Goal: Task Accomplishment & Management: Manage account settings

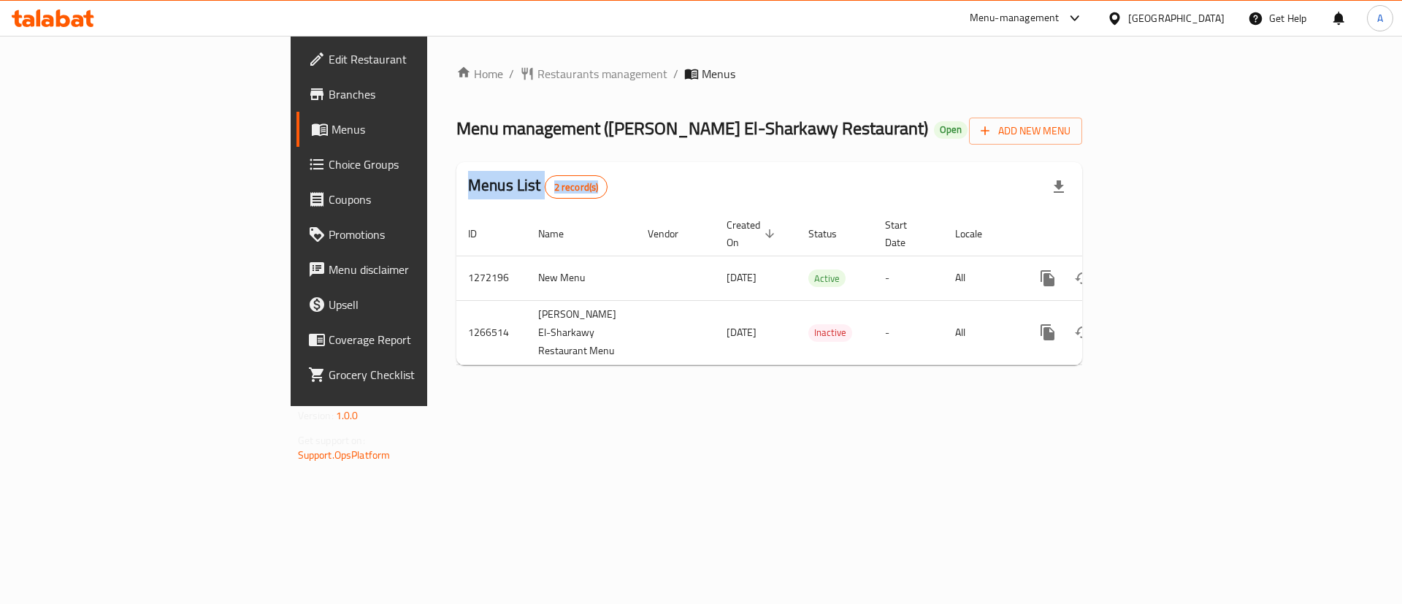
click at [1098, 406] on div "Home / Restaurants management / Menus Menu management ( Maher El-Sharkawy Resta…" at bounding box center [769, 221] width 684 height 370
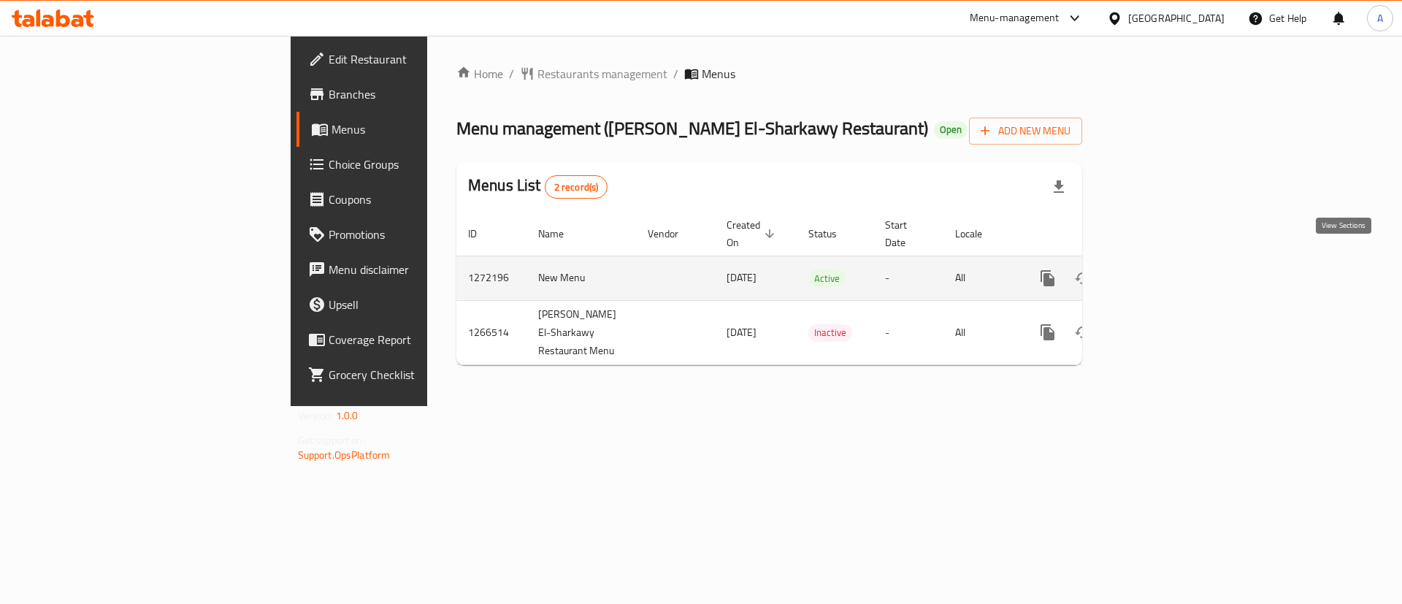
click at [1159, 272] on icon "enhanced table" at bounding box center [1152, 278] width 13 height 13
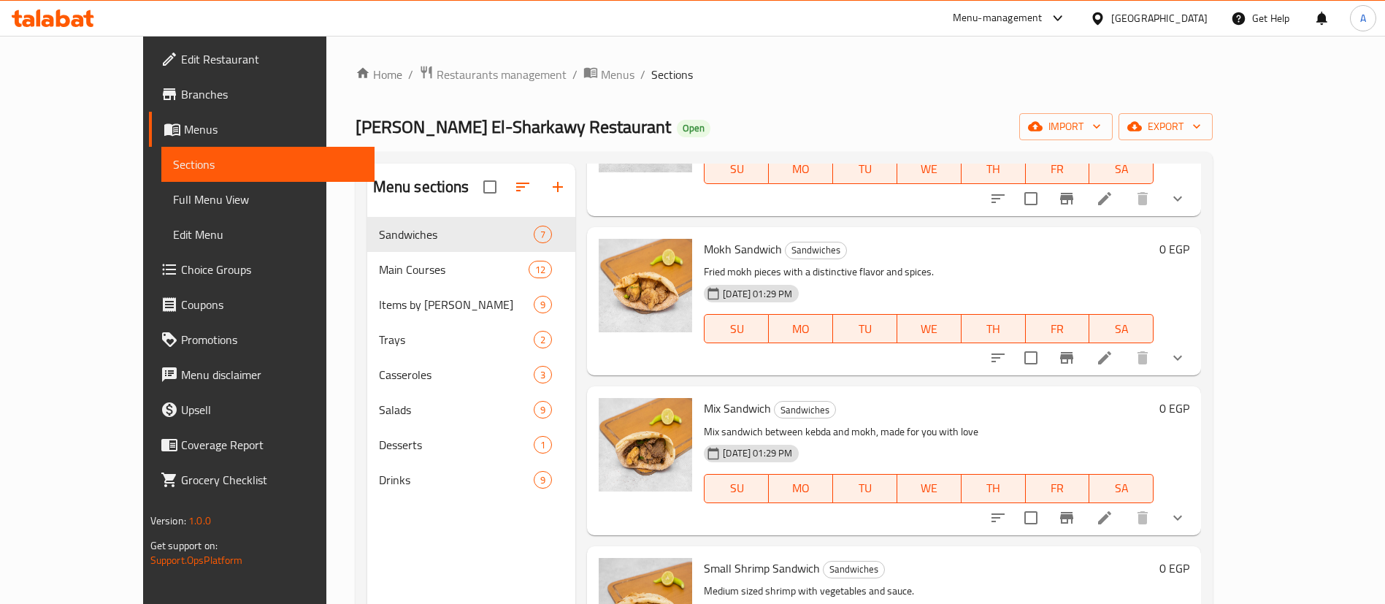
scroll to position [335, 0]
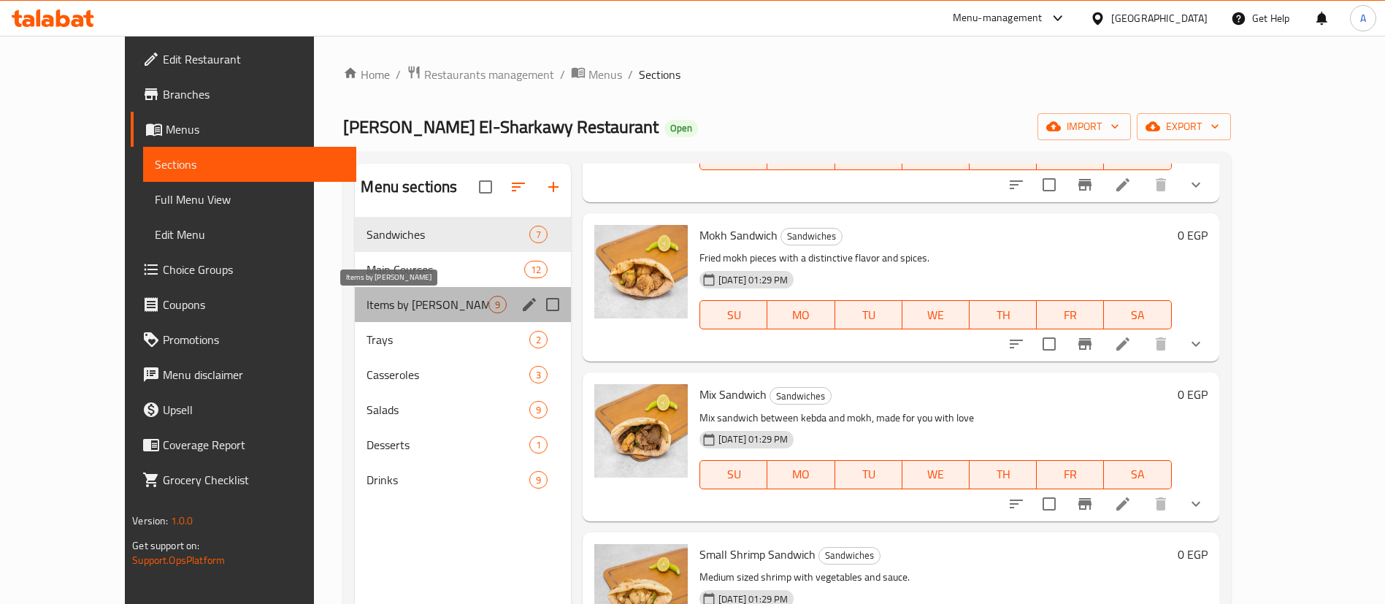
click at [366, 296] on span "Items by weigh" at bounding box center [427, 305] width 122 height 18
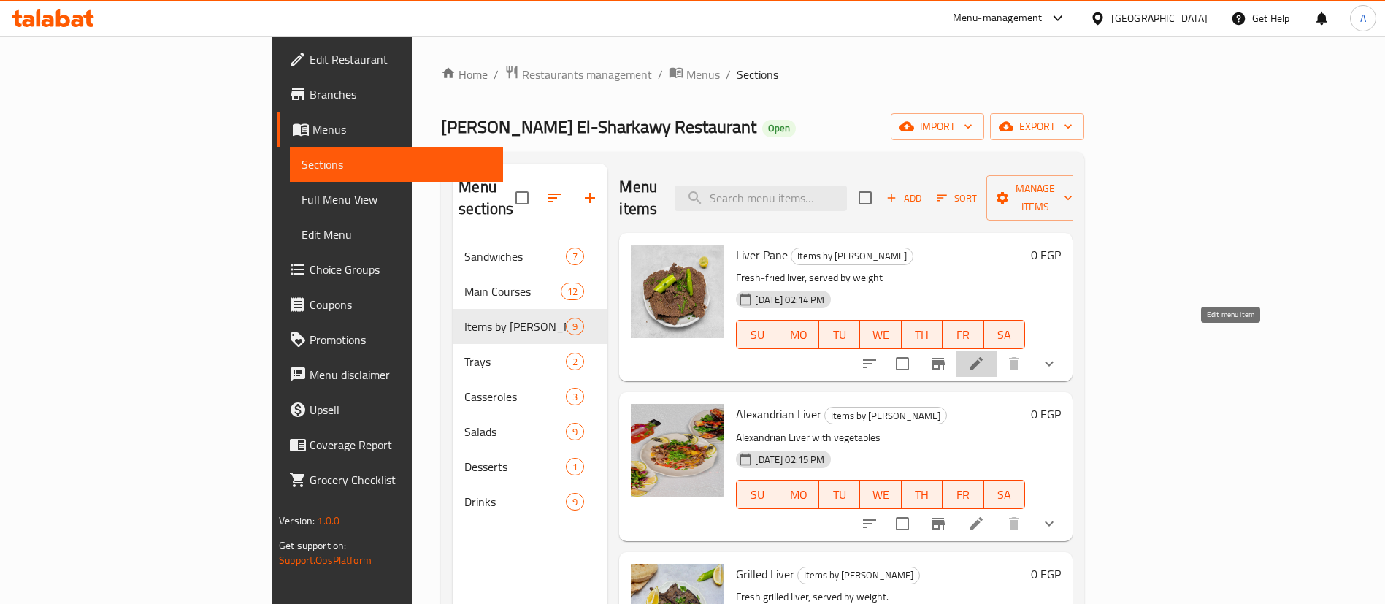
click at [983, 357] on icon at bounding box center [975, 363] width 13 height 13
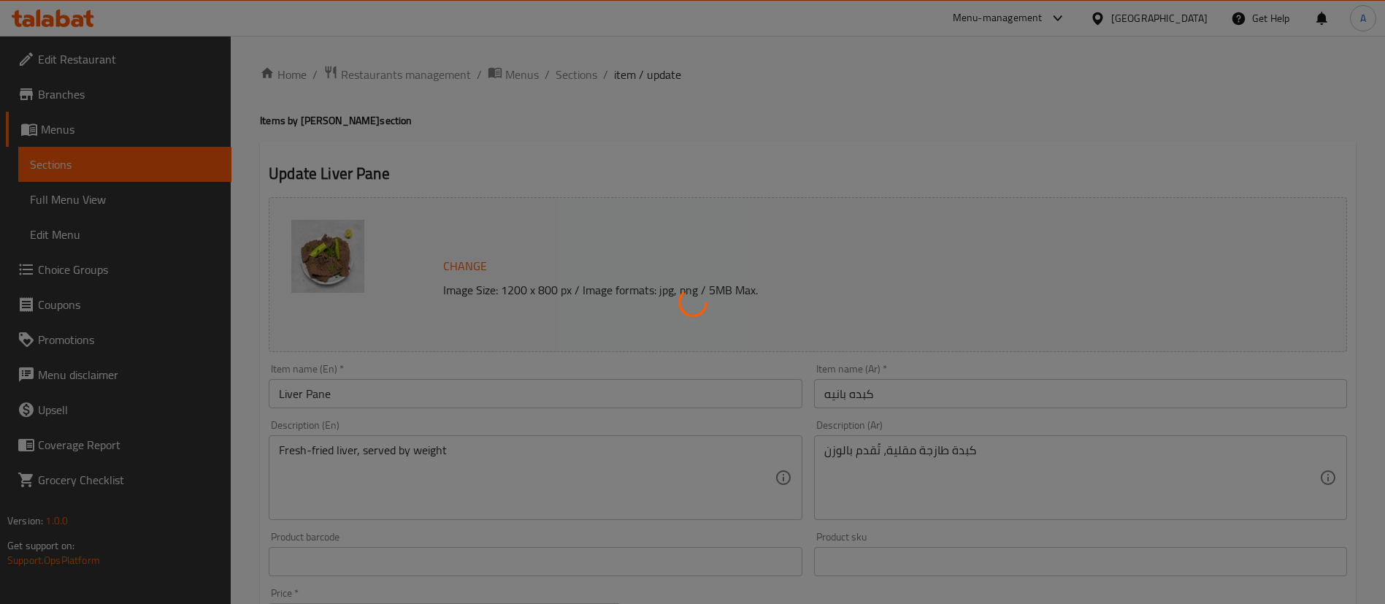
scroll to position [473, 0]
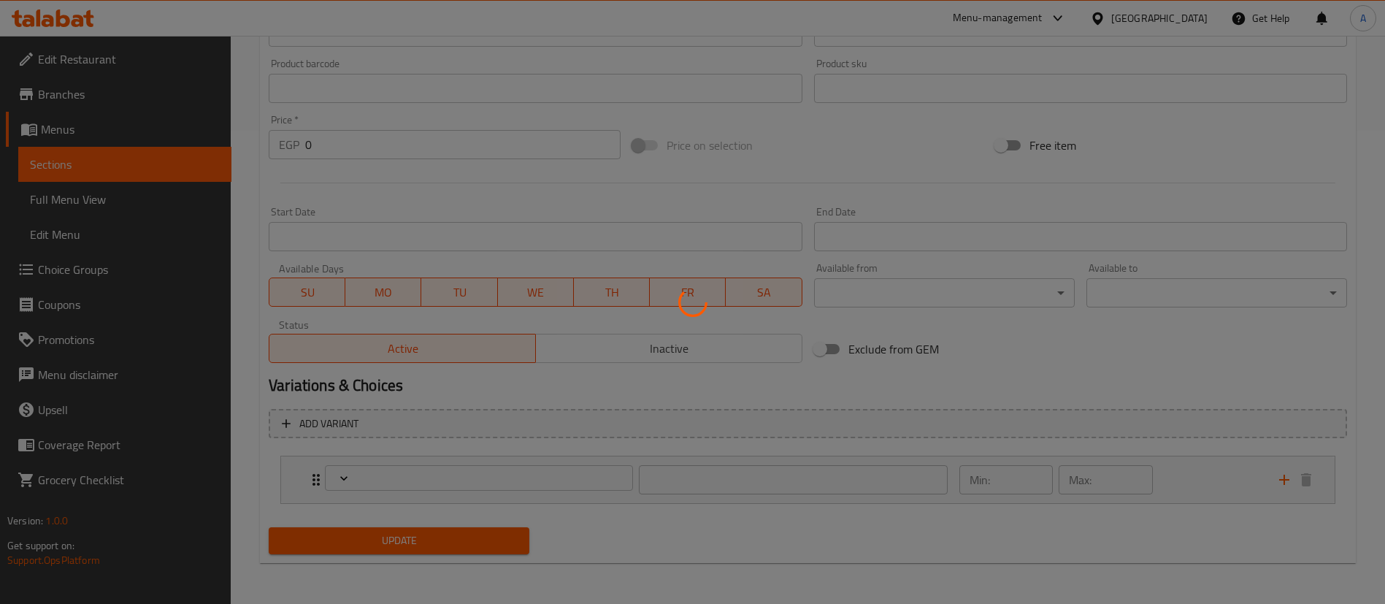
type input "وزن الكبدة"
type input "1"
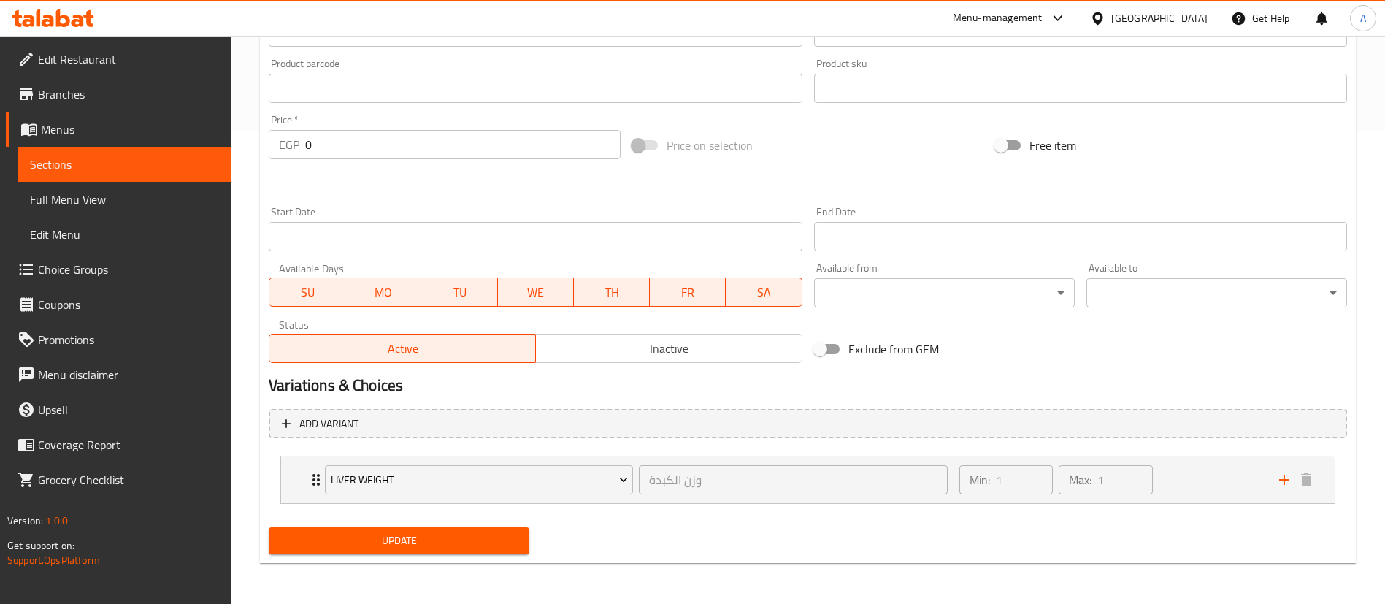
click at [1213, 485] on div "Min: 1 ​ Max: 1 ​" at bounding box center [1111, 479] width 320 height 47
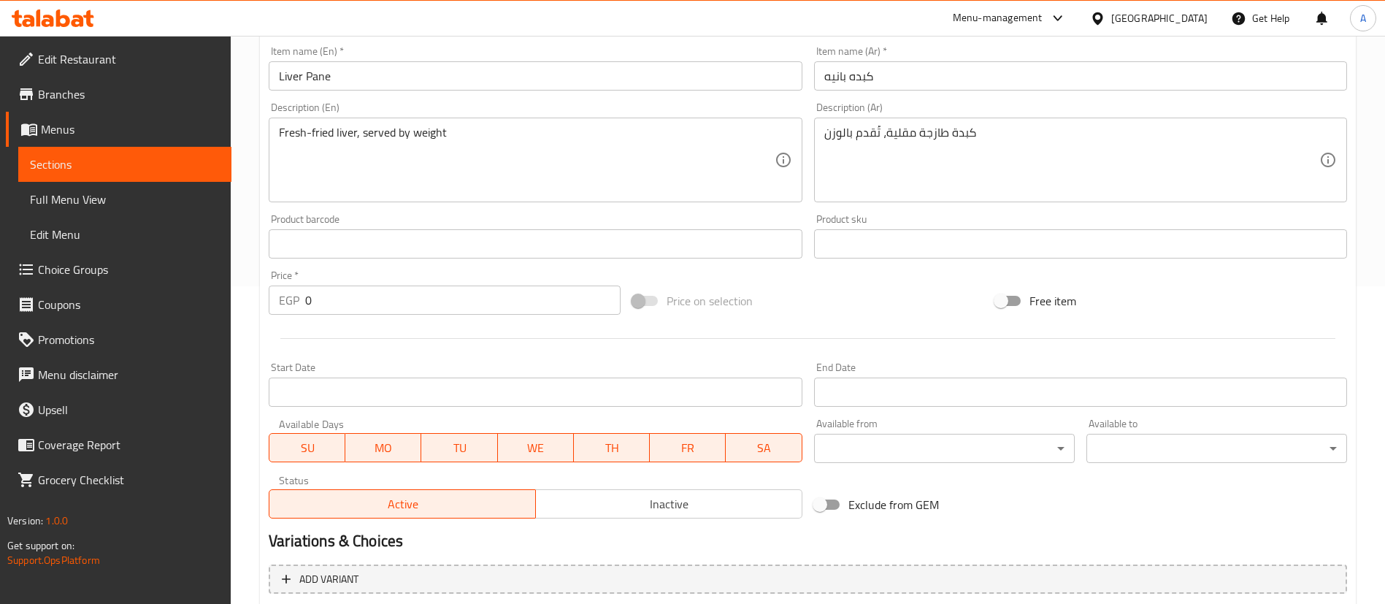
scroll to position [0, 0]
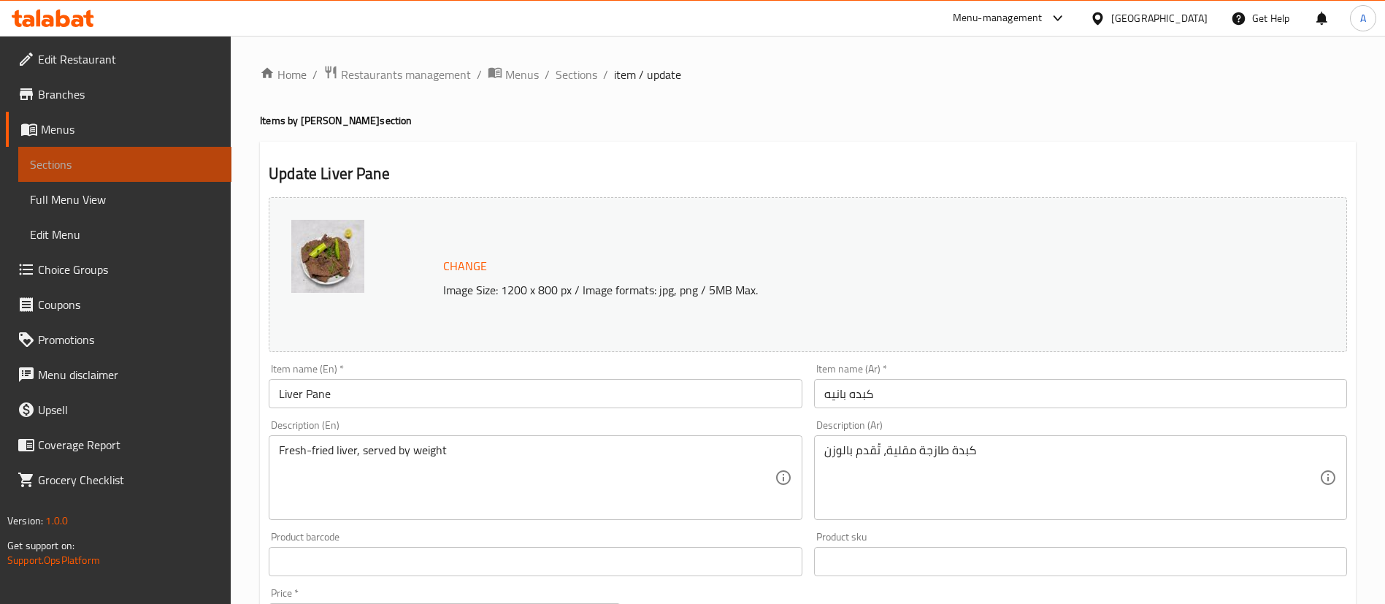
click at [74, 155] on span "Sections" at bounding box center [125, 164] width 190 height 18
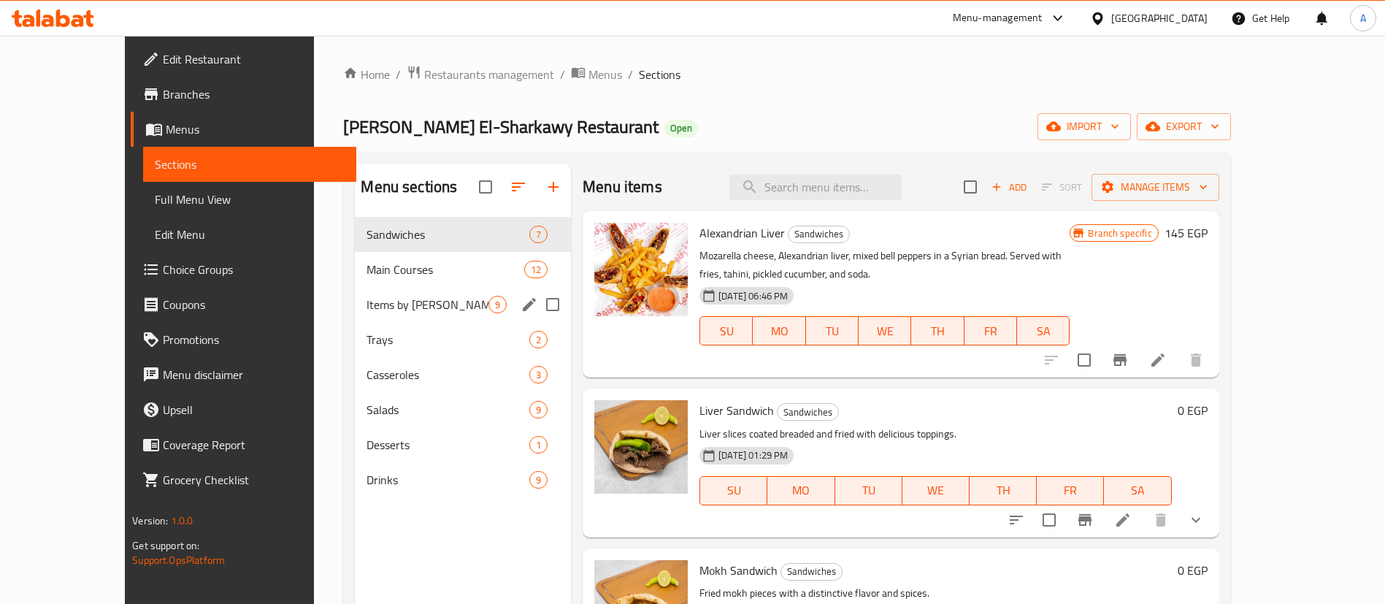
click at [369, 314] on div "Items by weigh 9" at bounding box center [463, 304] width 216 height 35
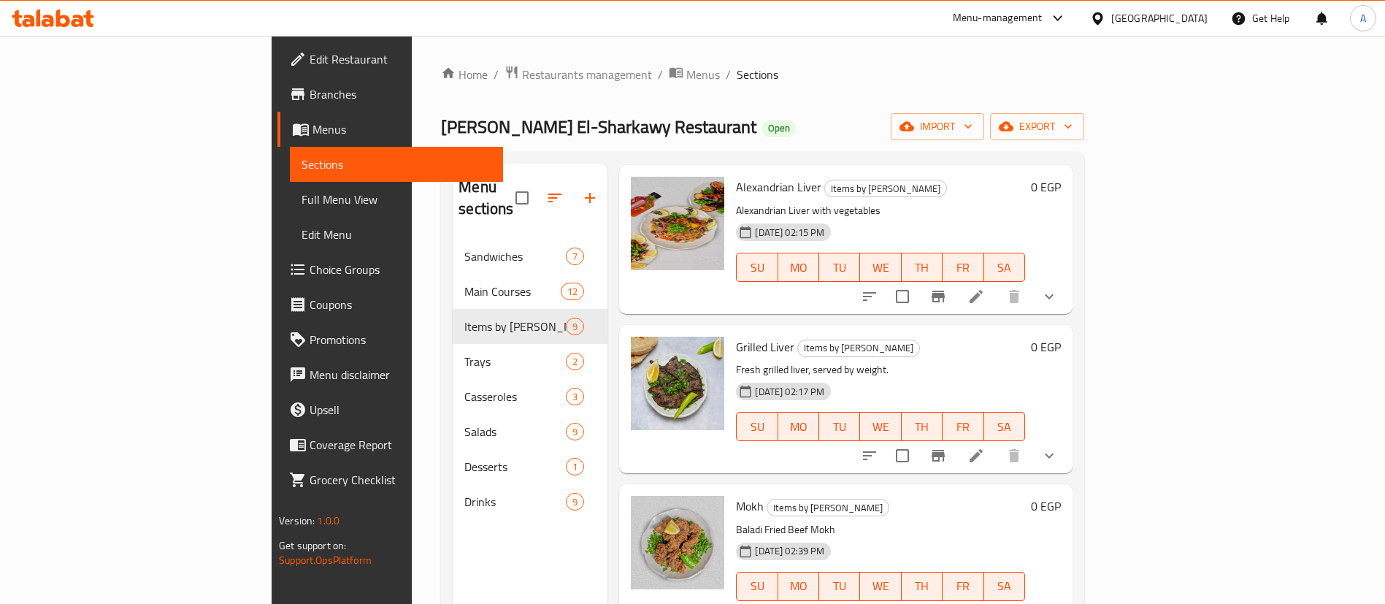
scroll to position [226, 0]
click at [985, 289] on icon at bounding box center [976, 298] width 18 height 18
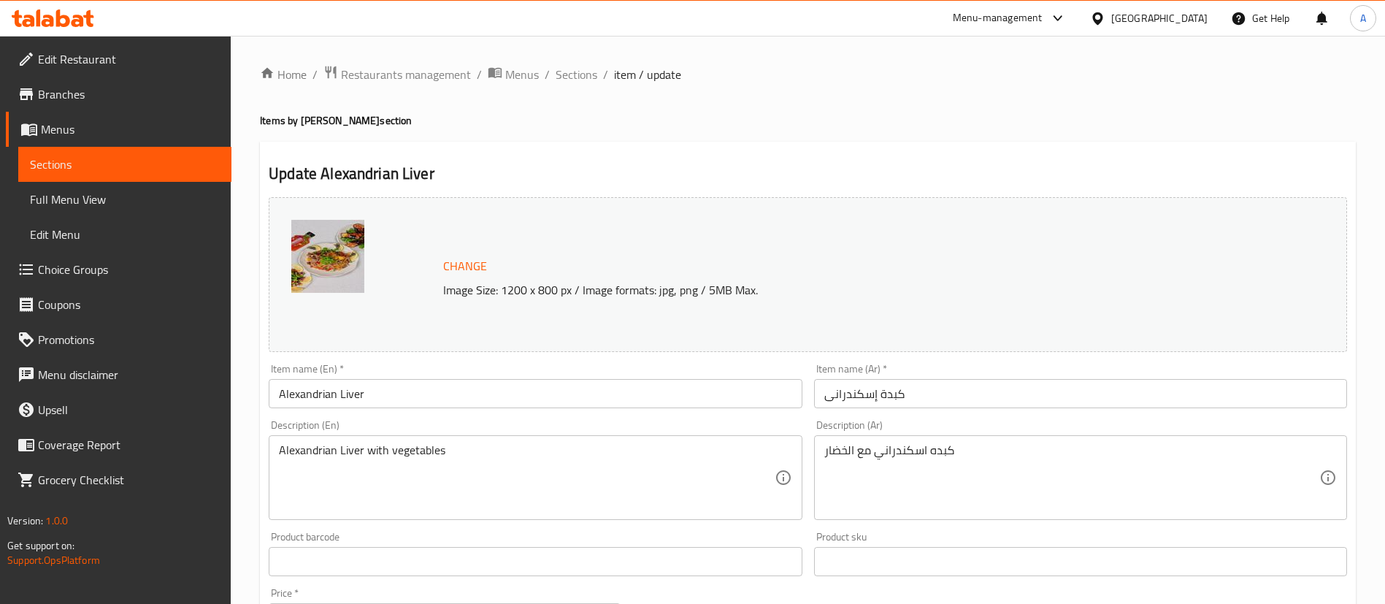
scroll to position [473, 0]
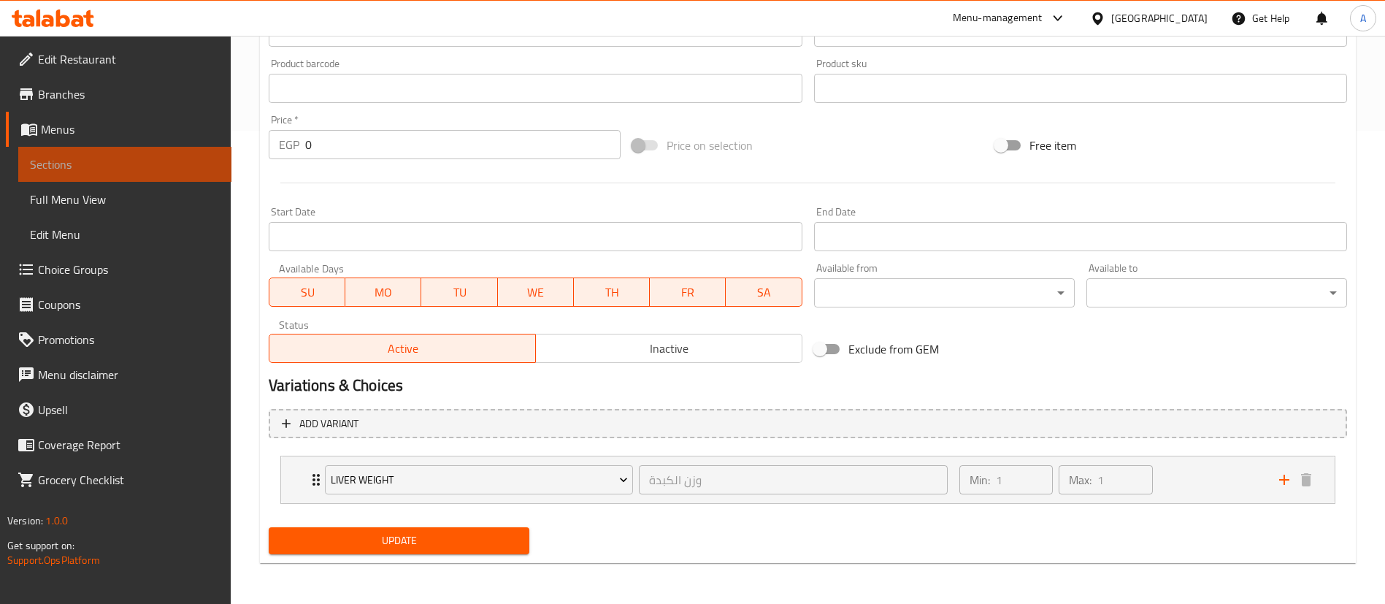
click at [104, 179] on link "Sections" at bounding box center [124, 164] width 213 height 35
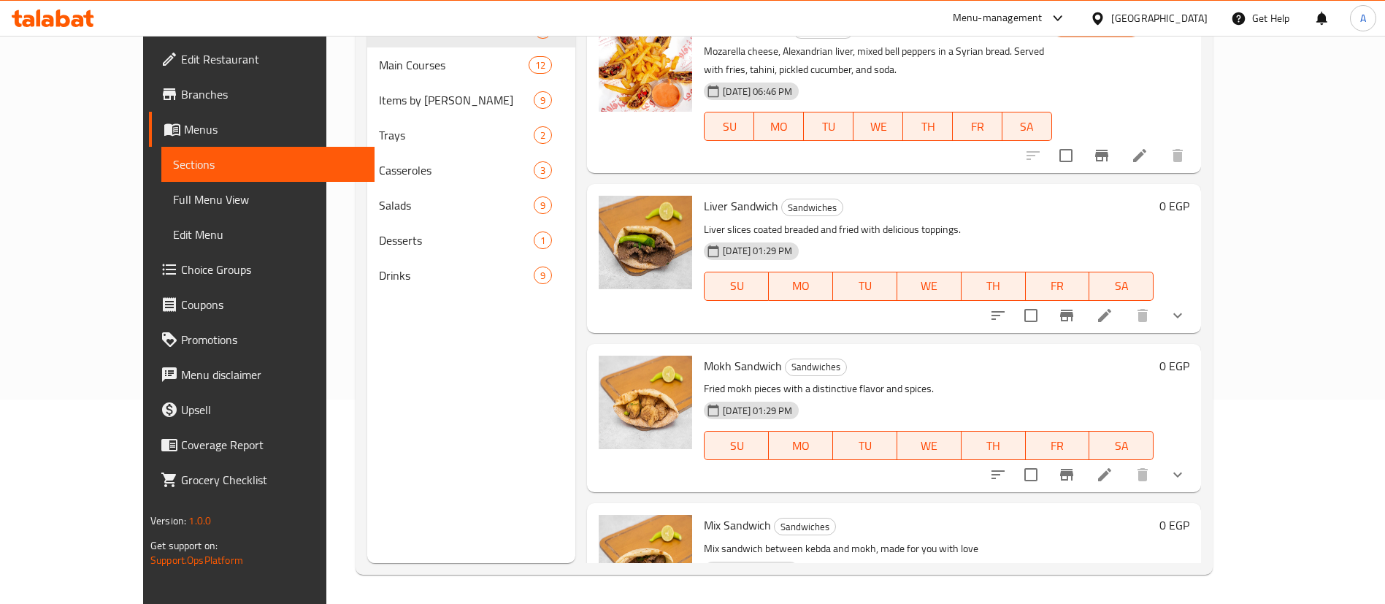
scroll to position [204, 0]
click at [181, 276] on span "Choice Groups" at bounding box center [272, 270] width 182 height 18
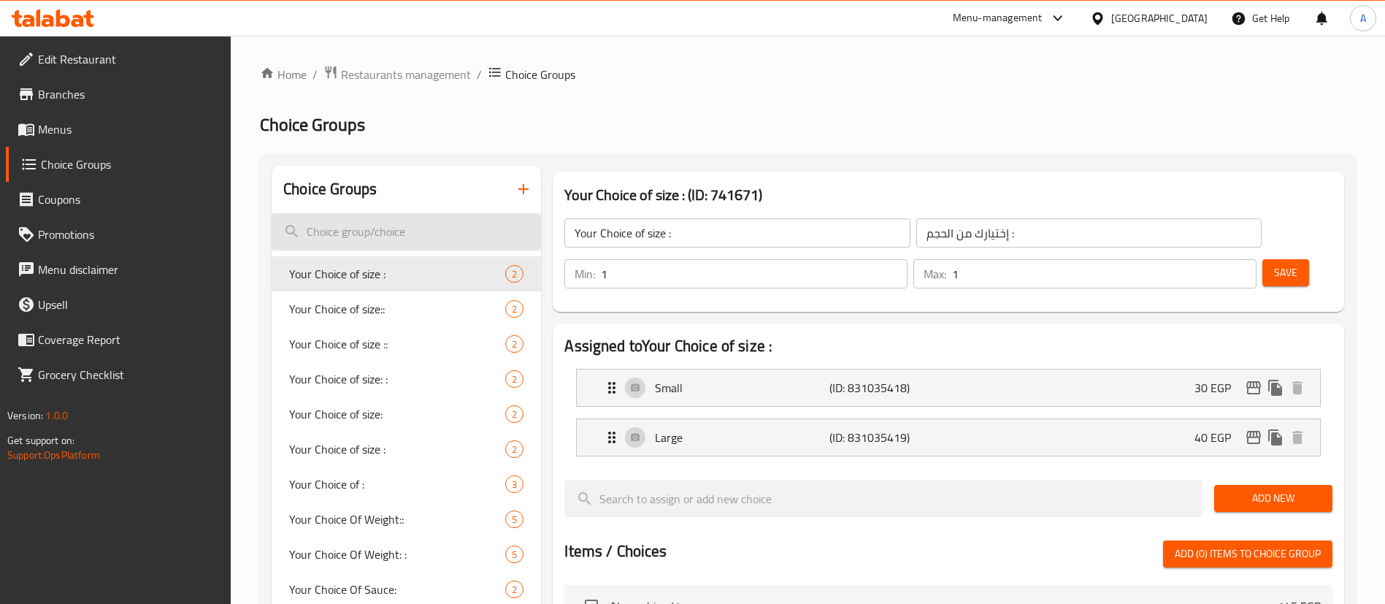
click at [369, 226] on input "search" at bounding box center [406, 231] width 269 height 37
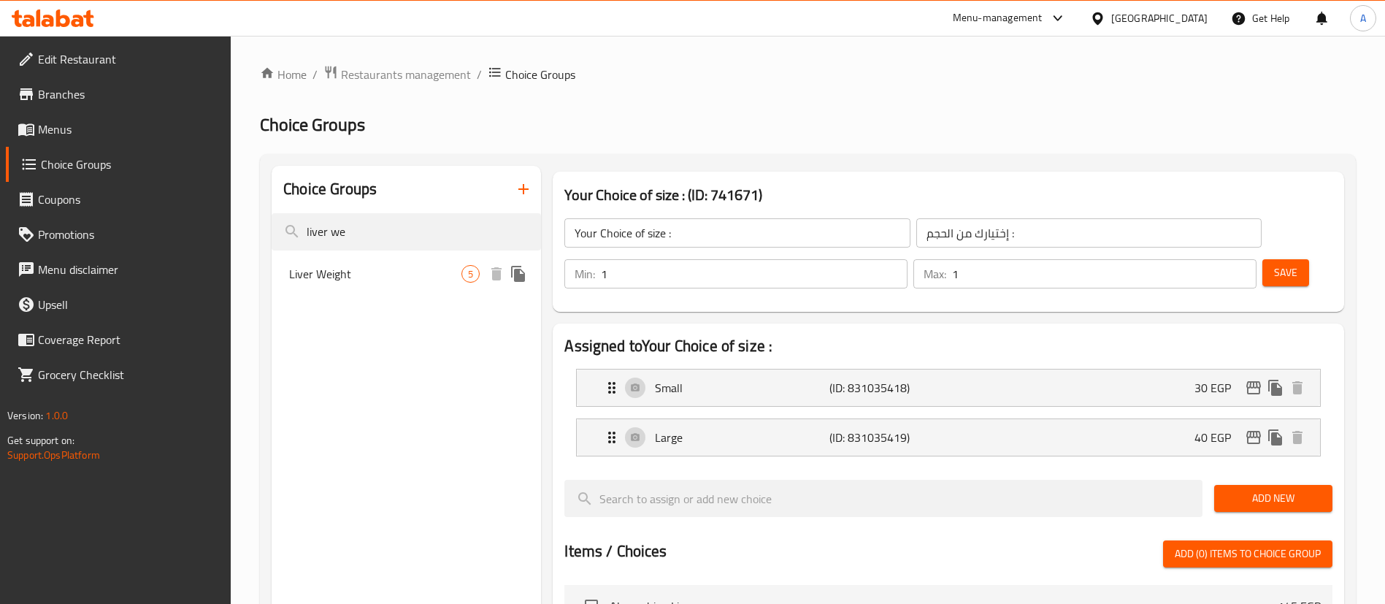
type input "liver we"
click at [386, 281] on span "Liver Weight" at bounding box center [375, 274] width 172 height 18
type input "Liver Weight"
type input "وزن الكبدة"
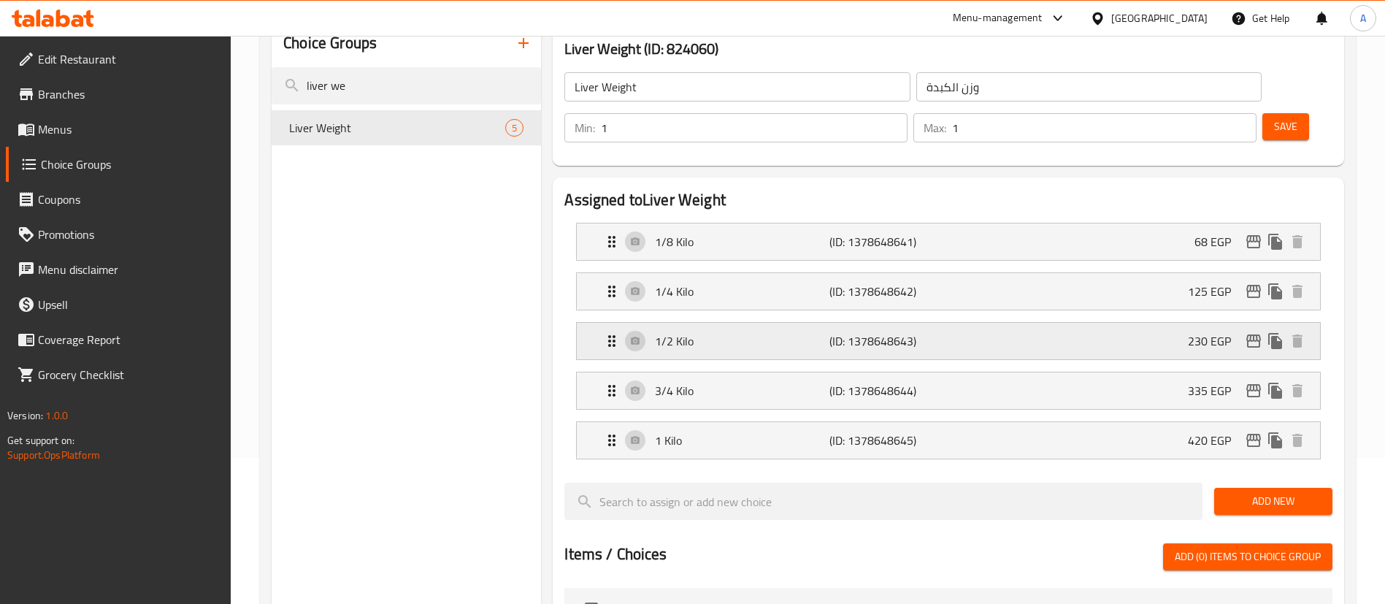
scroll to position [147, 0]
click at [1008, 223] on div "1/8 Kilo (ID: 1378648641) 68 EGP" at bounding box center [952, 241] width 699 height 37
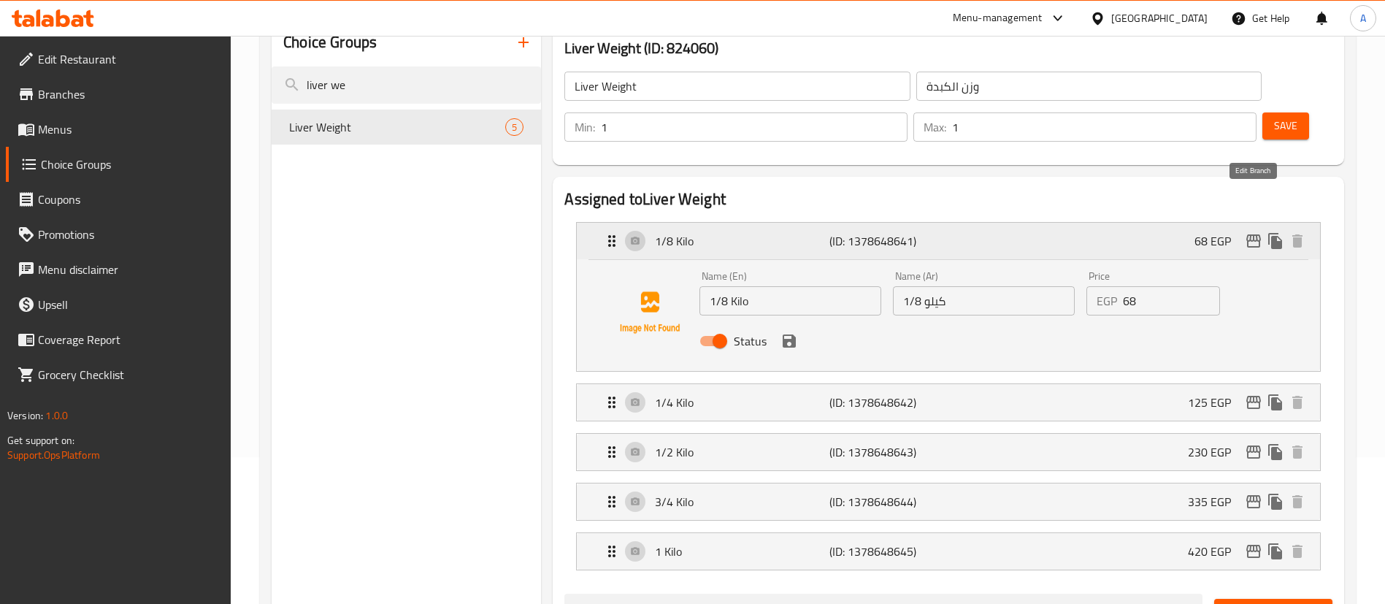
click at [1250, 234] on icon "edit" at bounding box center [1253, 240] width 15 height 13
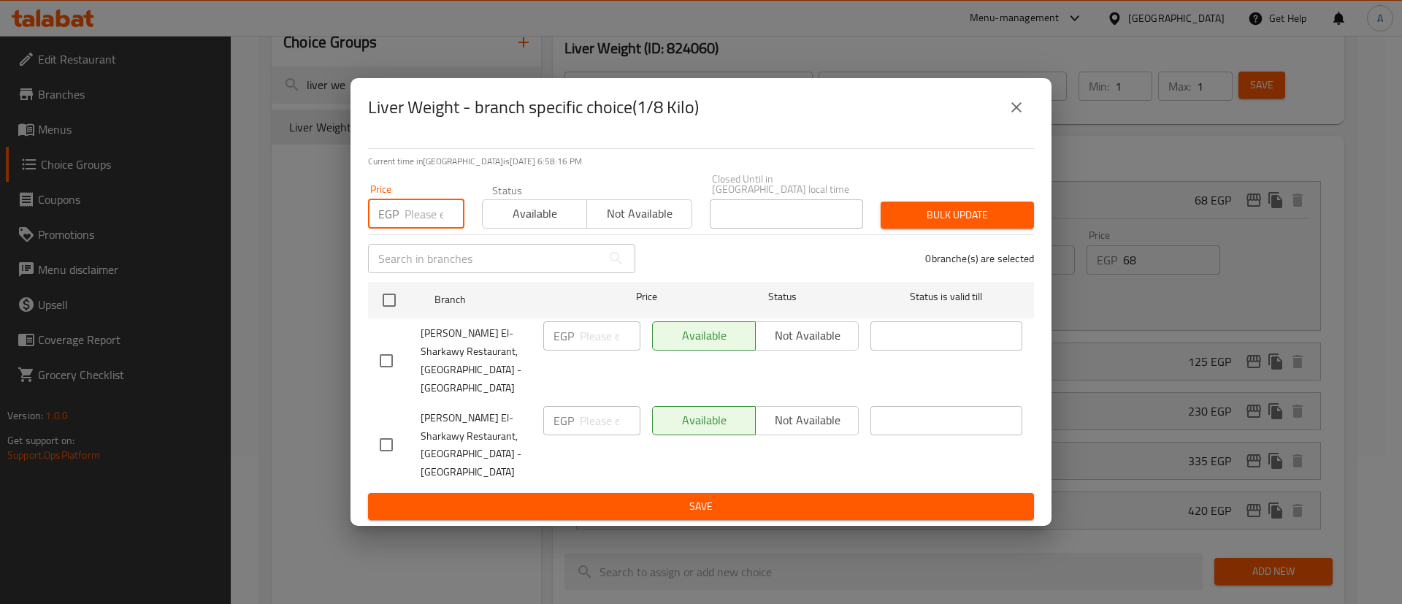
click at [418, 227] on input "number" at bounding box center [434, 213] width 60 height 29
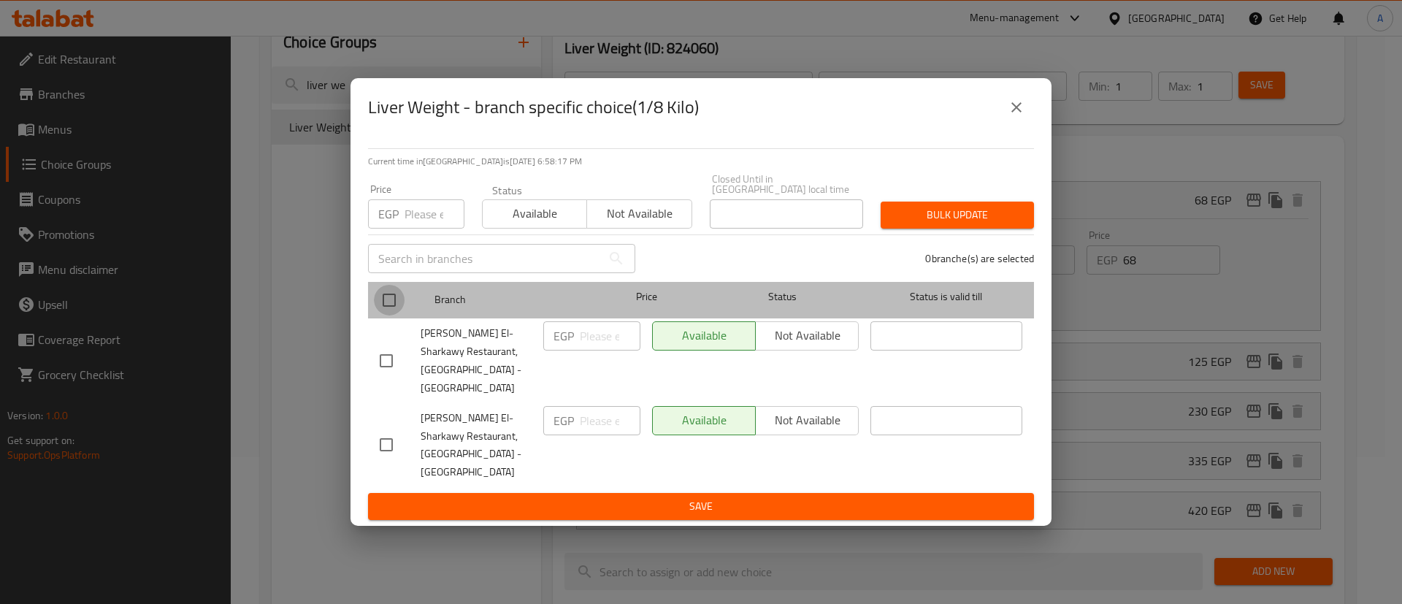
click at [388, 311] on input "checkbox" at bounding box center [389, 300] width 31 height 31
checkbox input "true"
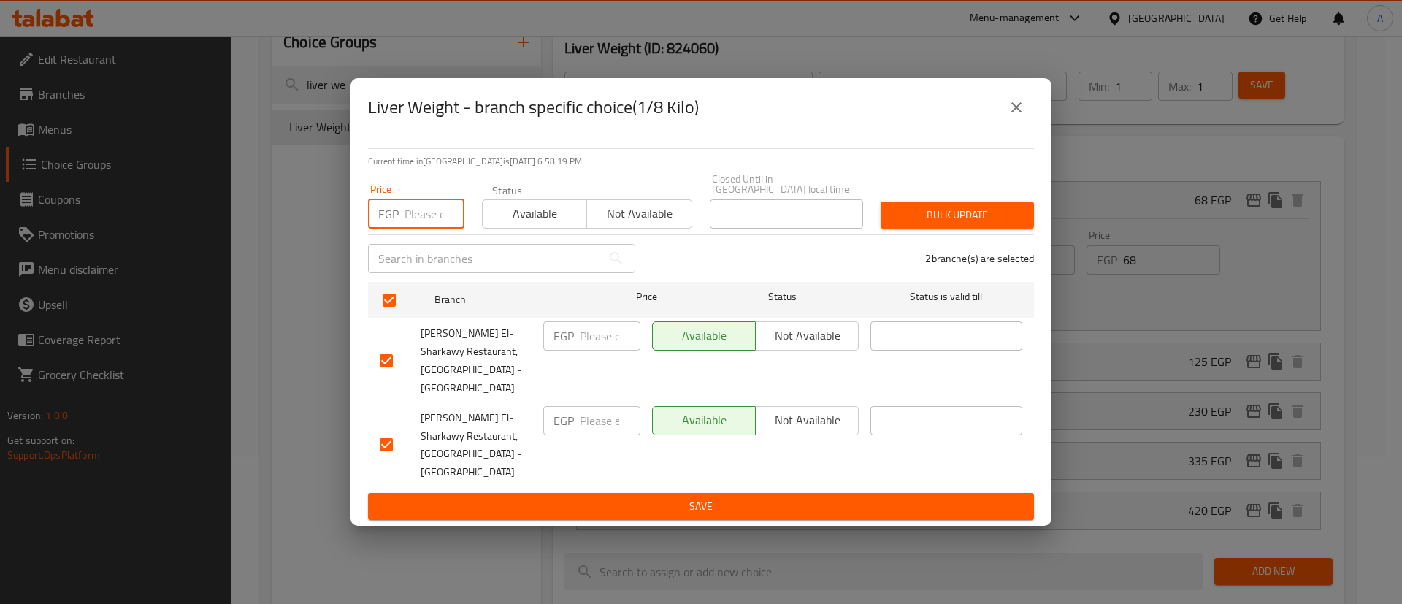
click at [439, 226] on input "number" at bounding box center [434, 213] width 60 height 29
type input "72"
click at [939, 224] on span "Bulk update" at bounding box center [957, 215] width 130 height 18
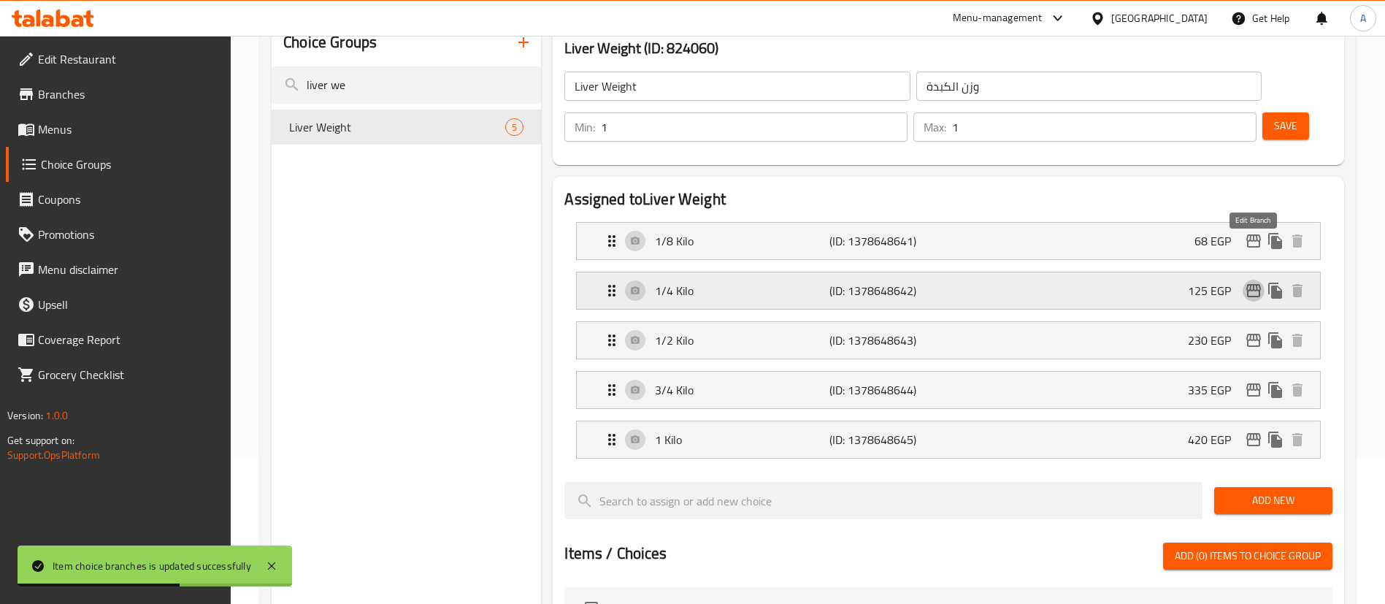
click at [1254, 284] on icon "edit" at bounding box center [1253, 290] width 15 height 13
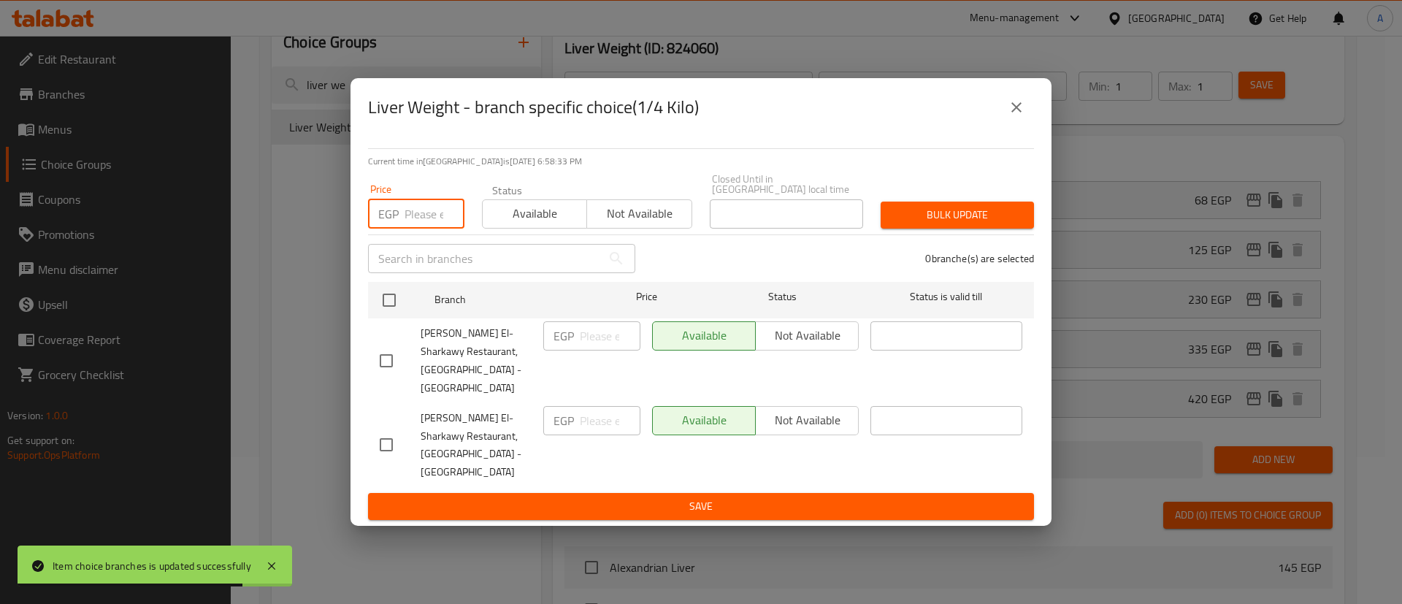
click at [427, 229] on input "number" at bounding box center [434, 213] width 60 height 29
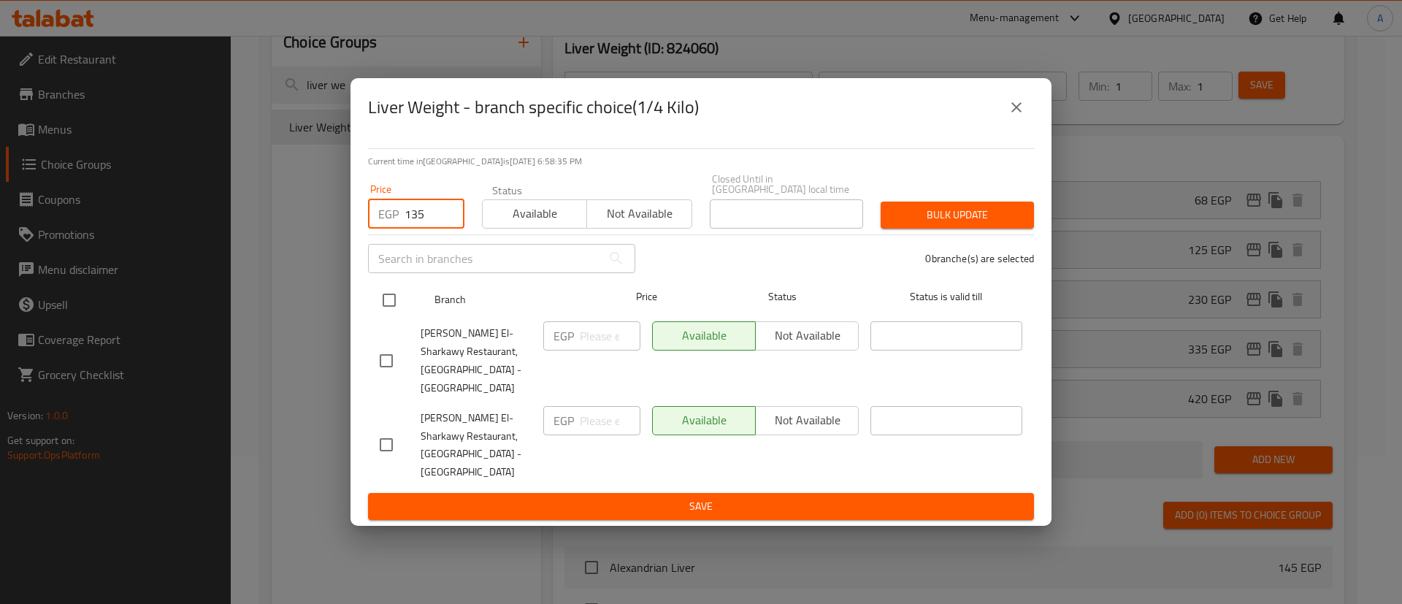
type input "135"
click at [385, 315] on input "checkbox" at bounding box center [389, 300] width 31 height 31
checkbox input "true"
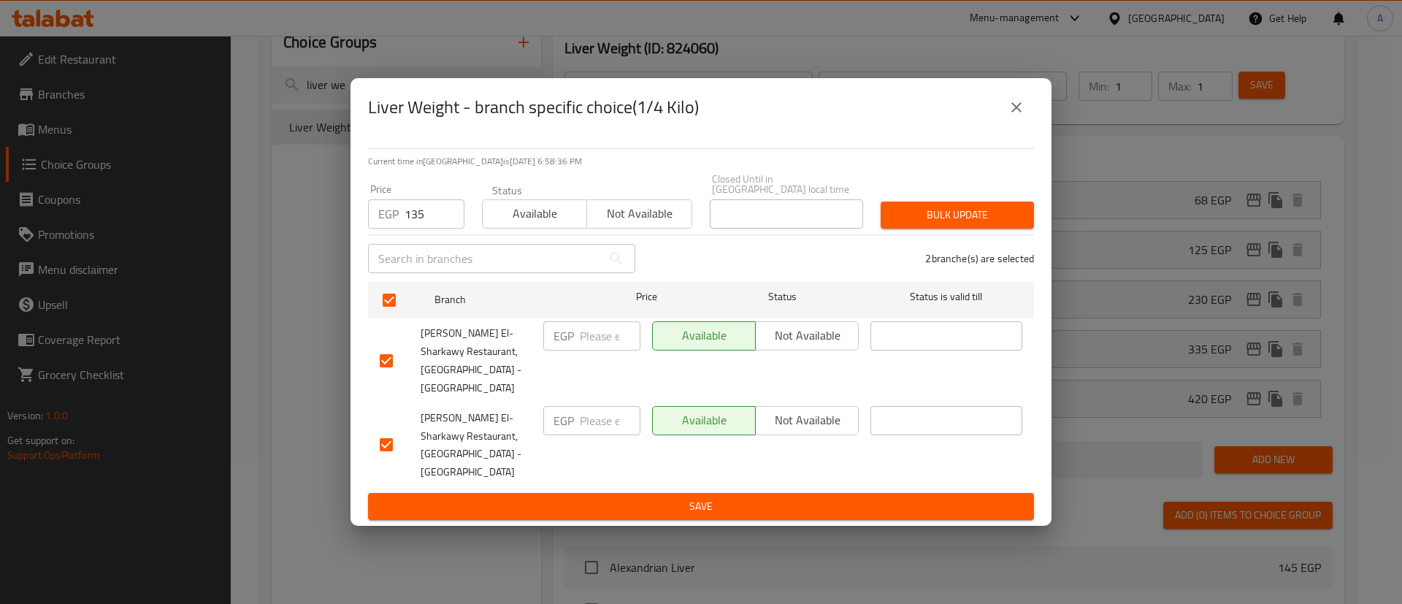
click at [926, 223] on span "Bulk update" at bounding box center [957, 215] width 130 height 18
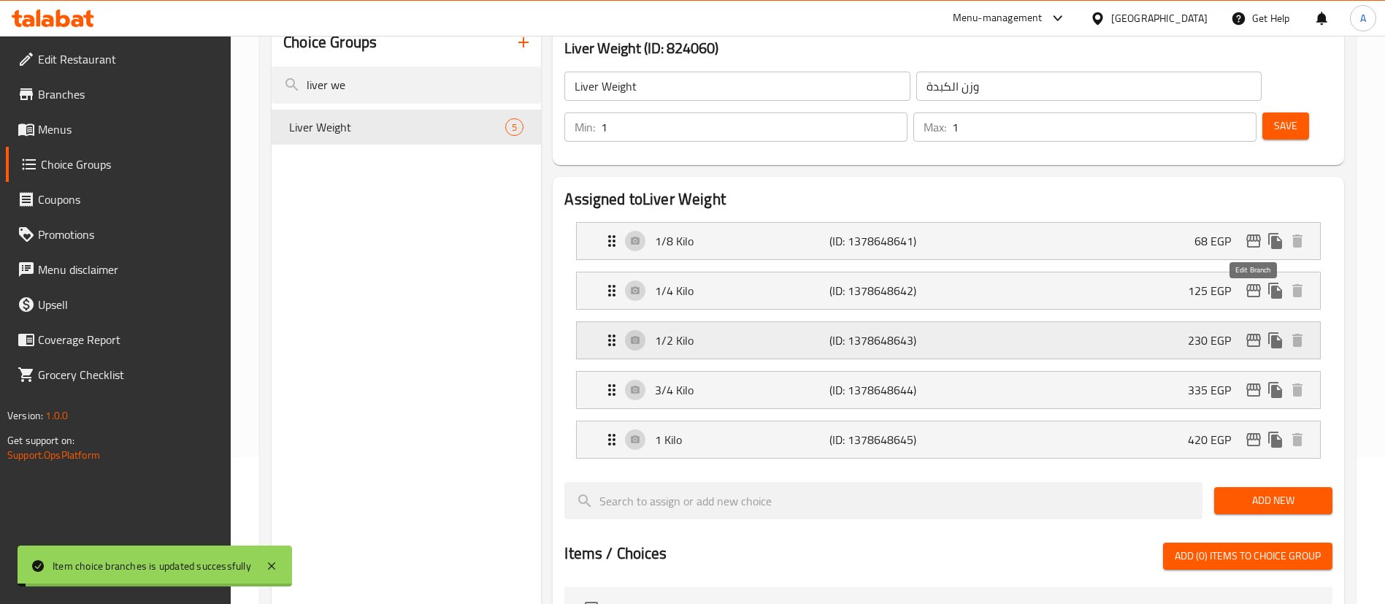
click at [1255, 331] on icon "edit" at bounding box center [1254, 340] width 18 height 18
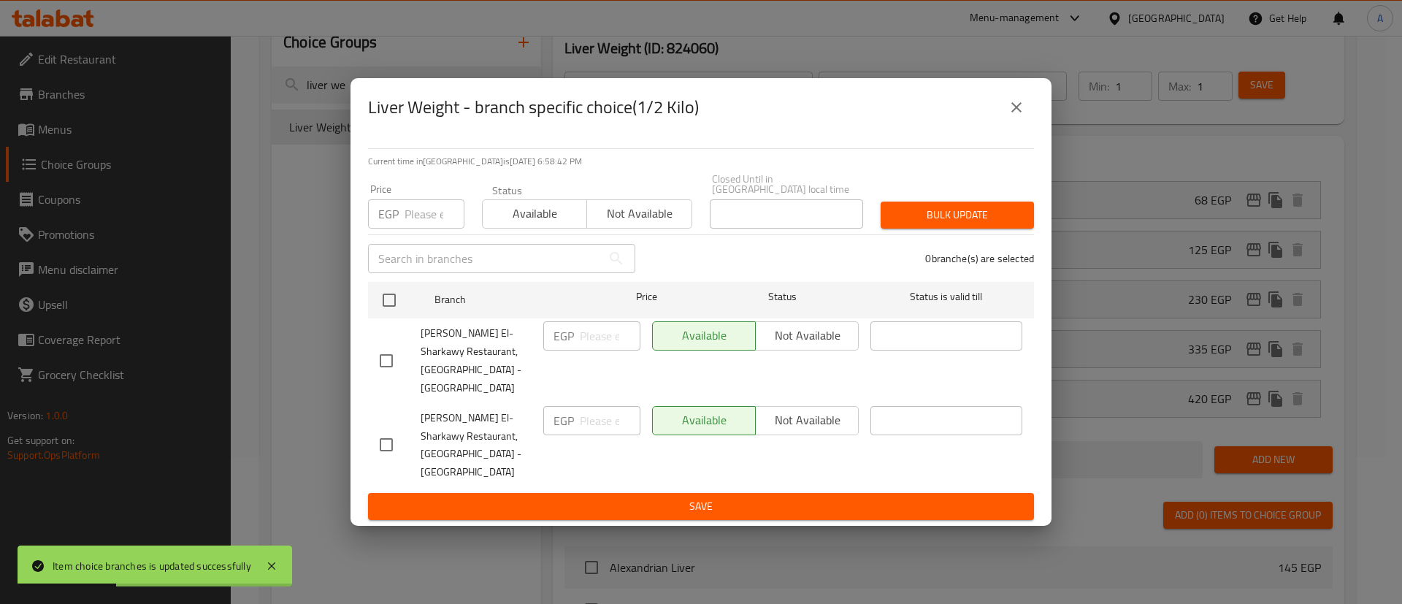
click at [427, 228] on input "number" at bounding box center [434, 213] width 60 height 29
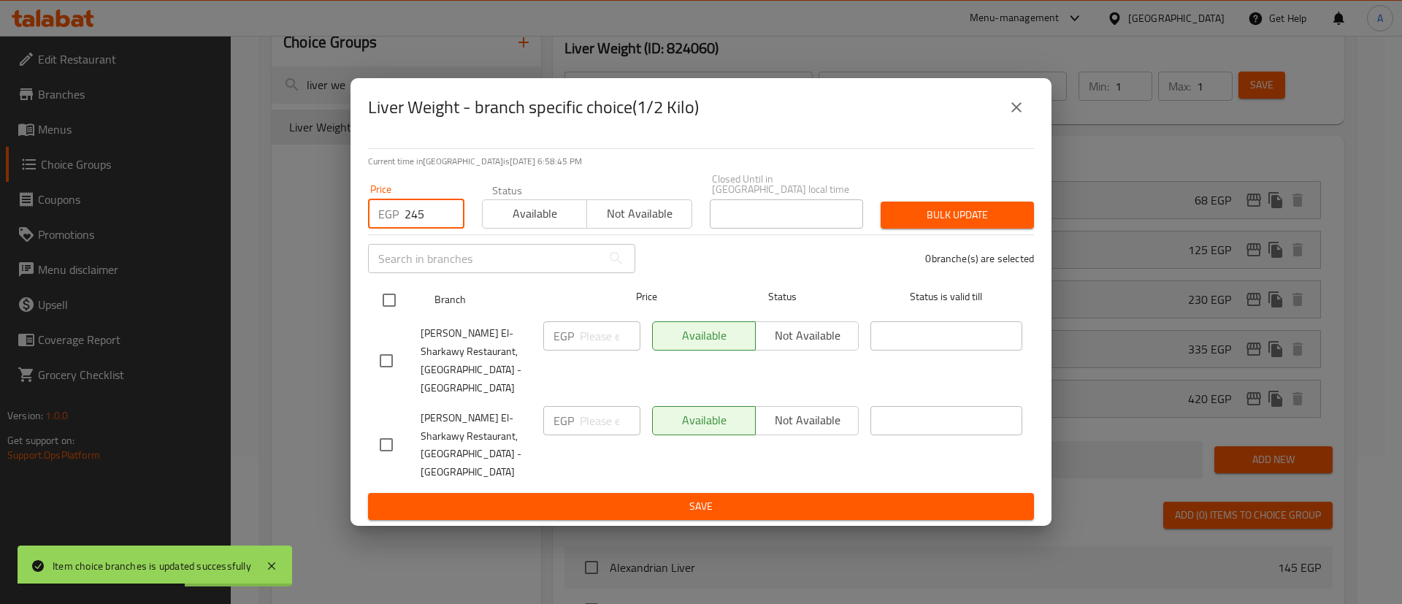
type input "245"
click at [394, 315] on input "checkbox" at bounding box center [389, 300] width 31 height 31
checkbox input "true"
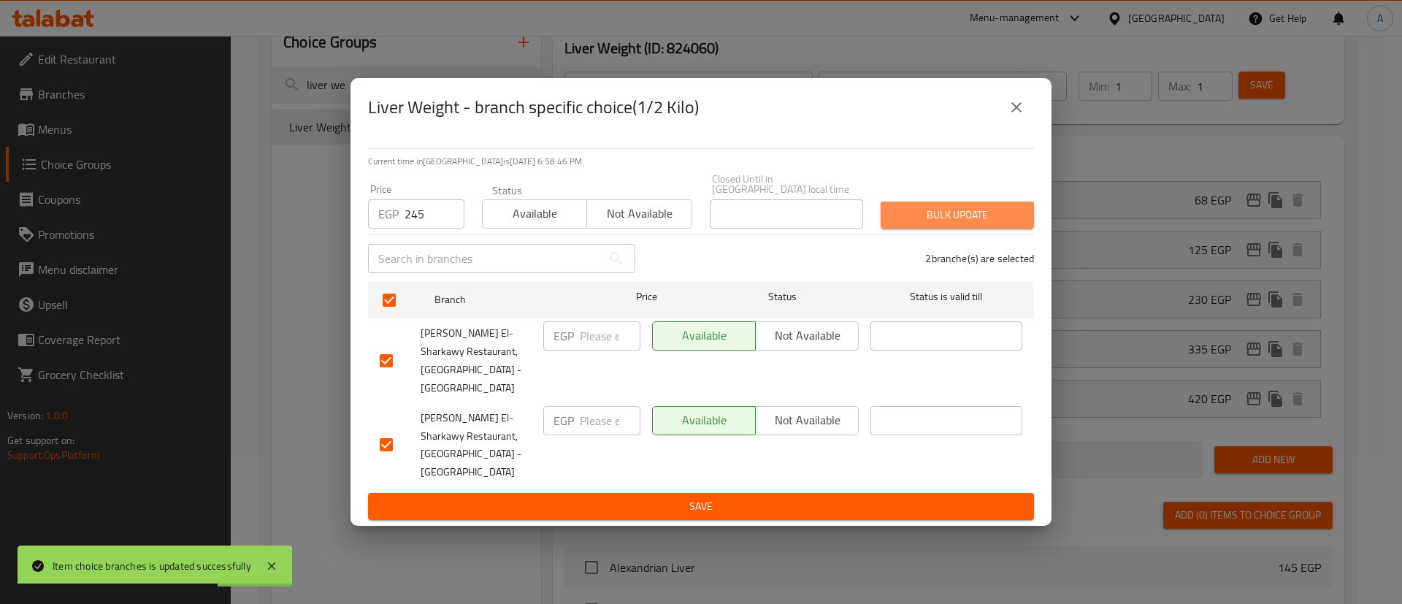
click at [932, 224] on span "Bulk update" at bounding box center [957, 215] width 130 height 18
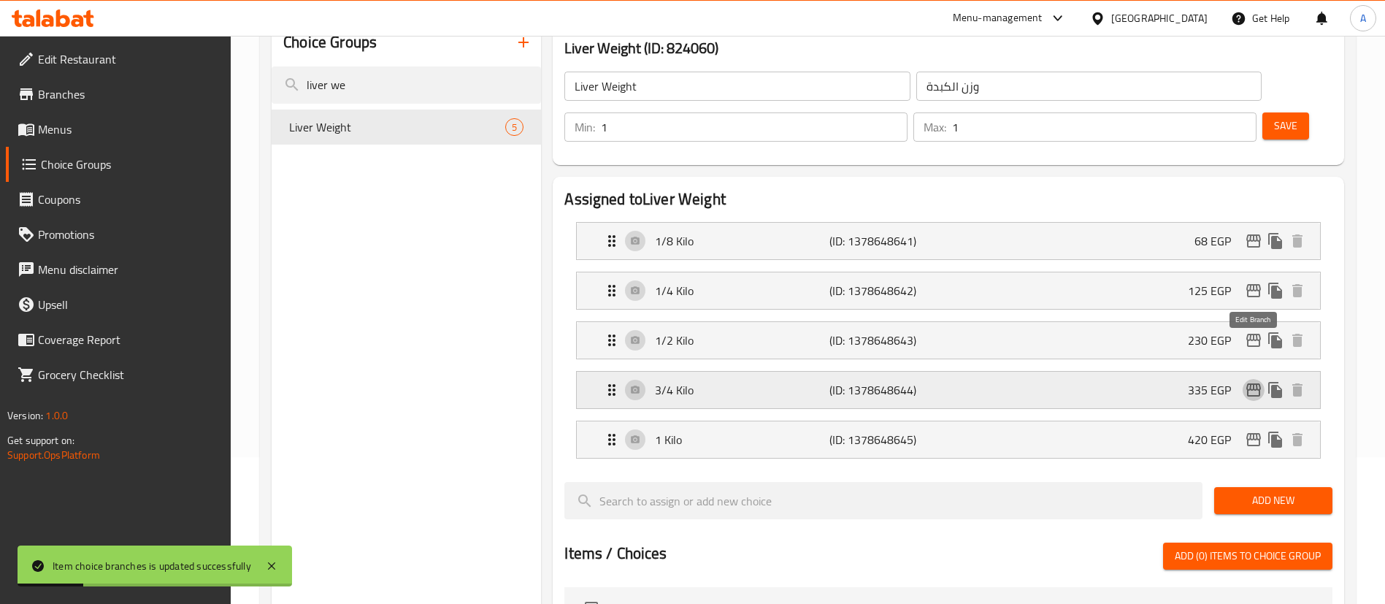
click at [1255, 383] on icon "edit" at bounding box center [1253, 389] width 15 height 13
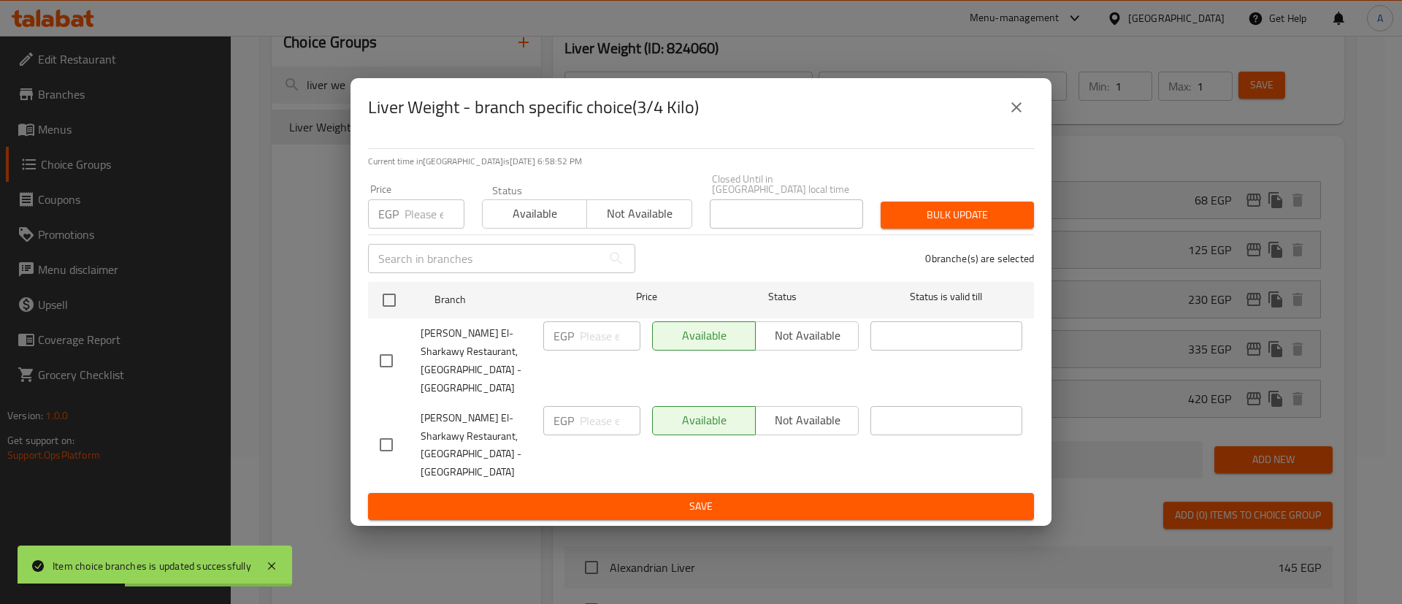
click at [403, 229] on div "EGP Price" at bounding box center [416, 213] width 96 height 29
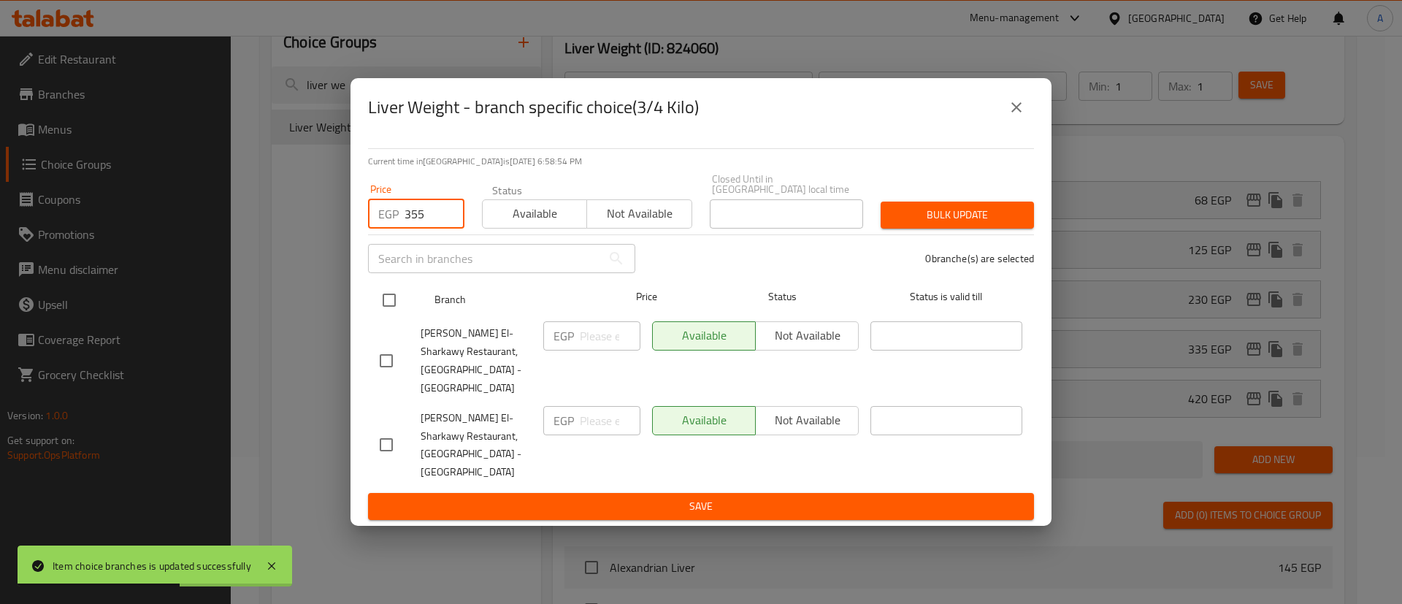
type input "355"
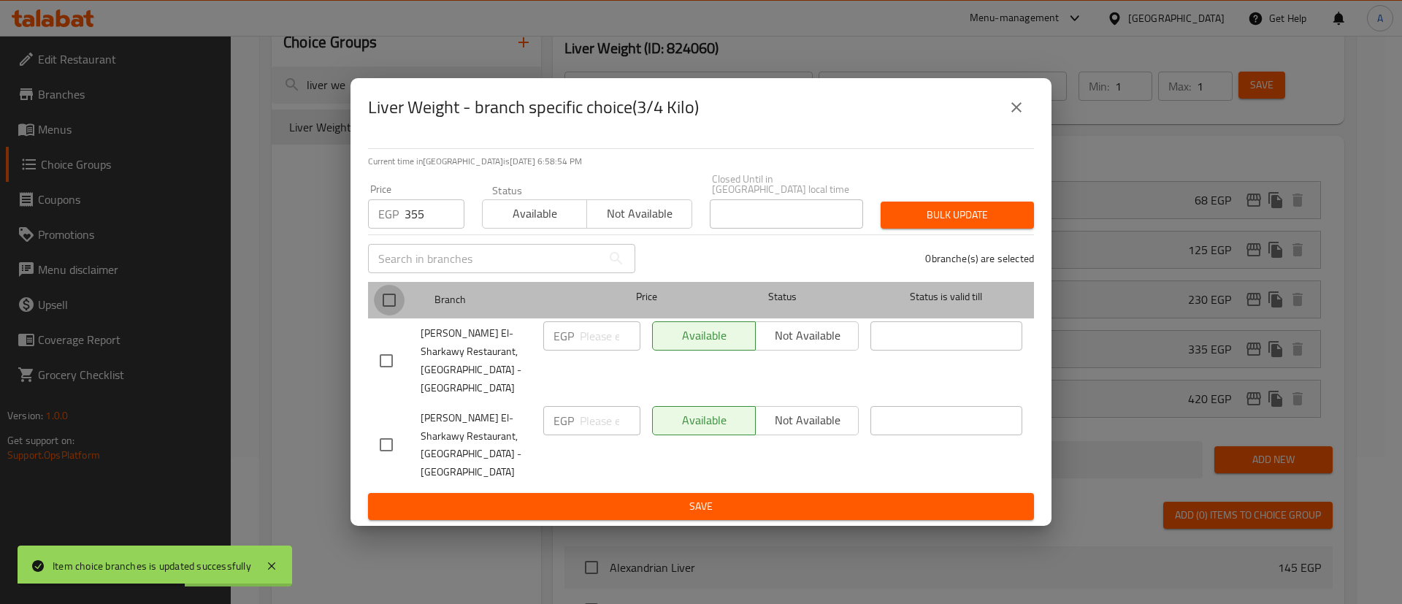
click at [398, 305] on input "checkbox" at bounding box center [389, 300] width 31 height 31
checkbox input "true"
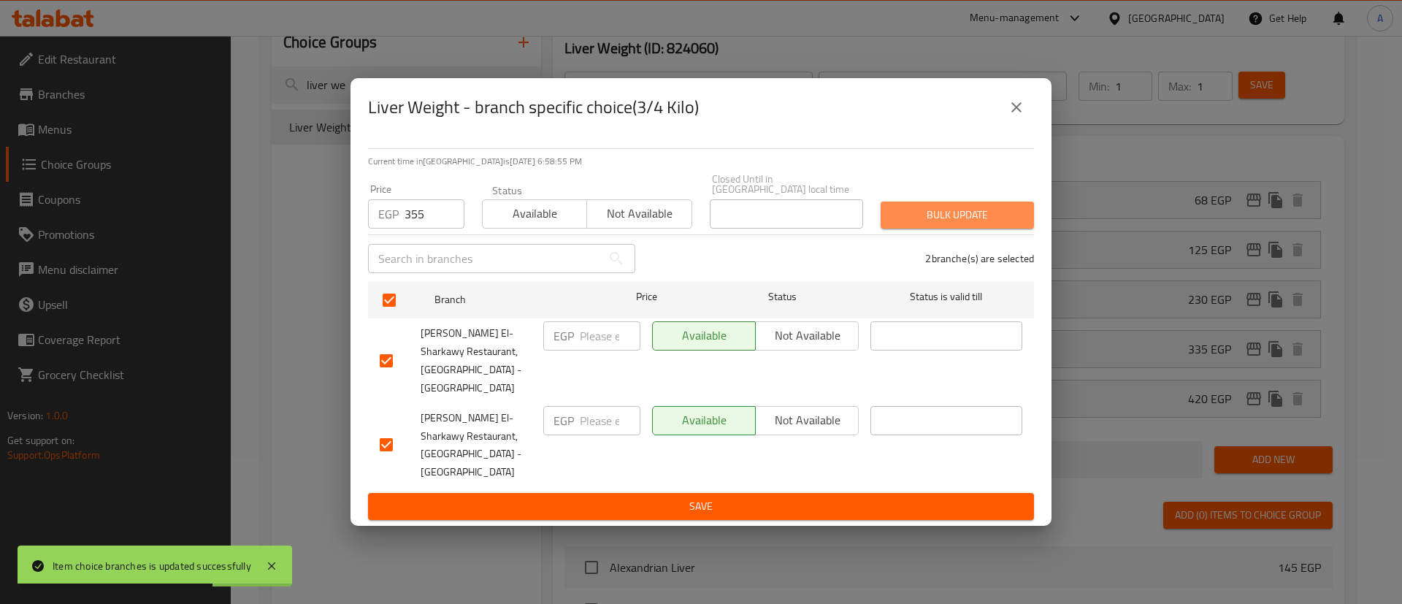
click at [967, 224] on span "Bulk update" at bounding box center [957, 215] width 130 height 18
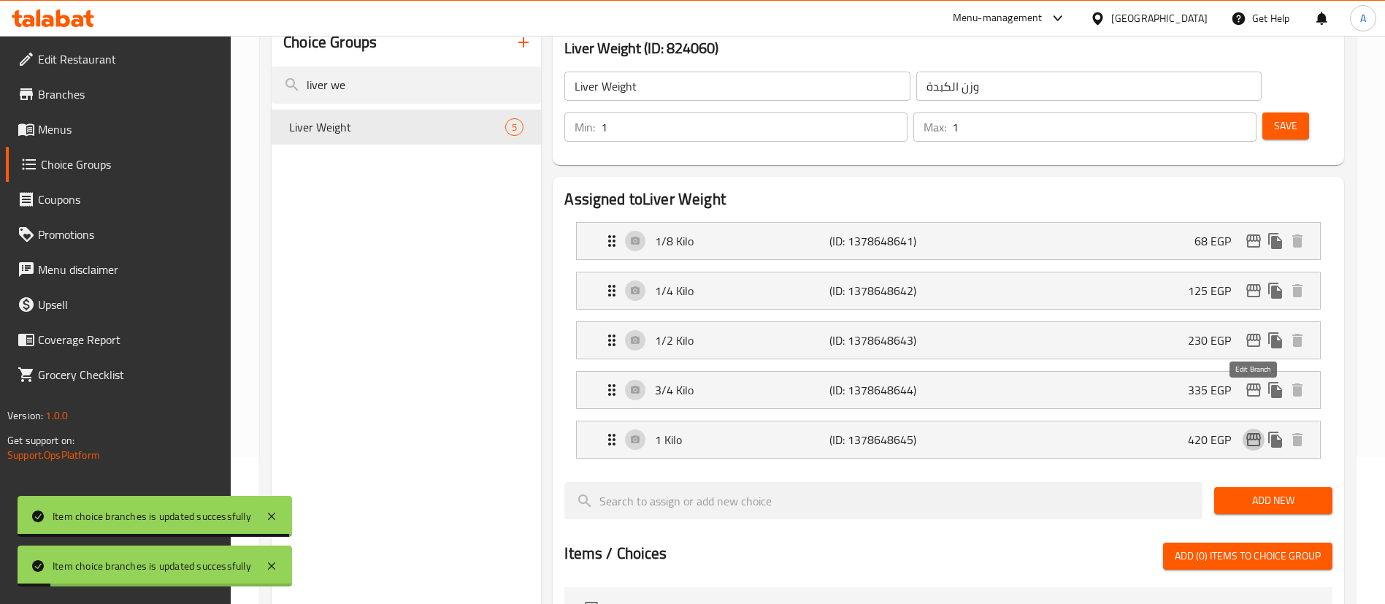
click at [1257, 431] on icon "edit" at bounding box center [1254, 440] width 18 height 18
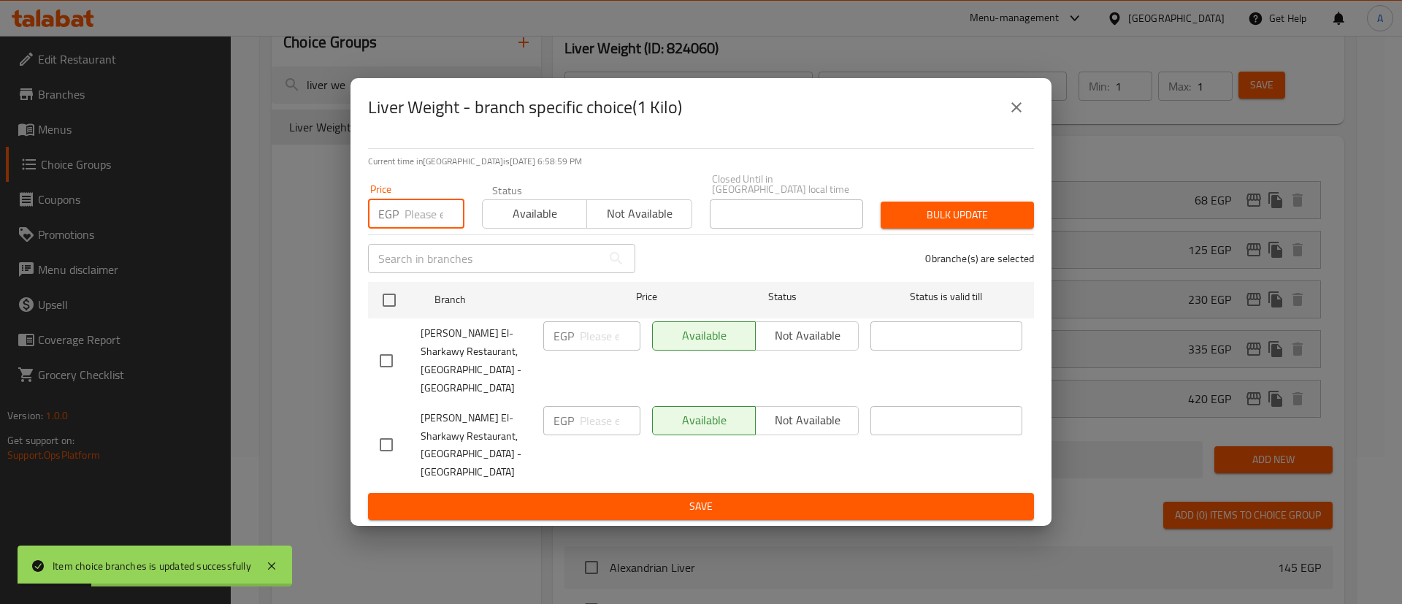
click at [422, 229] on input "number" at bounding box center [434, 213] width 60 height 29
type input "445"
click at [391, 308] on input "checkbox" at bounding box center [389, 300] width 31 height 31
checkbox input "true"
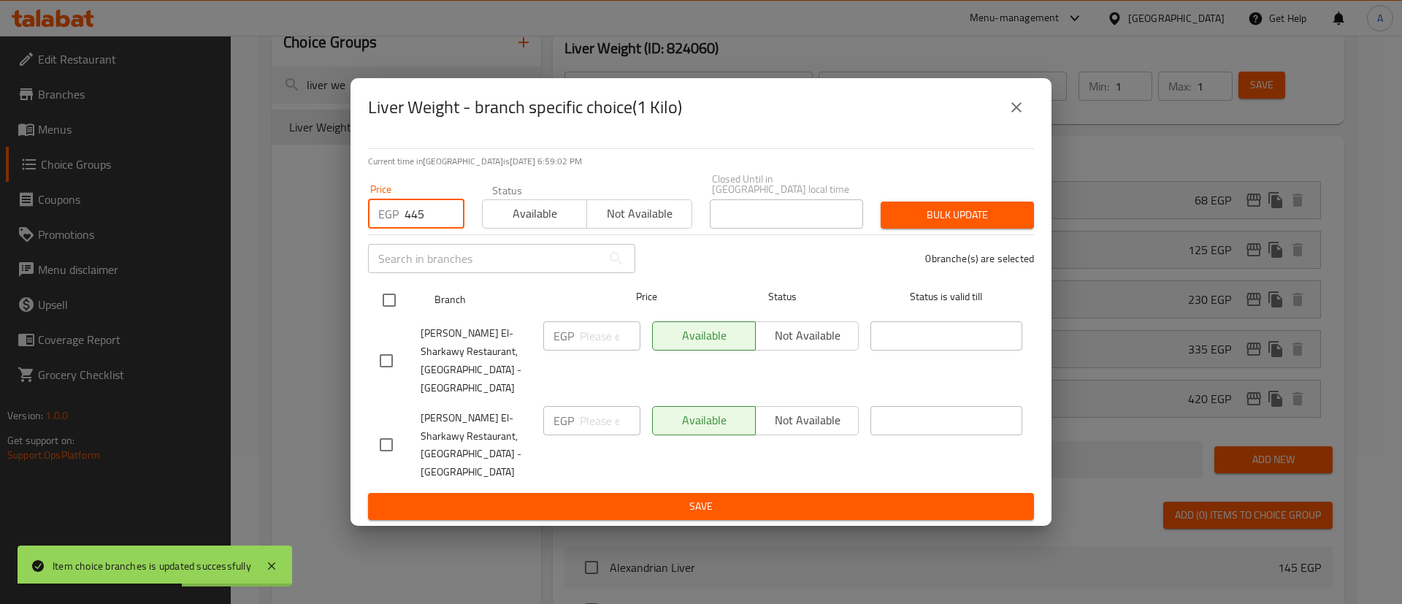
checkbox input "true"
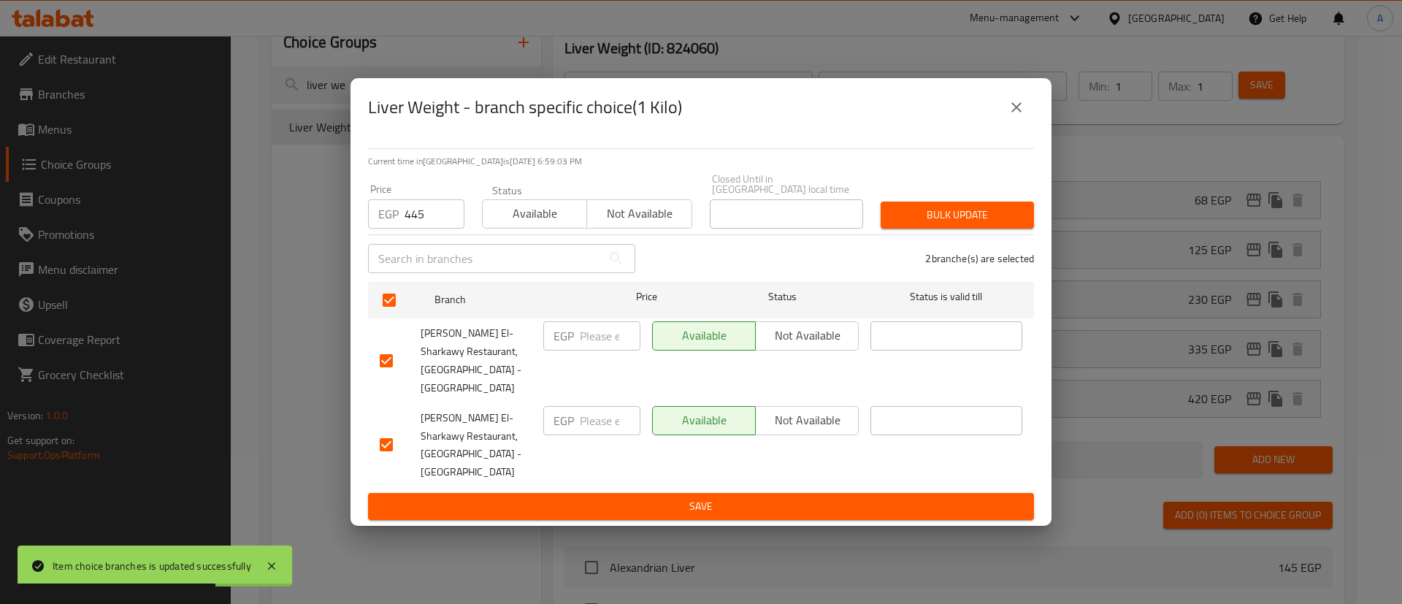
click at [959, 224] on span "Bulk update" at bounding box center [957, 215] width 130 height 18
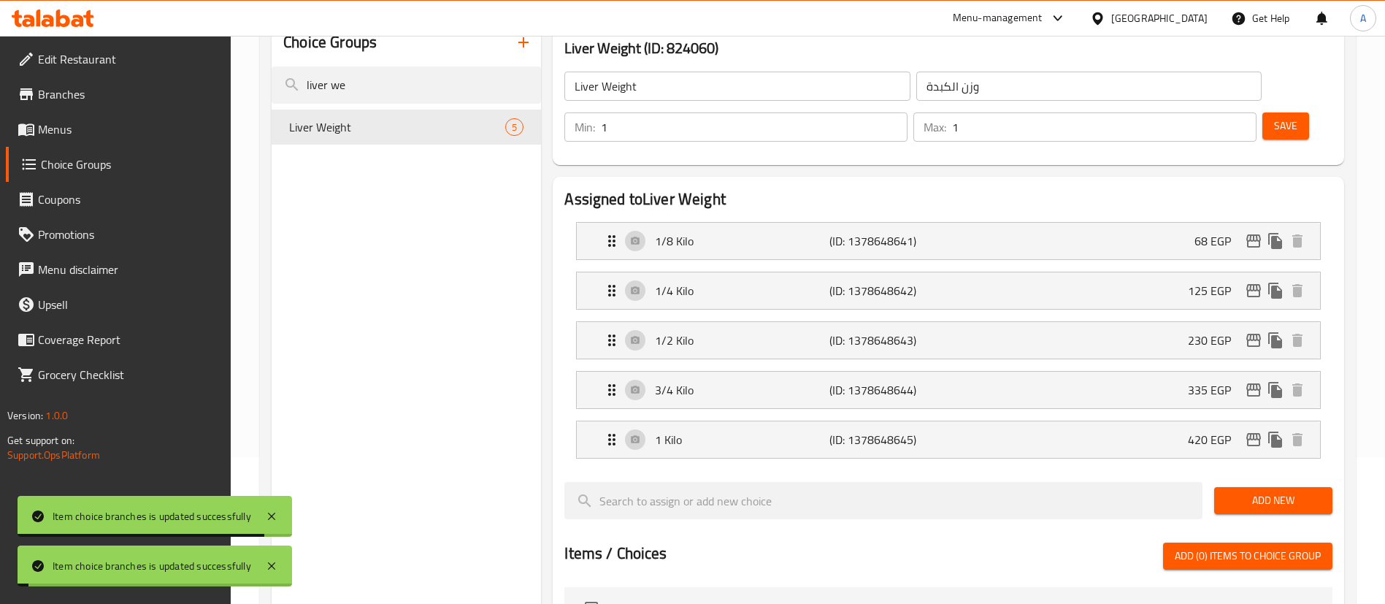
click at [1274, 117] on span "Save" at bounding box center [1285, 126] width 23 height 18
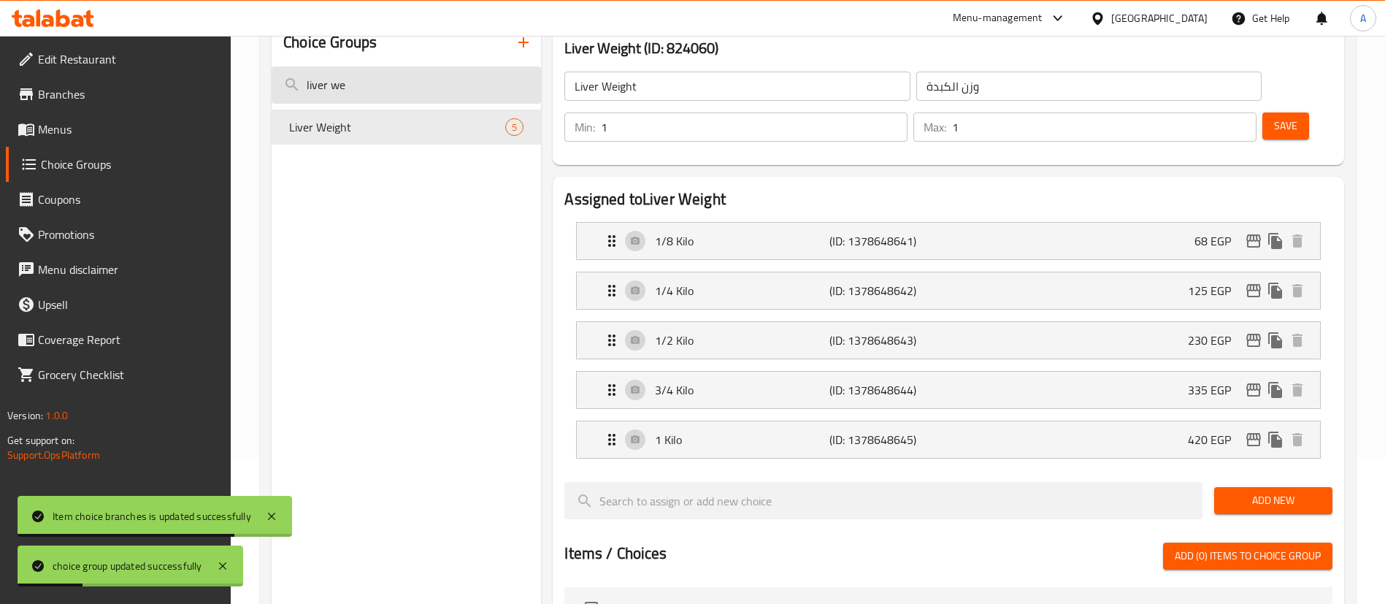
click at [410, 96] on input "liver we" at bounding box center [406, 84] width 269 height 37
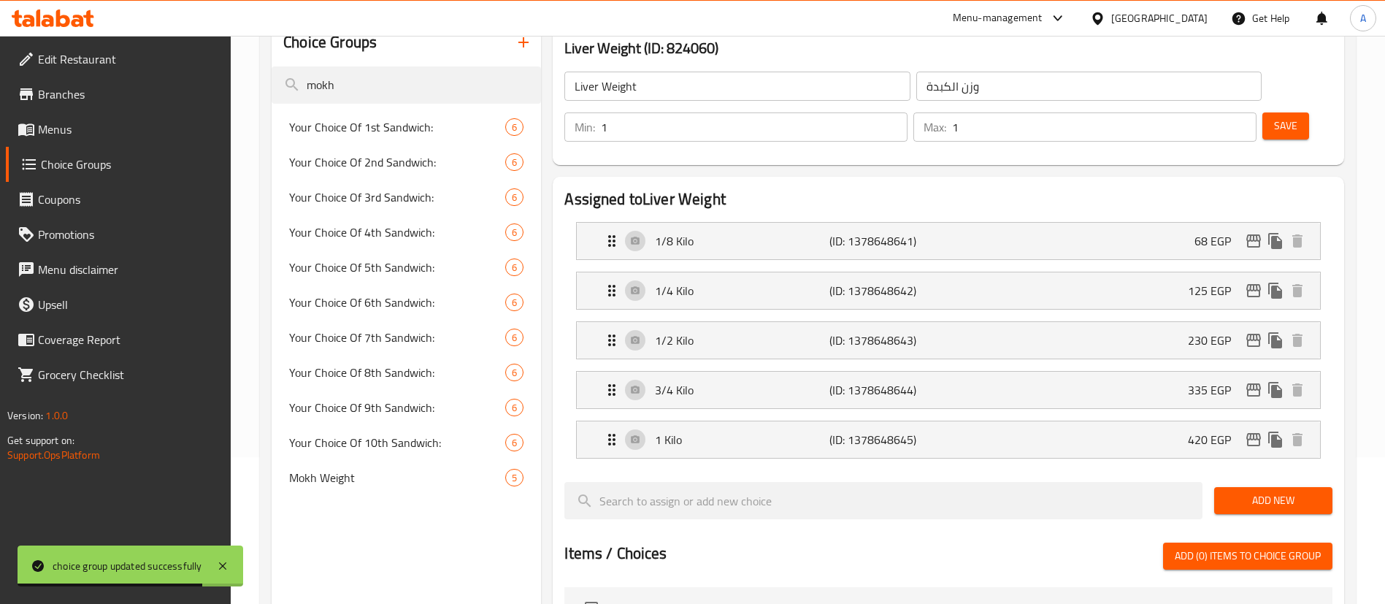
type input "mokh"
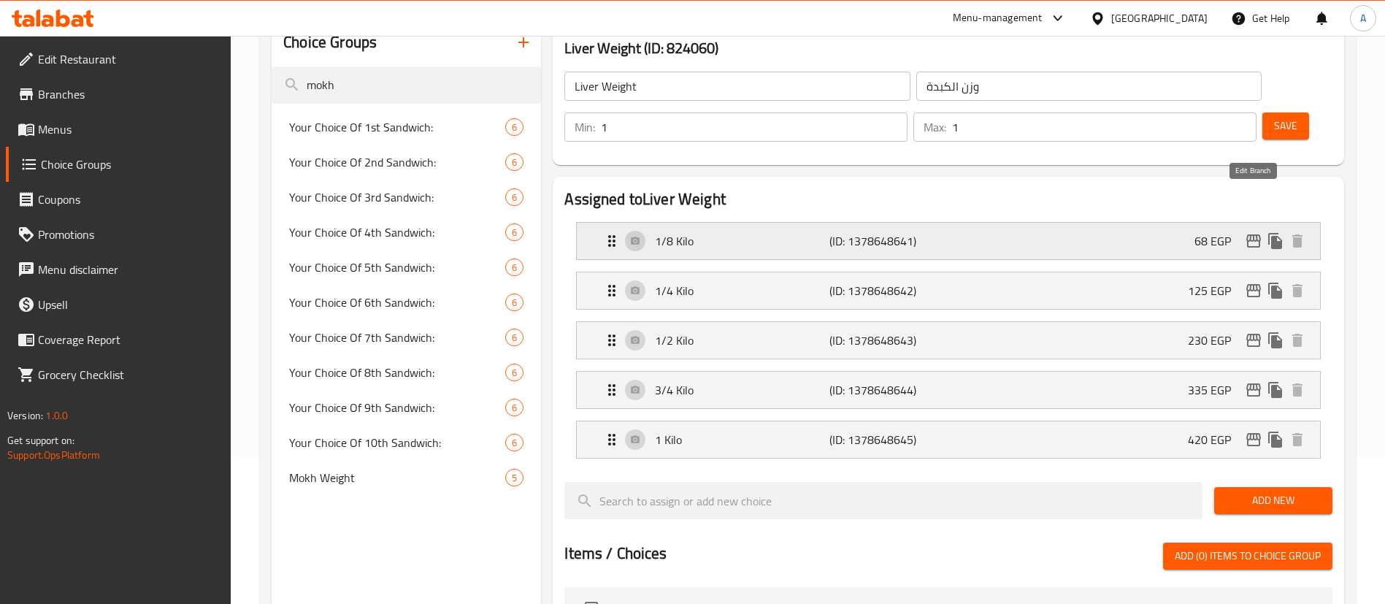
click at [1249, 234] on icon "edit" at bounding box center [1253, 240] width 15 height 13
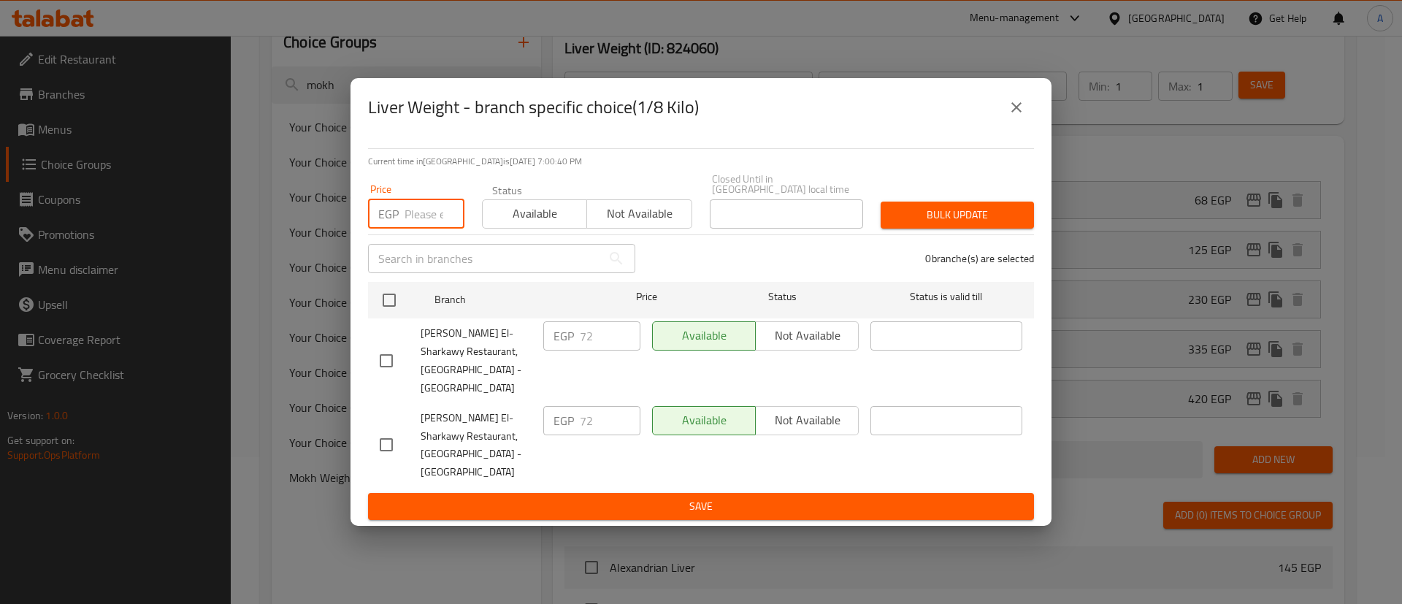
click at [418, 228] on input "number" at bounding box center [434, 213] width 60 height 29
type input "138"
click at [402, 311] on input "checkbox" at bounding box center [389, 300] width 31 height 31
checkbox input "true"
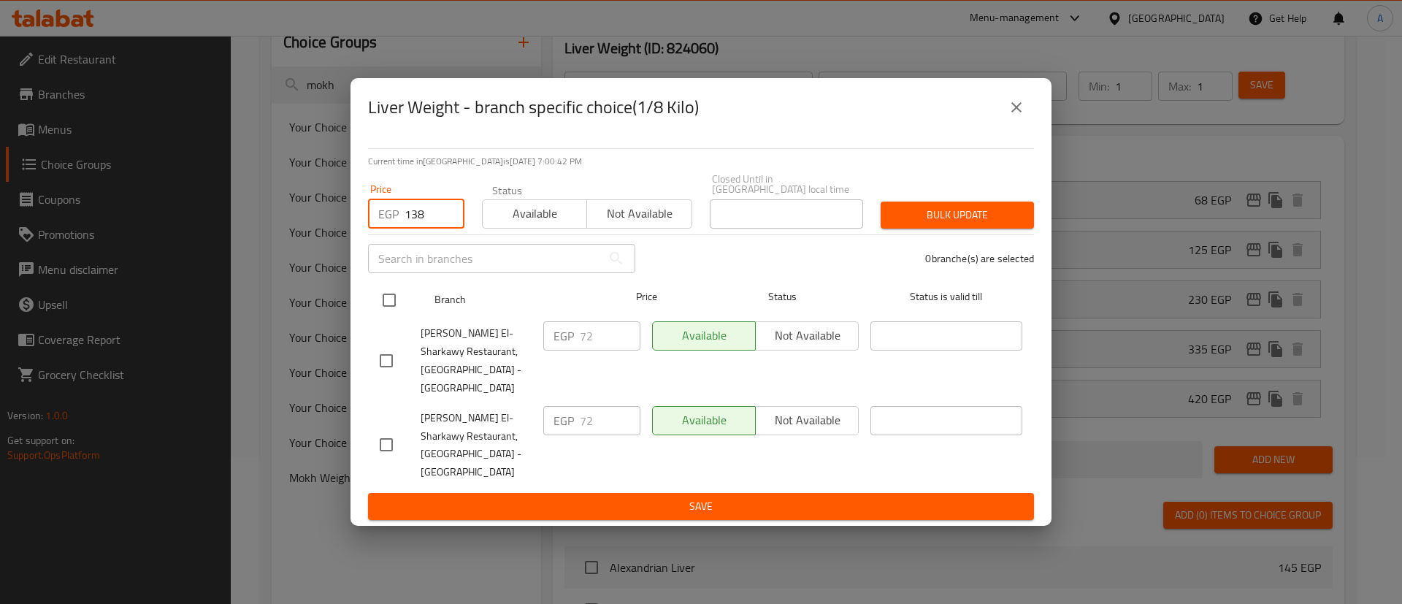
checkbox input "true"
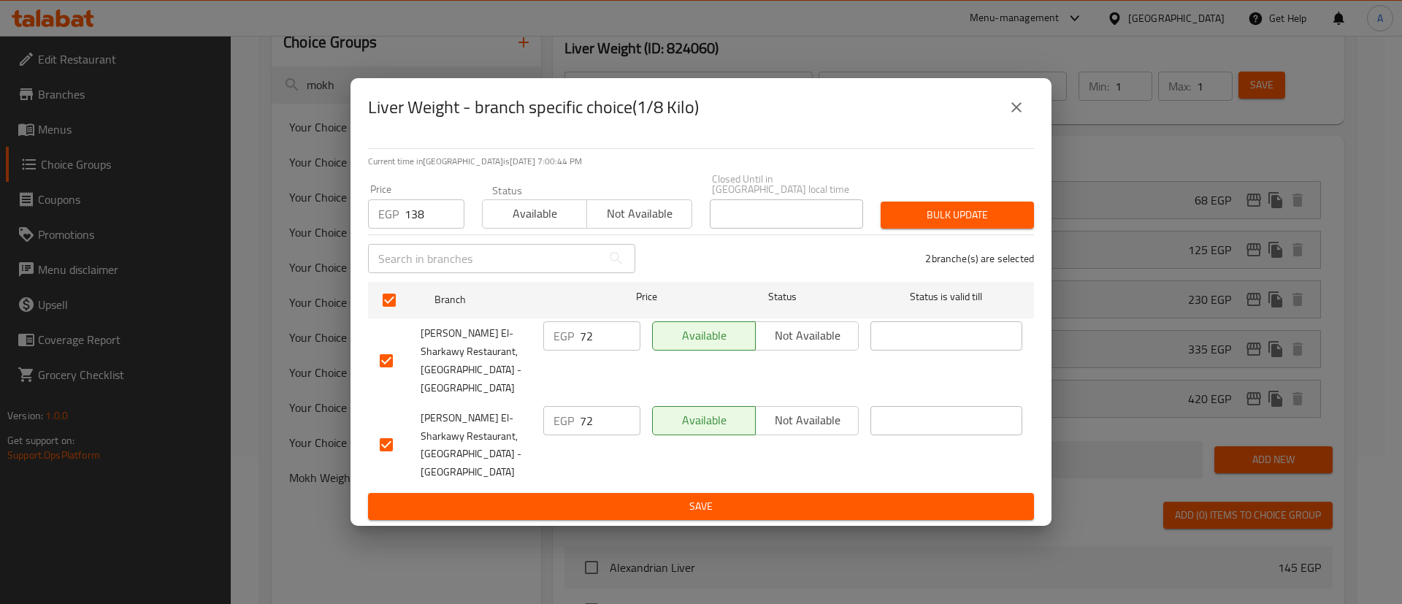
click at [972, 224] on span "Bulk update" at bounding box center [957, 215] width 130 height 18
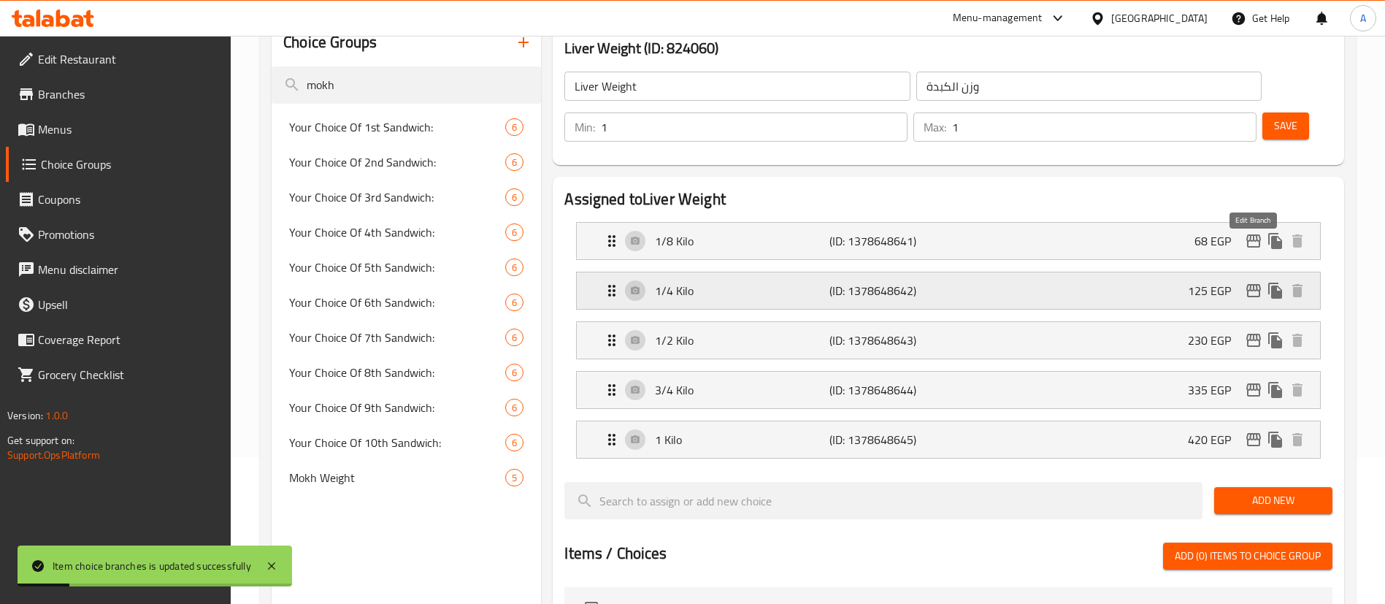
click at [1249, 282] on icon "edit" at bounding box center [1254, 291] width 18 height 18
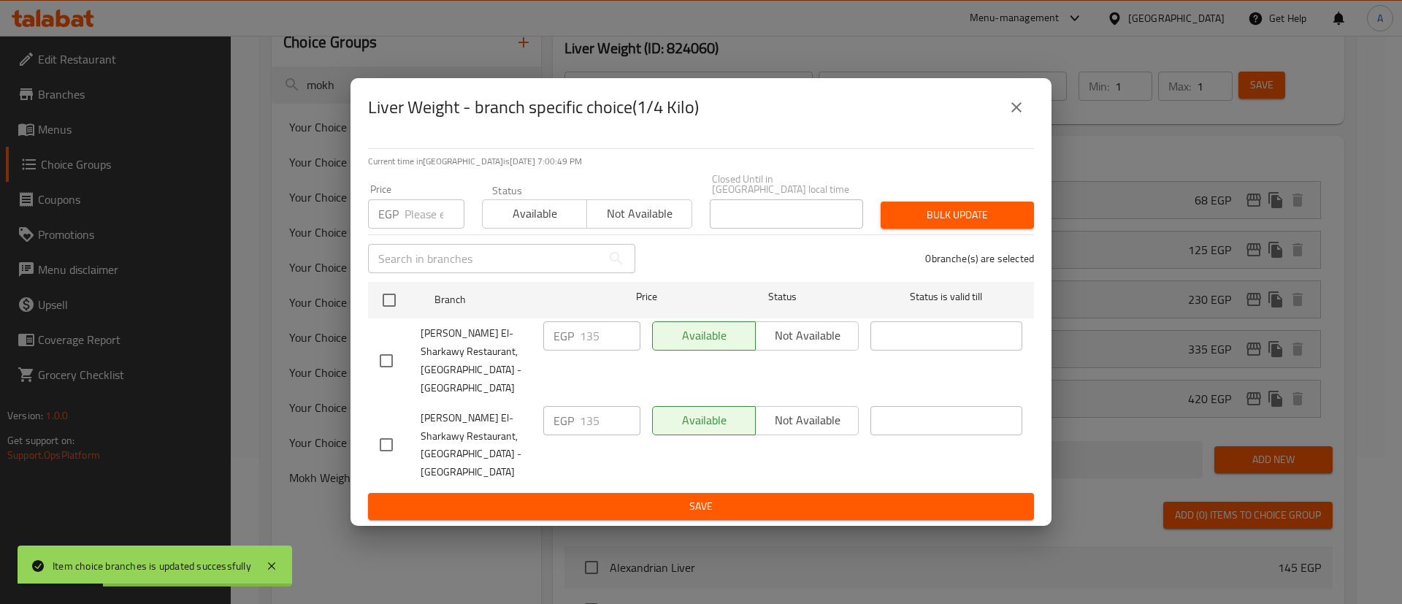
click at [430, 229] on input "number" at bounding box center [434, 213] width 60 height 29
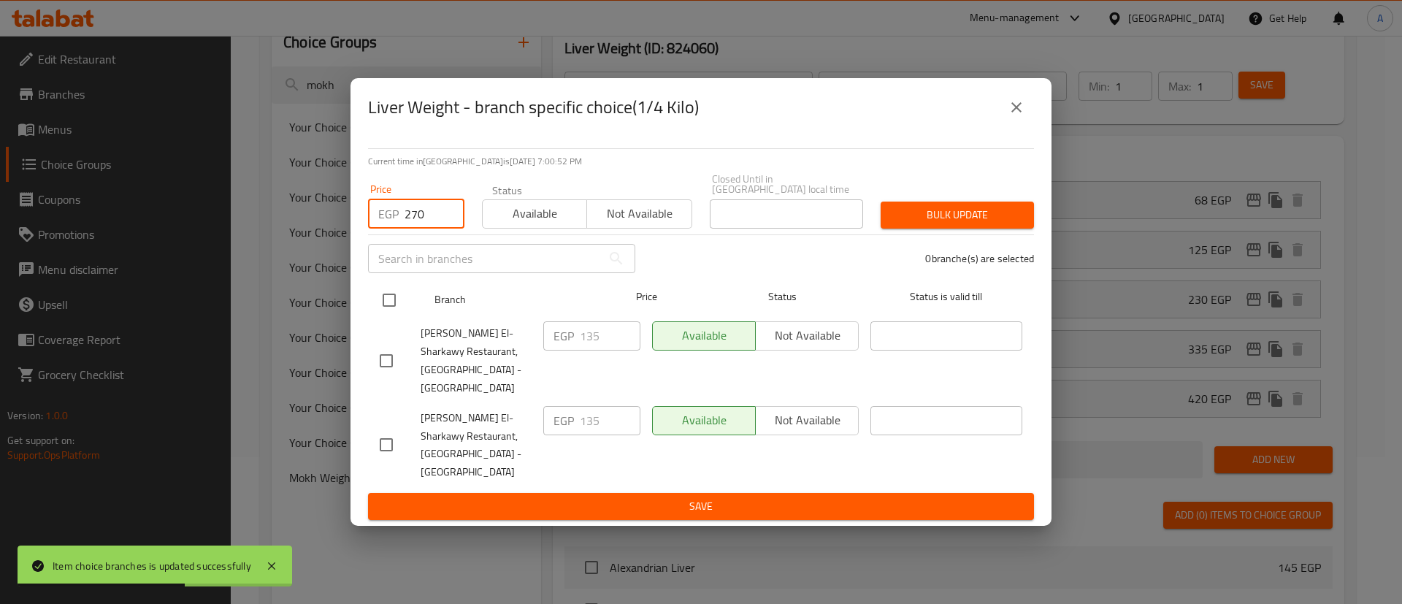
type input "270"
click at [391, 310] on input "checkbox" at bounding box center [389, 300] width 31 height 31
checkbox input "true"
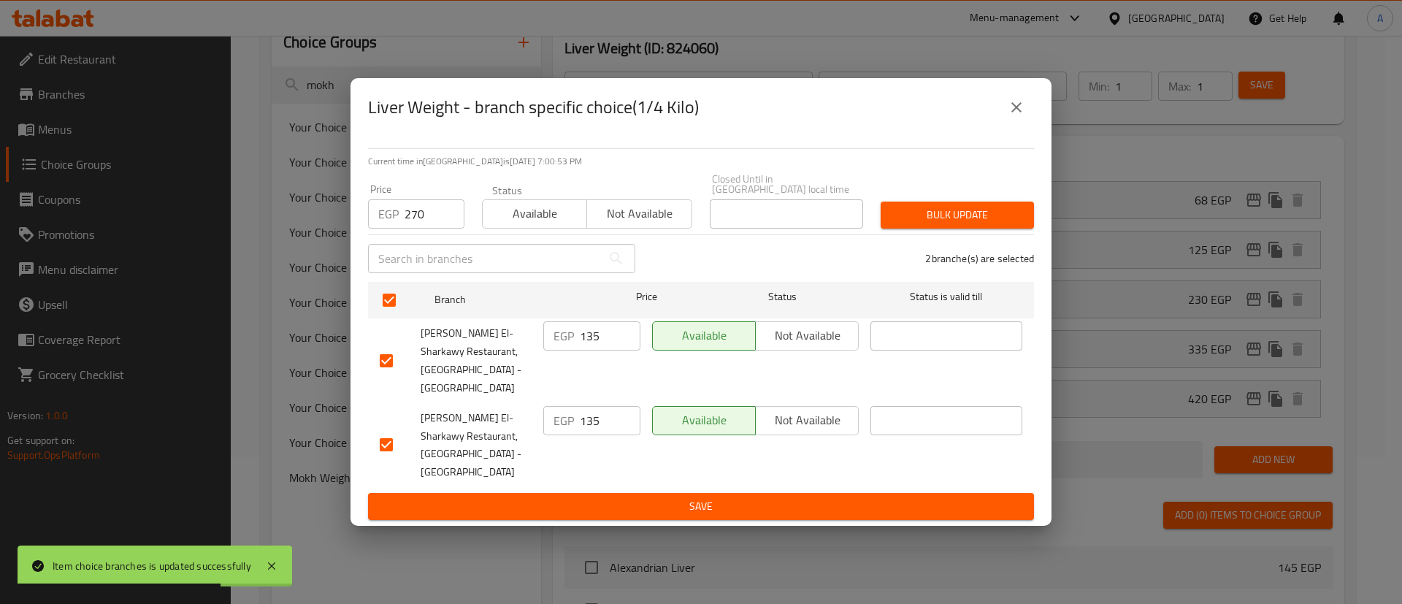
click at [977, 224] on span "Bulk update" at bounding box center [957, 215] width 130 height 18
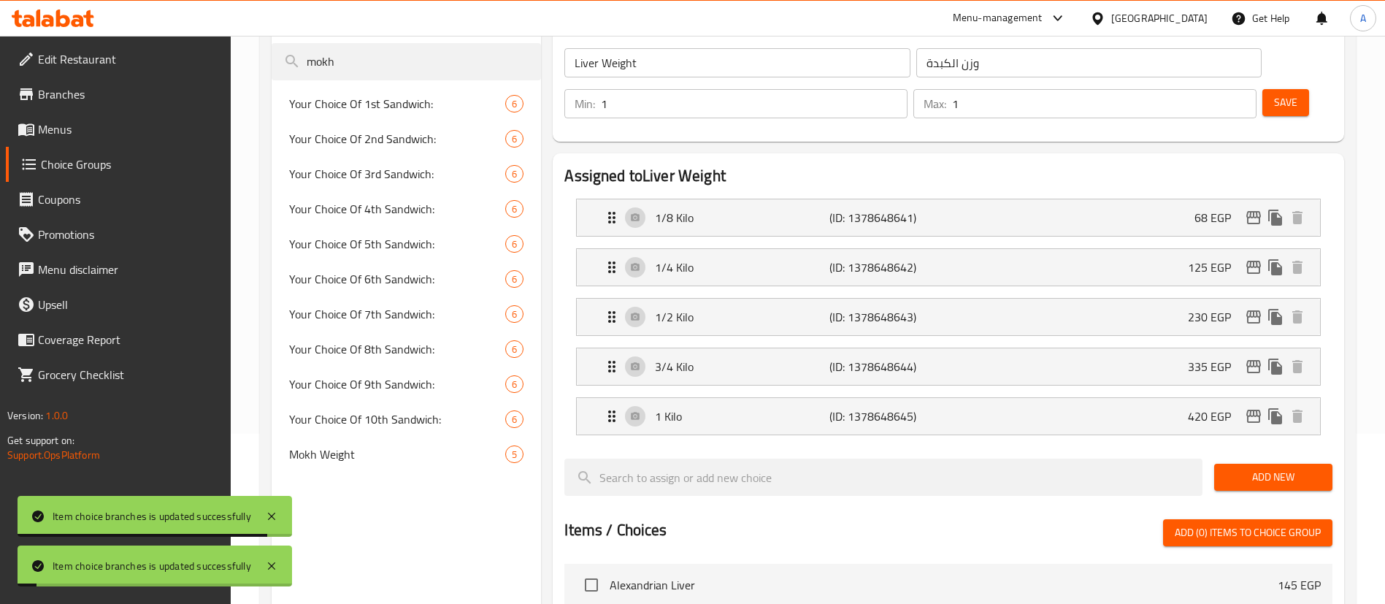
scroll to position [173, 0]
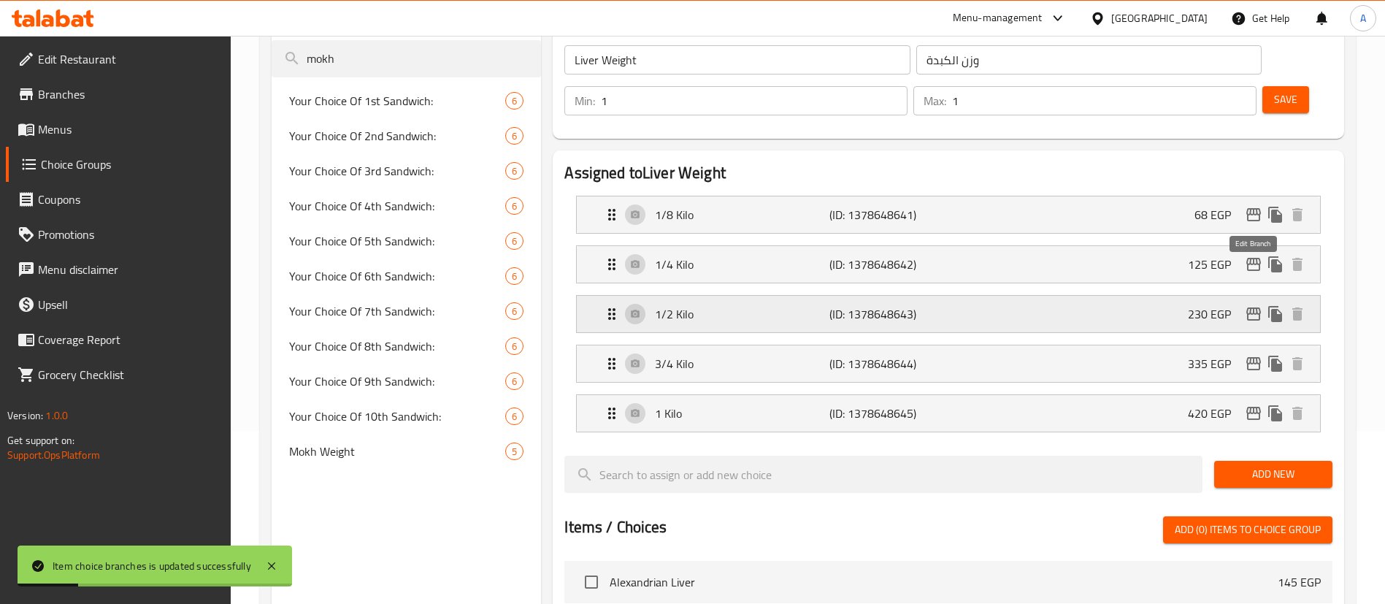
click at [1250, 305] on icon "edit" at bounding box center [1254, 314] width 18 height 18
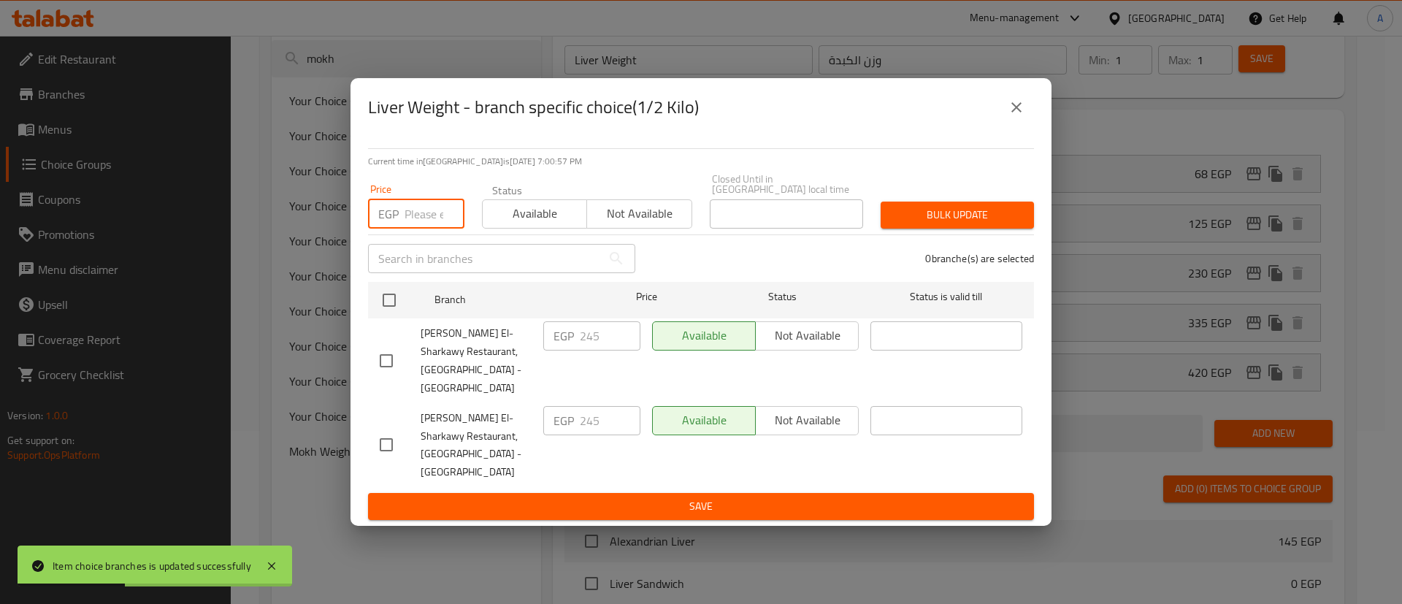
click at [406, 224] on input "number" at bounding box center [434, 213] width 60 height 29
type input "490"
click at [388, 309] on input "checkbox" at bounding box center [389, 300] width 31 height 31
checkbox input "true"
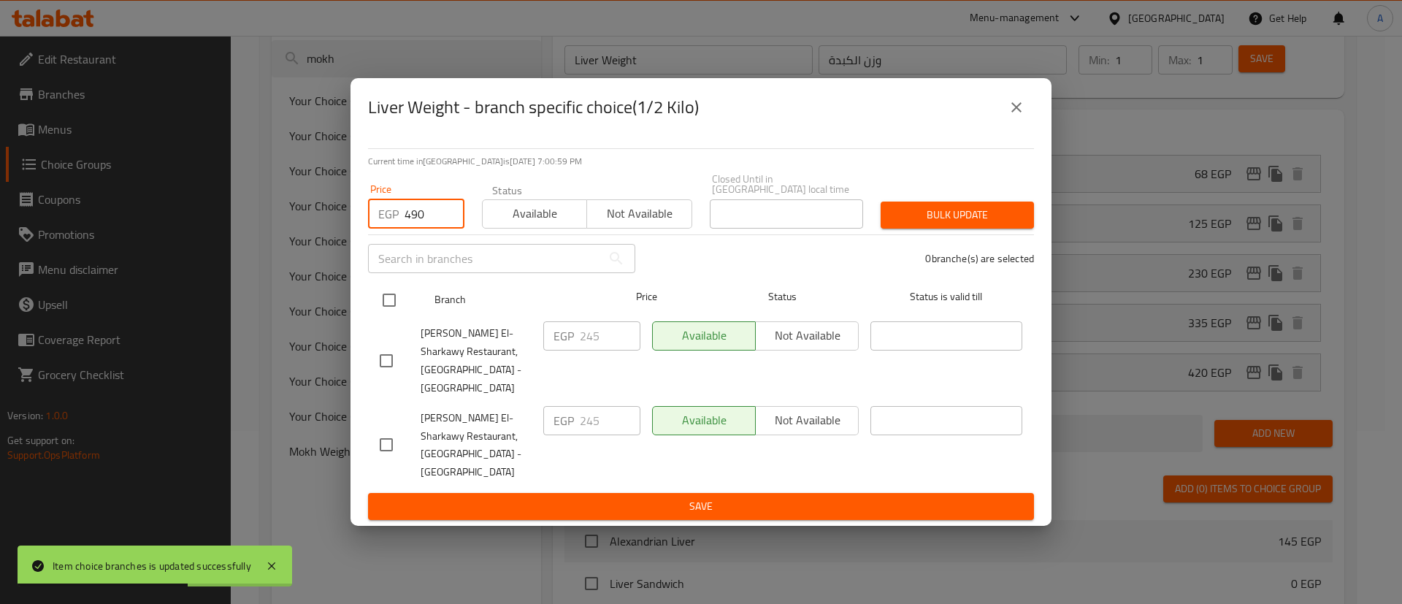
checkbox input "true"
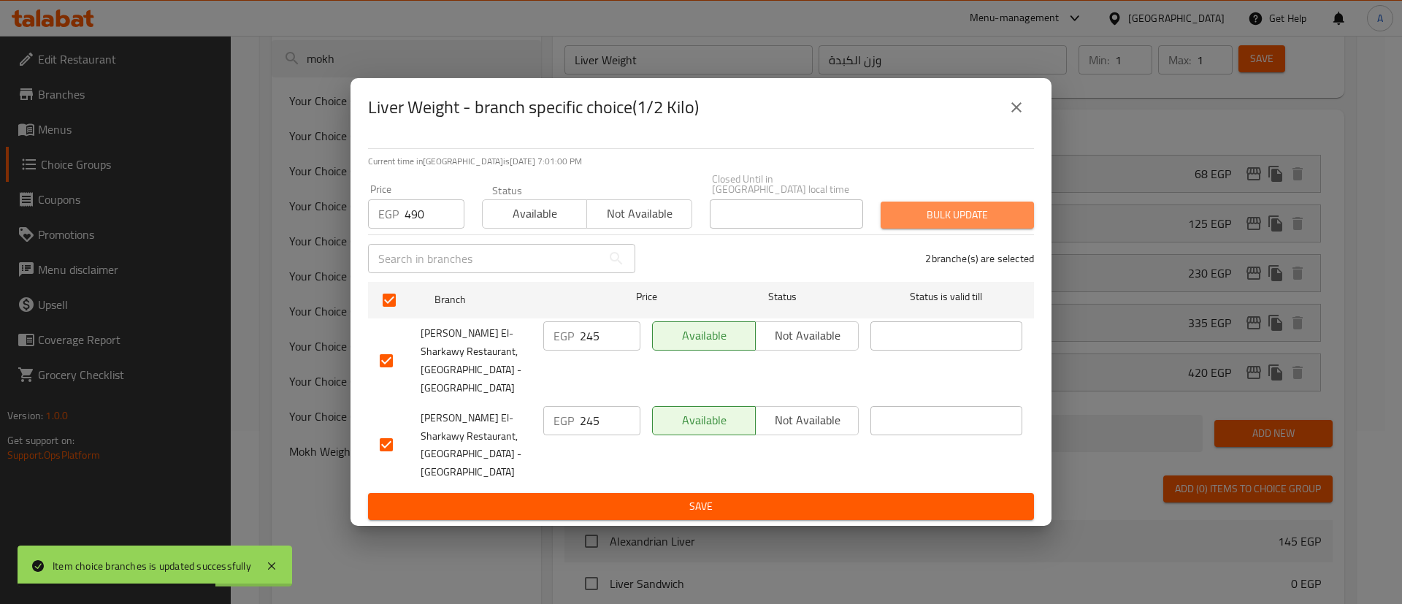
click at [902, 224] on span "Bulk update" at bounding box center [957, 215] width 130 height 18
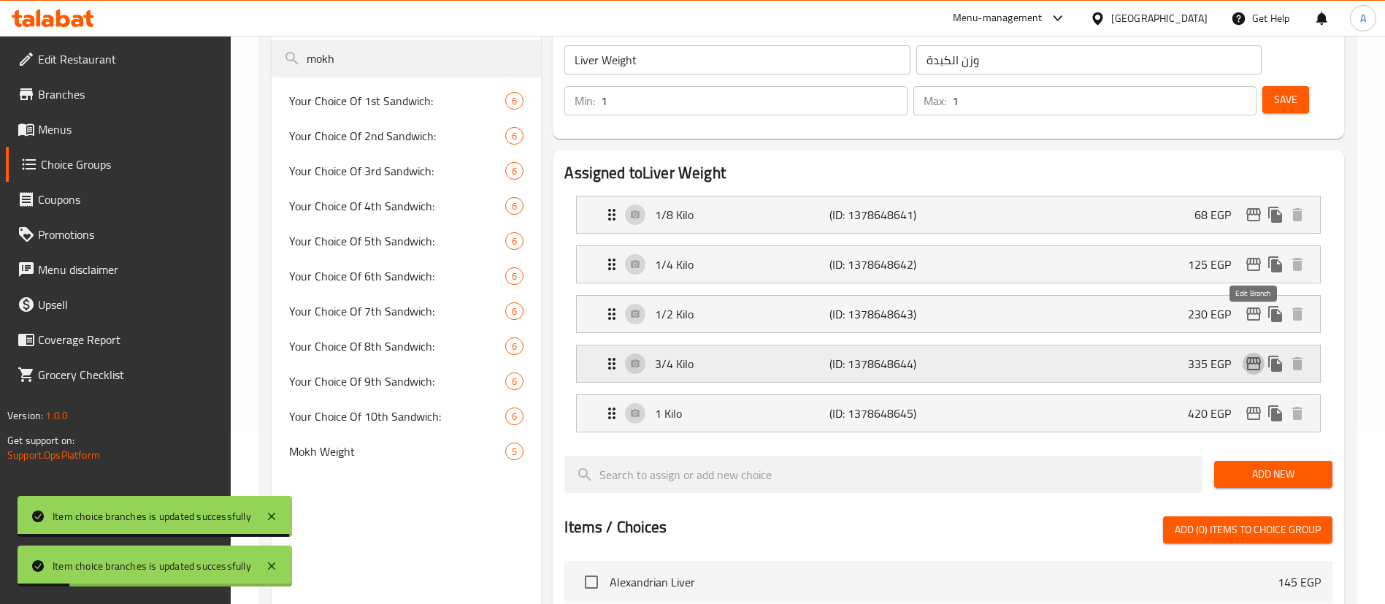
click at [1251, 357] on icon "edit" at bounding box center [1253, 363] width 15 height 13
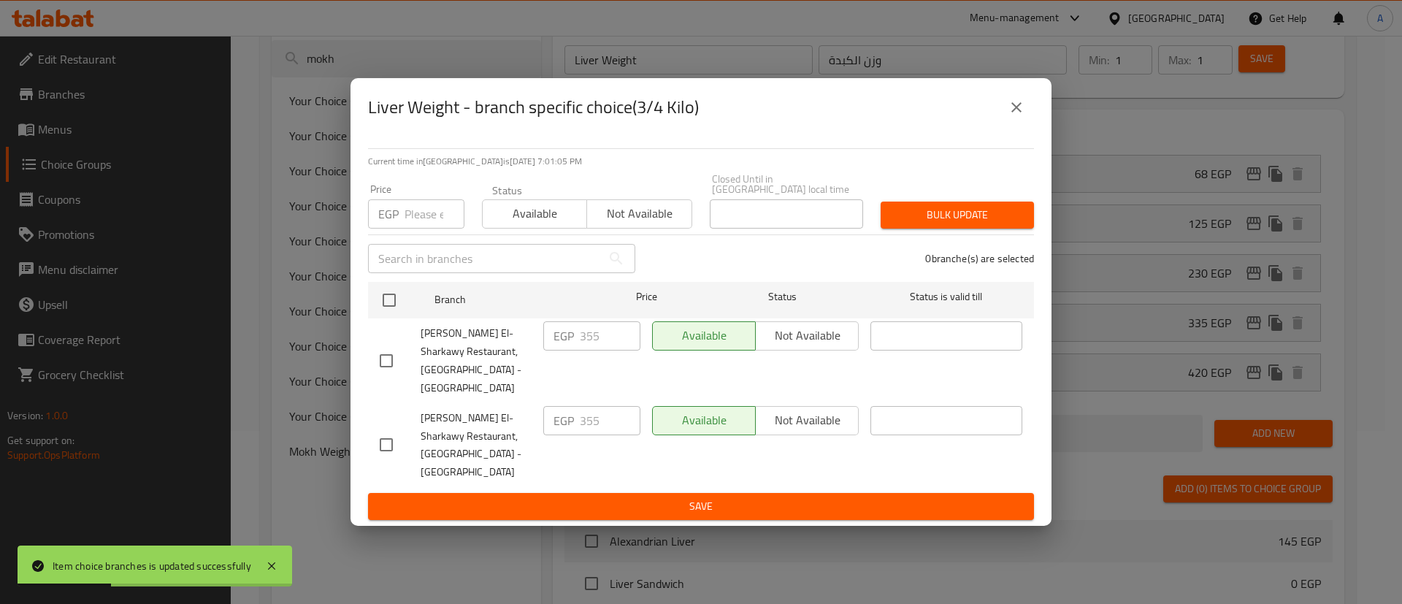
click at [409, 229] on input "number" at bounding box center [434, 213] width 60 height 29
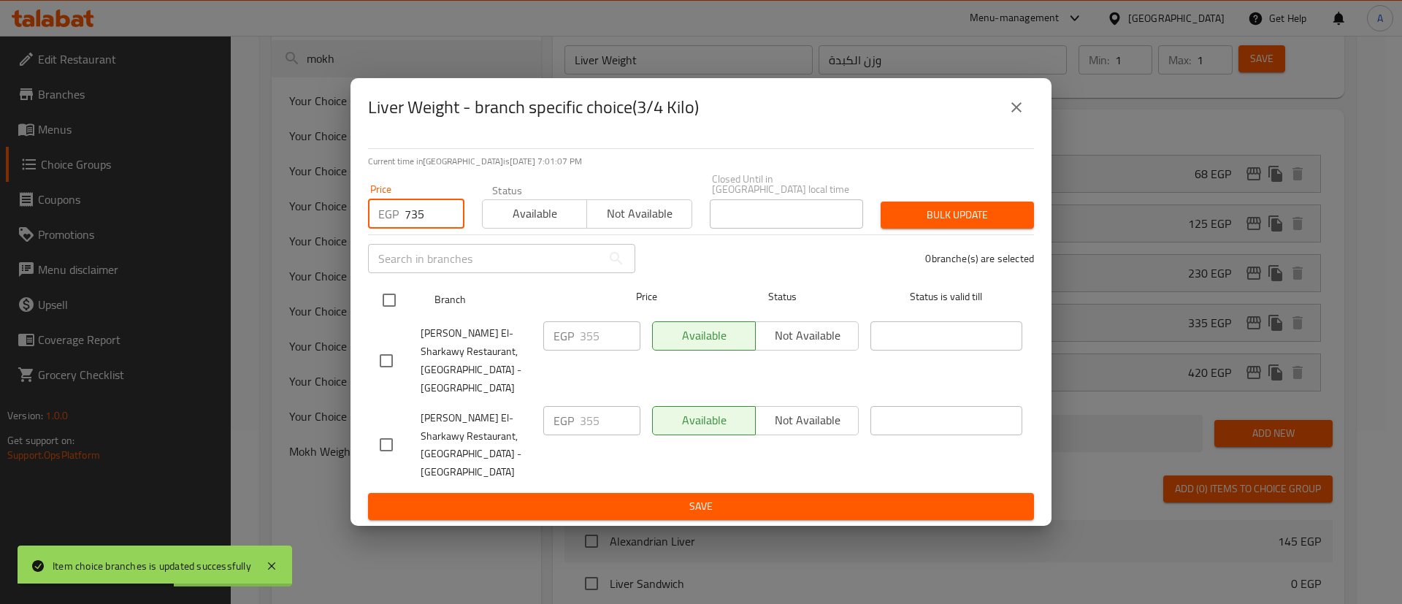
type input "735"
click at [402, 314] on input "checkbox" at bounding box center [389, 300] width 31 height 31
checkbox input "true"
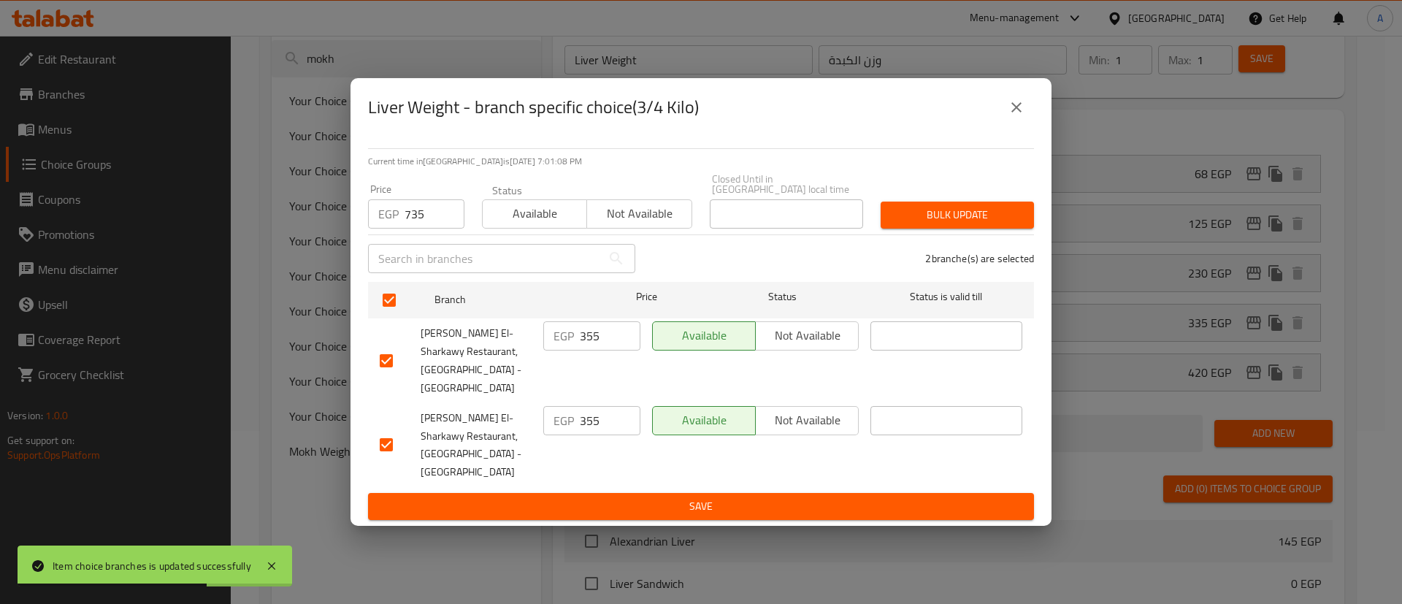
click at [941, 221] on span "Bulk update" at bounding box center [957, 215] width 130 height 18
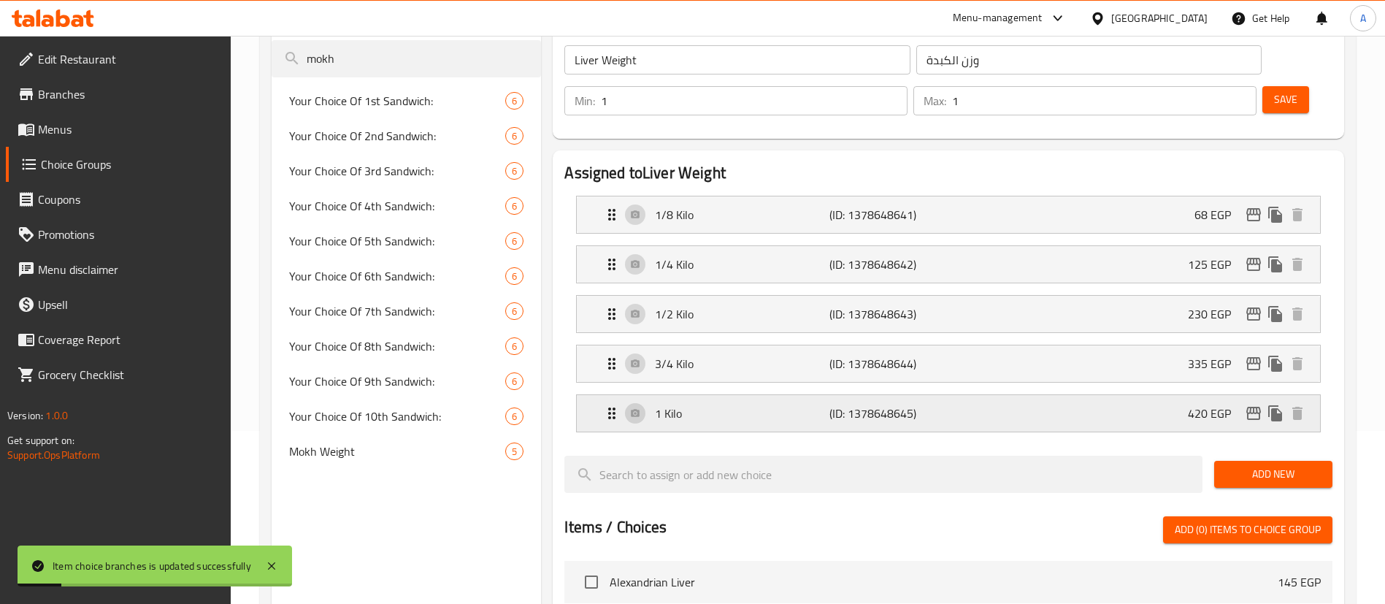
click at [1253, 407] on icon "edit" at bounding box center [1253, 413] width 15 height 13
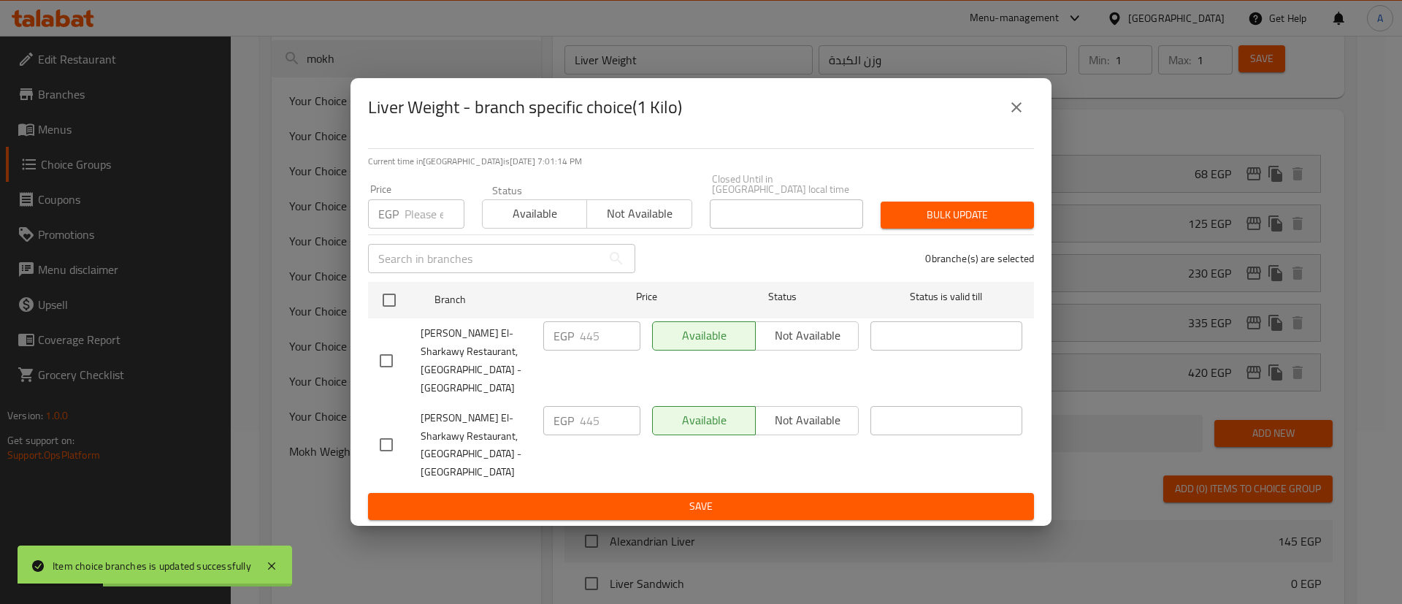
click at [407, 225] on input "number" at bounding box center [434, 213] width 60 height 29
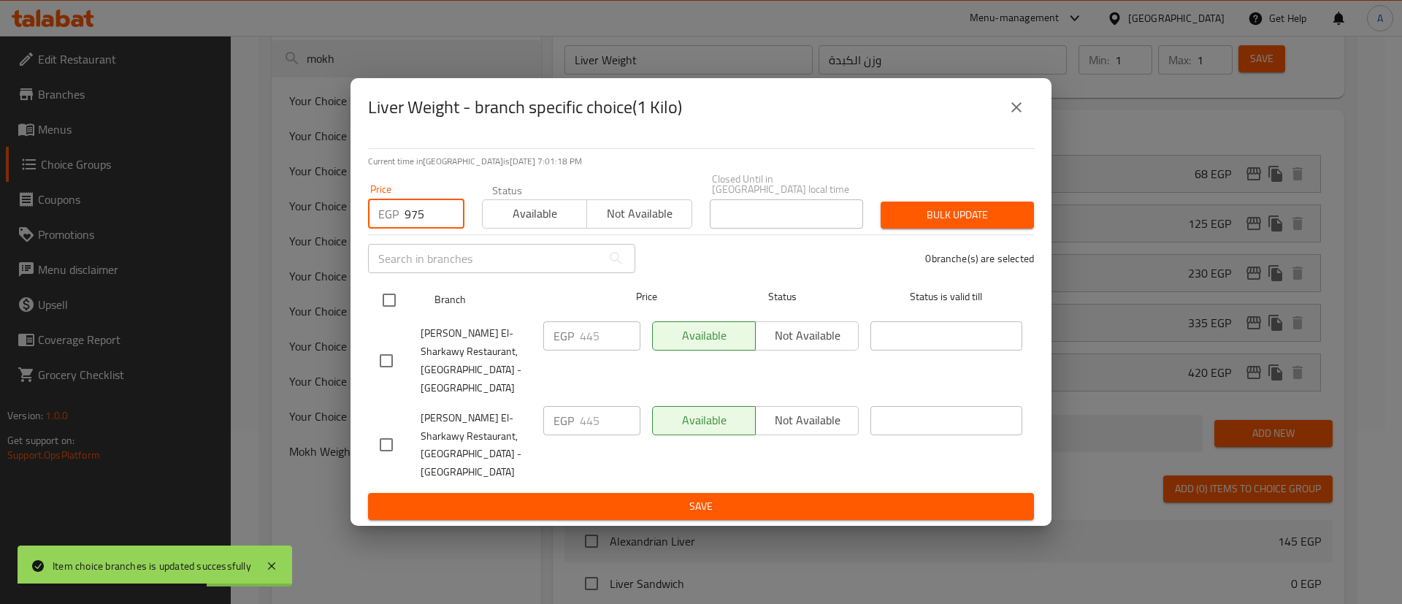
type input "975"
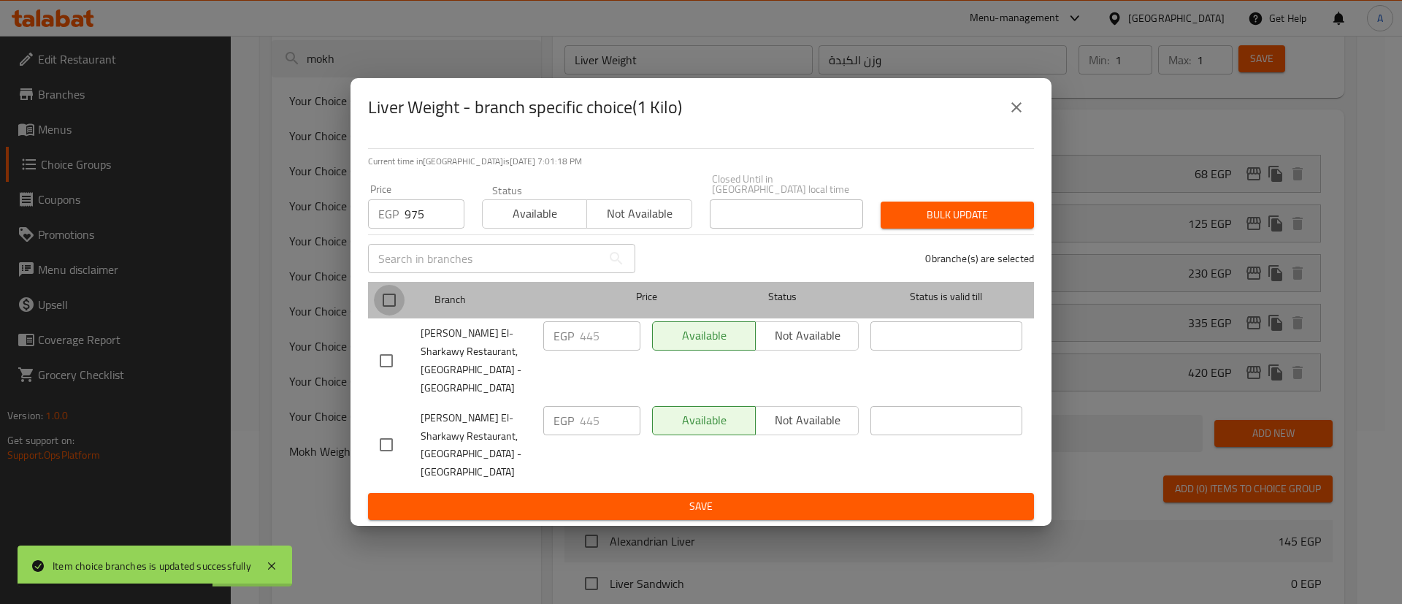
click at [393, 308] on input "checkbox" at bounding box center [389, 300] width 31 height 31
checkbox input "true"
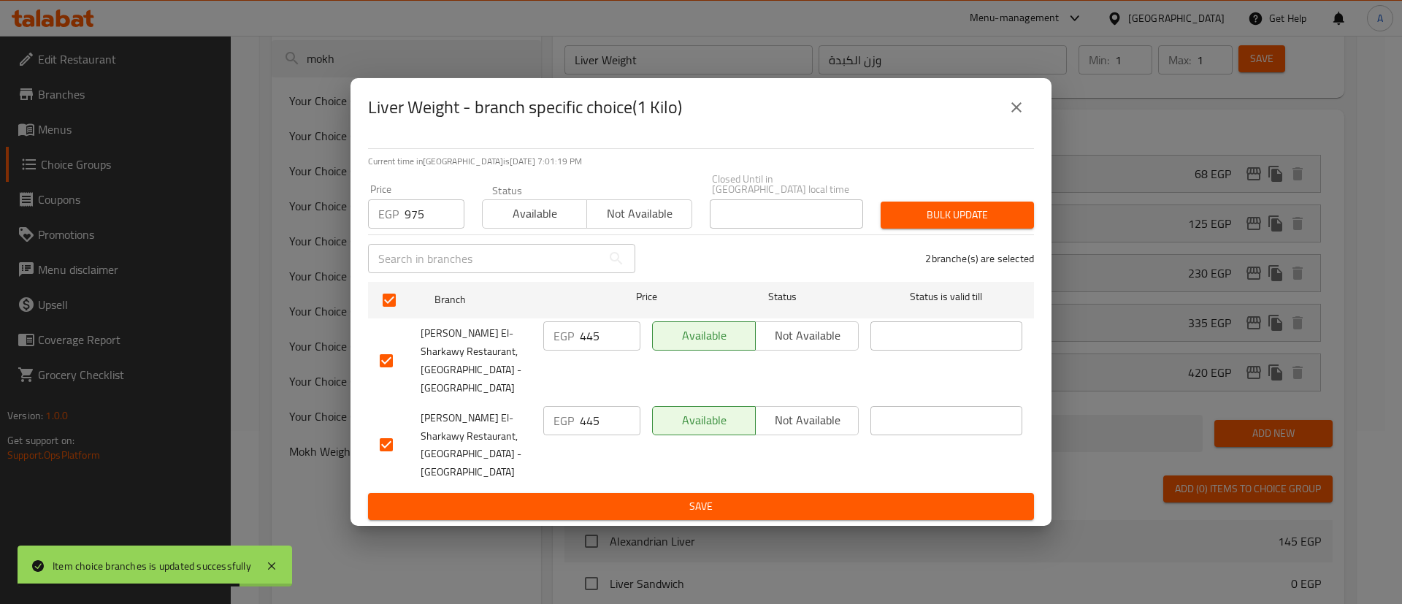
click at [980, 224] on span "Bulk update" at bounding box center [957, 215] width 130 height 18
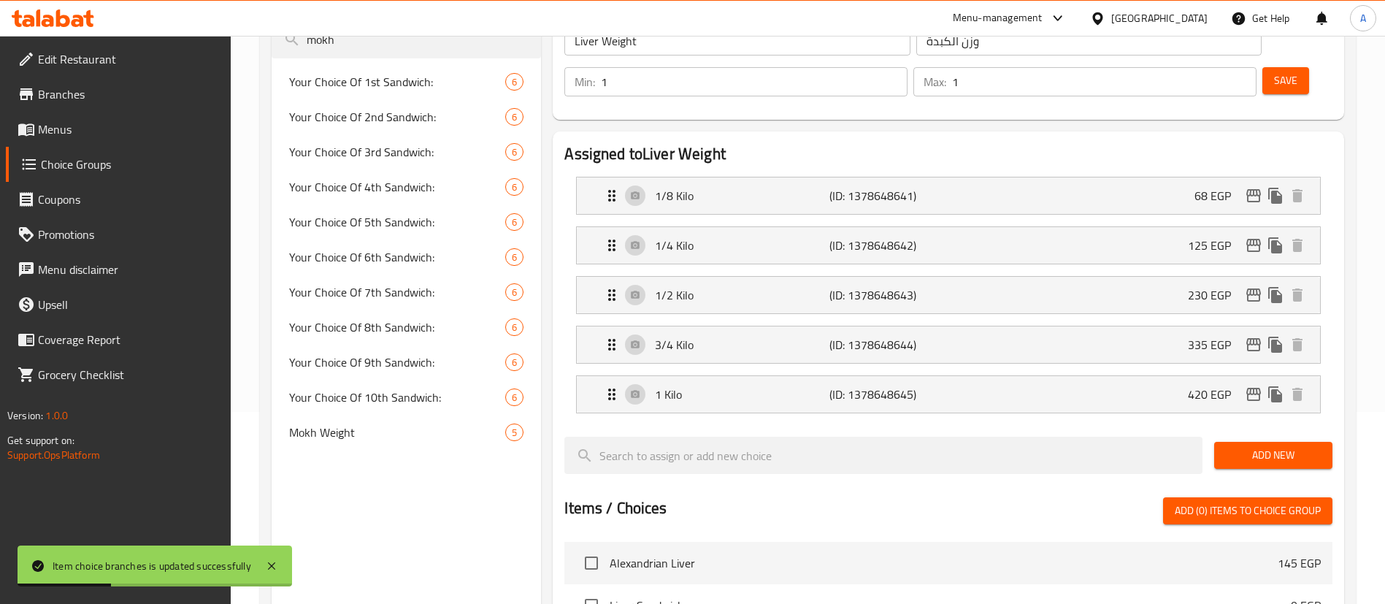
scroll to position [184, 0]
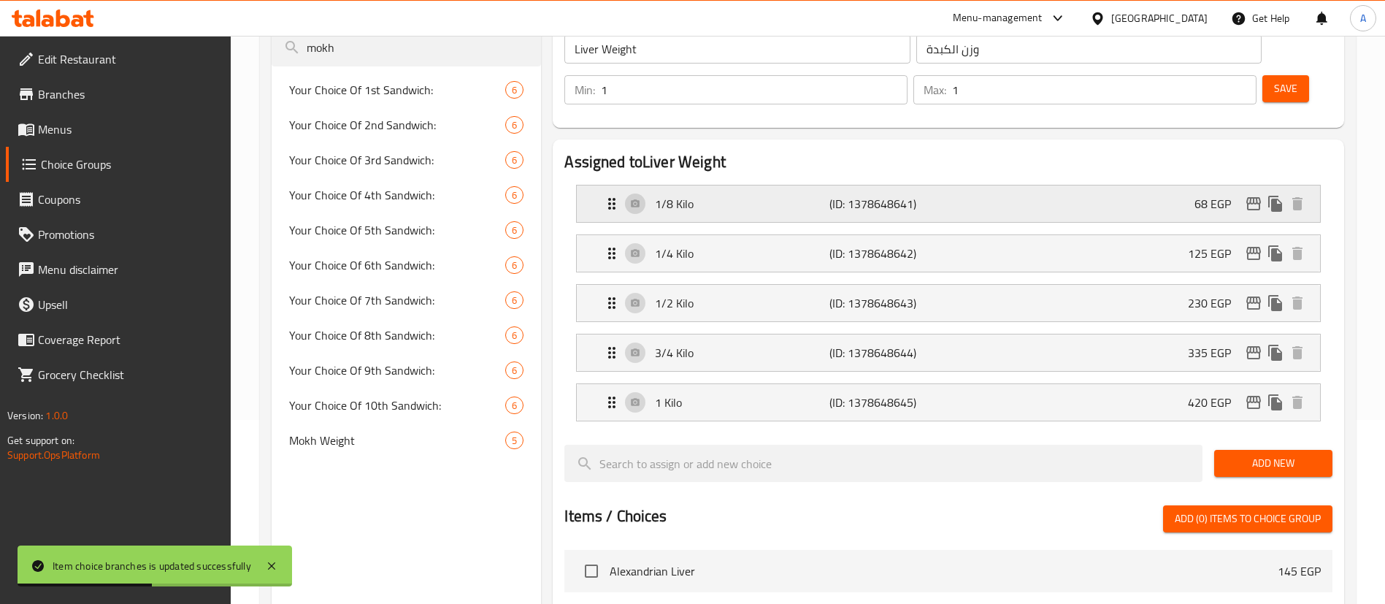
click at [1249, 195] on icon "edit" at bounding box center [1254, 204] width 18 height 18
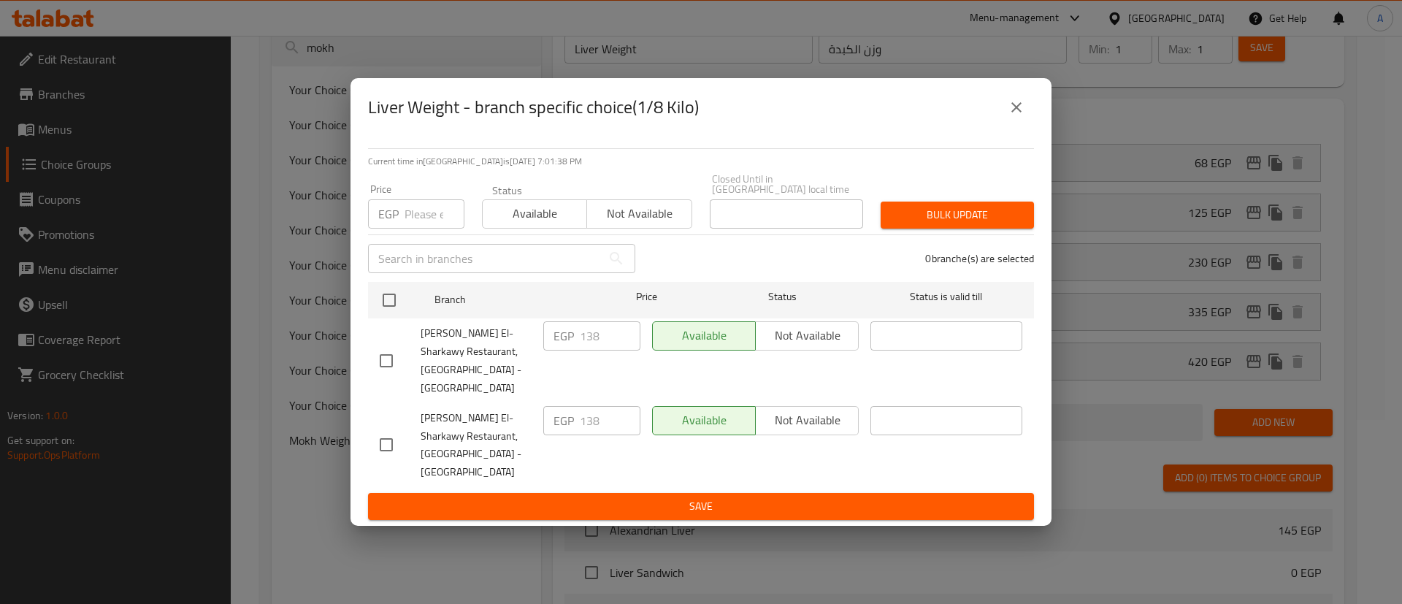
click at [1018, 116] on icon "close" at bounding box center [1016, 108] width 18 height 18
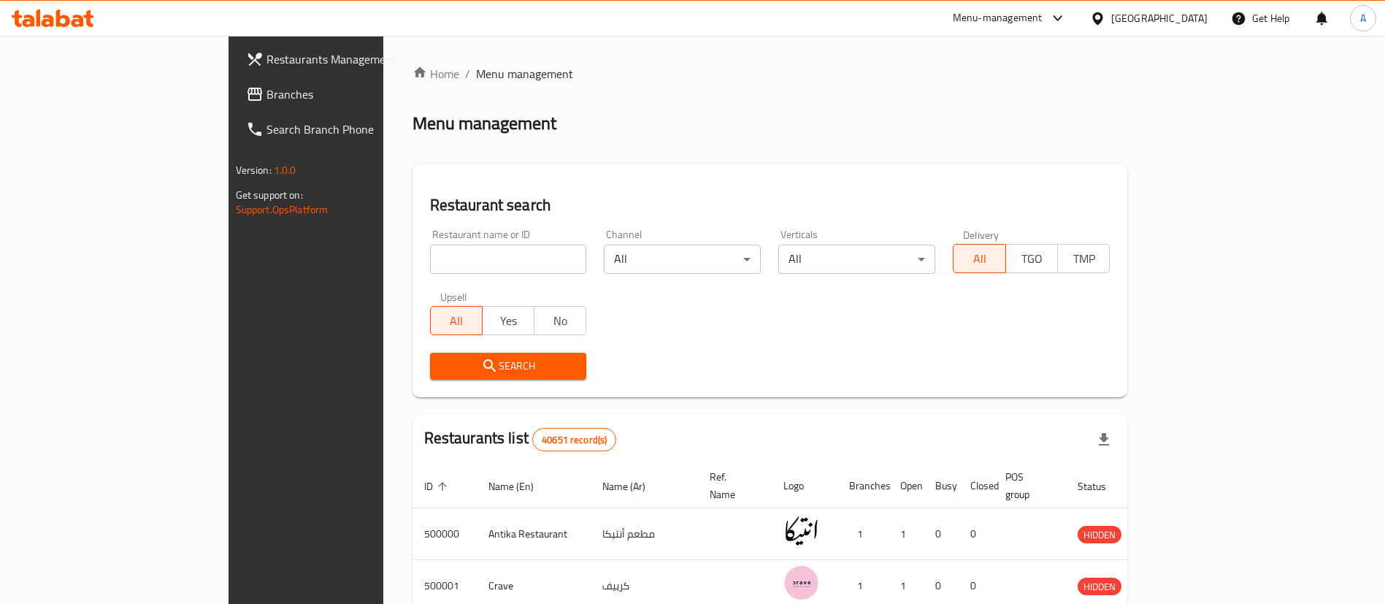
click at [266, 91] on span "Branches" at bounding box center [357, 94] width 182 height 18
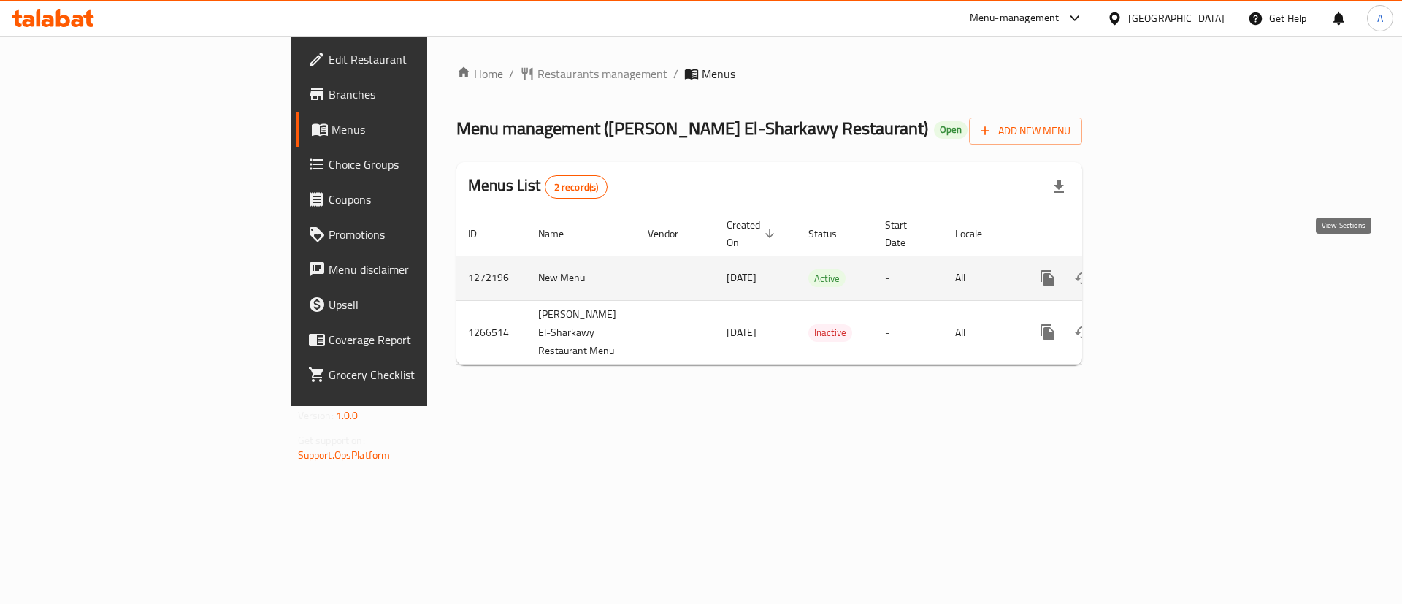
click at [1170, 261] on link "enhanced table" at bounding box center [1152, 278] width 35 height 35
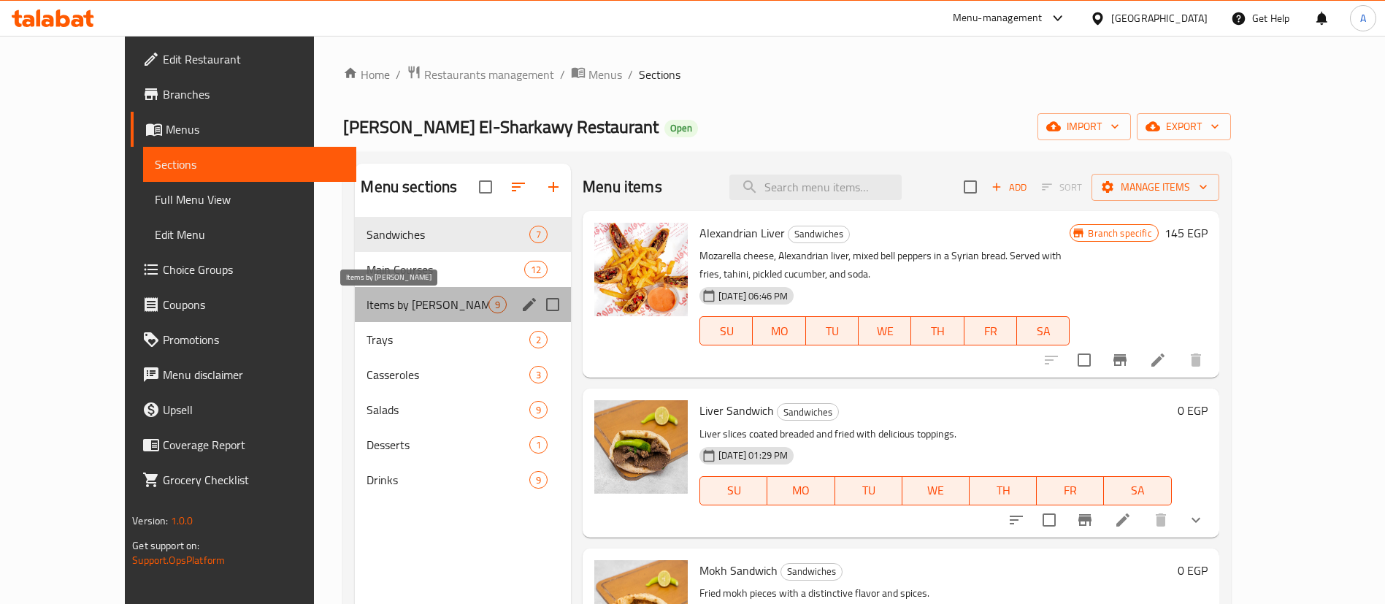
click at [366, 301] on span "Items by [PERSON_NAME]" at bounding box center [427, 305] width 122 height 18
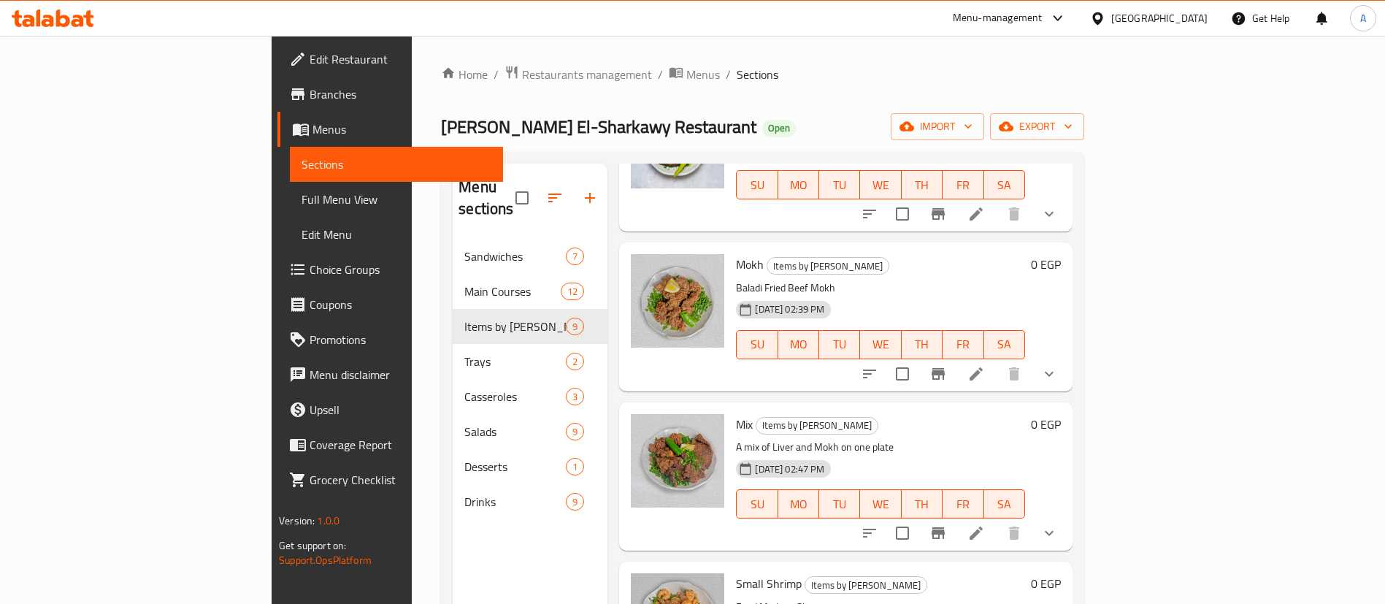
scroll to position [468, 0]
click at [983, 368] on icon at bounding box center [975, 374] width 13 height 13
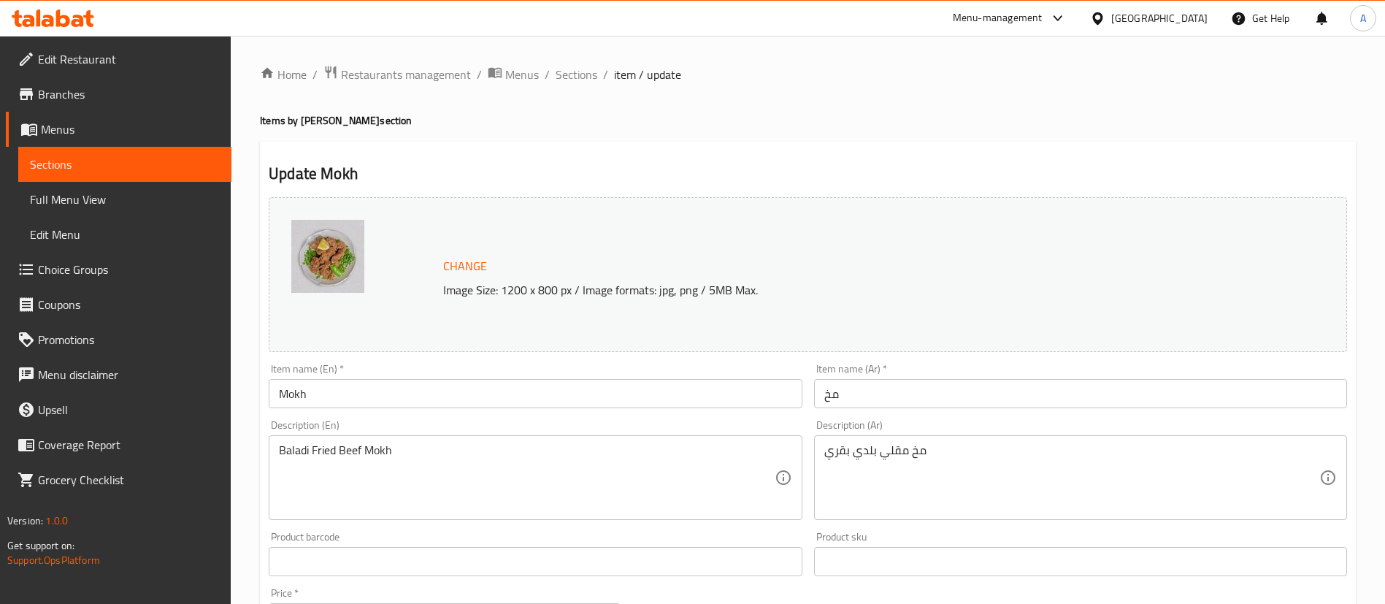
scroll to position [473, 0]
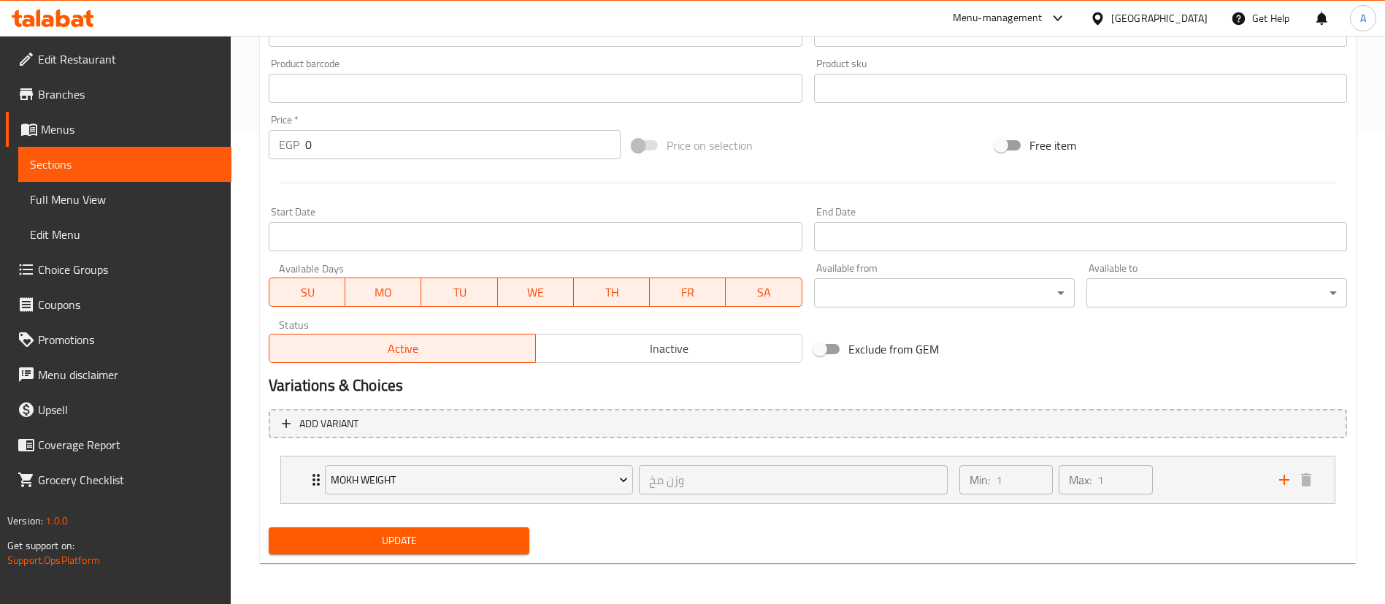
click at [83, 163] on span "Sections" at bounding box center [125, 164] width 190 height 18
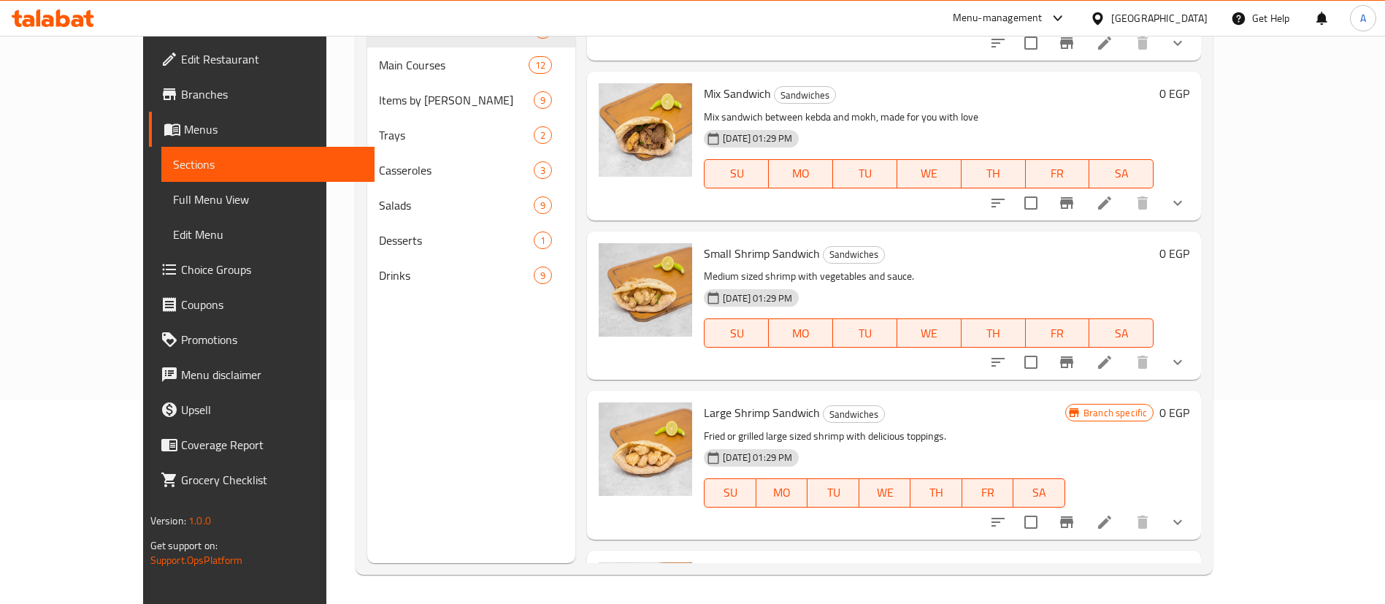
scroll to position [425, 0]
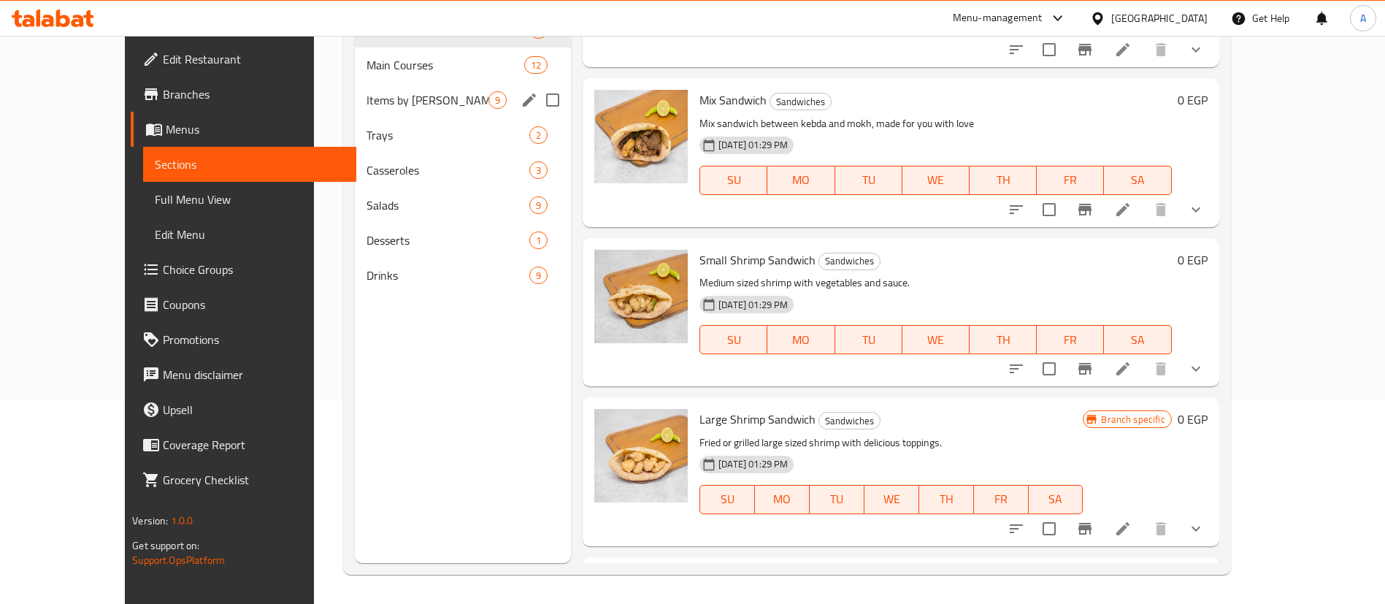
click at [366, 97] on span "Items by [PERSON_NAME]" at bounding box center [427, 100] width 122 height 18
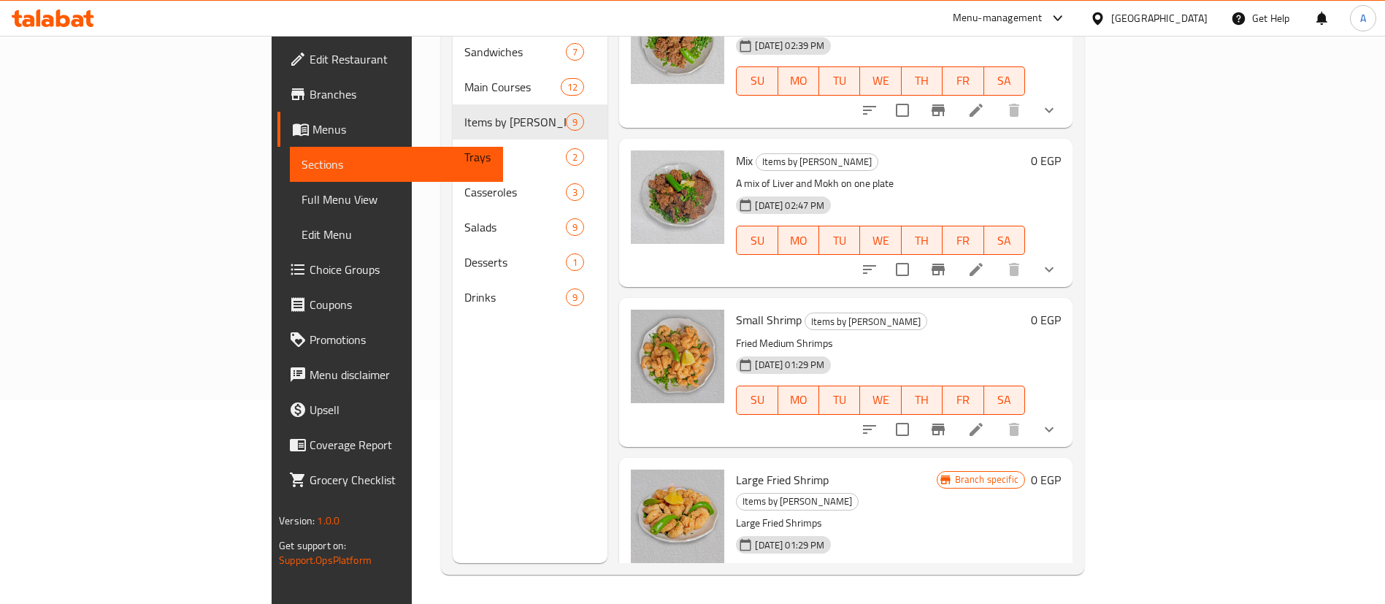
scroll to position [526, 0]
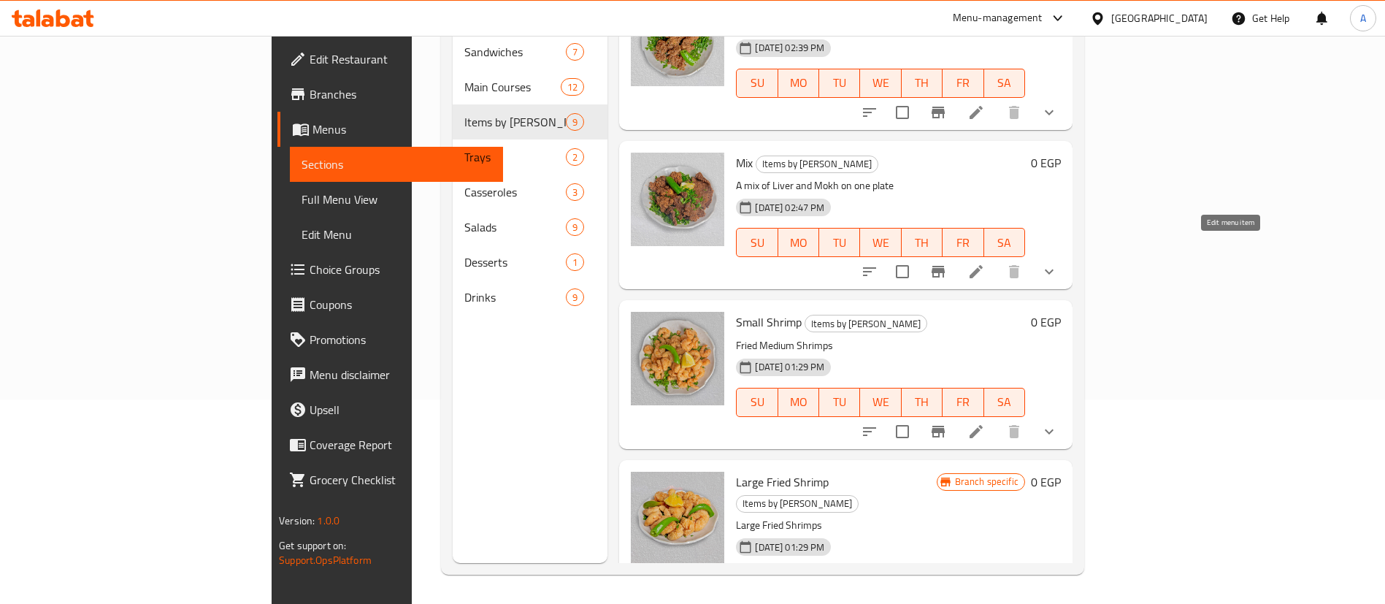
click at [983, 265] on icon at bounding box center [975, 271] width 13 height 13
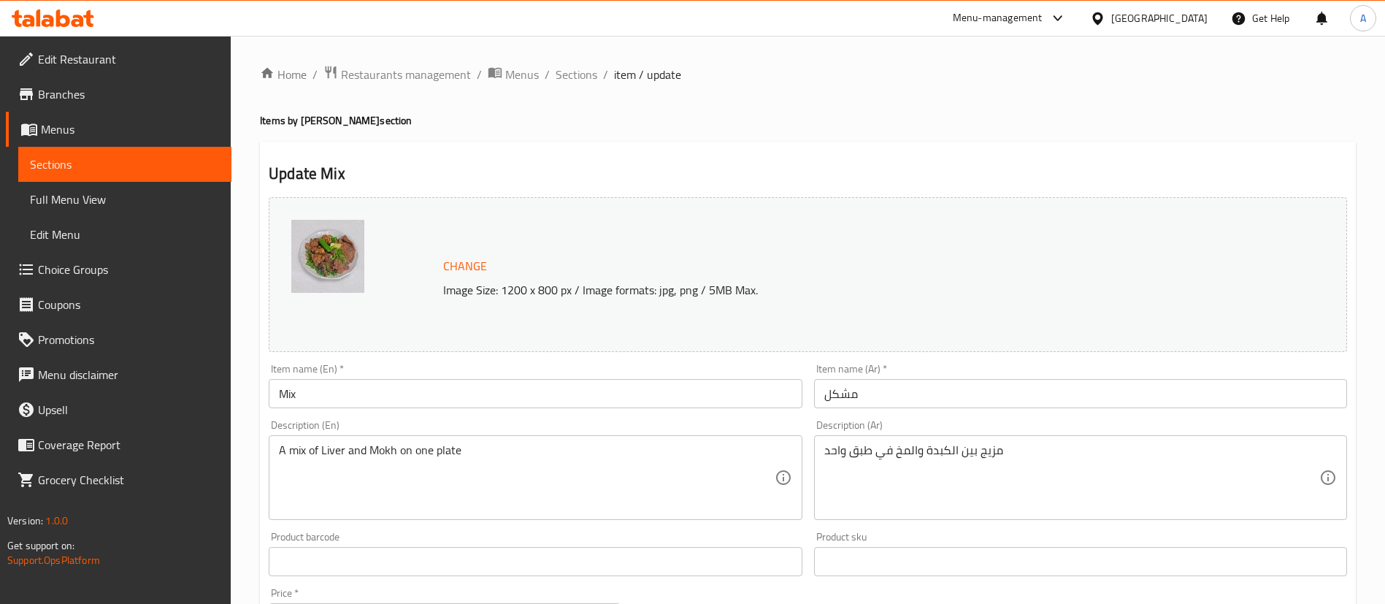
click at [135, 149] on link "Sections" at bounding box center [124, 164] width 213 height 35
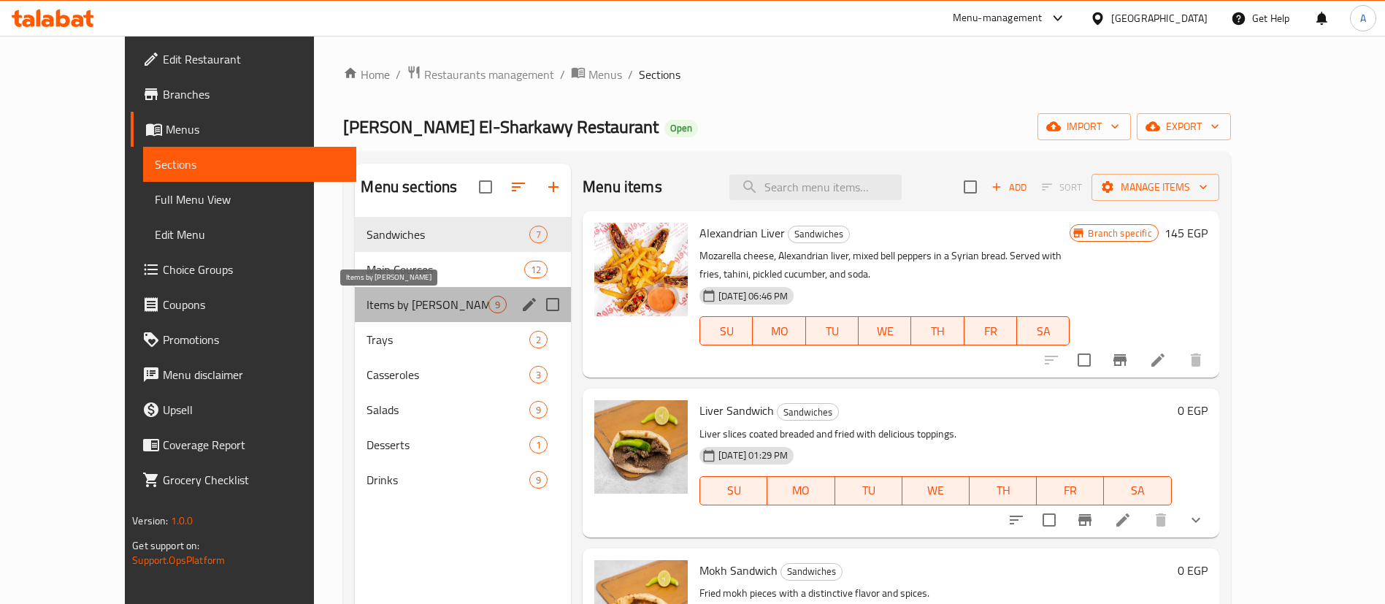
click at [366, 312] on span "Items by [PERSON_NAME]" at bounding box center [427, 305] width 122 height 18
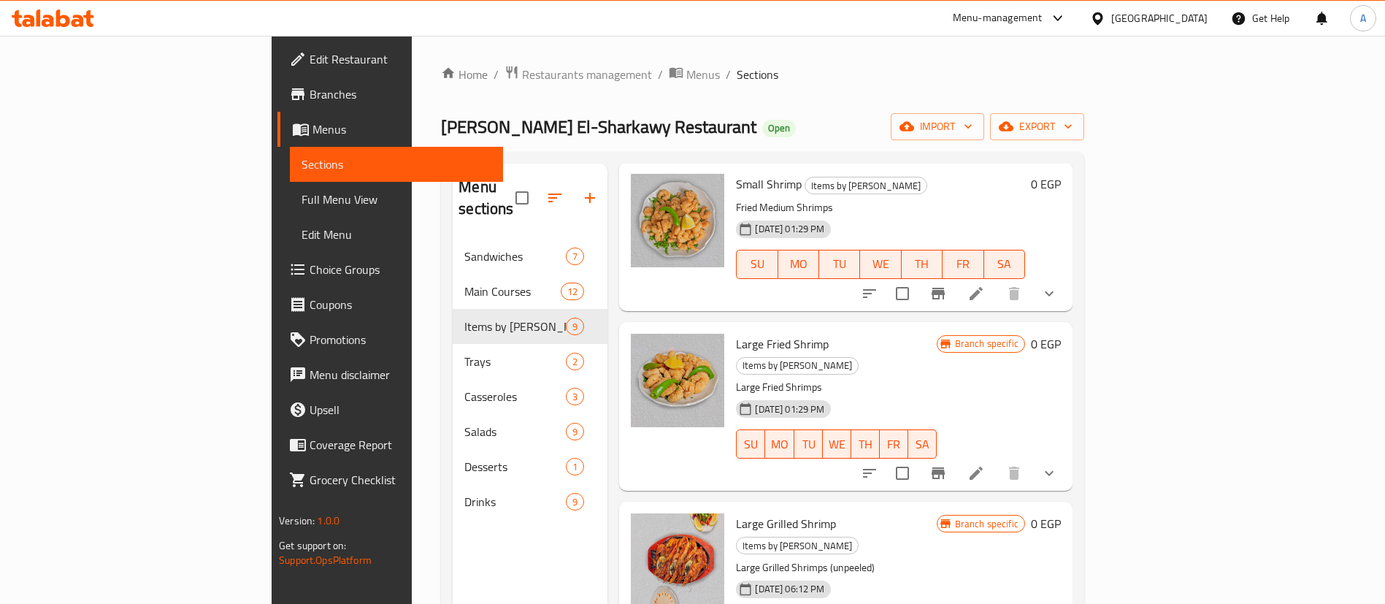
scroll to position [204, 0]
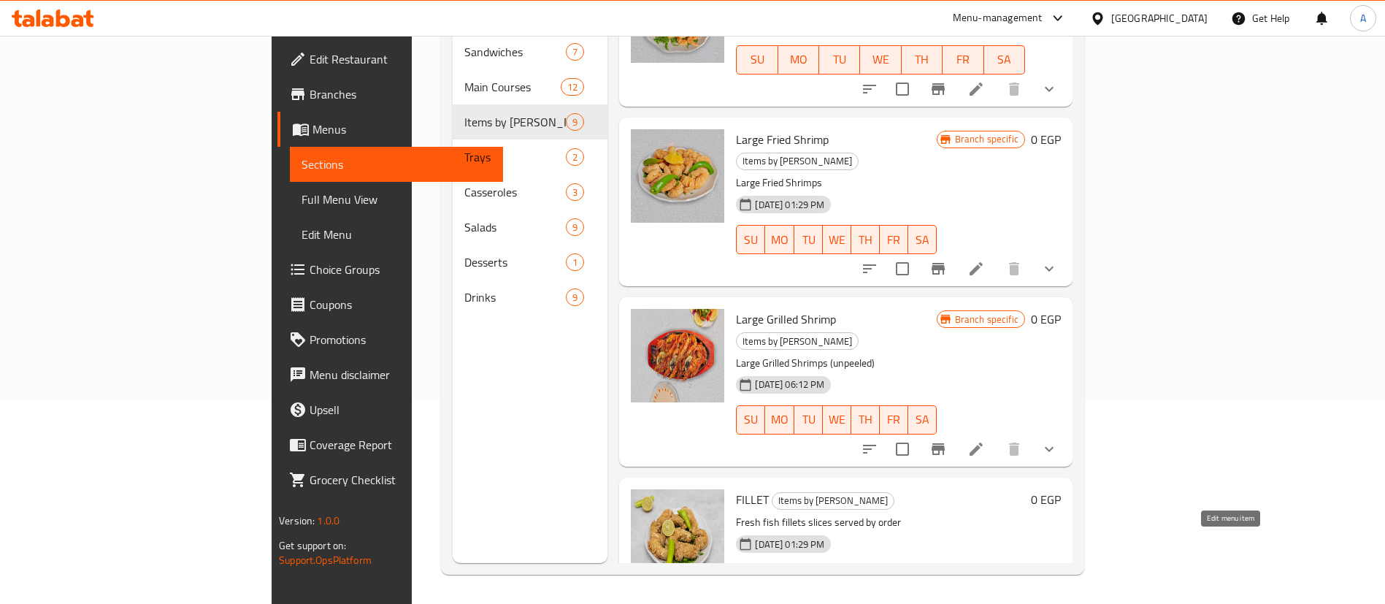
click at [983, 602] on icon at bounding box center [975, 608] width 13 height 13
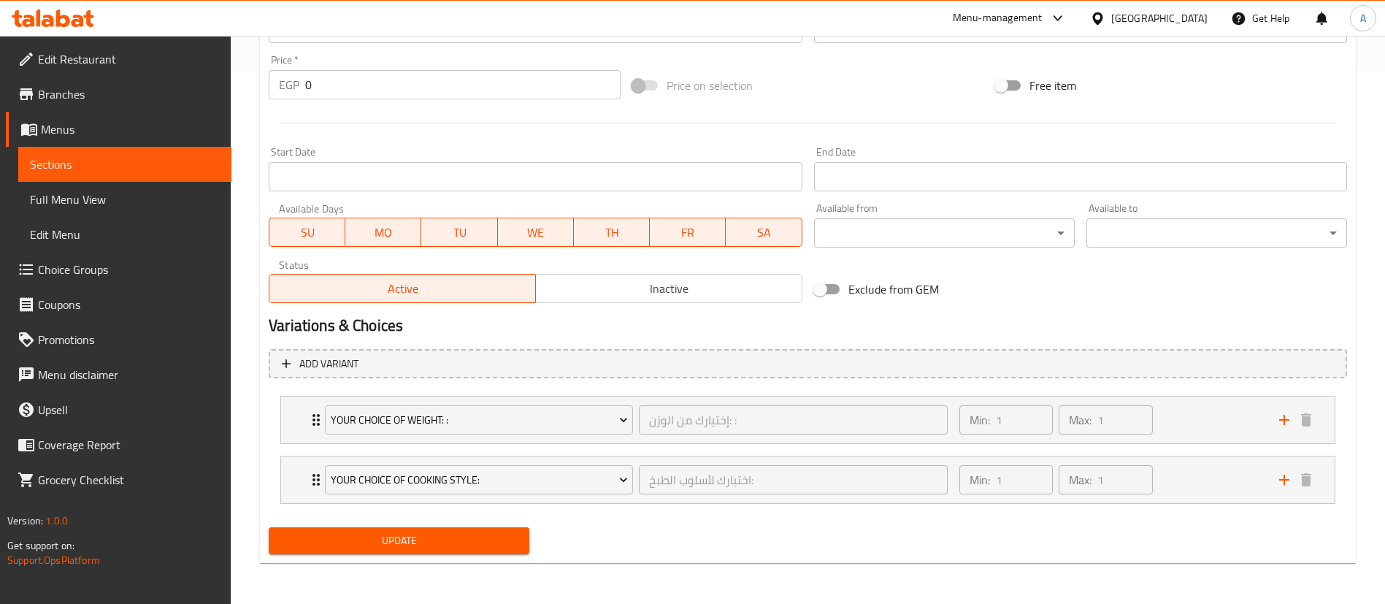
scroll to position [532, 0]
click at [1208, 421] on div "Min: 1 ​ Max: 1 ​" at bounding box center [1111, 420] width 320 height 47
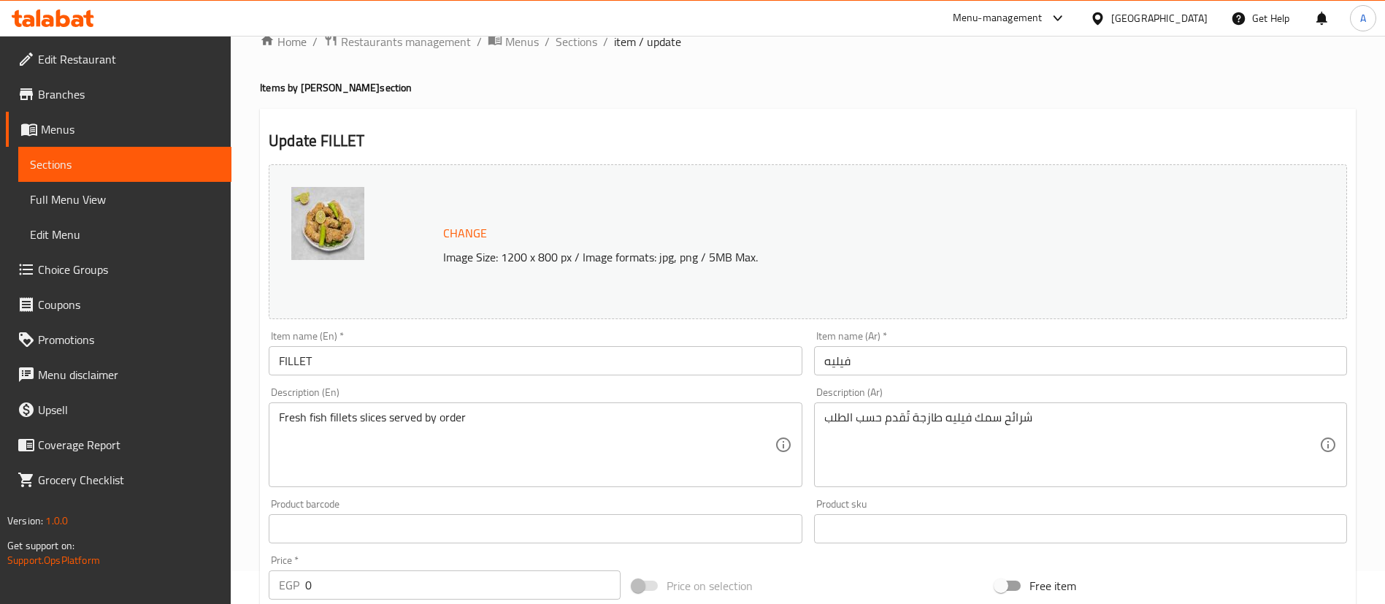
scroll to position [0, 0]
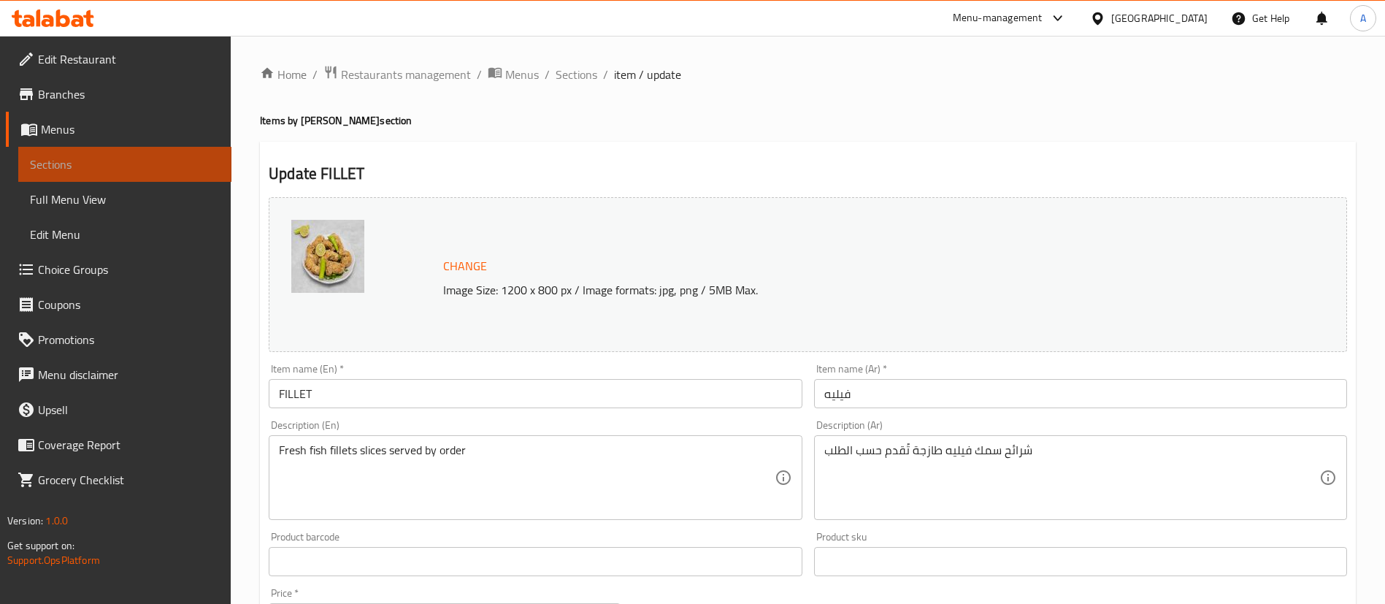
click at [140, 155] on span "Sections" at bounding box center [125, 164] width 190 height 18
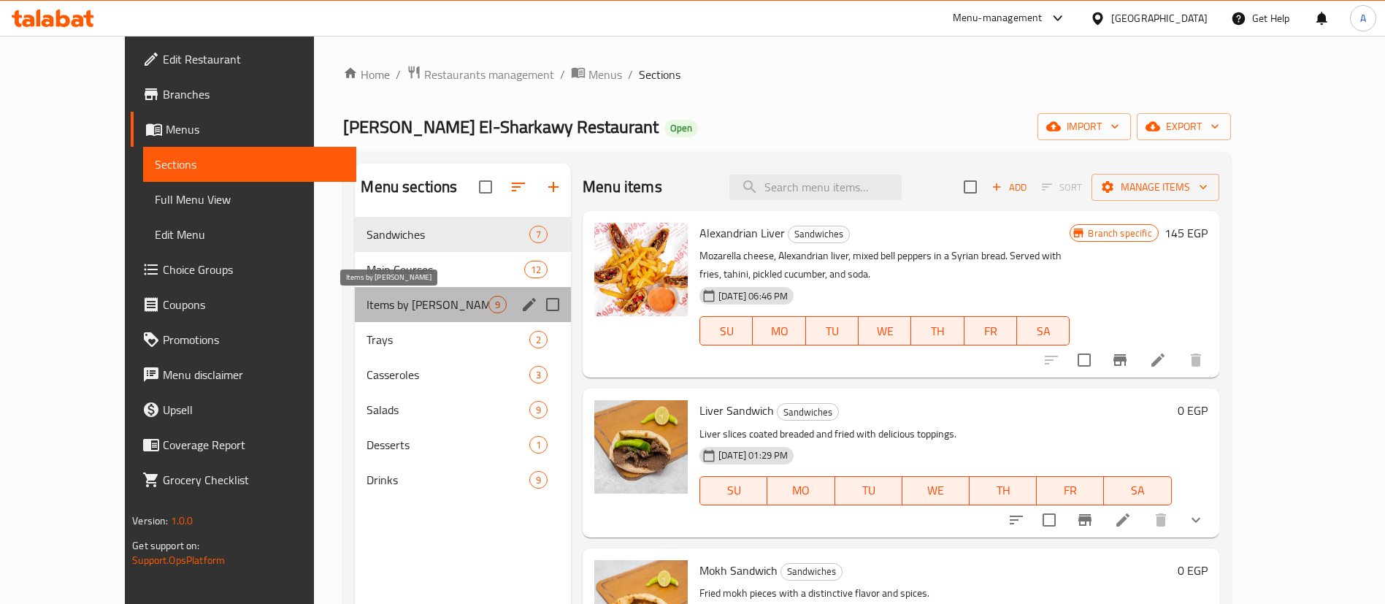
click at [366, 310] on span "Items by [PERSON_NAME]" at bounding box center [427, 305] width 122 height 18
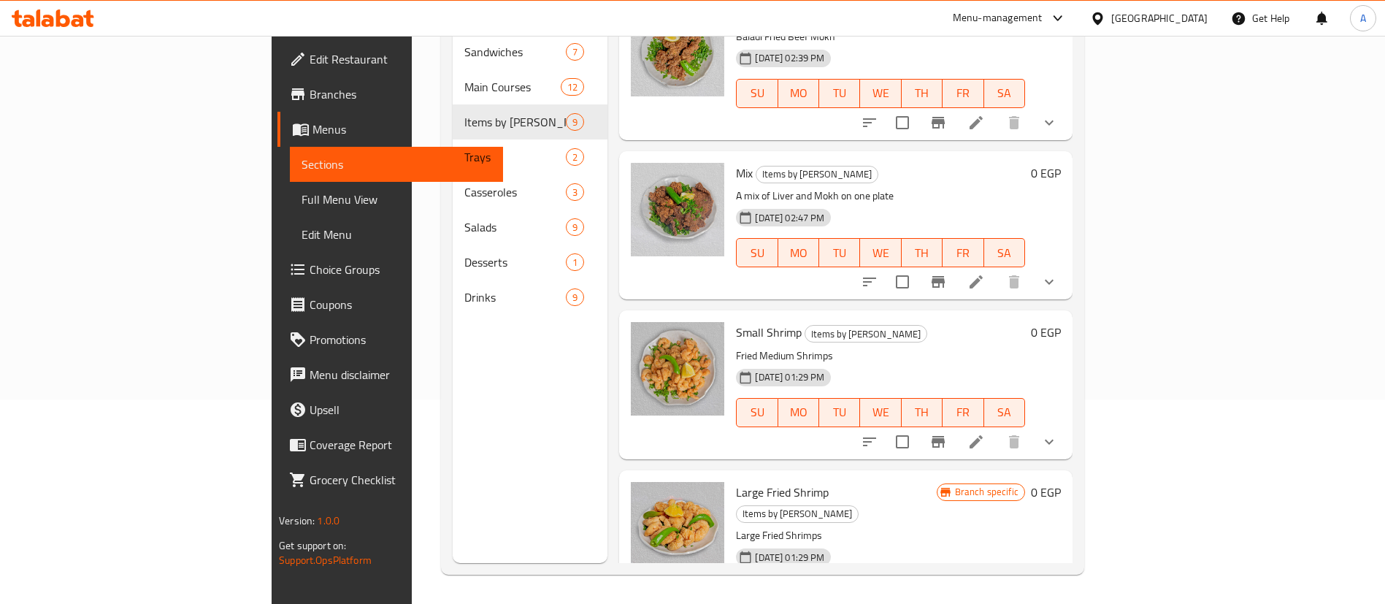
scroll to position [518, 0]
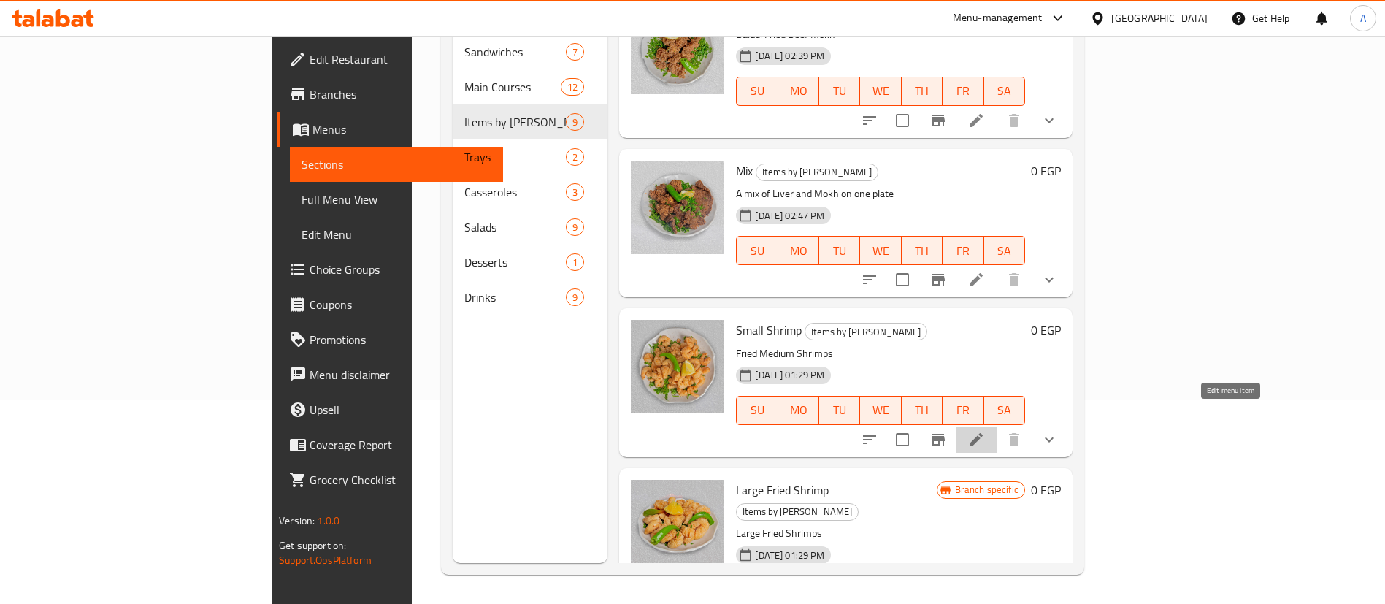
click at [983, 433] on icon at bounding box center [975, 439] width 13 height 13
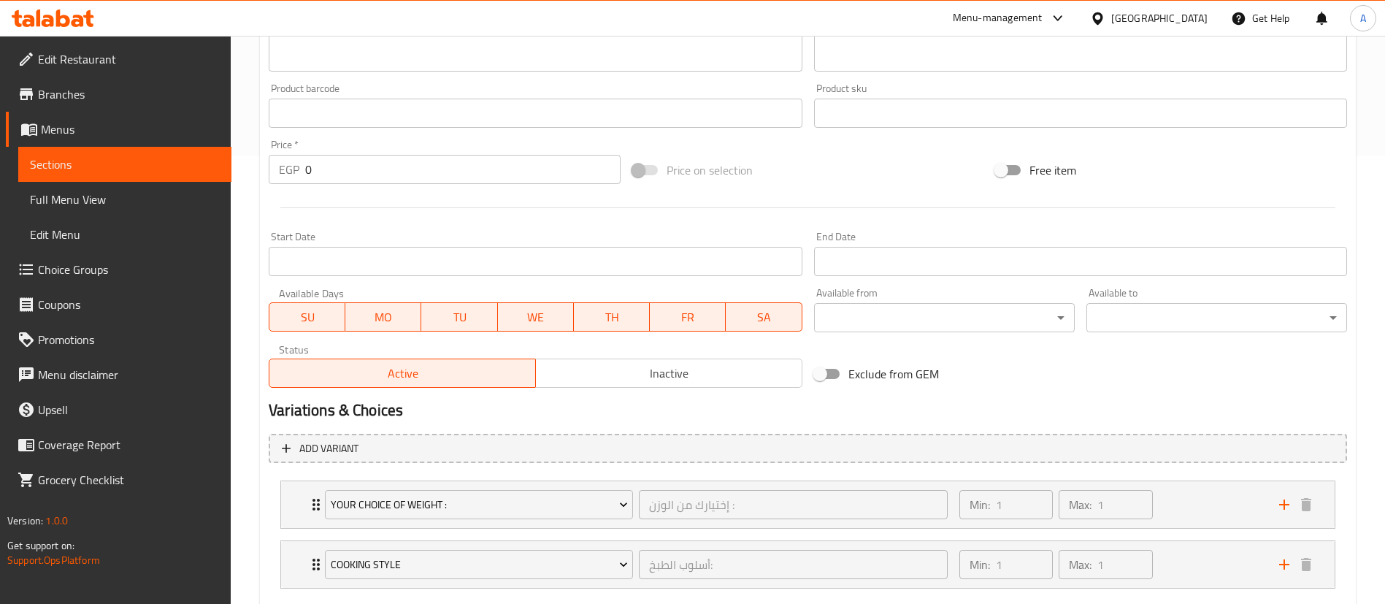
scroll to position [533, 0]
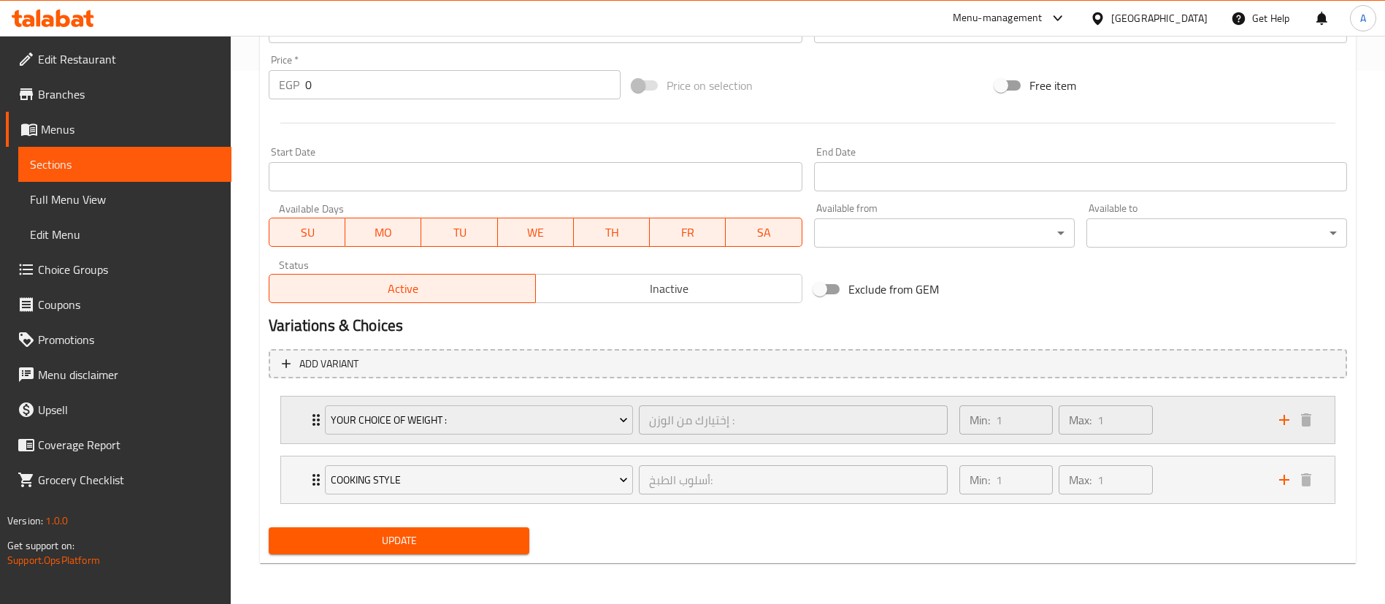
click at [1206, 423] on div "Min: 1 ​ Max: 1 ​" at bounding box center [1111, 419] width 320 height 47
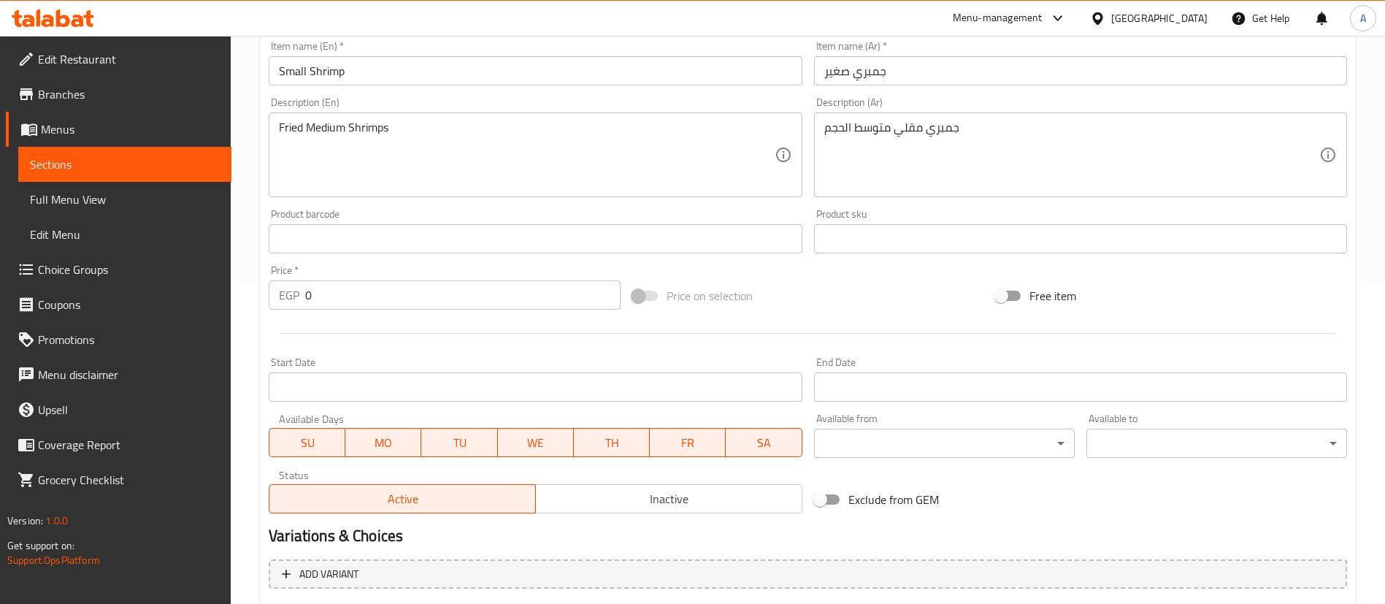
scroll to position [226, 0]
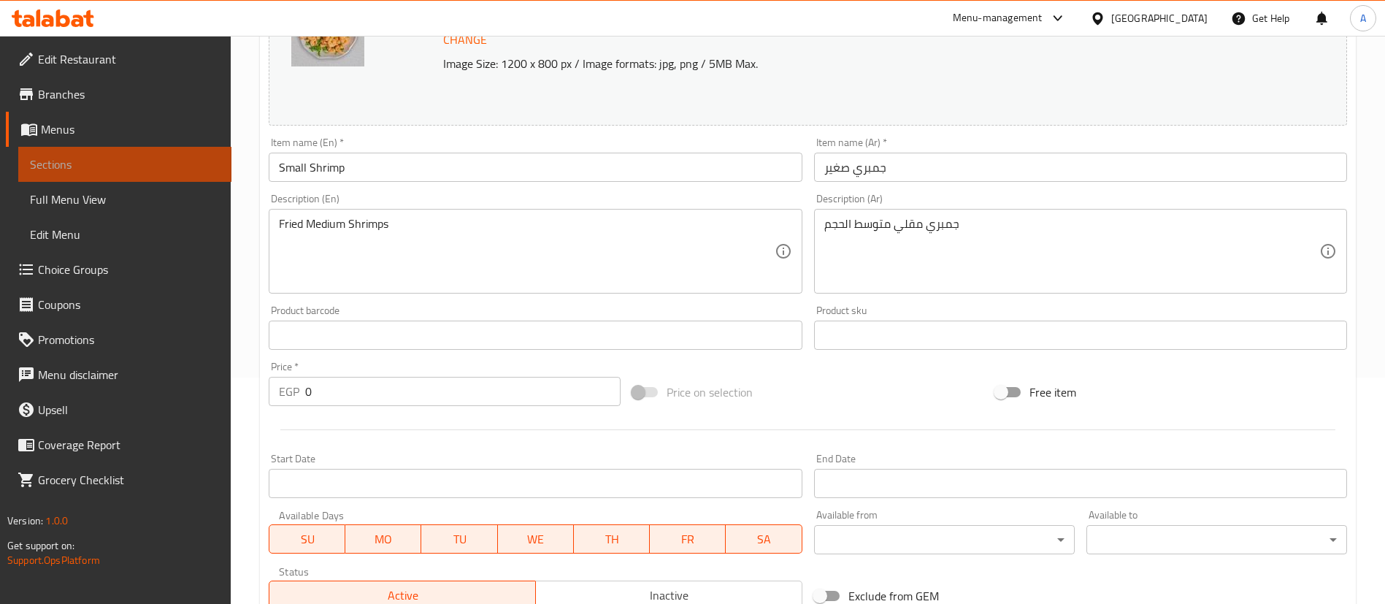
click at [73, 166] on span "Sections" at bounding box center [125, 164] width 190 height 18
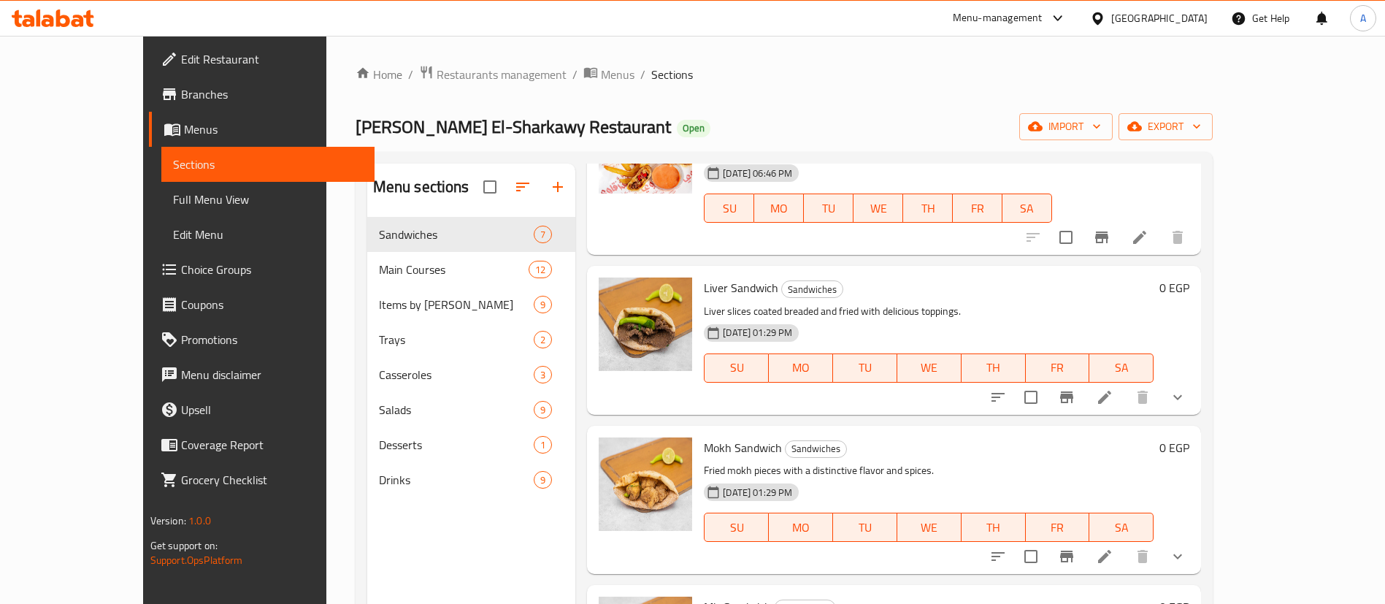
scroll to position [122, 0]
click at [1113, 393] on icon at bounding box center [1105, 398] width 18 height 18
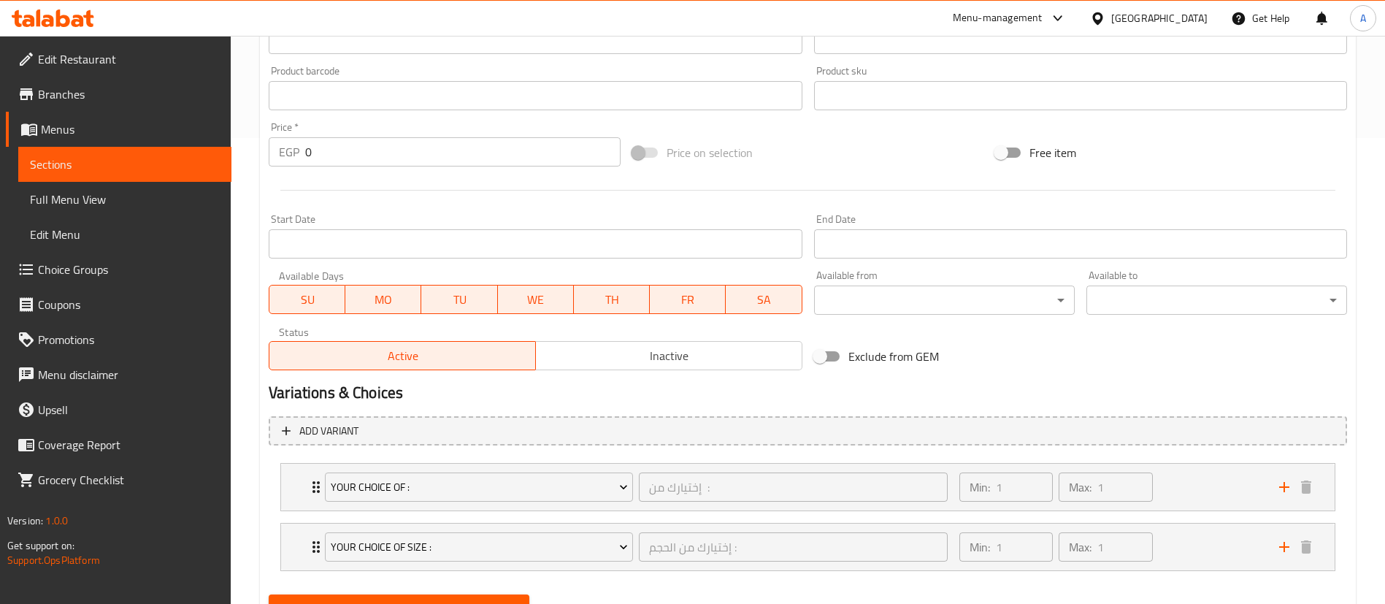
scroll to position [533, 0]
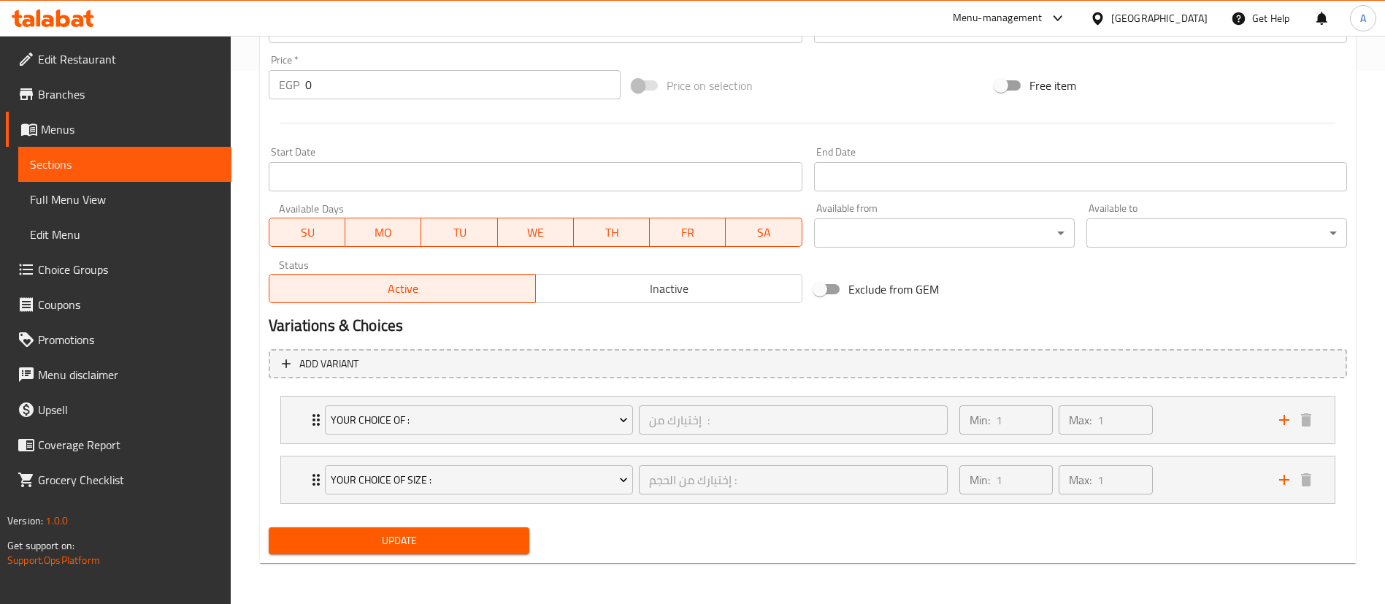
click at [1201, 507] on li "Your Choice of size : إختيارك من الحجم : ​ Min: 1 ​ Max: 1 ​ Small (ID: 1044903…" at bounding box center [808, 480] width 1078 height 60
click at [1210, 477] on div "Min: 1 ​ Max: 1 ​" at bounding box center [1111, 479] width 320 height 47
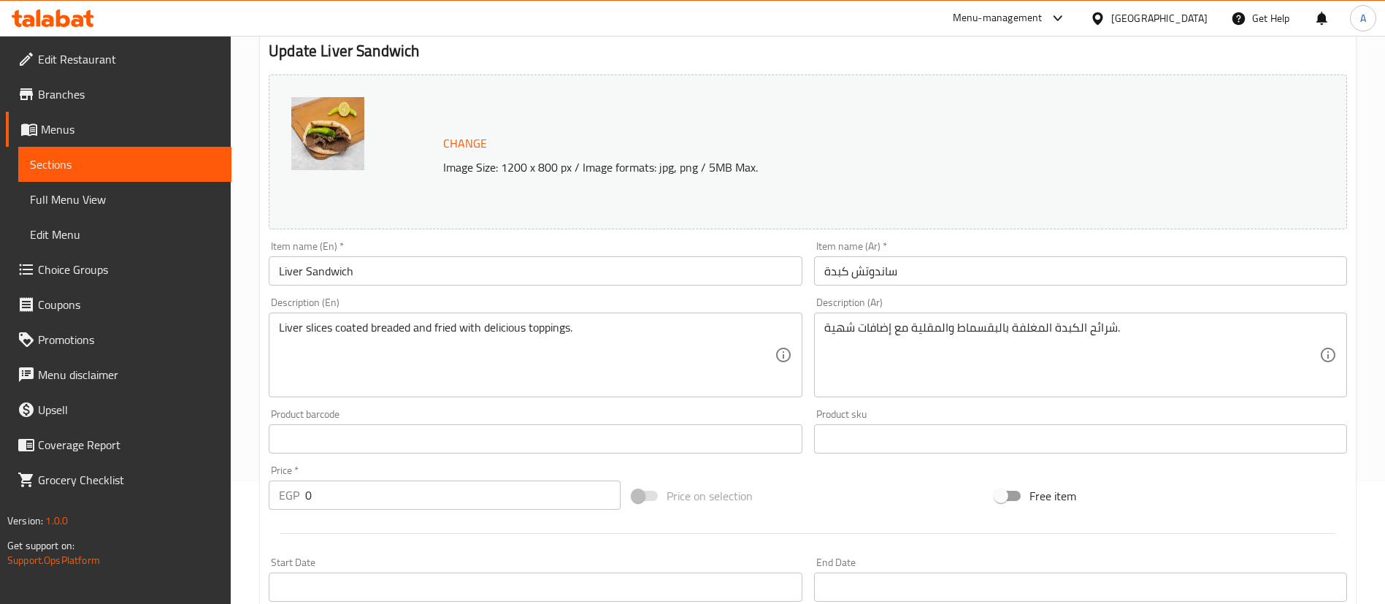
scroll to position [55, 0]
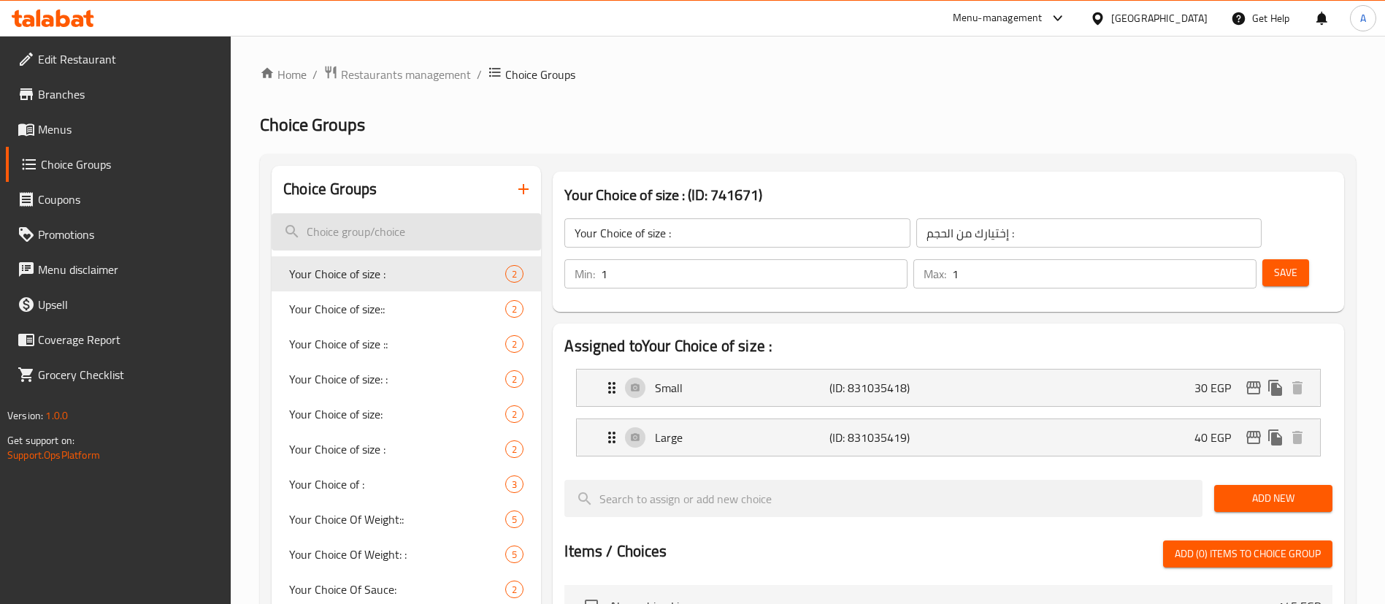
click at [379, 235] on input "search" at bounding box center [406, 231] width 269 height 37
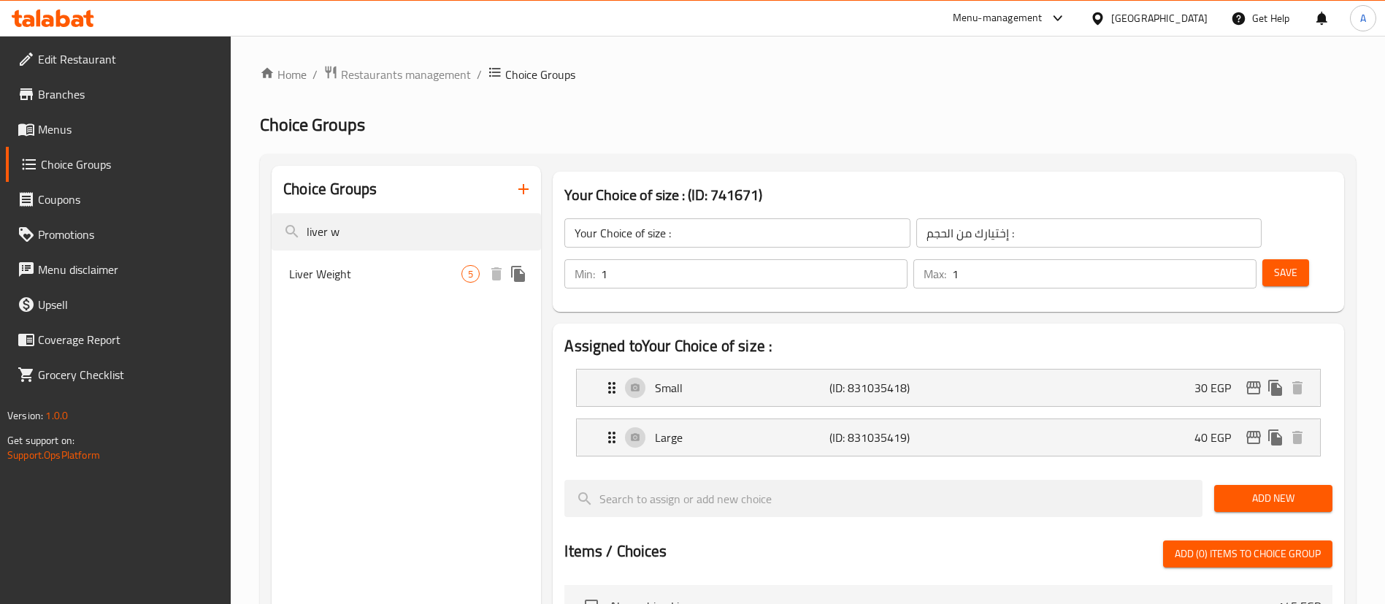
type input "liver w"
click at [377, 263] on div "Liver Weight 5" at bounding box center [406, 273] width 269 height 35
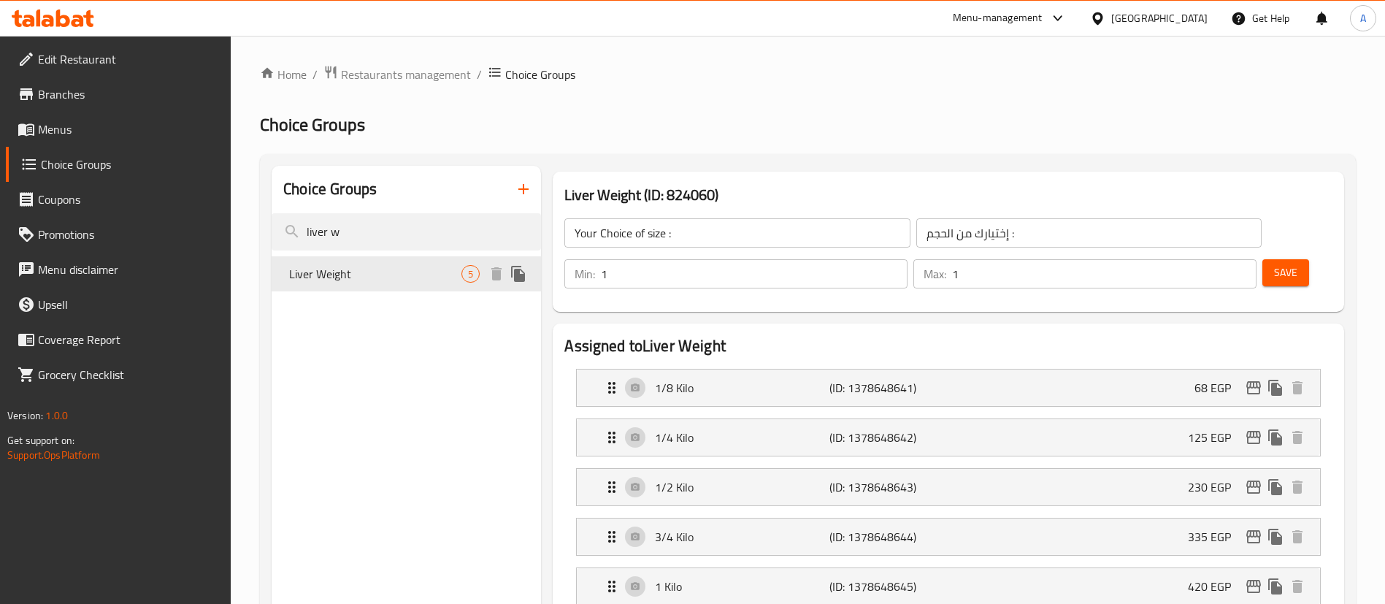
type input "Liver Weight"
type input "وزن الكبدة"
click at [1245, 379] on icon "edit" at bounding box center [1254, 388] width 18 height 18
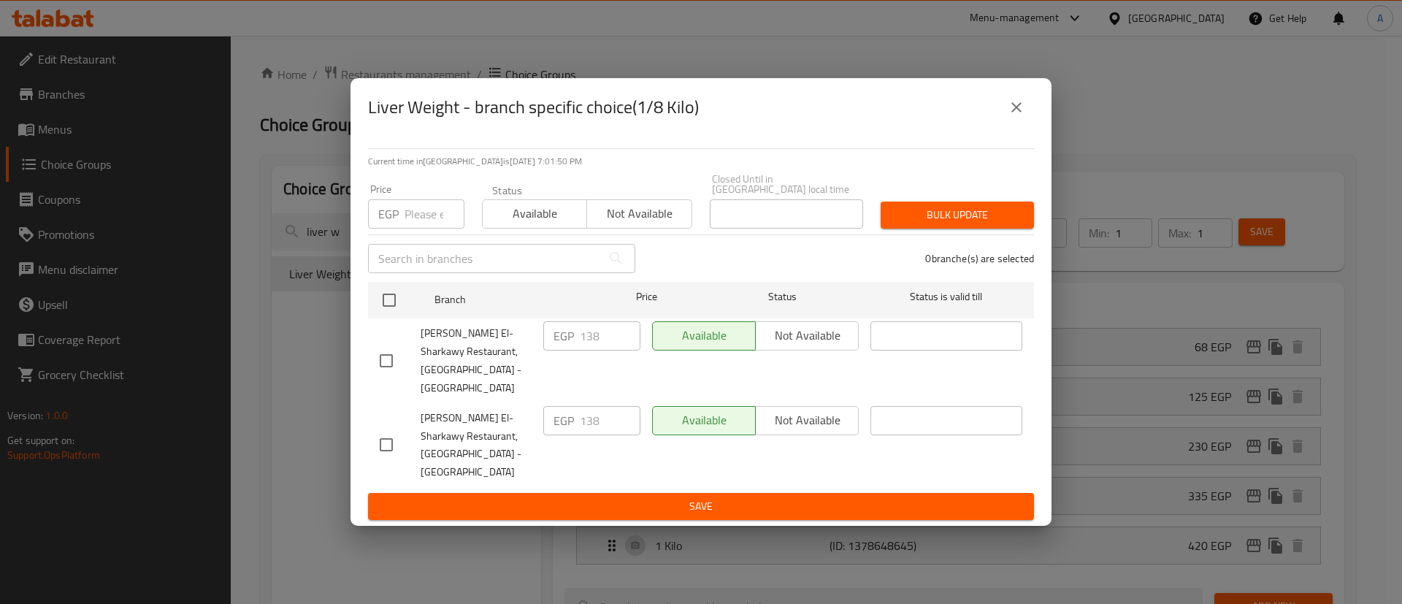
click at [1014, 112] on icon "close" at bounding box center [1016, 107] width 10 height 10
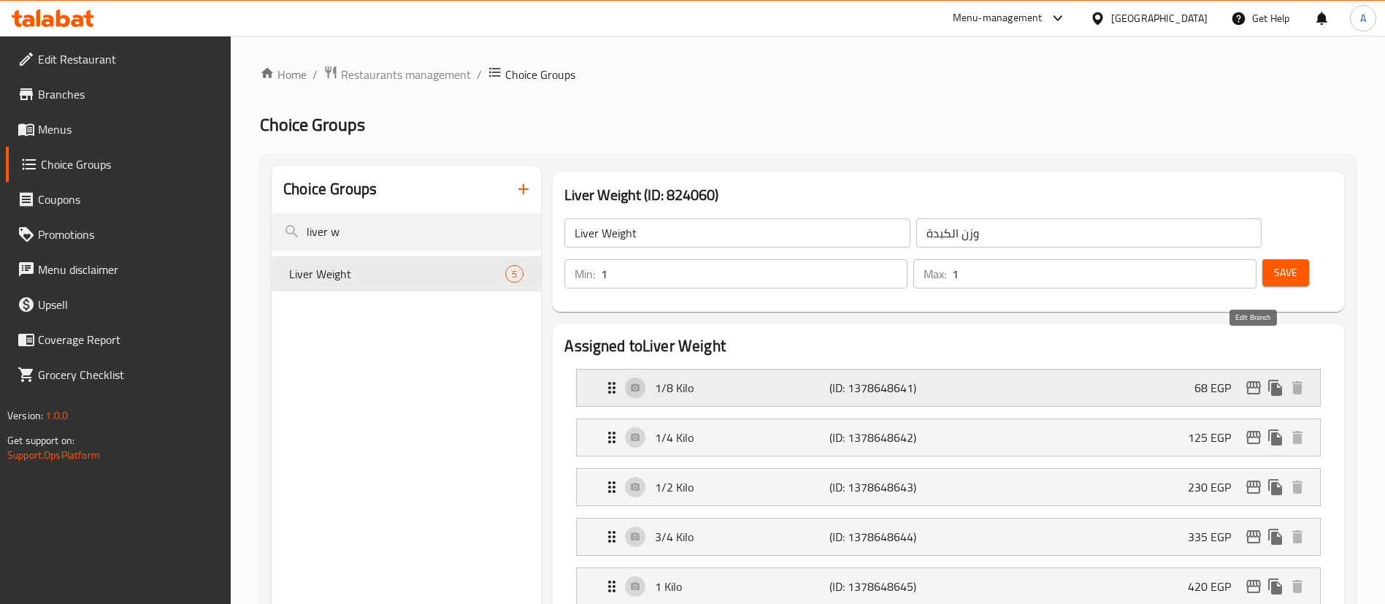
click at [1254, 379] on icon "edit" at bounding box center [1254, 388] width 18 height 18
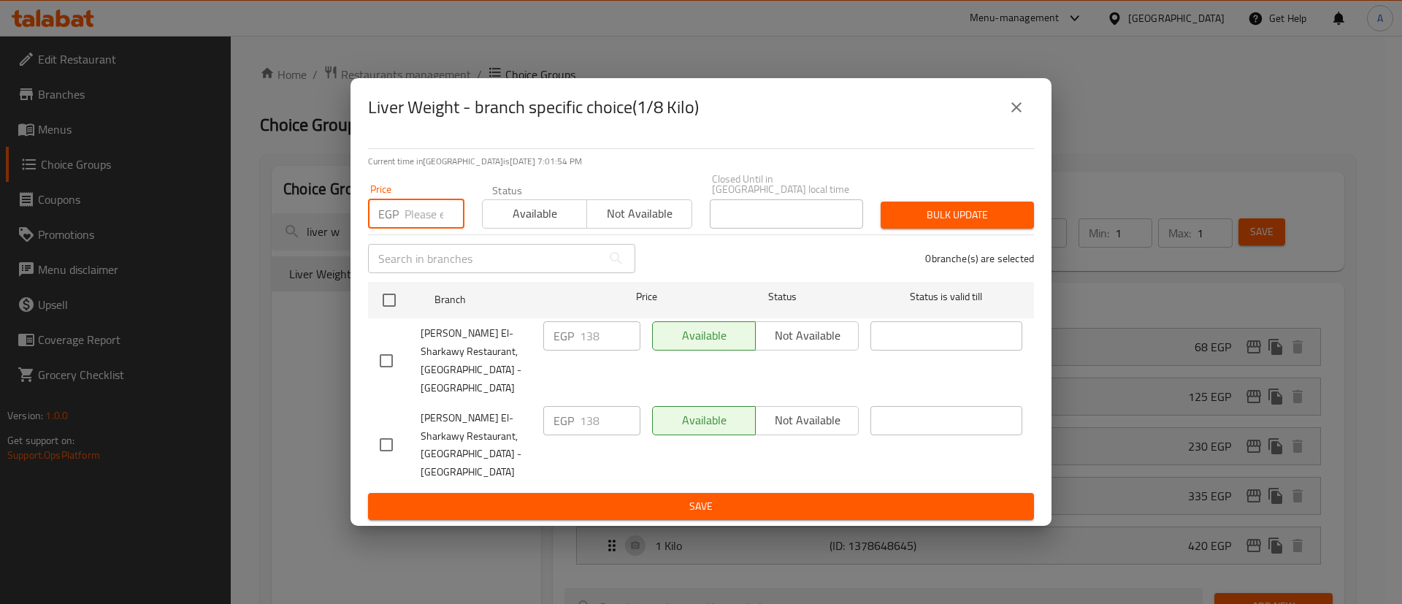
click at [415, 222] on input "number" at bounding box center [434, 213] width 60 height 29
type input "72"
click at [391, 315] on input "checkbox" at bounding box center [389, 300] width 31 height 31
checkbox input "true"
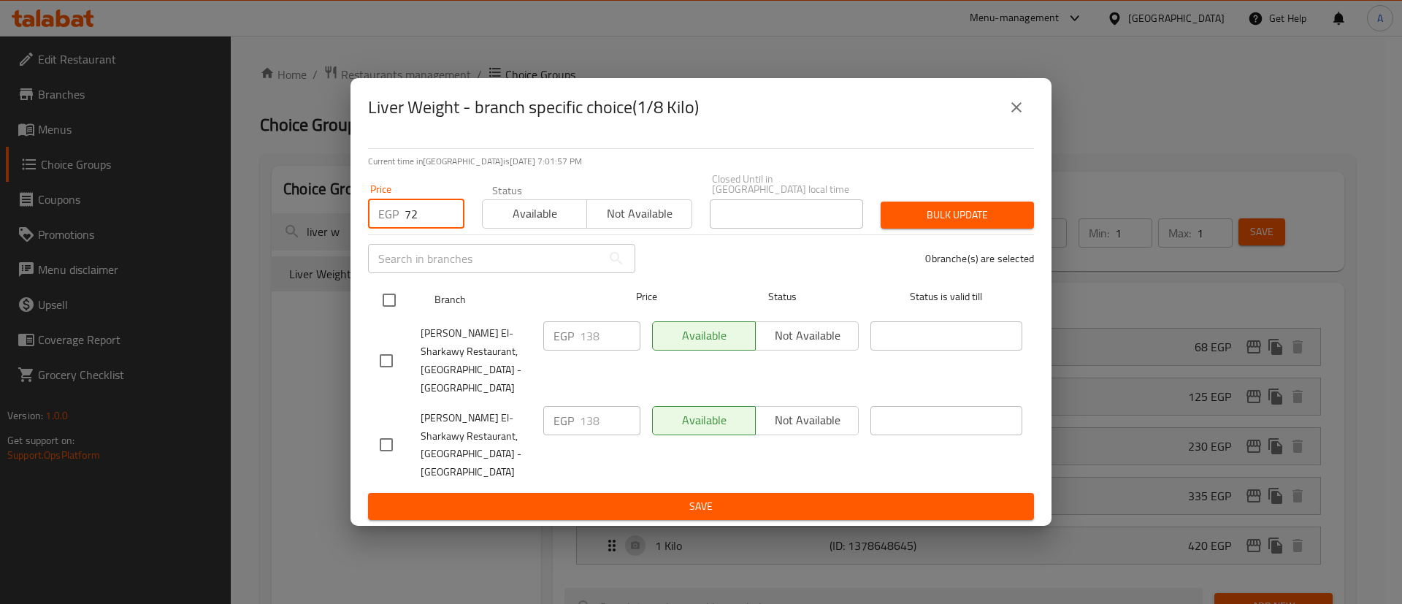
checkbox input "true"
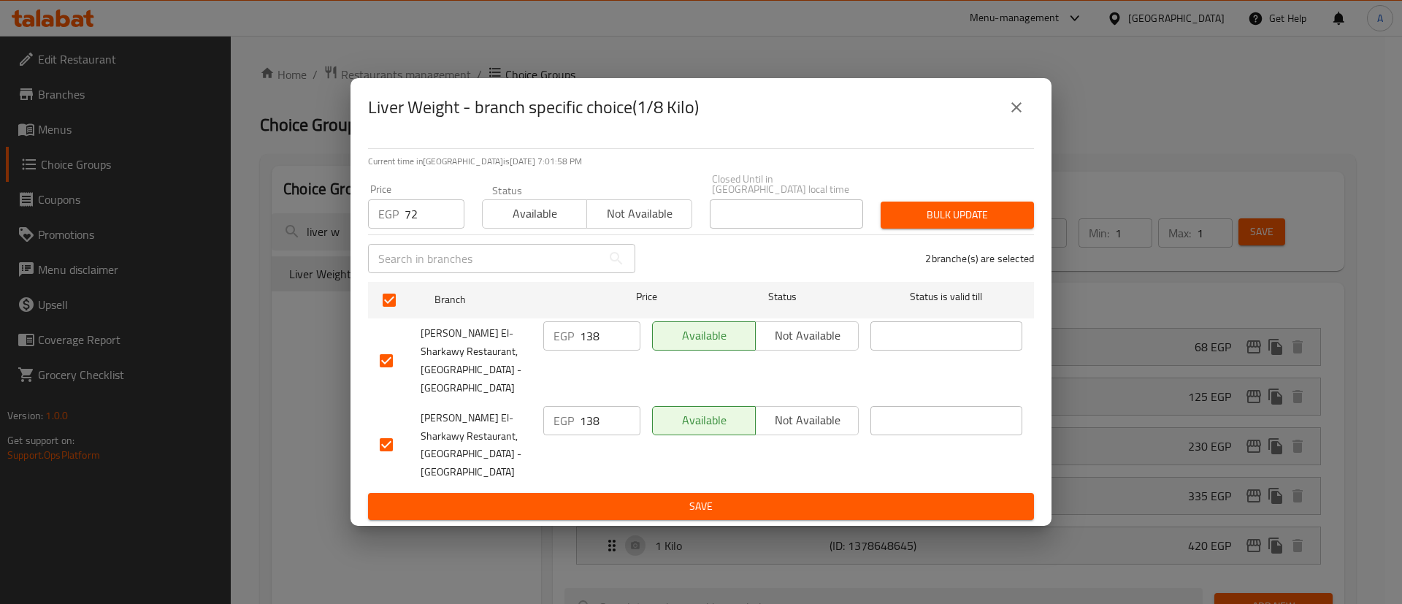
click at [983, 224] on span "Bulk update" at bounding box center [957, 215] width 130 height 18
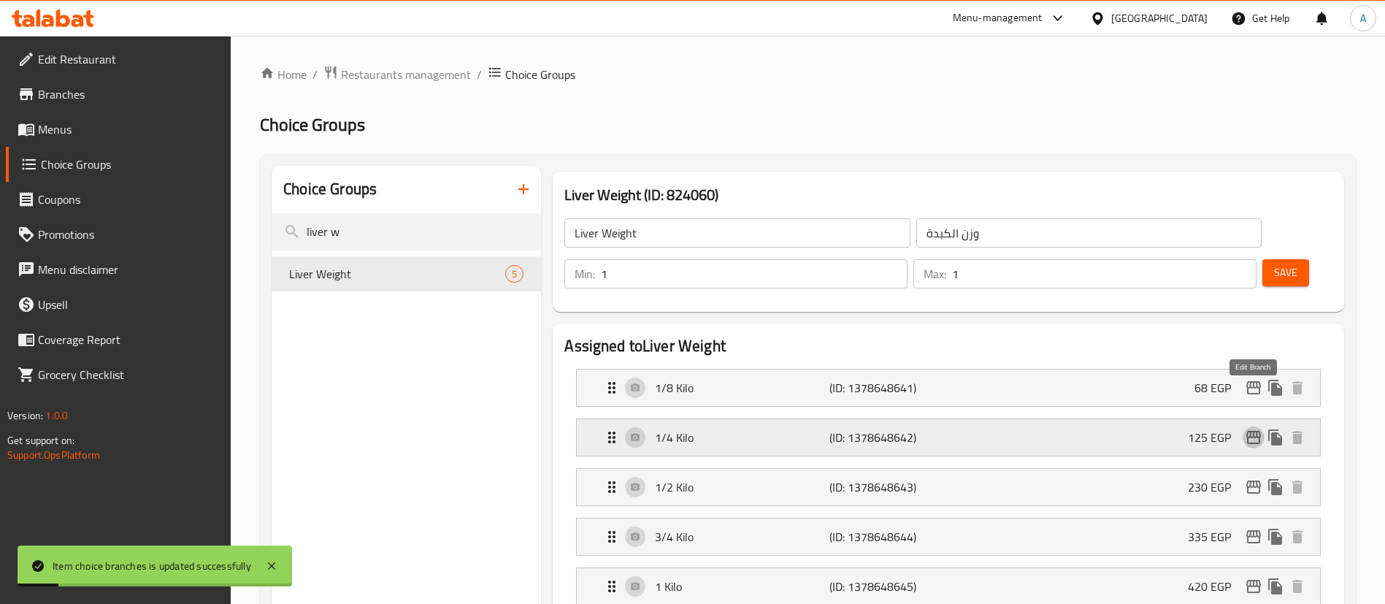
click at [1250, 431] on icon "edit" at bounding box center [1253, 437] width 15 height 13
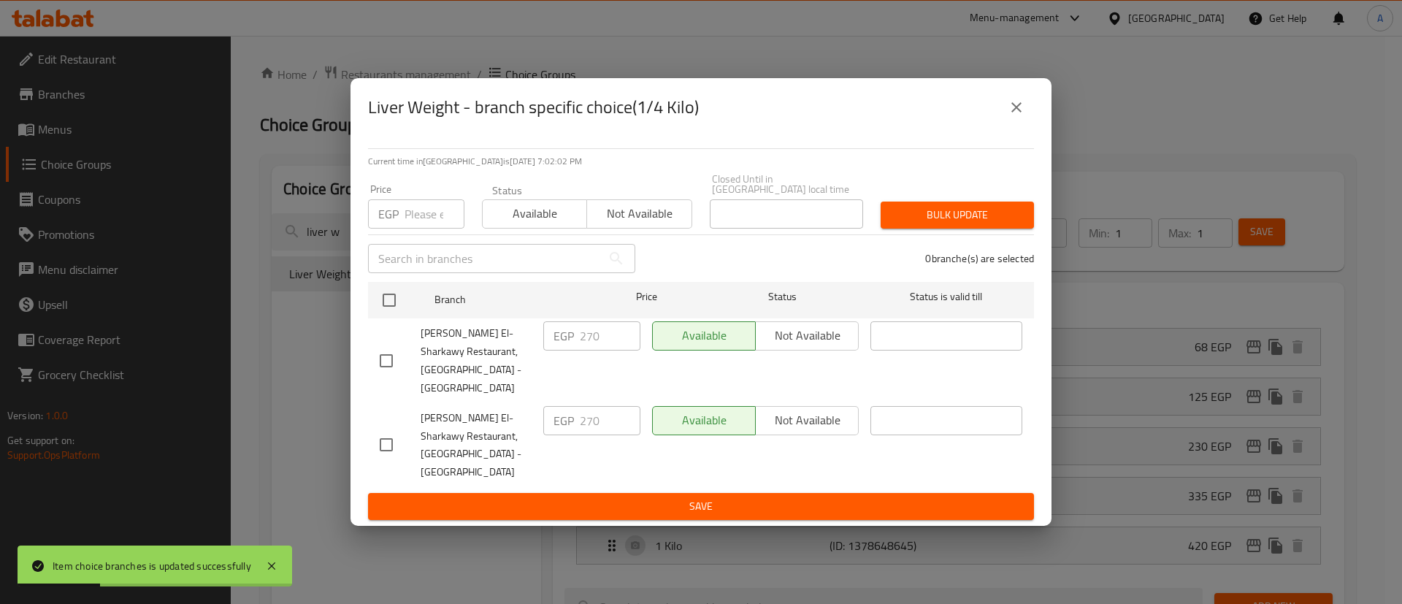
click at [428, 229] on input "number" at bounding box center [434, 213] width 60 height 29
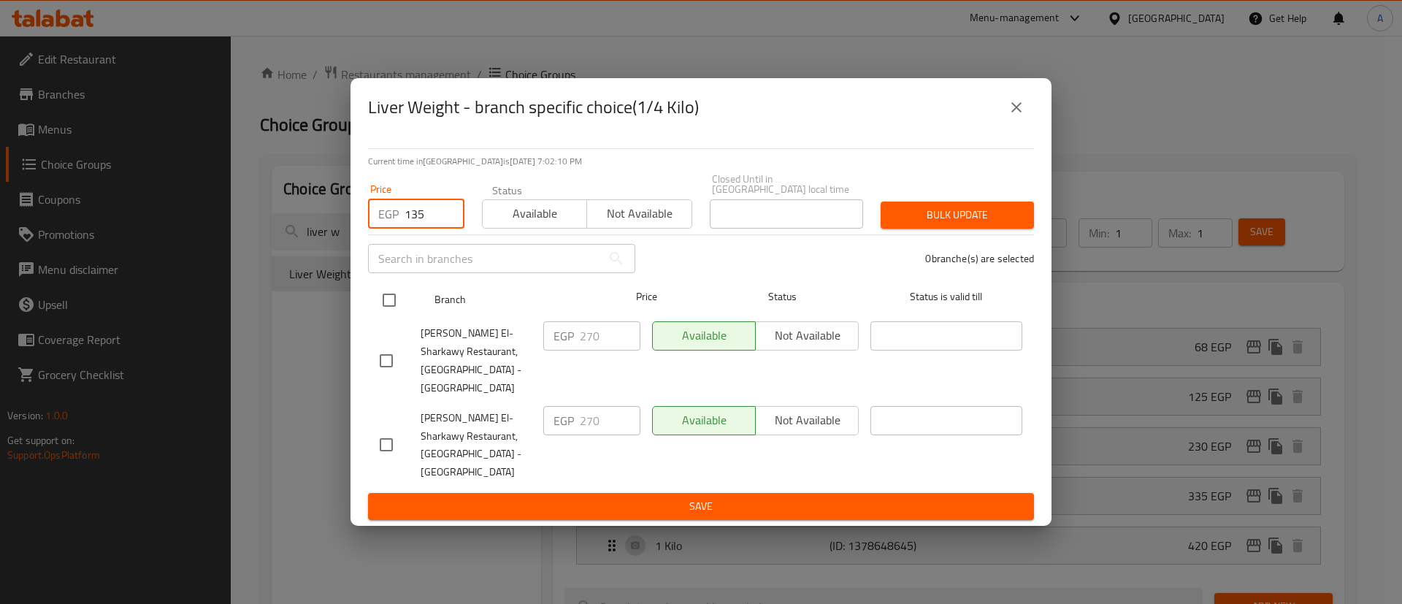
type input "135"
click at [399, 315] on input "checkbox" at bounding box center [389, 300] width 31 height 31
checkbox input "true"
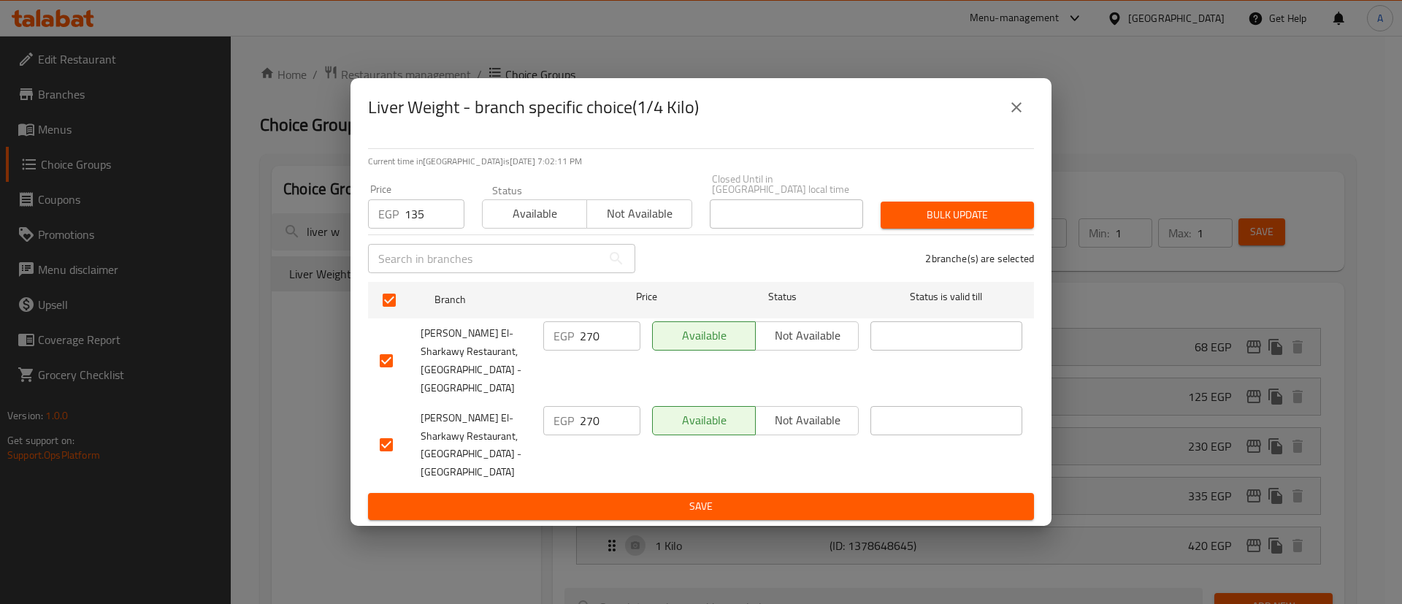
click at [978, 223] on span "Bulk update" at bounding box center [957, 215] width 130 height 18
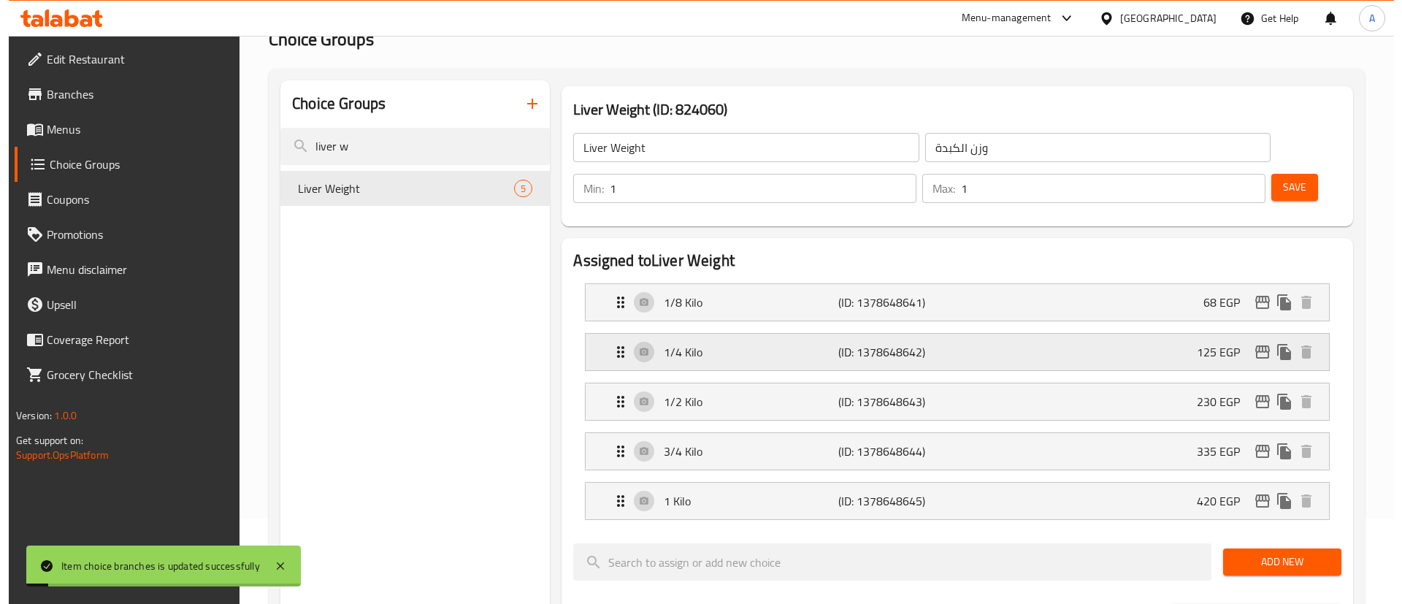
scroll to position [88, 0]
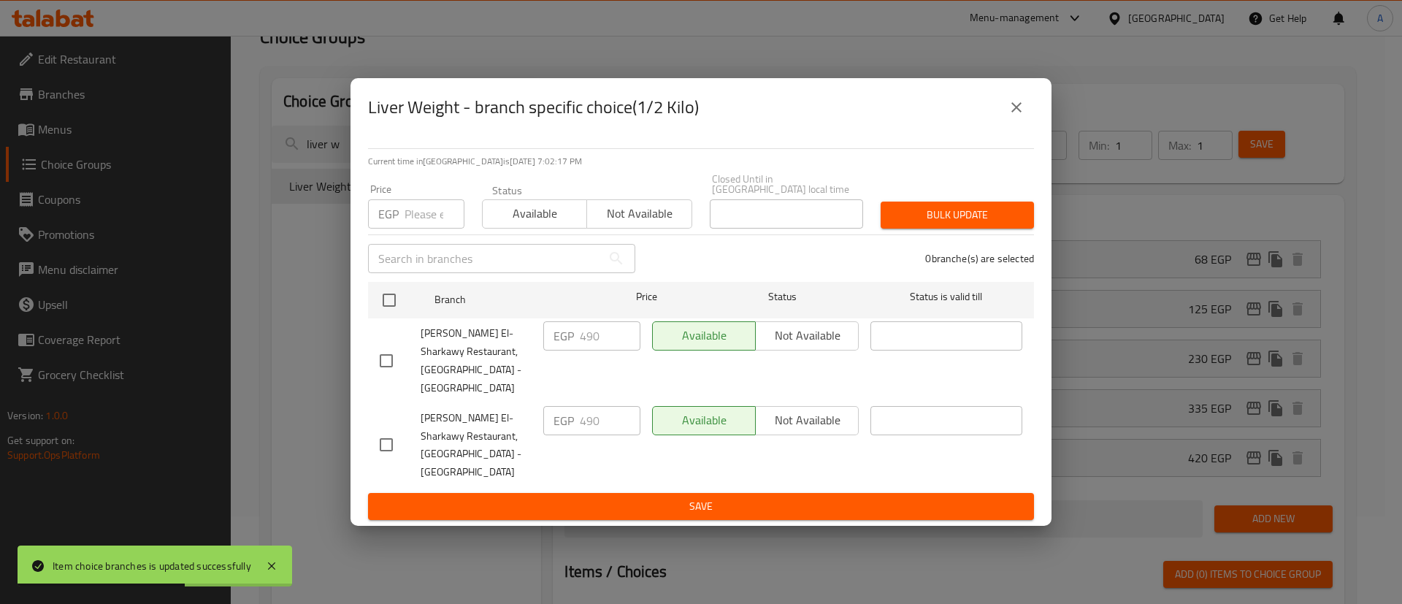
click at [410, 229] on input "number" at bounding box center [434, 213] width 60 height 29
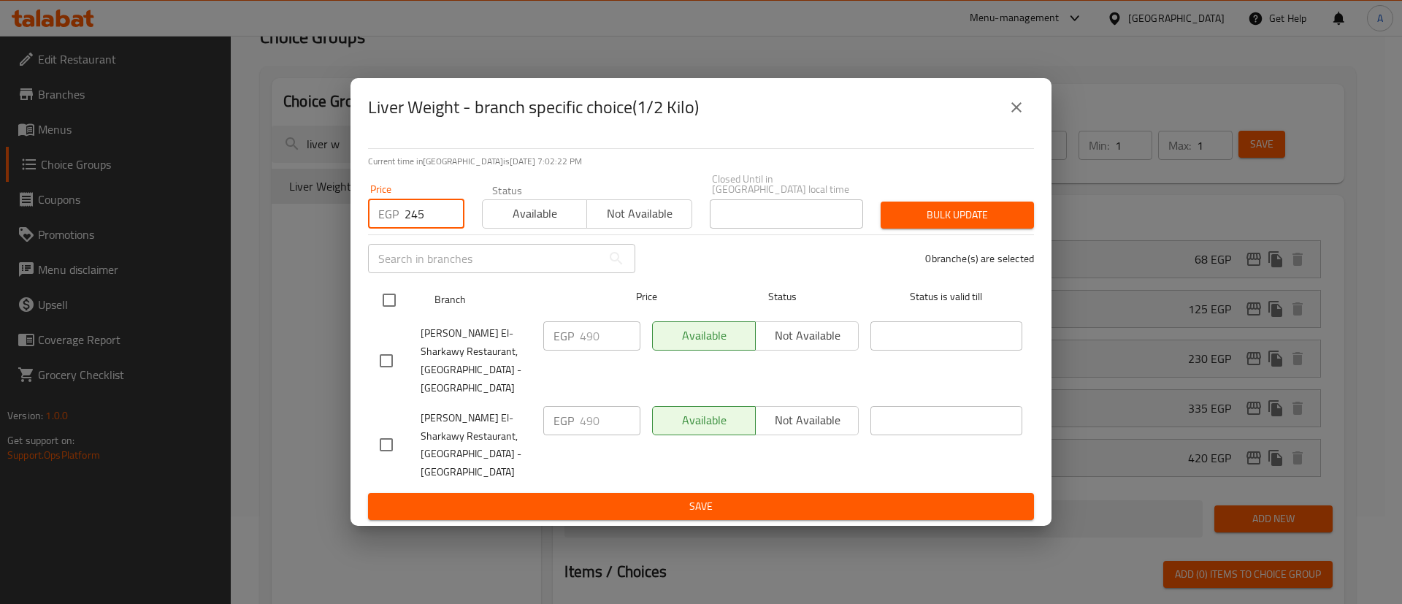
type input "245"
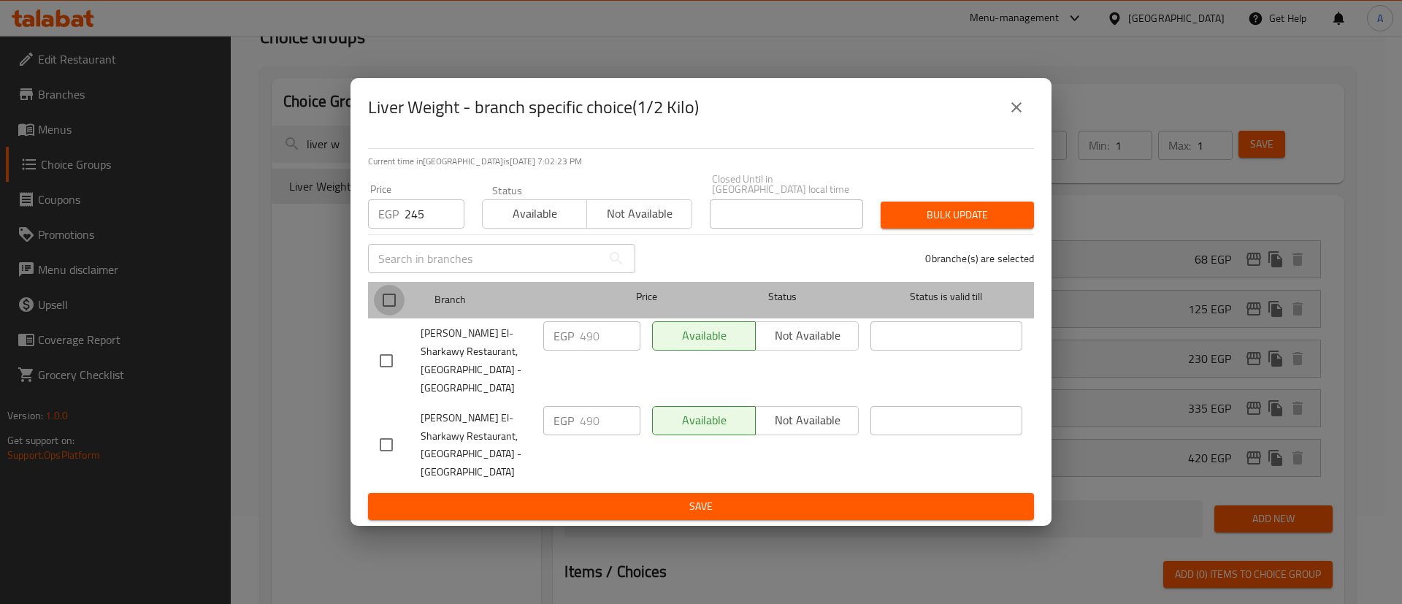
click at [401, 305] on input "checkbox" at bounding box center [389, 300] width 31 height 31
checkbox input "true"
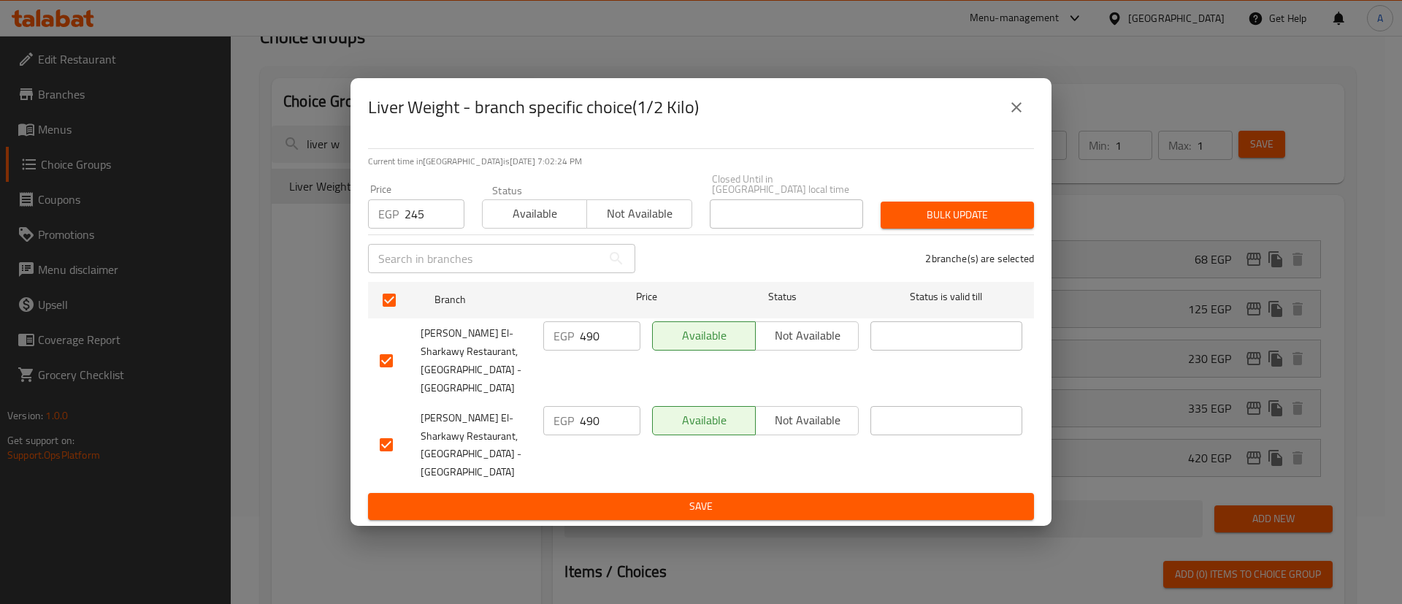
click at [931, 224] on span "Bulk update" at bounding box center [957, 215] width 130 height 18
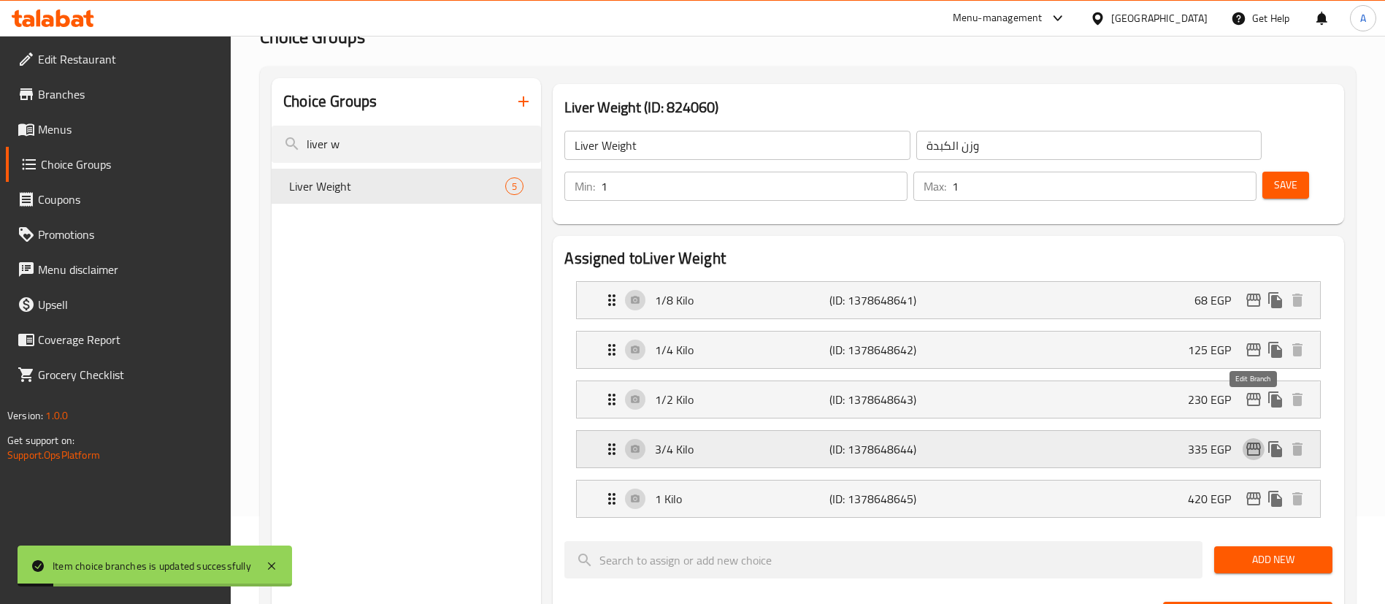
click at [1253, 442] on icon "edit" at bounding box center [1253, 448] width 15 height 13
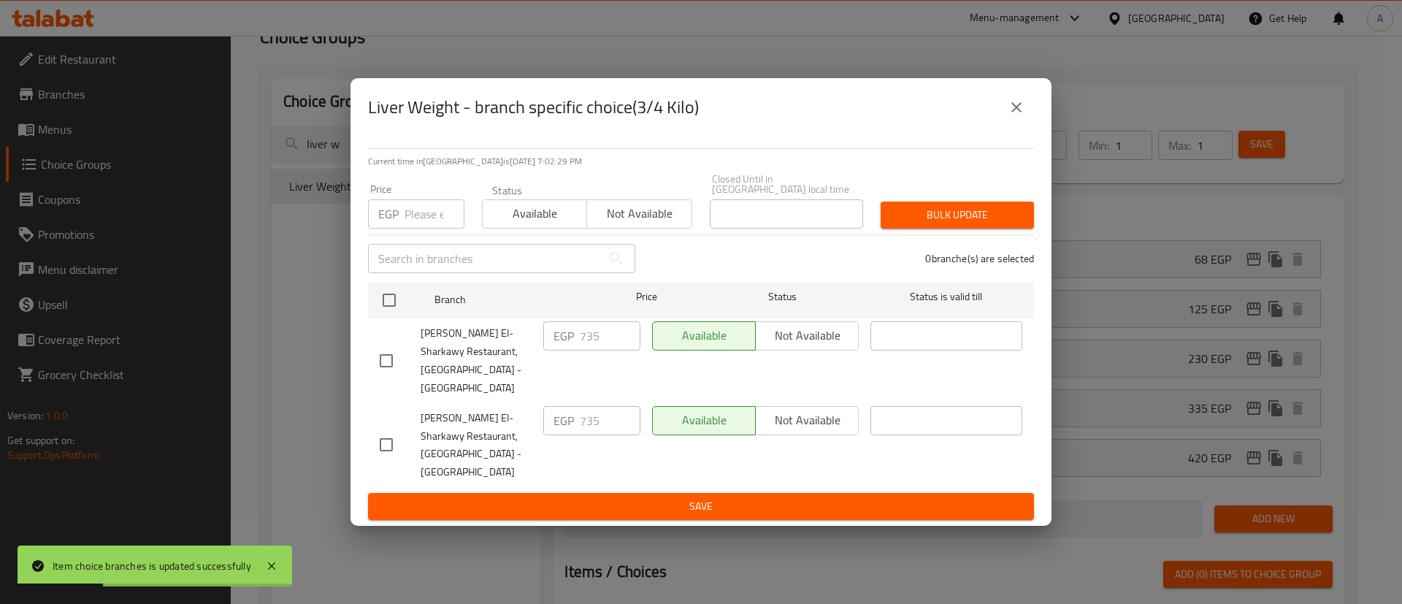
click at [424, 228] on input "number" at bounding box center [434, 213] width 60 height 29
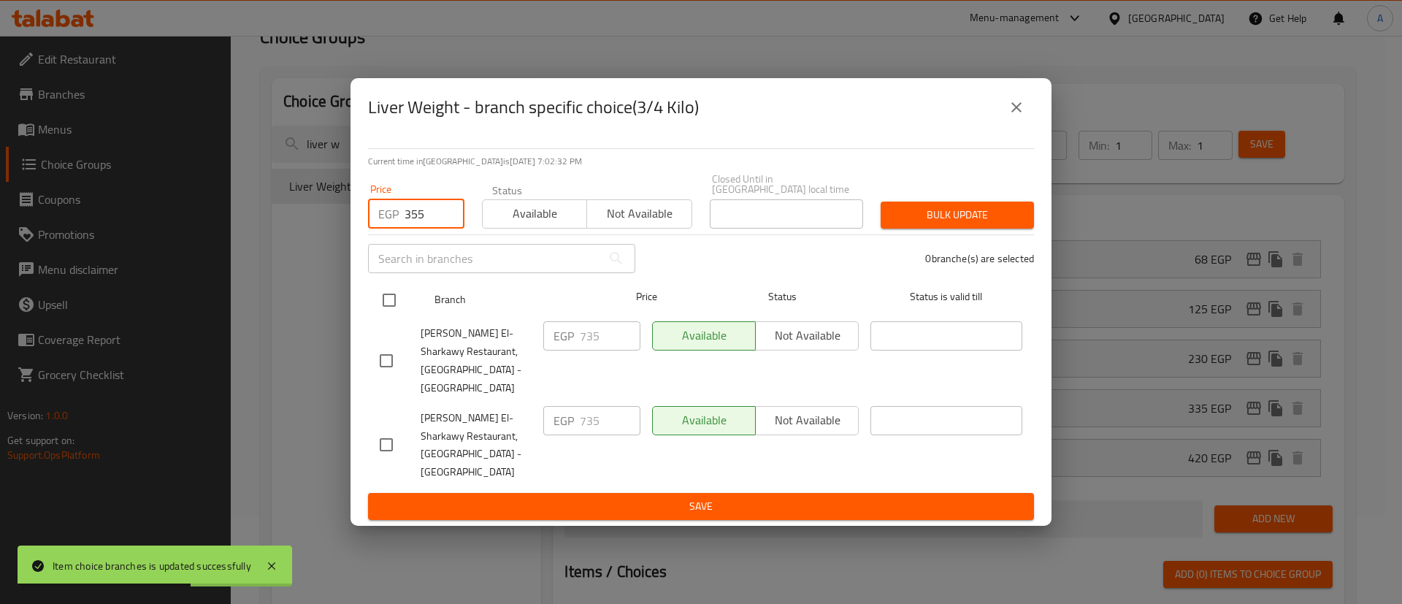
type input "355"
click at [396, 304] on input "checkbox" at bounding box center [389, 300] width 31 height 31
checkbox input "true"
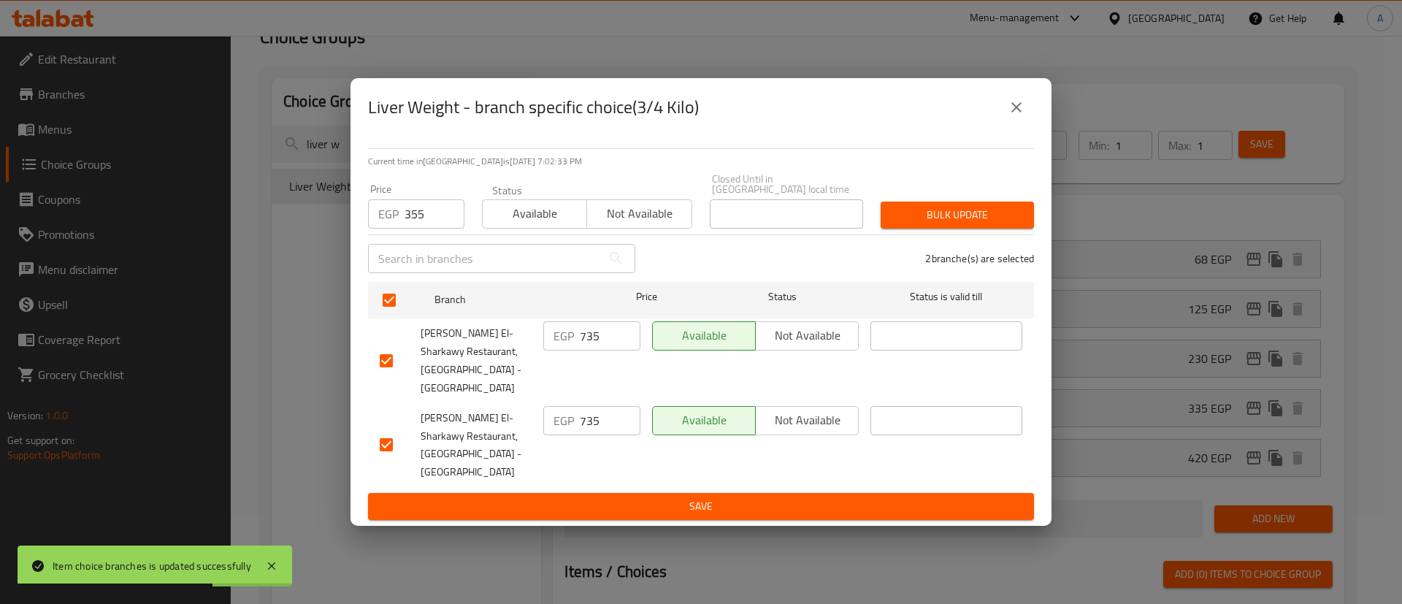
click at [961, 223] on span "Bulk update" at bounding box center [957, 215] width 130 height 18
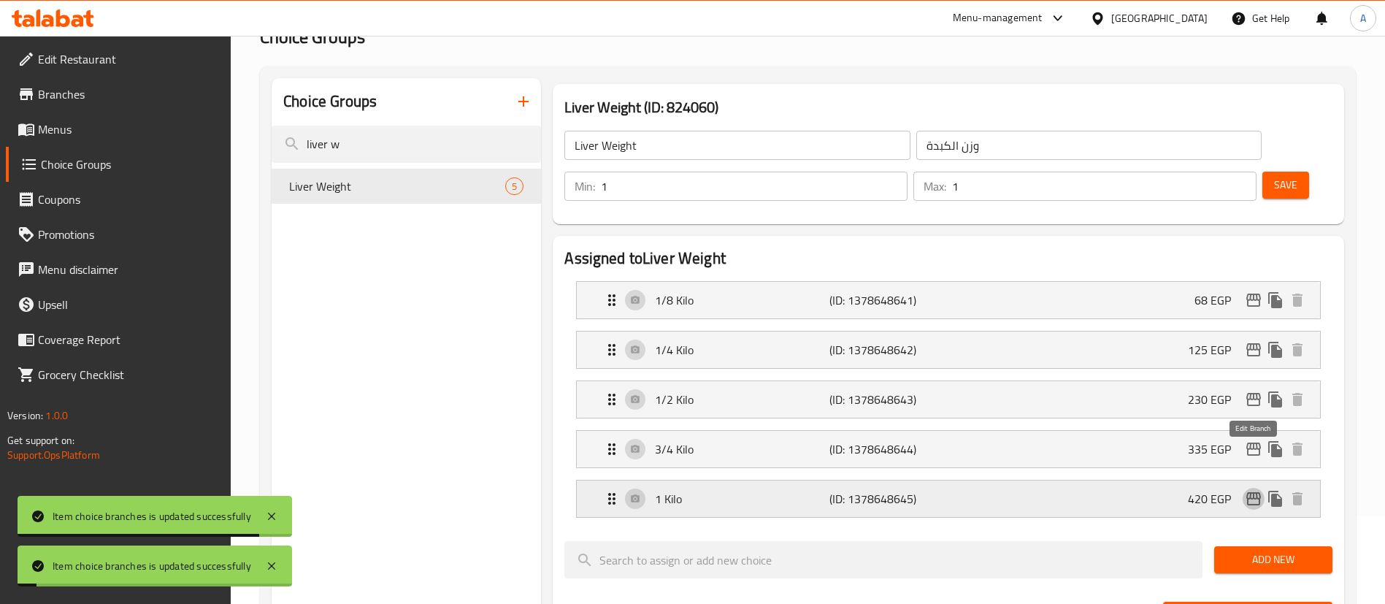
click at [1253, 490] on icon "edit" at bounding box center [1254, 499] width 18 height 18
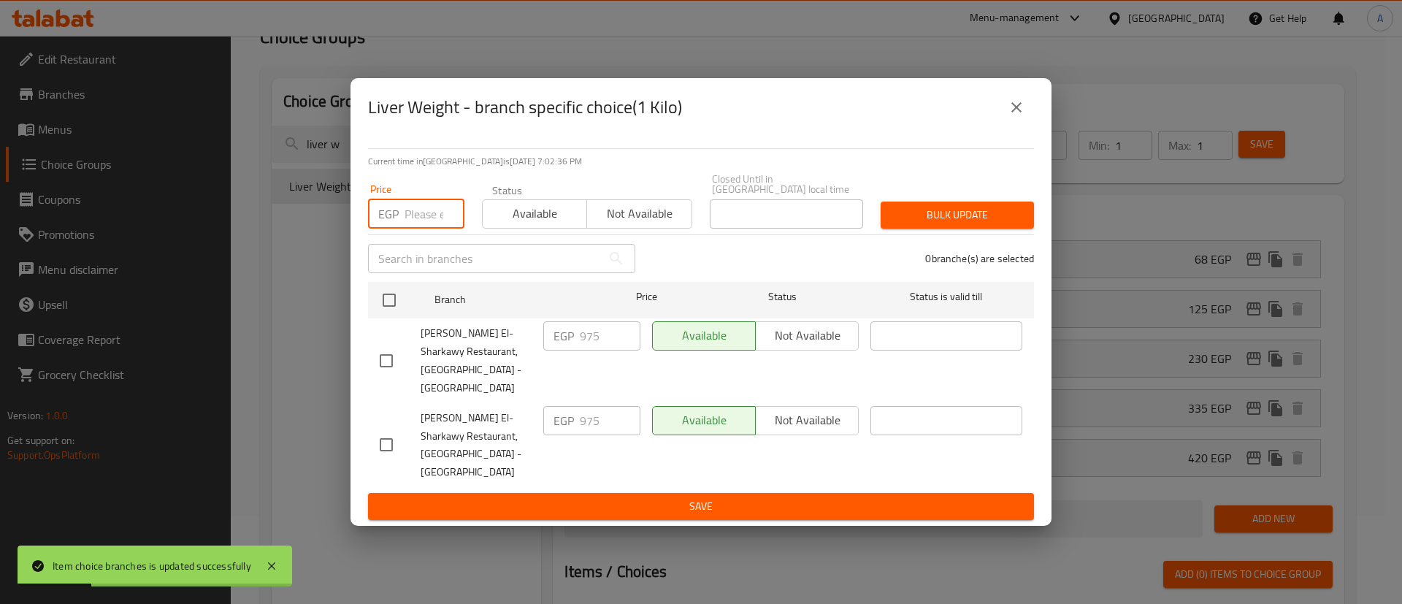
click at [420, 229] on input "number" at bounding box center [434, 213] width 60 height 29
type input "445"
click at [389, 314] on input "checkbox" at bounding box center [389, 300] width 31 height 31
checkbox input "true"
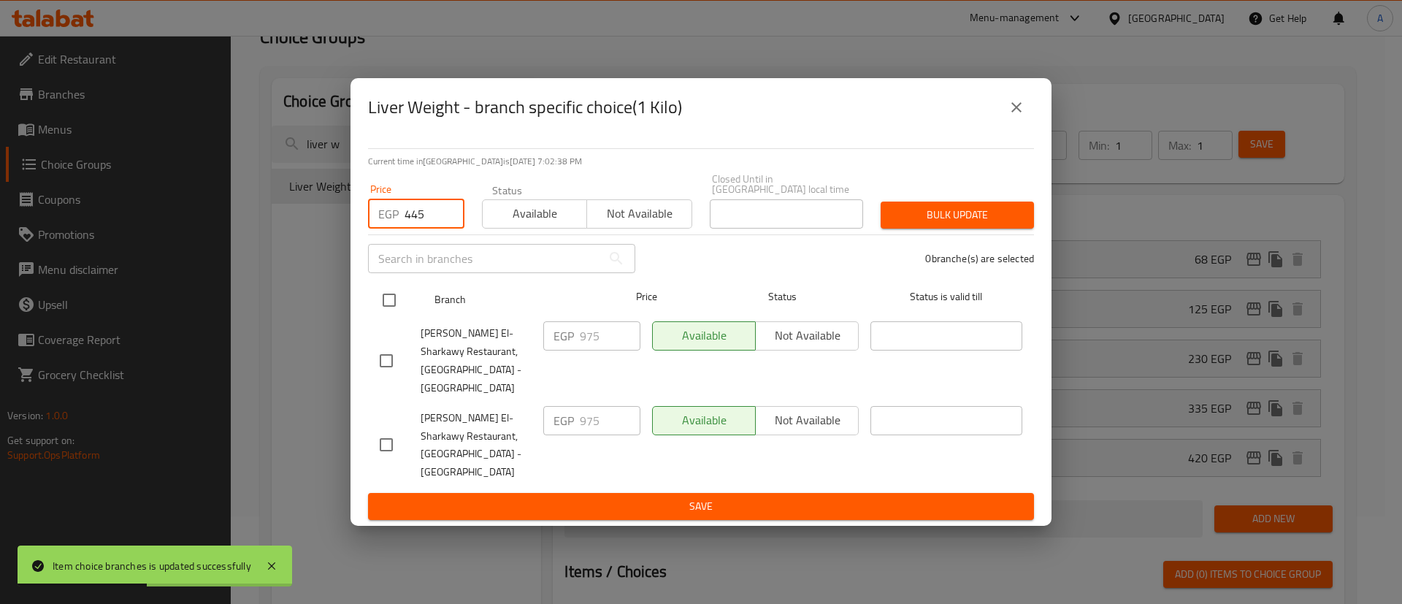
checkbox input "true"
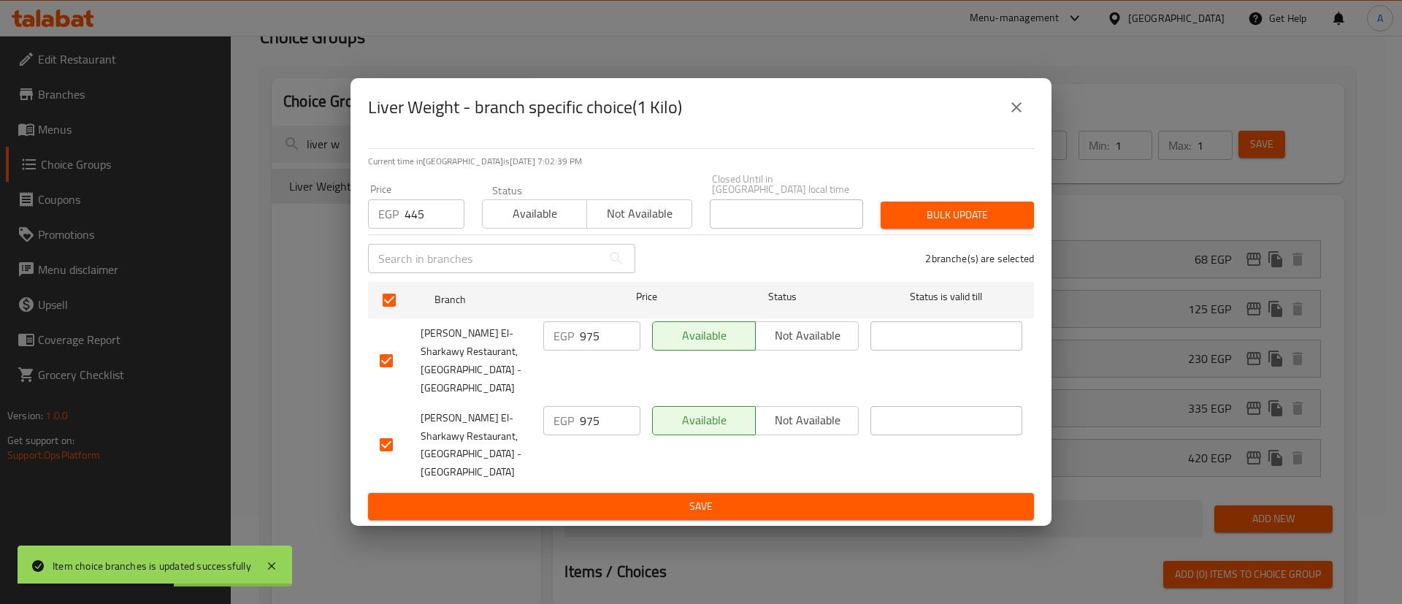
click at [980, 224] on span "Bulk update" at bounding box center [957, 215] width 130 height 18
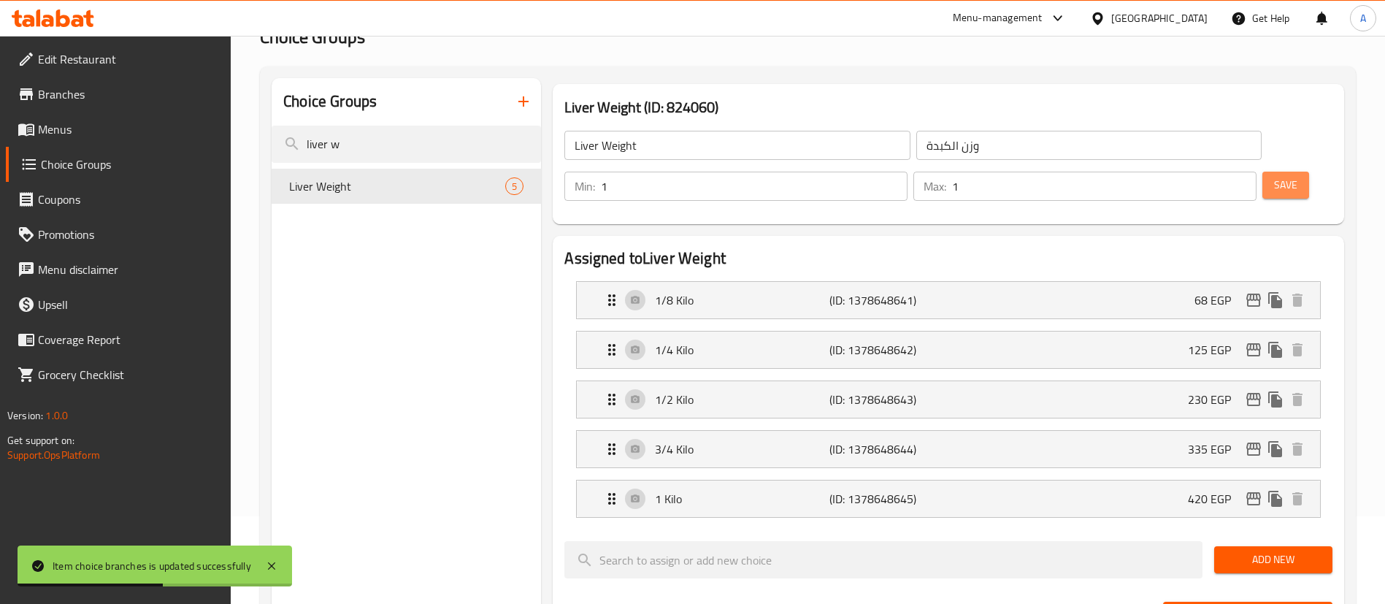
click at [1274, 176] on span "Save" at bounding box center [1285, 185] width 23 height 18
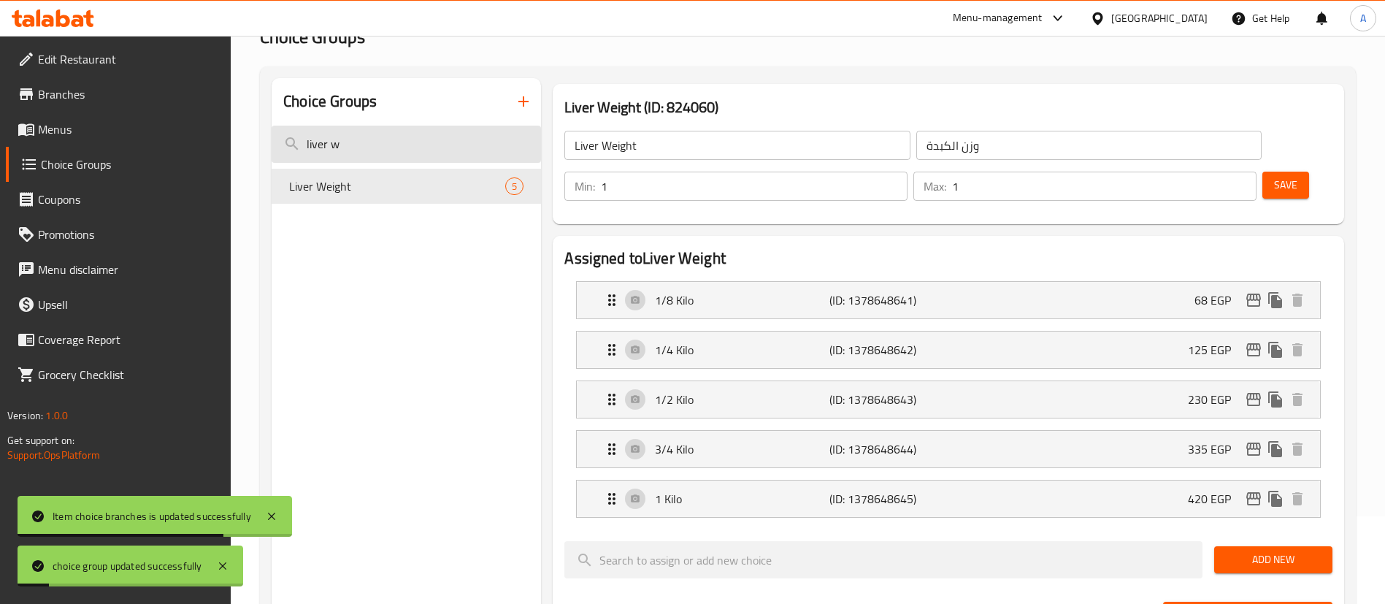
click at [354, 147] on input "liver w" at bounding box center [406, 144] width 269 height 37
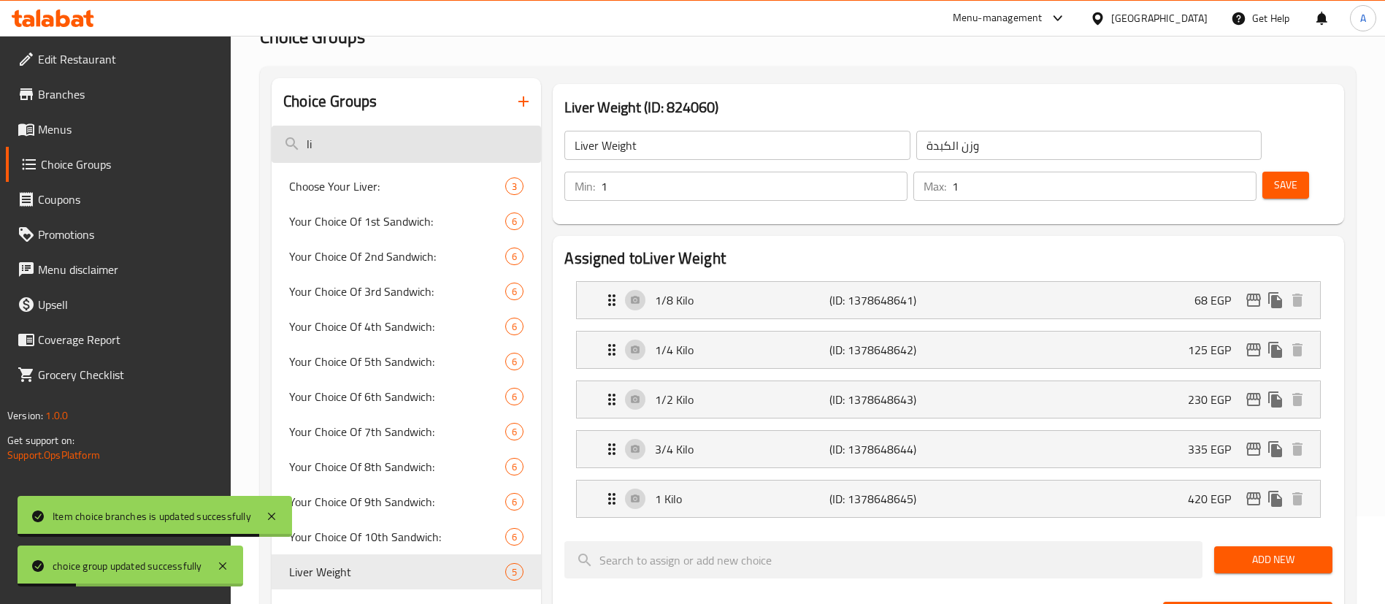
type input "l"
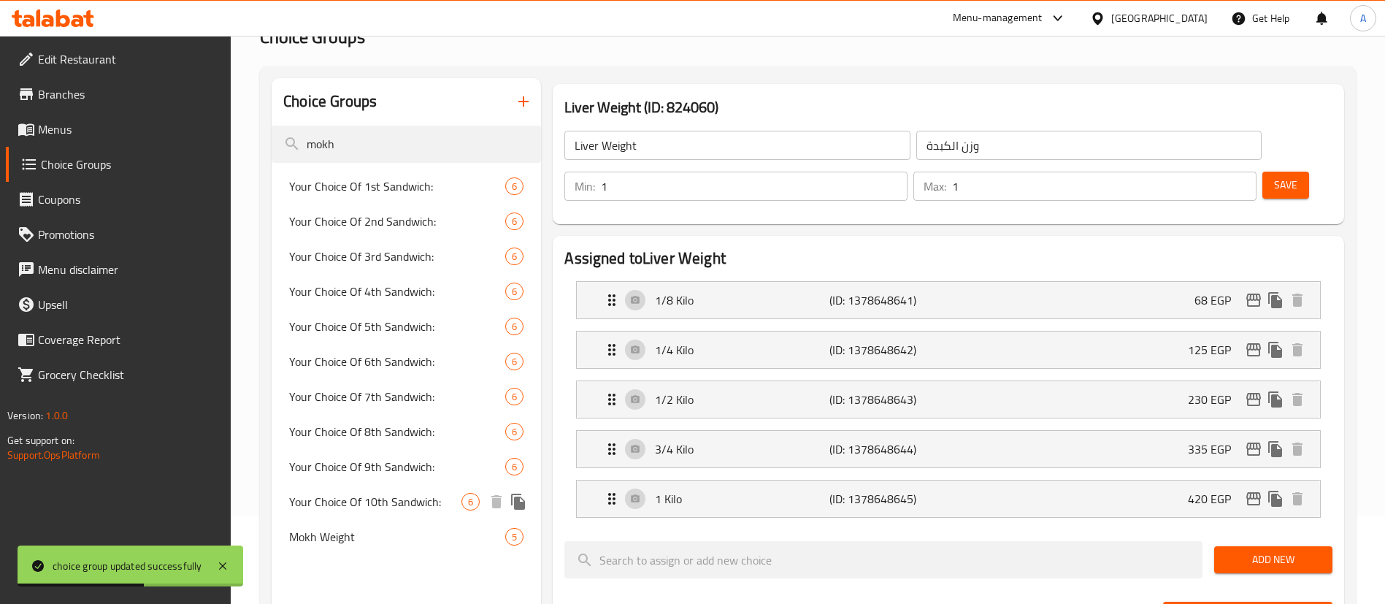
type input "mokh"
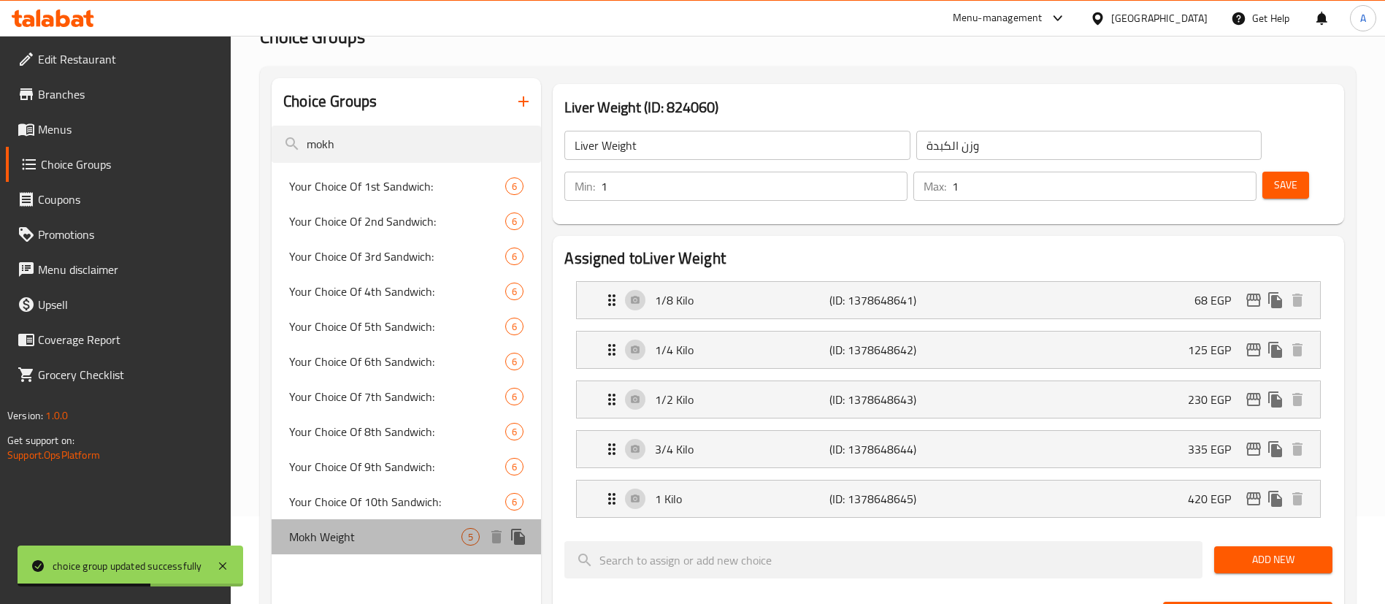
click at [355, 529] on span "Mokh Weight" at bounding box center [375, 537] width 172 height 18
type input "Mokh Weight"
type input "وزن مخ"
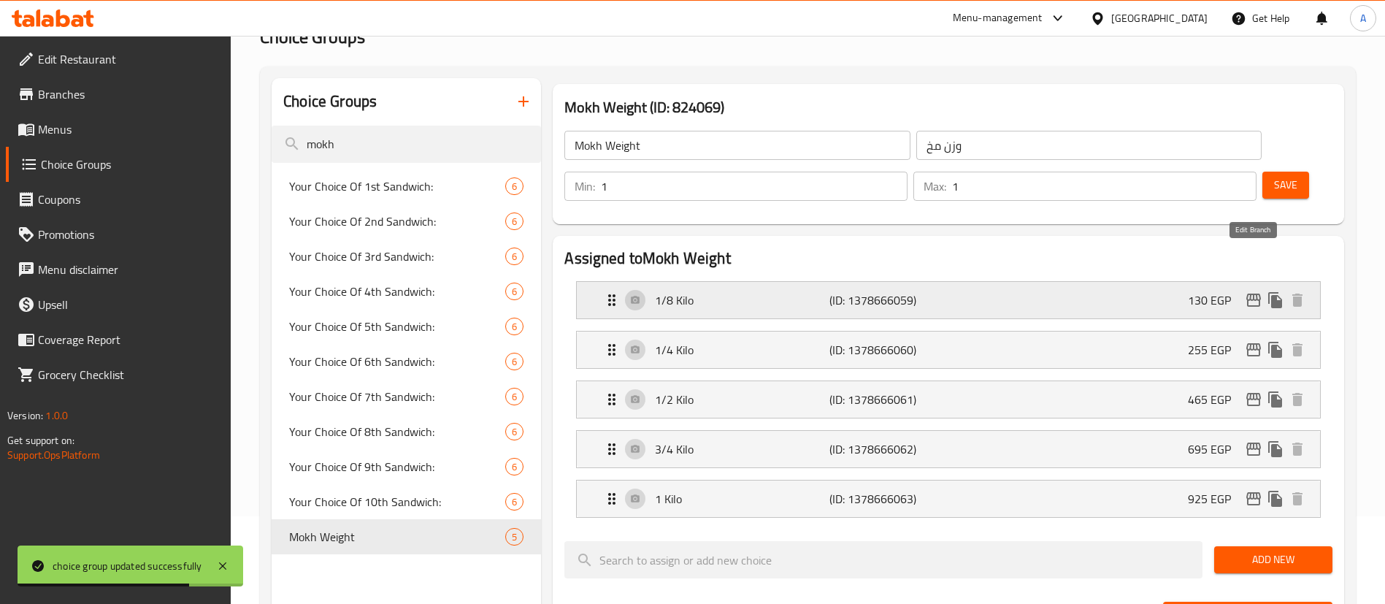
click at [1251, 291] on icon "edit" at bounding box center [1254, 300] width 18 height 18
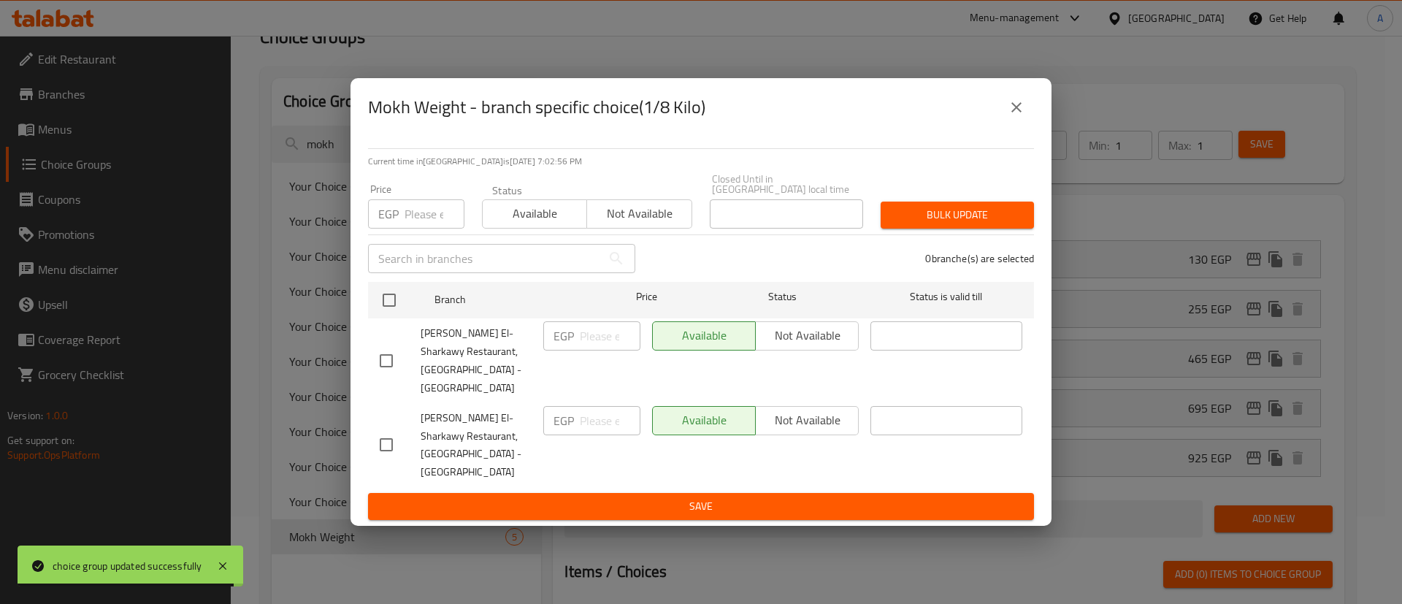
click at [419, 226] on input "number" at bounding box center [434, 213] width 60 height 29
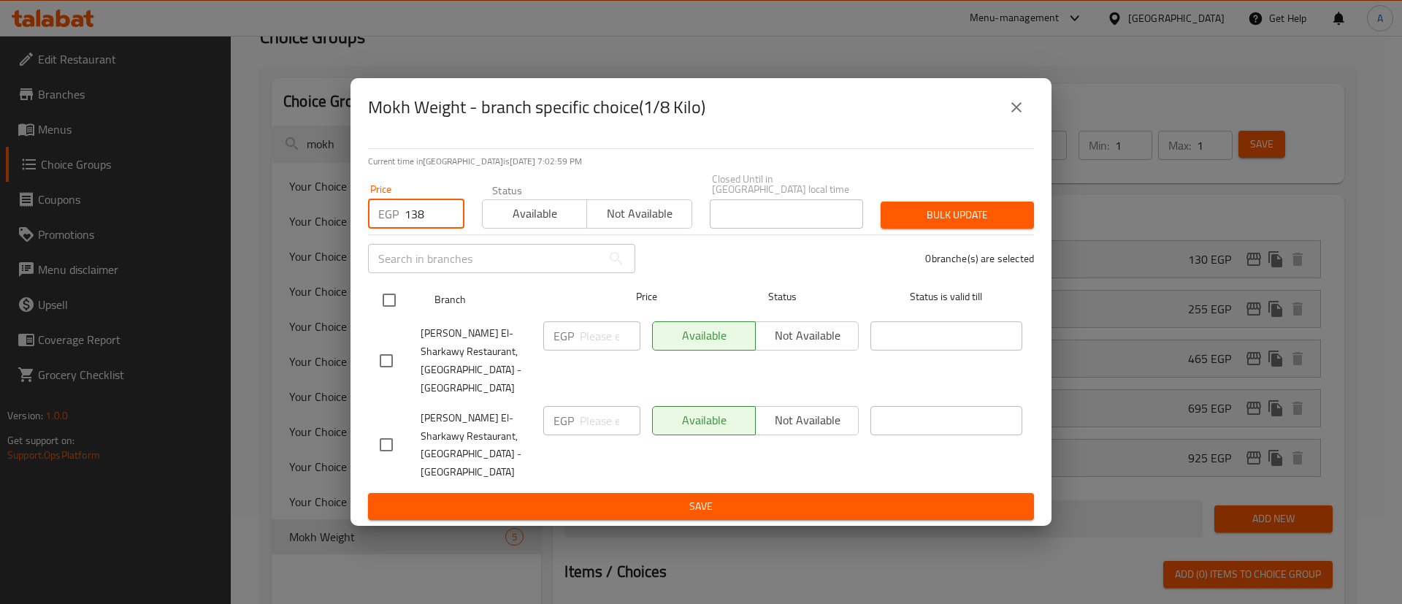
type input "138"
click at [387, 315] on input "checkbox" at bounding box center [389, 300] width 31 height 31
checkbox input "true"
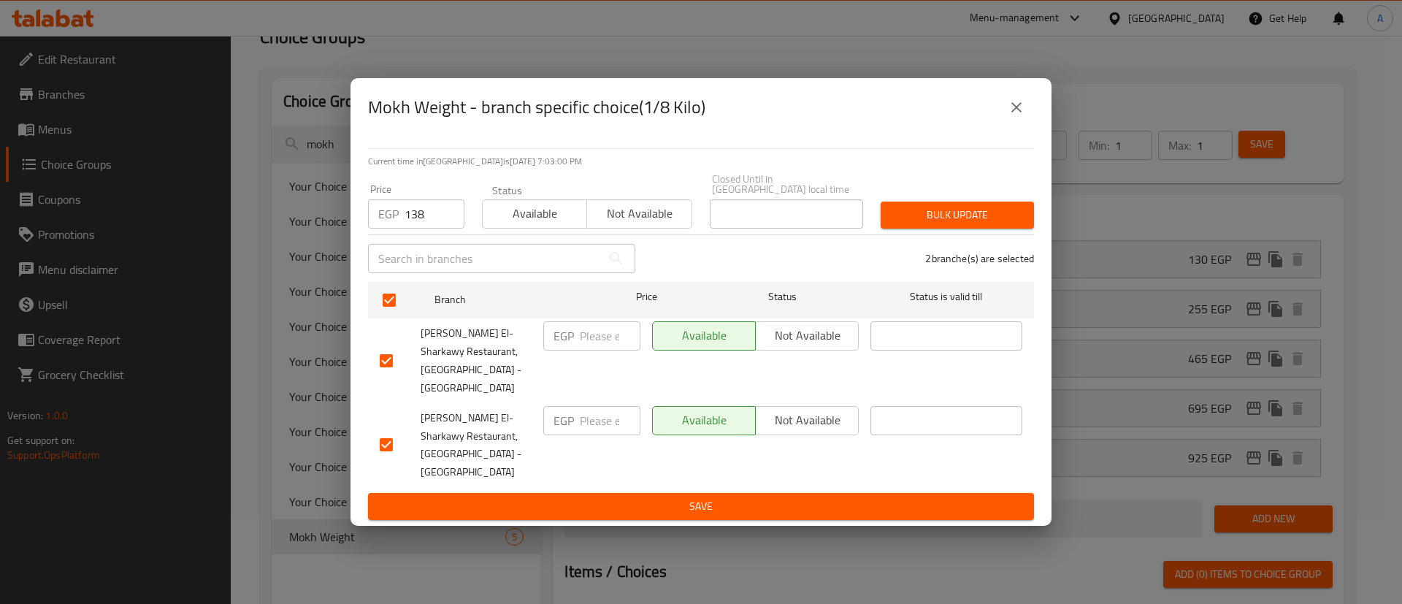
click at [966, 224] on span "Bulk update" at bounding box center [957, 215] width 130 height 18
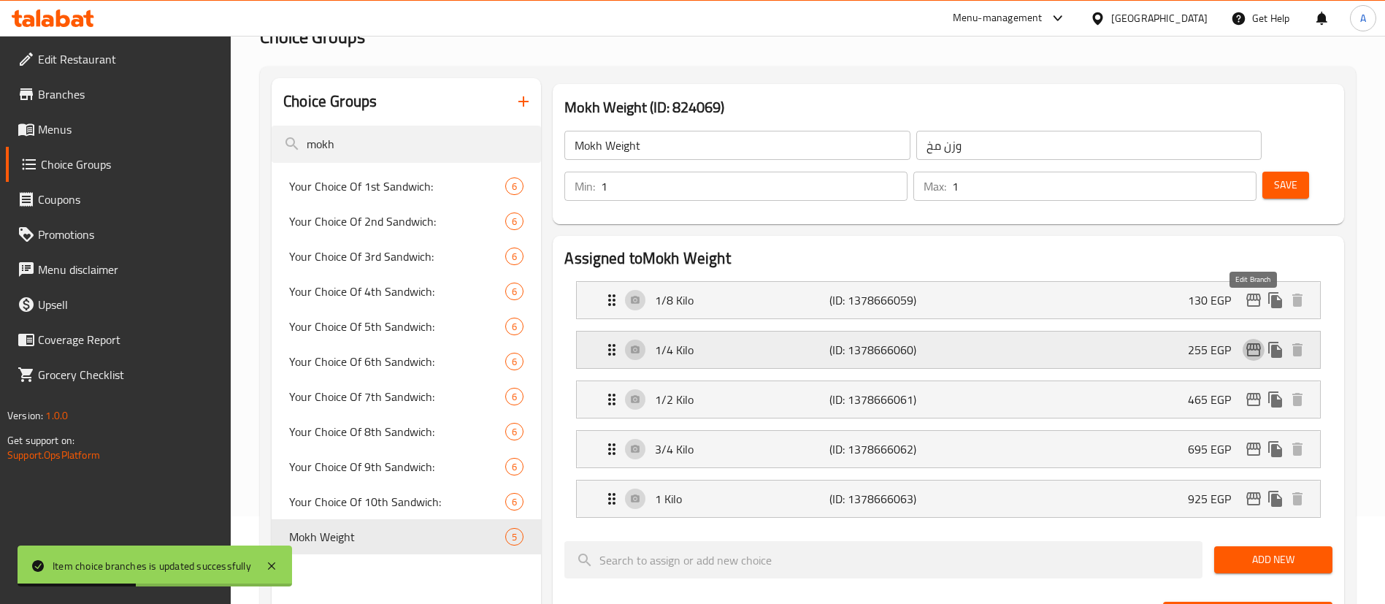
click at [1251, 341] on icon "edit" at bounding box center [1254, 350] width 18 height 18
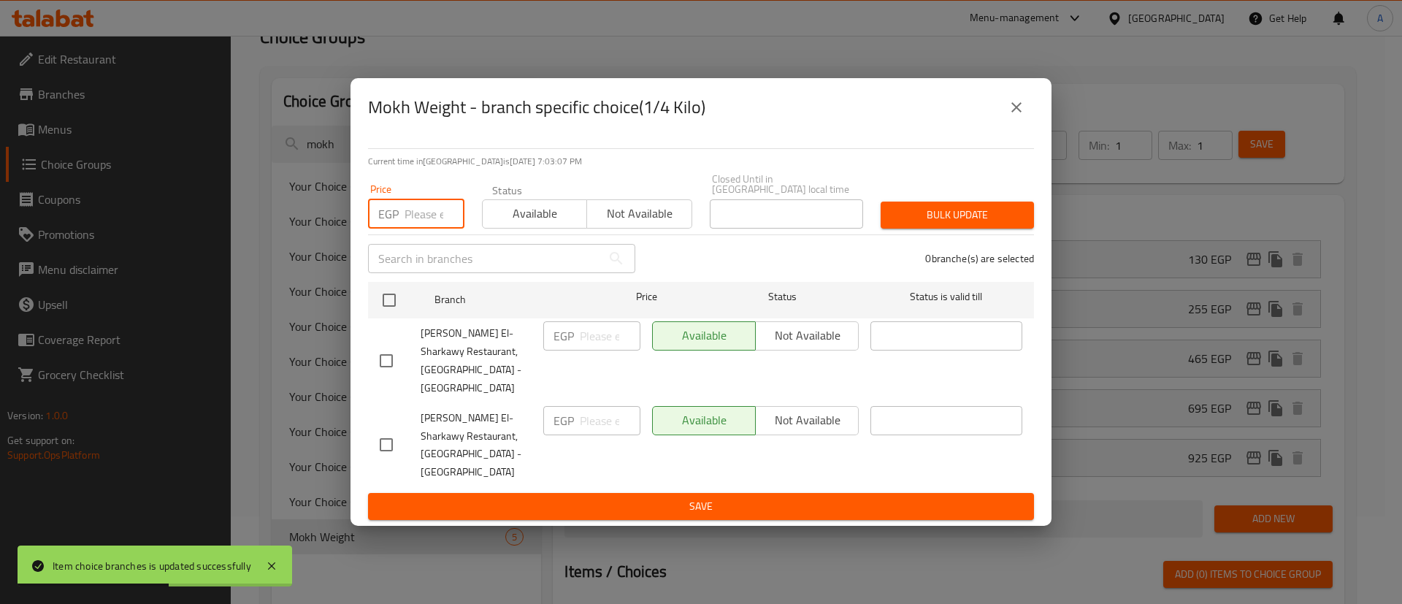
click at [416, 229] on input "number" at bounding box center [434, 213] width 60 height 29
type input "270"
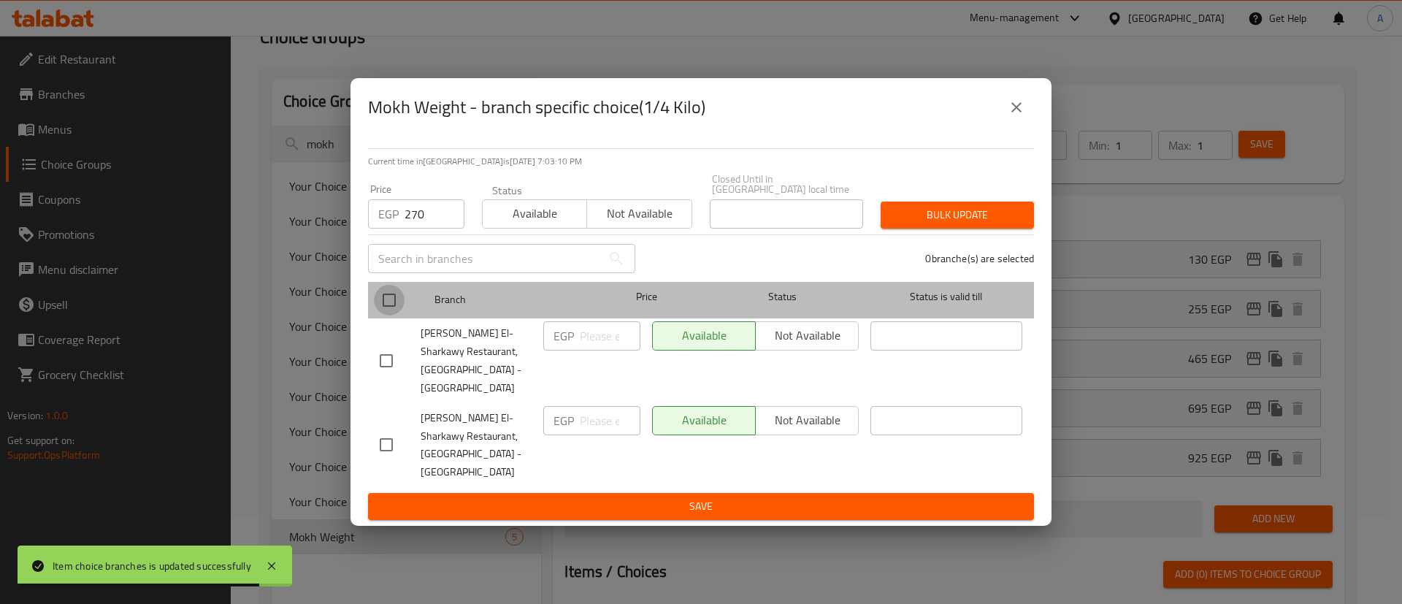
click at [389, 312] on input "checkbox" at bounding box center [389, 300] width 31 height 31
checkbox input "true"
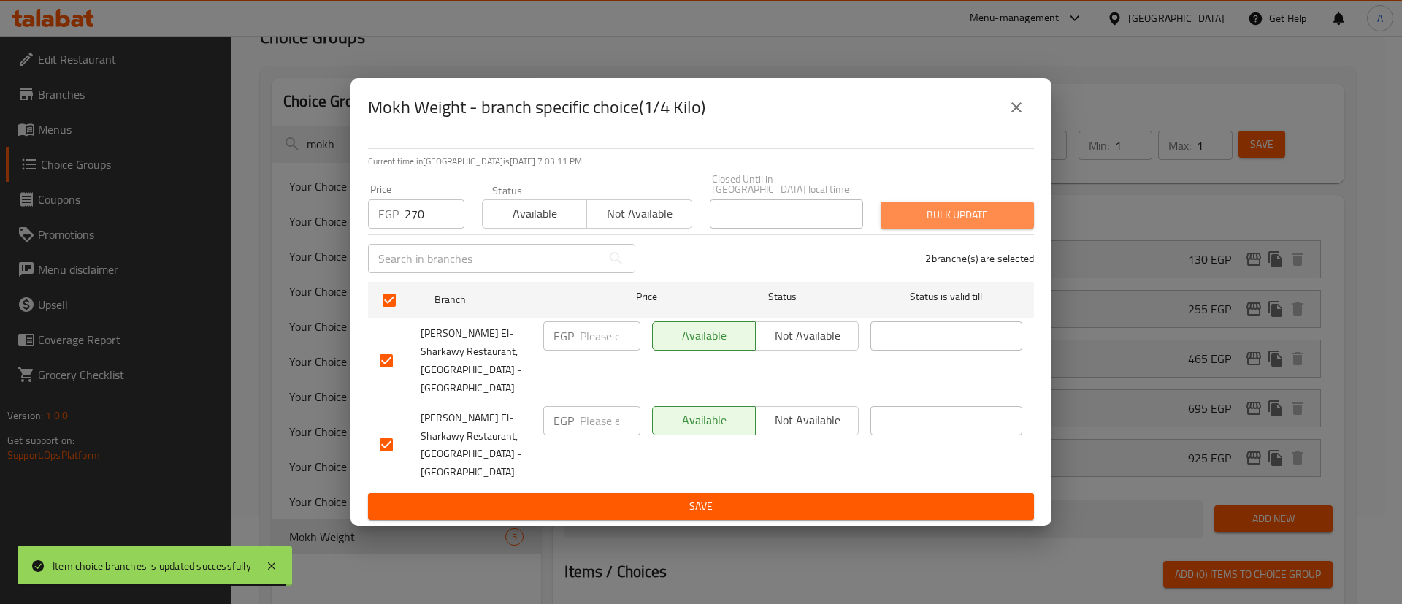
click at [963, 224] on span "Bulk update" at bounding box center [957, 215] width 130 height 18
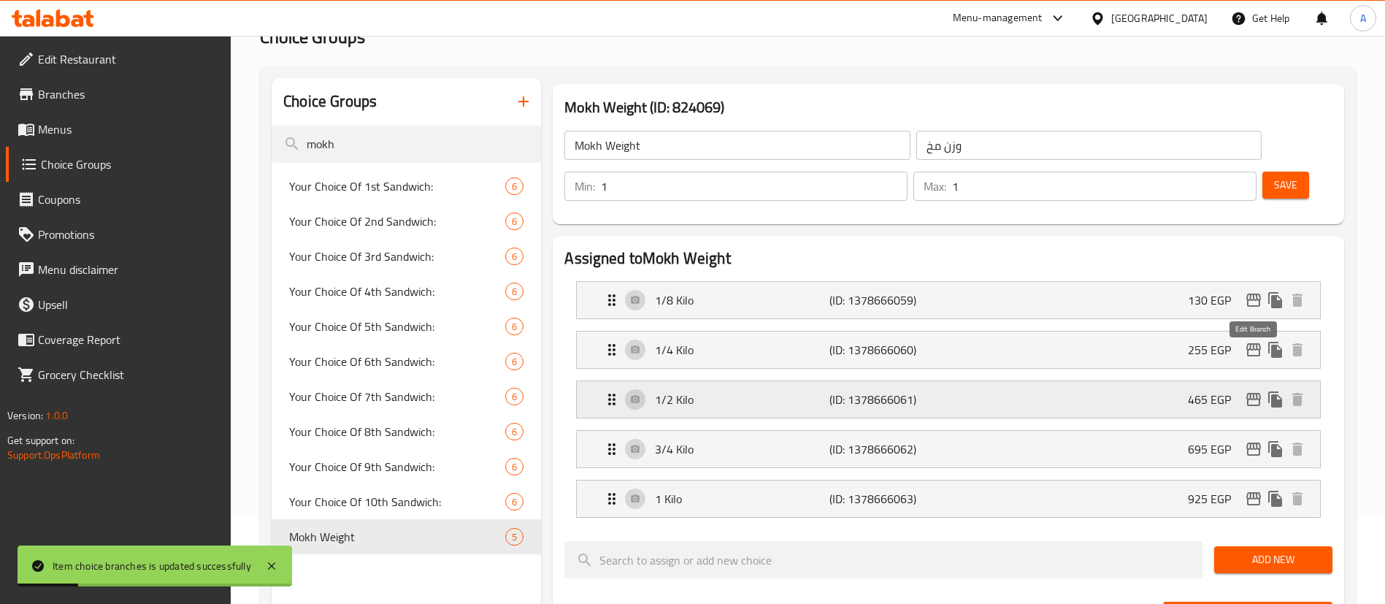
click at [1249, 391] on icon "edit" at bounding box center [1254, 400] width 18 height 18
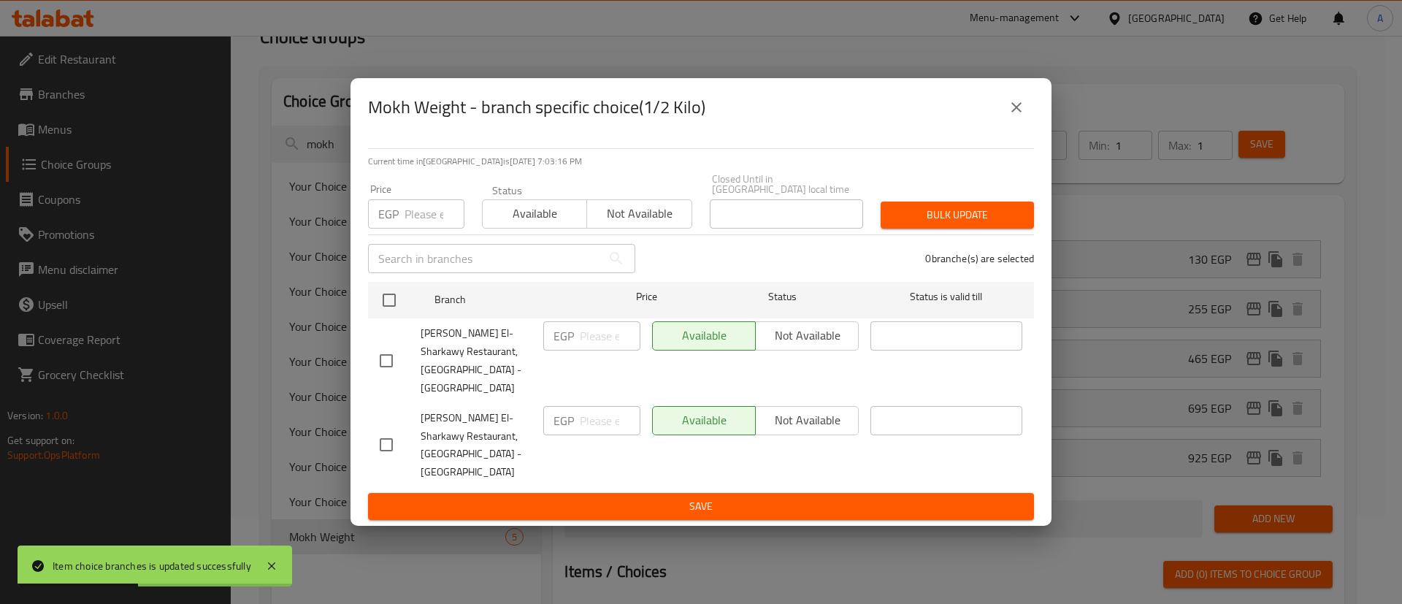
click at [418, 229] on input "number" at bounding box center [434, 213] width 60 height 29
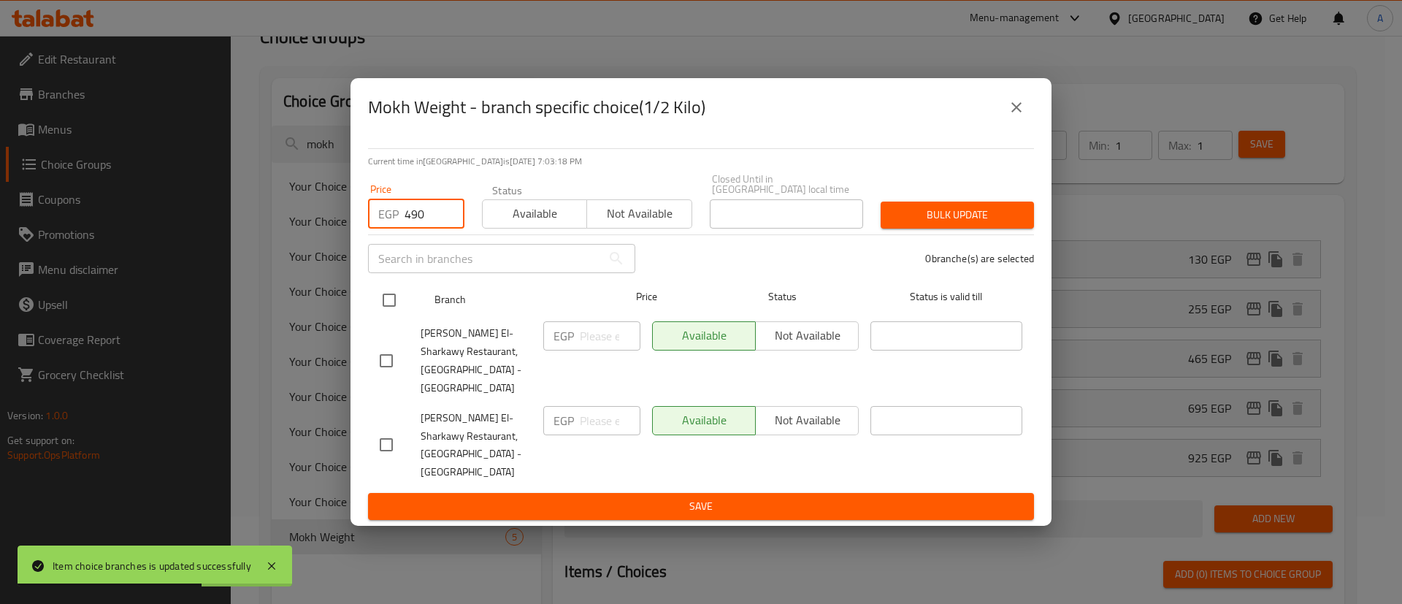
type input "490"
click at [415, 306] on div at bounding box center [401, 300] width 55 height 42
click at [389, 312] on input "checkbox" at bounding box center [389, 300] width 31 height 31
checkbox input "true"
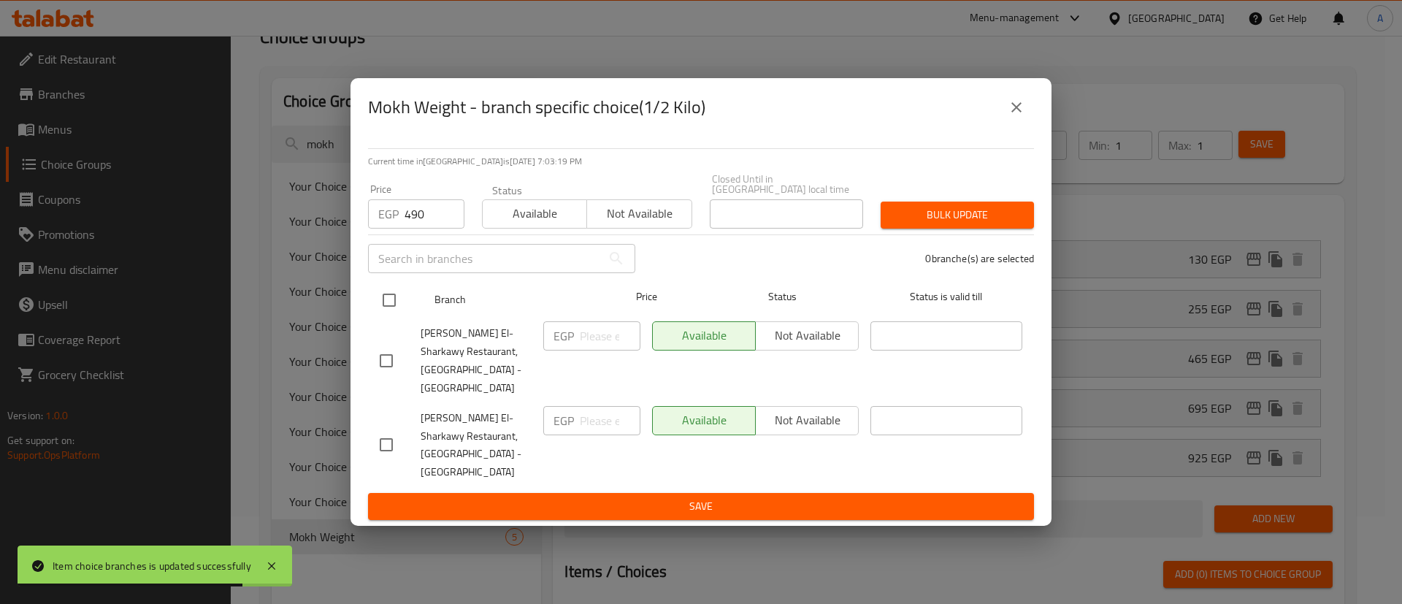
checkbox input "true"
click at [923, 219] on span "Bulk update" at bounding box center [957, 215] width 130 height 18
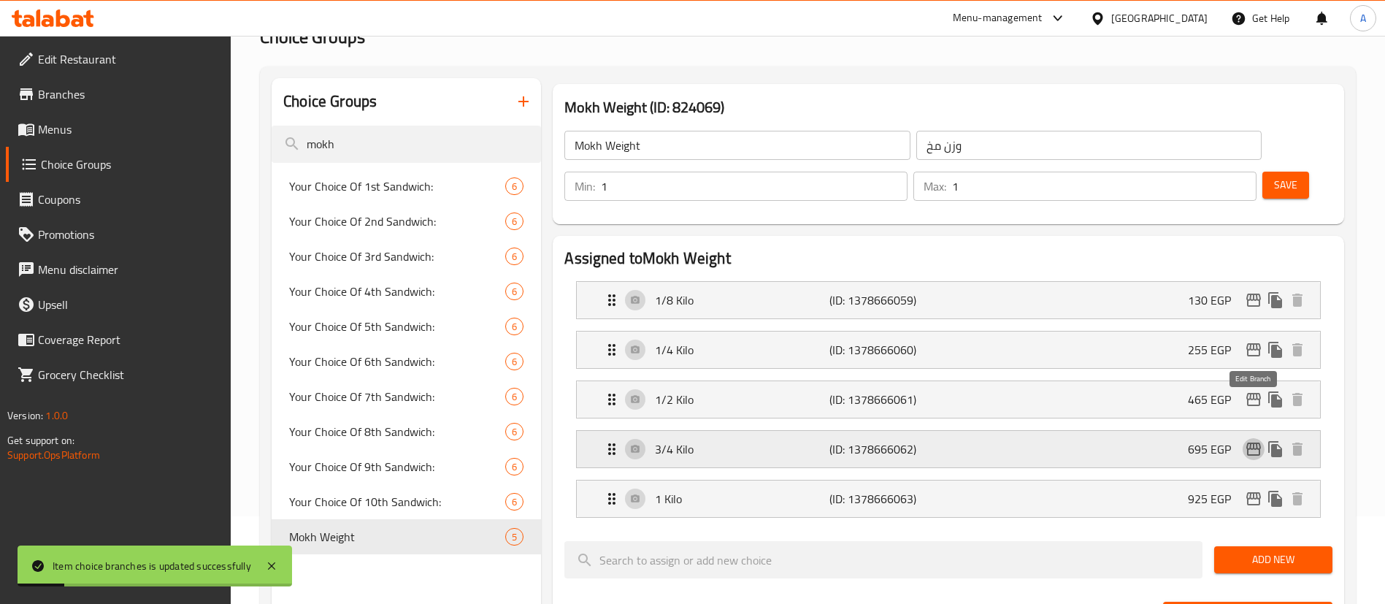
click at [1245, 440] on icon "edit" at bounding box center [1254, 449] width 18 height 18
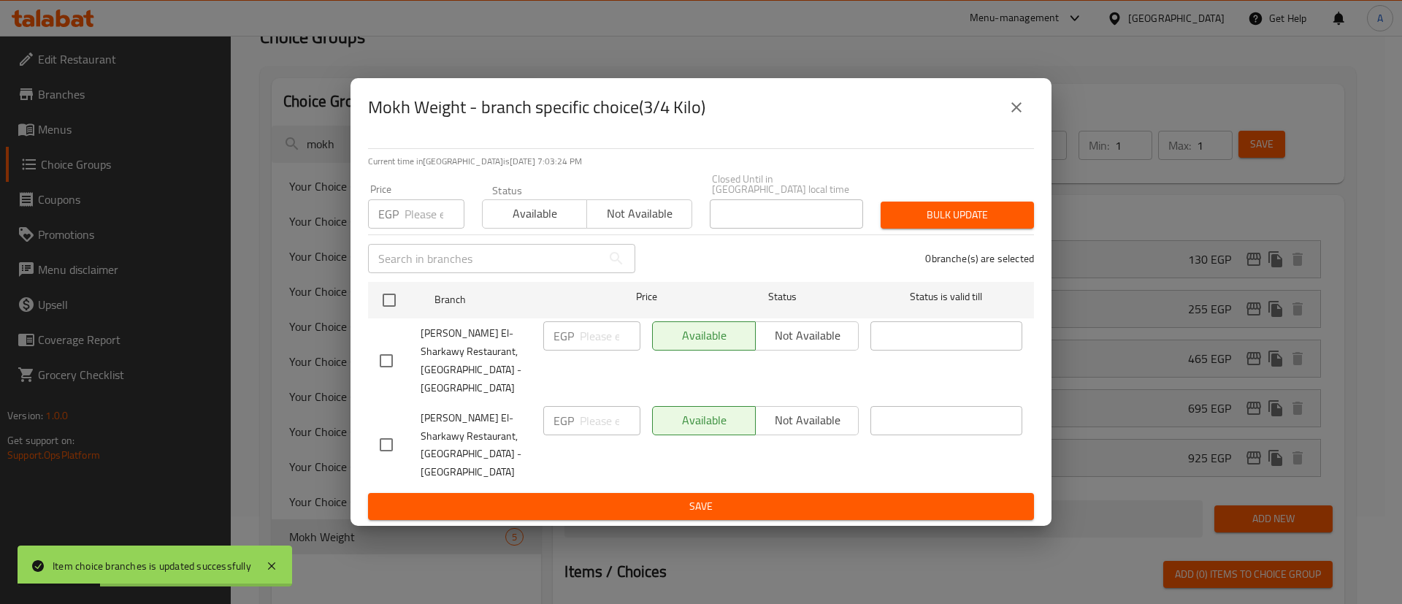
click at [435, 219] on input "number" at bounding box center [434, 213] width 60 height 29
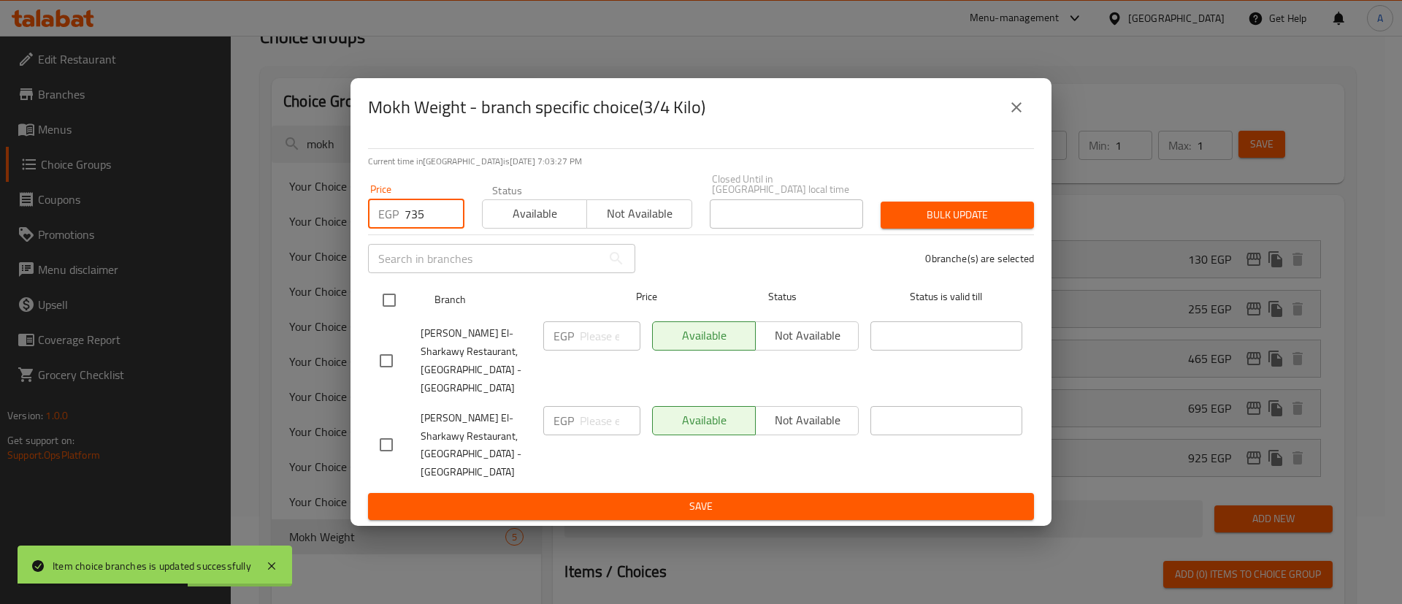
type input "735"
click at [378, 312] on input "checkbox" at bounding box center [389, 300] width 31 height 31
checkbox input "true"
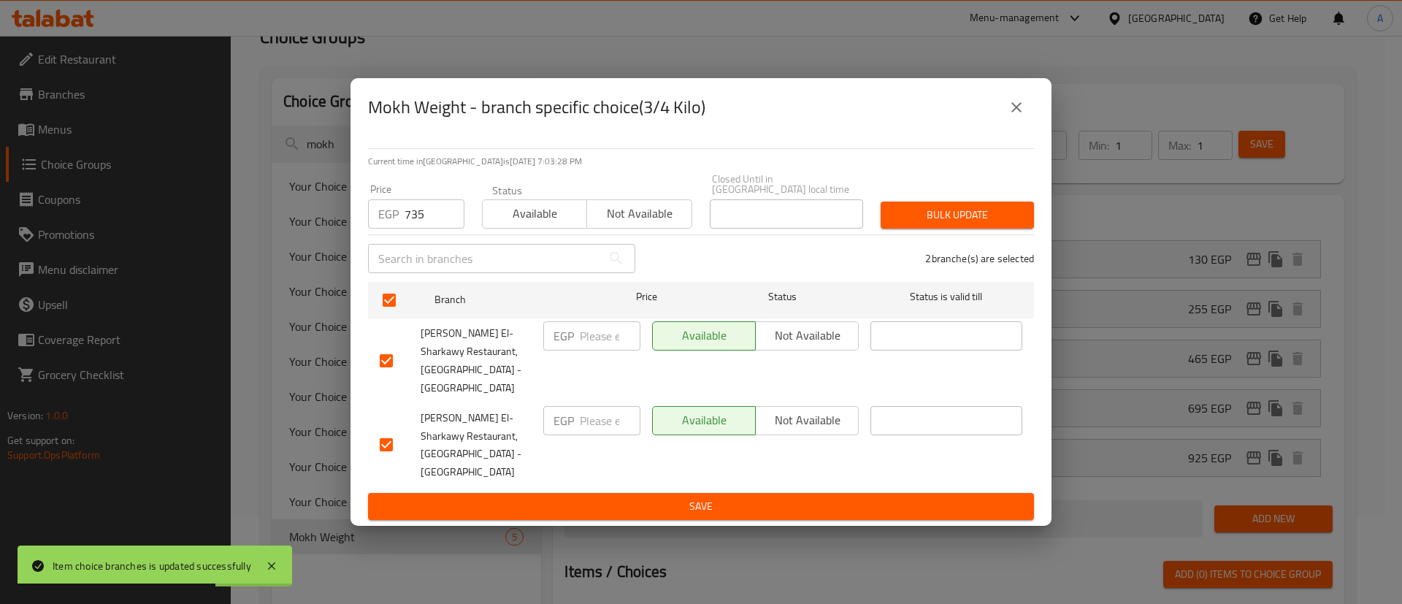
click at [991, 224] on span "Bulk update" at bounding box center [957, 215] width 130 height 18
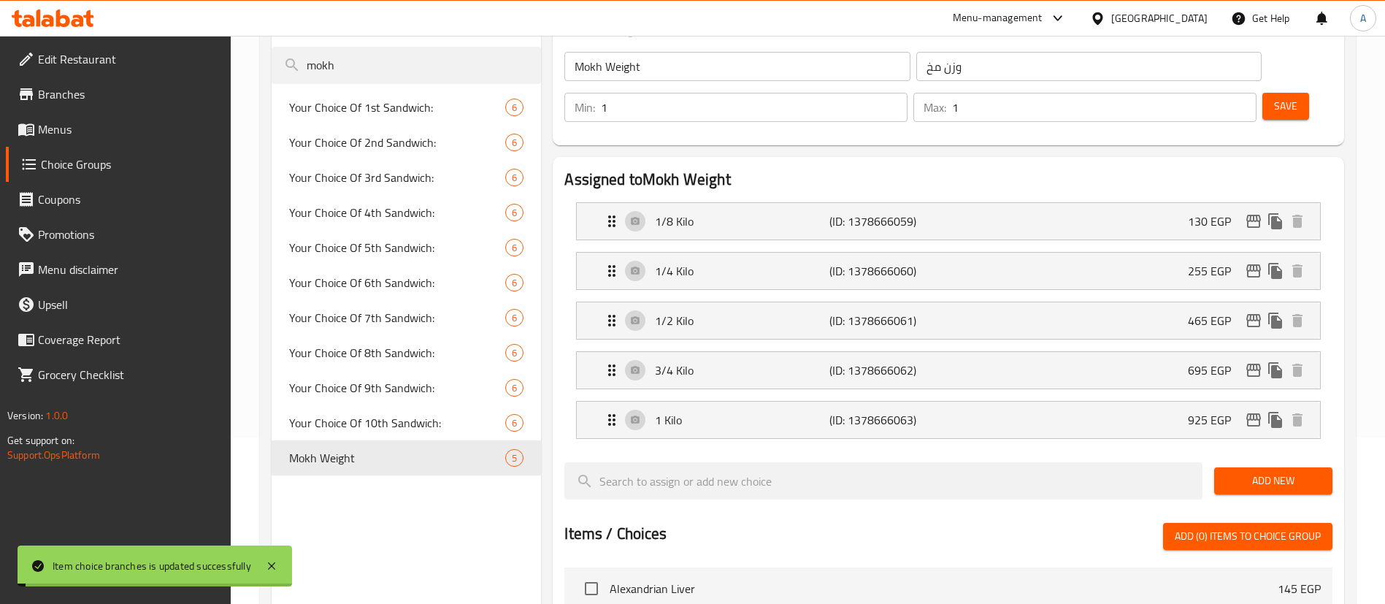
scroll to position [166, 0]
click at [1255, 412] on icon "edit" at bounding box center [1254, 421] width 18 height 18
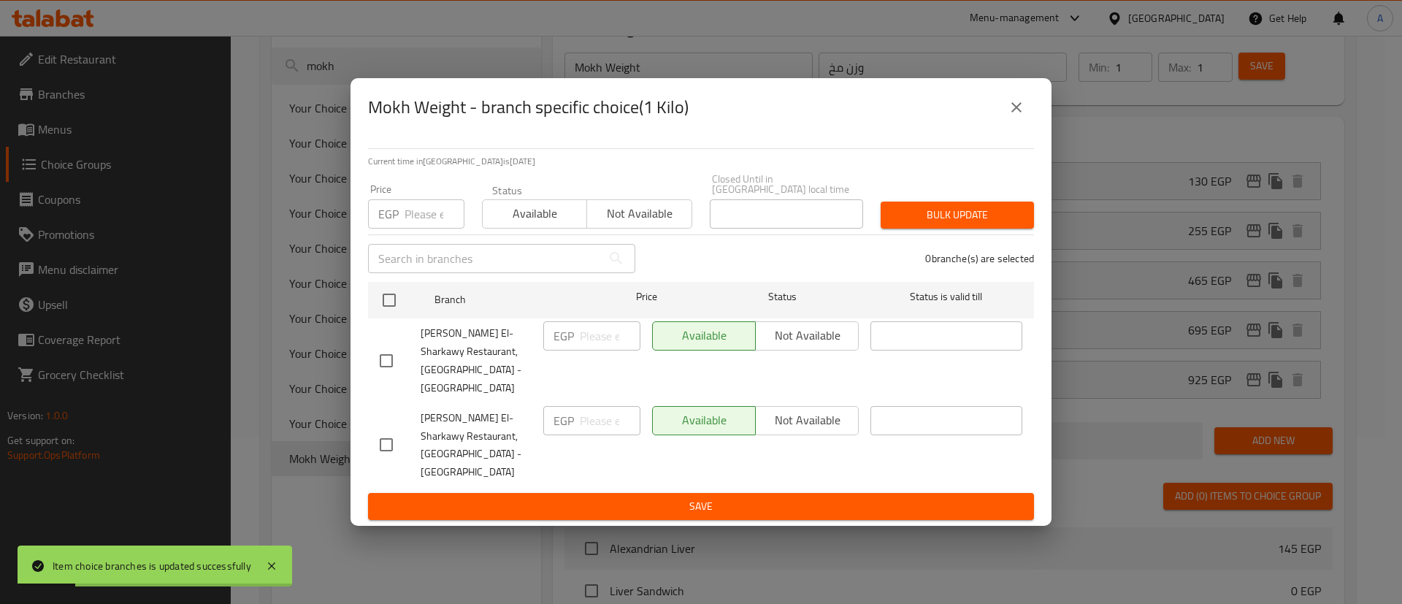
click at [429, 226] on input "number" at bounding box center [434, 213] width 60 height 29
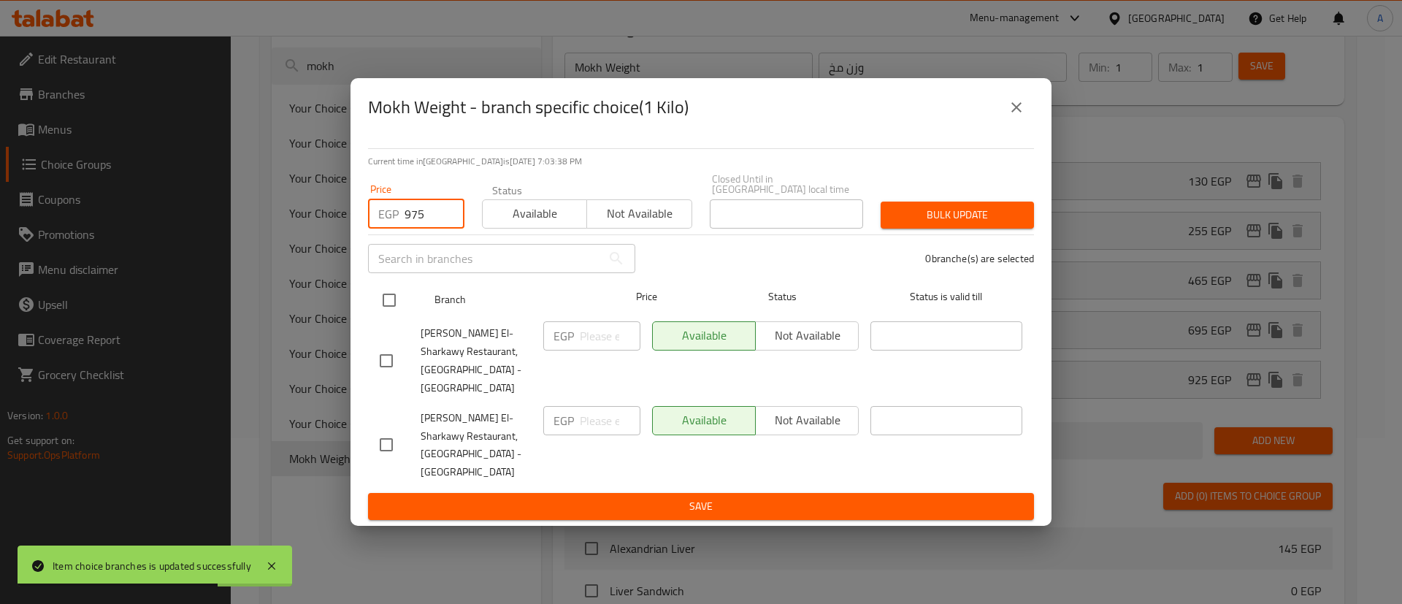
type input "975"
click at [391, 306] on input "checkbox" at bounding box center [389, 300] width 31 height 31
checkbox input "true"
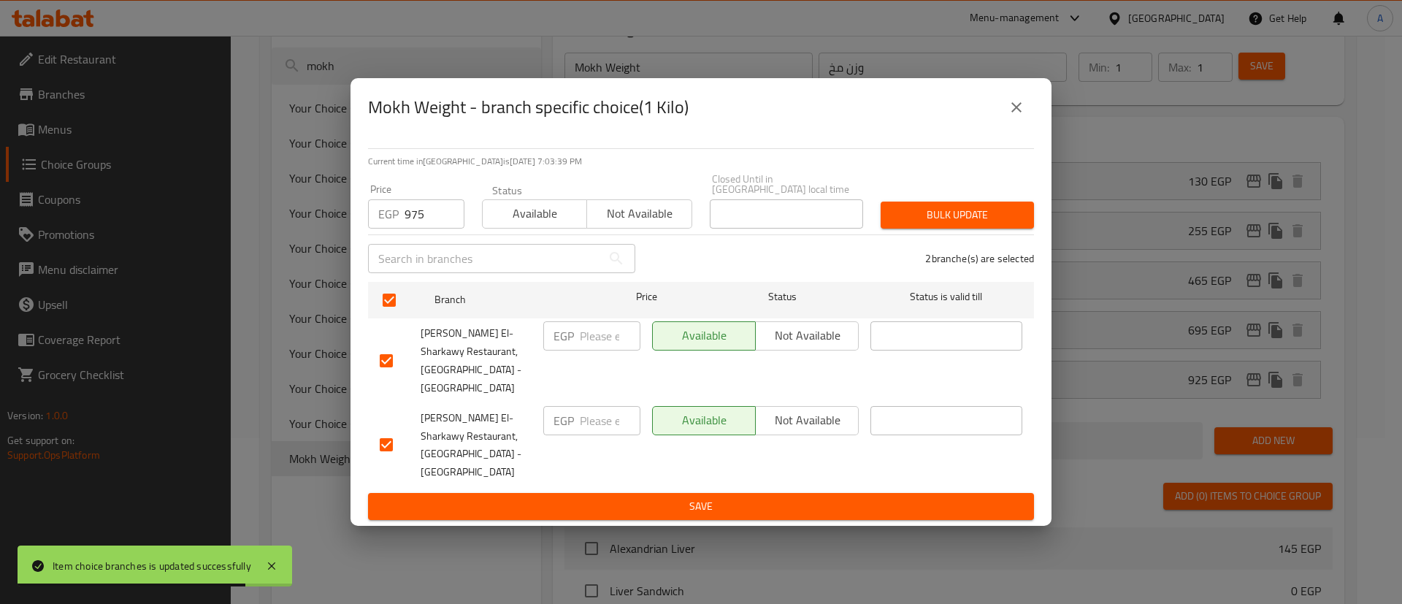
click at [932, 224] on span "Bulk update" at bounding box center [957, 215] width 130 height 18
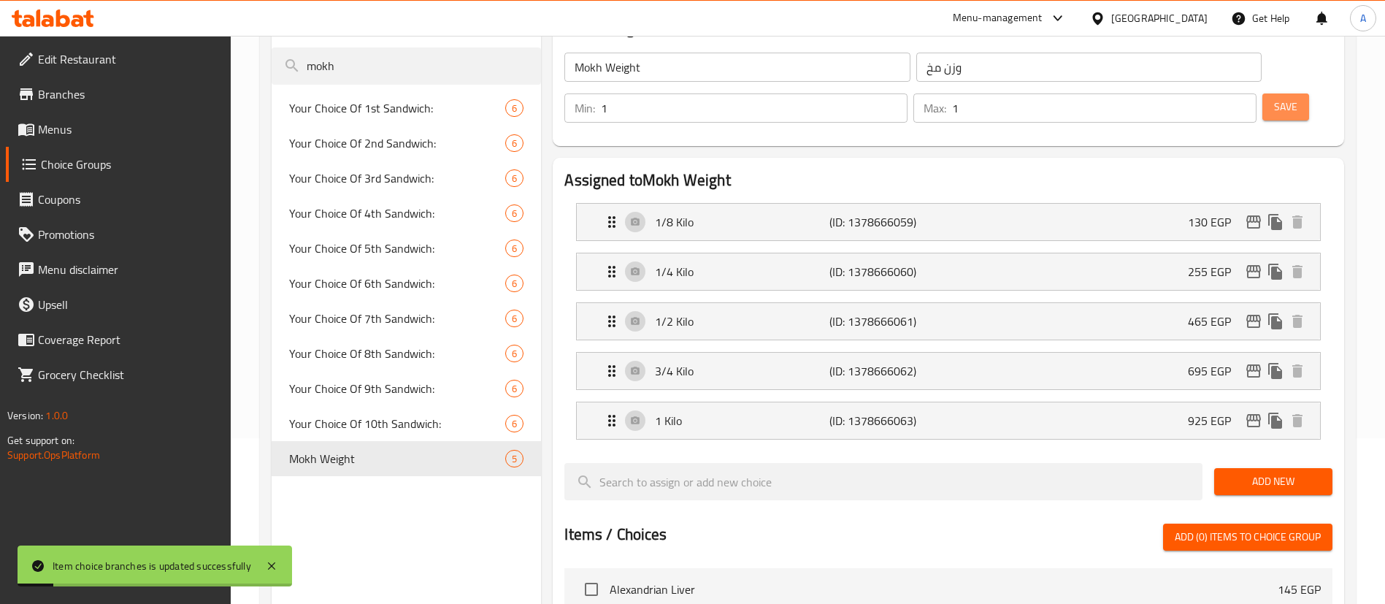
click at [1274, 98] on span "Save" at bounding box center [1285, 107] width 23 height 18
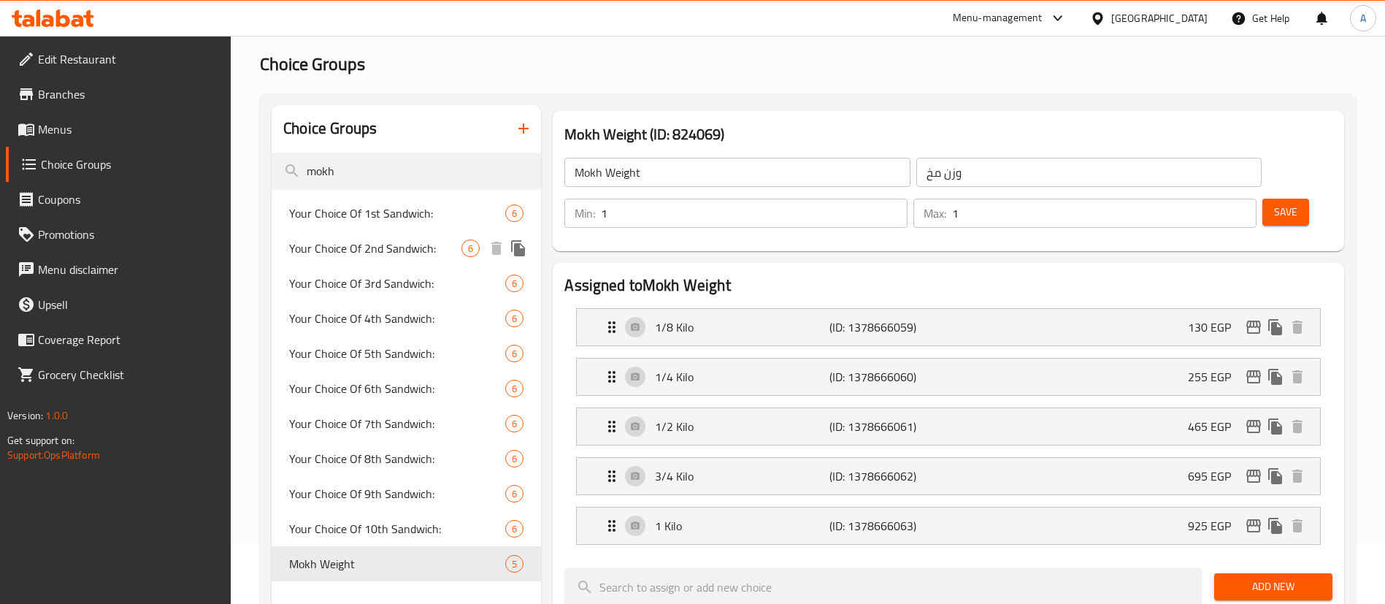
scroll to position [0, 0]
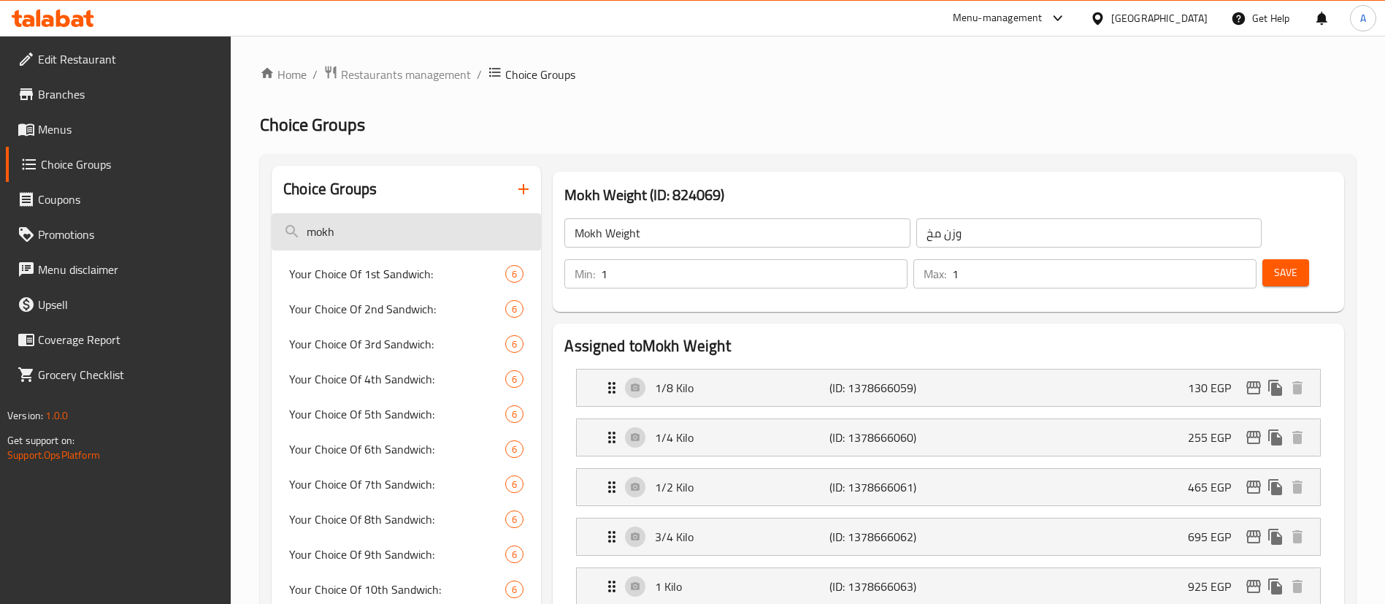
click at [369, 227] on input "mokh" at bounding box center [406, 231] width 269 height 37
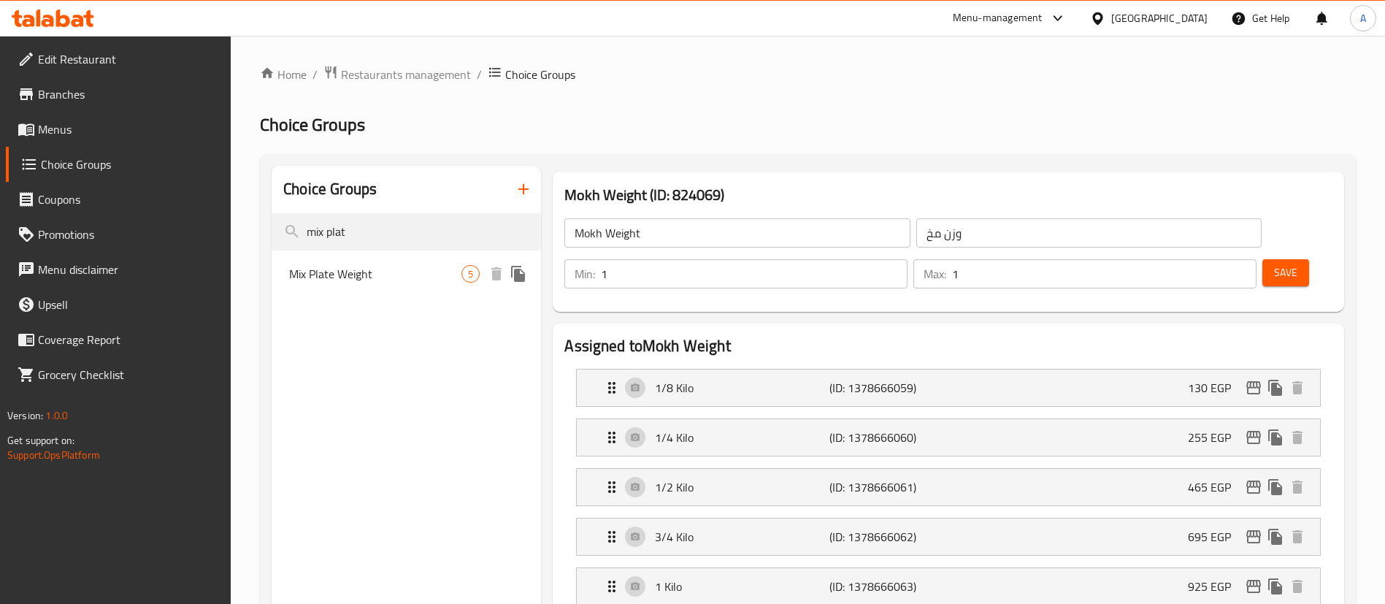
type input "mix plat"
click at [394, 287] on div "Mix Plate Weight 5" at bounding box center [406, 273] width 269 height 35
type input "Mix Plate Weight"
type input "وزن مشكل"
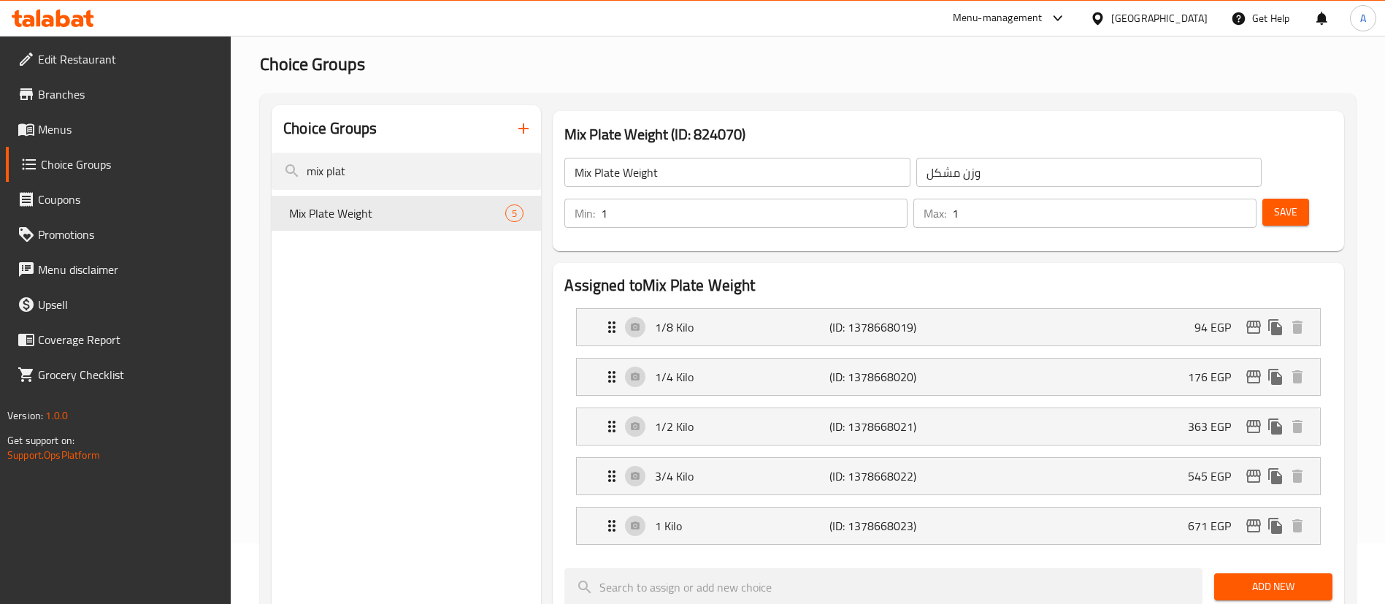
scroll to position [67, 0]
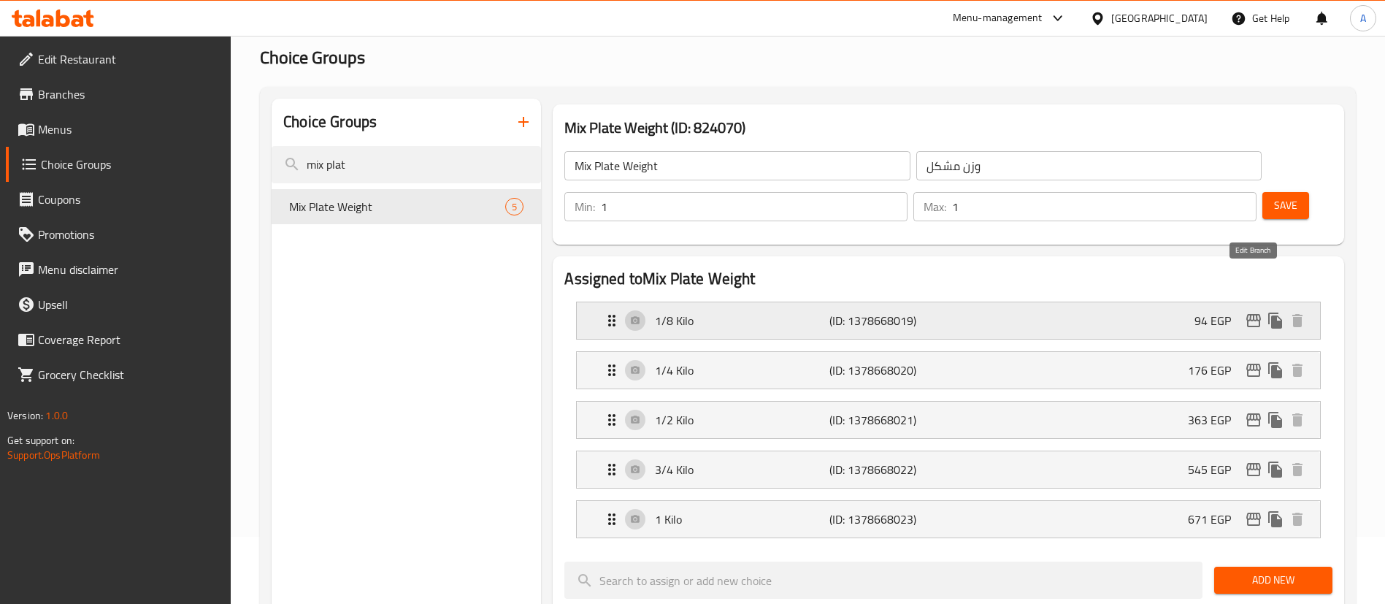
click at [1251, 312] on icon "edit" at bounding box center [1254, 321] width 18 height 18
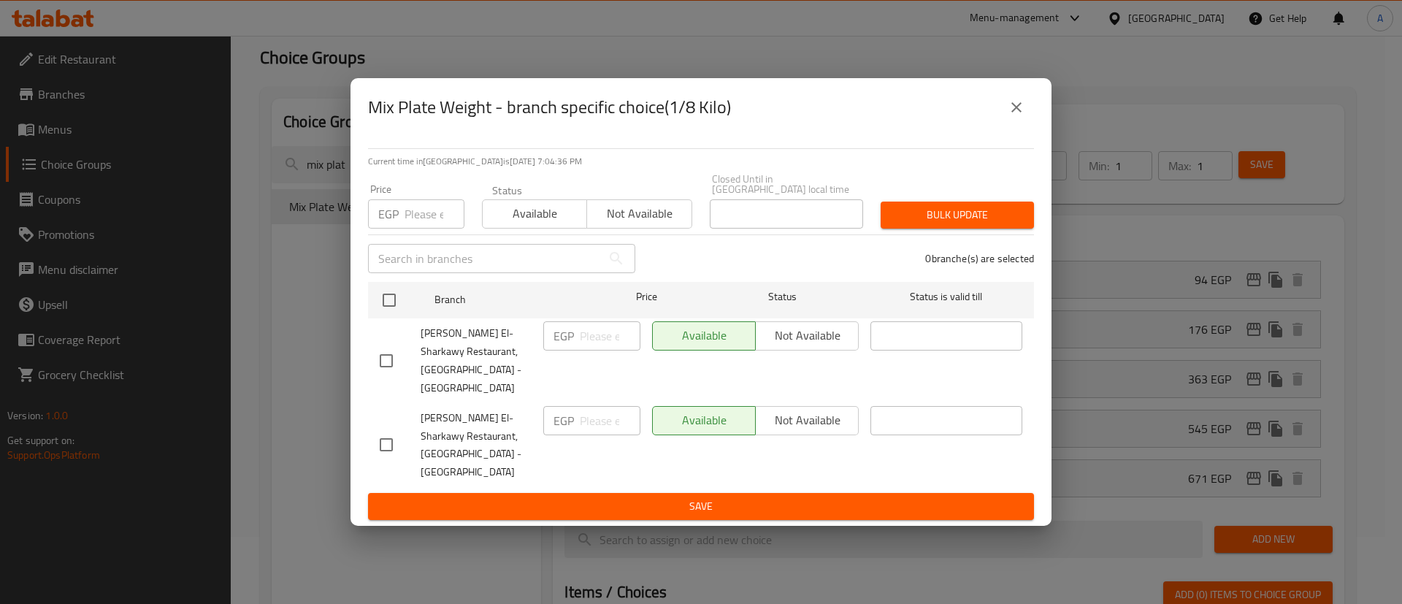
click at [438, 229] on input "number" at bounding box center [434, 213] width 60 height 29
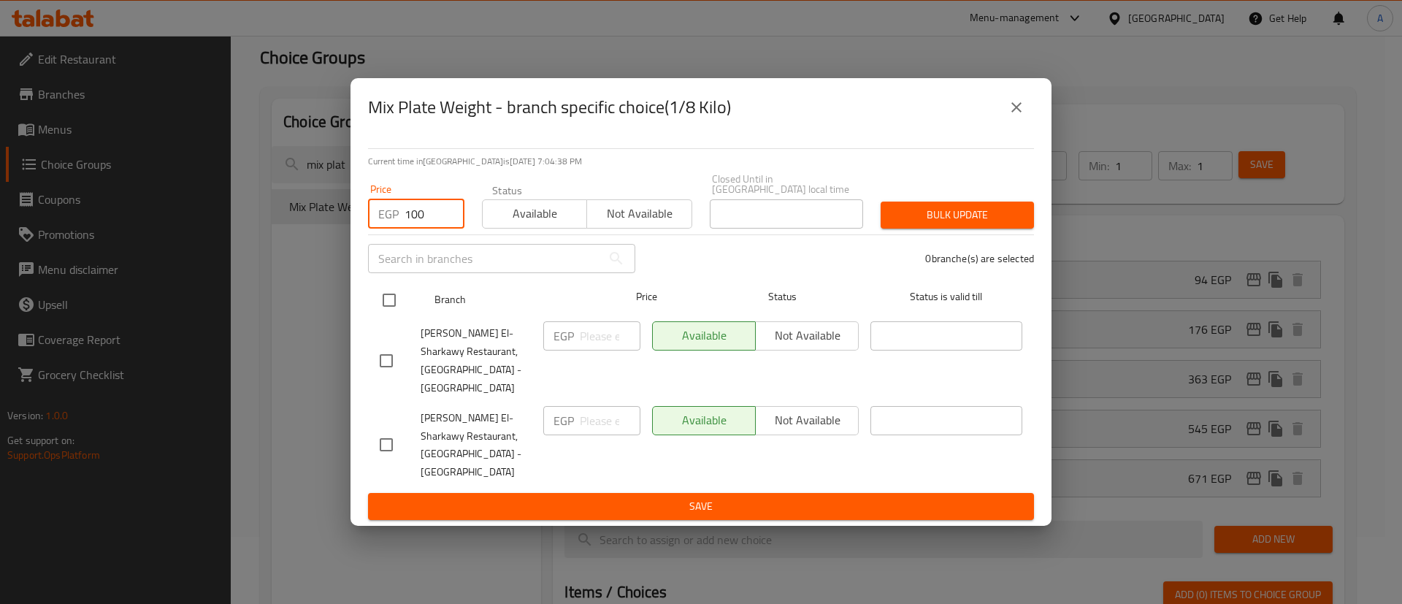
type input "100"
click at [389, 313] on input "checkbox" at bounding box center [389, 300] width 31 height 31
checkbox input "true"
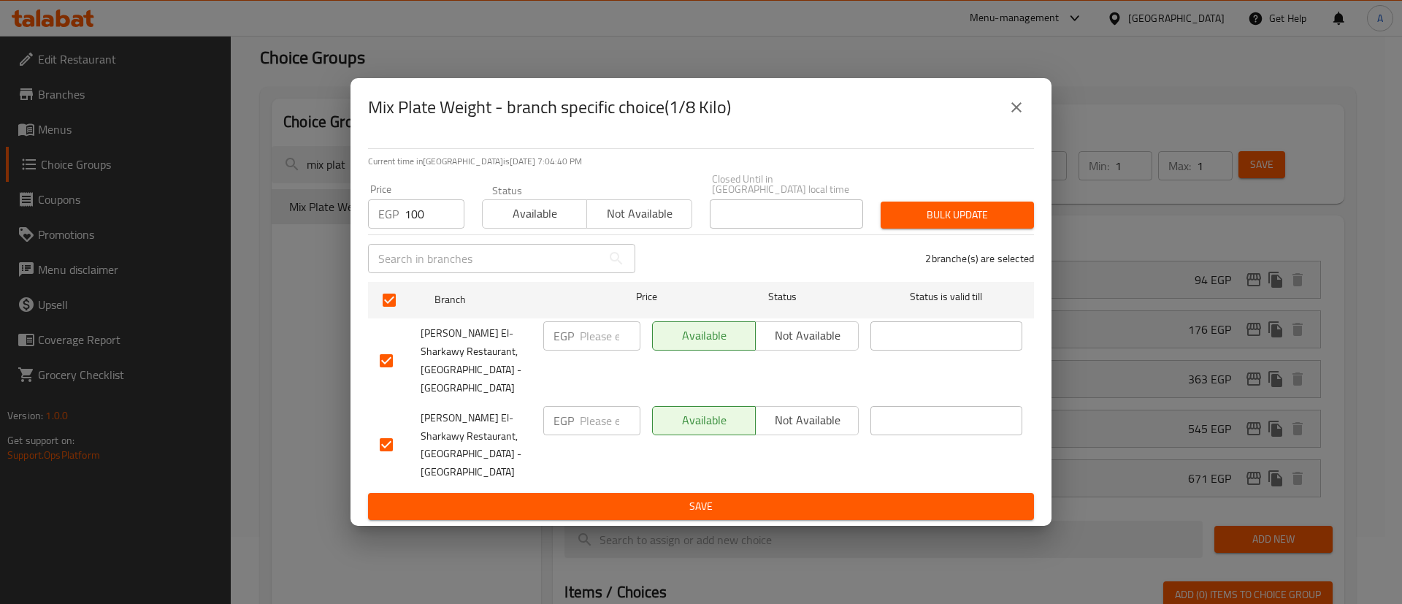
click at [967, 224] on span "Bulk update" at bounding box center [957, 215] width 130 height 18
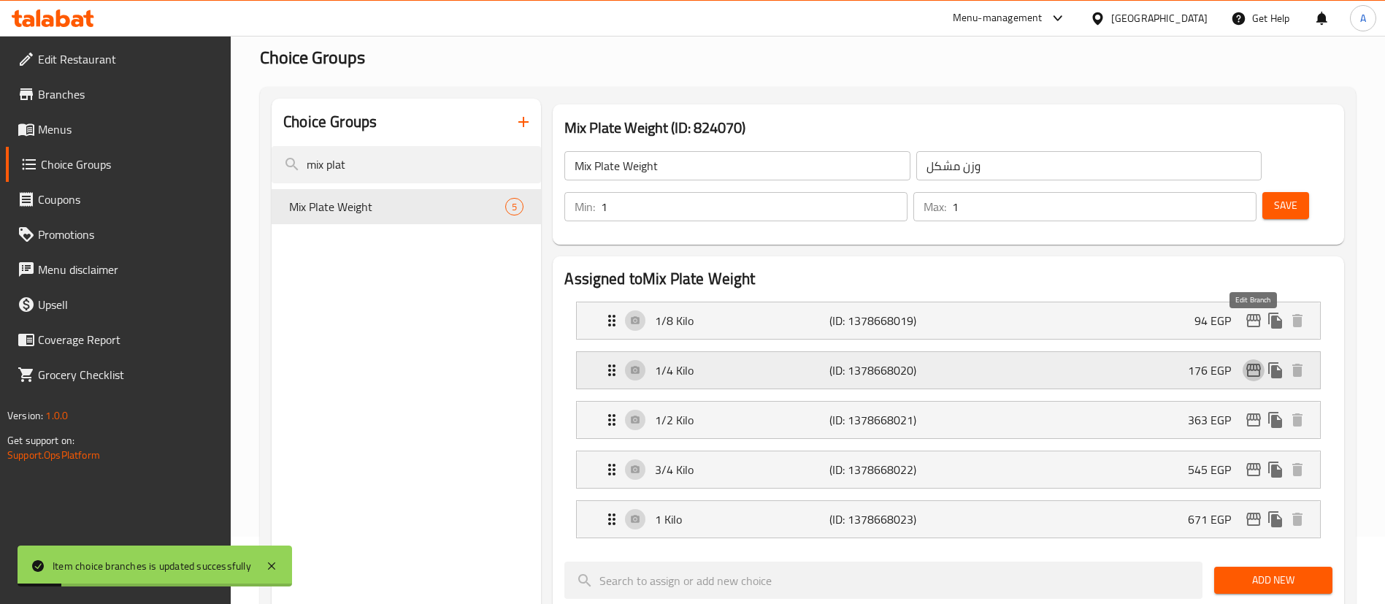
click at [1256, 361] on icon "edit" at bounding box center [1254, 370] width 18 height 18
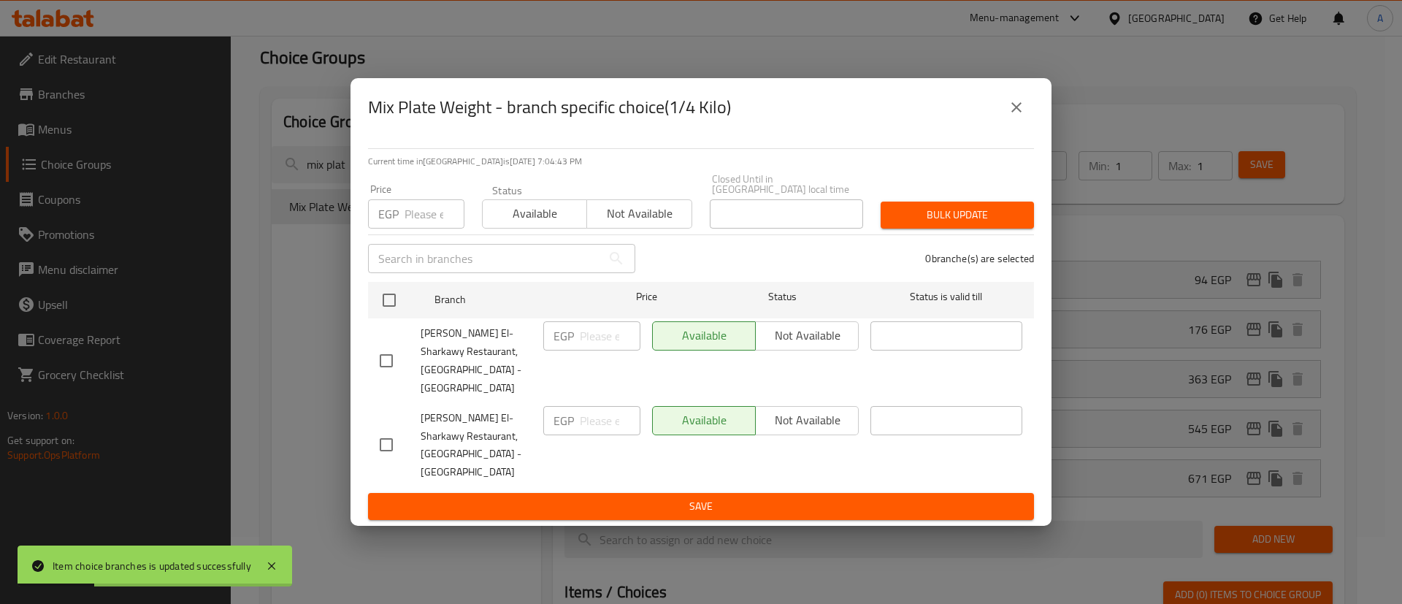
click at [433, 226] on input "number" at bounding box center [434, 213] width 60 height 29
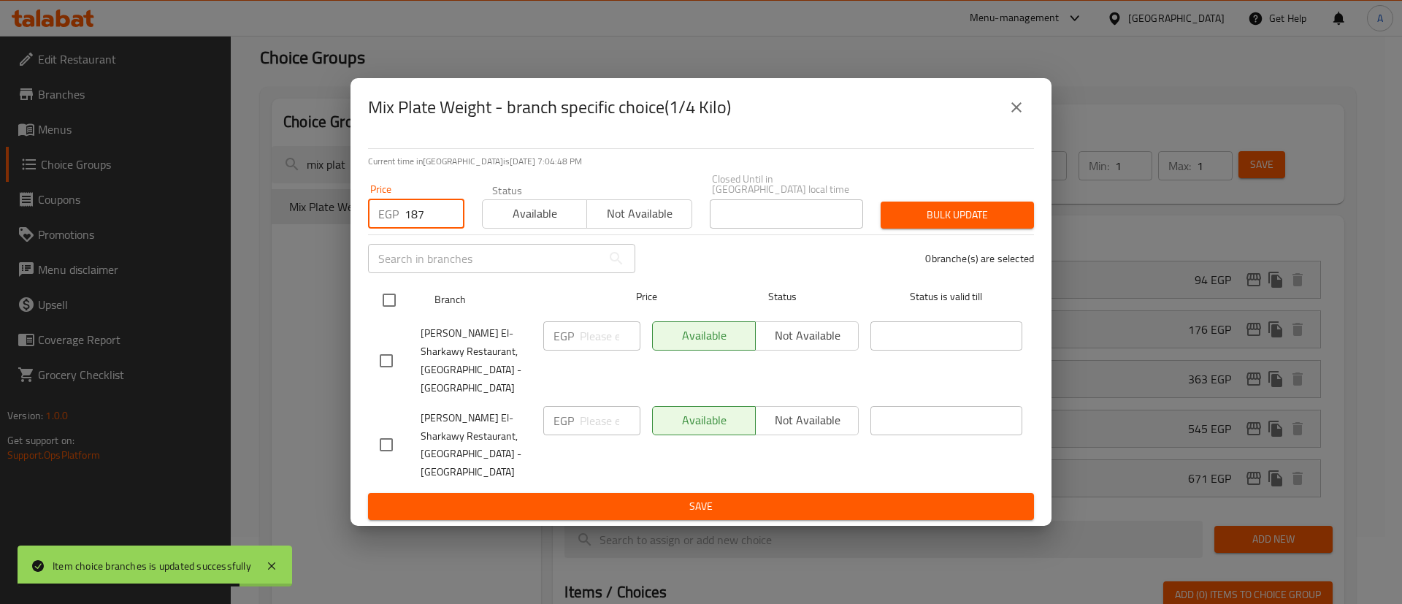
type input "187"
click at [391, 312] on input "checkbox" at bounding box center [389, 300] width 31 height 31
checkbox input "true"
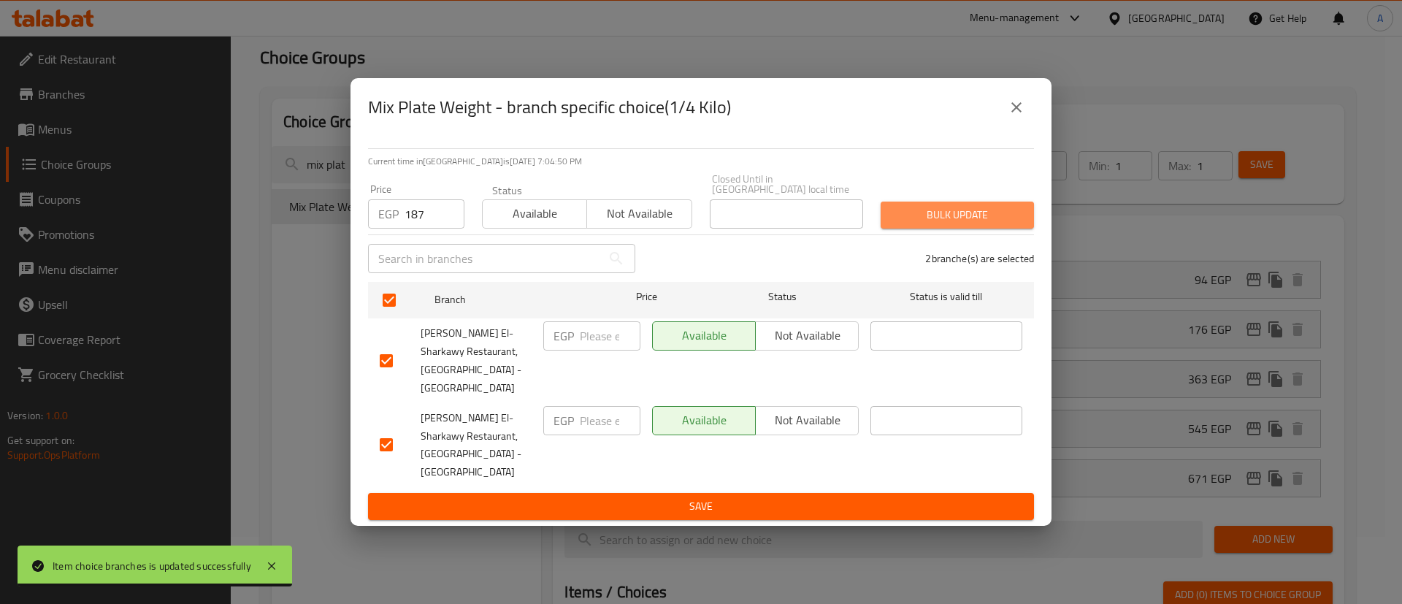
click at [965, 224] on span "Bulk update" at bounding box center [957, 215] width 130 height 18
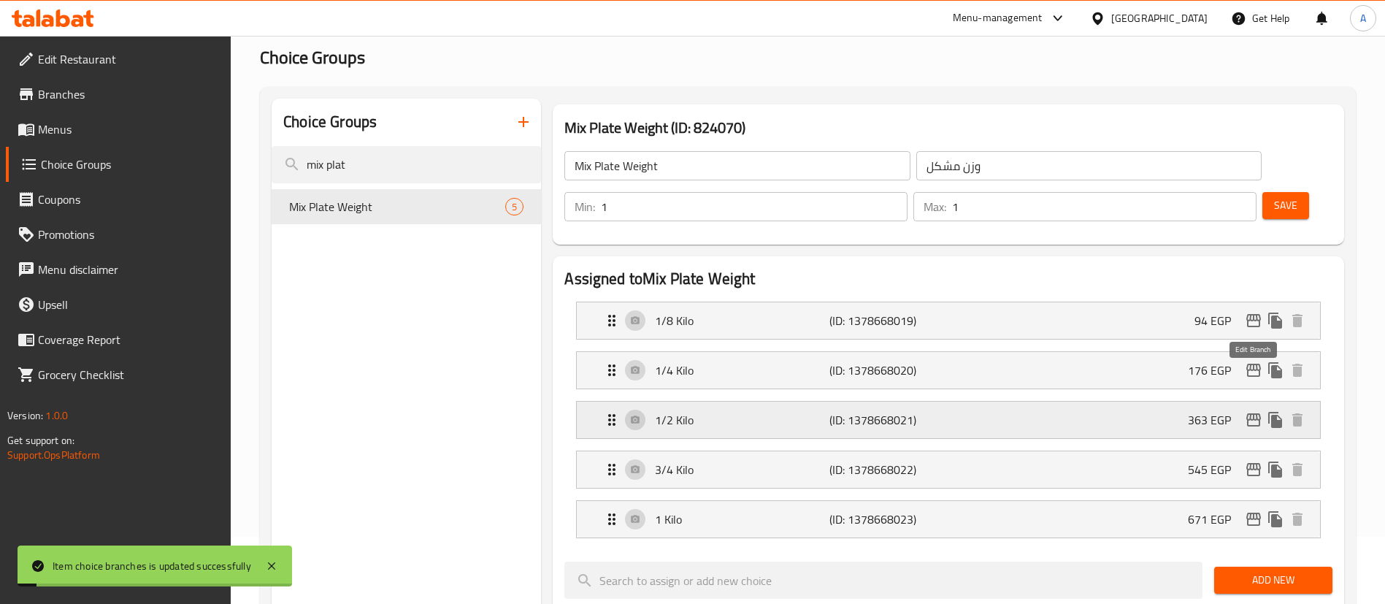
click at [1255, 411] on icon "edit" at bounding box center [1254, 420] width 18 height 18
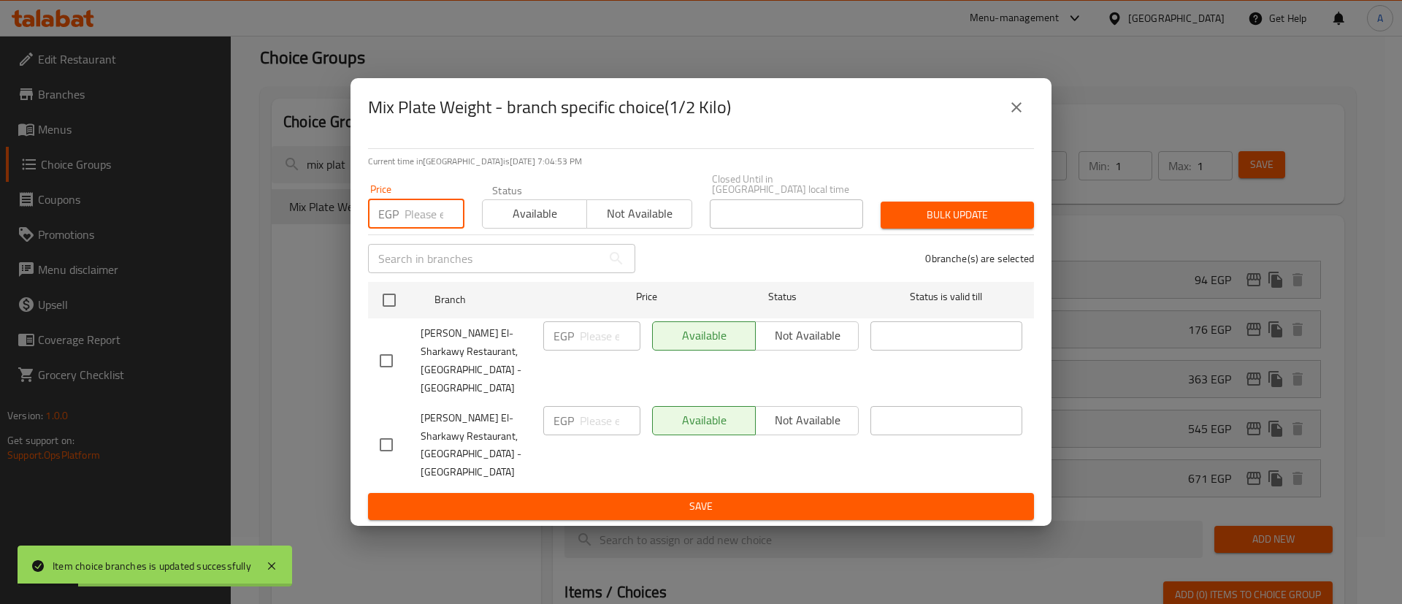
click at [420, 229] on input "number" at bounding box center [434, 213] width 60 height 29
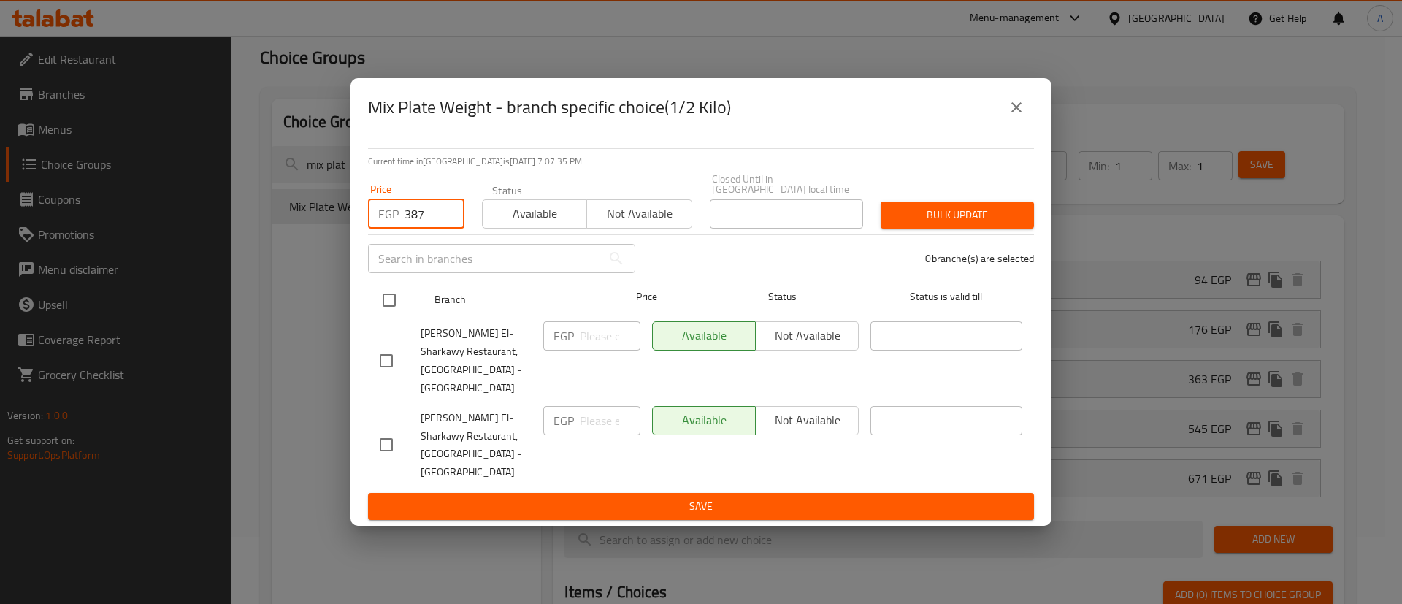
type input "387"
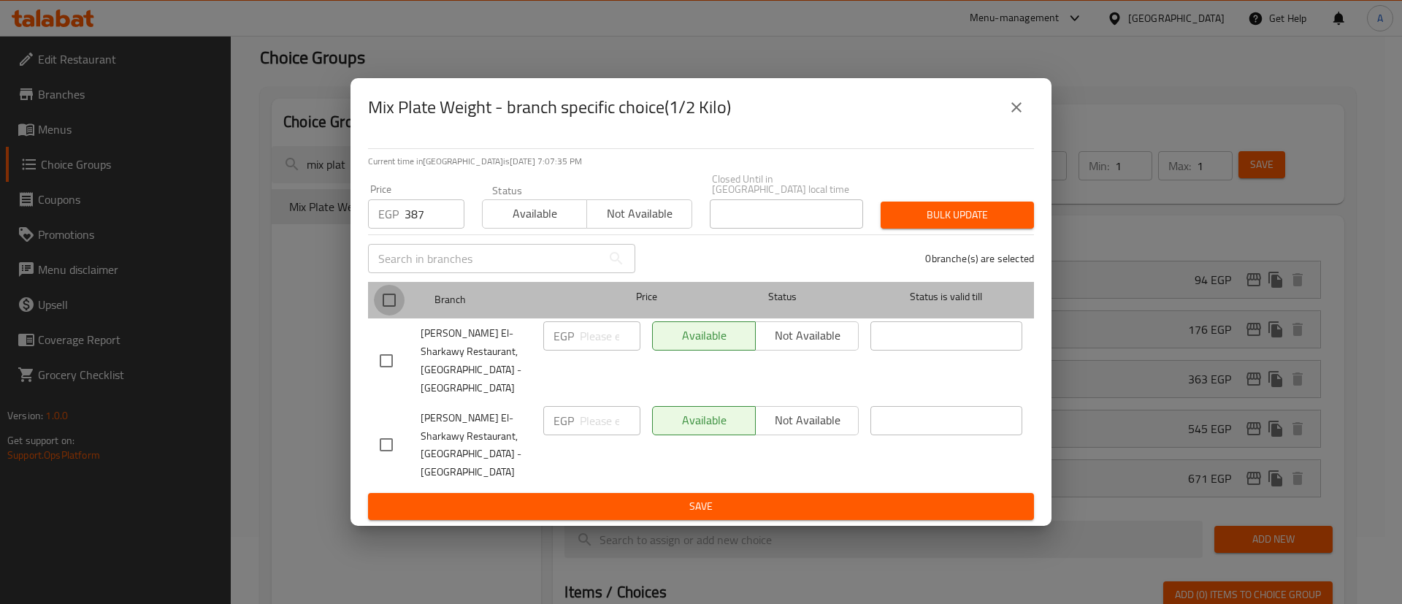
click at [391, 315] on input "checkbox" at bounding box center [389, 300] width 31 height 31
checkbox input "true"
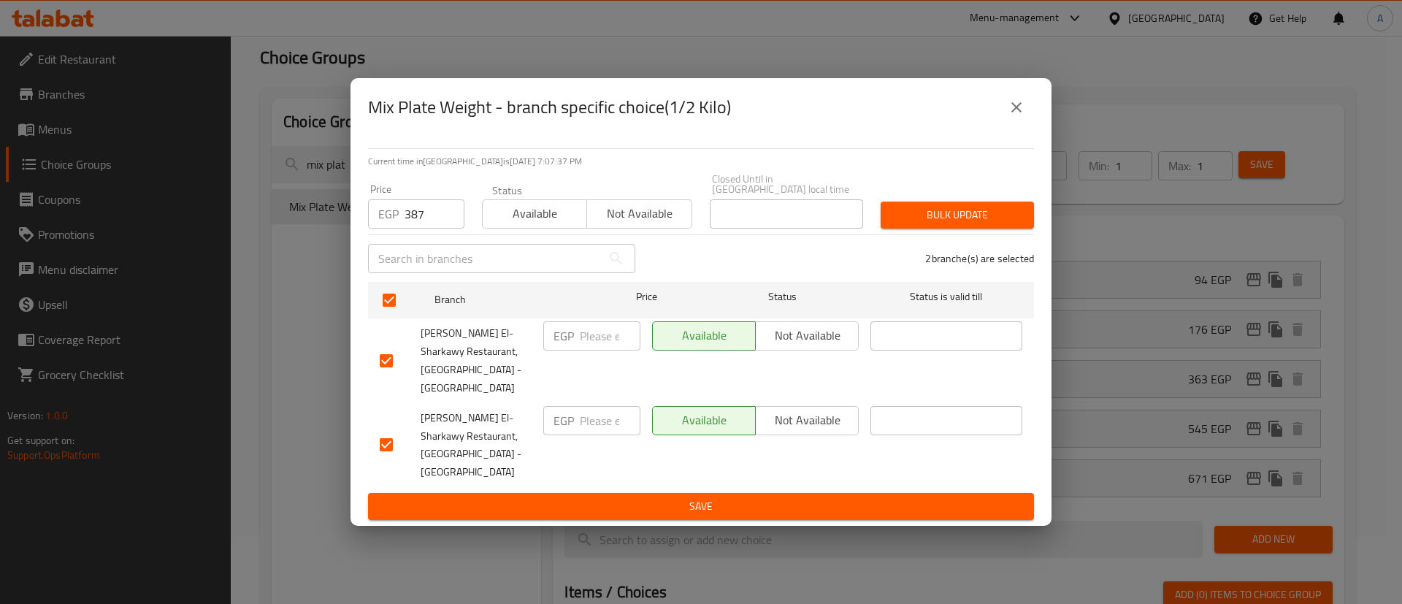
click at [956, 224] on span "Bulk update" at bounding box center [957, 215] width 130 height 18
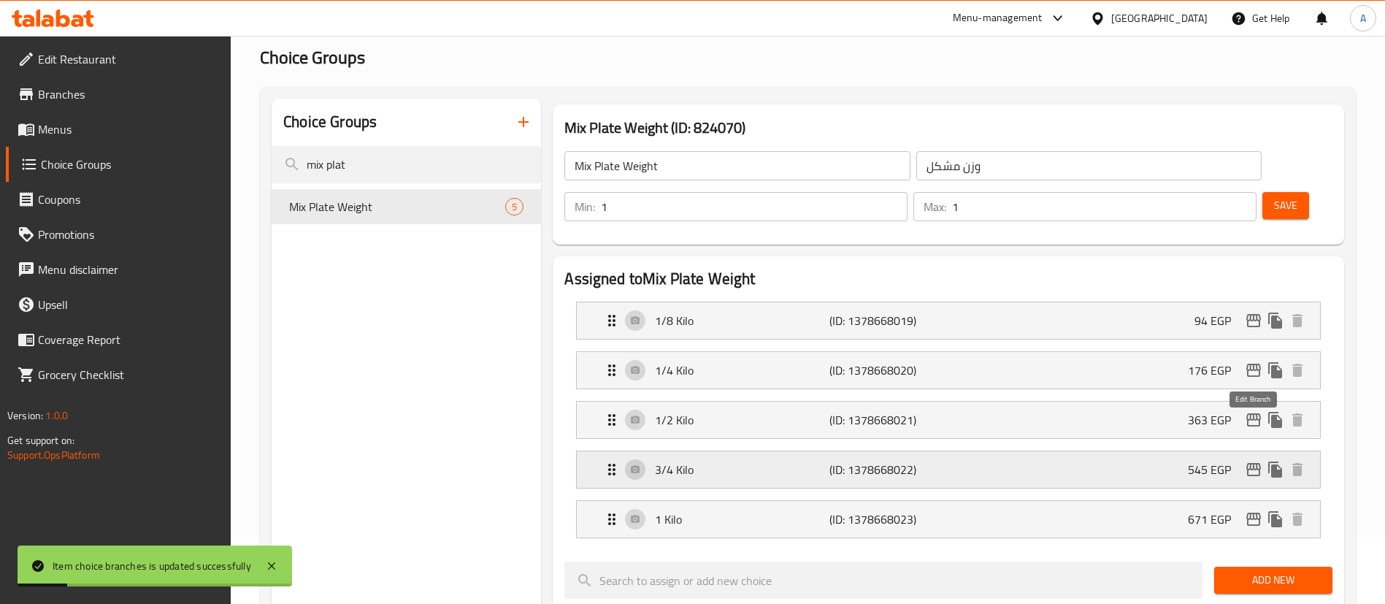
click at [1248, 463] on icon "edit" at bounding box center [1253, 469] width 15 height 13
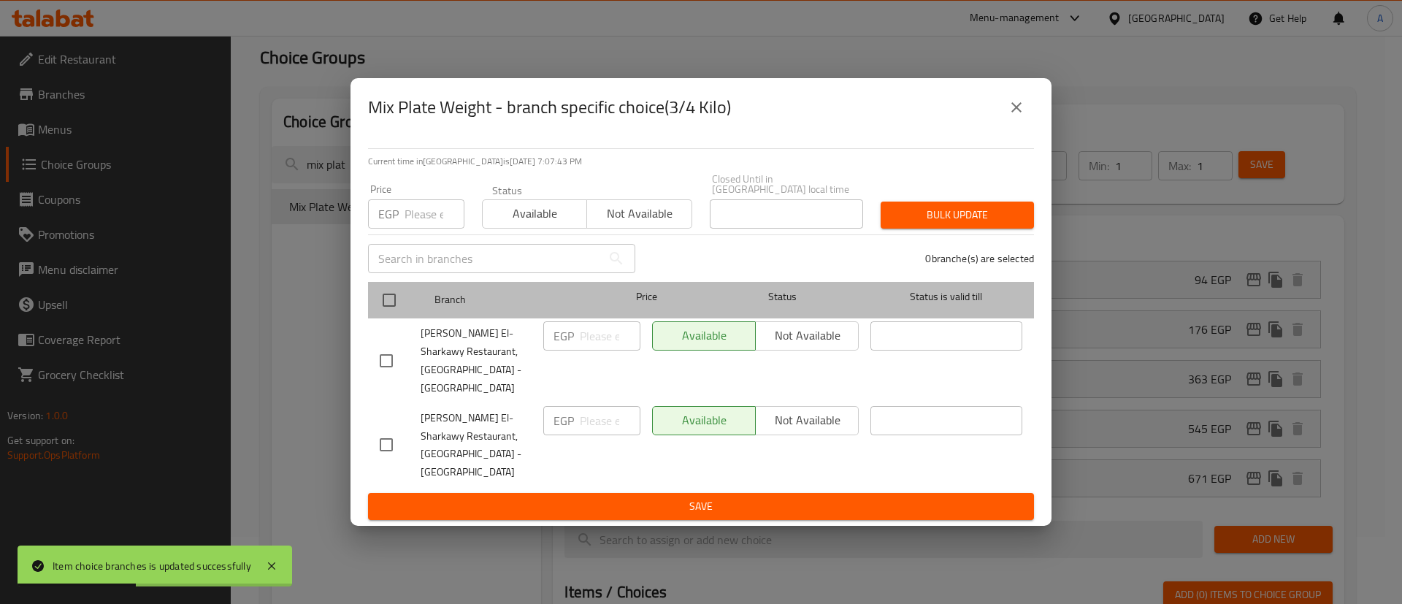
click at [417, 315] on div at bounding box center [401, 300] width 55 height 42
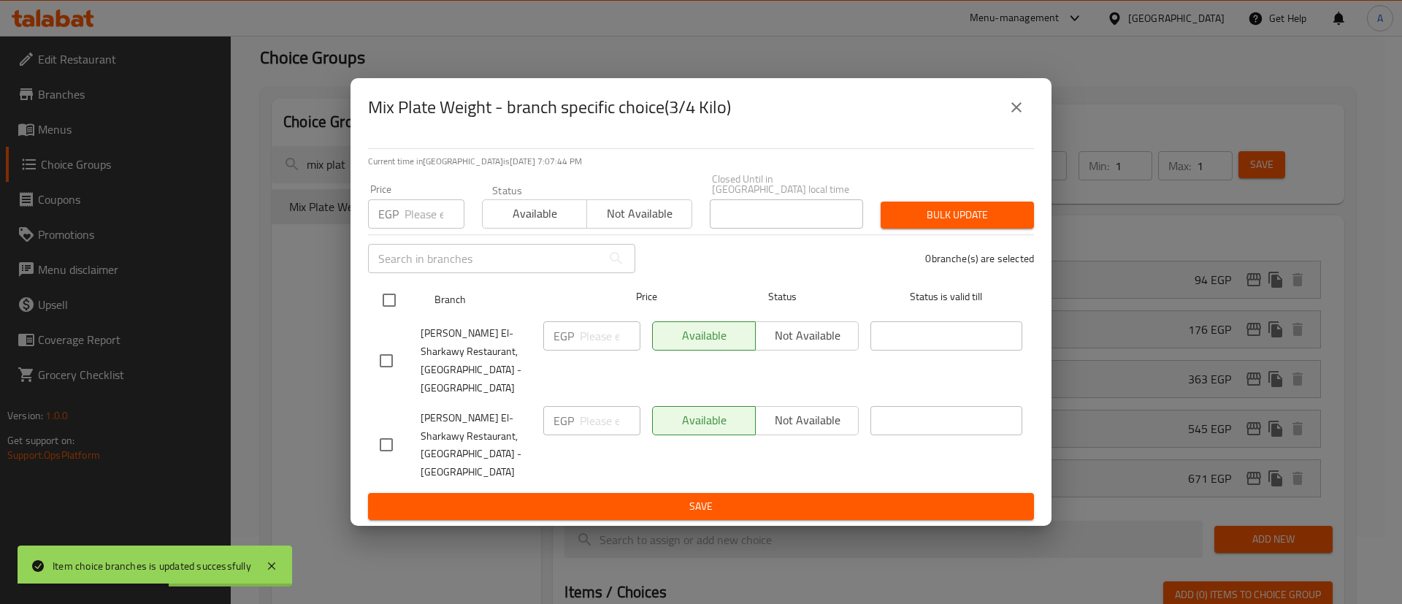
click at [394, 312] on input "checkbox" at bounding box center [389, 300] width 31 height 31
checkbox input "true"
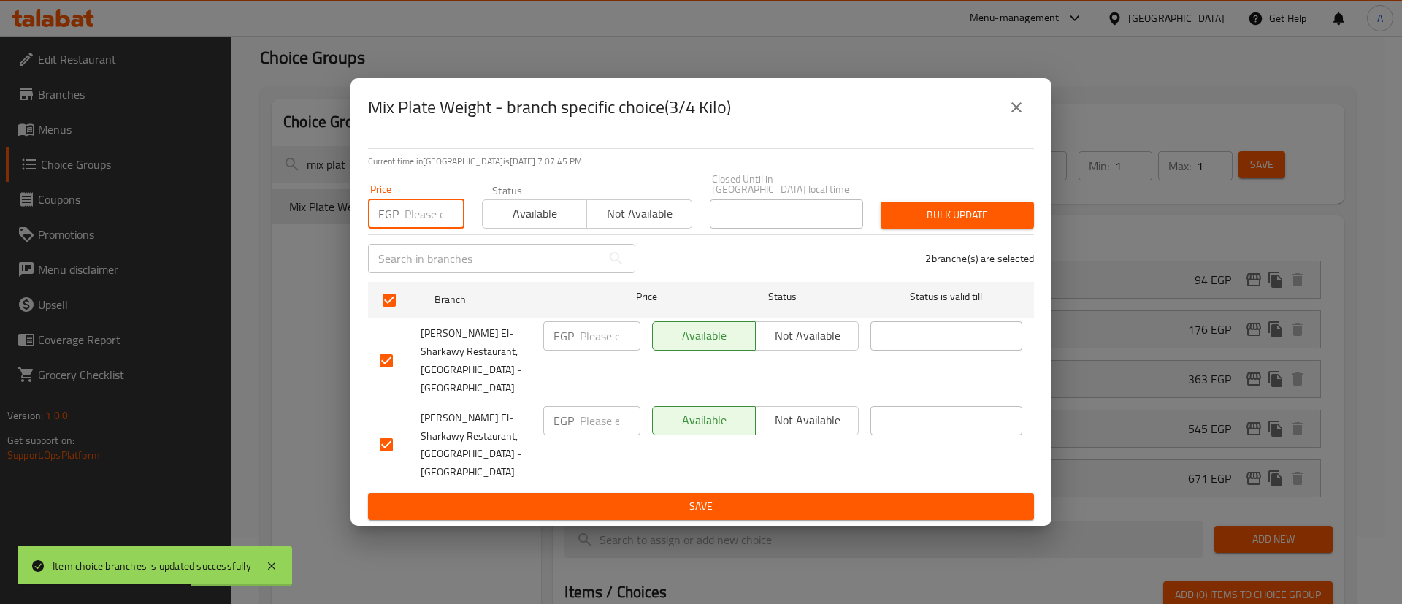
click at [422, 229] on input "number" at bounding box center [434, 213] width 60 height 29
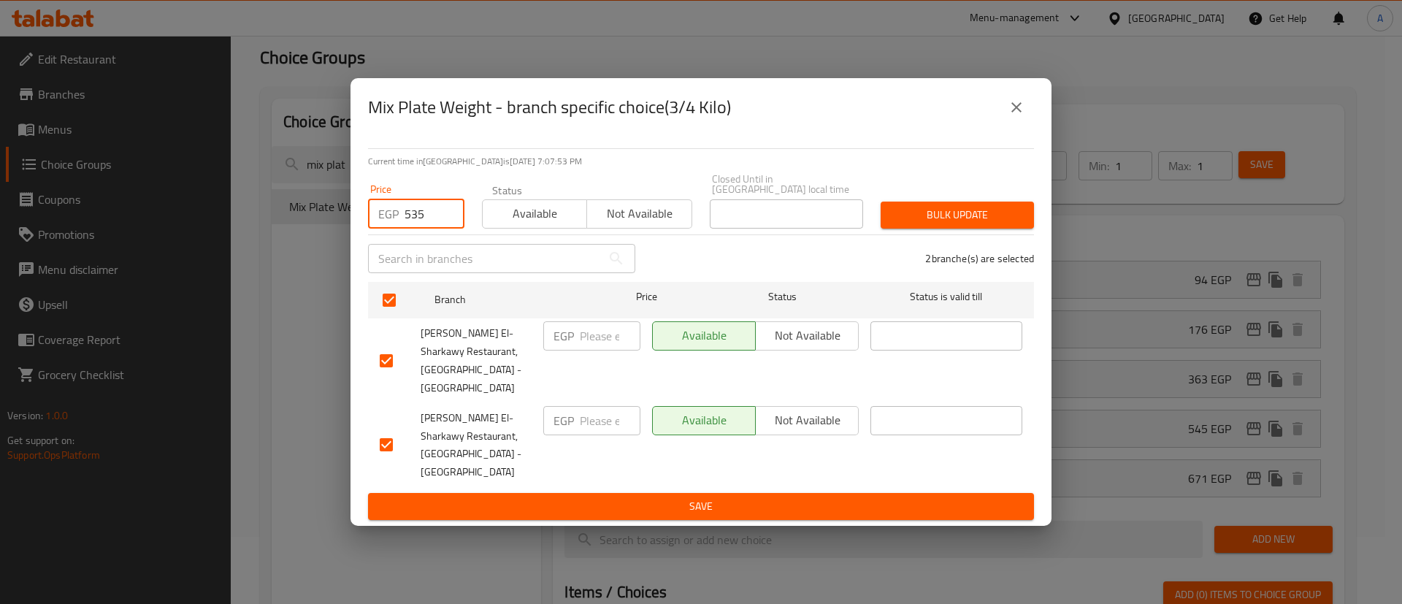
type input "535"
click at [925, 224] on span "Bulk update" at bounding box center [957, 215] width 130 height 18
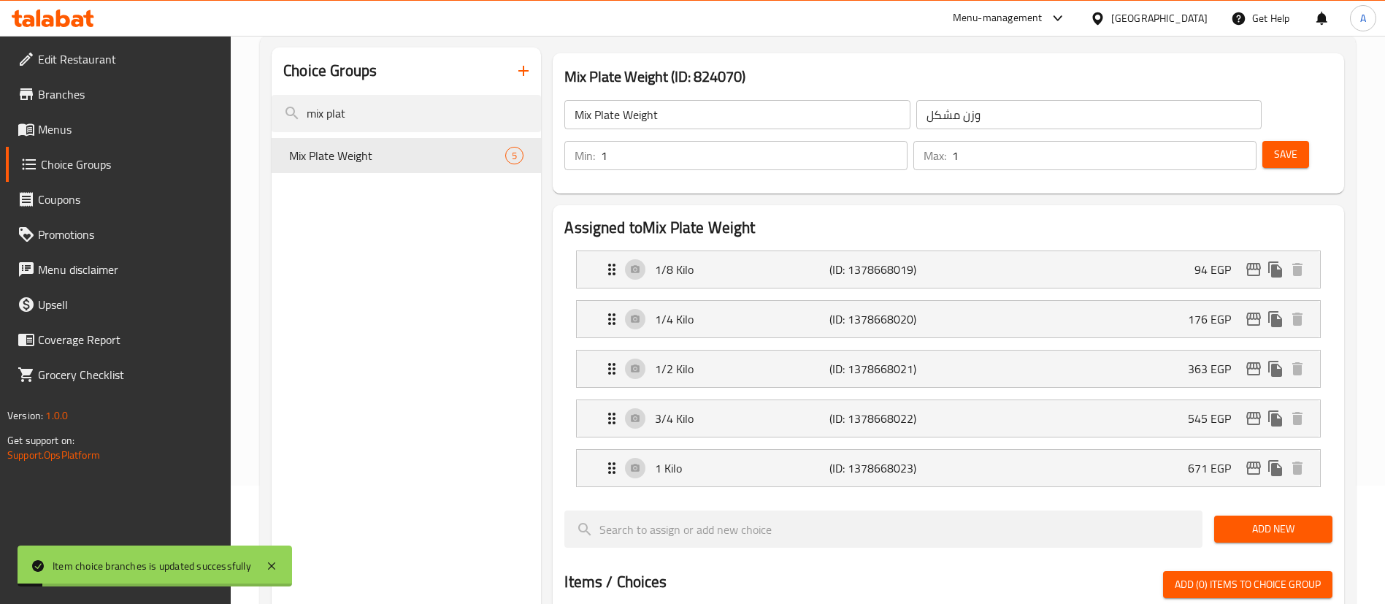
scroll to position [137, 0]
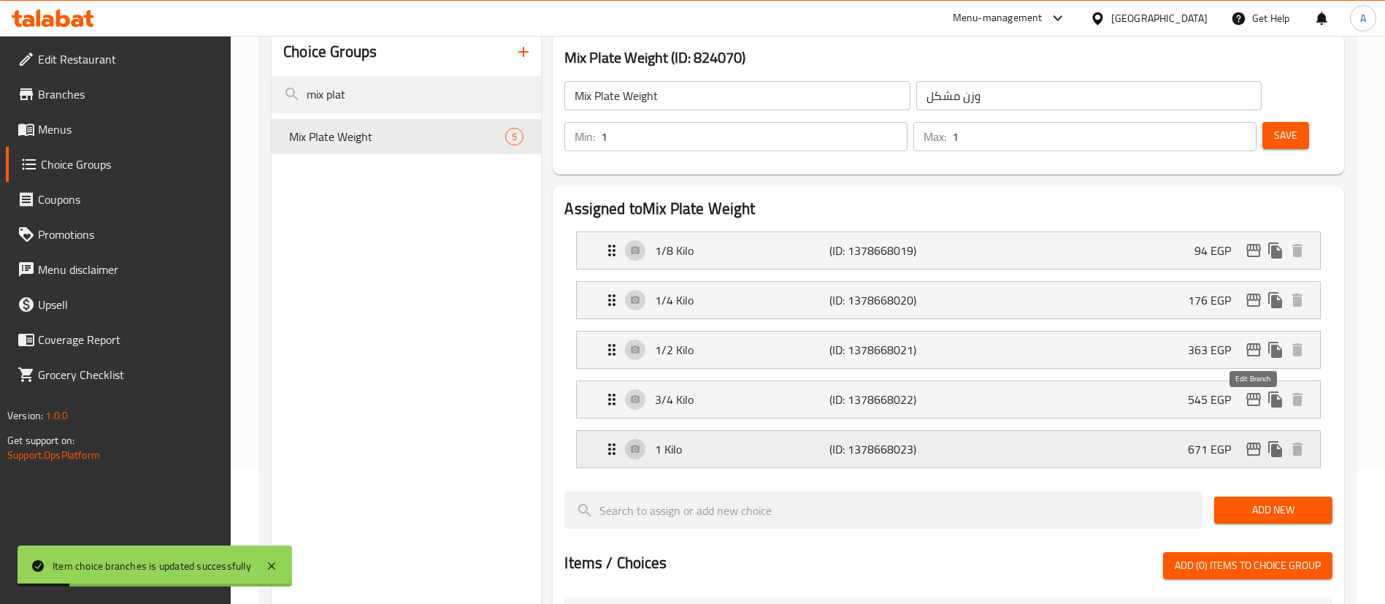
click at [1250, 442] on icon "edit" at bounding box center [1253, 448] width 15 height 13
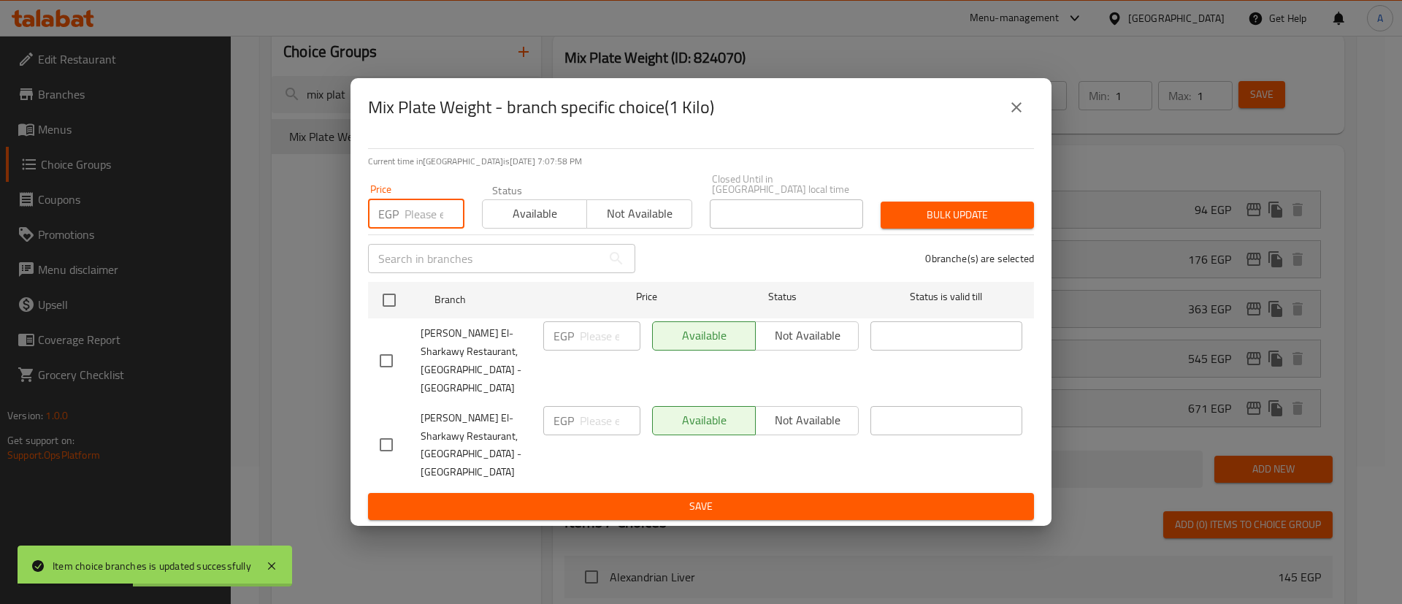
click at [417, 229] on input "number" at bounding box center [434, 213] width 60 height 29
type input "745"
click at [386, 312] on input "checkbox" at bounding box center [389, 300] width 31 height 31
checkbox input "true"
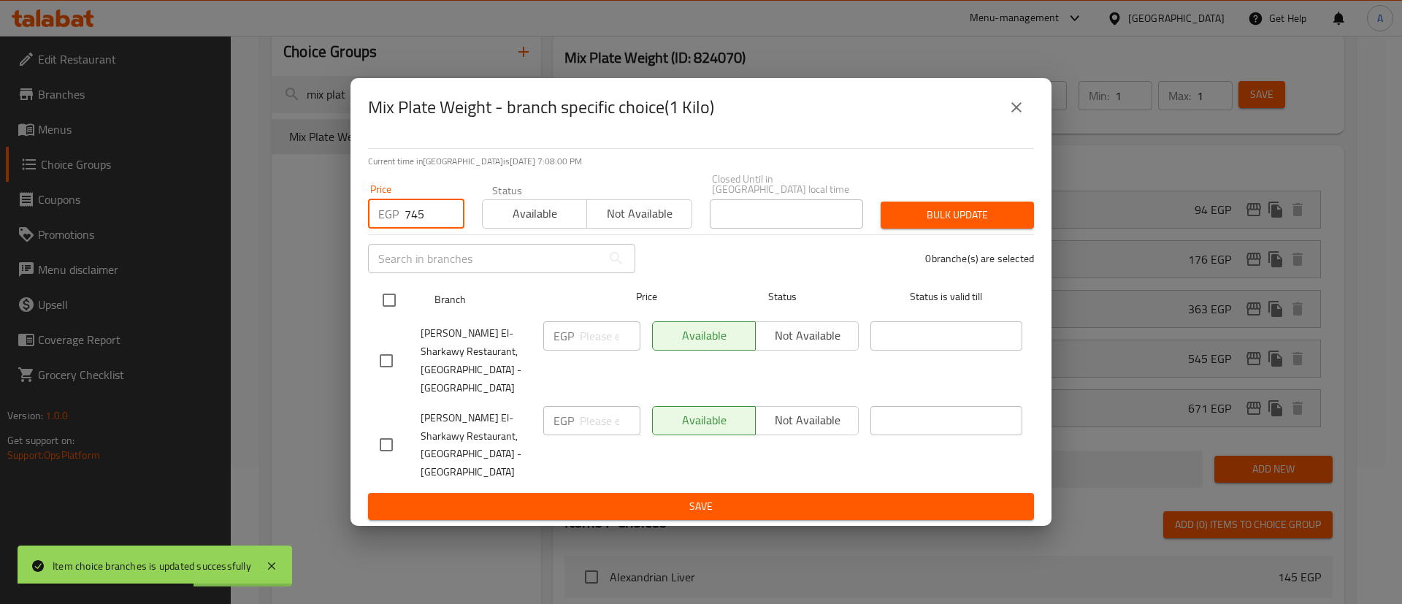
checkbox input "true"
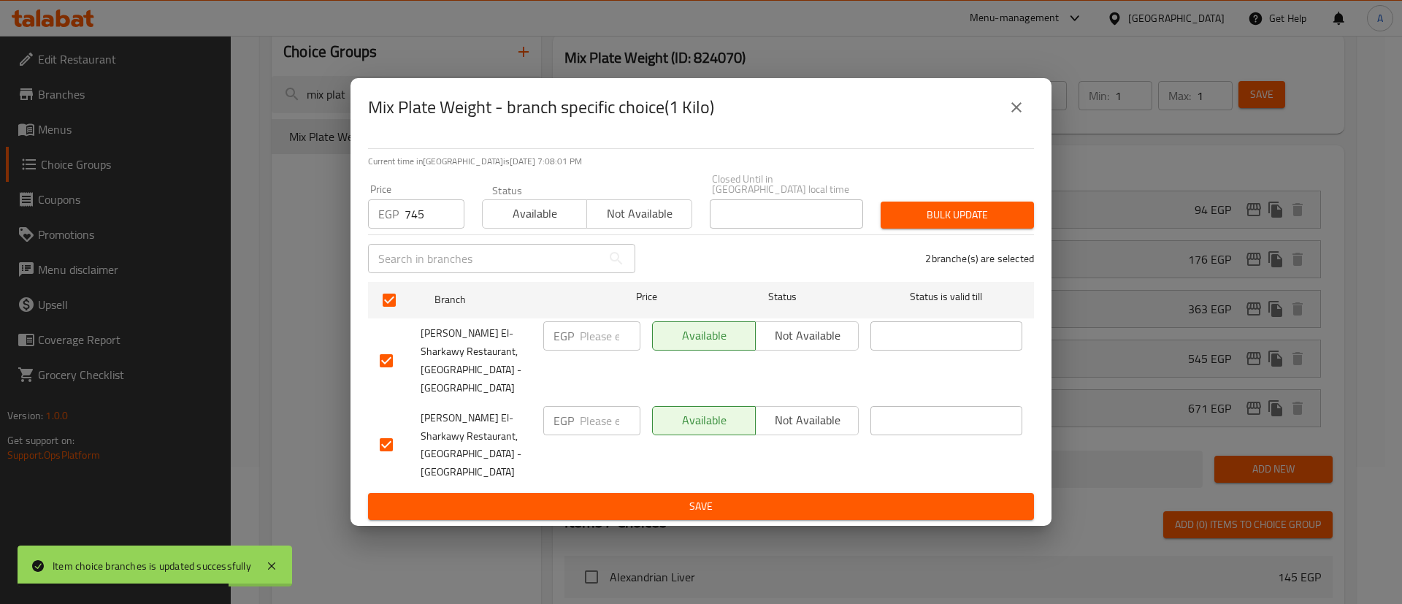
click at [988, 224] on span "Bulk update" at bounding box center [957, 215] width 130 height 18
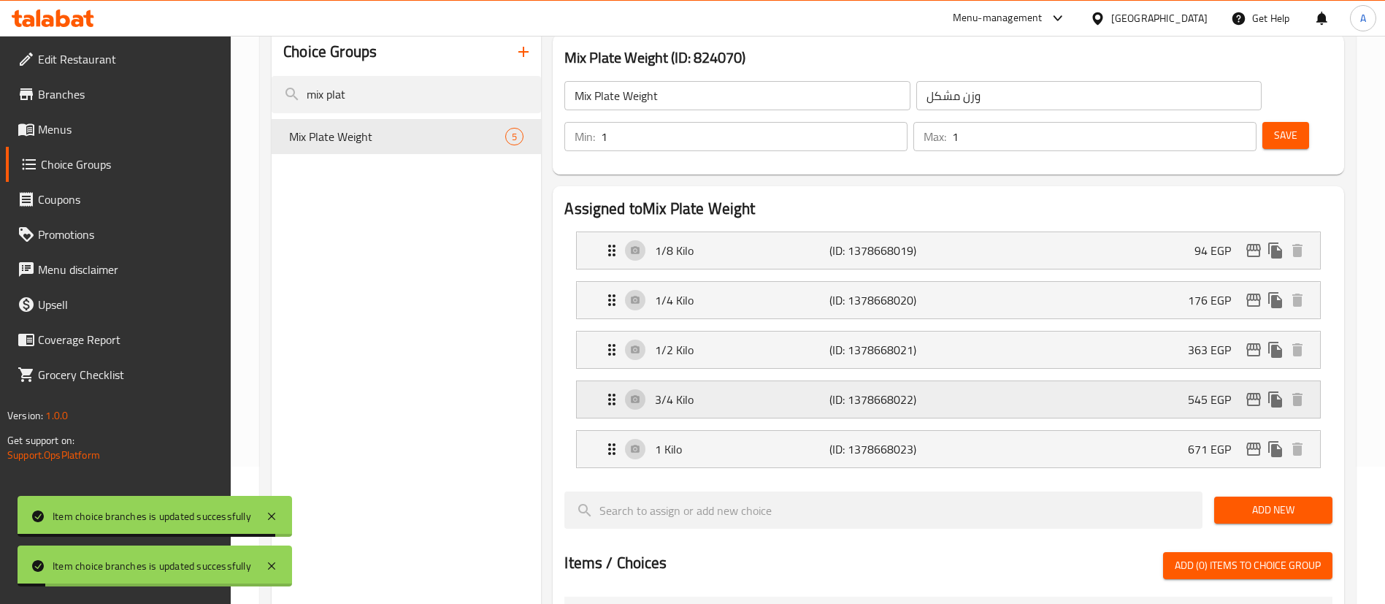
scroll to position [0, 0]
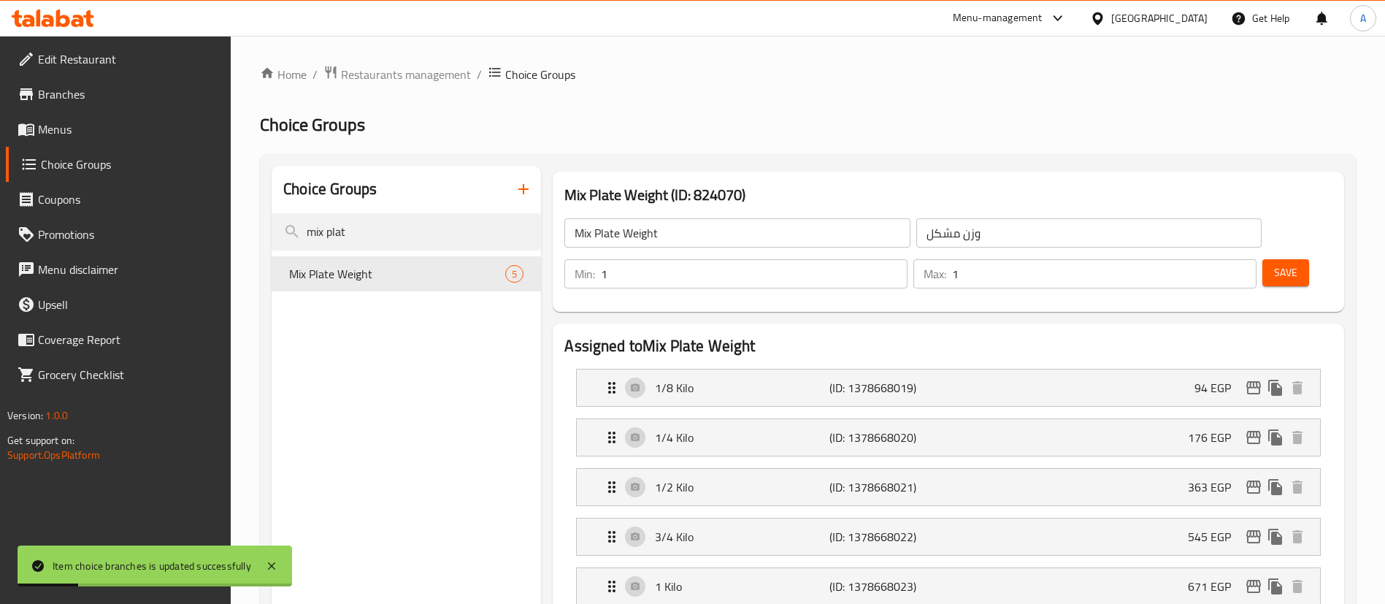
click at [1274, 264] on span "Save" at bounding box center [1285, 273] width 23 height 18
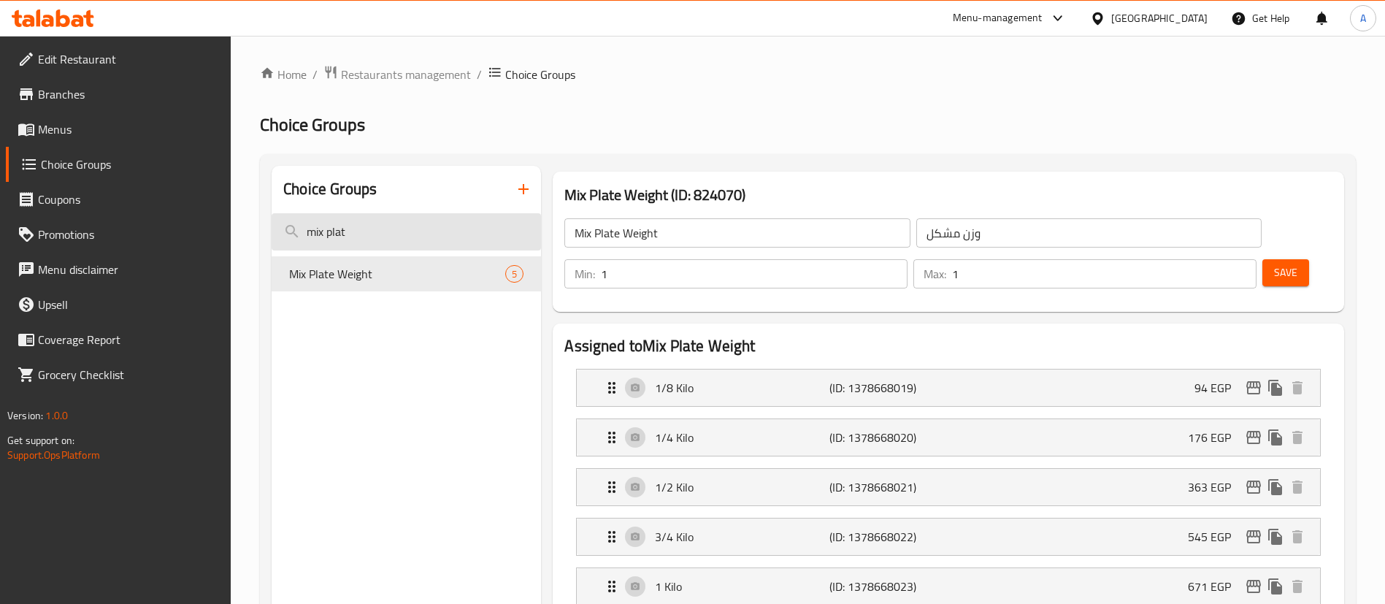
click at [364, 231] on input "mix plat" at bounding box center [406, 231] width 269 height 37
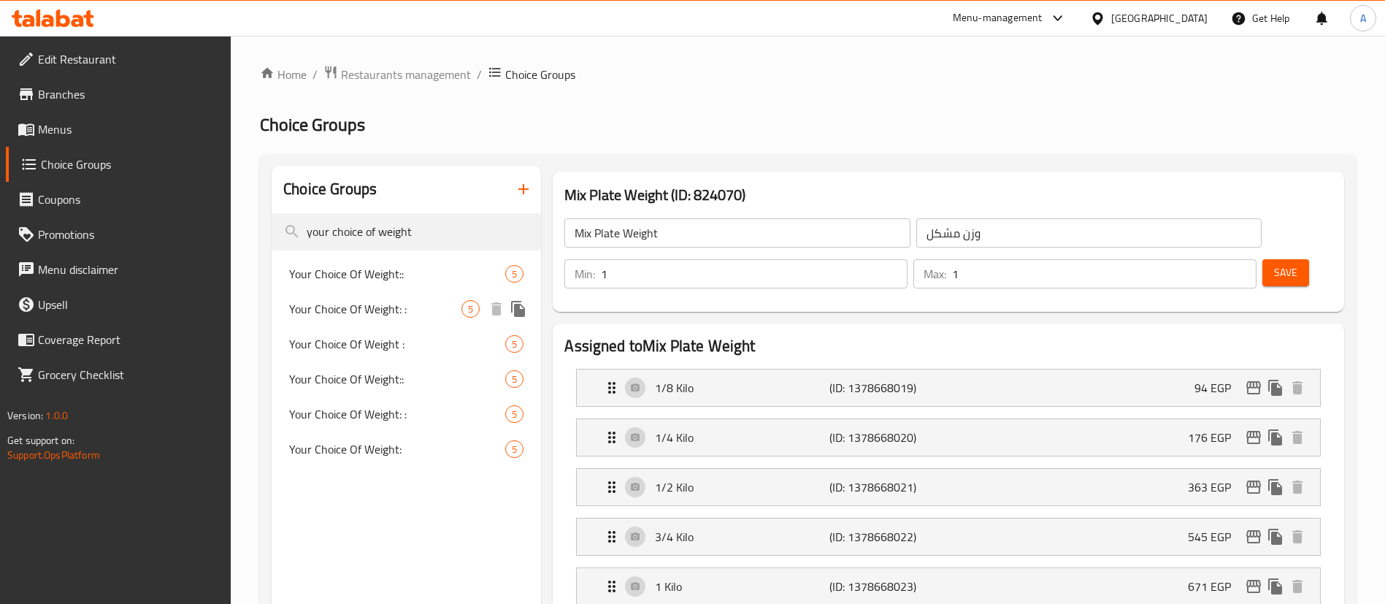
type input "your choice of weight"
click at [377, 300] on span "Your Choice Of Weight: :" at bounding box center [375, 309] width 172 height 18
type input "Your Choice Of Weight: :"
type input "إختيارك من الوزن: :"
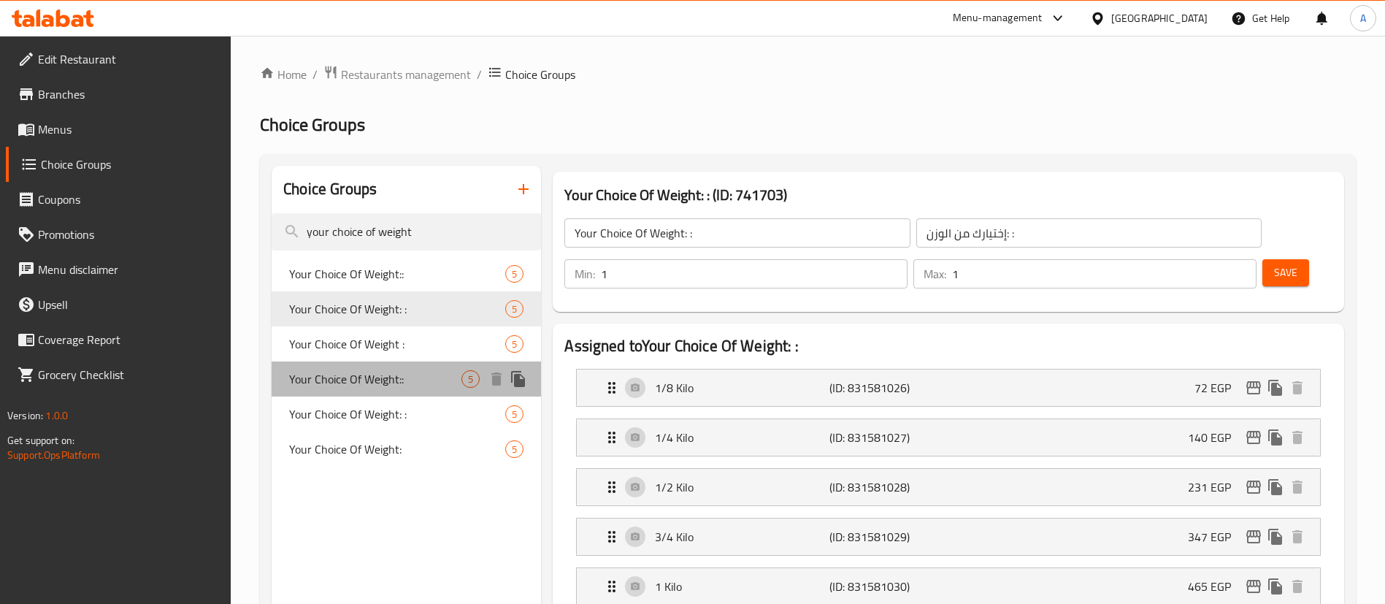
click at [418, 383] on span "Your Choice Of Weight::" at bounding box center [375, 379] width 172 height 18
type input "Your Choice Of Weight::"
type input "إختيارك من الوزن::"
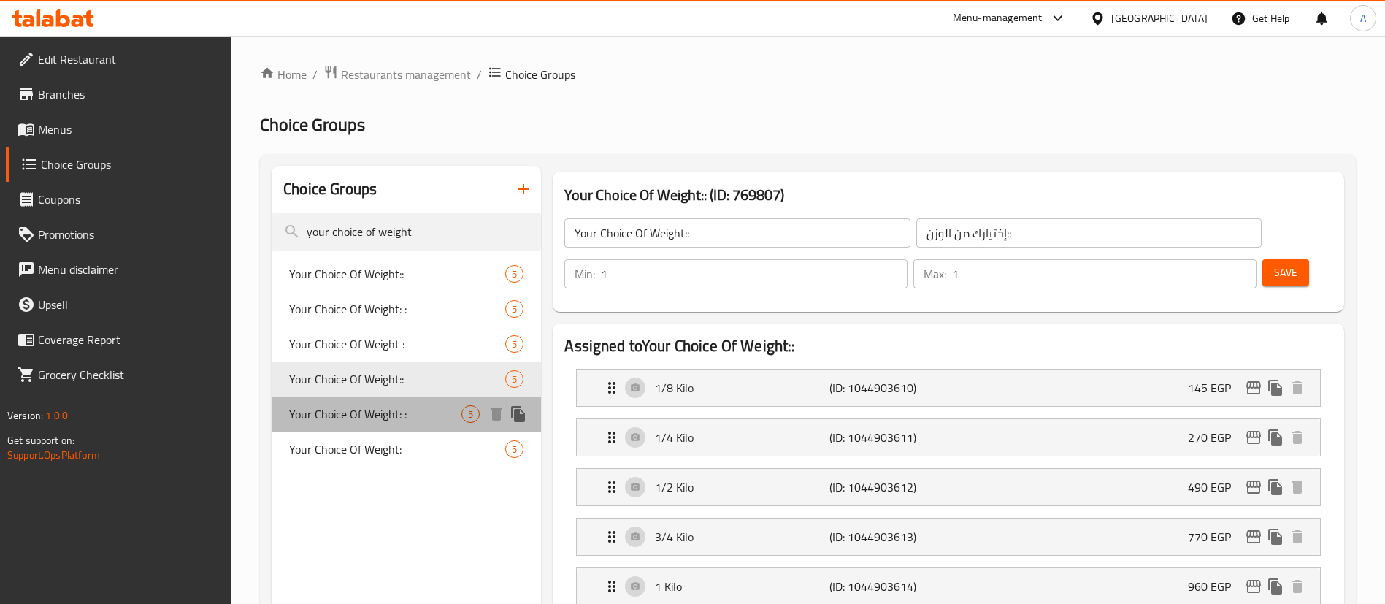
click at [367, 409] on span "Your Choice Of Weight: :" at bounding box center [375, 414] width 172 height 18
type input "Your Choice Of Weight: :"
type input "إختيارك من الوزن: :"
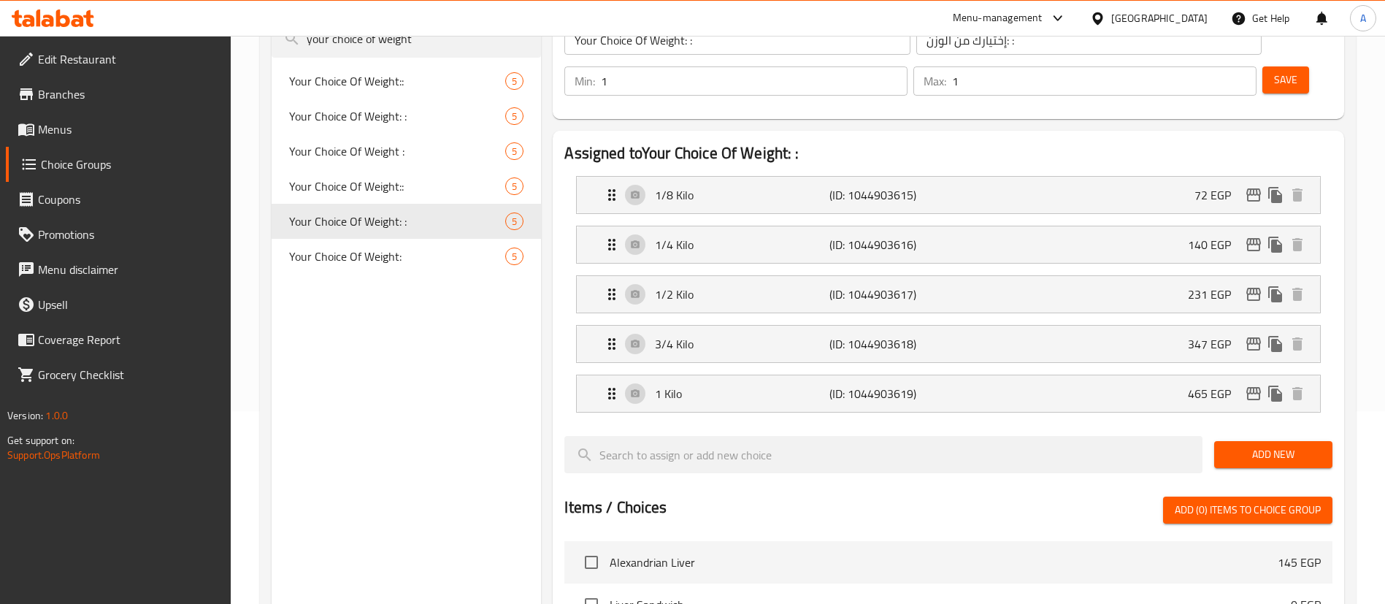
scroll to position [199, 0]
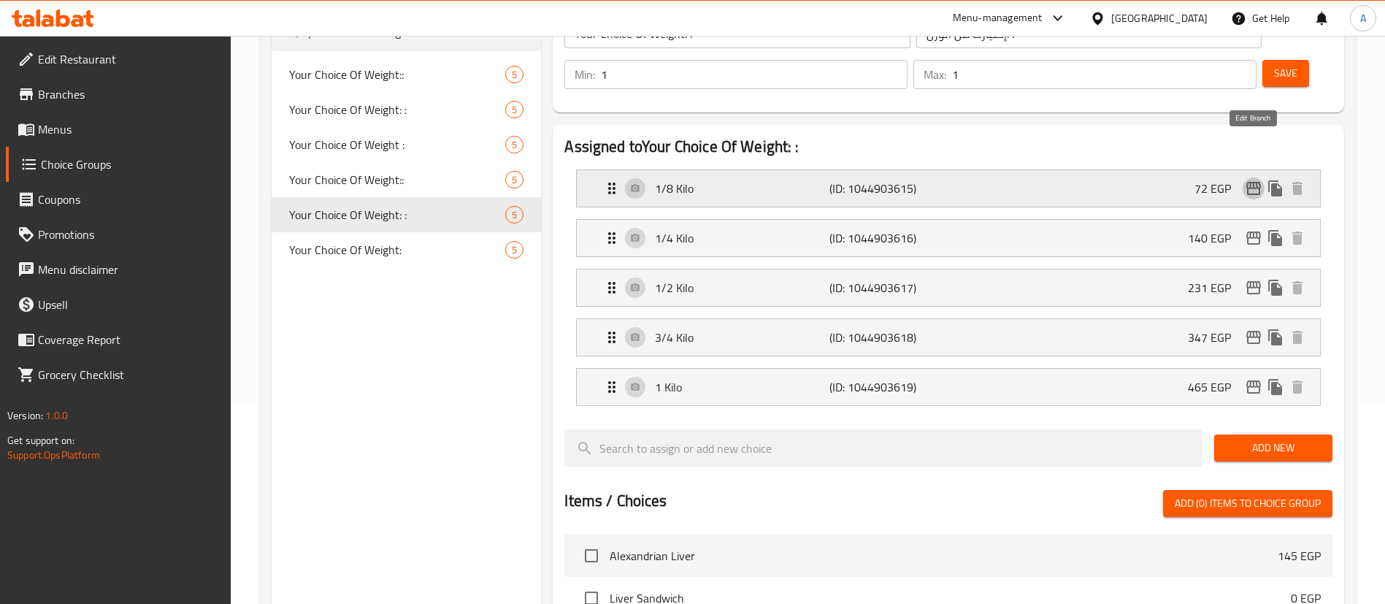
click at [1250, 182] on icon "edit" at bounding box center [1253, 188] width 15 height 13
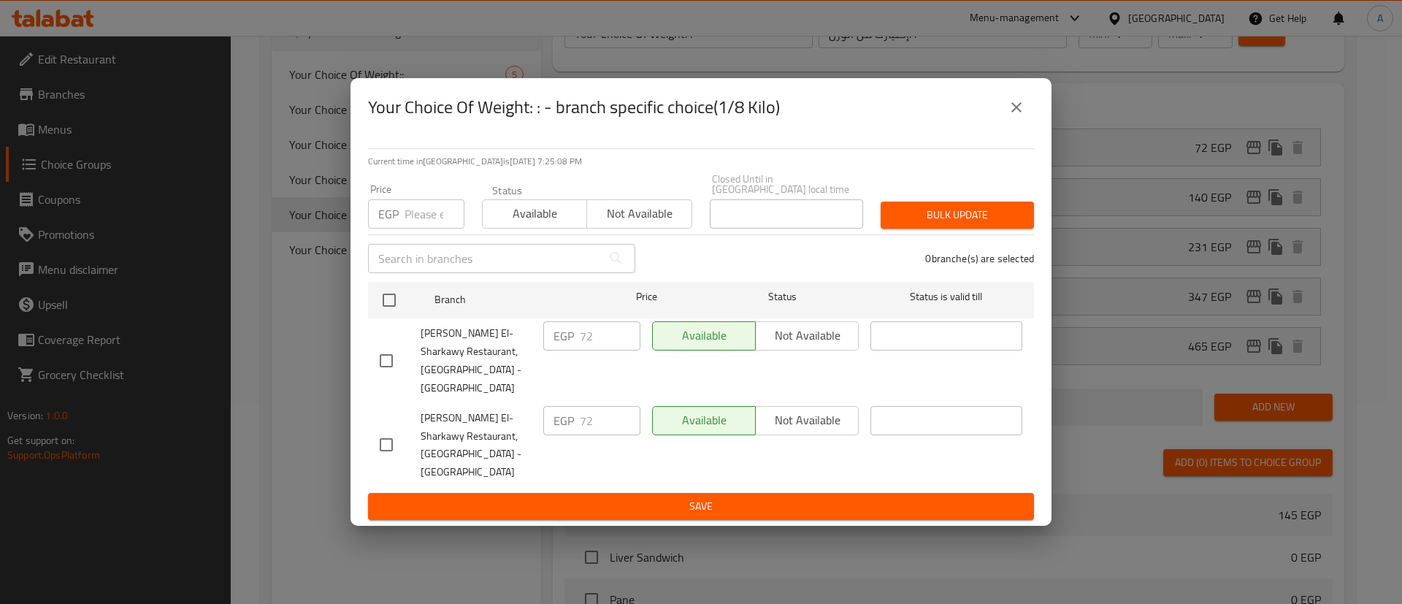
click at [423, 226] on input "number" at bounding box center [434, 213] width 60 height 29
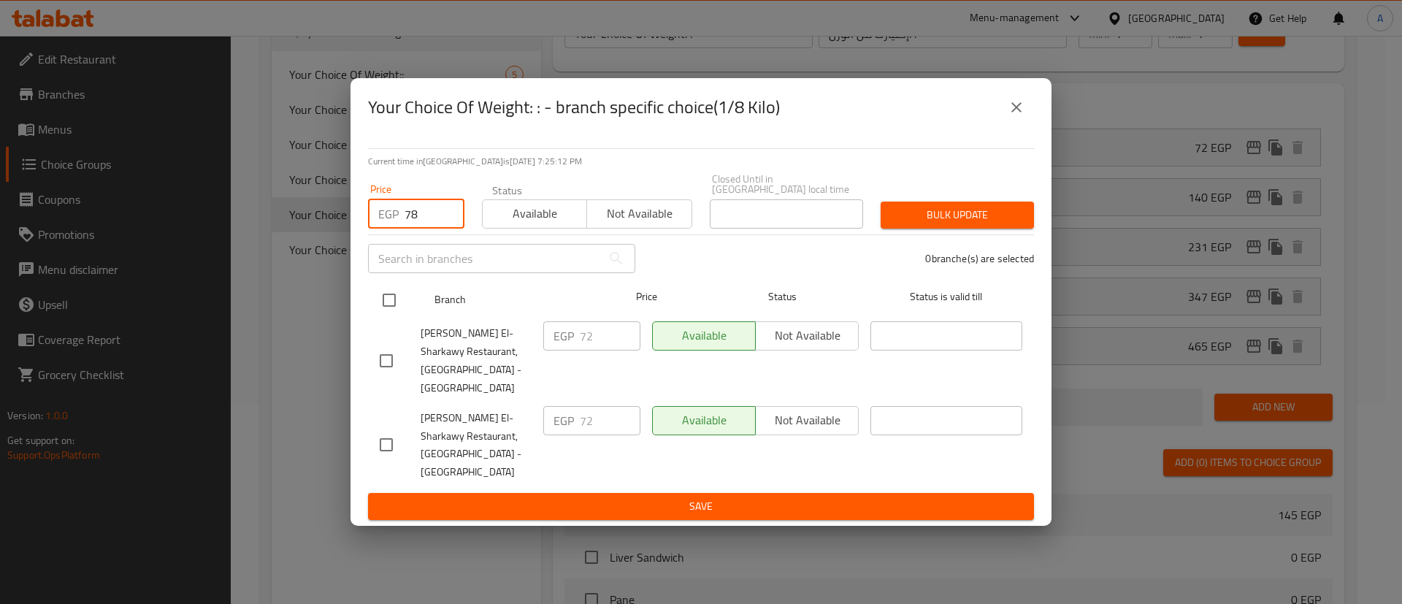
type input "78"
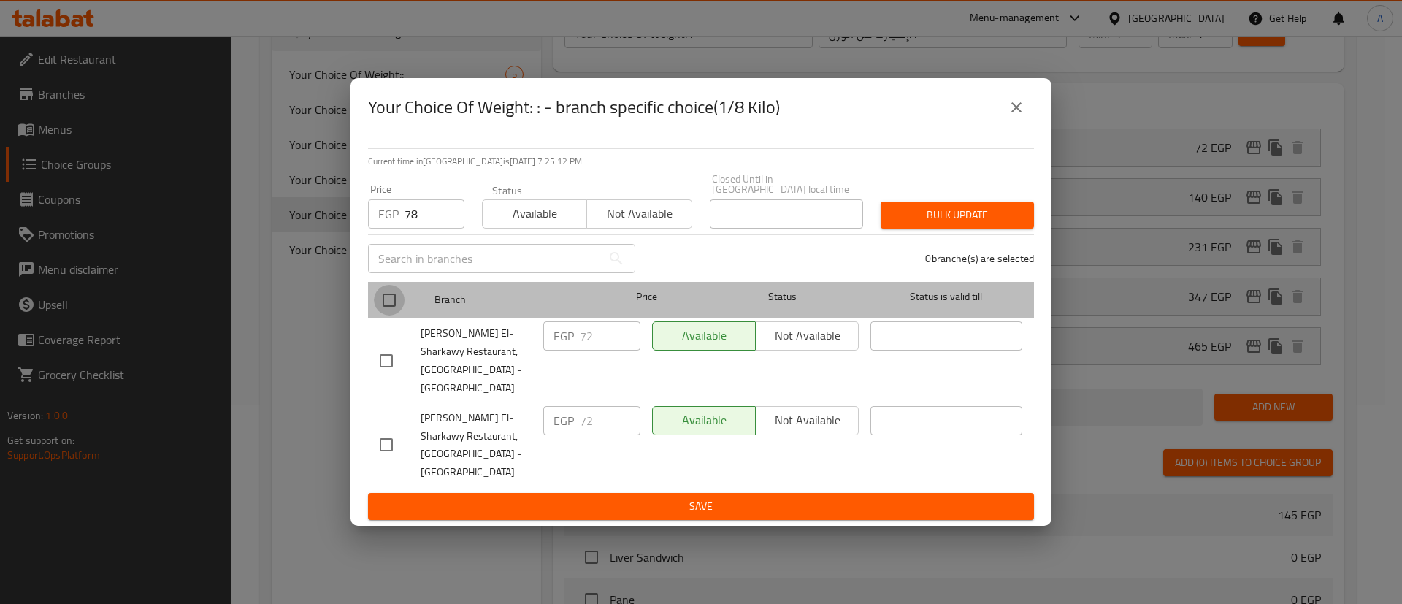
click at [401, 314] on input "checkbox" at bounding box center [389, 300] width 31 height 31
checkbox input "true"
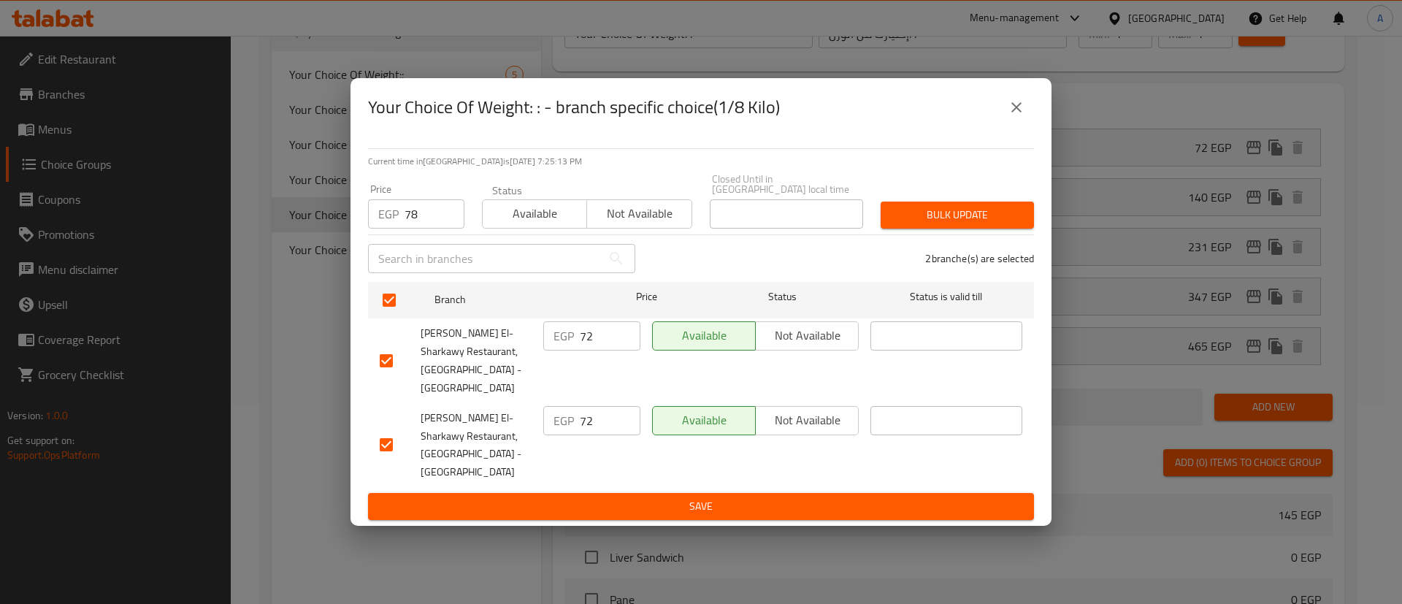
click at [938, 224] on span "Bulk update" at bounding box center [957, 215] width 130 height 18
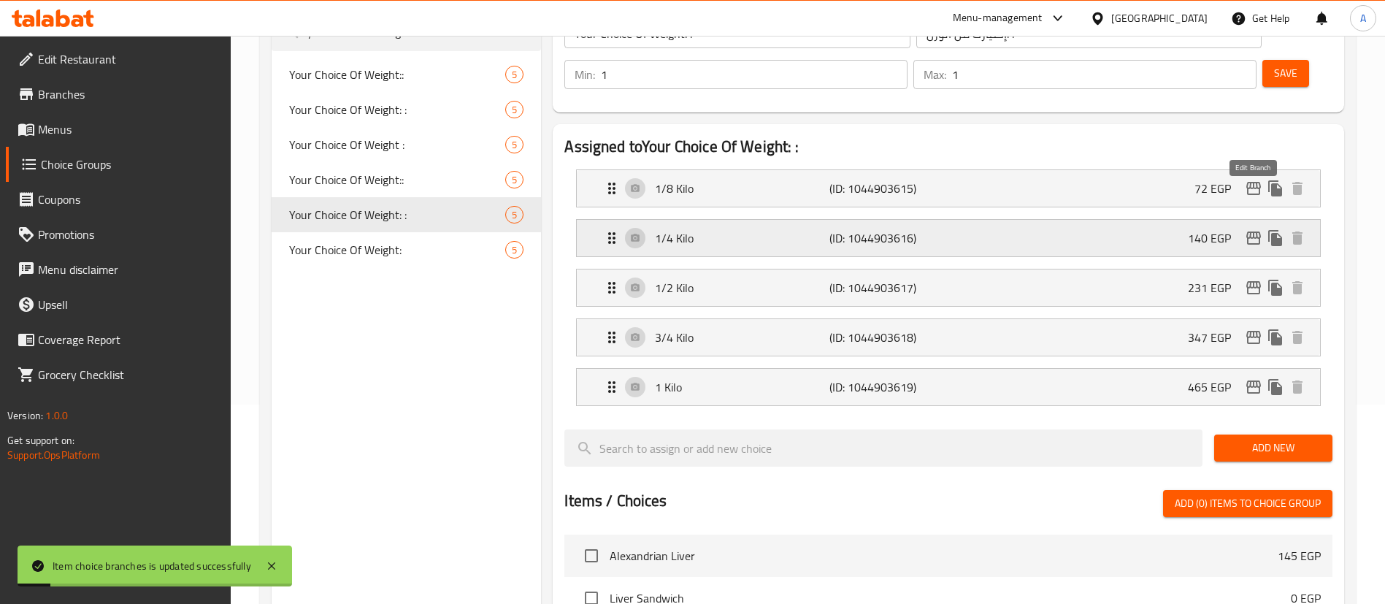
click at [1254, 229] on icon "edit" at bounding box center [1254, 238] width 18 height 18
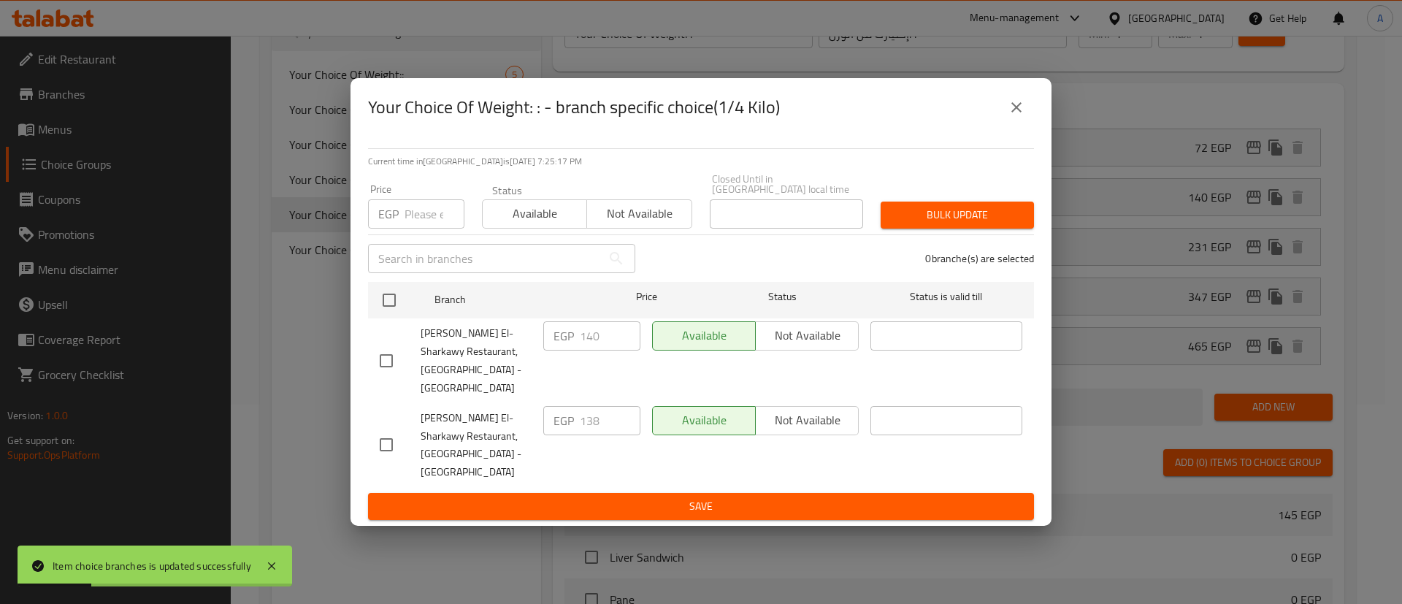
click at [415, 228] on input "number" at bounding box center [434, 213] width 60 height 29
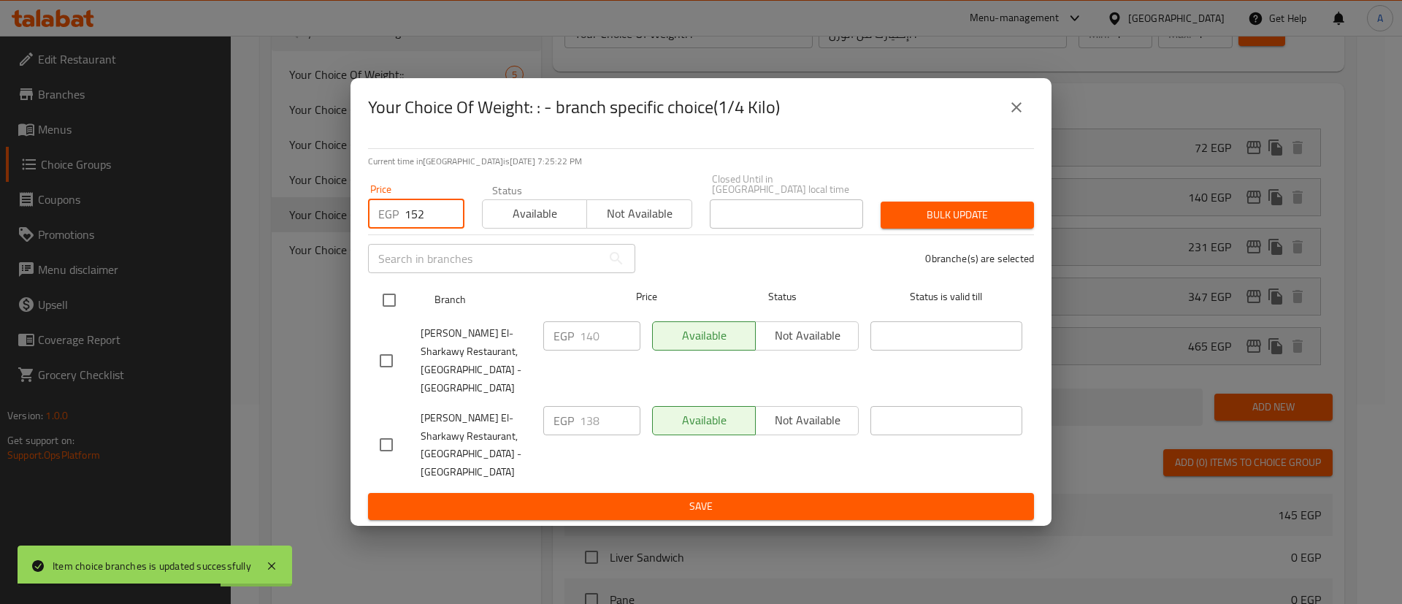
type input "152"
click at [396, 315] on input "checkbox" at bounding box center [389, 300] width 31 height 31
checkbox input "true"
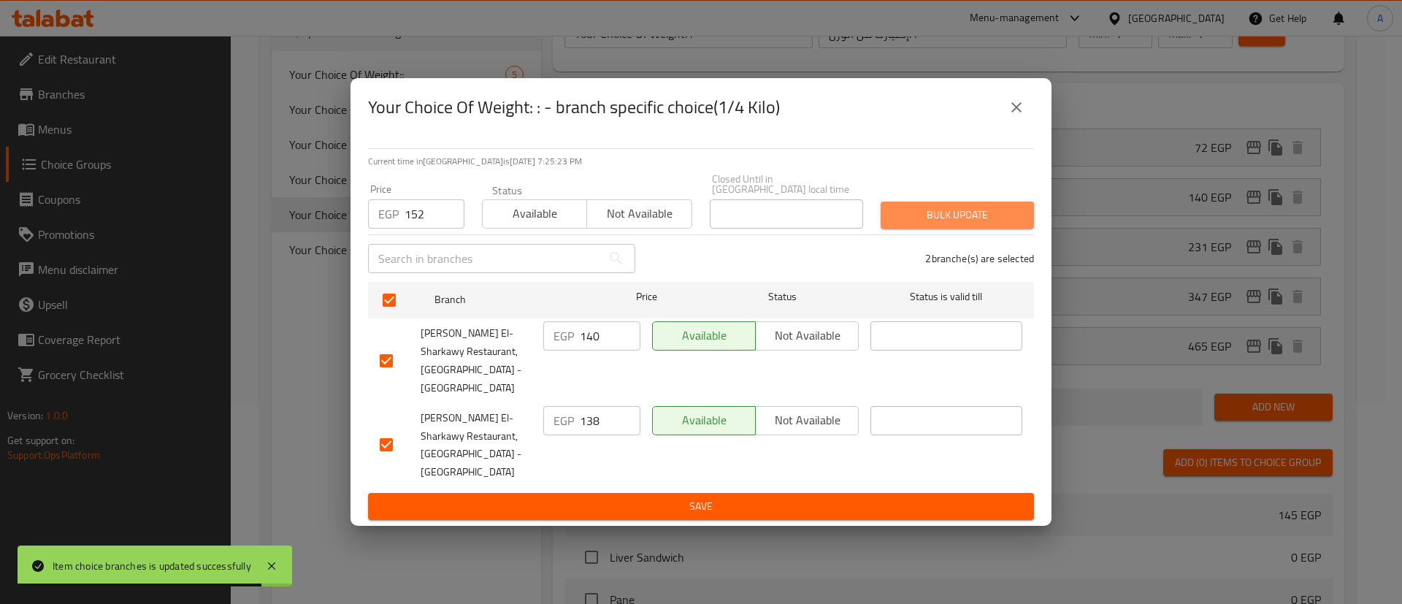
click at [959, 224] on span "Bulk update" at bounding box center [957, 215] width 130 height 18
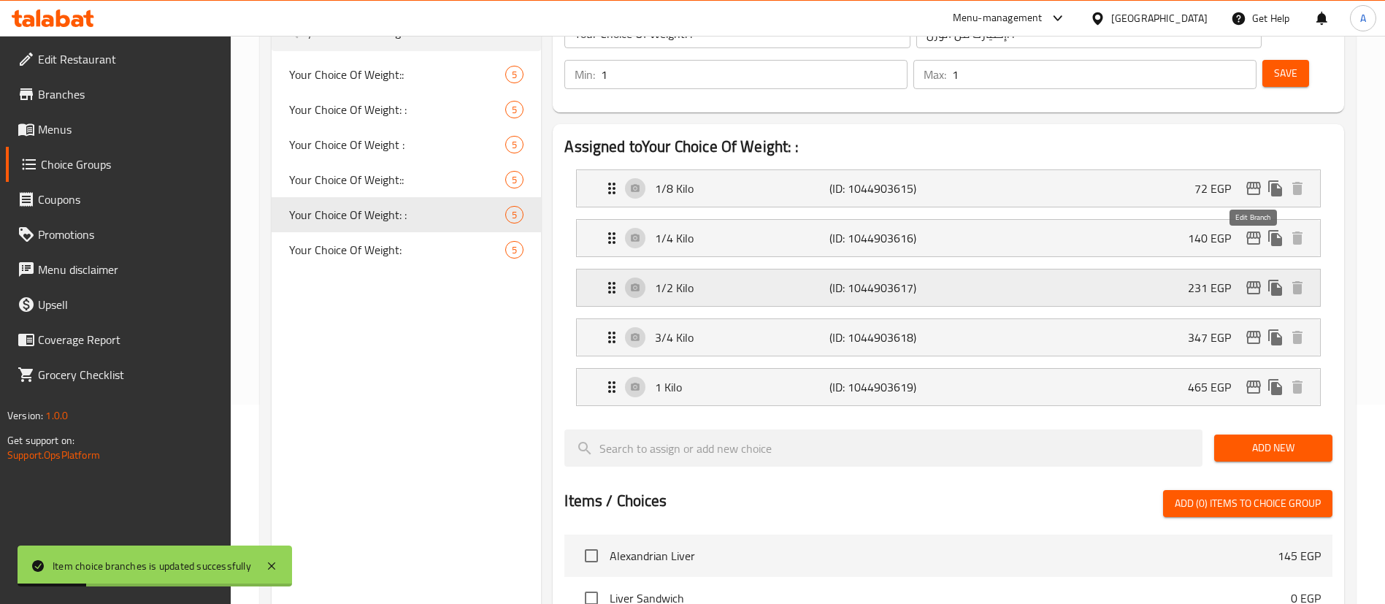
click at [1251, 281] on icon "edit" at bounding box center [1253, 287] width 15 height 13
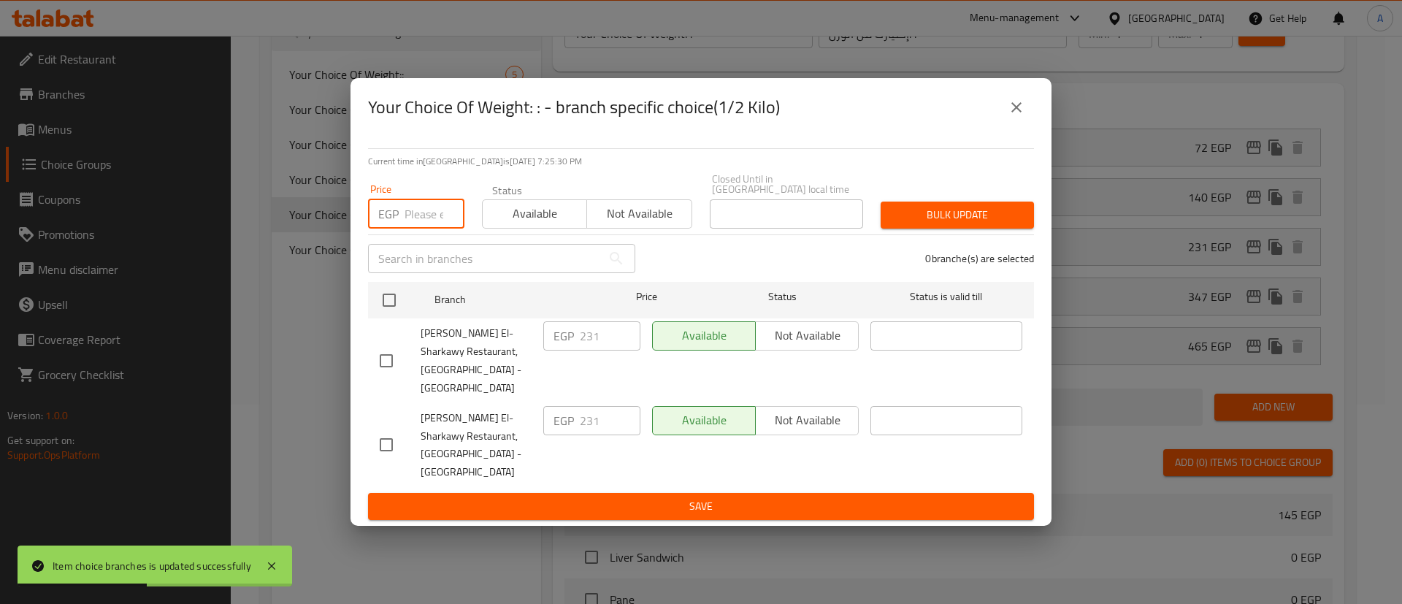
click at [433, 229] on input "number" at bounding box center [434, 213] width 60 height 29
type input "245"
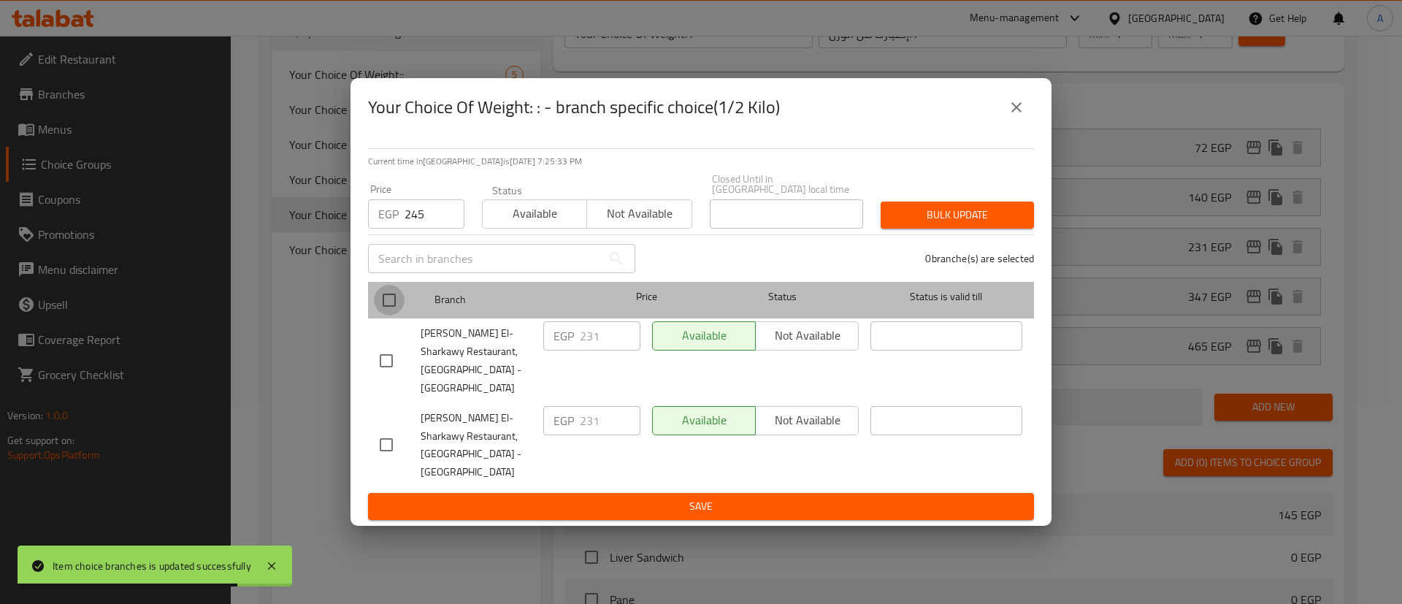
click at [399, 304] on input "checkbox" at bounding box center [389, 300] width 31 height 31
checkbox input "true"
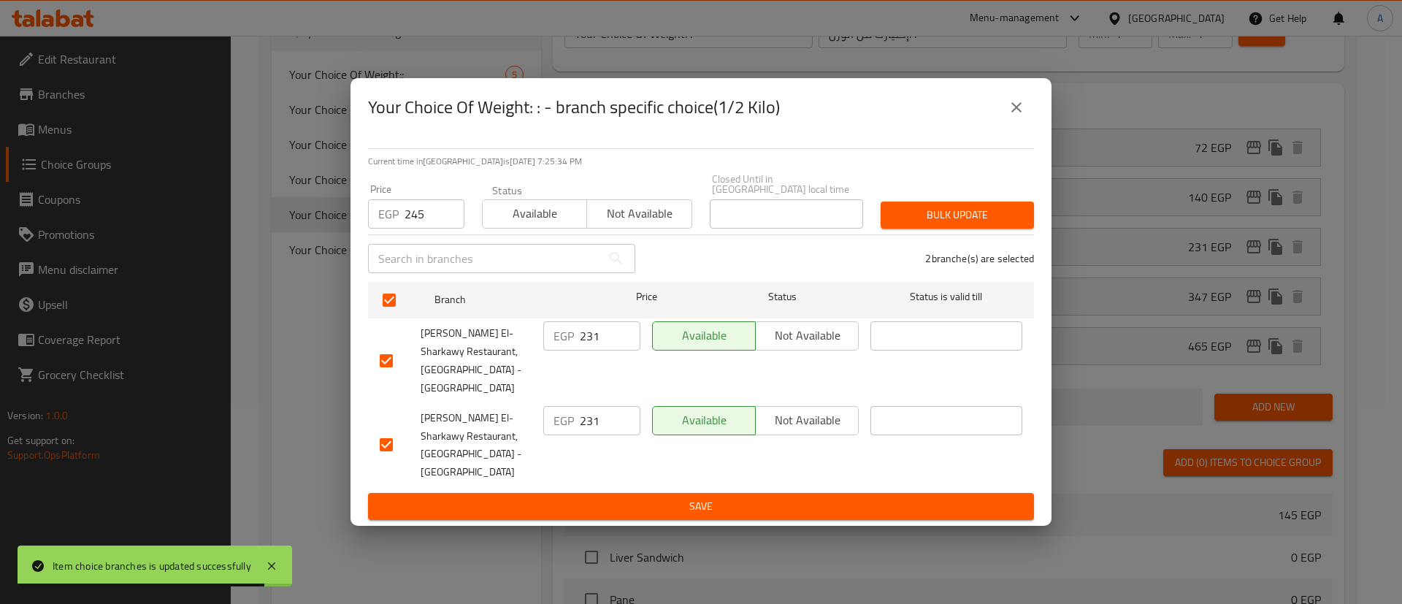
click at [949, 224] on span "Bulk update" at bounding box center [957, 215] width 130 height 18
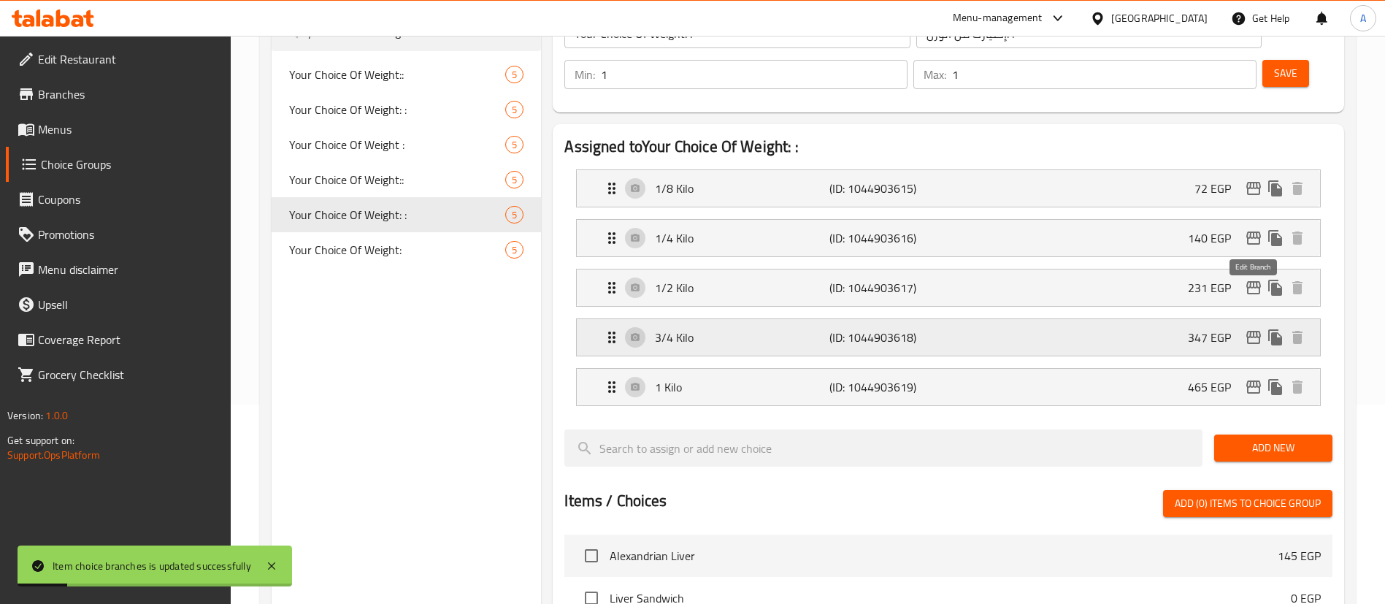
click at [1256, 329] on icon "edit" at bounding box center [1254, 338] width 18 height 18
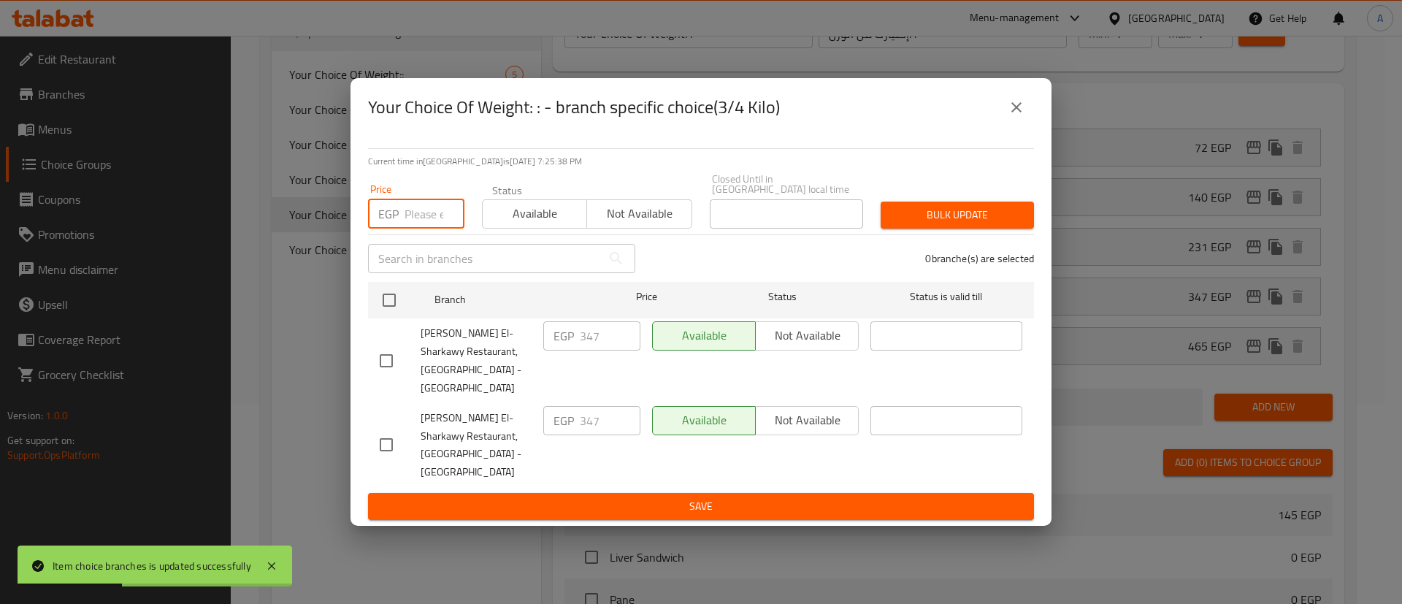
click at [413, 229] on input "number" at bounding box center [434, 213] width 60 height 29
type input "367"
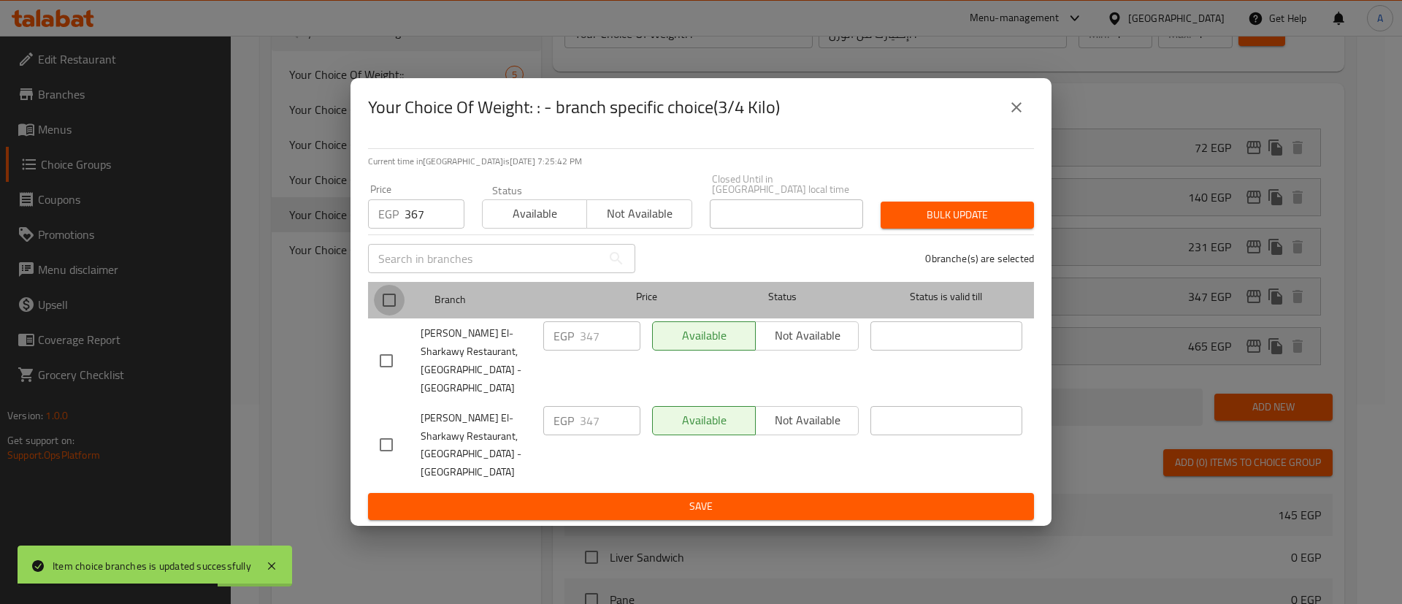
click at [392, 306] on input "checkbox" at bounding box center [389, 300] width 31 height 31
checkbox input "true"
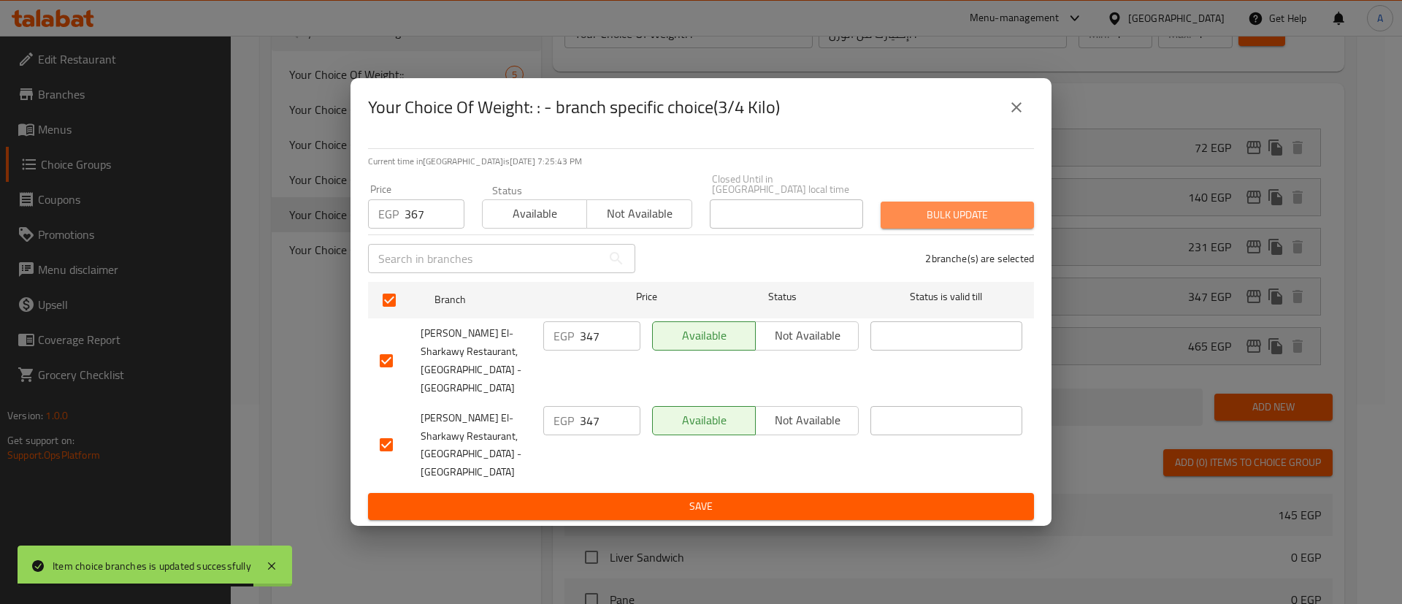
click at [978, 224] on span "Bulk update" at bounding box center [957, 215] width 130 height 18
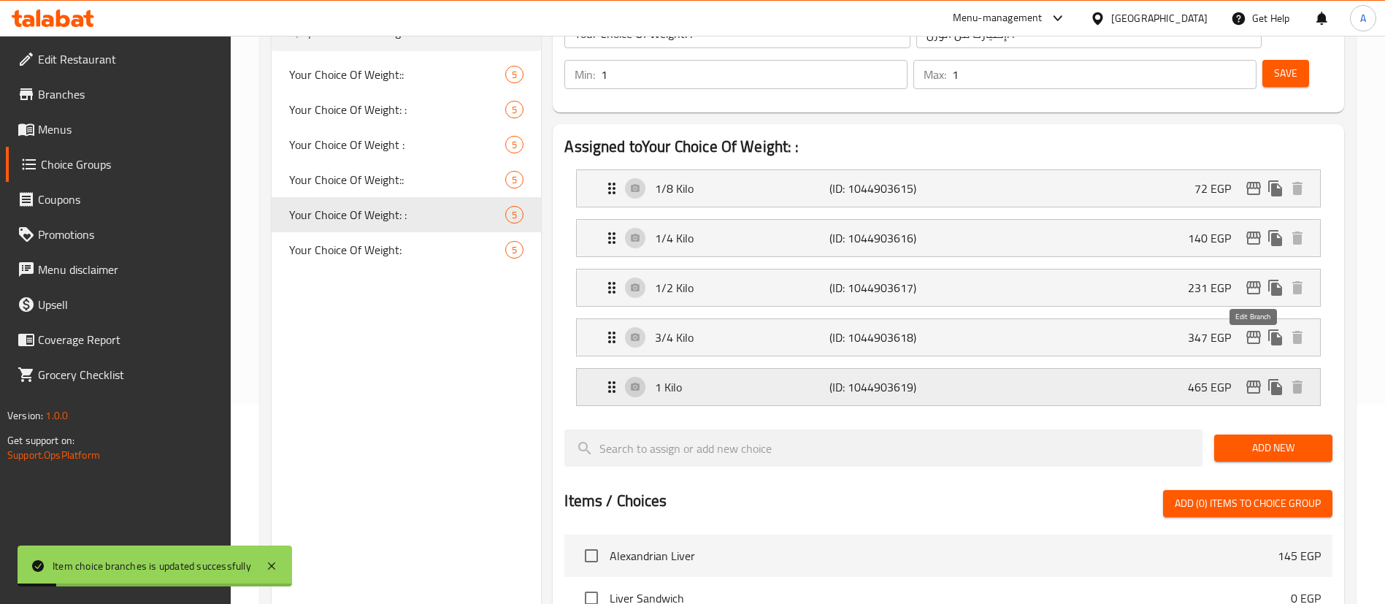
click at [1255, 378] on icon "edit" at bounding box center [1254, 387] width 18 height 18
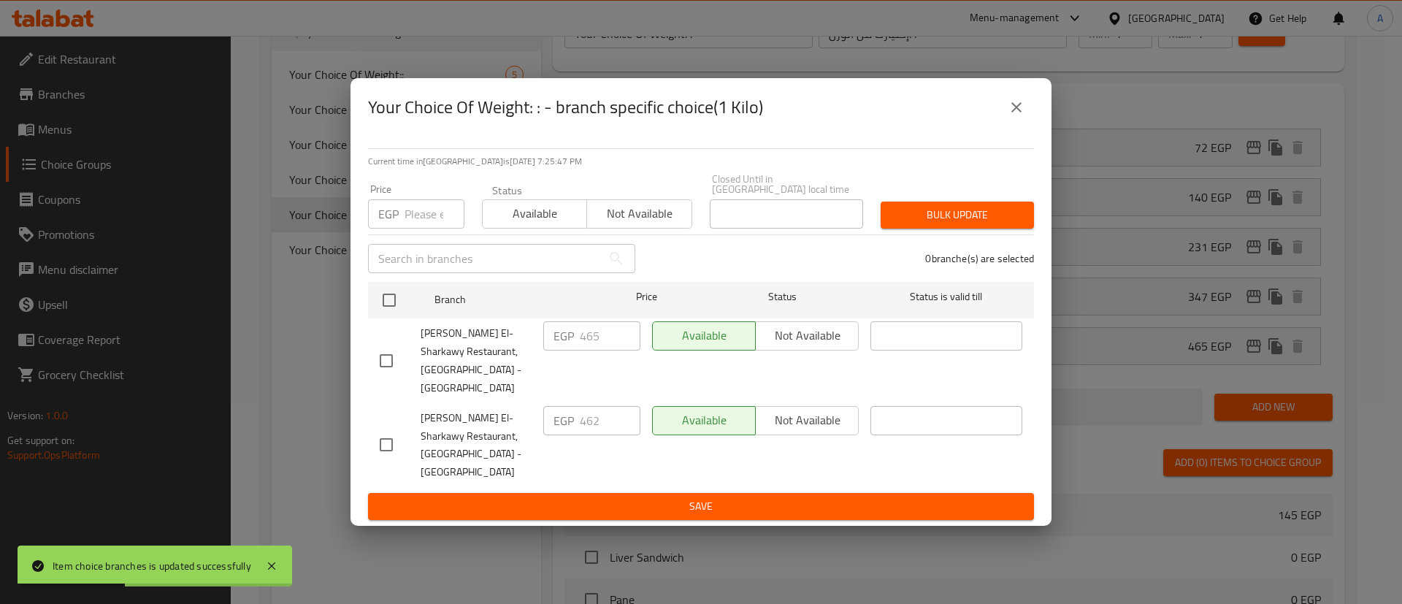
click at [436, 229] on input "number" at bounding box center [434, 213] width 60 height 29
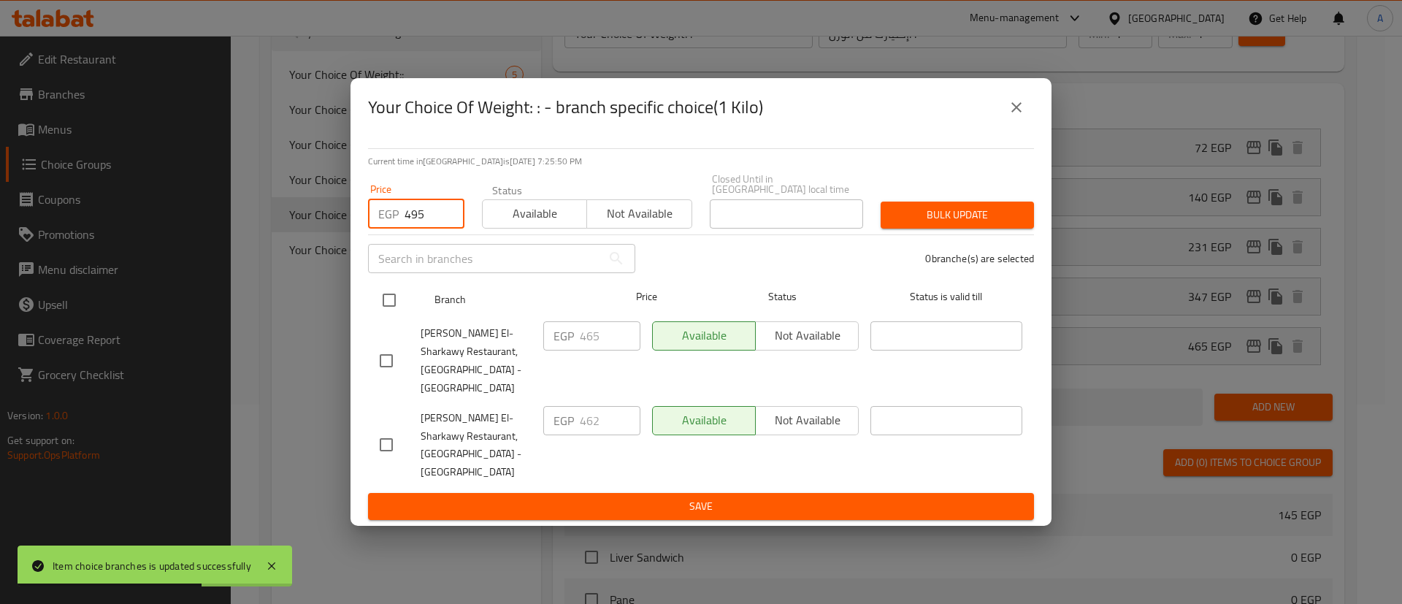
type input "495"
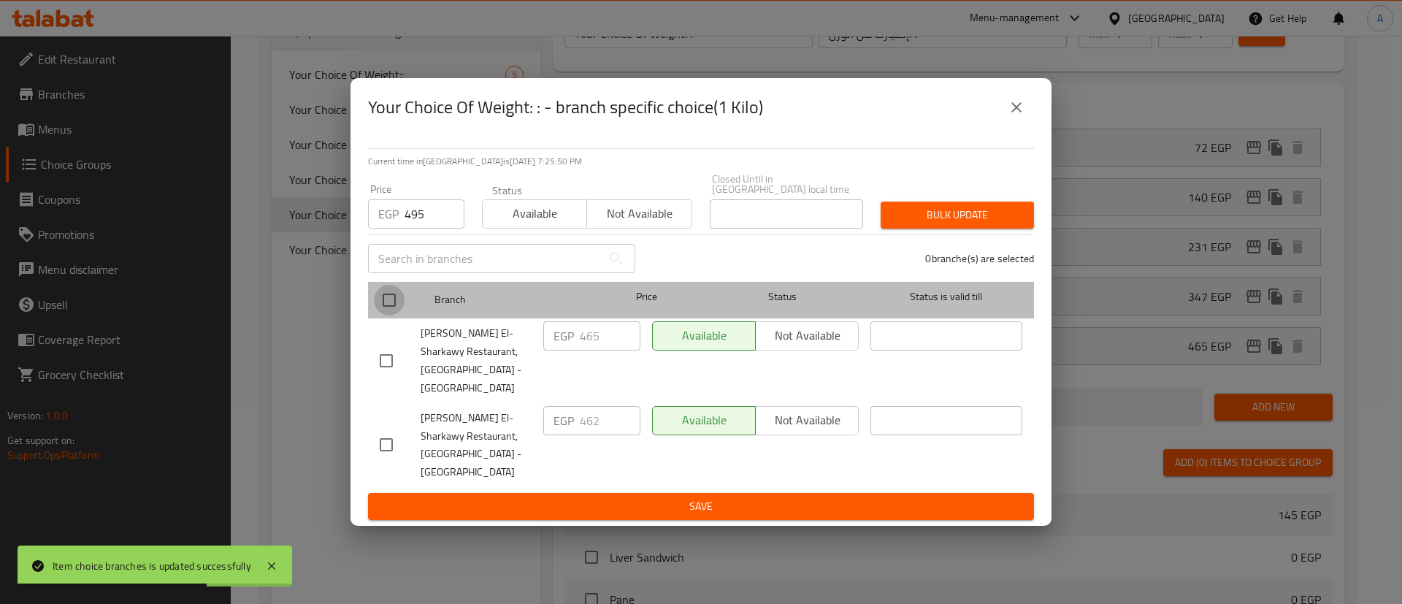
click at [388, 305] on input "checkbox" at bounding box center [389, 300] width 31 height 31
checkbox input "true"
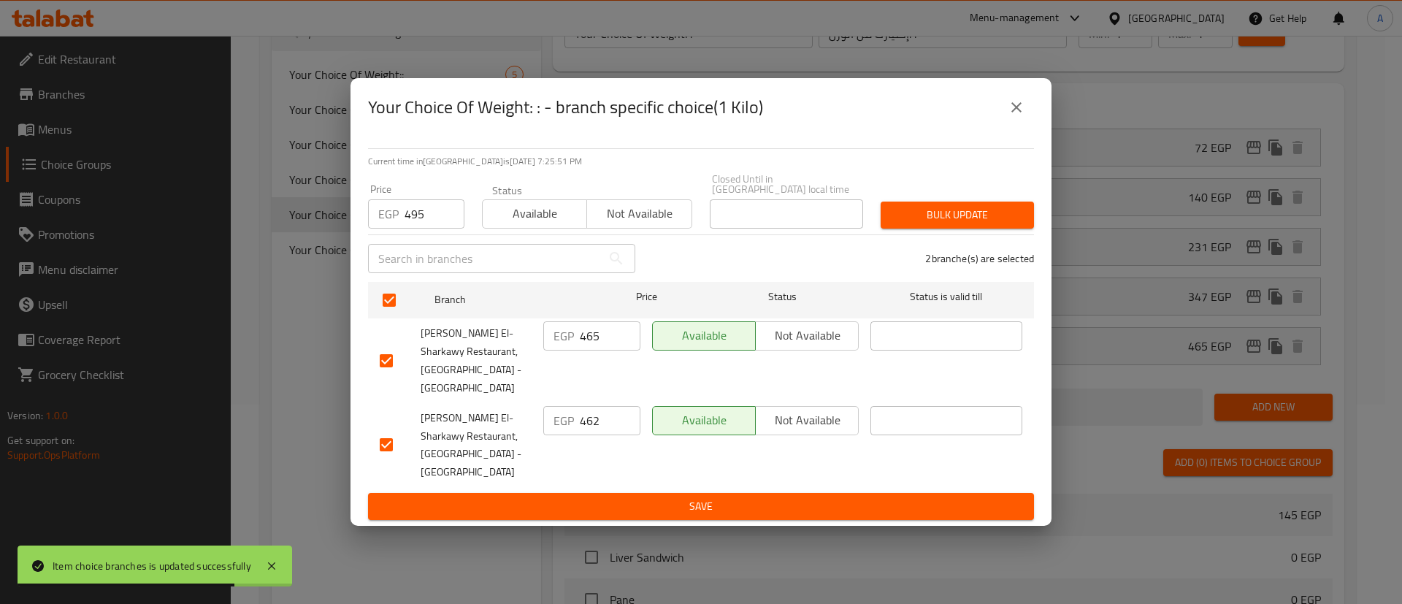
click at [959, 224] on span "Bulk update" at bounding box center [957, 215] width 130 height 18
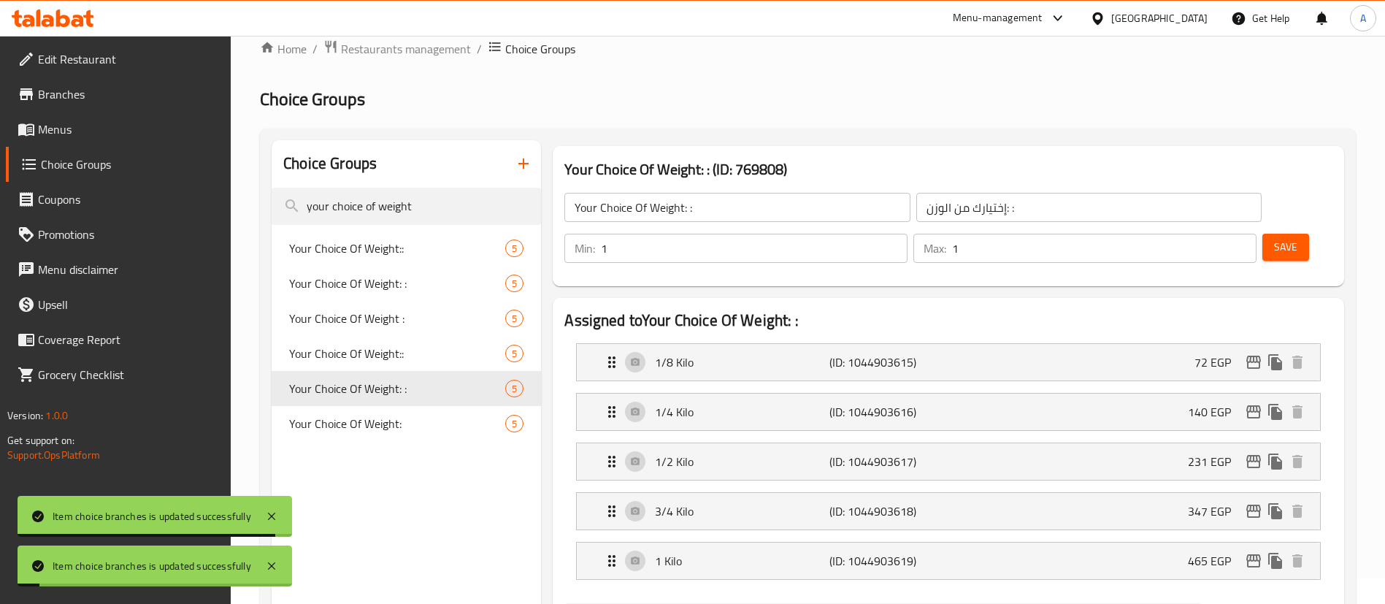
scroll to position [2, 0]
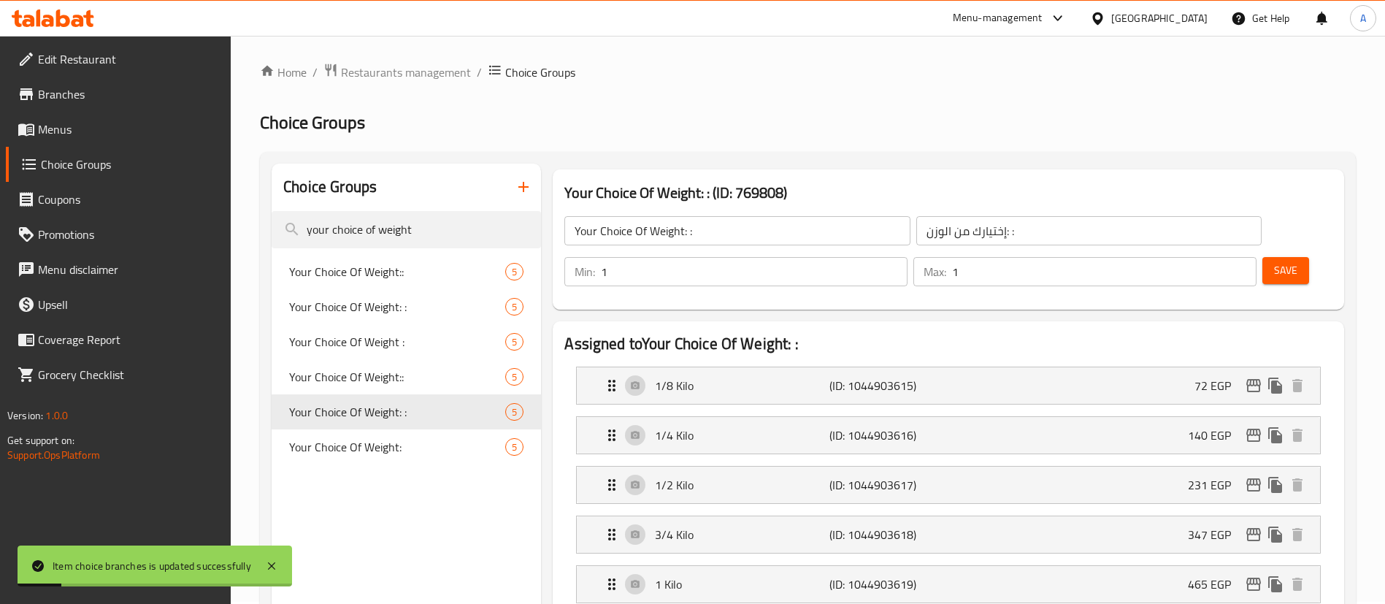
click at [1262, 257] on button "Save" at bounding box center [1285, 270] width 47 height 27
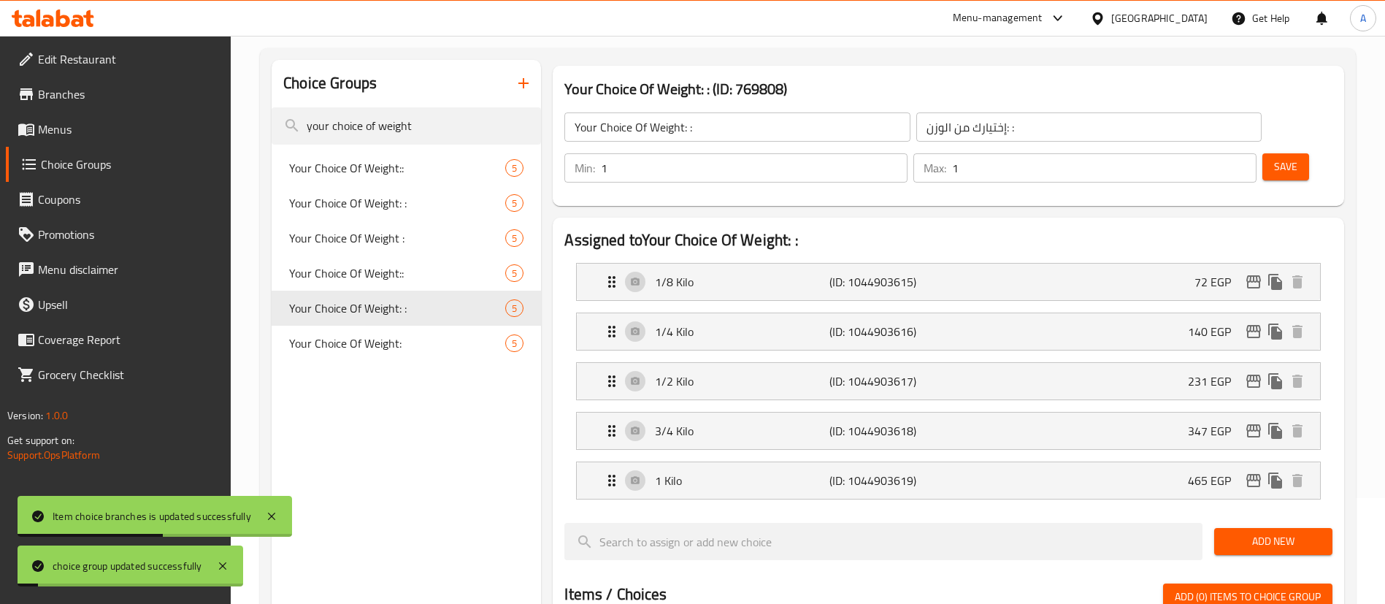
scroll to position [0, 0]
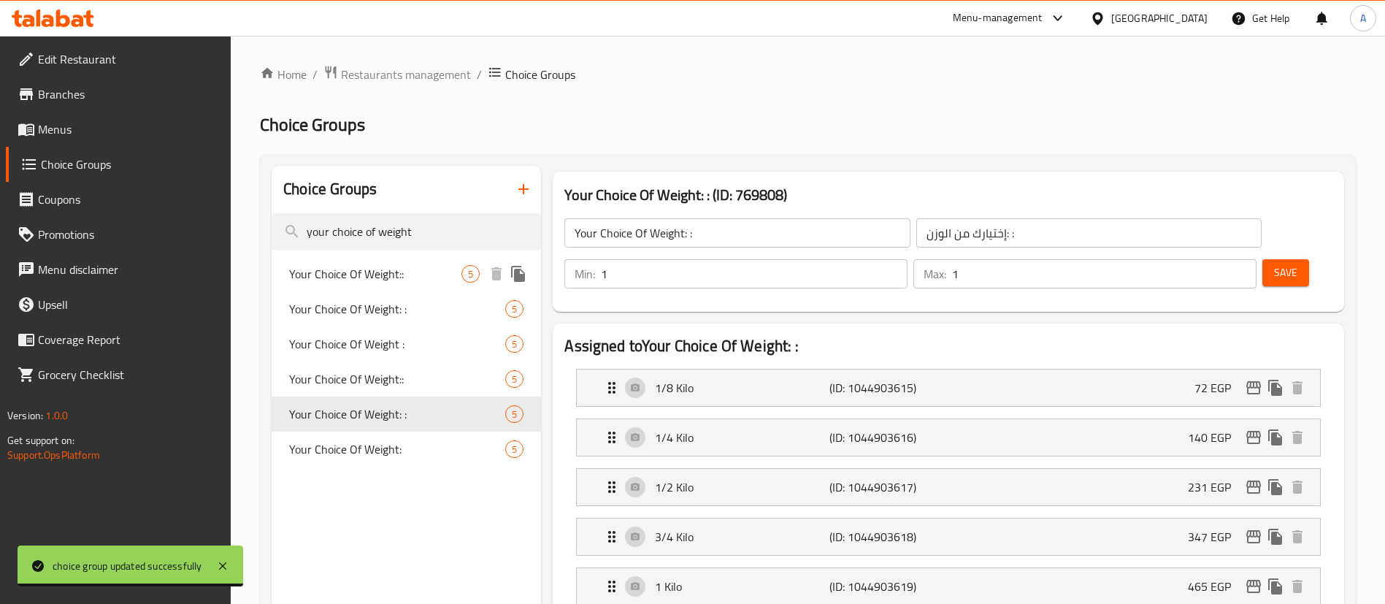
click at [394, 274] on span "Your Choice Of Weight::" at bounding box center [375, 274] width 172 height 18
type input "Your Choice Of Weight::"
type input "إختيارك من الوزن::"
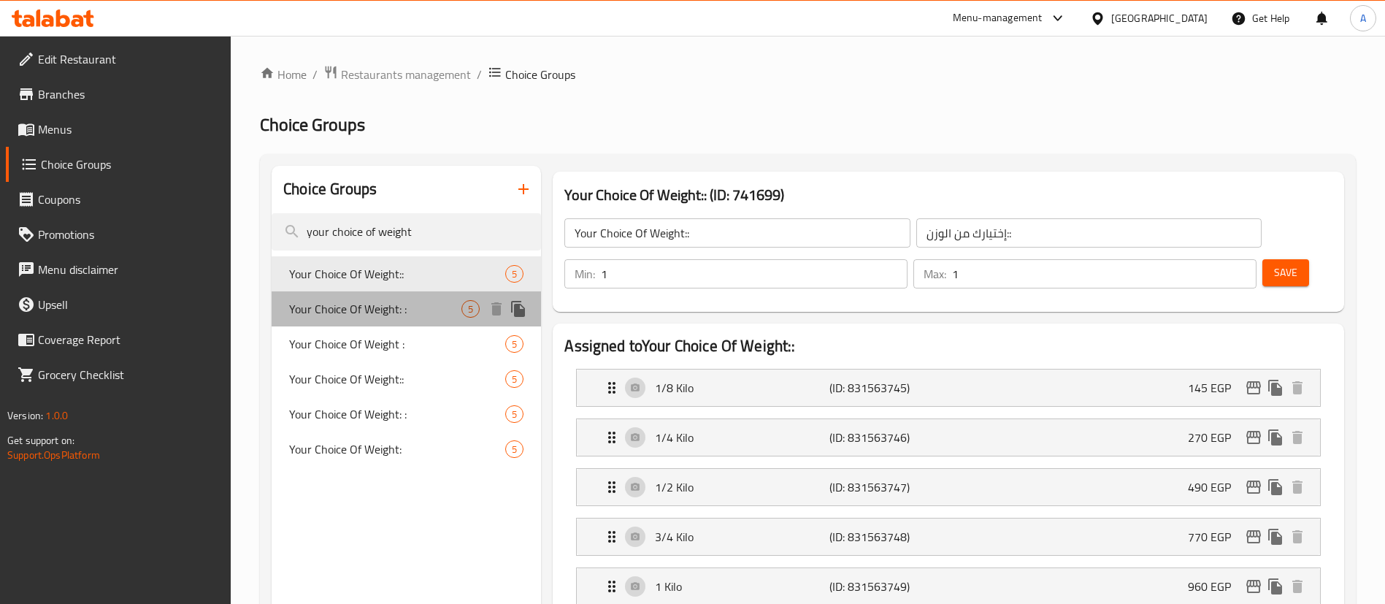
click at [401, 315] on span "Your Choice Of Weight: :" at bounding box center [375, 309] width 172 height 18
type input "Your Choice Of Weight: :"
type input "إختيارك من الوزن: :"
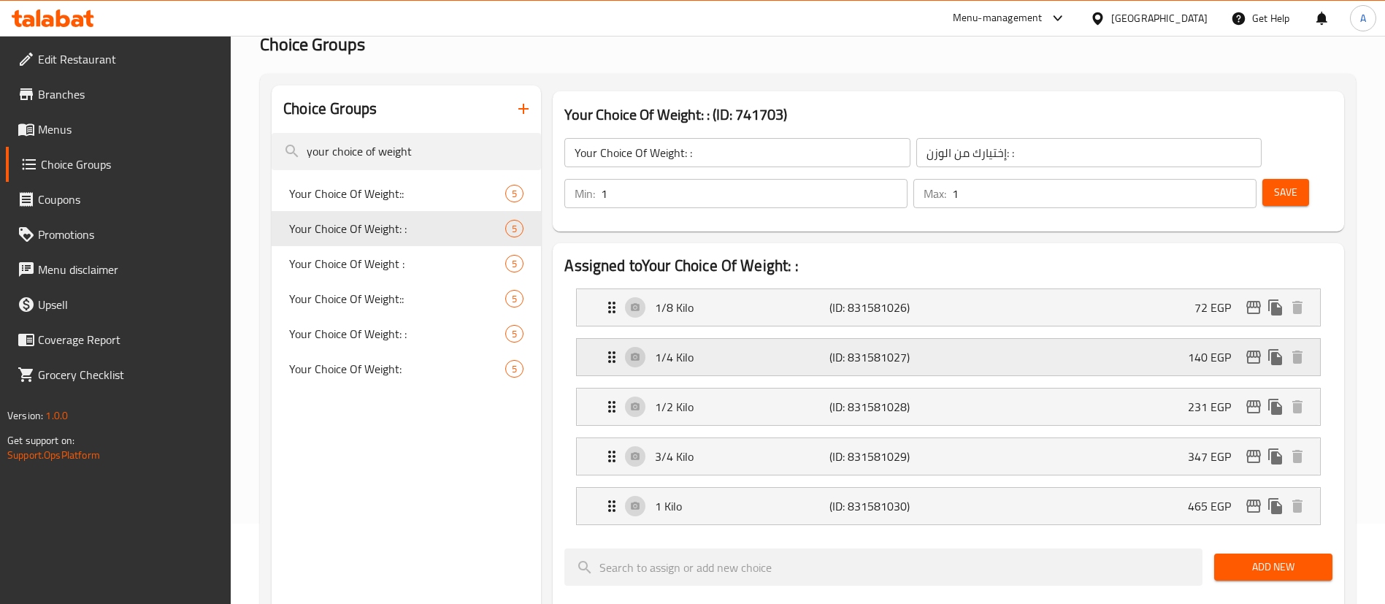
scroll to position [81, 0]
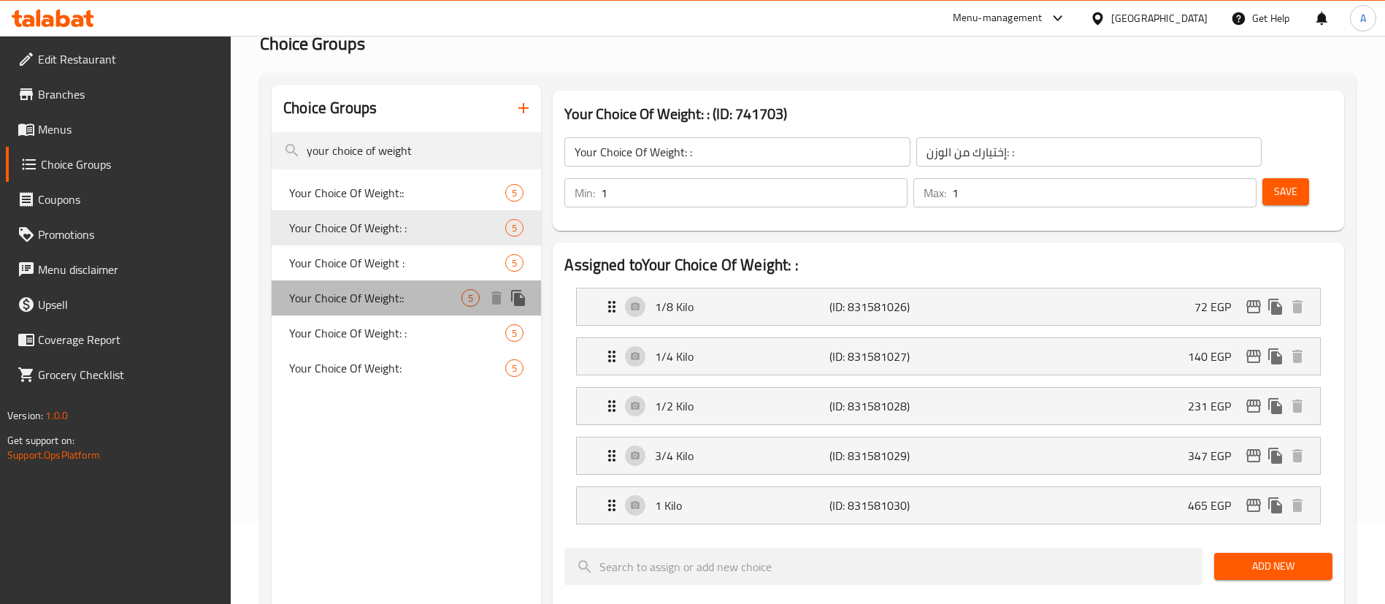
click at [391, 299] on span "Your Choice Of Weight::" at bounding box center [375, 298] width 172 height 18
type input "Your Choice Of Weight::"
type input "إختيارك من الوزن::"
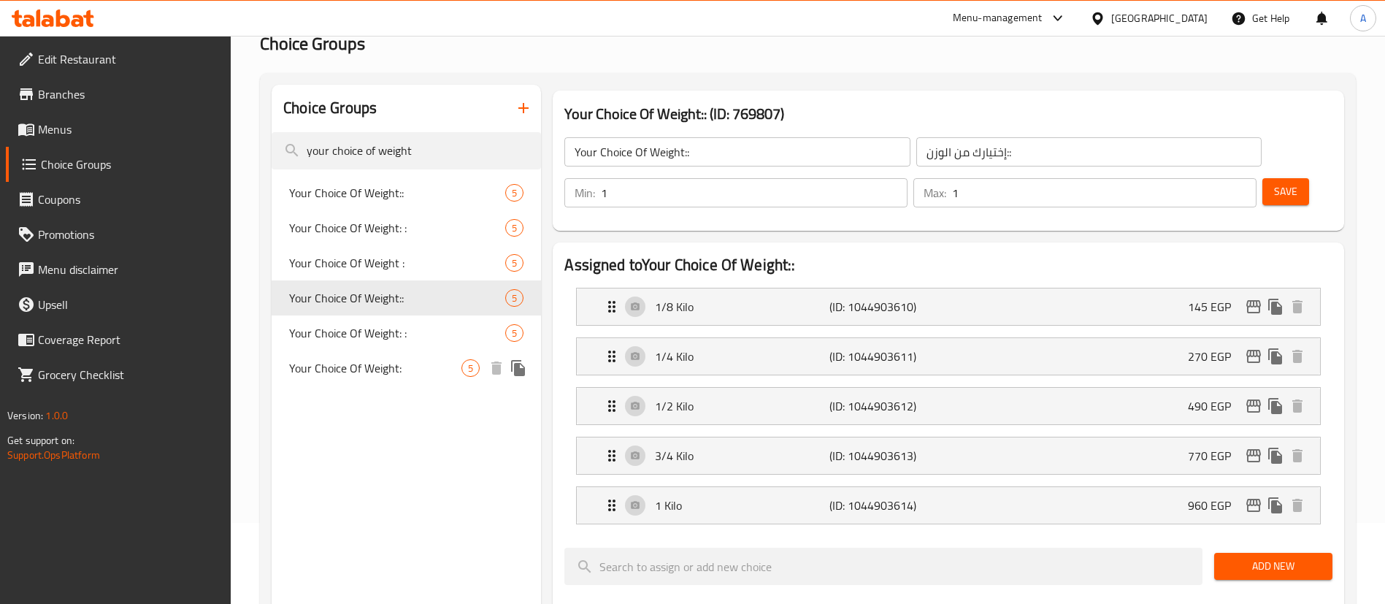
click at [396, 375] on span "Your Choice Of Weight:" at bounding box center [375, 368] width 172 height 18
type input "Your Choice Of Weight:"
type input "اختيارك للوزن:"
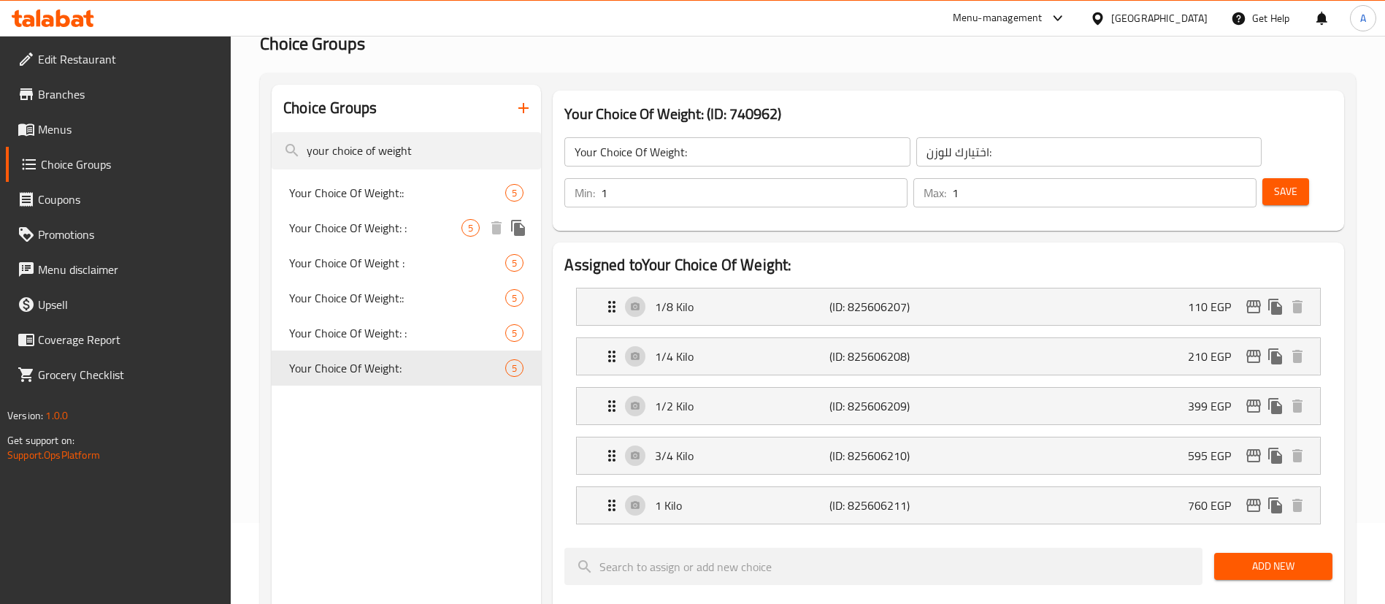
click at [386, 224] on span "Your Choice Of Weight: :" at bounding box center [375, 228] width 172 height 18
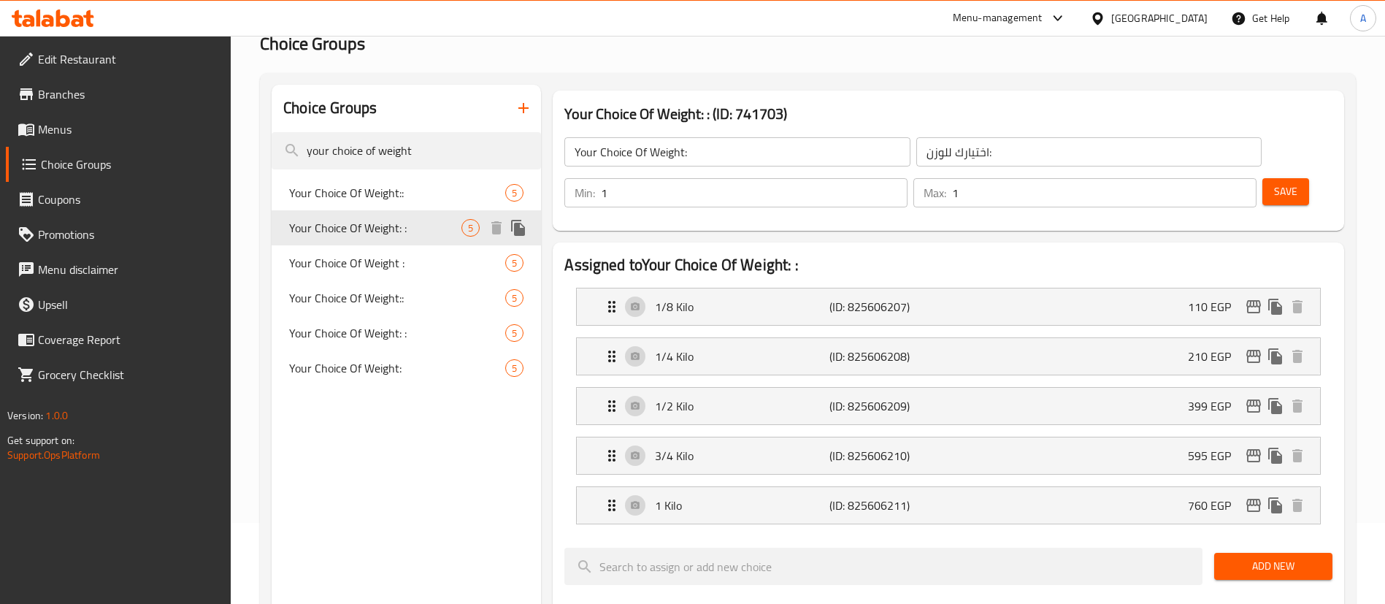
type input "Your Choice Of Weight: :"
type input "إختيارك من الوزن: :"
click at [386, 188] on span "Your Choice Of Weight::" at bounding box center [375, 193] width 172 height 18
type input "Your Choice Of Weight::"
type input "إختيارك من الوزن::"
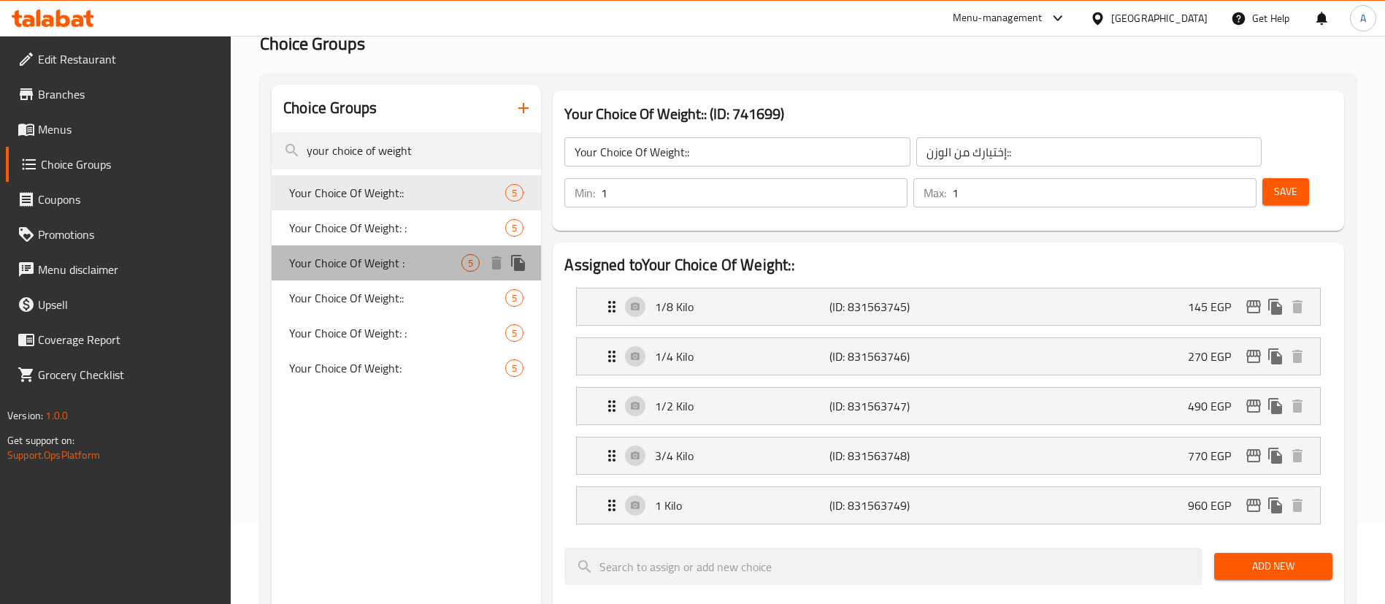
click at [378, 272] on span "Your Choice Of Weight :" at bounding box center [375, 263] width 172 height 18
type input "Your Choice Of Weight :"
type input "إختيارك من الوزن :"
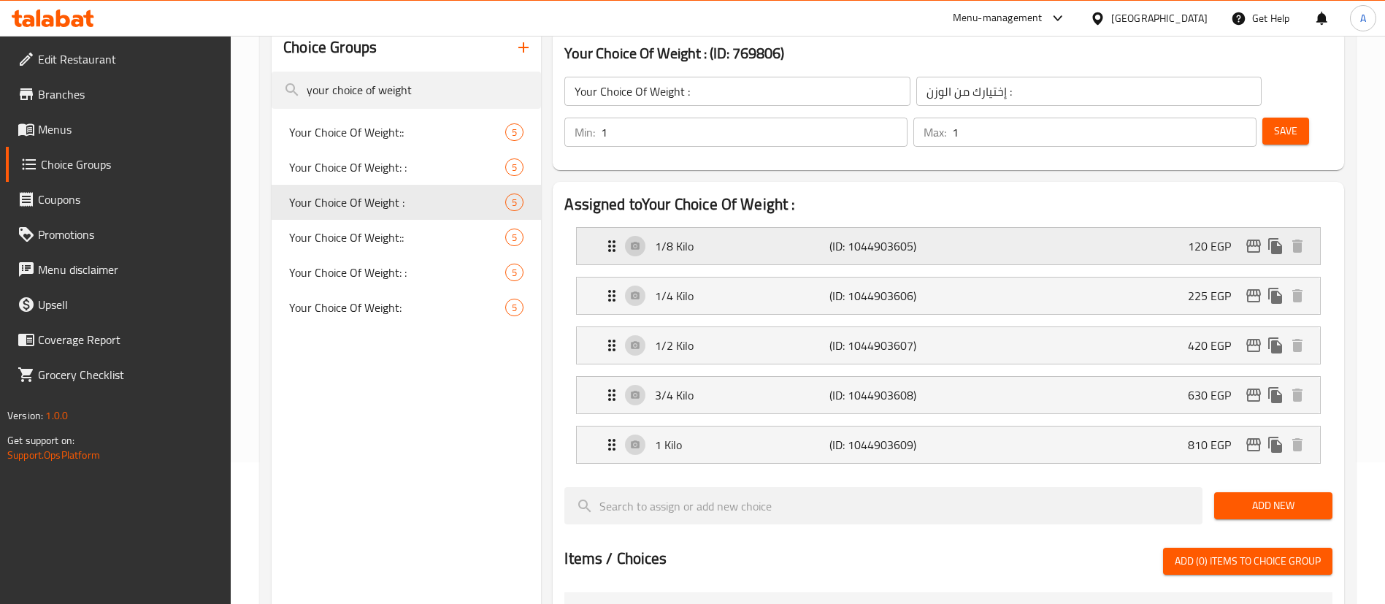
scroll to position [138, 0]
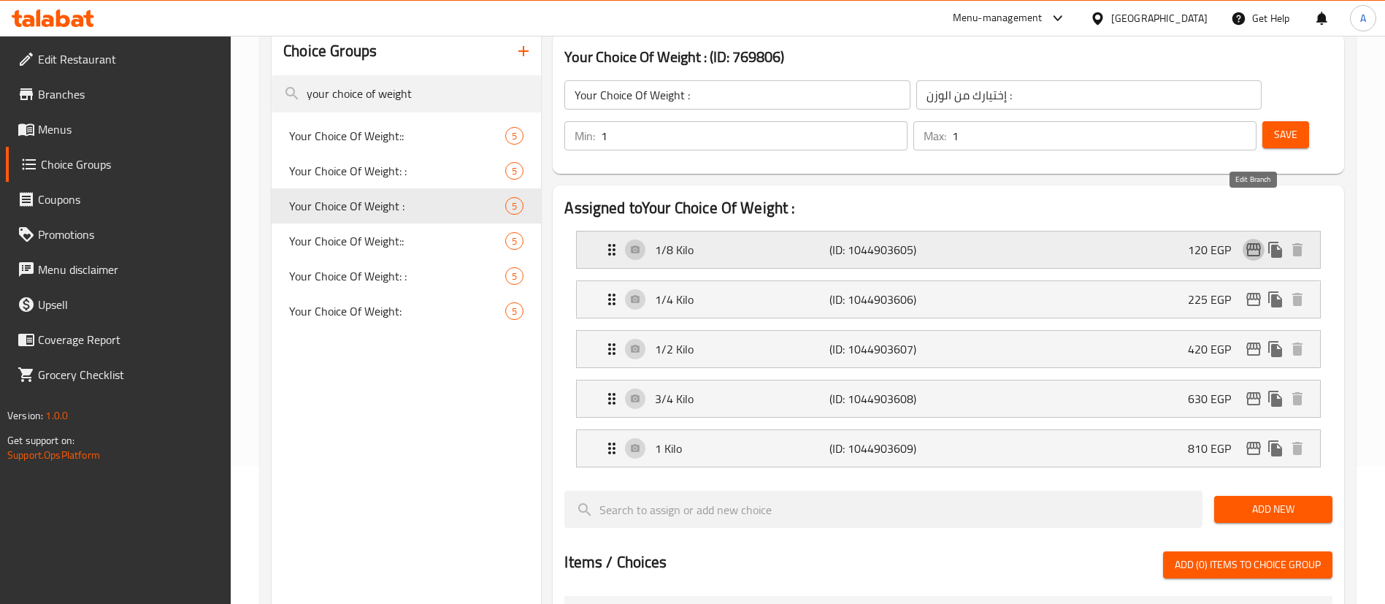
click at [1255, 243] on icon "edit" at bounding box center [1253, 249] width 15 height 13
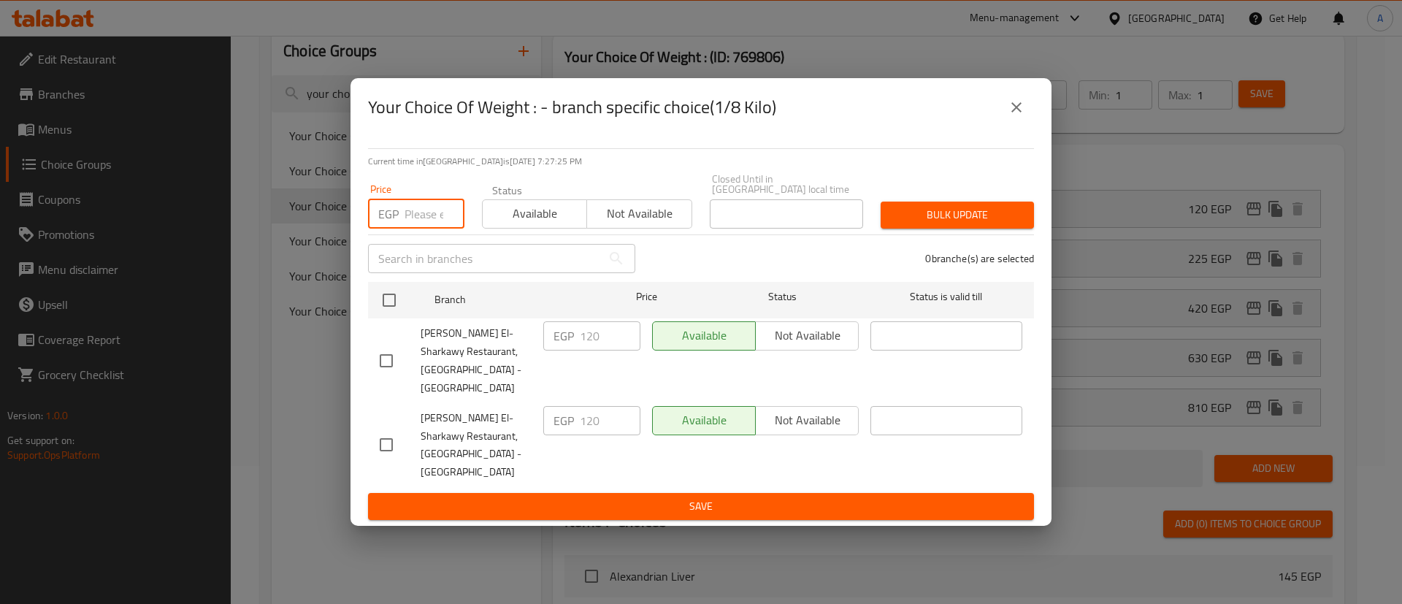
click at [418, 228] on input "number" at bounding box center [434, 213] width 60 height 29
type input "128"
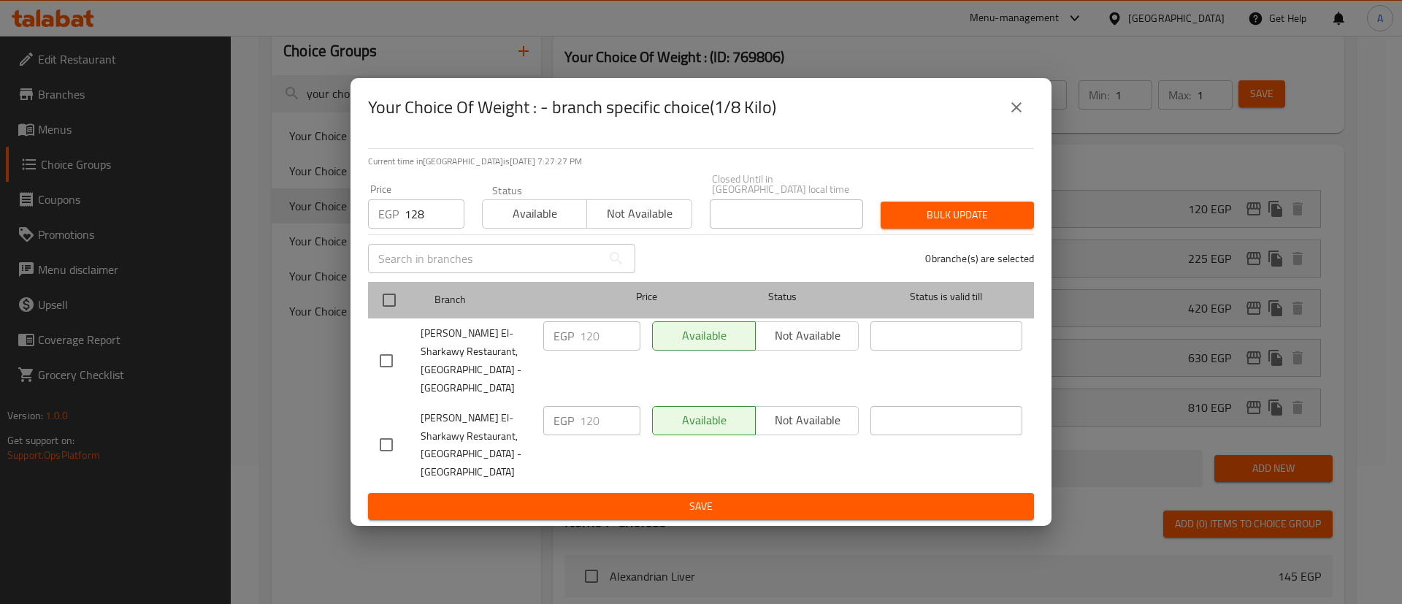
click at [411, 302] on div at bounding box center [401, 300] width 55 height 42
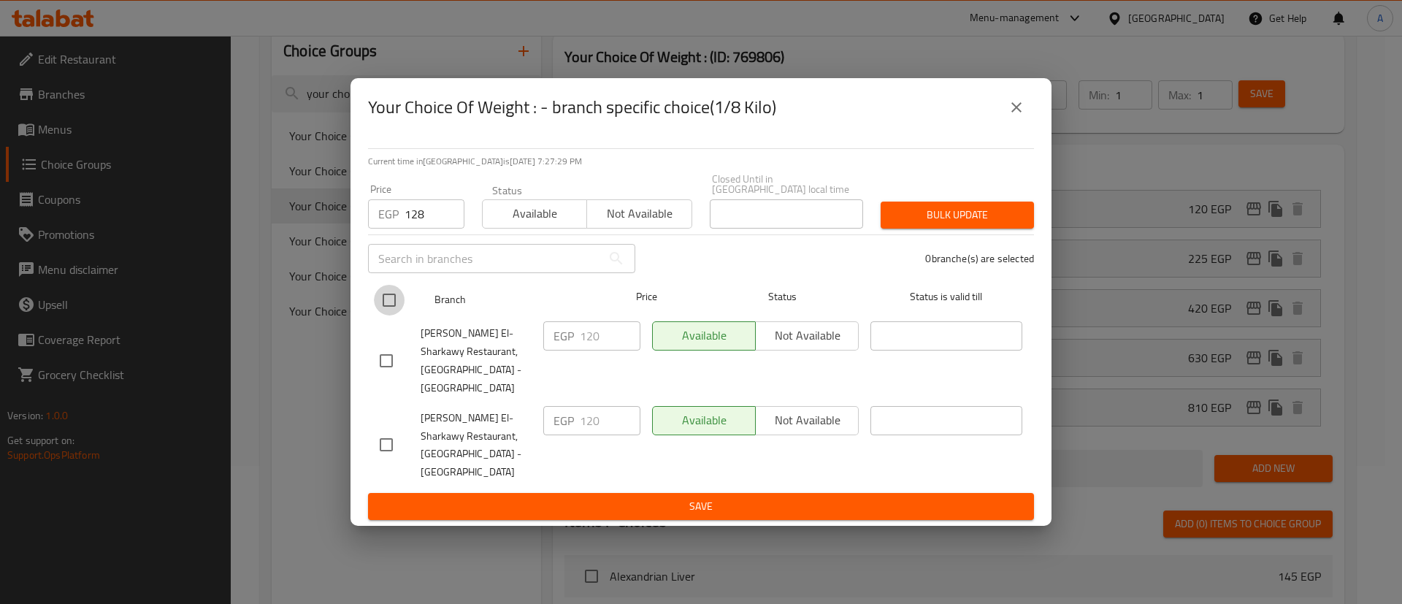
click at [387, 308] on input "checkbox" at bounding box center [389, 300] width 31 height 31
checkbox input "true"
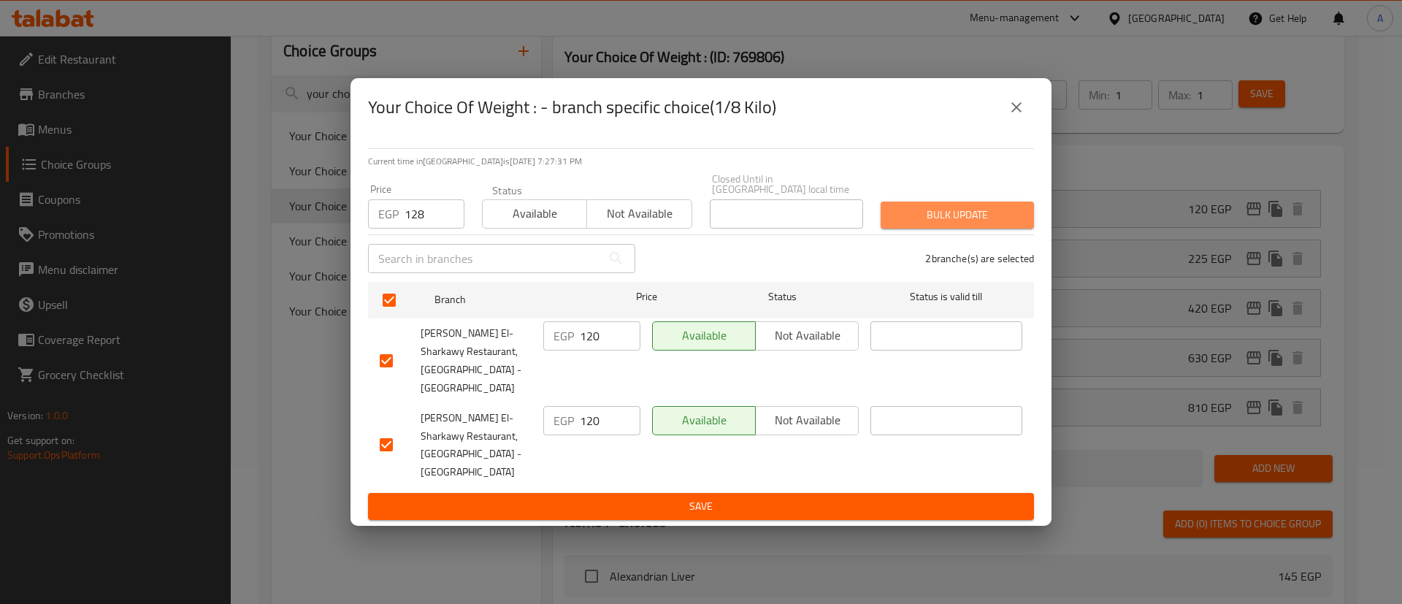
click at [945, 218] on span "Bulk update" at bounding box center [957, 215] width 130 height 18
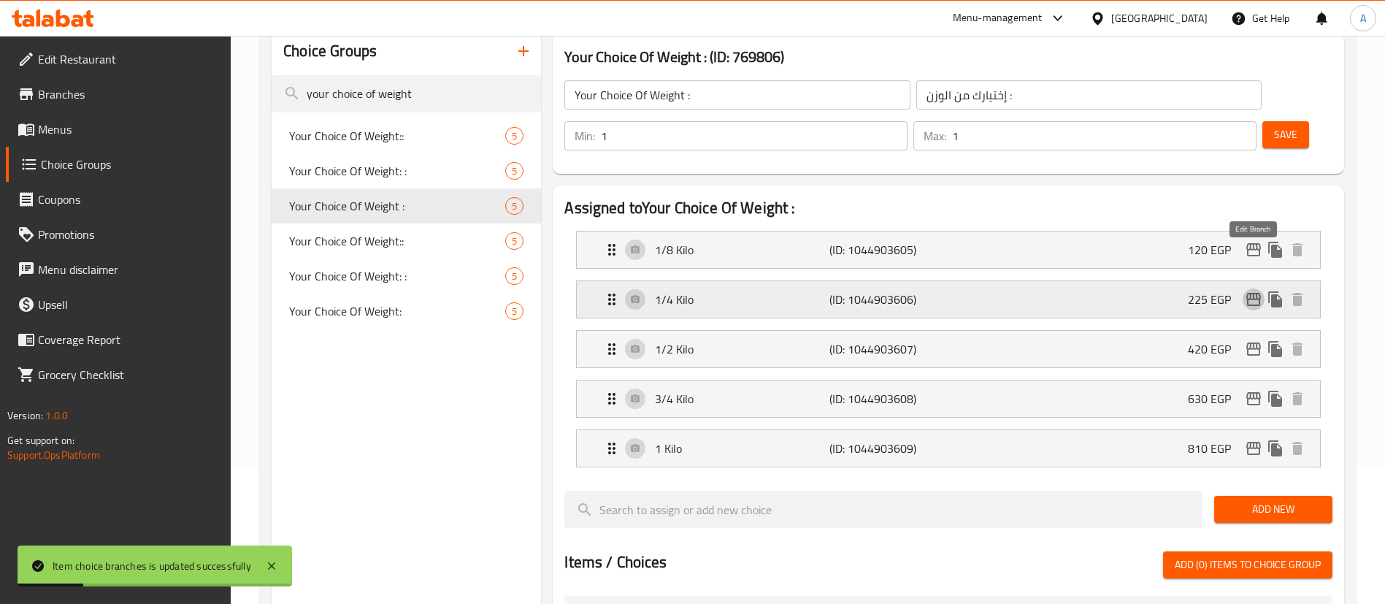
click at [1254, 293] on icon "edit" at bounding box center [1253, 299] width 15 height 13
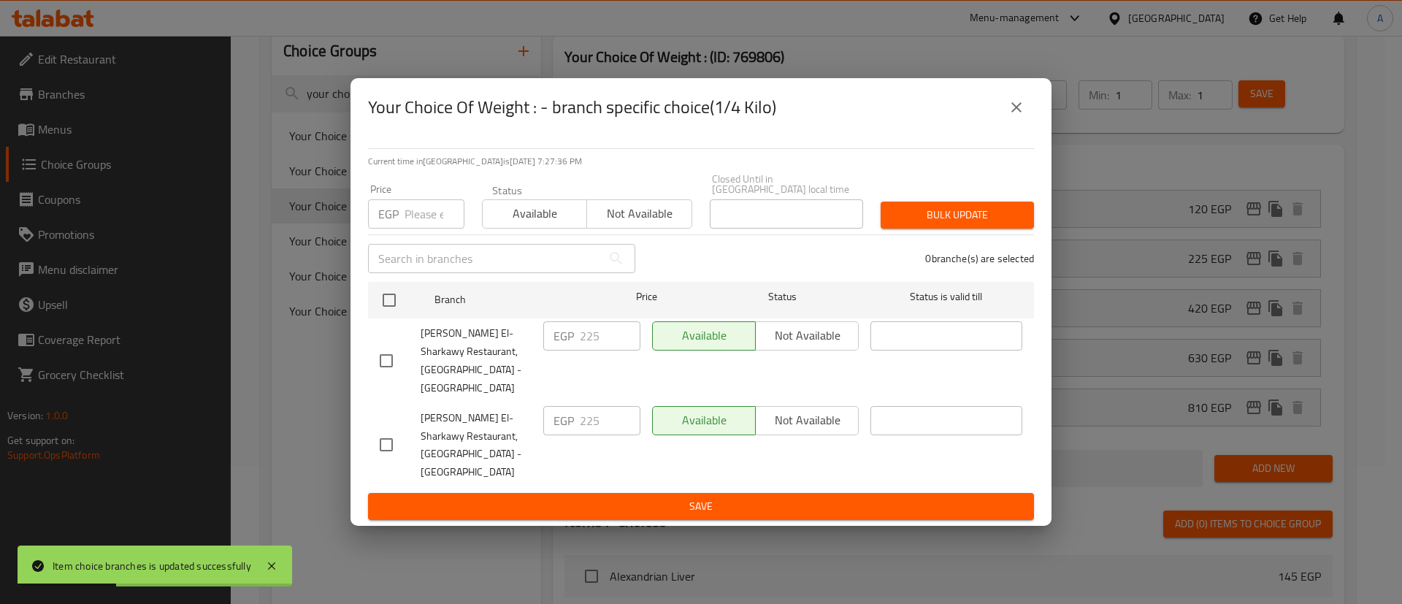
click at [426, 229] on input "number" at bounding box center [434, 213] width 60 height 29
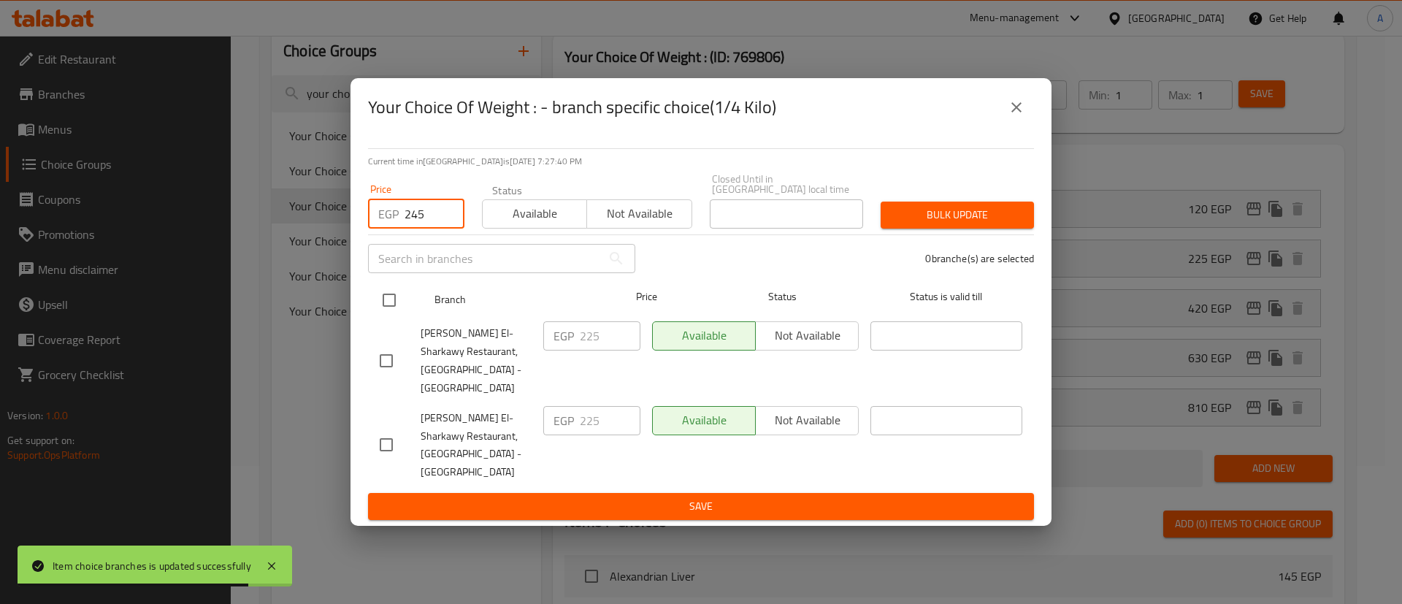
type input "245"
click at [387, 312] on input "checkbox" at bounding box center [389, 300] width 31 height 31
checkbox input "true"
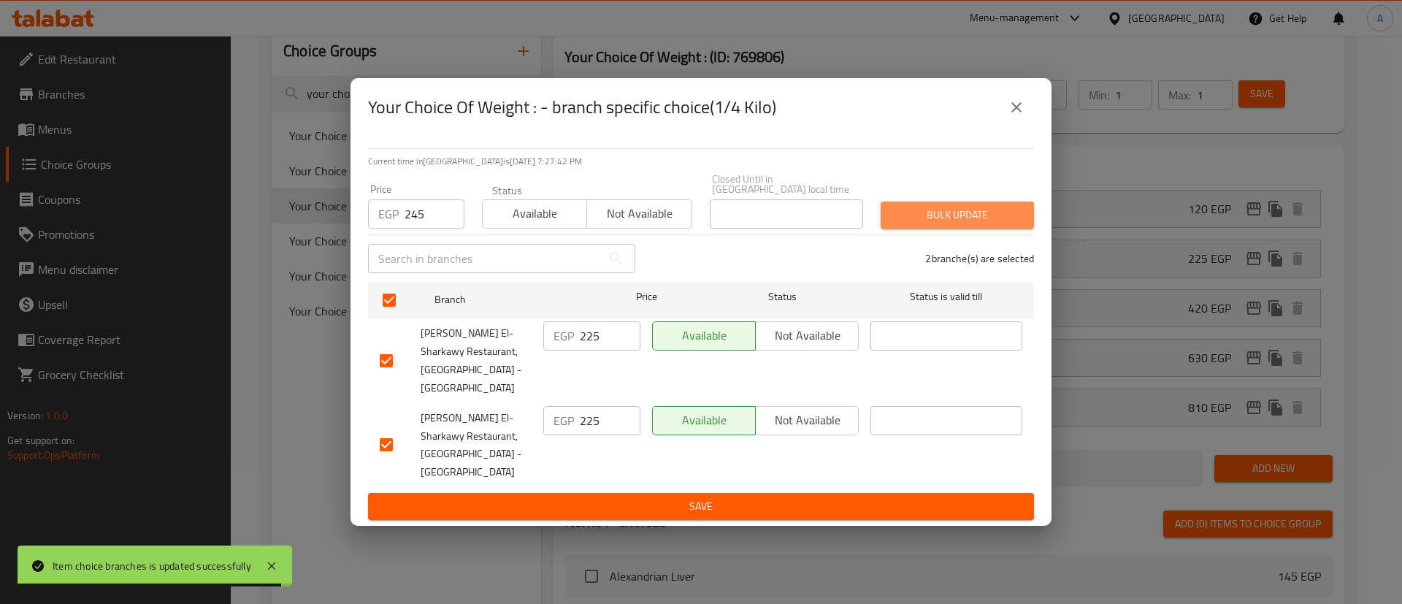
click at [986, 224] on span "Bulk update" at bounding box center [957, 215] width 130 height 18
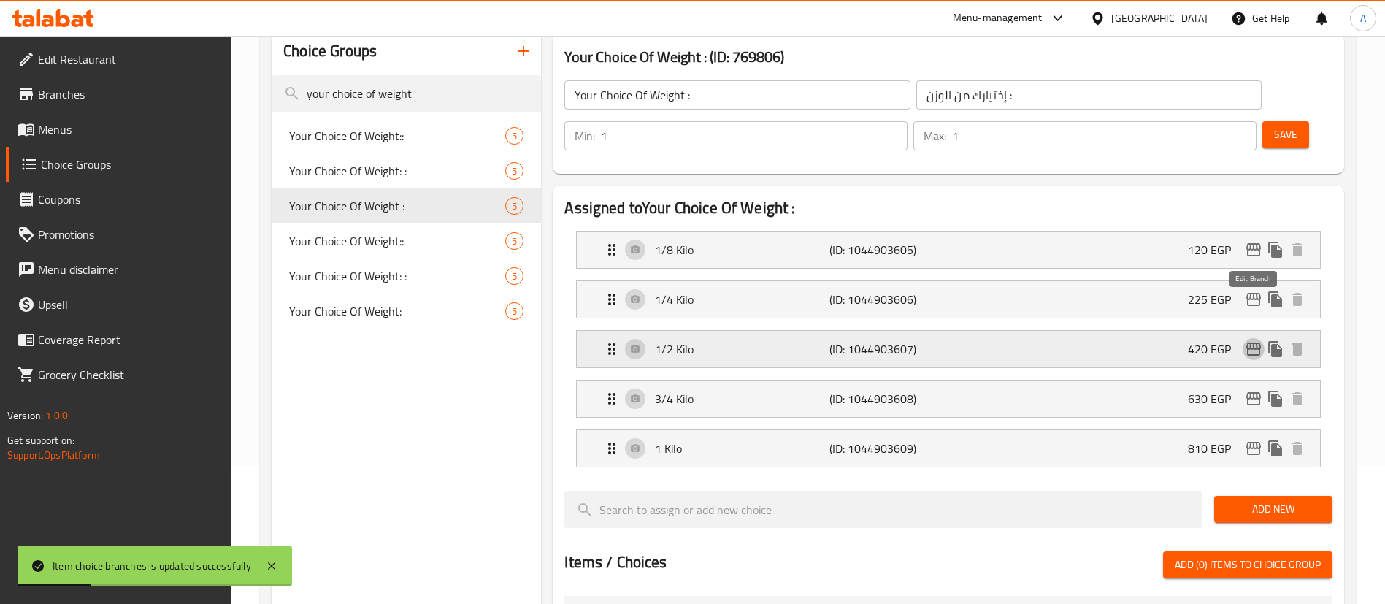
click at [1243, 338] on button "edit" at bounding box center [1254, 349] width 22 height 22
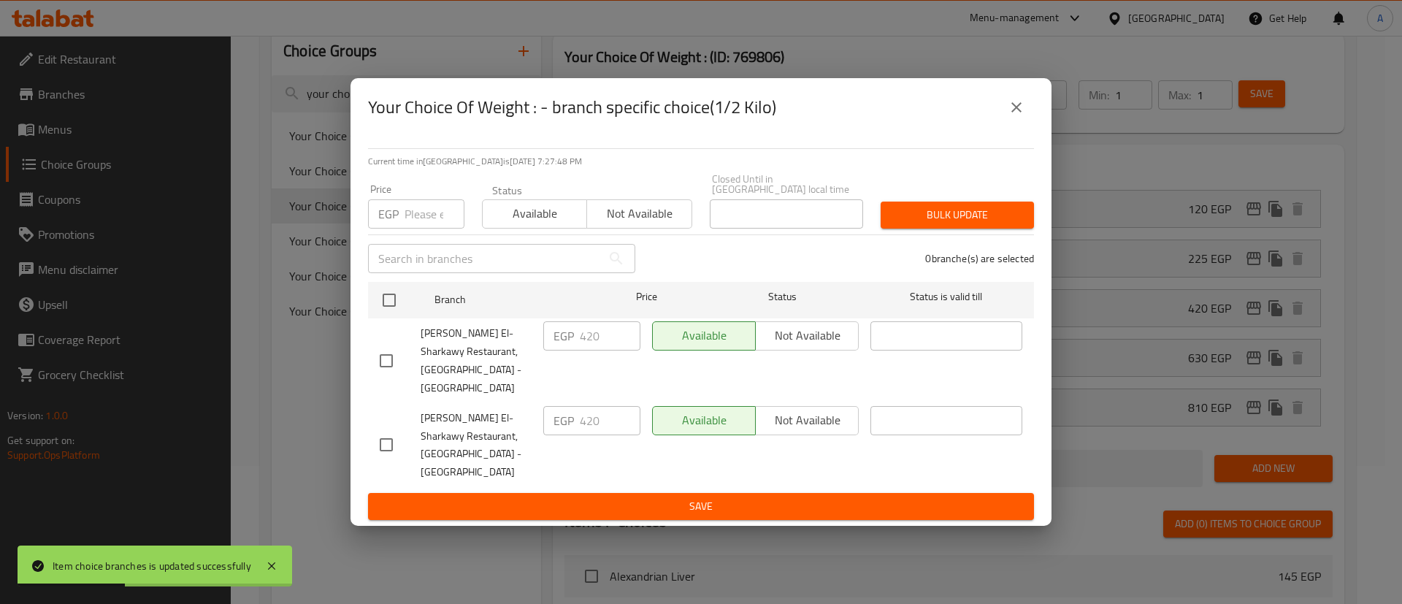
click at [420, 227] on input "number" at bounding box center [434, 213] width 60 height 29
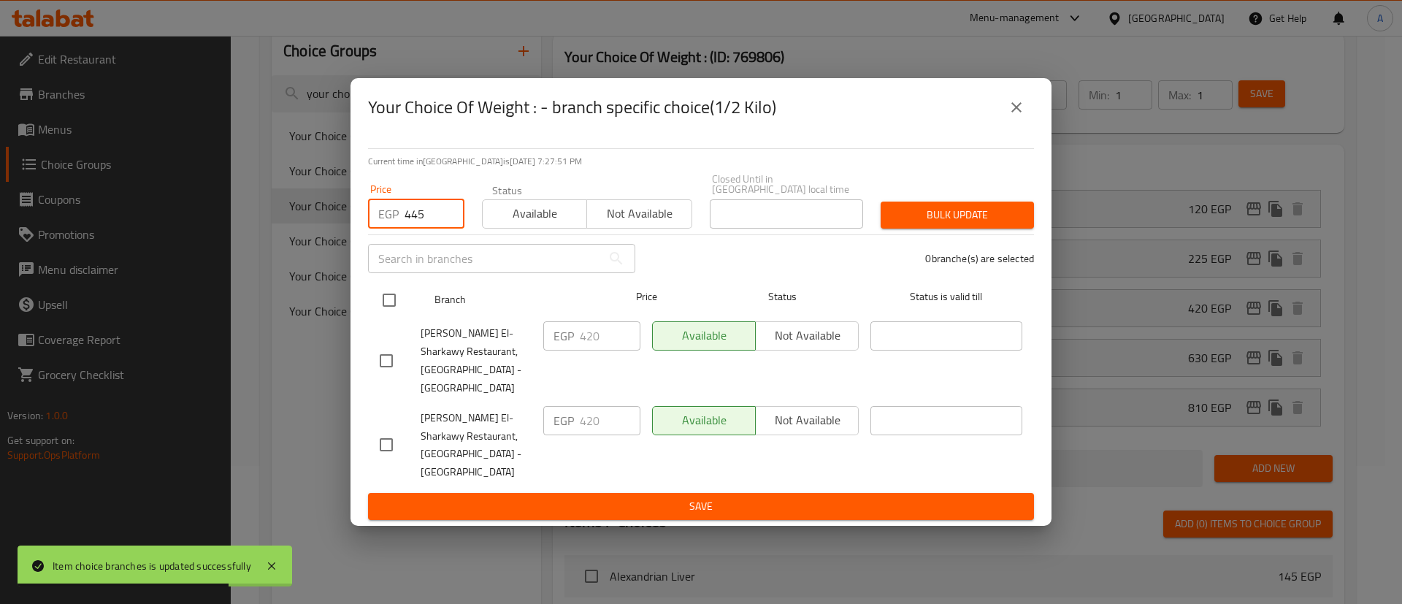
type input "445"
click at [391, 315] on input "checkbox" at bounding box center [389, 300] width 31 height 31
checkbox input "true"
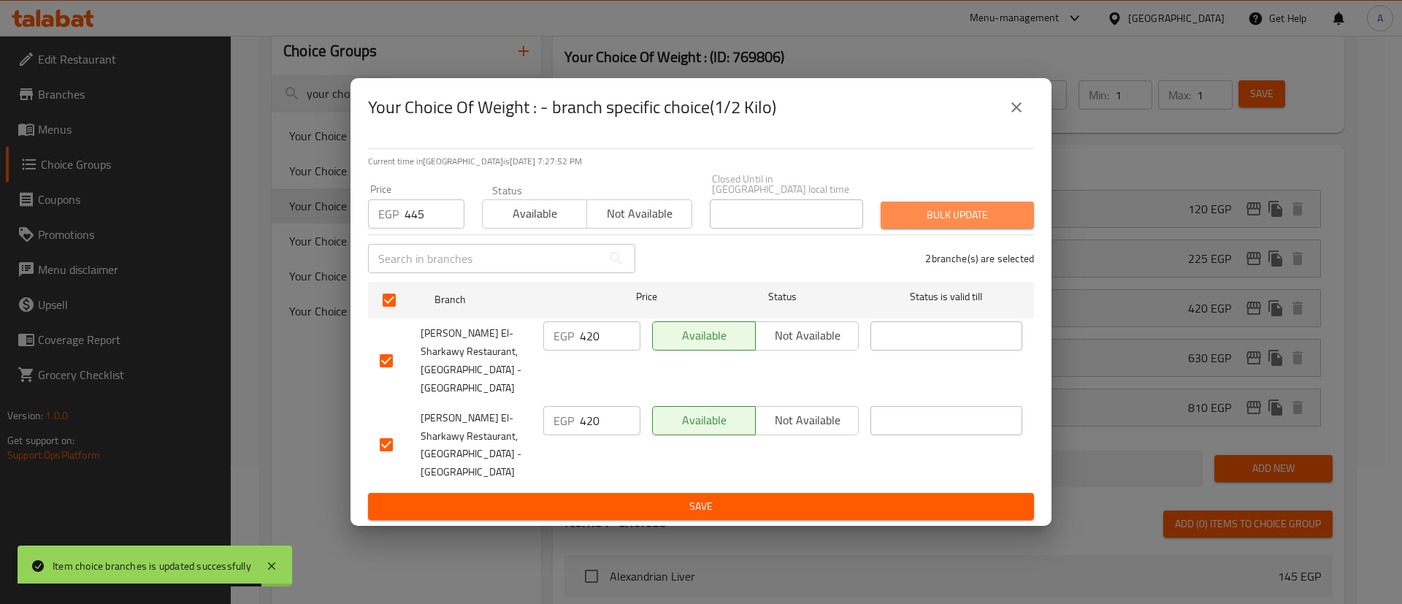
click at [946, 224] on span "Bulk update" at bounding box center [957, 215] width 130 height 18
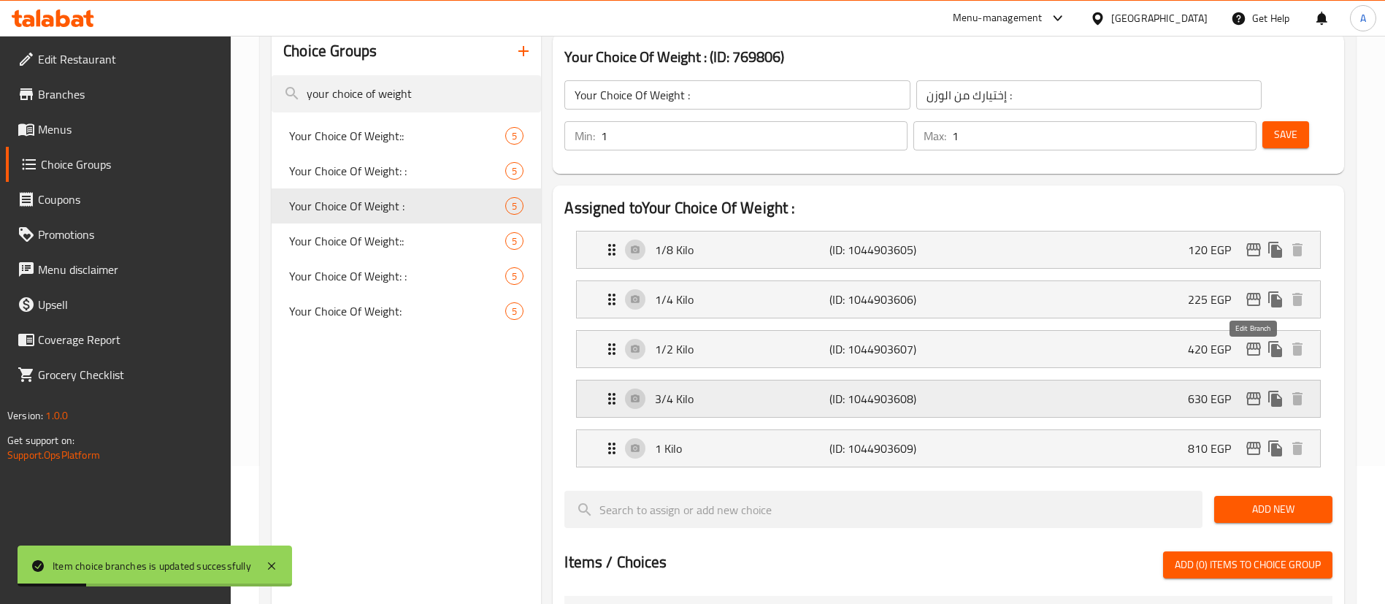
click at [1257, 392] on icon "edit" at bounding box center [1253, 398] width 15 height 13
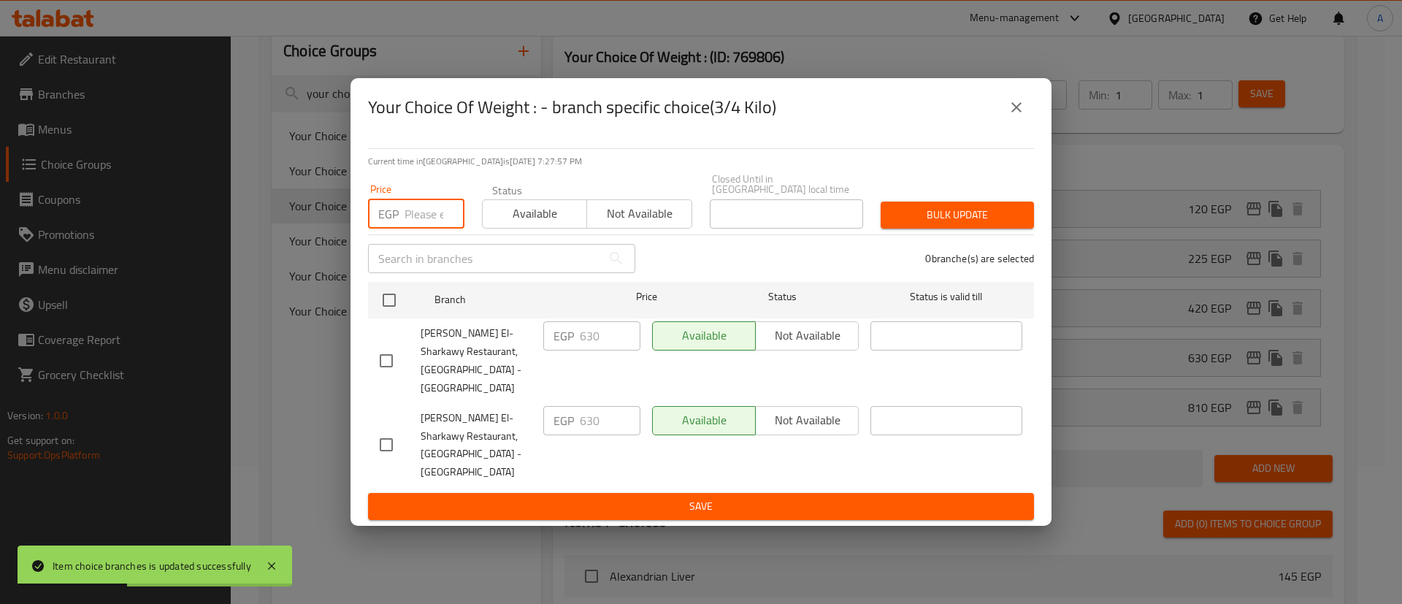
click at [423, 221] on input "number" at bounding box center [434, 213] width 60 height 29
type input "665"
click at [391, 315] on input "checkbox" at bounding box center [389, 300] width 31 height 31
checkbox input "true"
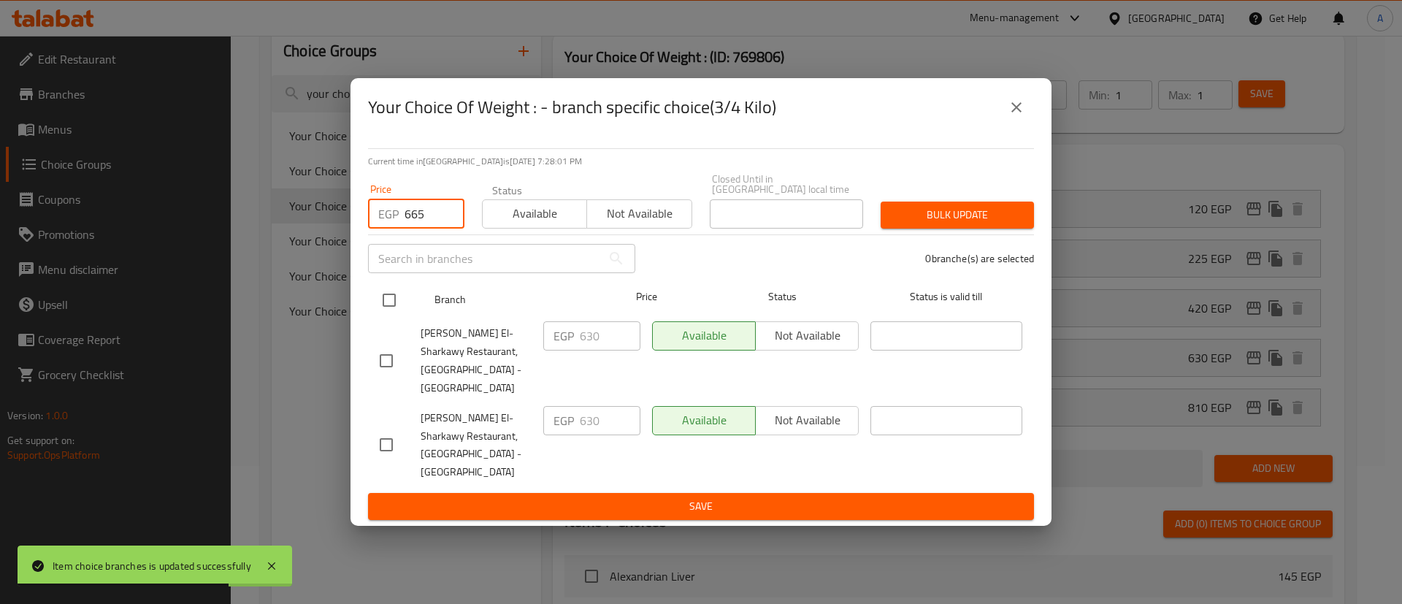
checkbox input "true"
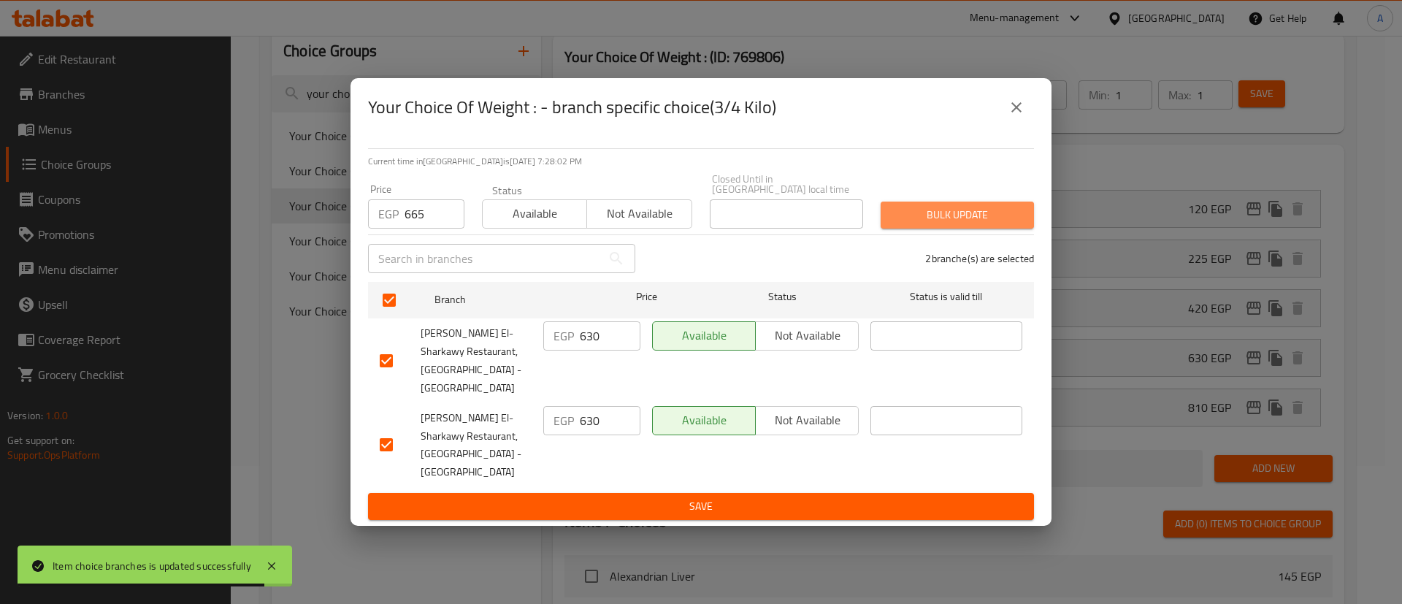
click at [953, 224] on span "Bulk update" at bounding box center [957, 215] width 130 height 18
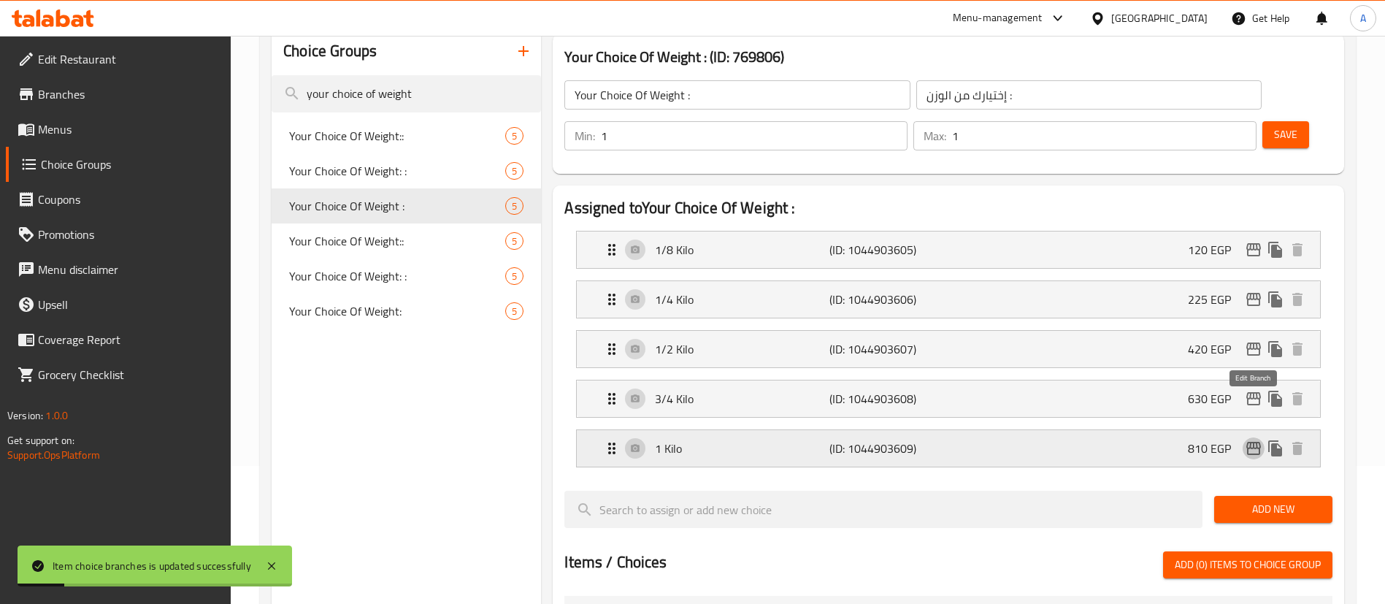
click at [1262, 437] on button "edit" at bounding box center [1254, 448] width 22 height 22
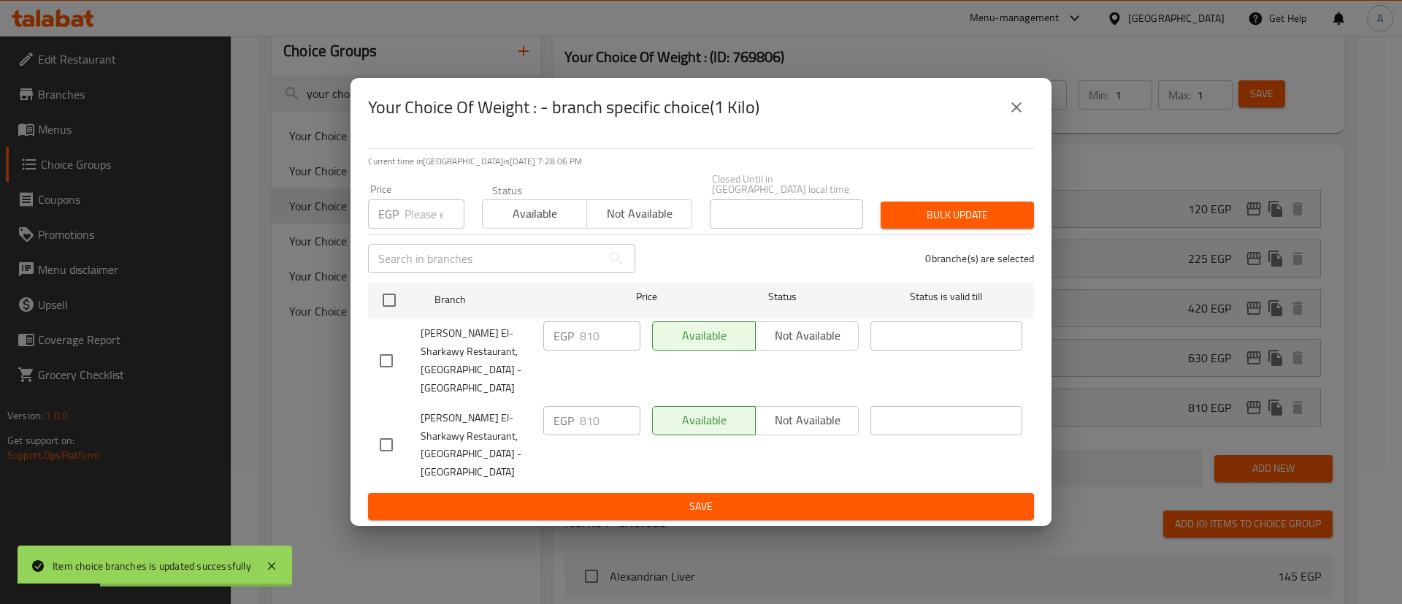
click at [429, 223] on input "number" at bounding box center [434, 213] width 60 height 29
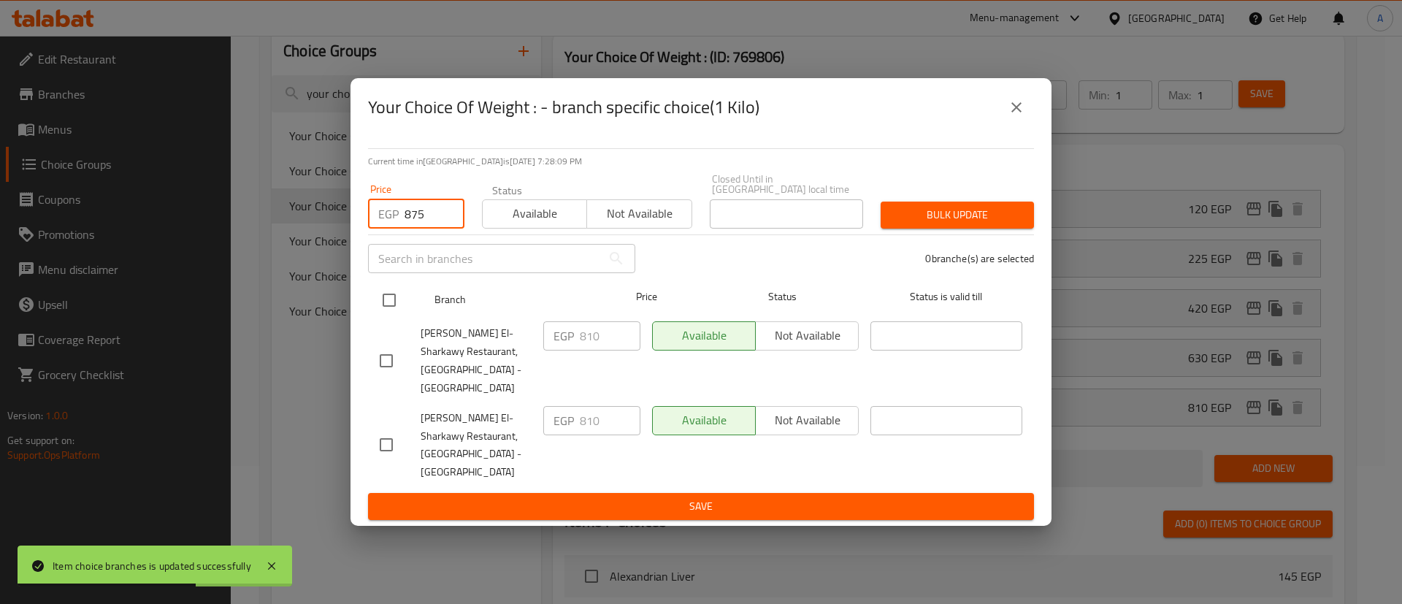
type input "875"
click at [380, 312] on input "checkbox" at bounding box center [389, 300] width 31 height 31
checkbox input "true"
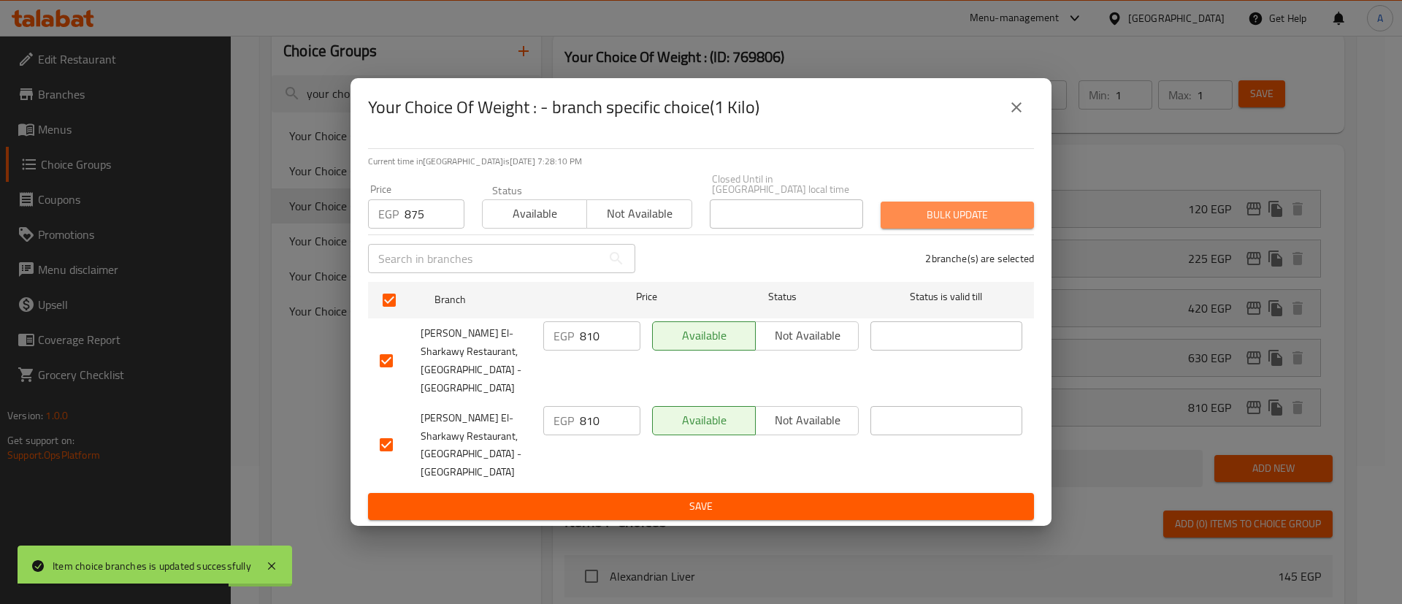
click at [984, 224] on span "Bulk update" at bounding box center [957, 215] width 130 height 18
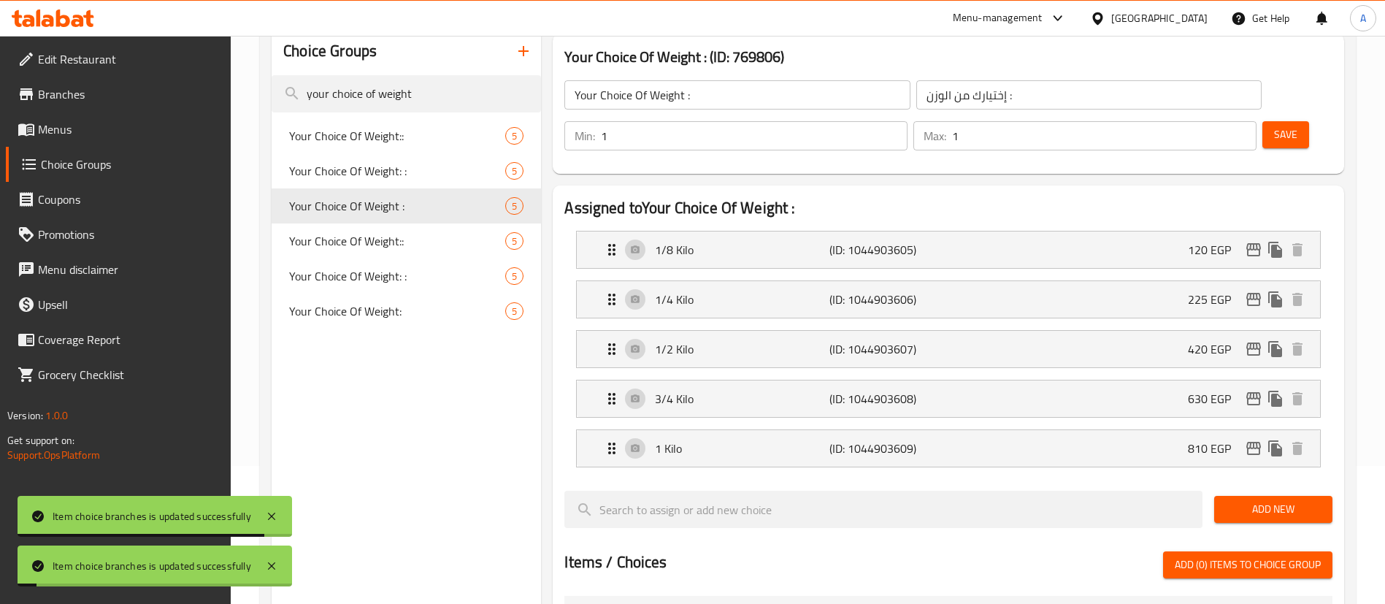
scroll to position [0, 0]
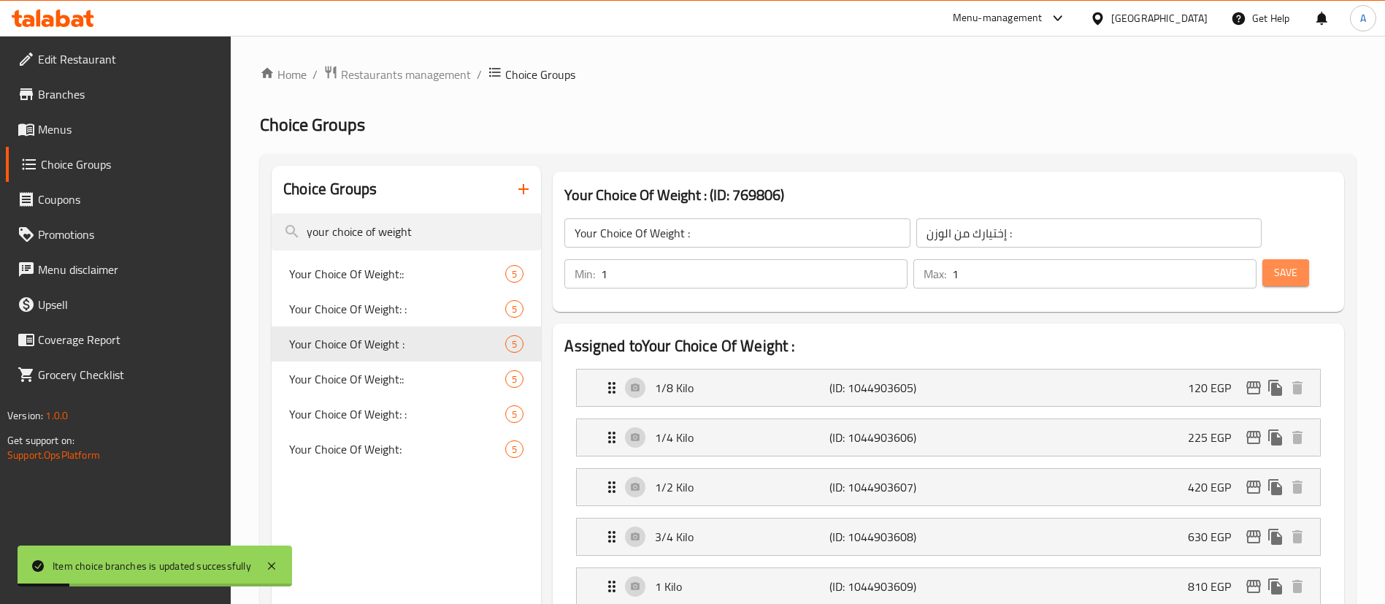
click at [1262, 259] on button "Save" at bounding box center [1285, 272] width 47 height 27
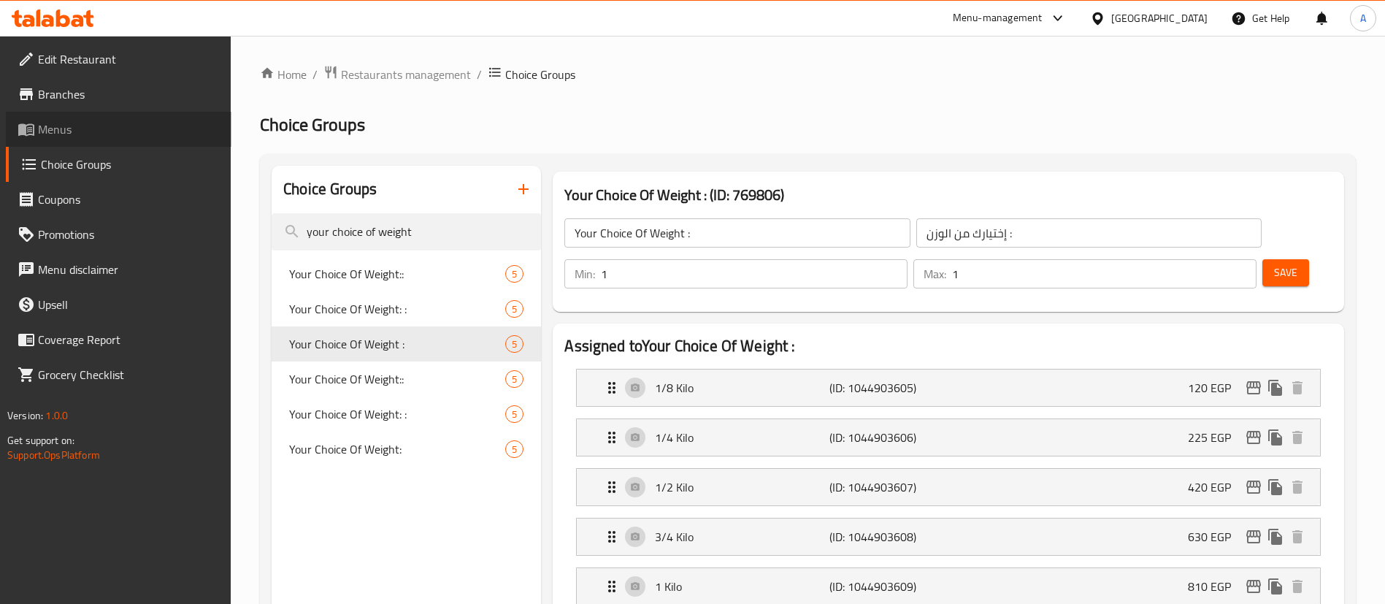
click at [65, 127] on span "Menus" at bounding box center [129, 129] width 182 height 18
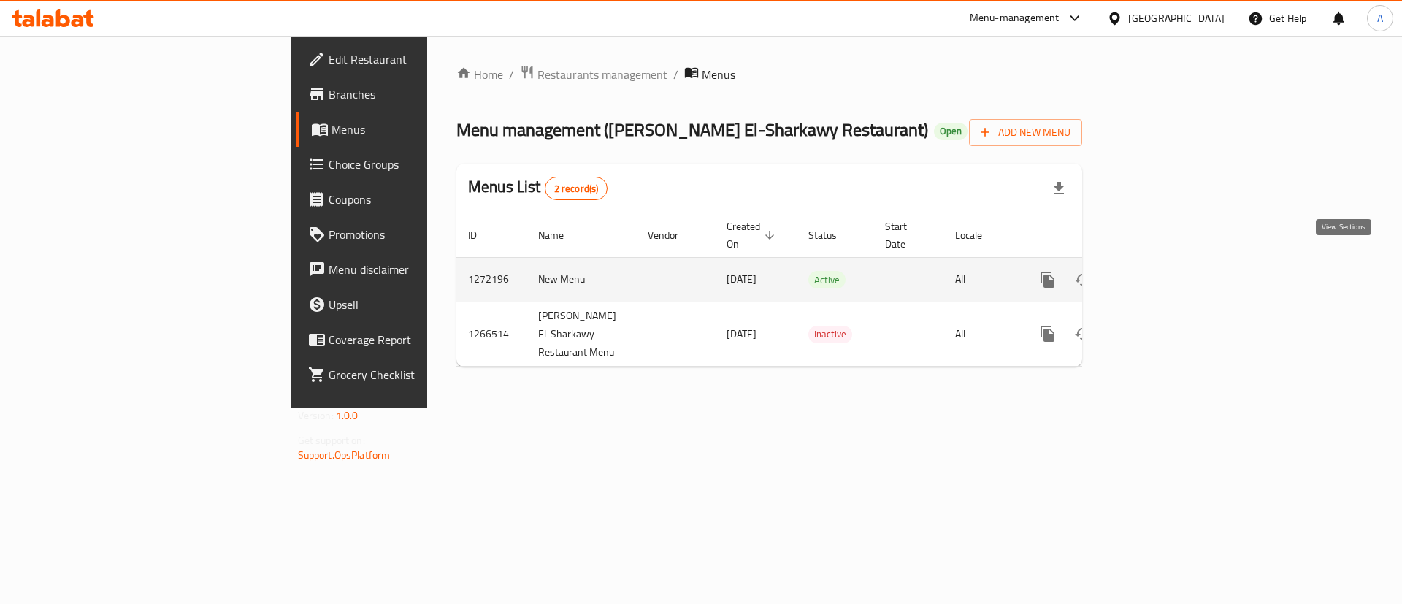
click at [1161, 271] on icon "enhanced table" at bounding box center [1153, 280] width 18 height 18
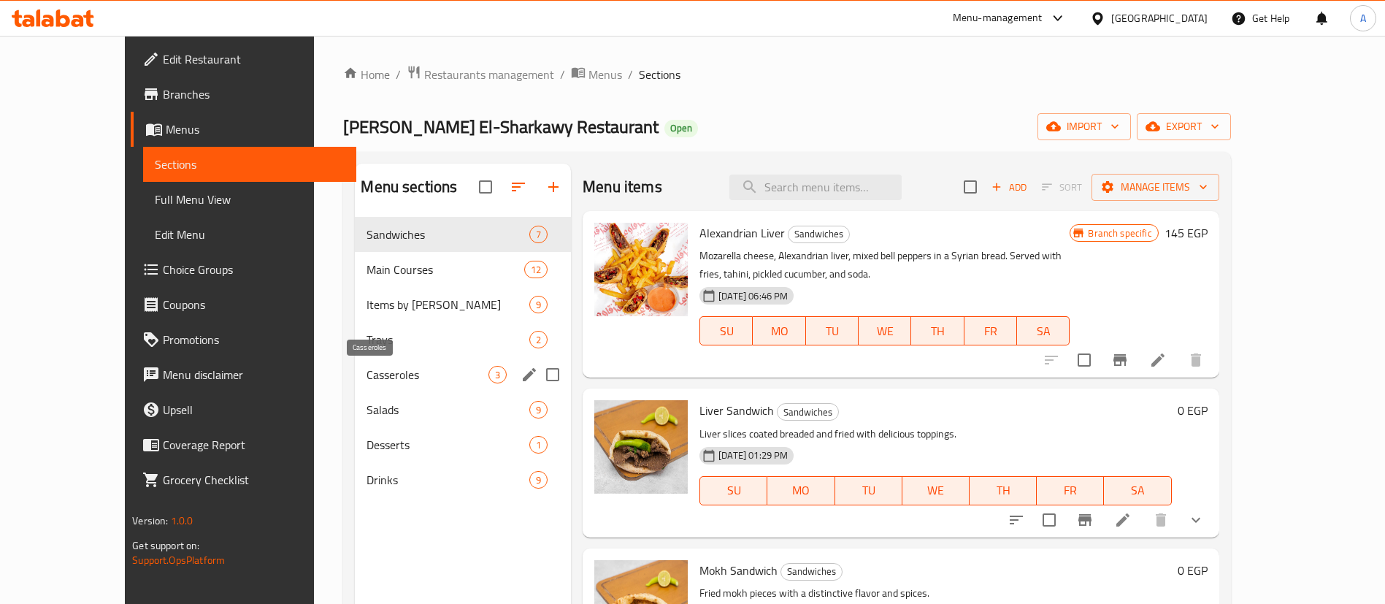
click at [366, 375] on span "Casseroles" at bounding box center [427, 375] width 122 height 18
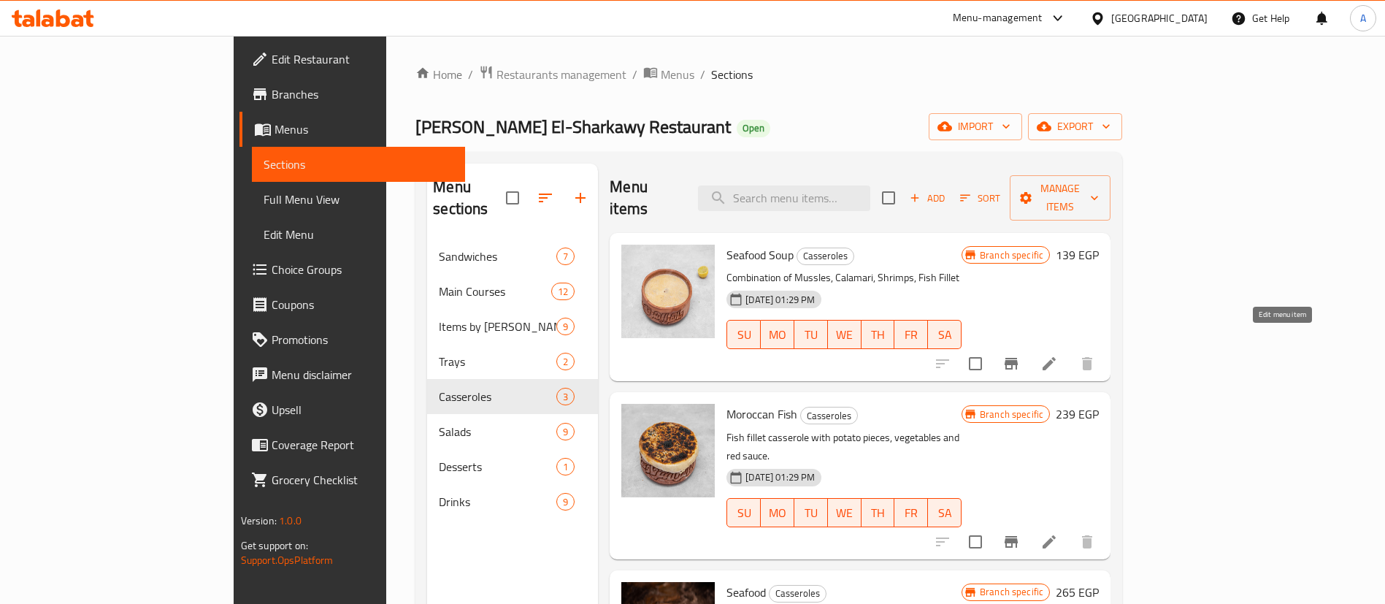
click at [1056, 357] on icon at bounding box center [1048, 363] width 13 height 13
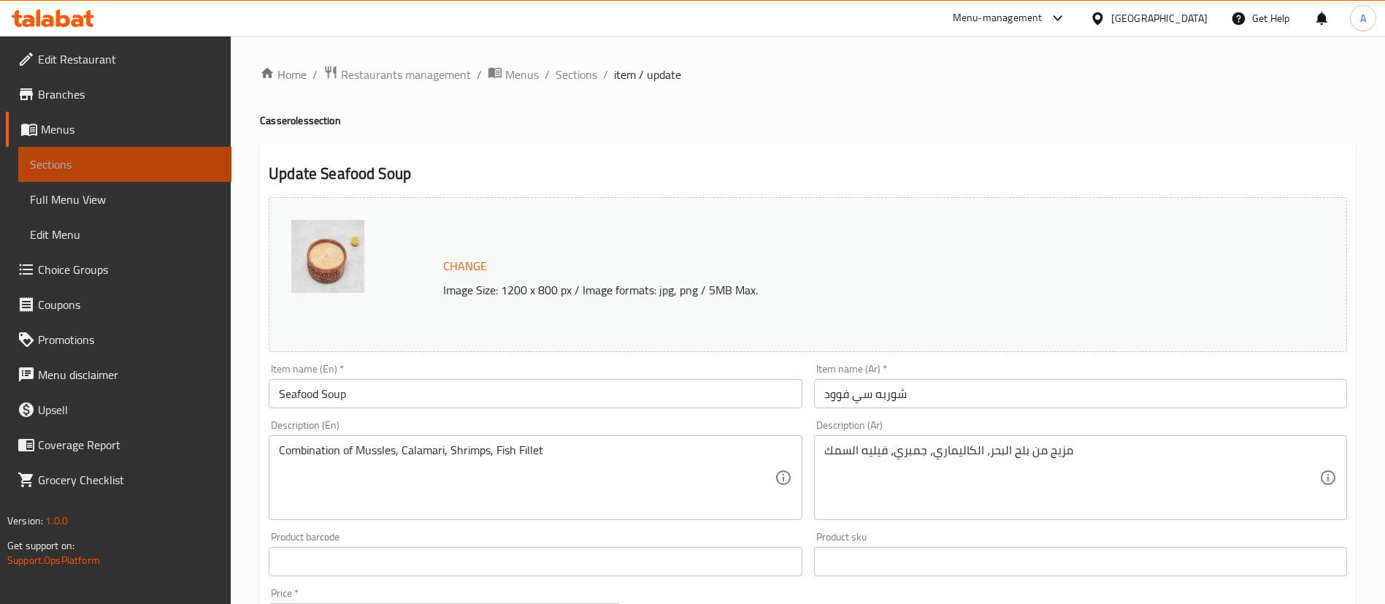
click at [61, 155] on span "Sections" at bounding box center [125, 164] width 190 height 18
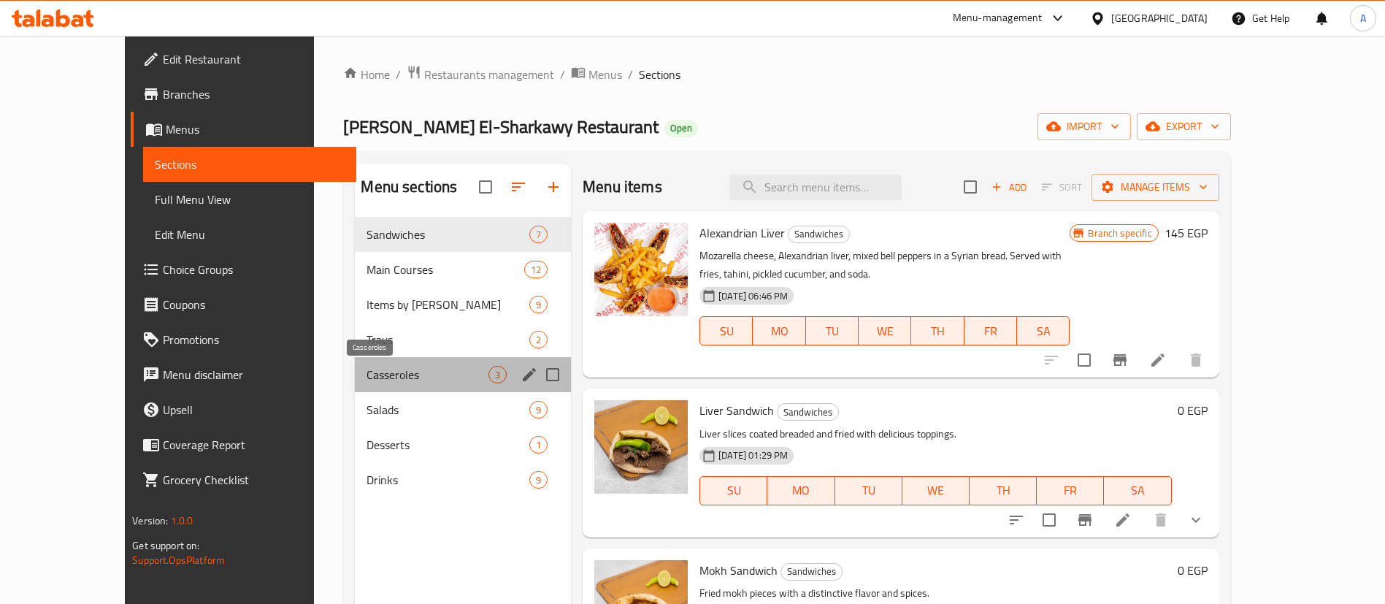
click at [366, 376] on span "Casseroles" at bounding box center [427, 375] width 122 height 18
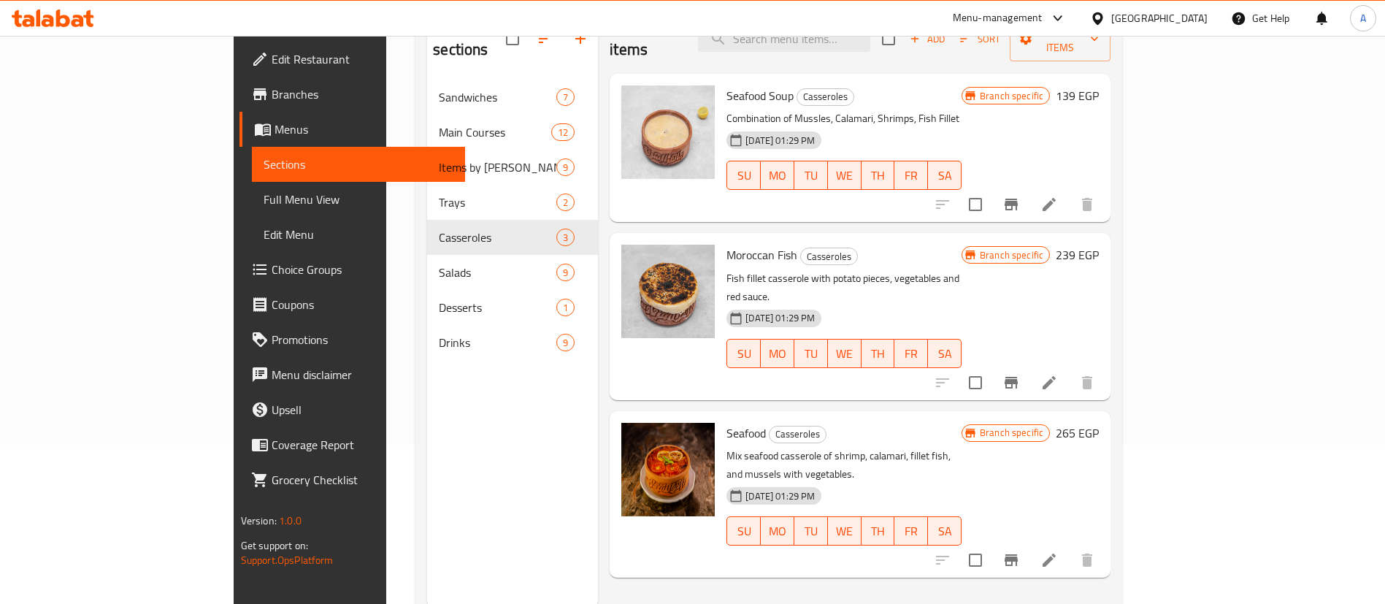
scroll to position [164, 0]
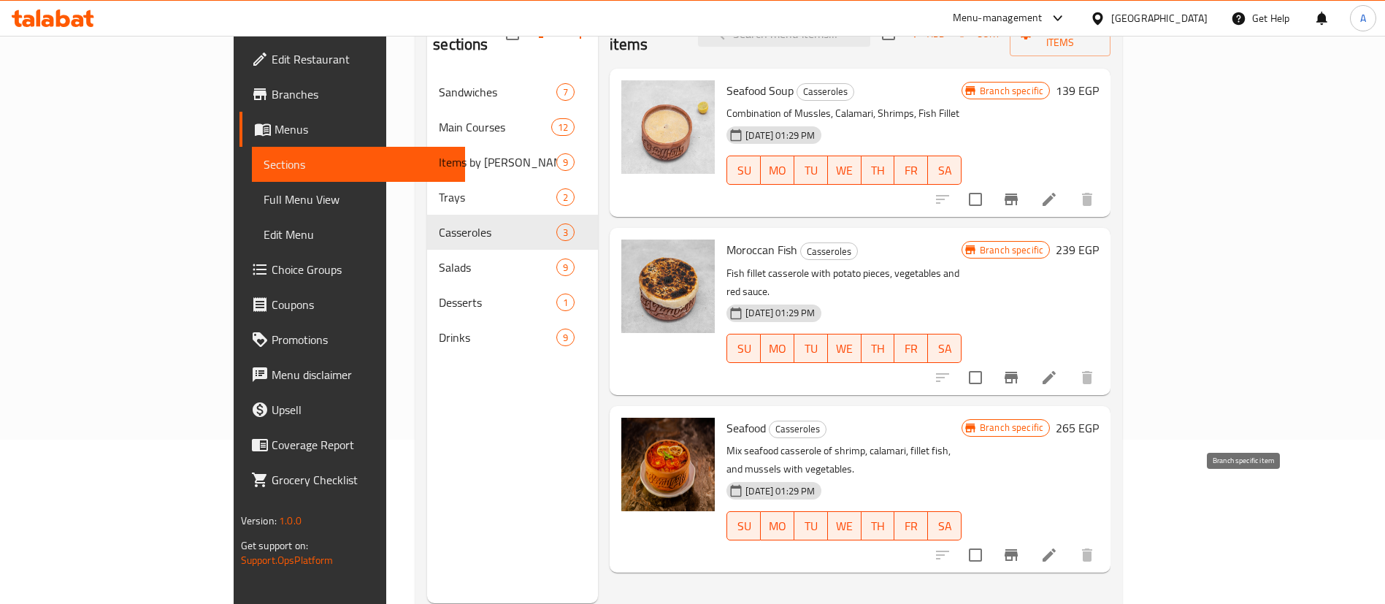
click at [1020, 546] on icon "Branch-specific-item" at bounding box center [1011, 555] width 18 height 18
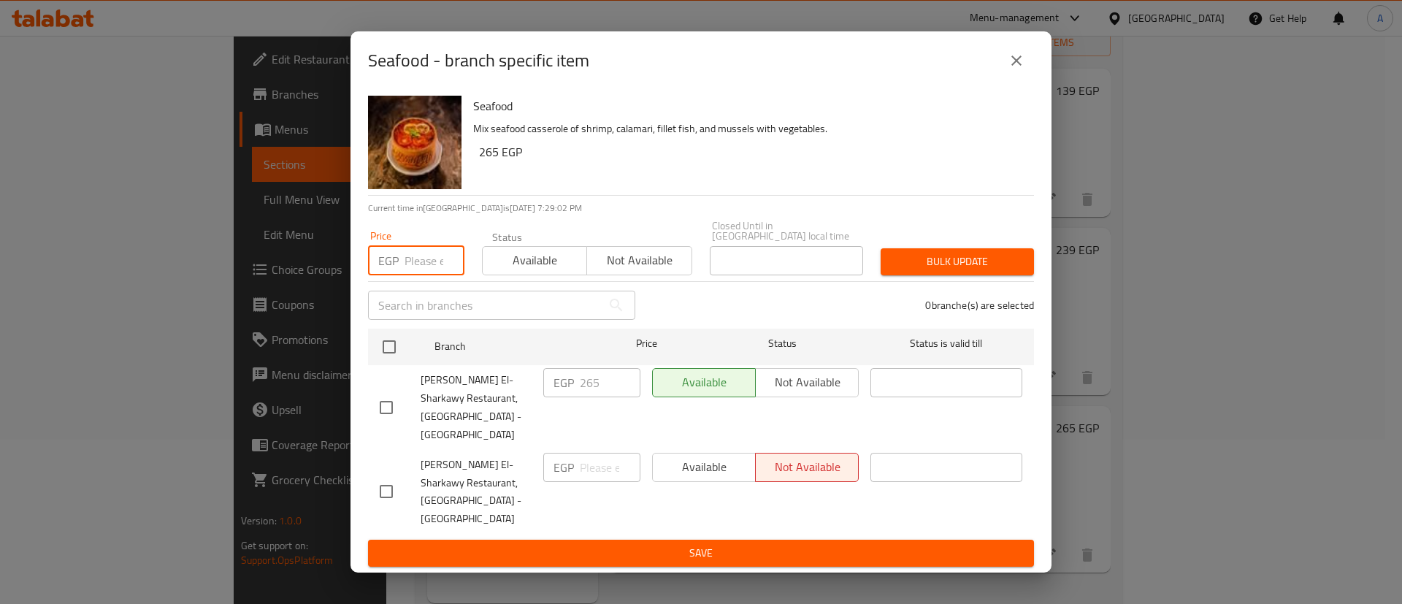
click at [410, 267] on input "number" at bounding box center [434, 260] width 60 height 29
type input "290"
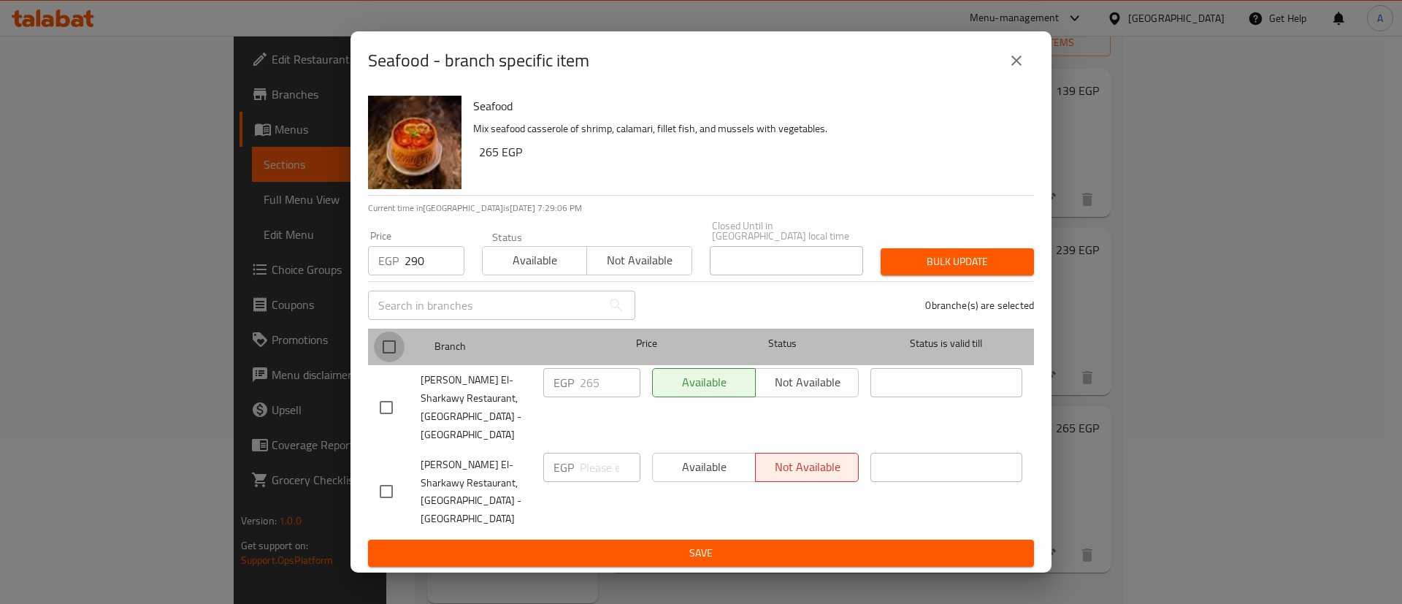
click at [398, 358] on input "checkbox" at bounding box center [389, 346] width 31 height 31
checkbox input "true"
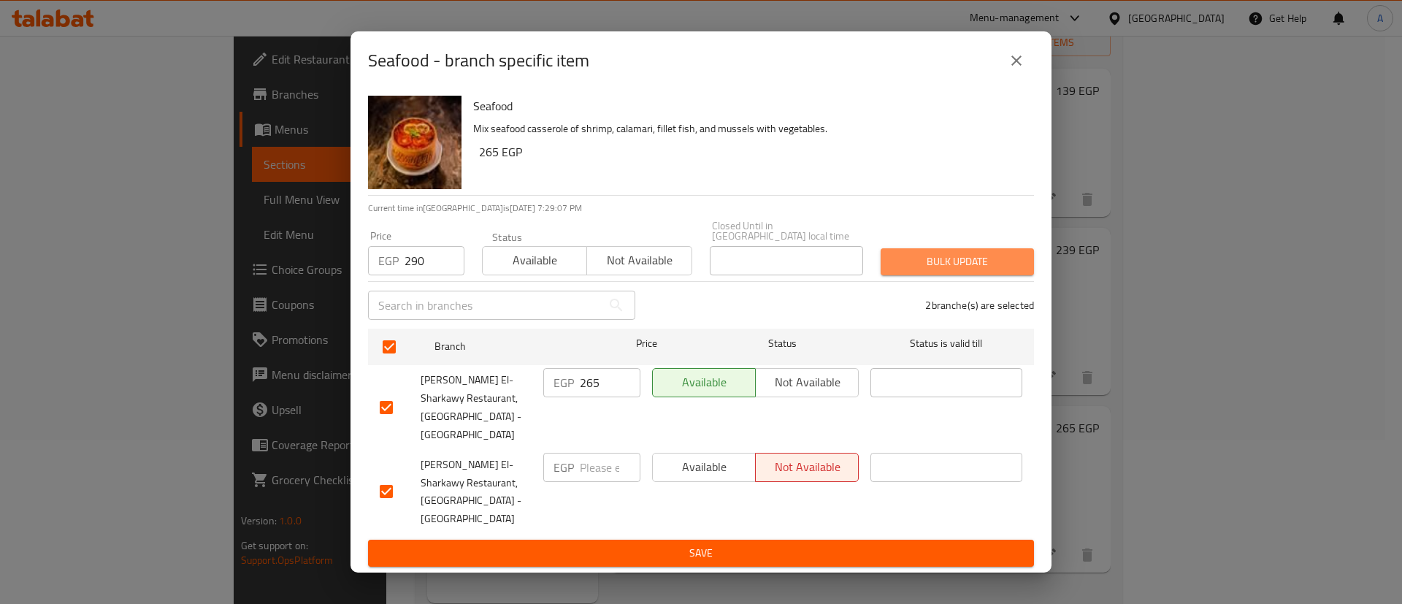
click at [970, 269] on span "Bulk update" at bounding box center [957, 262] width 130 height 18
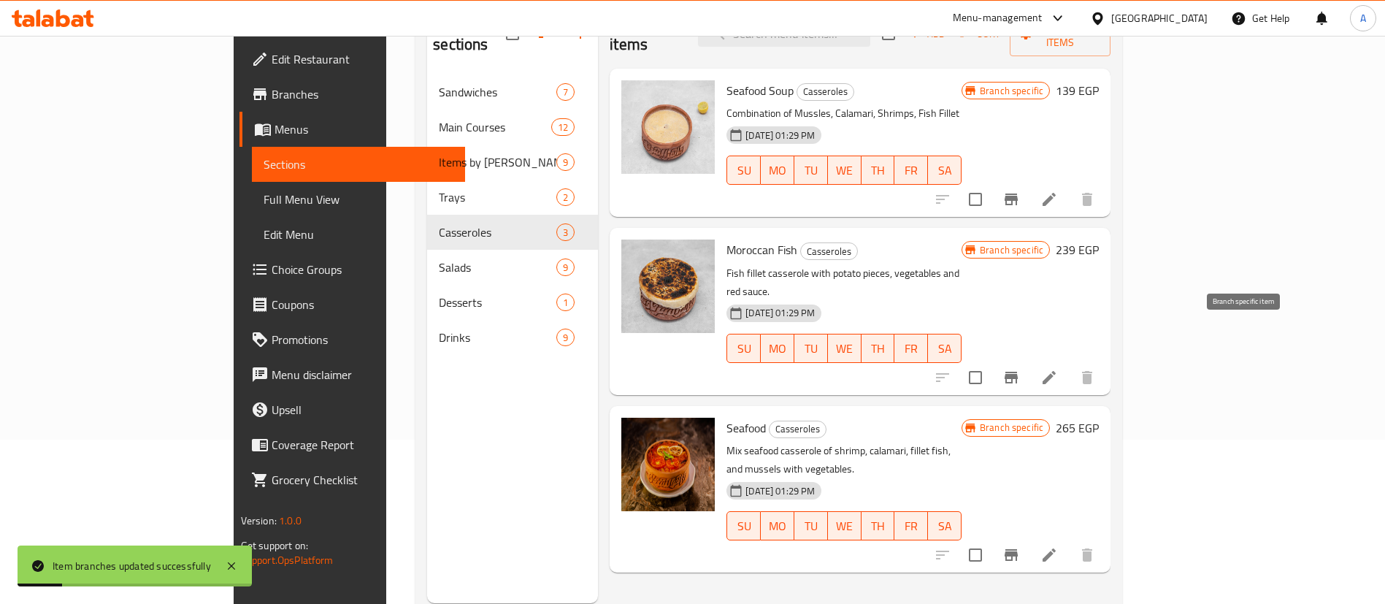
click at [1018, 372] on icon "Branch-specific-item" at bounding box center [1011, 378] width 13 height 12
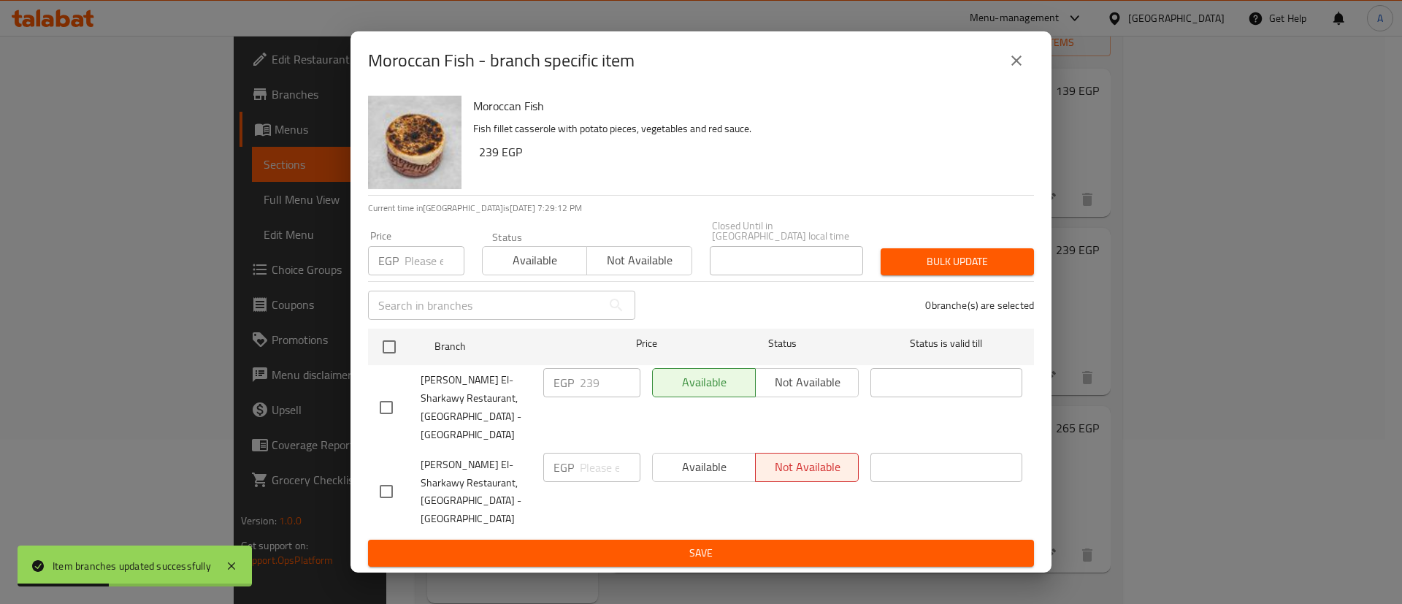
click at [407, 274] on input "number" at bounding box center [434, 260] width 60 height 29
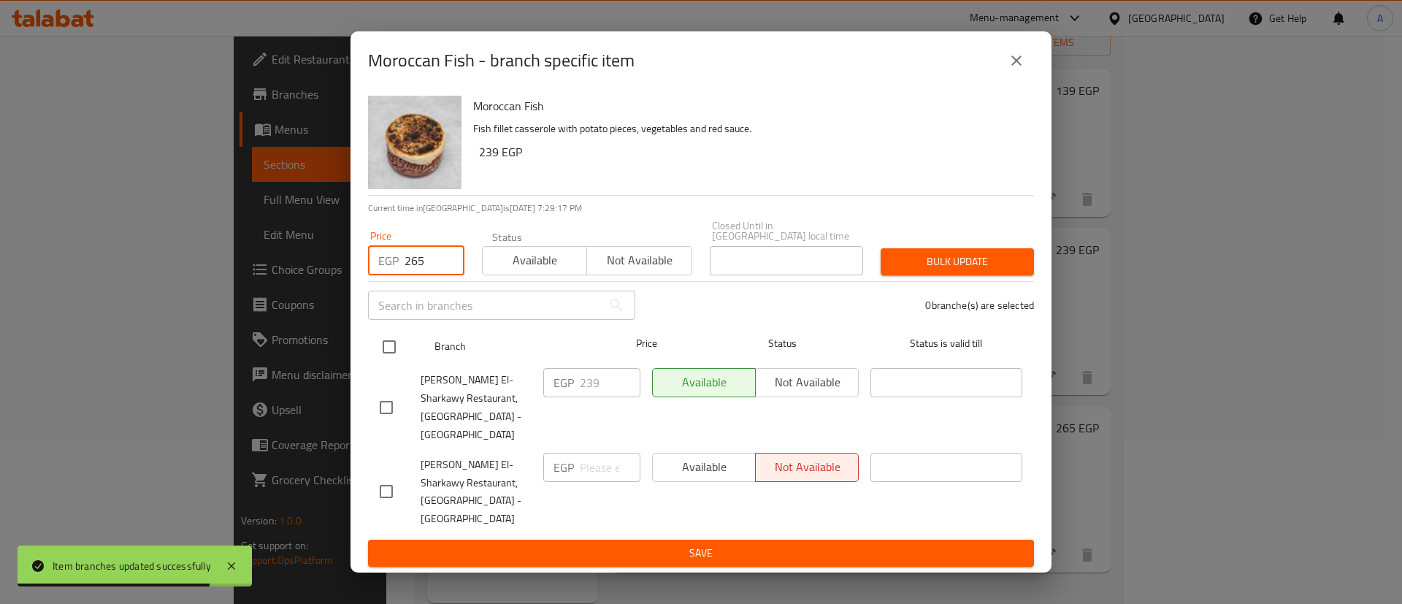
type input "265"
click at [395, 359] on input "checkbox" at bounding box center [389, 346] width 31 height 31
checkbox input "true"
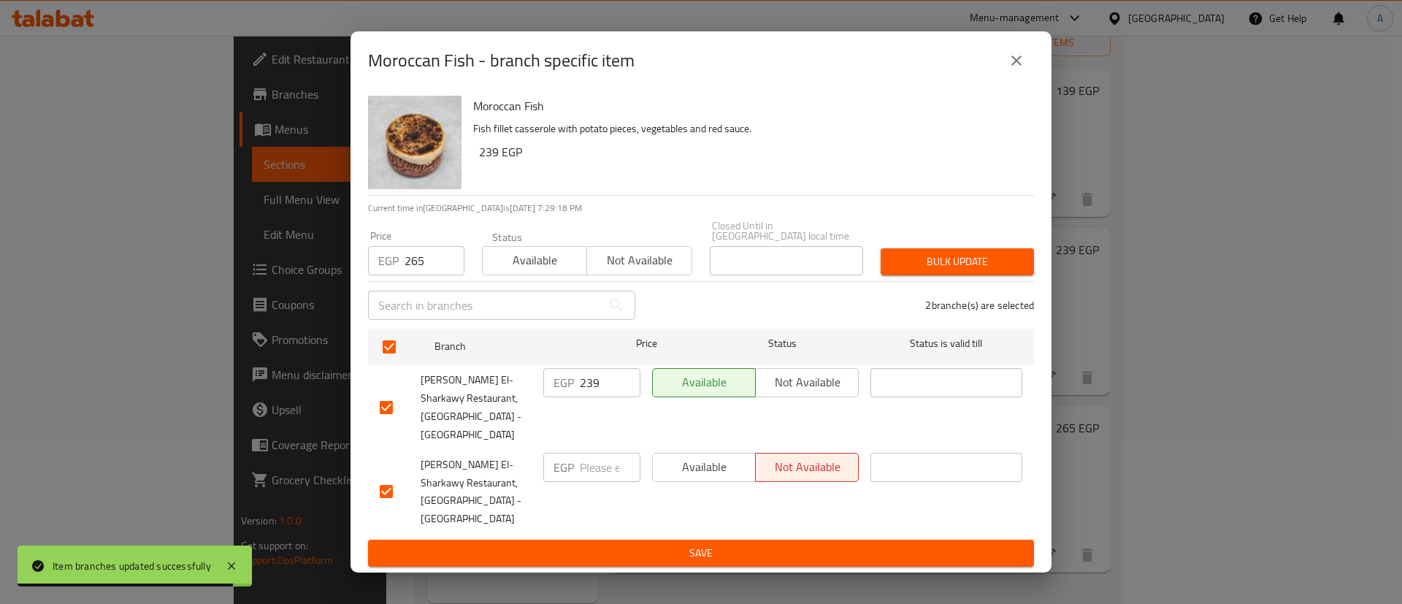
click at [935, 267] on span "Bulk update" at bounding box center [957, 262] width 130 height 18
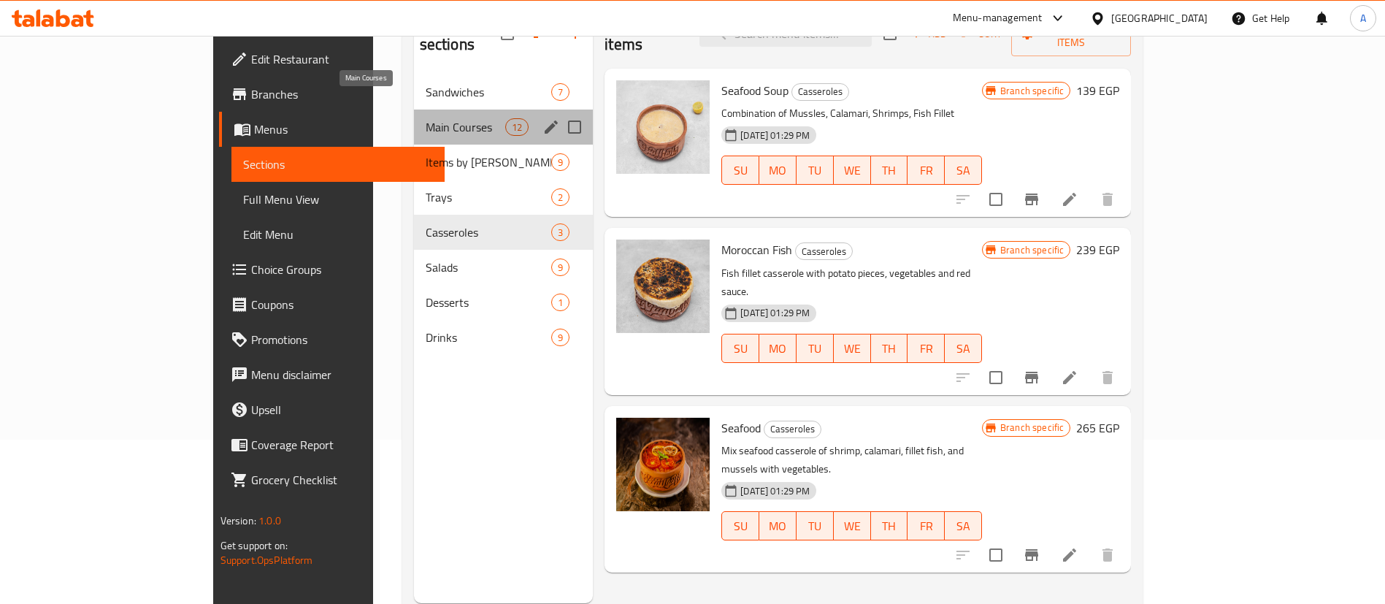
click at [426, 118] on span "Main Courses" at bounding box center [466, 127] width 80 height 18
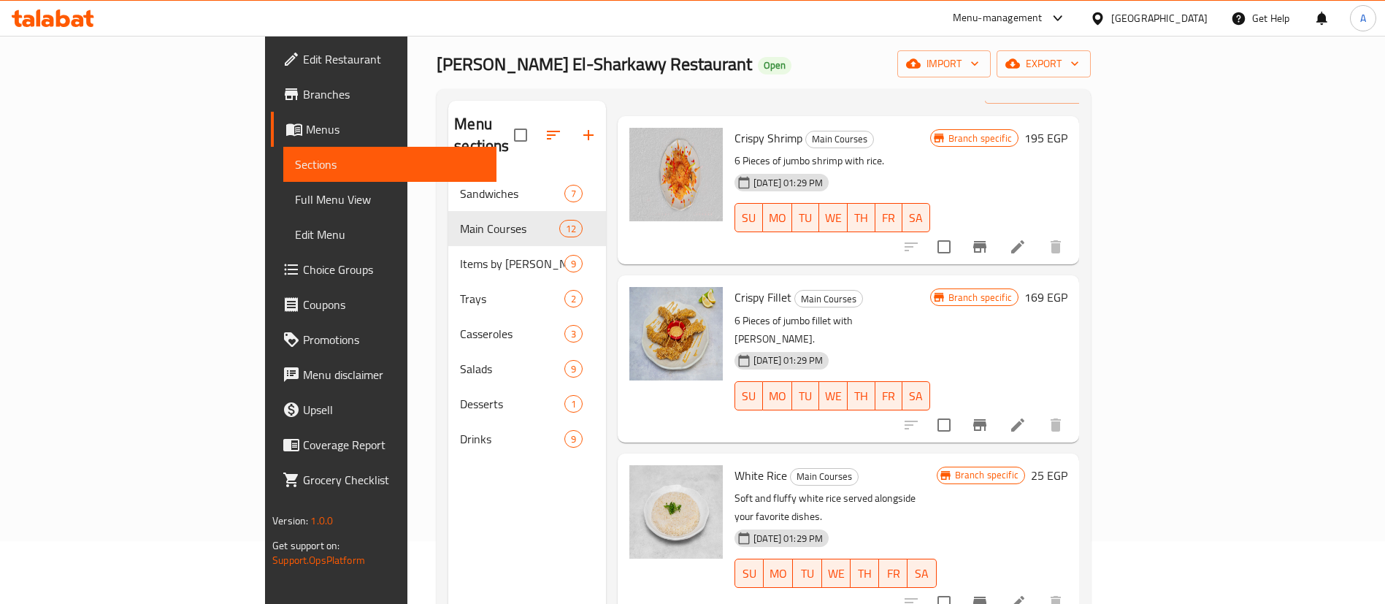
scroll to position [45, 0]
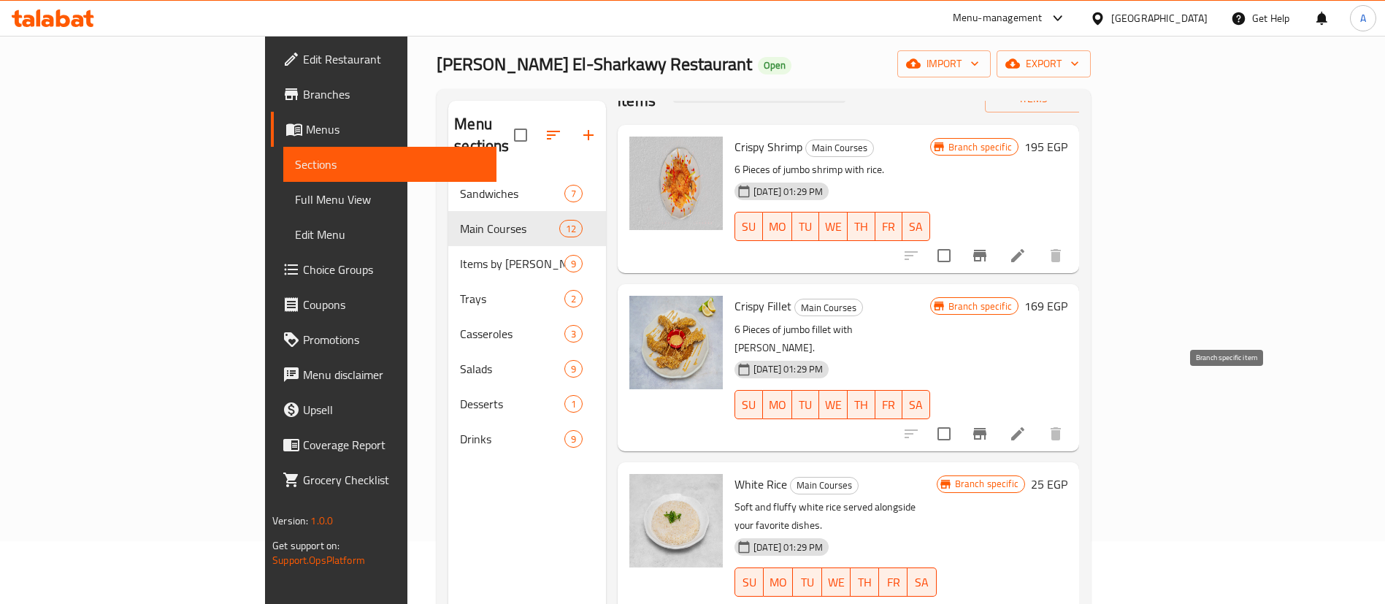
click at [997, 416] on button "Branch-specific-item" at bounding box center [979, 433] width 35 height 35
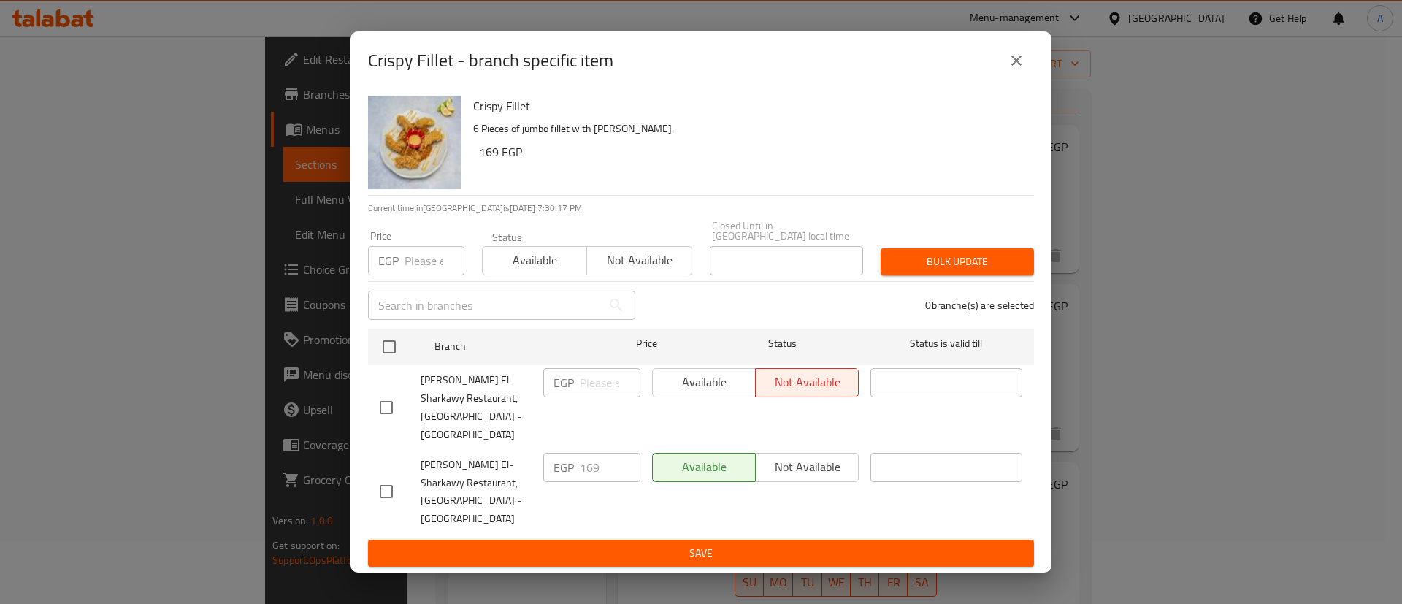
click at [420, 275] on input "number" at bounding box center [434, 260] width 60 height 29
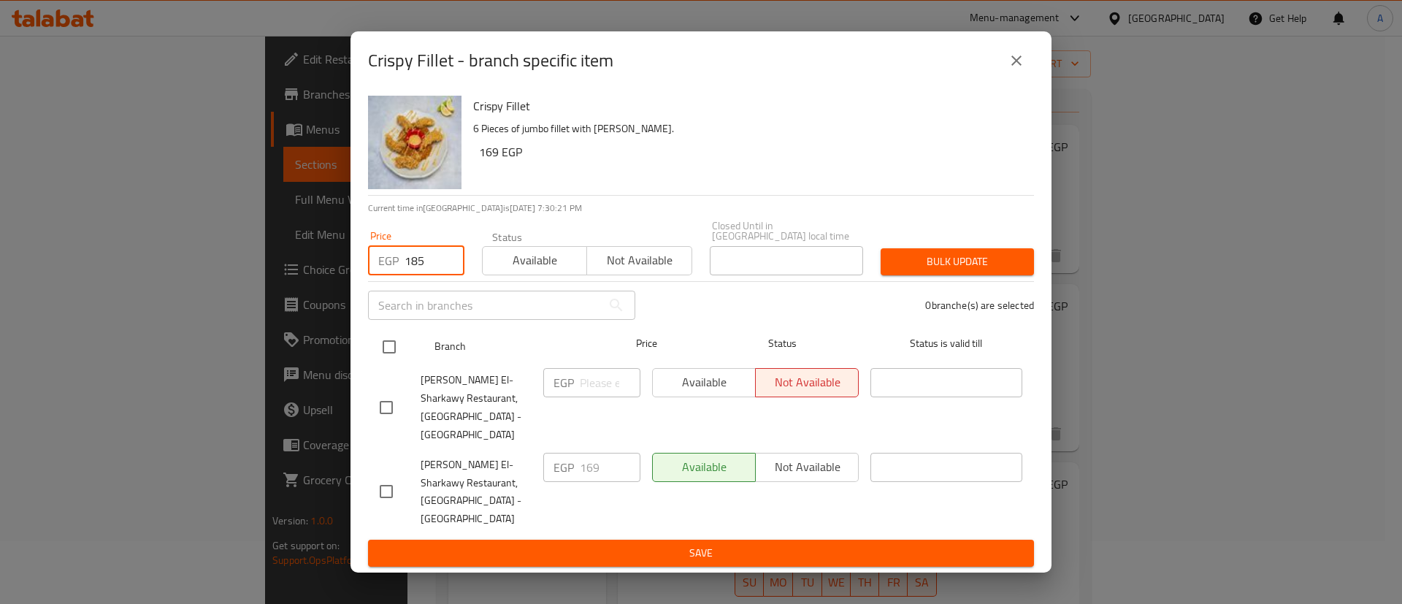
type input "185"
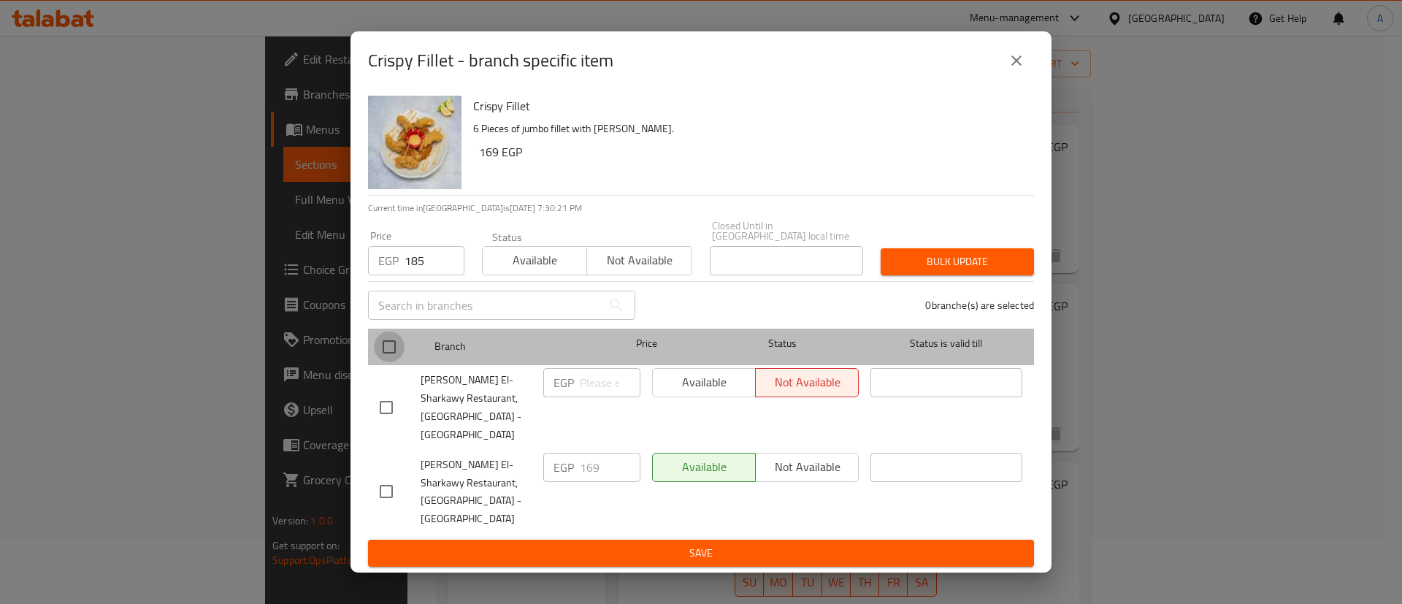
click at [398, 358] on input "checkbox" at bounding box center [389, 346] width 31 height 31
checkbox input "true"
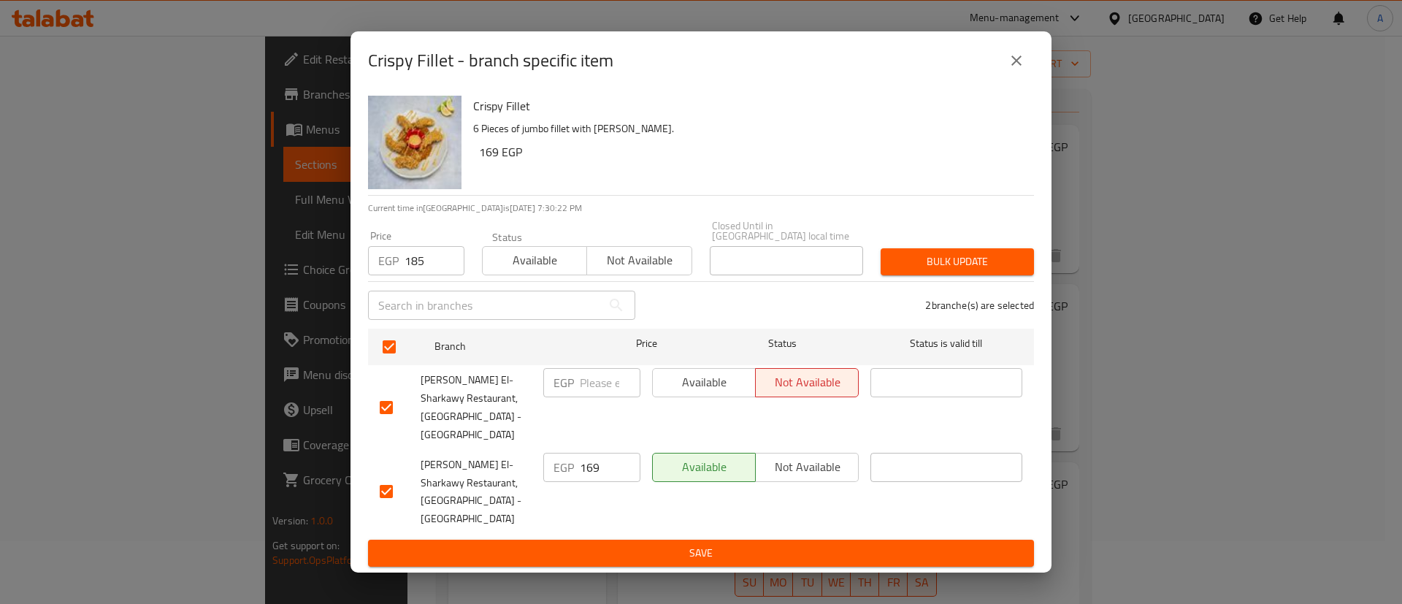
click at [960, 271] on span "Bulk update" at bounding box center [957, 262] width 130 height 18
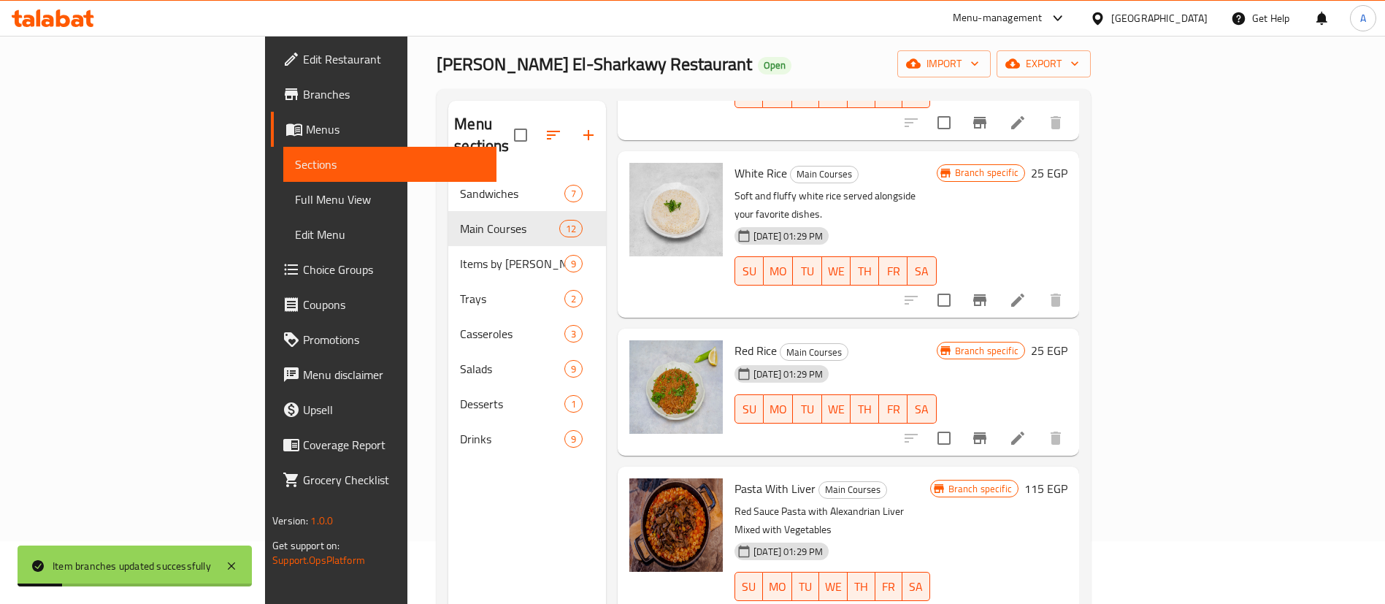
scroll to position [491, 0]
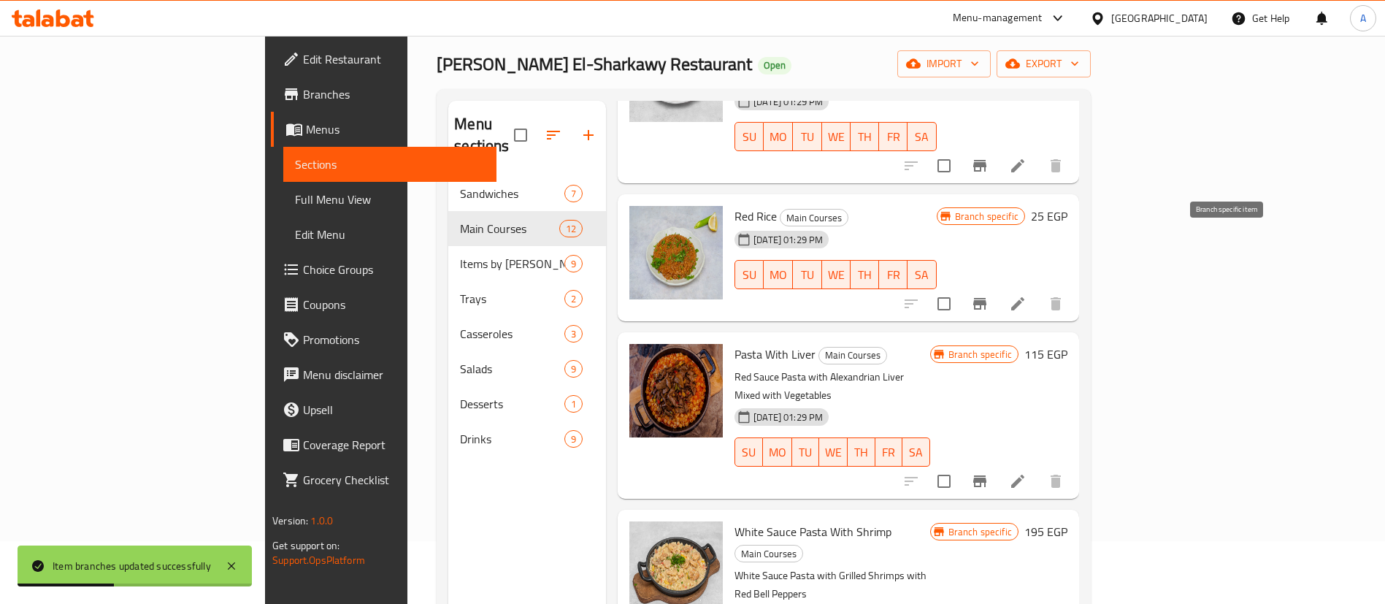
click at [988, 295] on icon "Branch-specific-item" at bounding box center [980, 304] width 18 height 18
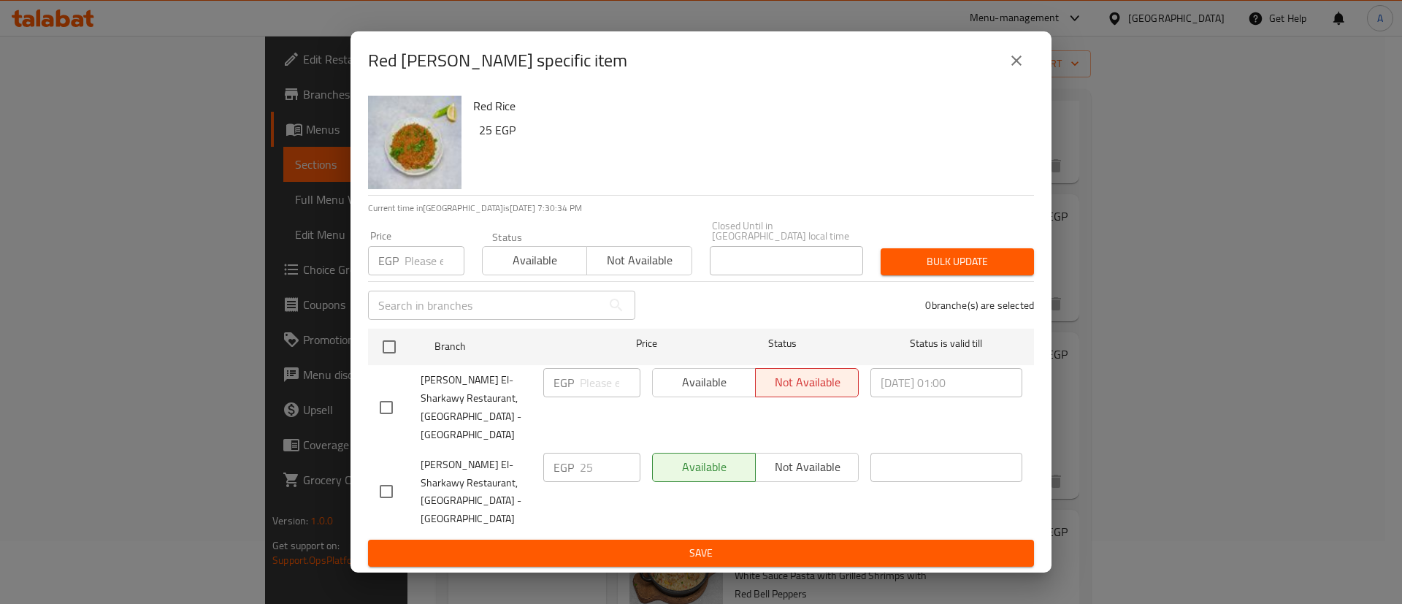
click at [1015, 66] on icon "close" at bounding box center [1016, 60] width 10 height 10
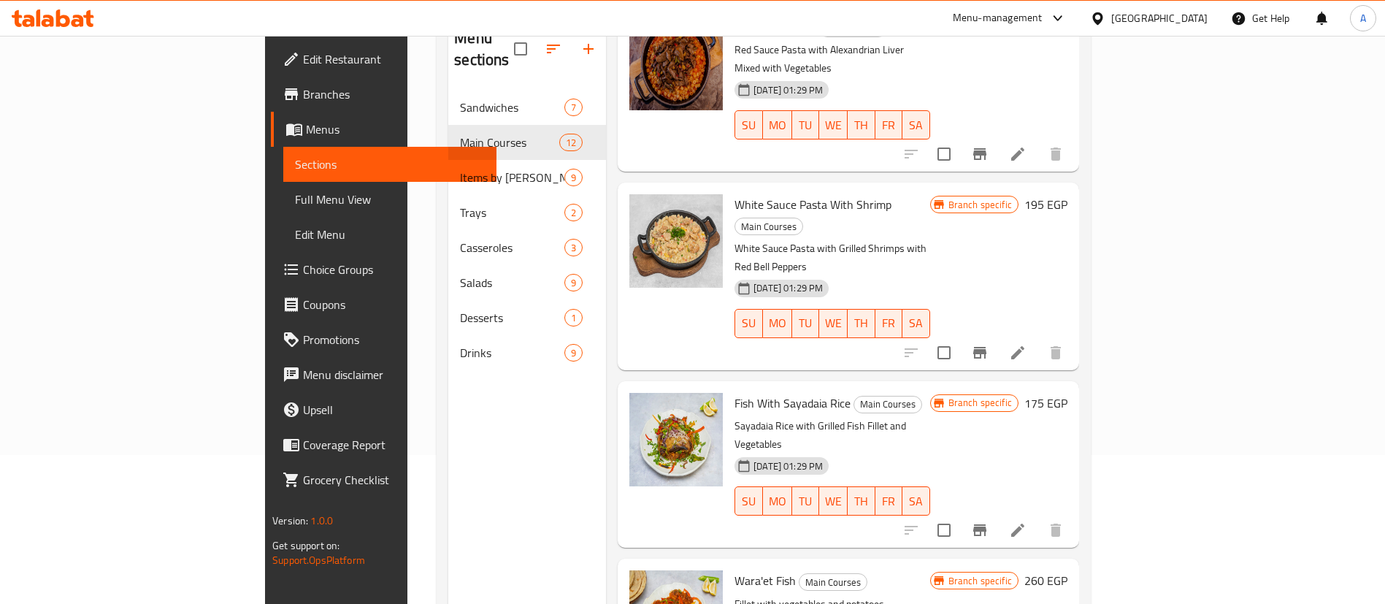
scroll to position [772, 0]
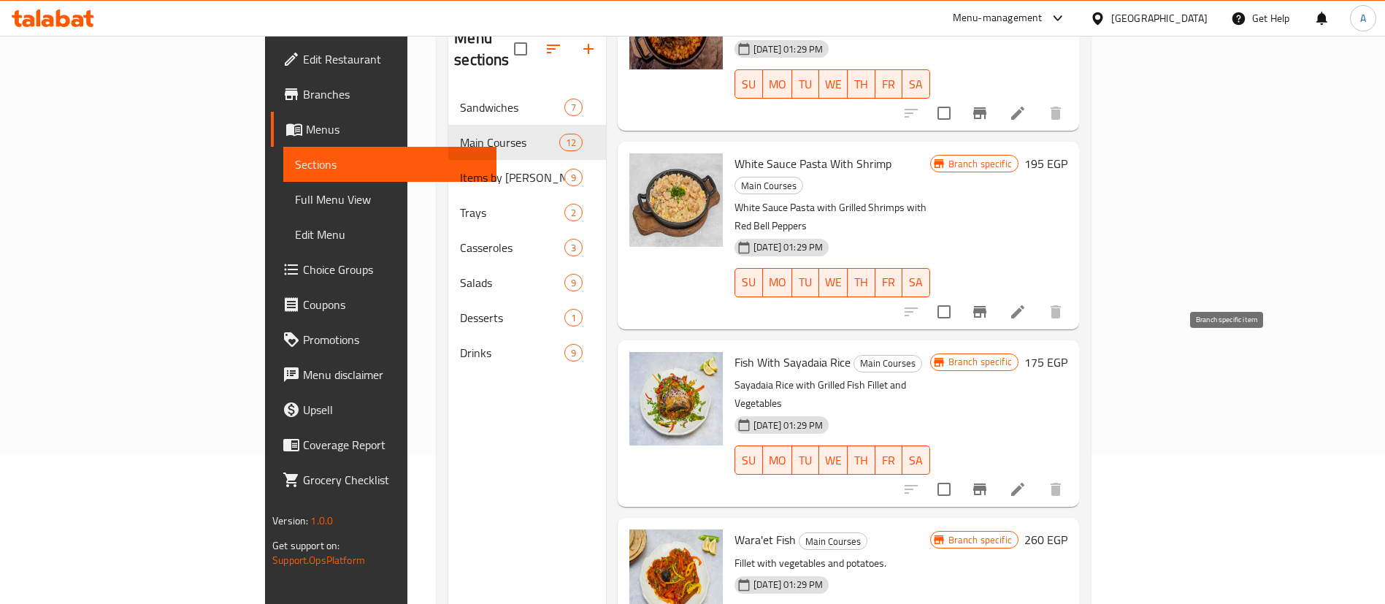
click at [988, 480] on icon "Branch-specific-item" at bounding box center [980, 489] width 18 height 18
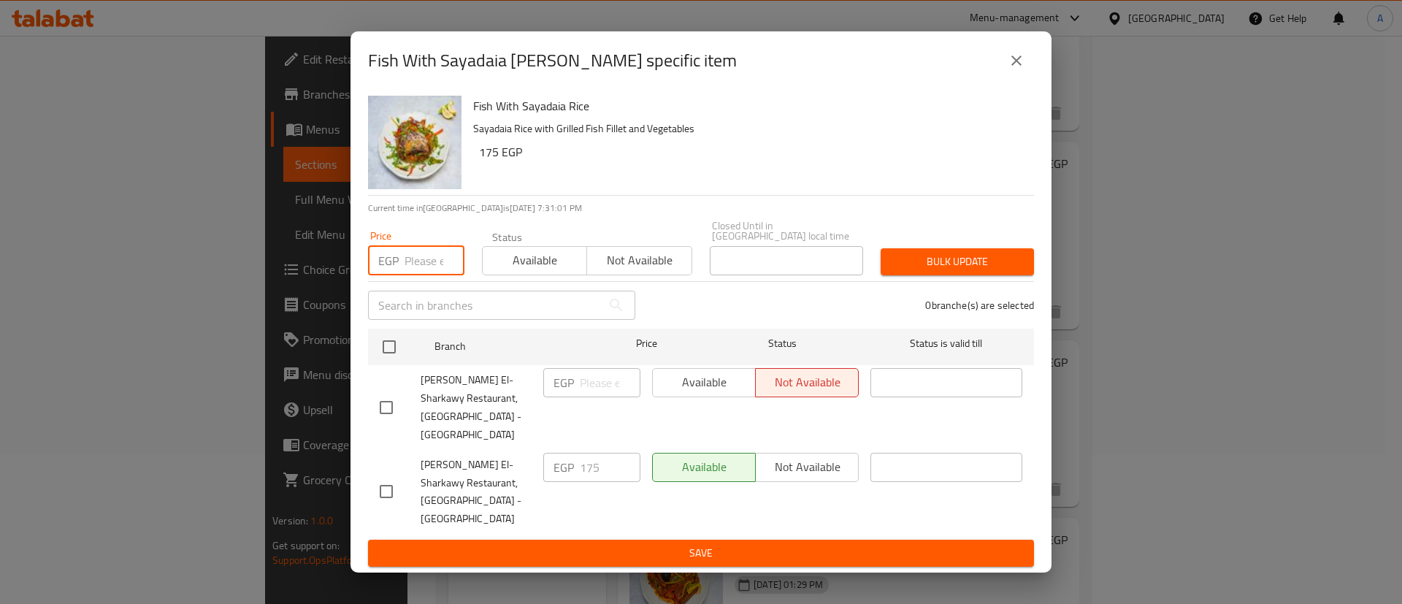
click at [418, 275] on input "number" at bounding box center [434, 260] width 60 height 29
type input "193"
click at [393, 356] on input "checkbox" at bounding box center [389, 346] width 31 height 31
checkbox input "true"
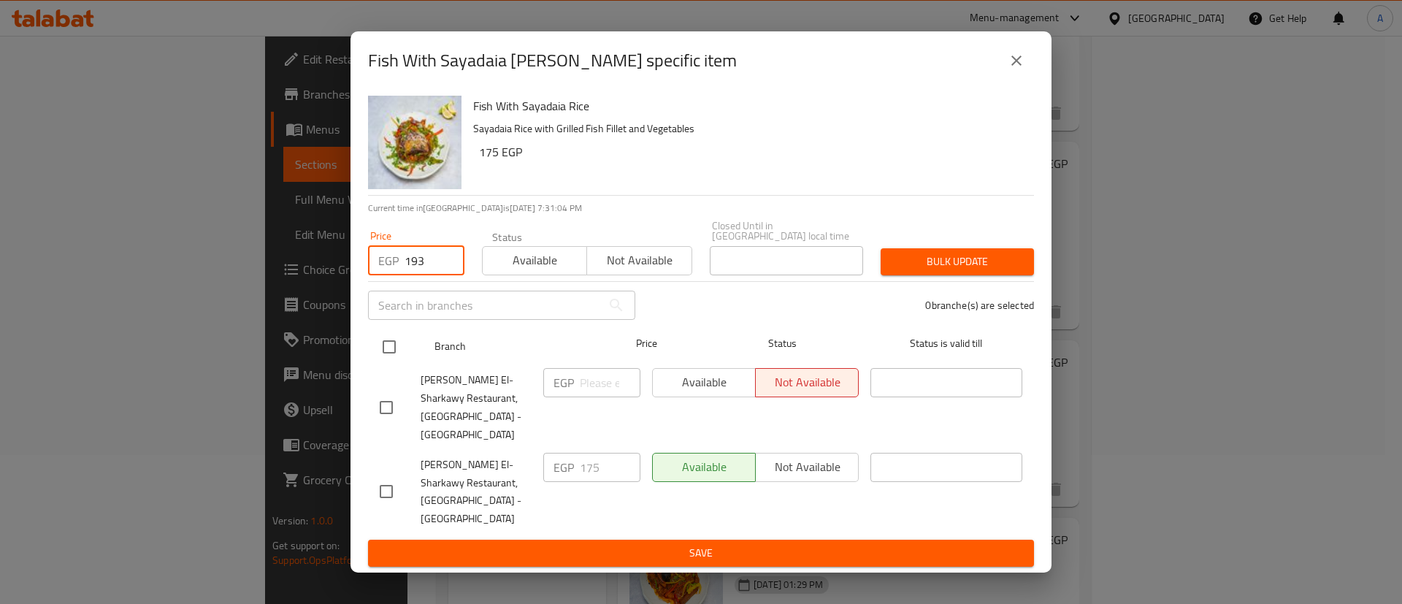
checkbox input "true"
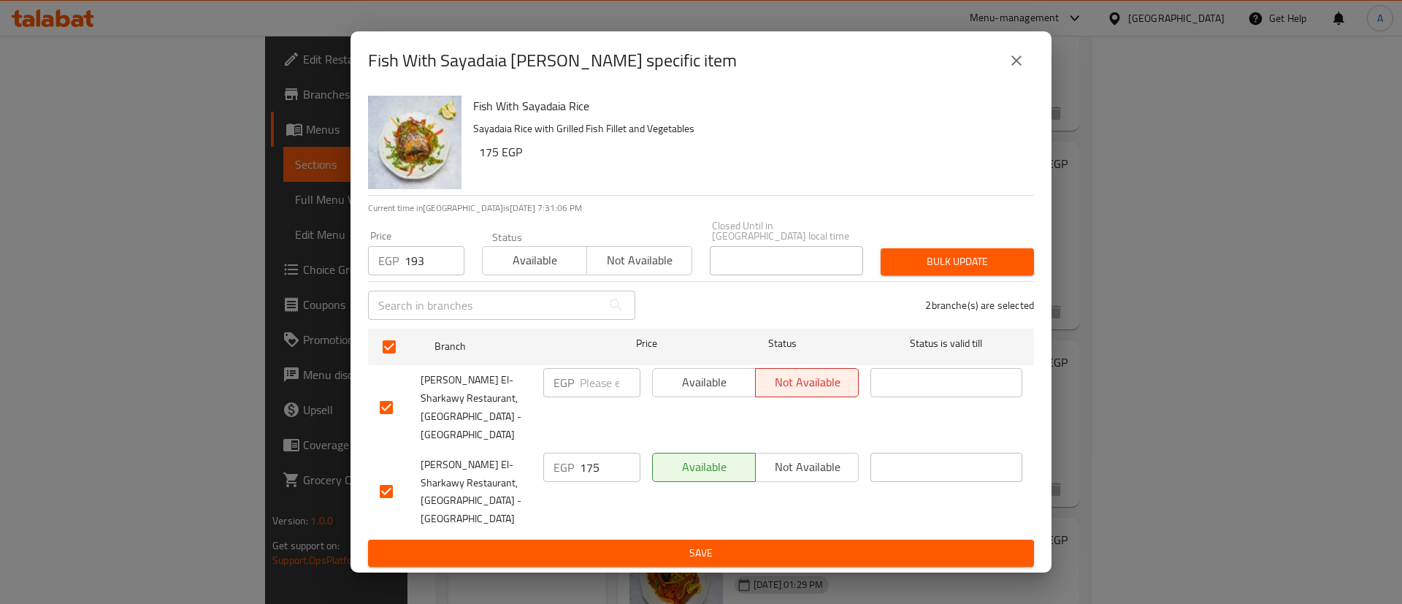
click at [952, 271] on span "Bulk update" at bounding box center [957, 262] width 130 height 18
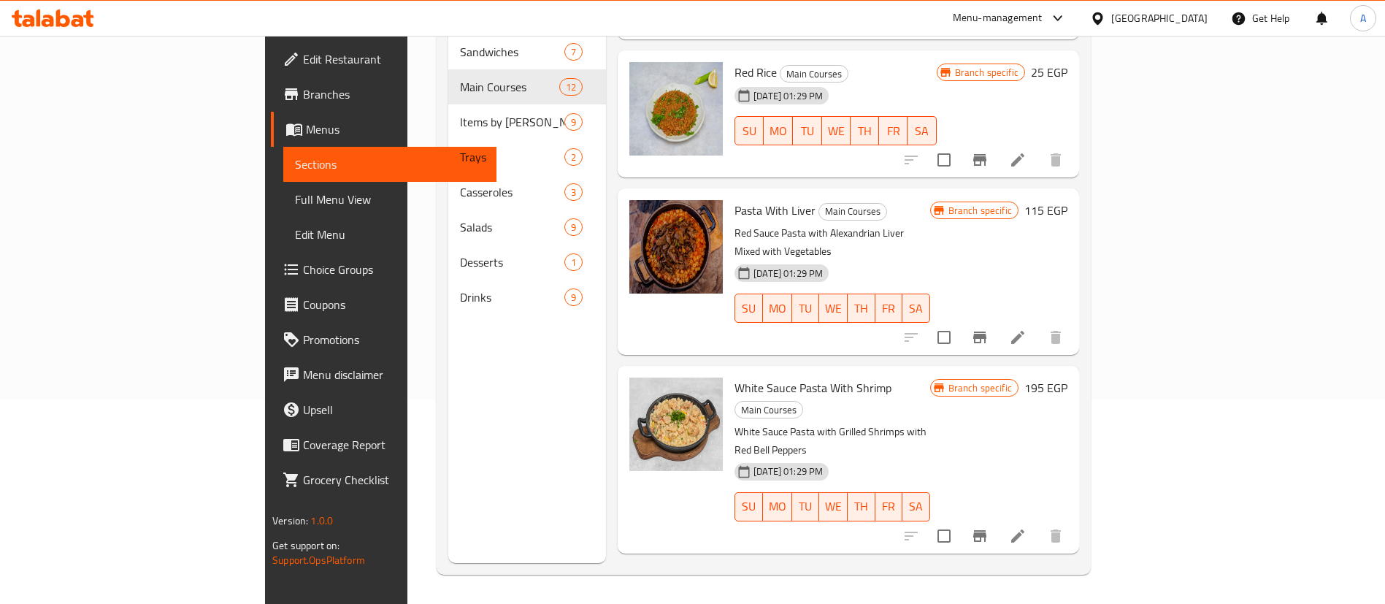
scroll to position [617, 0]
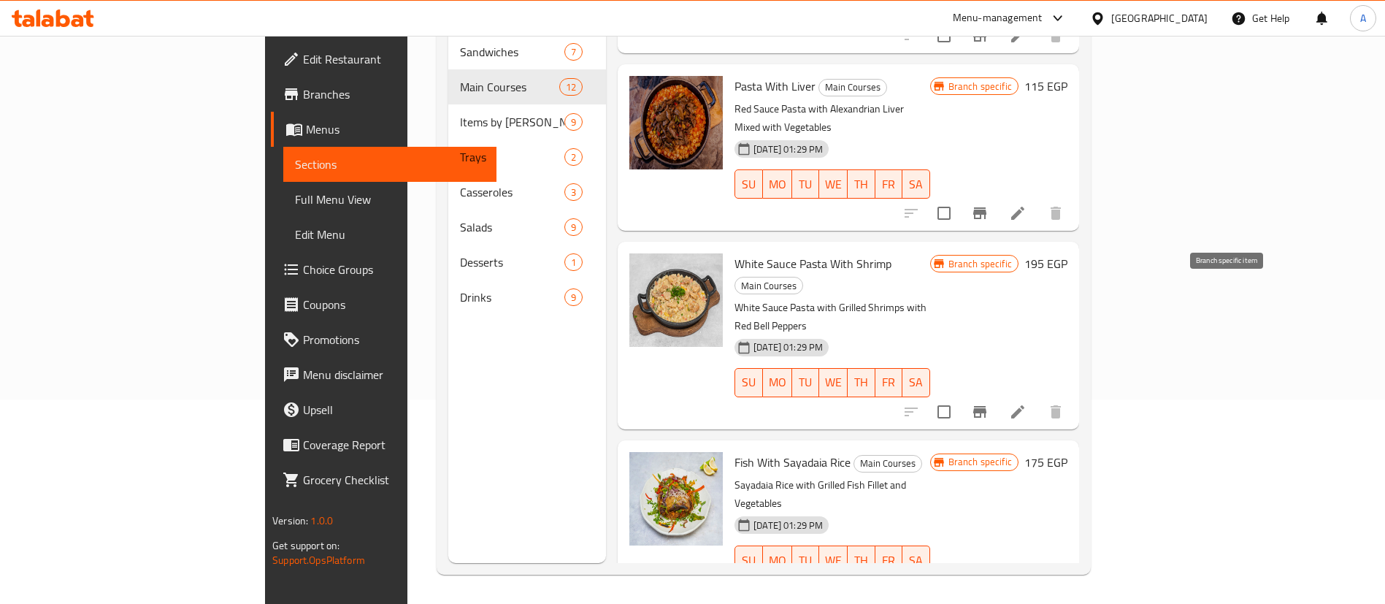
click at [988, 403] on icon "Branch-specific-item" at bounding box center [980, 412] width 18 height 18
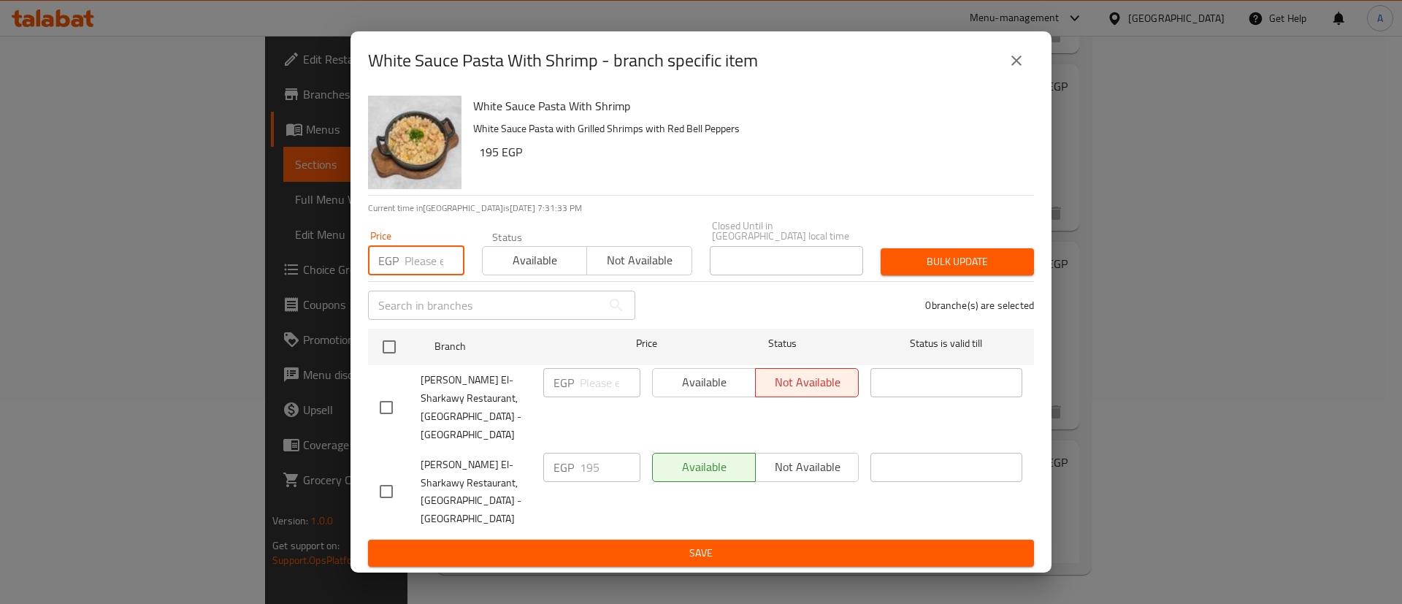
click at [418, 273] on input "number" at bounding box center [434, 260] width 60 height 29
type input "215"
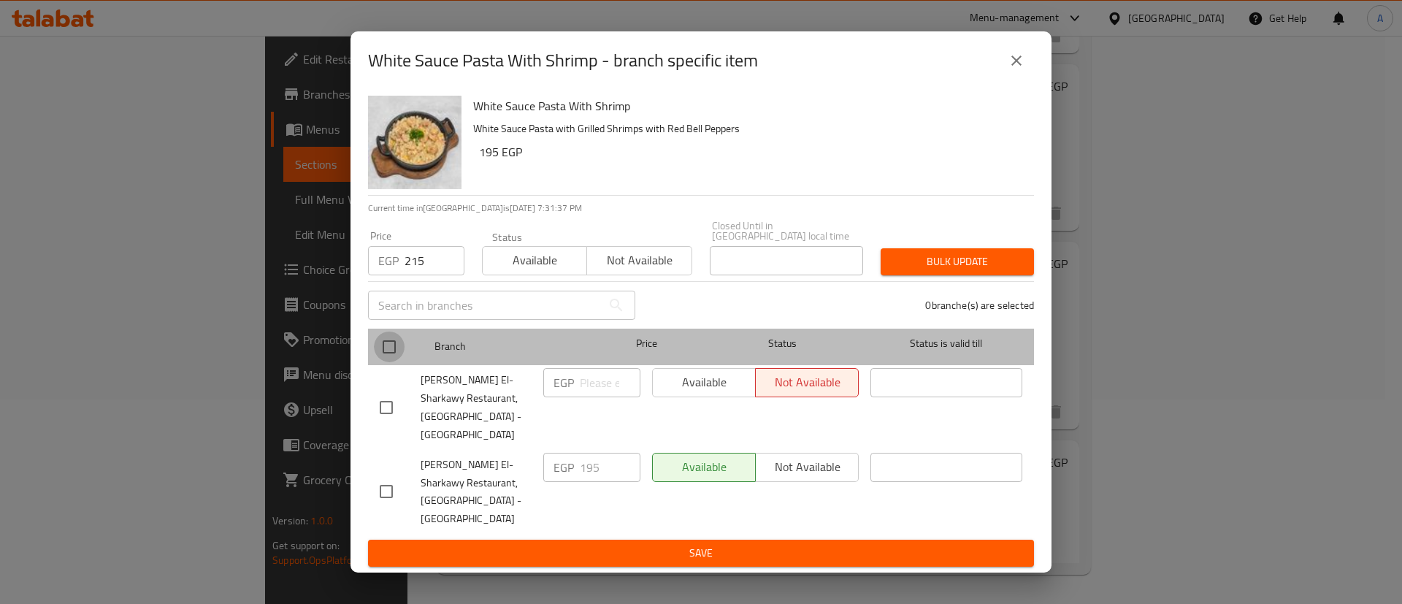
click at [402, 352] on input "checkbox" at bounding box center [389, 346] width 31 height 31
checkbox input "true"
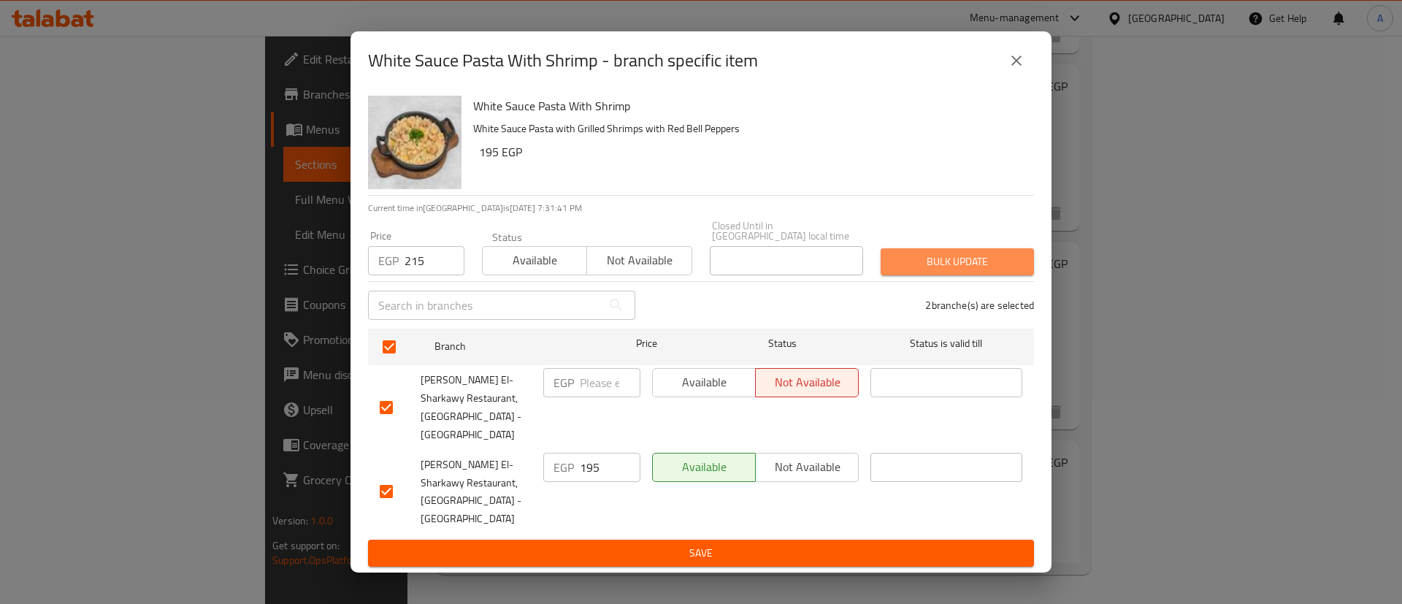
click at [931, 275] on button "Bulk update" at bounding box center [956, 261] width 153 height 27
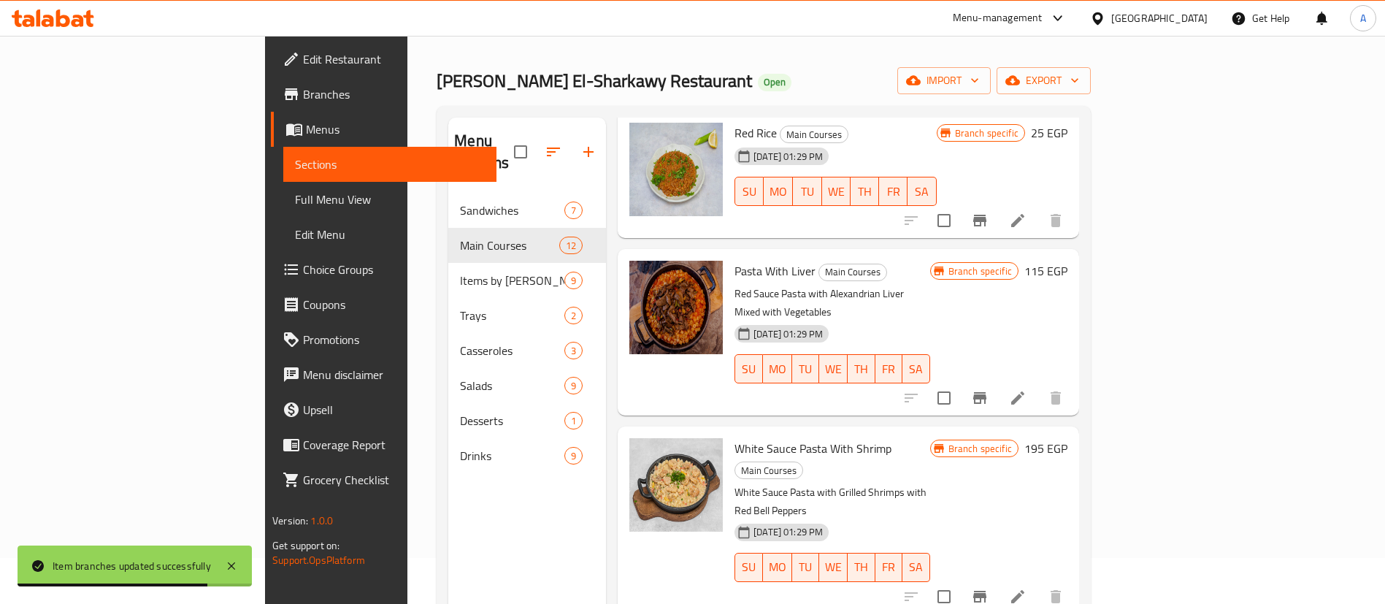
scroll to position [591, 0]
click at [988, 388] on icon "Branch-specific-item" at bounding box center [980, 397] width 18 height 18
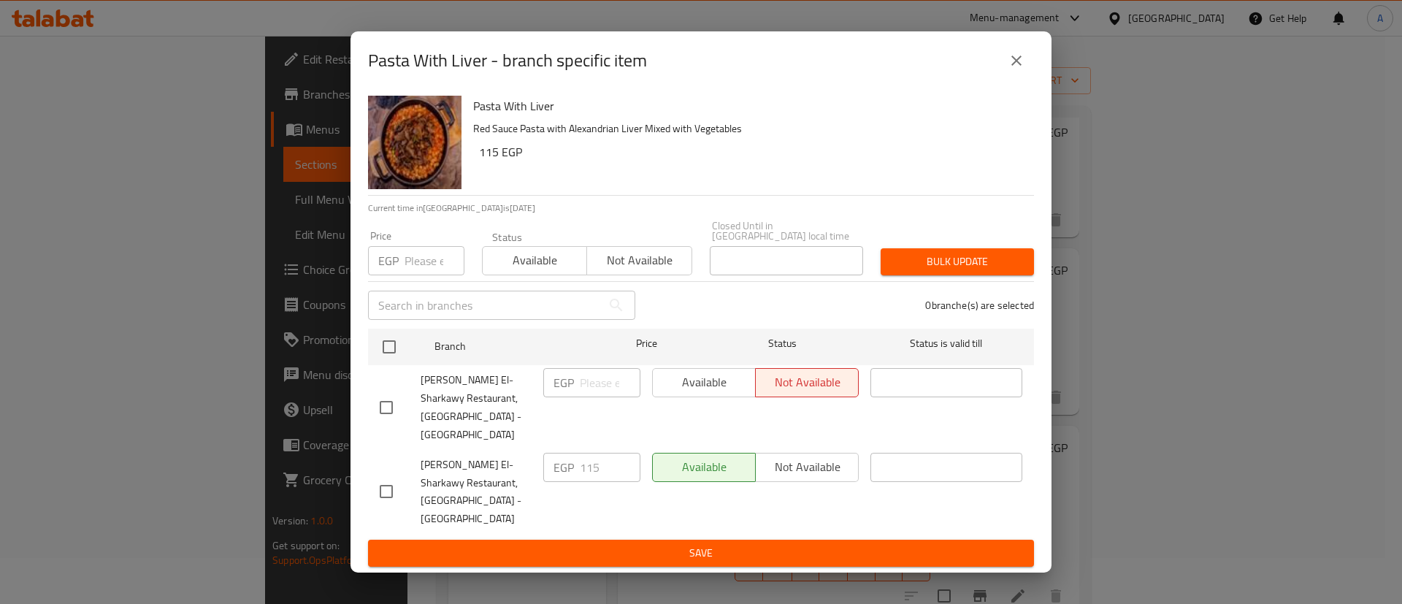
click at [411, 275] on input "number" at bounding box center [434, 260] width 60 height 29
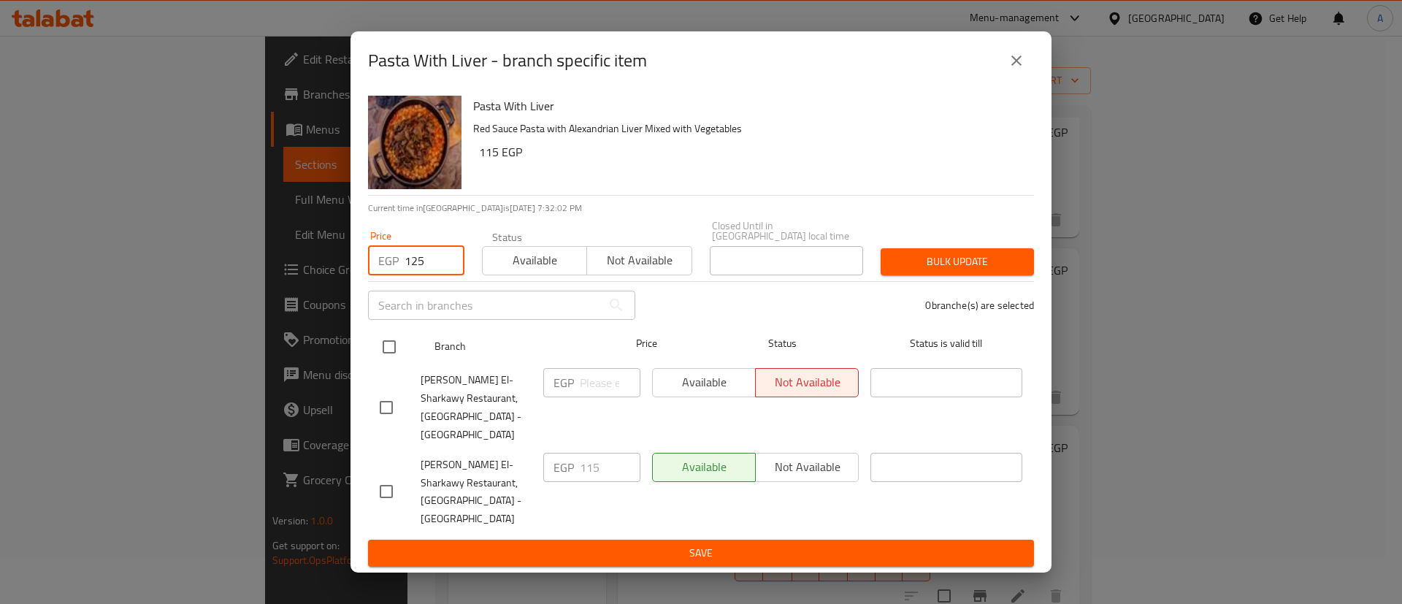
type input "125"
click at [389, 355] on input "checkbox" at bounding box center [389, 346] width 31 height 31
checkbox input "true"
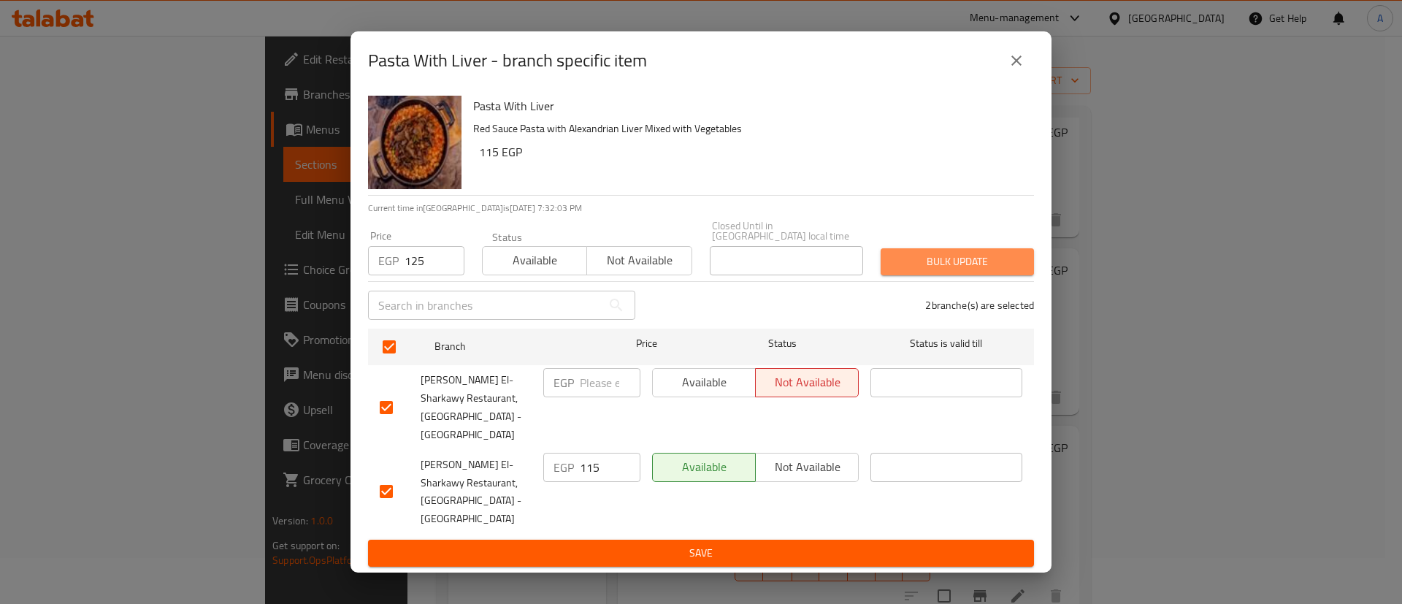
click at [934, 270] on span "Bulk update" at bounding box center [957, 262] width 130 height 18
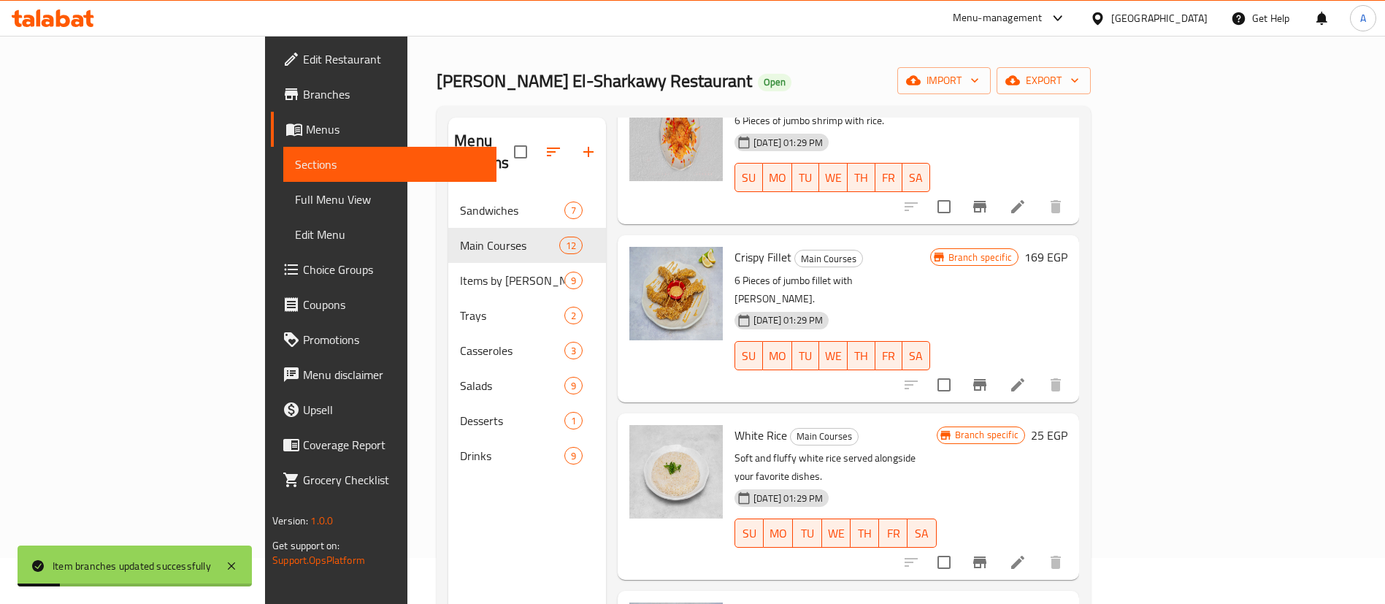
scroll to position [110, 0]
click at [986, 558] on icon "Branch-specific-item" at bounding box center [979, 564] width 13 height 12
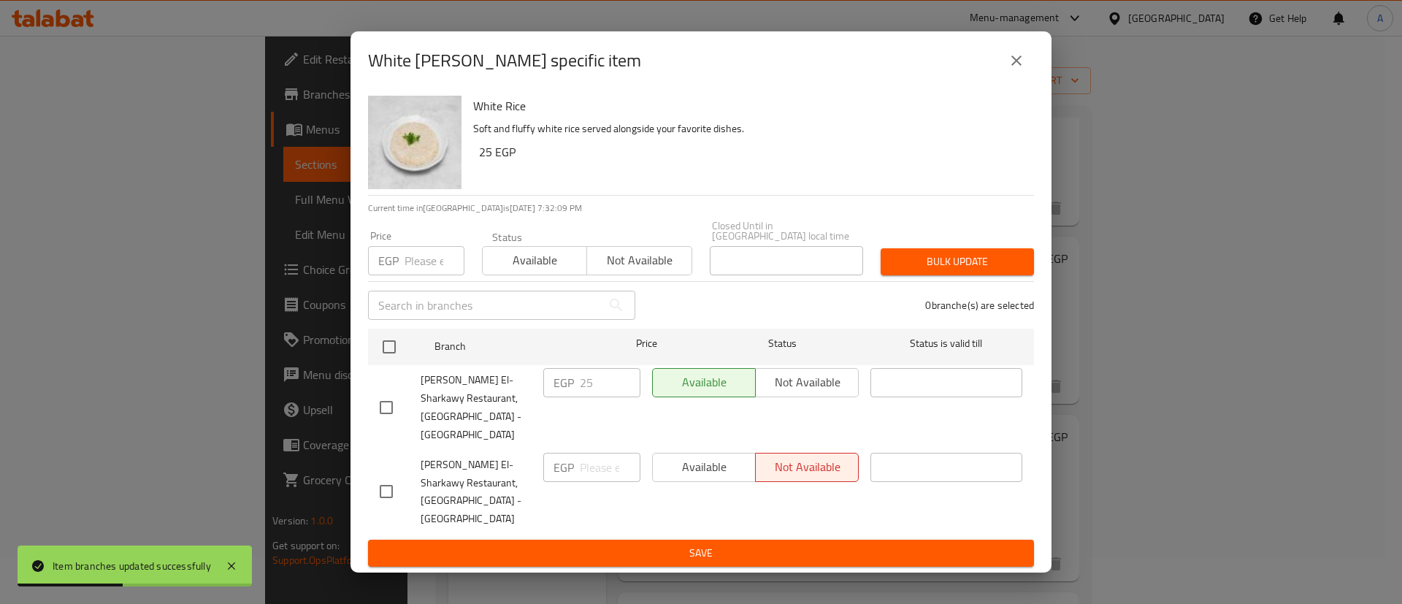
click at [412, 274] on input "number" at bounding box center [434, 260] width 60 height 29
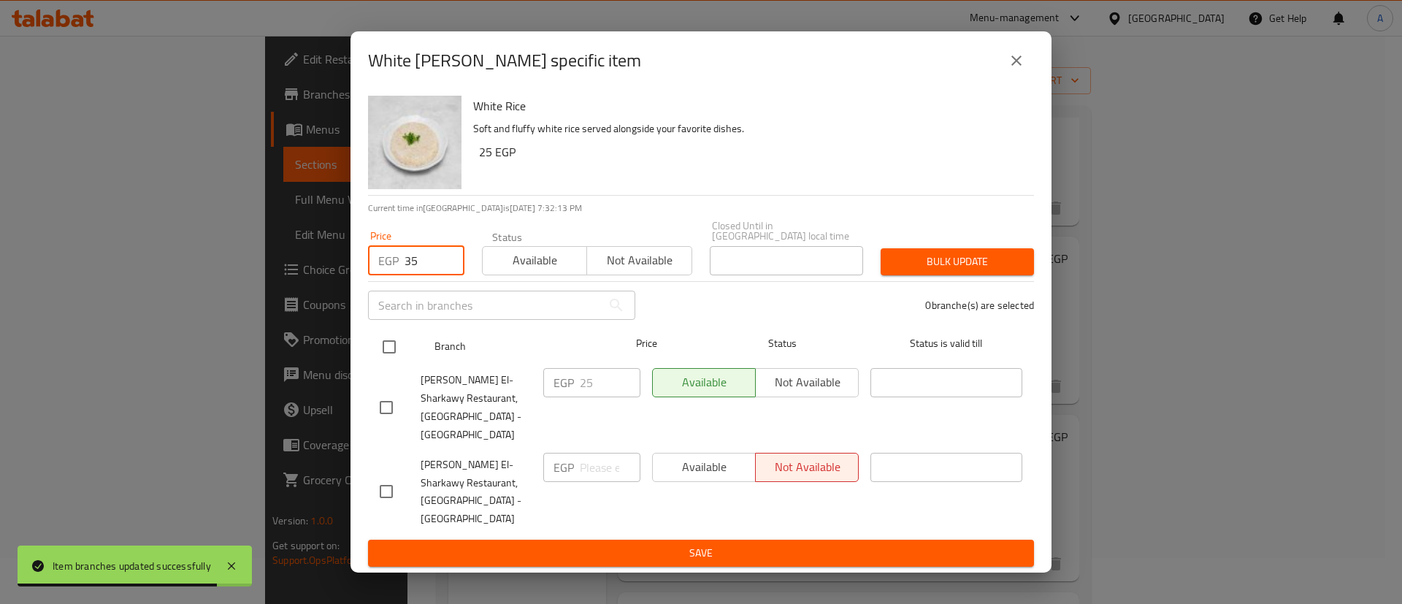
type input "35"
click at [388, 360] on input "checkbox" at bounding box center [389, 346] width 31 height 31
checkbox input "true"
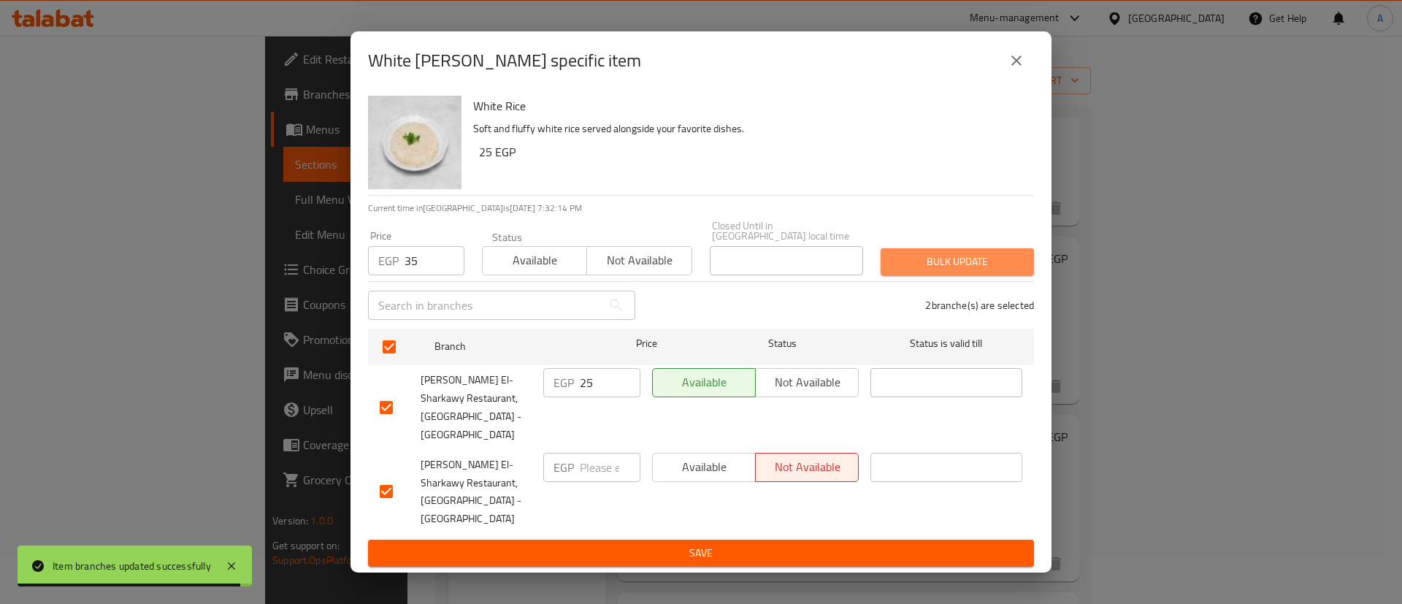
click at [988, 271] on span "Bulk update" at bounding box center [957, 262] width 130 height 18
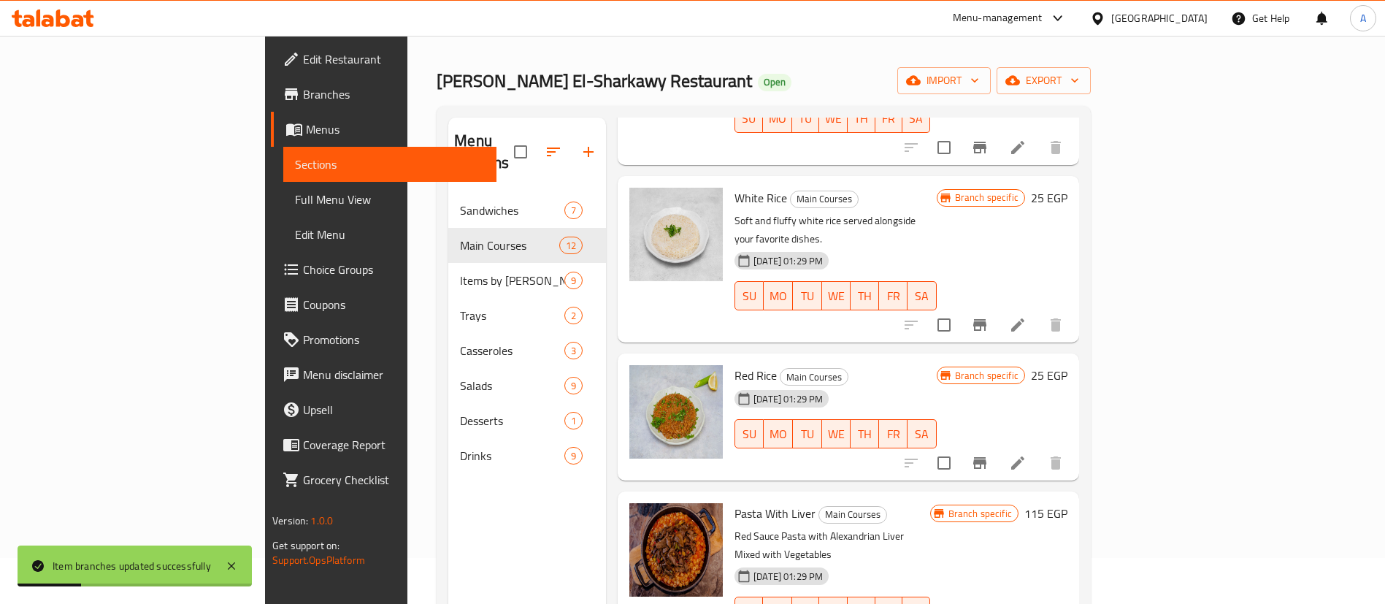
scroll to position [503, 0]
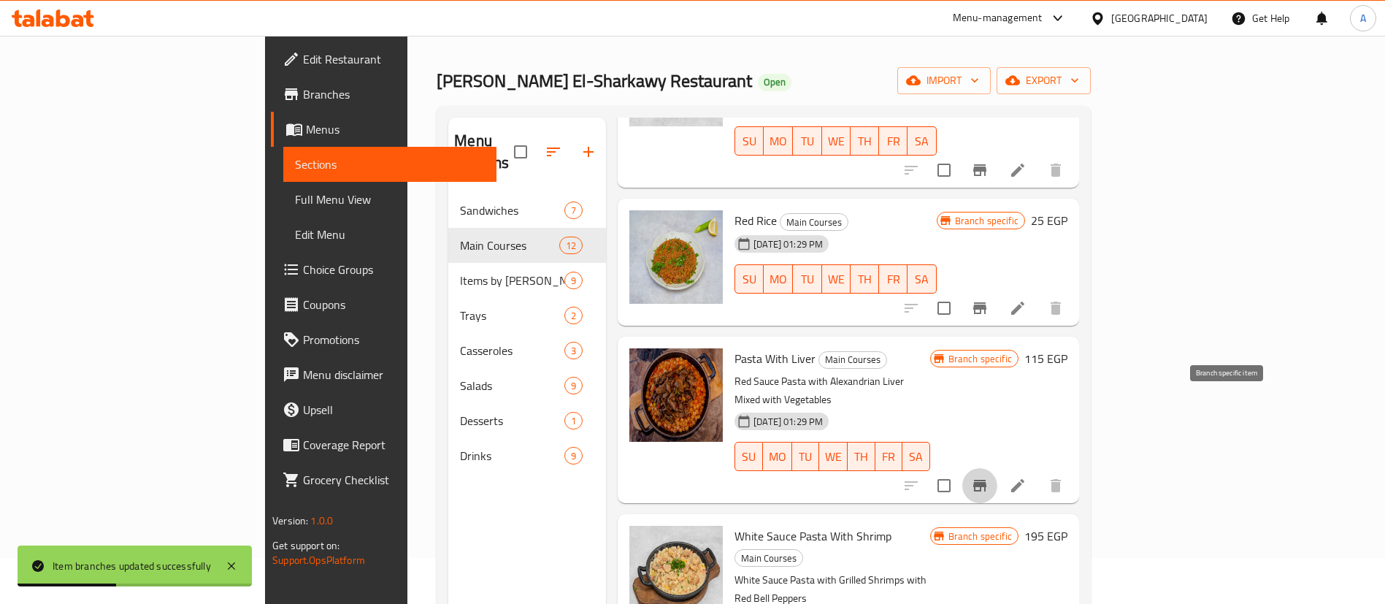
click at [997, 468] on button "Branch-specific-item" at bounding box center [979, 485] width 35 height 35
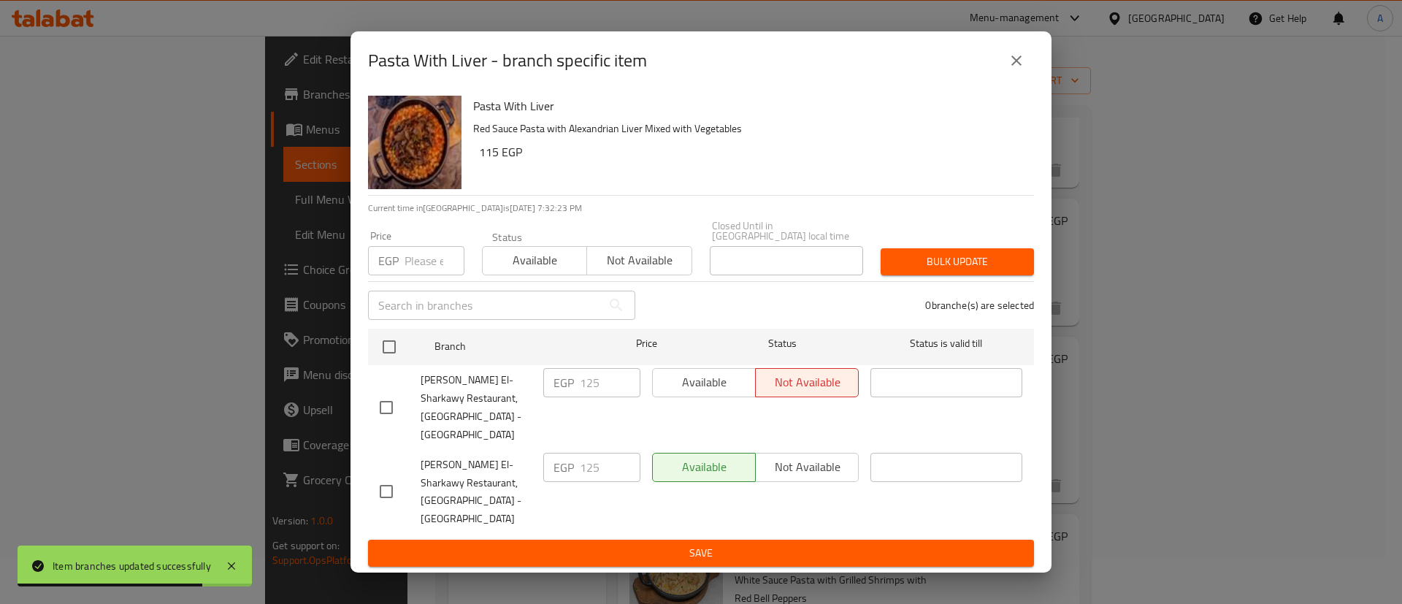
click at [425, 275] on input "number" at bounding box center [434, 260] width 60 height 29
click at [1018, 66] on icon "close" at bounding box center [1016, 60] width 10 height 10
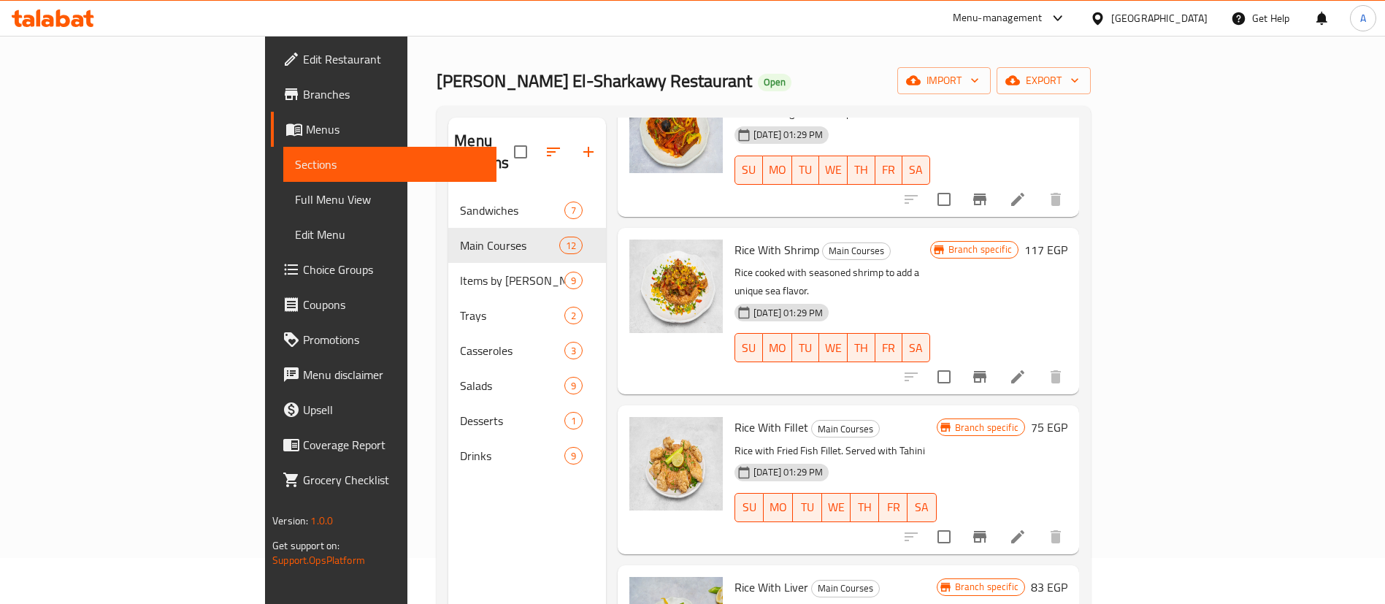
scroll to position [204, 0]
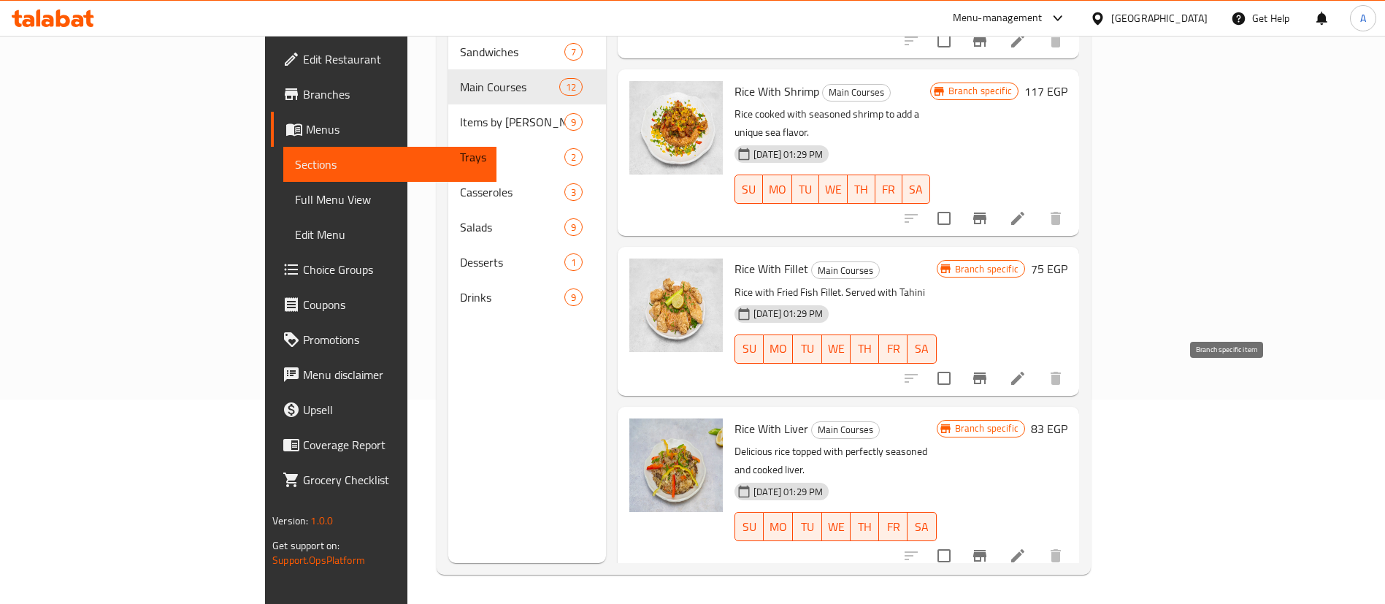
click at [988, 547] on icon "Branch-specific-item" at bounding box center [980, 556] width 18 height 18
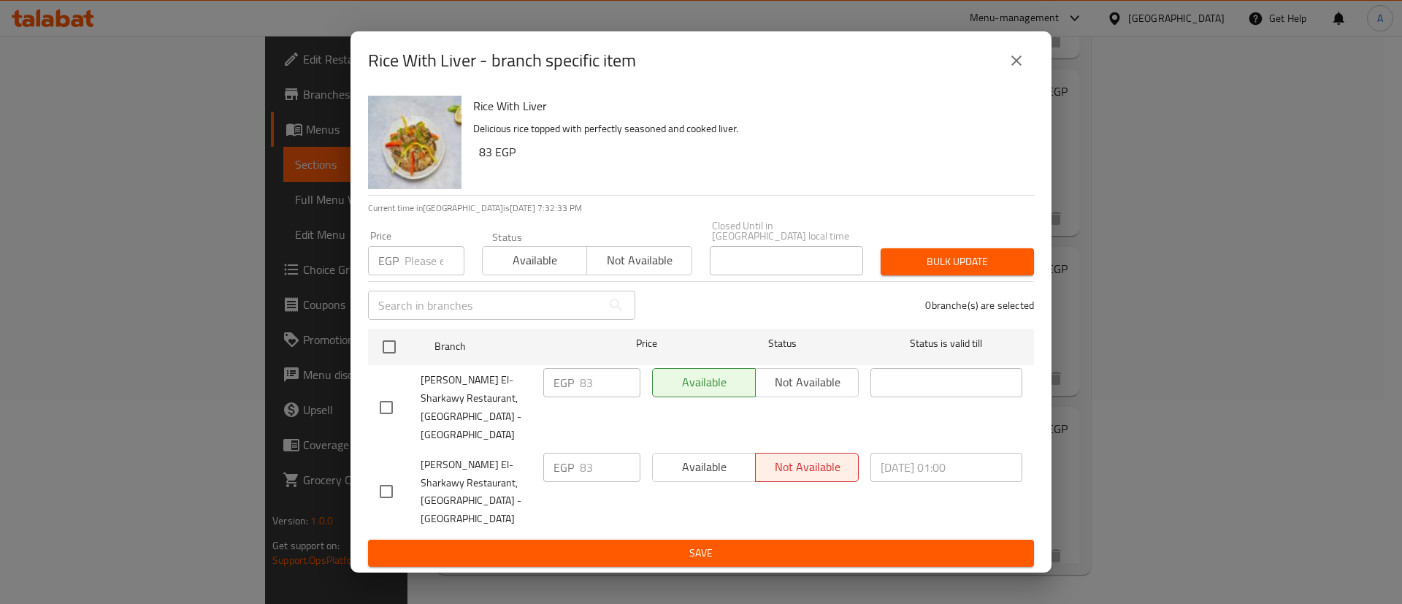
click at [431, 272] on input "number" at bounding box center [434, 260] width 60 height 29
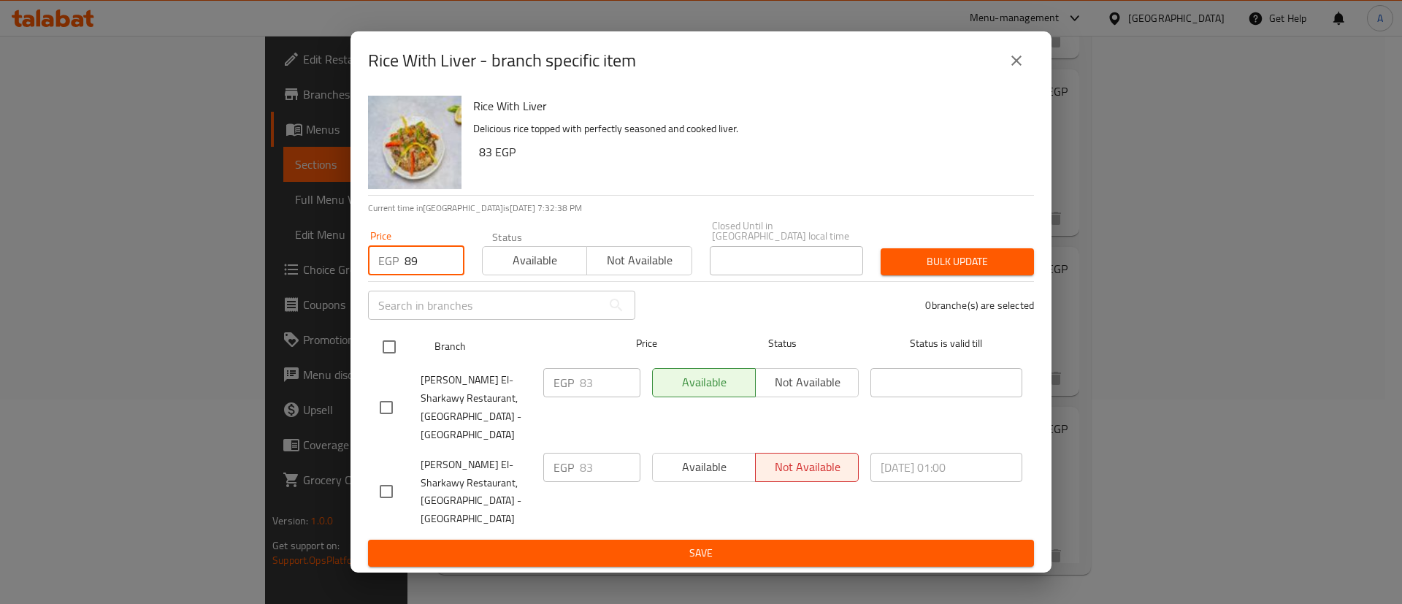
type input "89"
click at [386, 361] on input "checkbox" at bounding box center [389, 346] width 31 height 31
checkbox input "true"
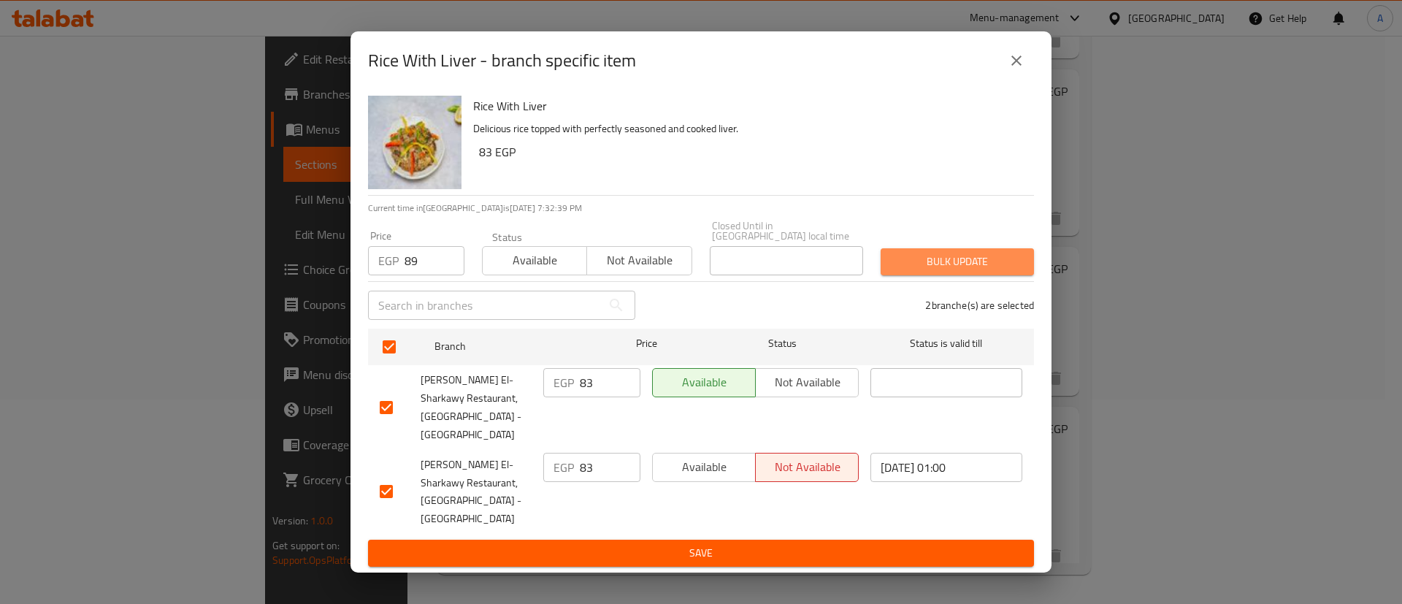
click at [932, 271] on span "Bulk update" at bounding box center [957, 262] width 130 height 18
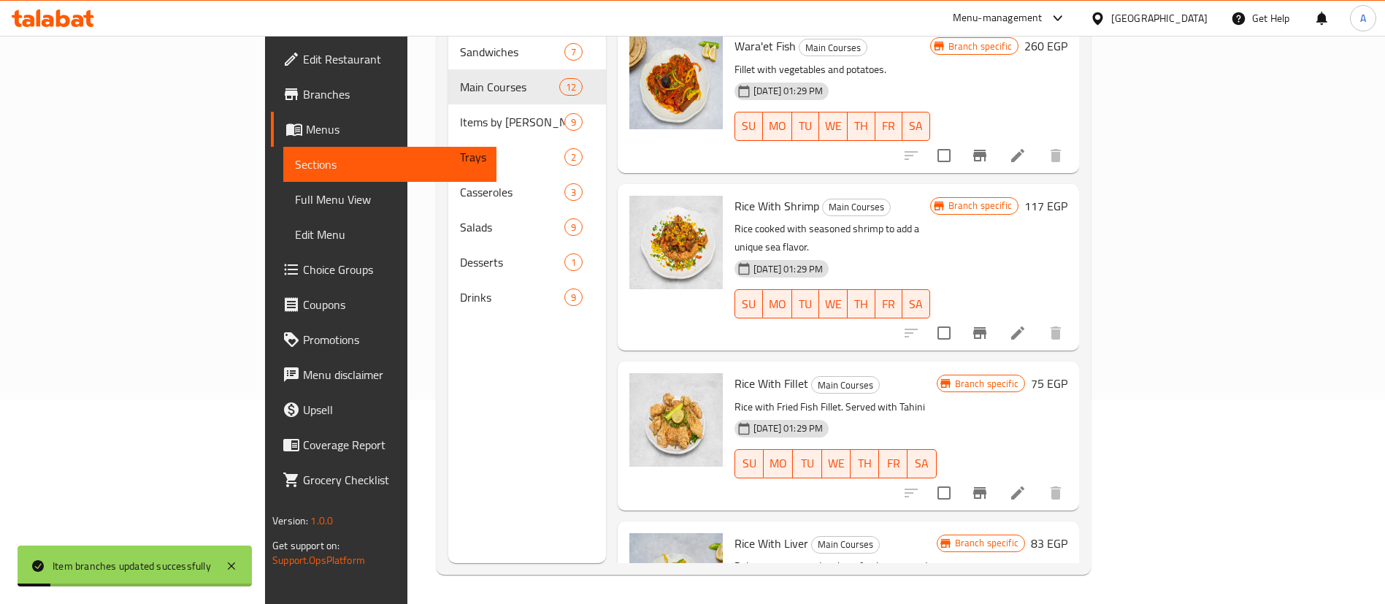
scroll to position [1209, 0]
click at [988, 485] on icon "Branch-specific-item" at bounding box center [980, 494] width 18 height 18
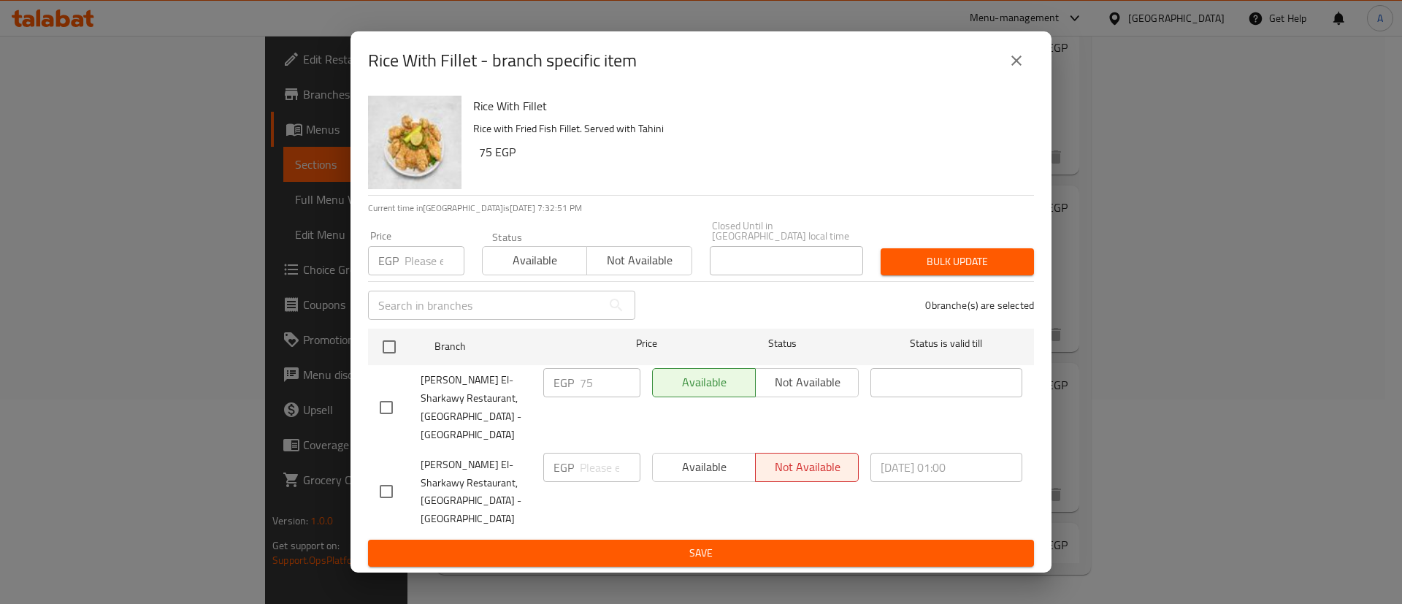
click at [418, 274] on input "number" at bounding box center [434, 260] width 60 height 29
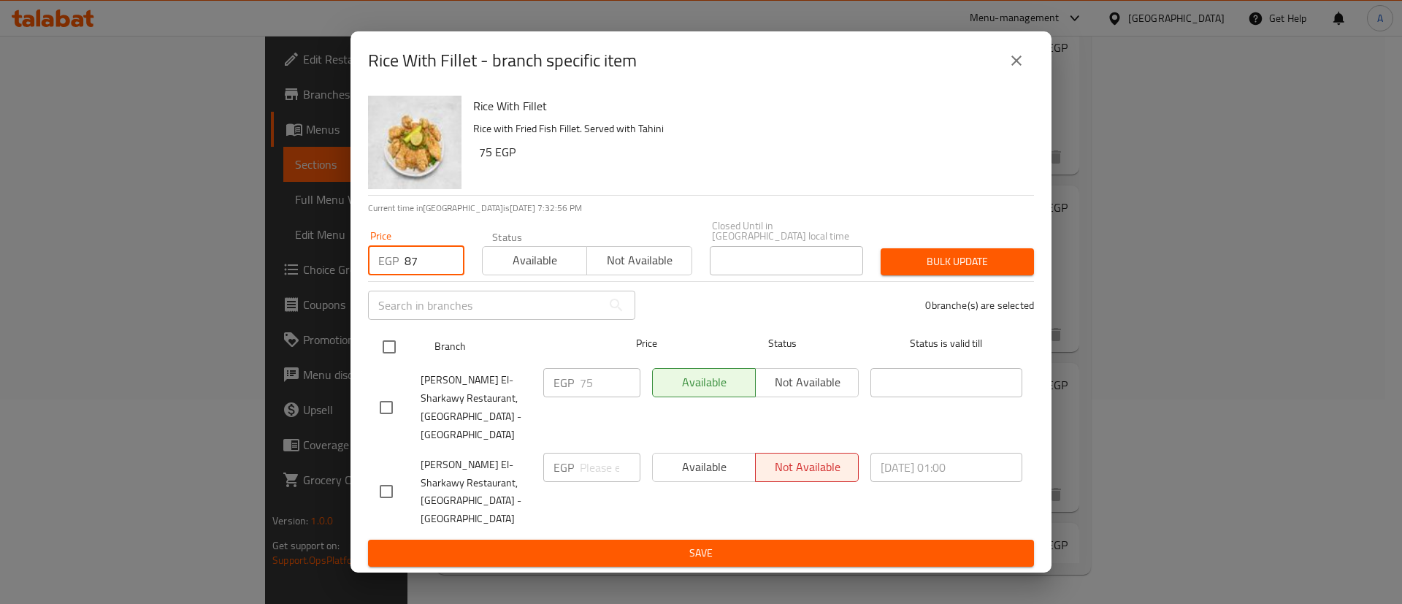
type input "87"
click at [393, 362] on input "checkbox" at bounding box center [389, 346] width 31 height 31
checkbox input "true"
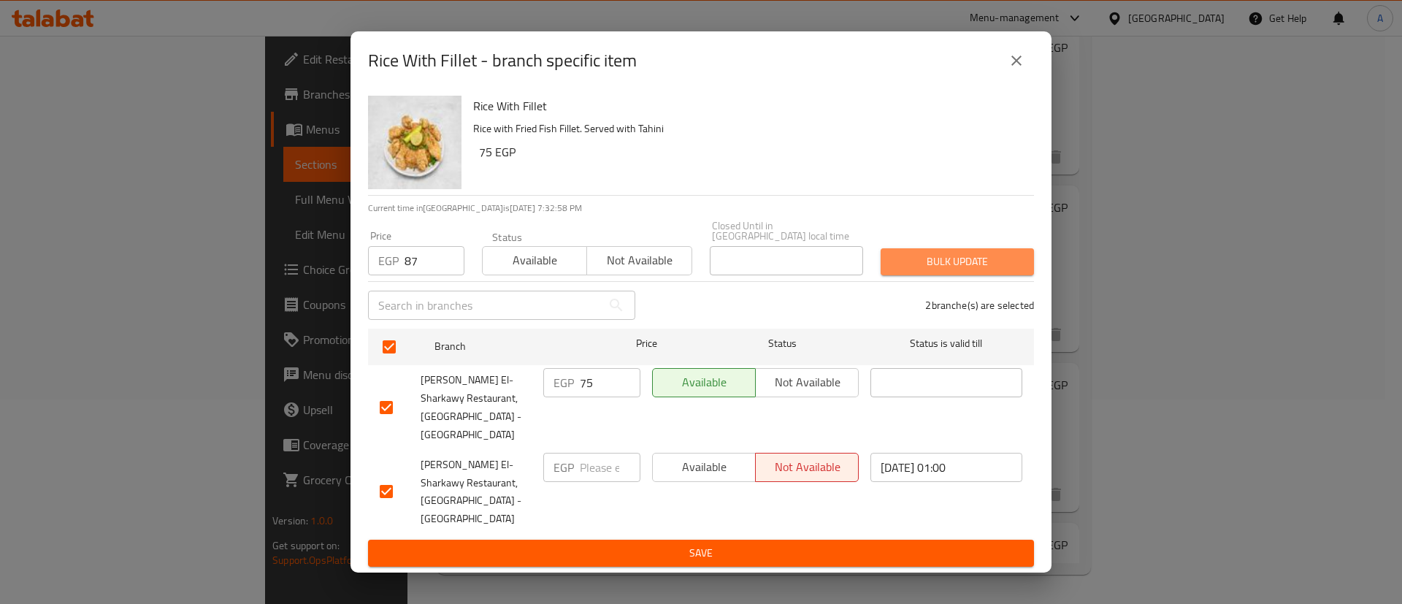
click at [978, 271] on span "Bulk update" at bounding box center [957, 262] width 130 height 18
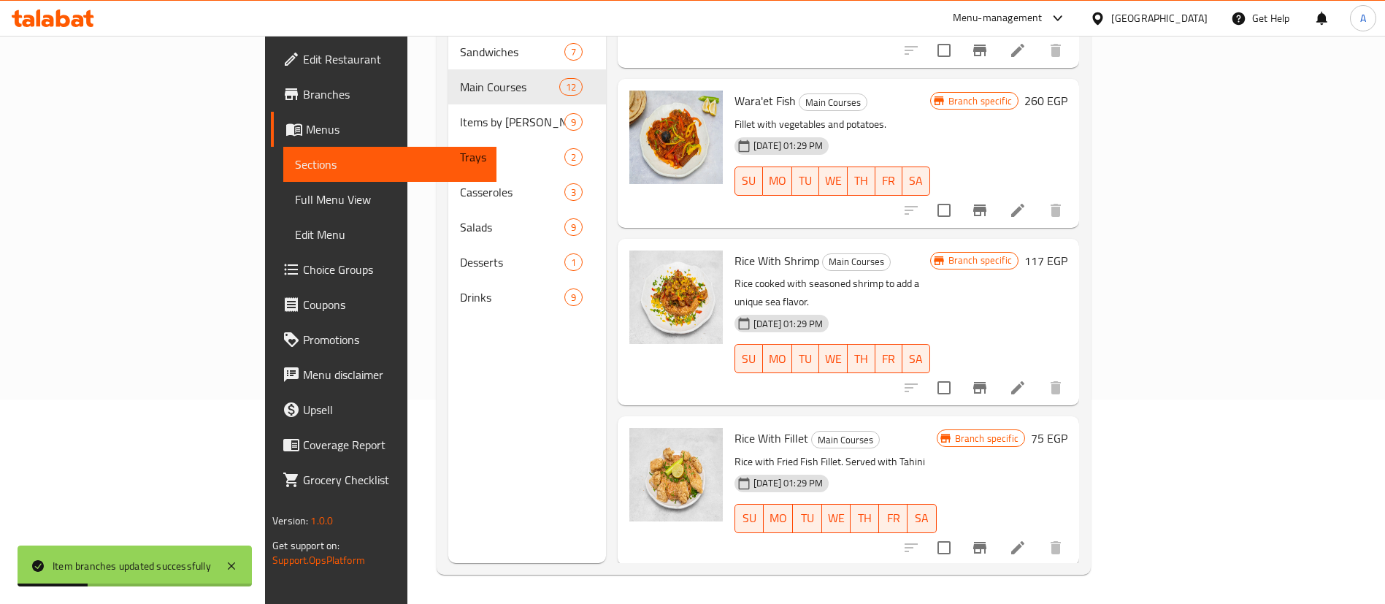
scroll to position [1154, 0]
click at [988, 380] on icon "Branch-specific-item" at bounding box center [980, 389] width 18 height 18
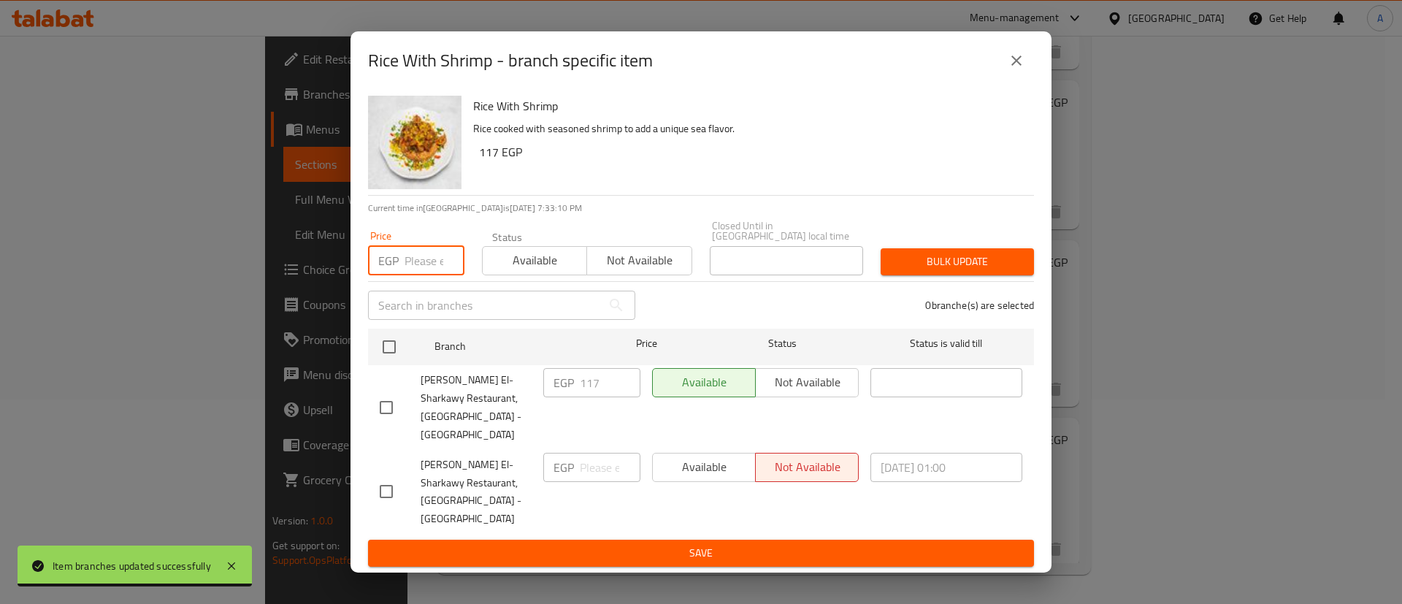
click at [420, 274] on input "number" at bounding box center [434, 260] width 60 height 29
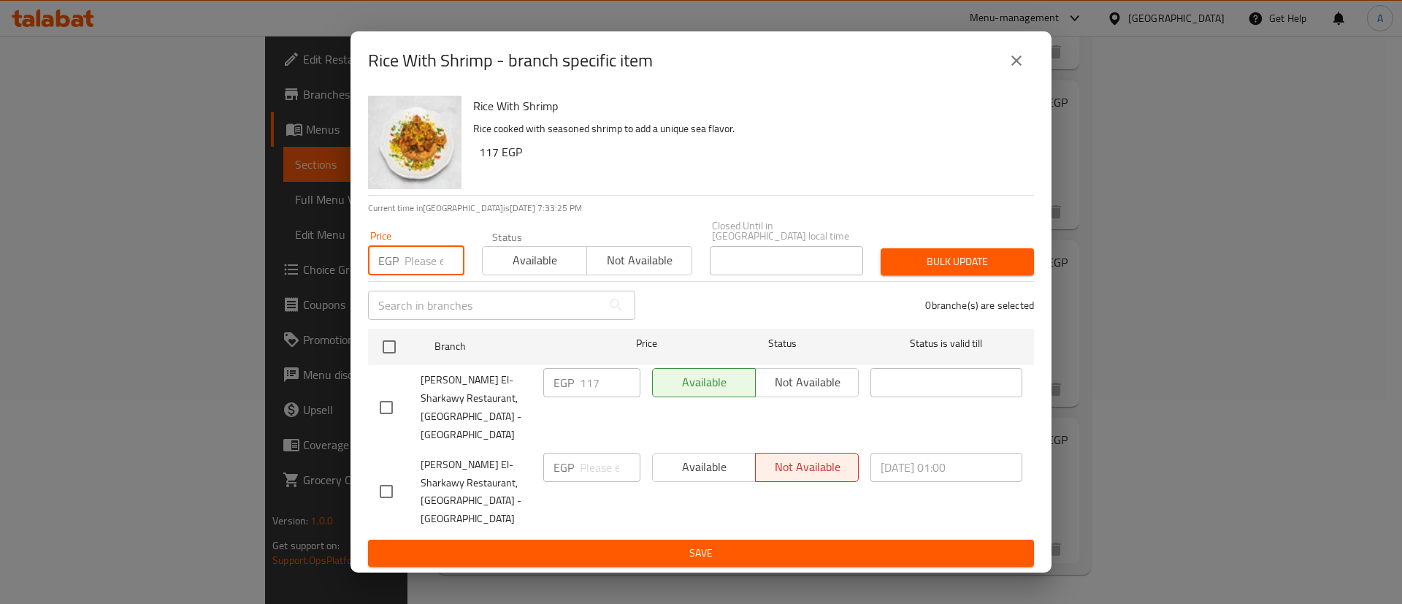
click at [420, 274] on input "number" at bounding box center [434, 260] width 60 height 29
type input "128"
click at [410, 360] on div at bounding box center [401, 347] width 55 height 42
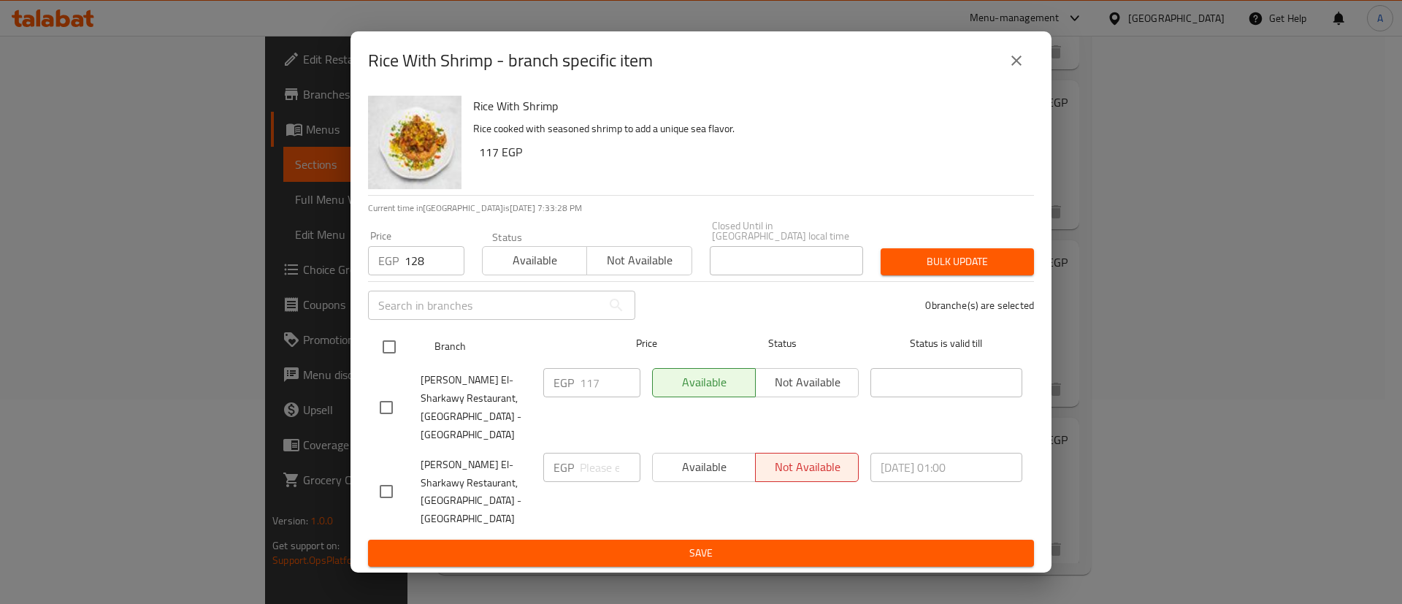
click at [388, 362] on input "checkbox" at bounding box center [389, 346] width 31 height 31
checkbox input "true"
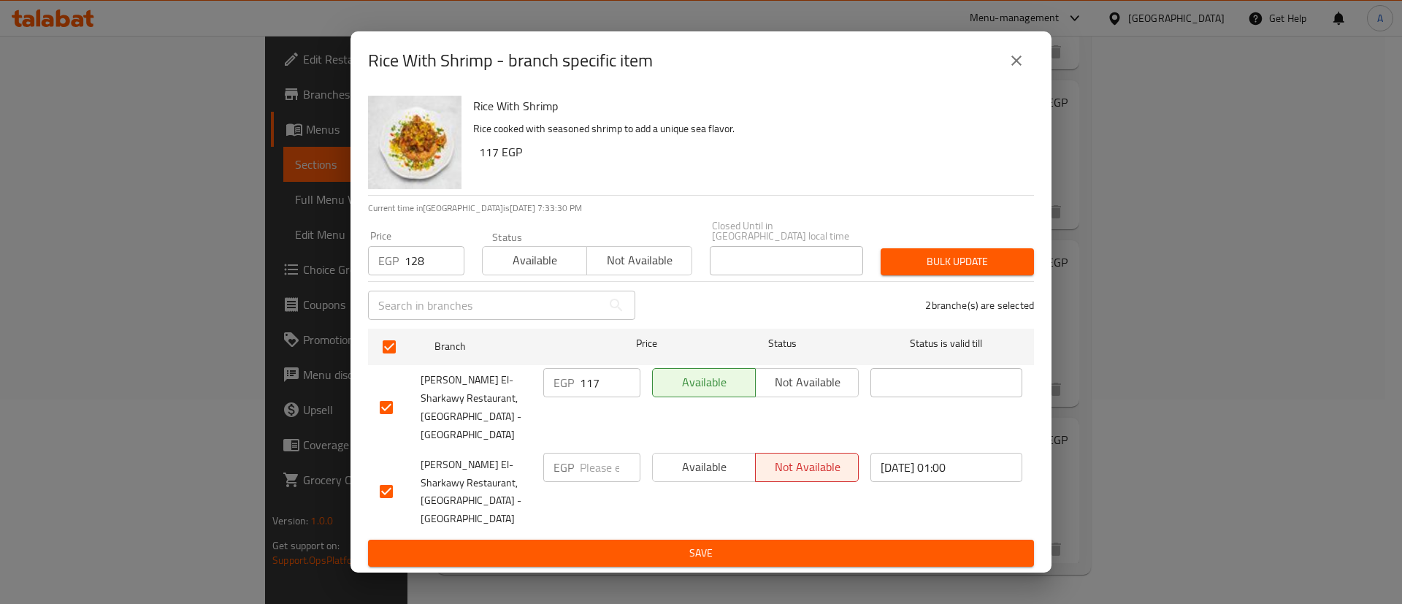
click at [956, 271] on span "Bulk update" at bounding box center [957, 262] width 130 height 18
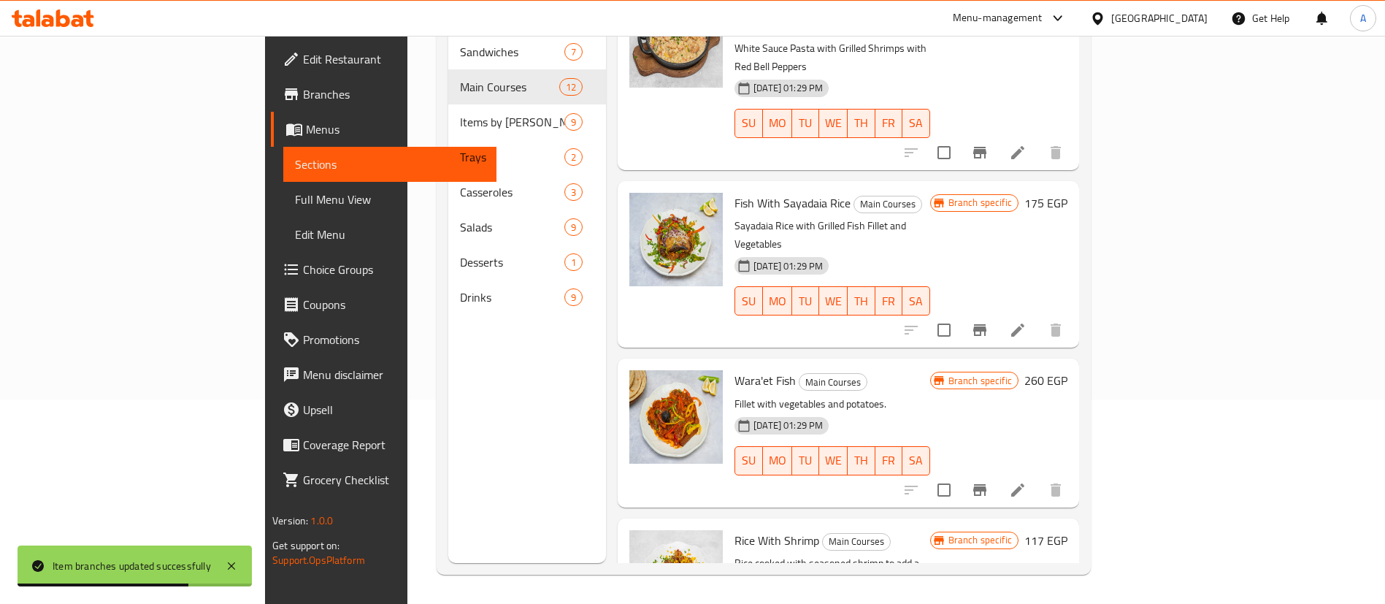
scroll to position [878, 0]
click at [988, 480] on icon "Branch-specific-item" at bounding box center [980, 489] width 18 height 18
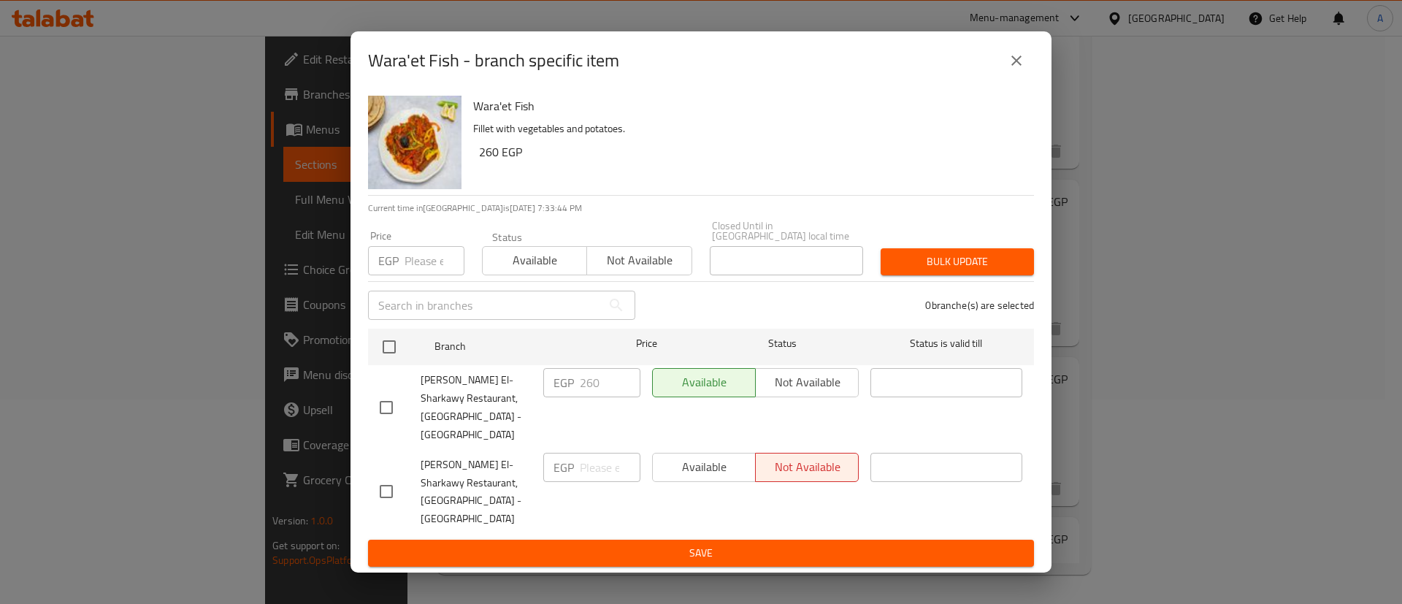
click at [417, 275] on input "number" at bounding box center [434, 260] width 60 height 29
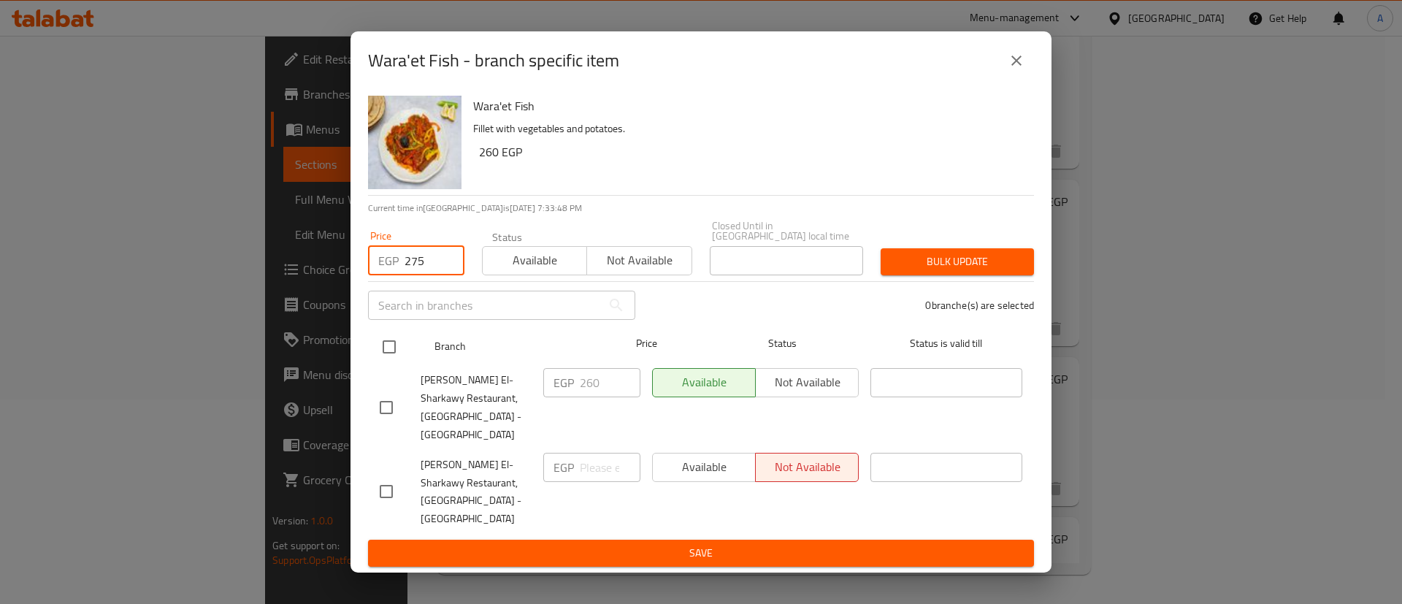
type input "275"
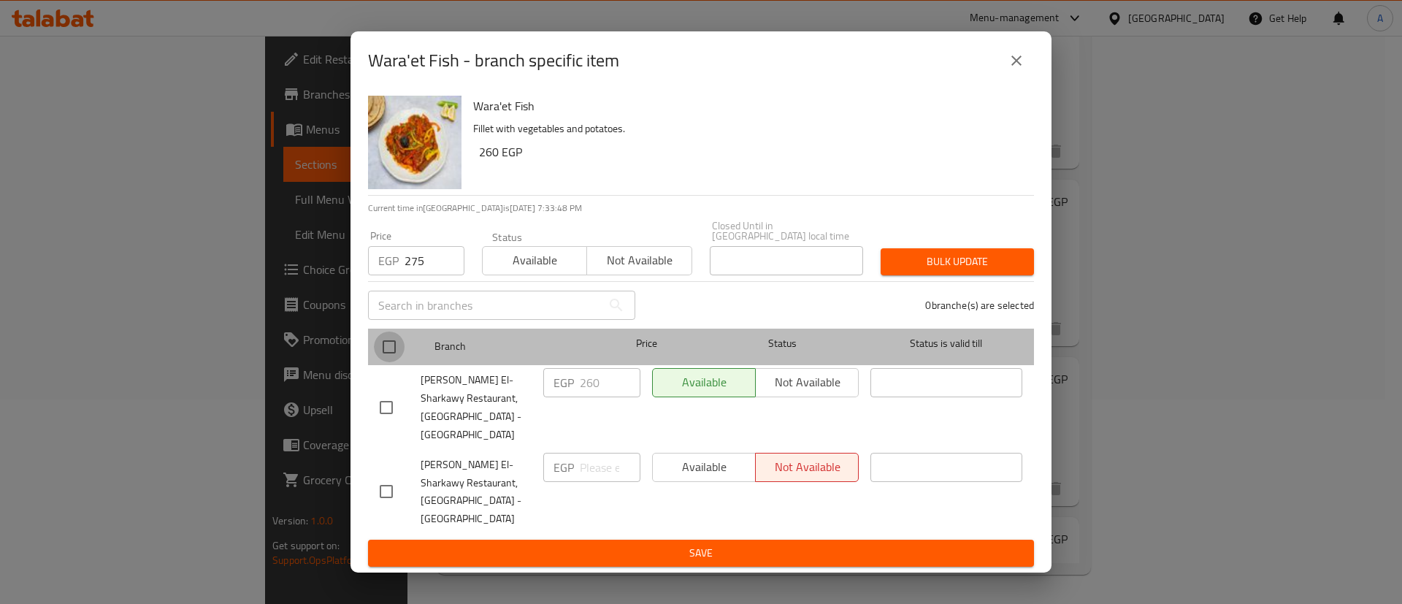
click at [402, 362] on input "checkbox" at bounding box center [389, 346] width 31 height 31
checkbox input "true"
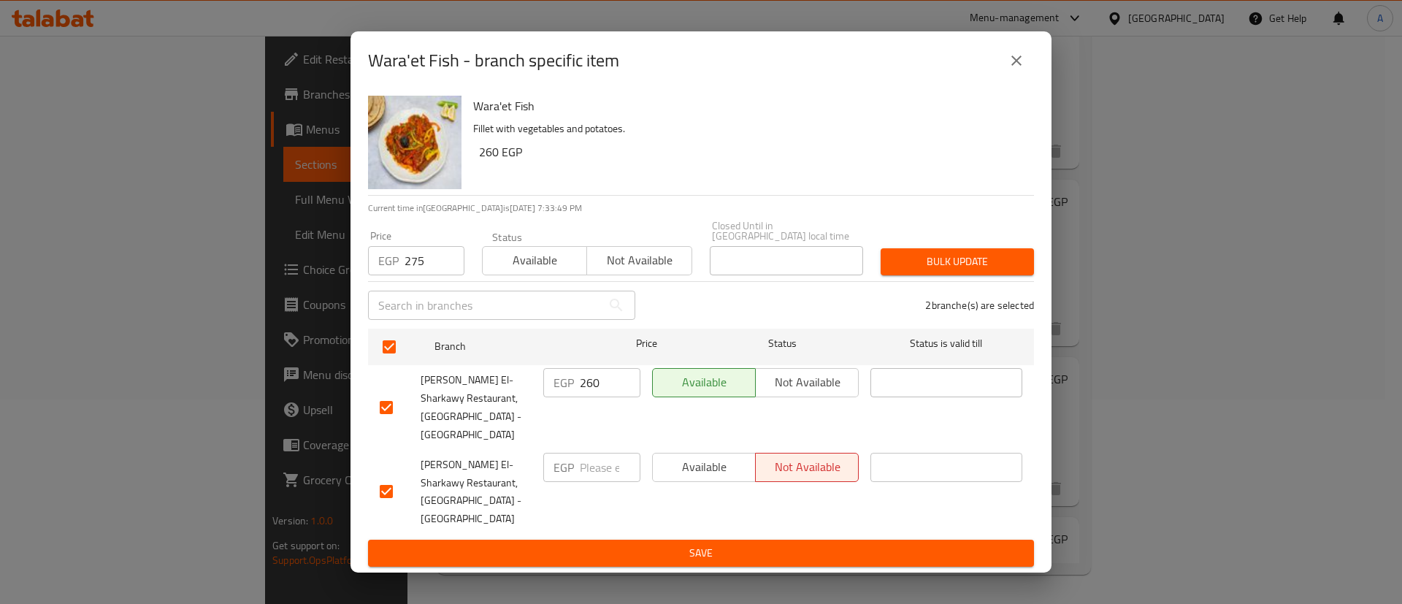
click at [939, 271] on span "Bulk update" at bounding box center [957, 262] width 130 height 18
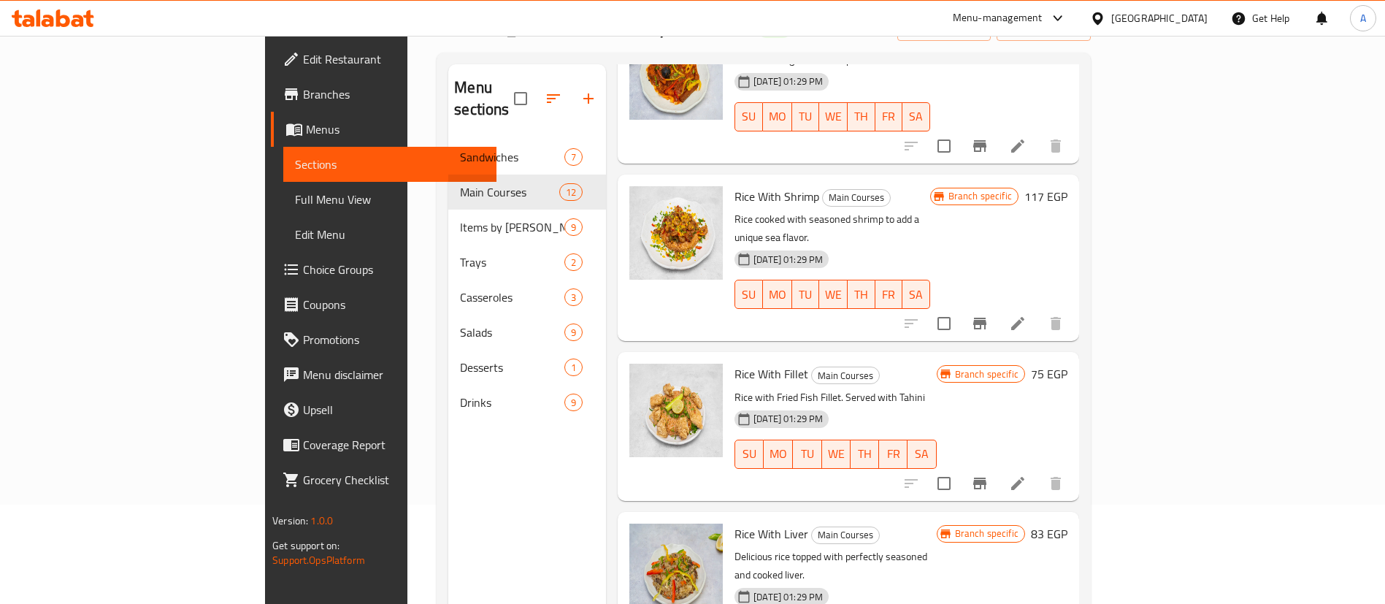
scroll to position [204, 0]
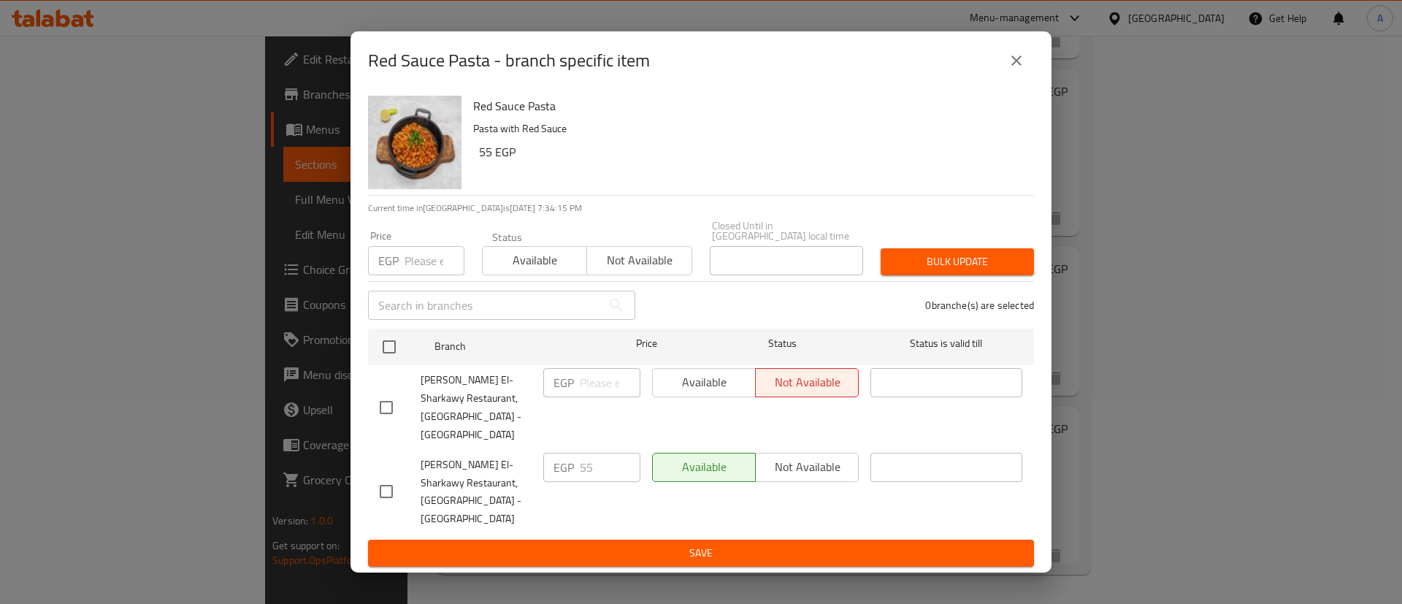
click at [415, 271] on input "number" at bounding box center [434, 260] width 60 height 29
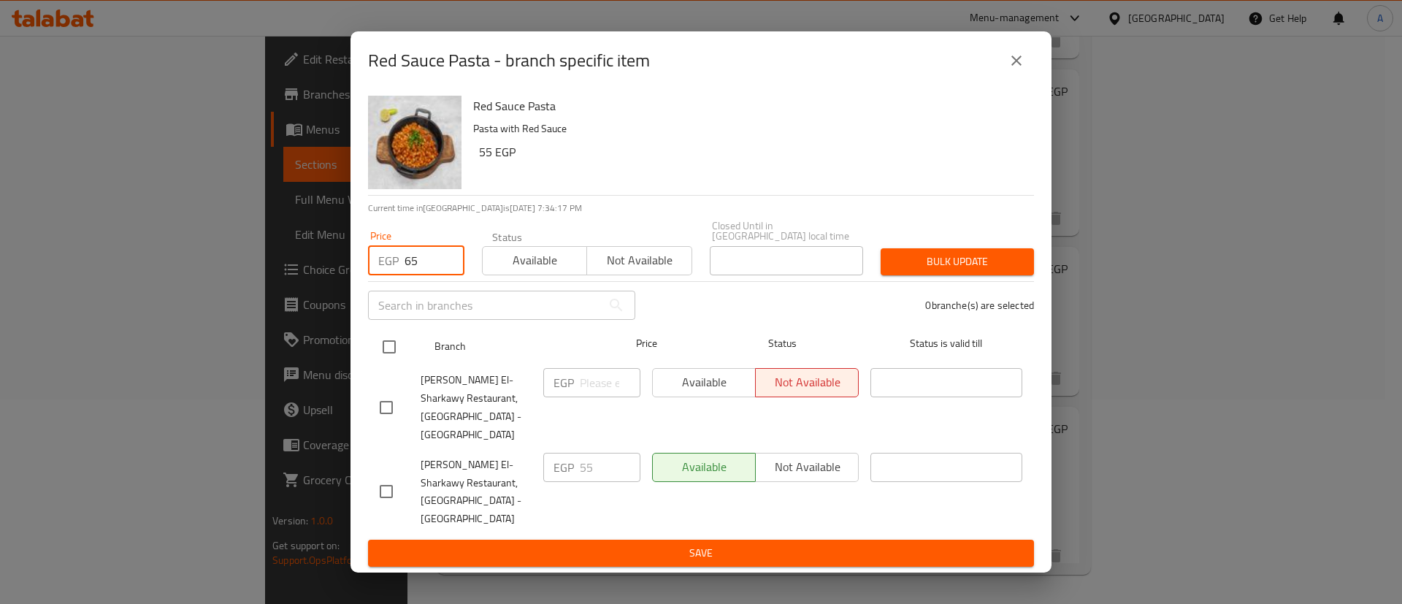
type input "65"
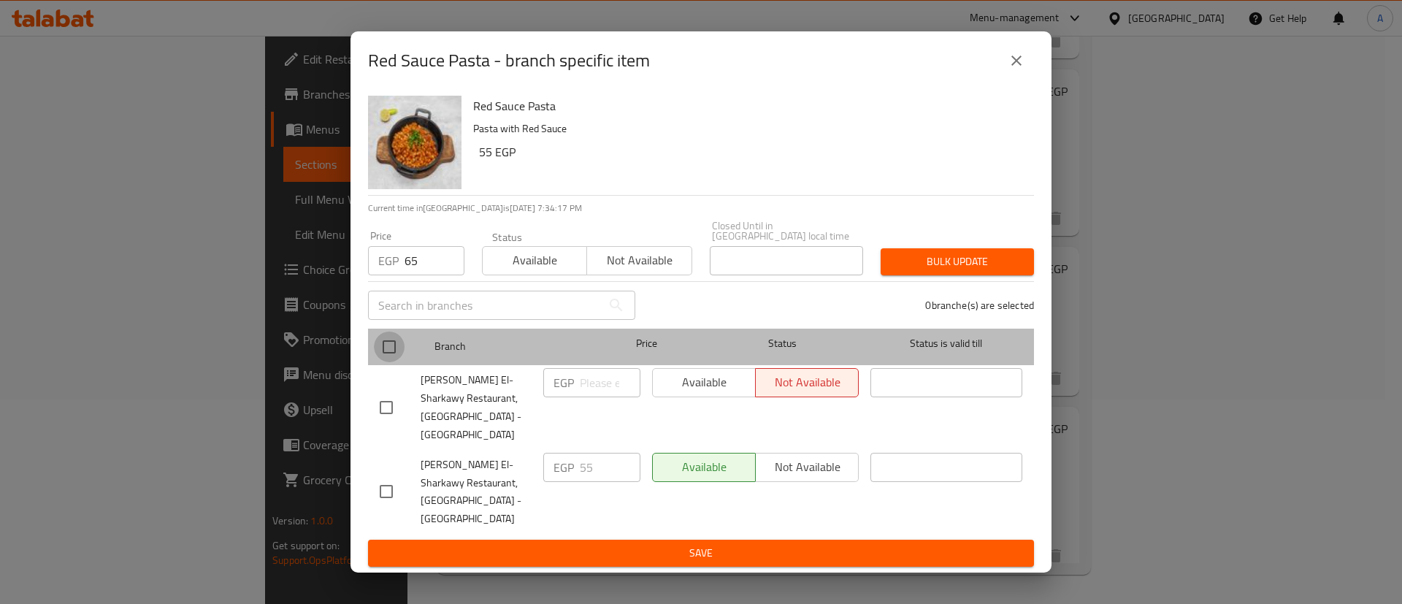
click at [396, 362] on input "checkbox" at bounding box center [389, 346] width 31 height 31
checkbox input "true"
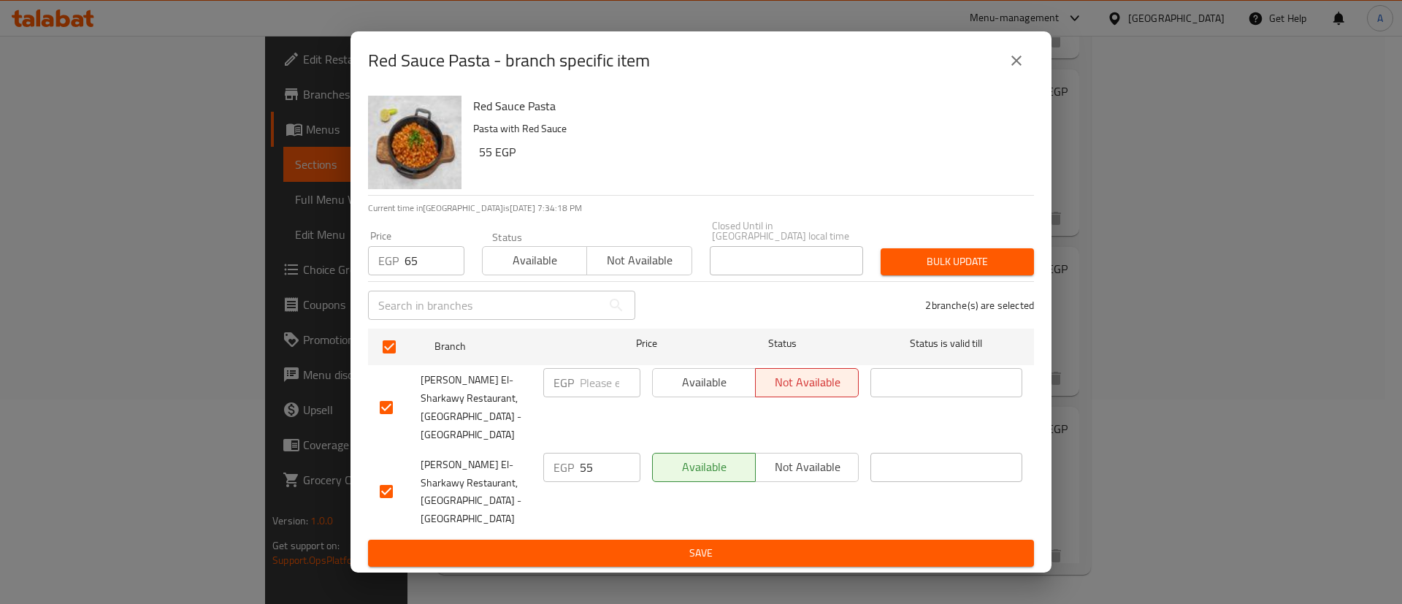
click at [991, 271] on span "Bulk update" at bounding box center [957, 262] width 130 height 18
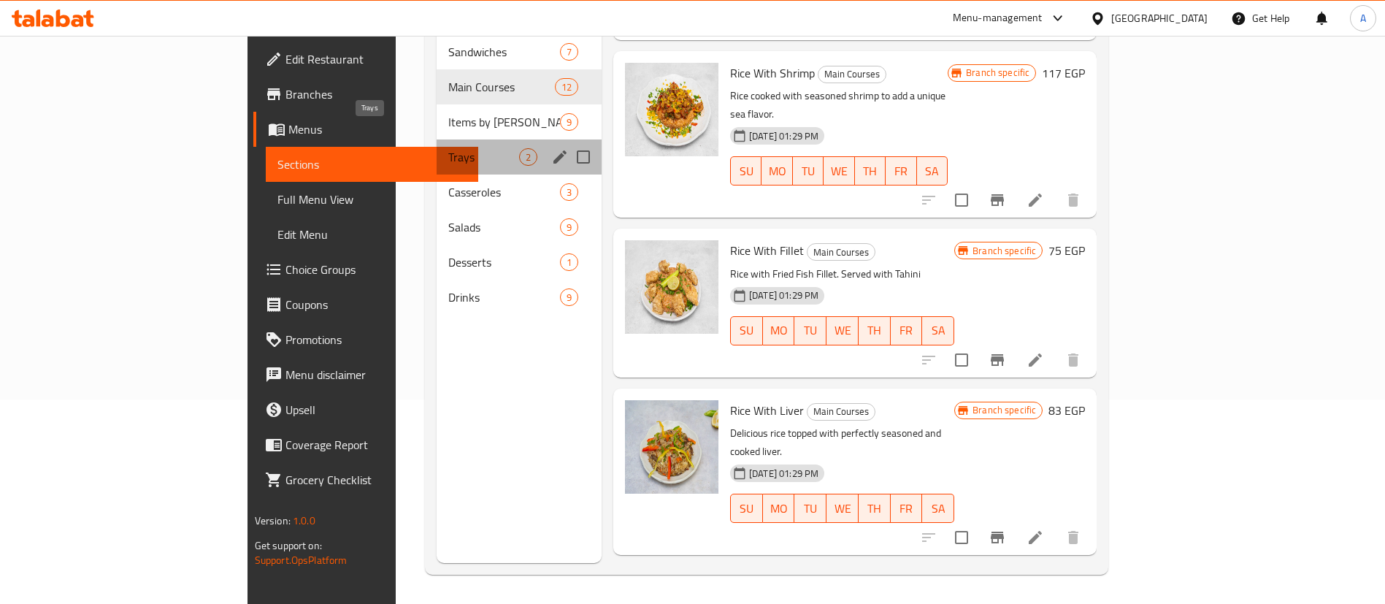
click at [448, 148] on span "Trays" at bounding box center [483, 157] width 71 height 18
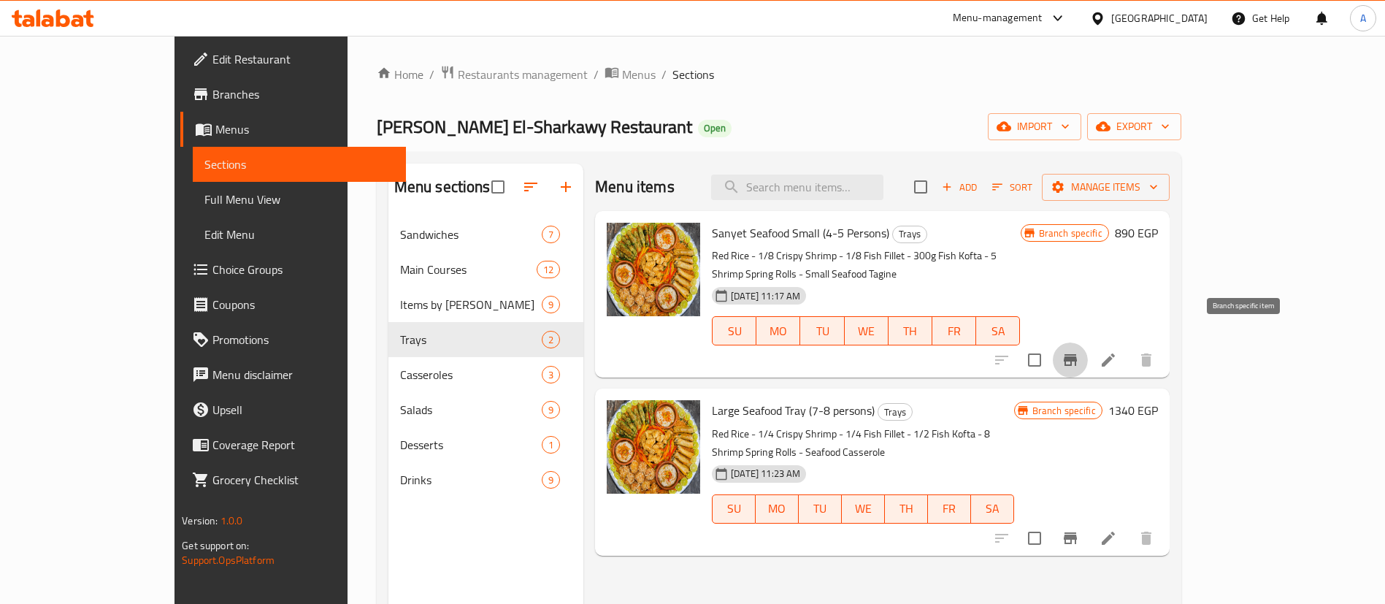
click at [1079, 351] on icon "Branch-specific-item" at bounding box center [1070, 360] width 18 height 18
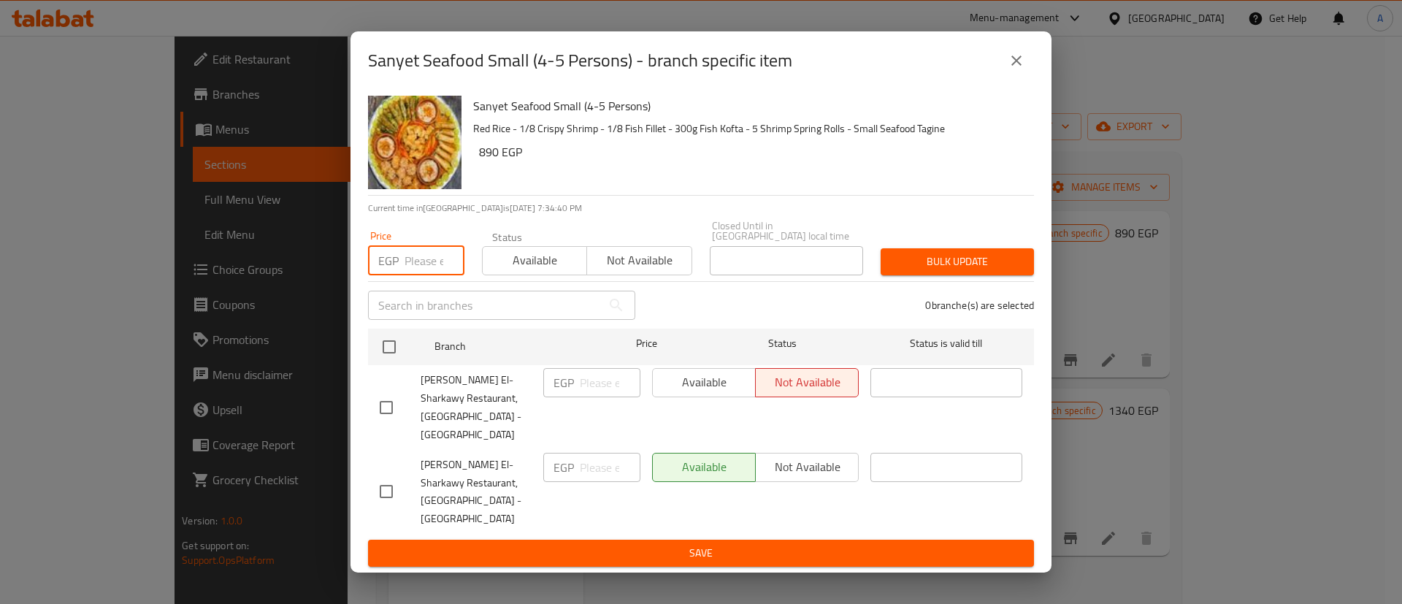
click at [423, 275] on input "number" at bounding box center [434, 260] width 60 height 29
type input "960"
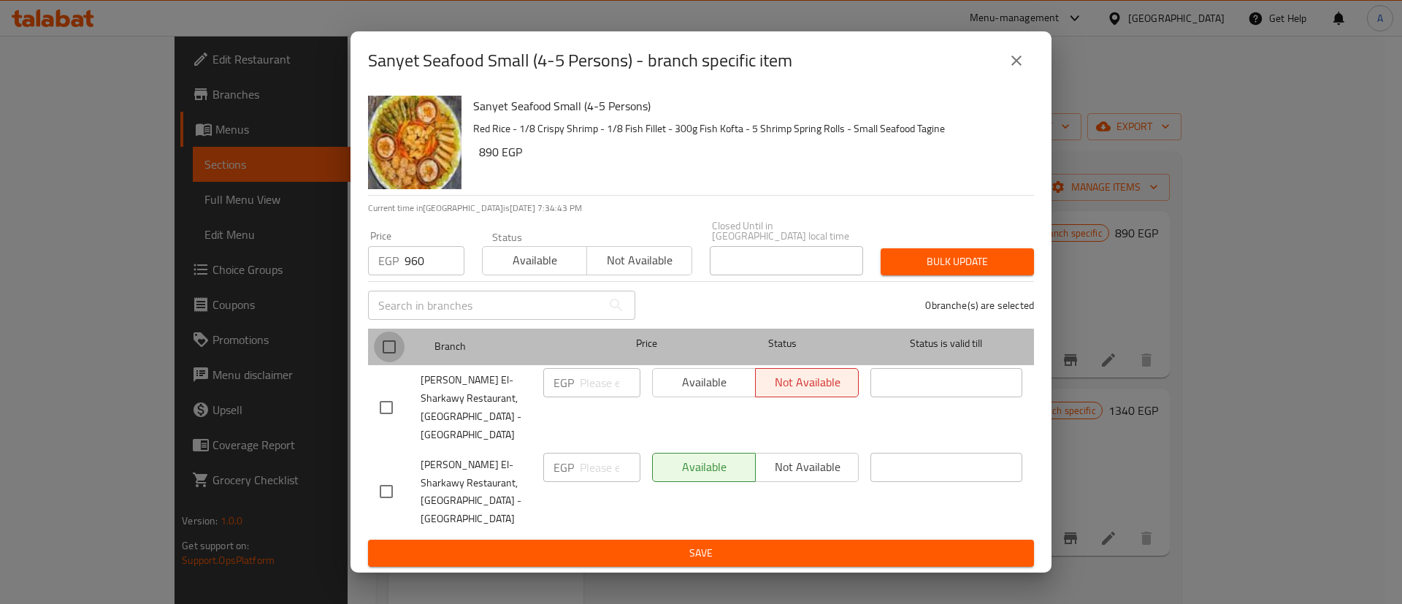
click at [389, 362] on input "checkbox" at bounding box center [389, 346] width 31 height 31
checkbox input "true"
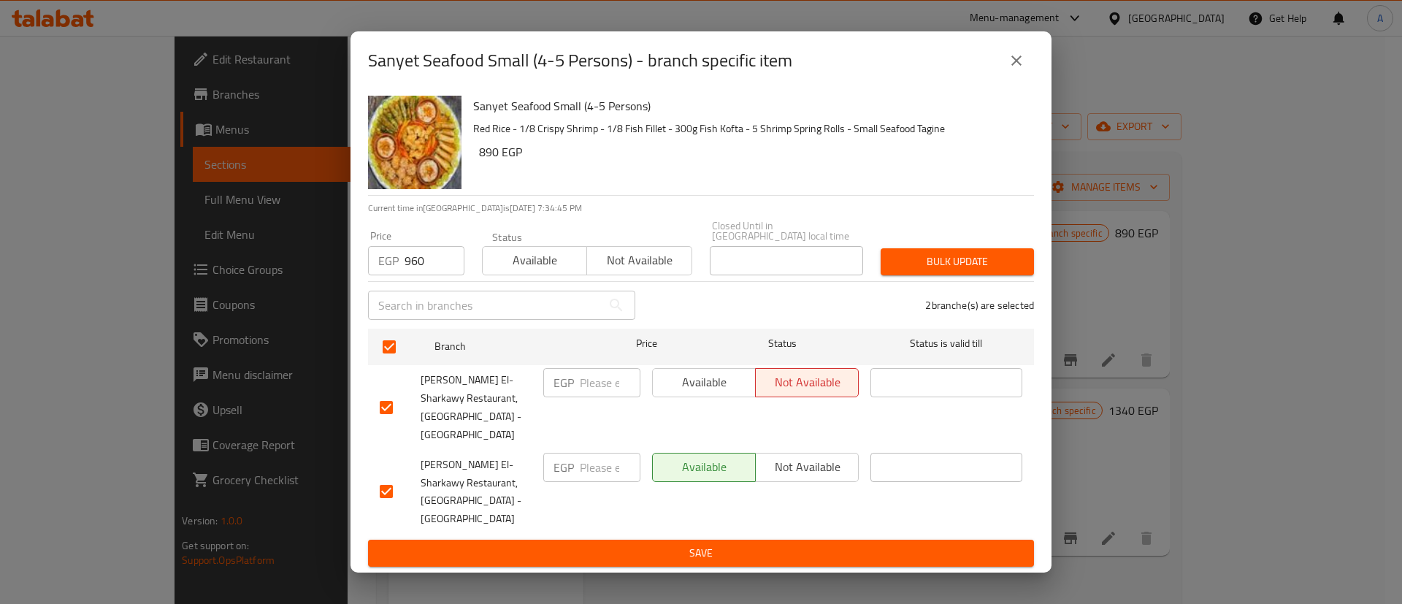
click at [972, 271] on span "Bulk update" at bounding box center [957, 262] width 130 height 18
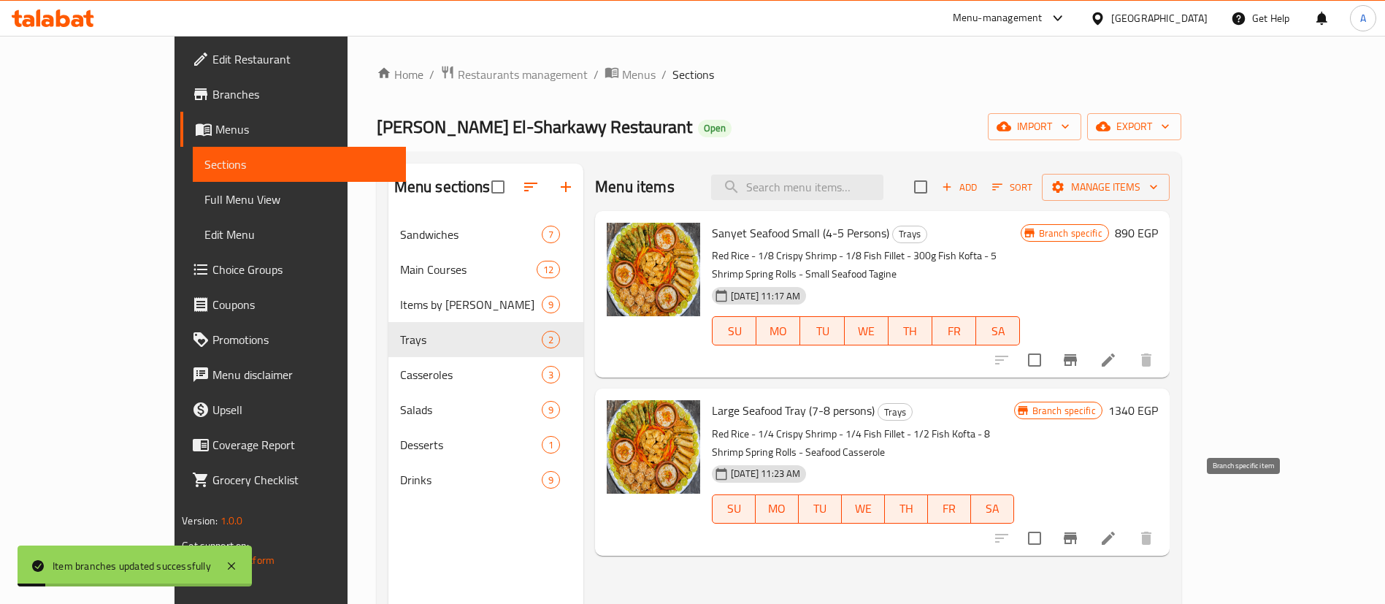
click at [1079, 529] on icon "Branch-specific-item" at bounding box center [1070, 538] width 18 height 18
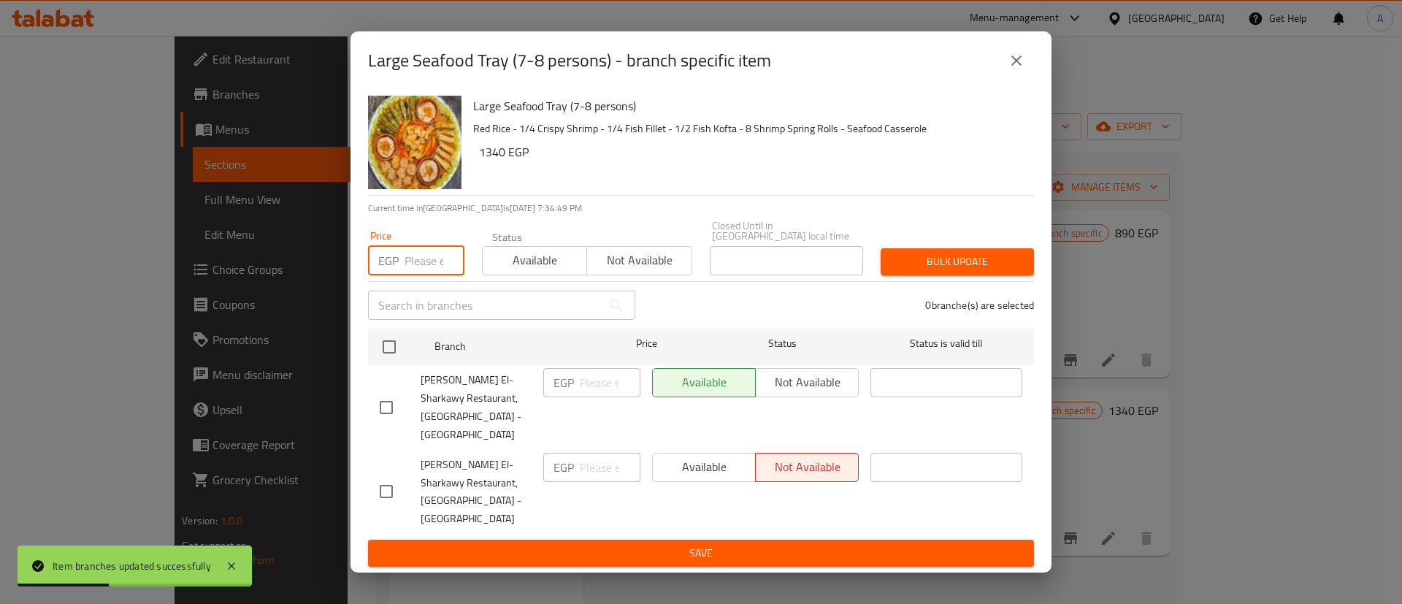
click at [406, 275] on input "number" at bounding box center [434, 260] width 60 height 29
type input "1390"
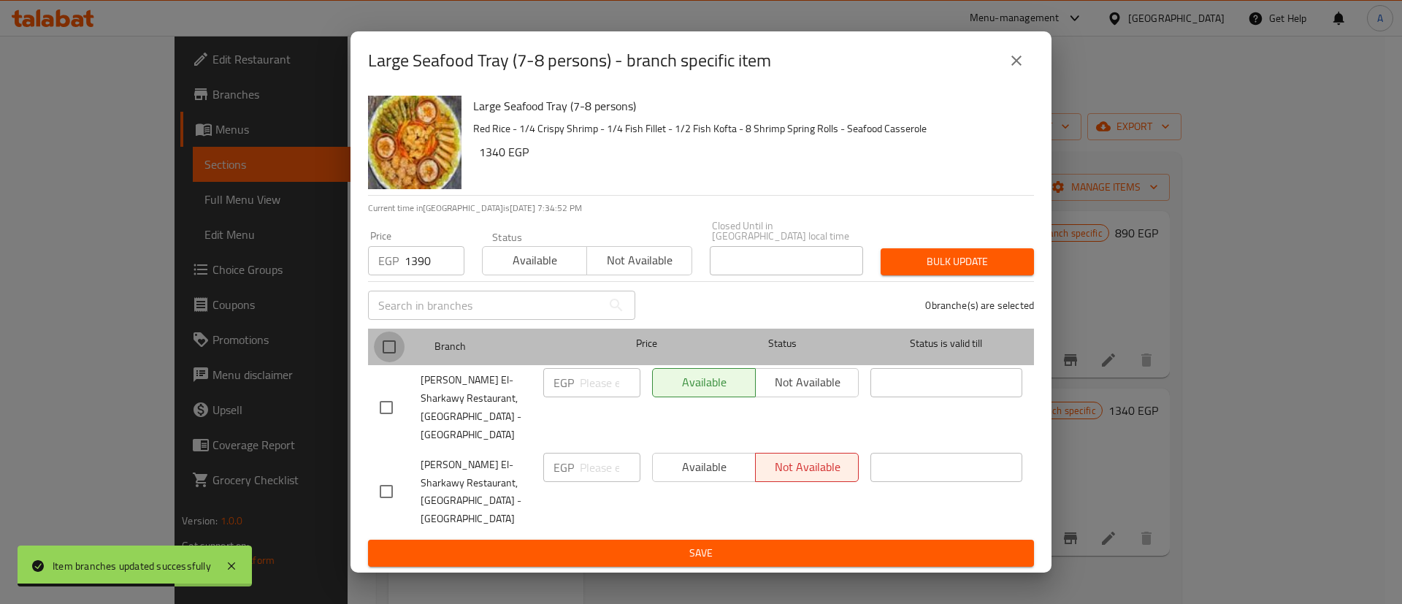
click at [387, 355] on input "checkbox" at bounding box center [389, 346] width 31 height 31
checkbox input "true"
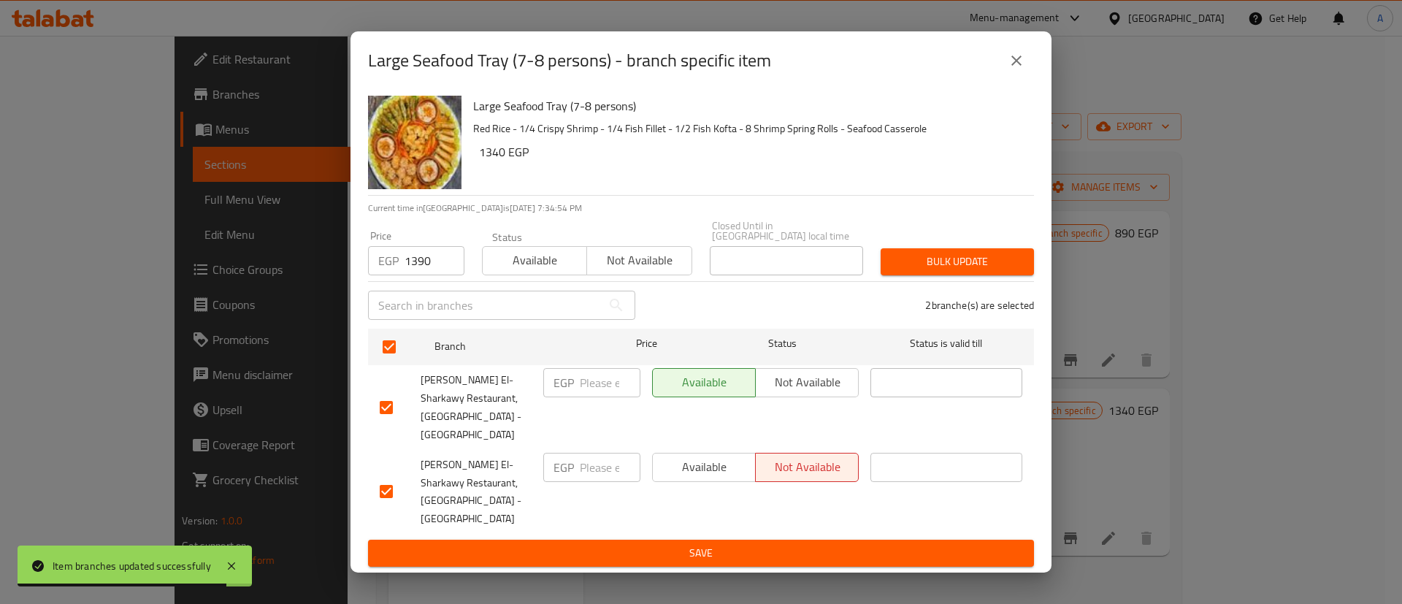
click at [985, 271] on span "Bulk update" at bounding box center [957, 262] width 130 height 18
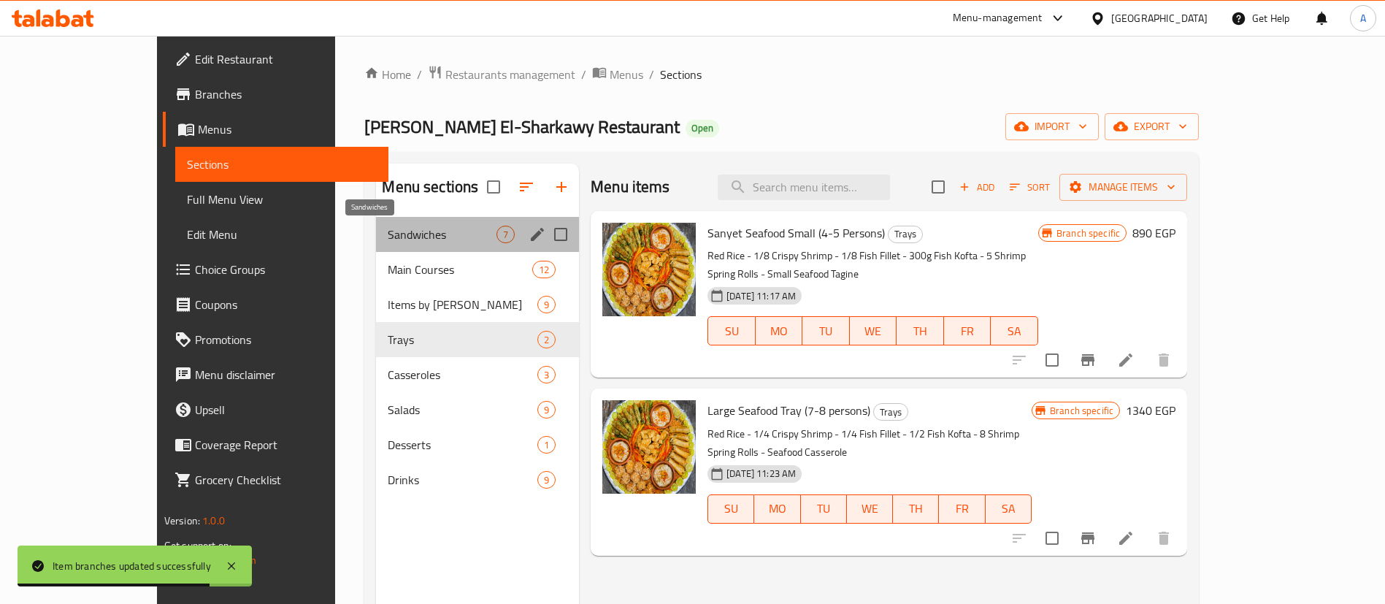
click at [411, 240] on span "Sandwiches" at bounding box center [442, 235] width 109 height 18
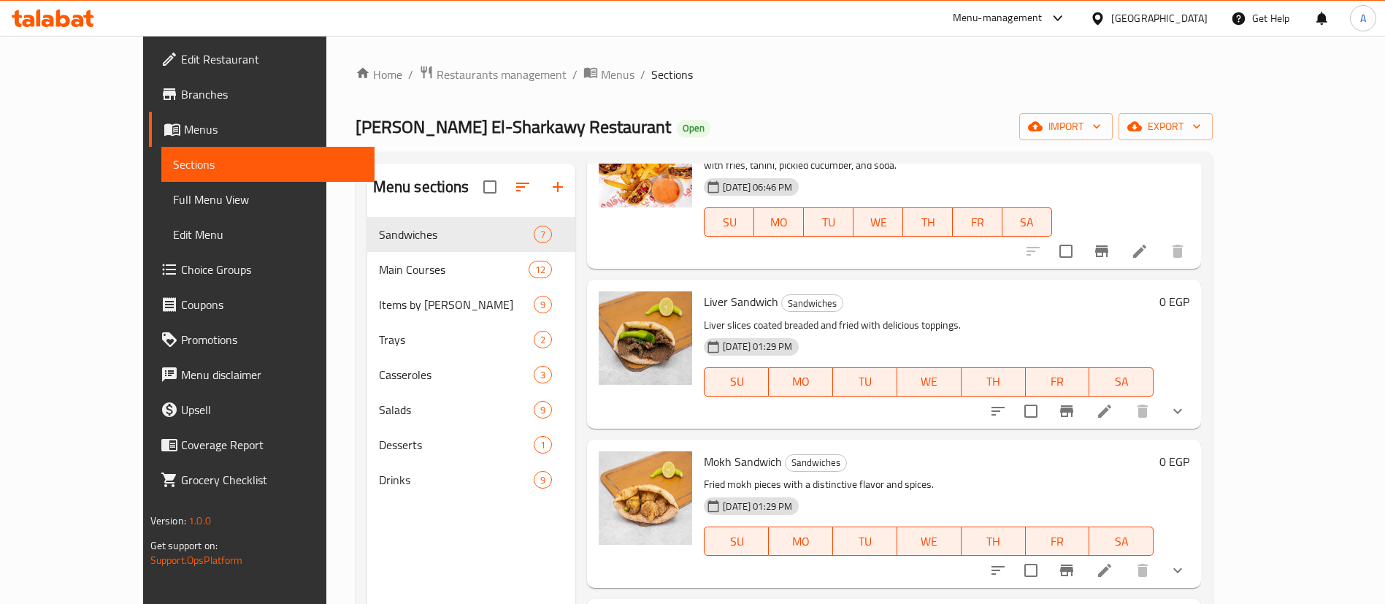
scroll to position [102, 0]
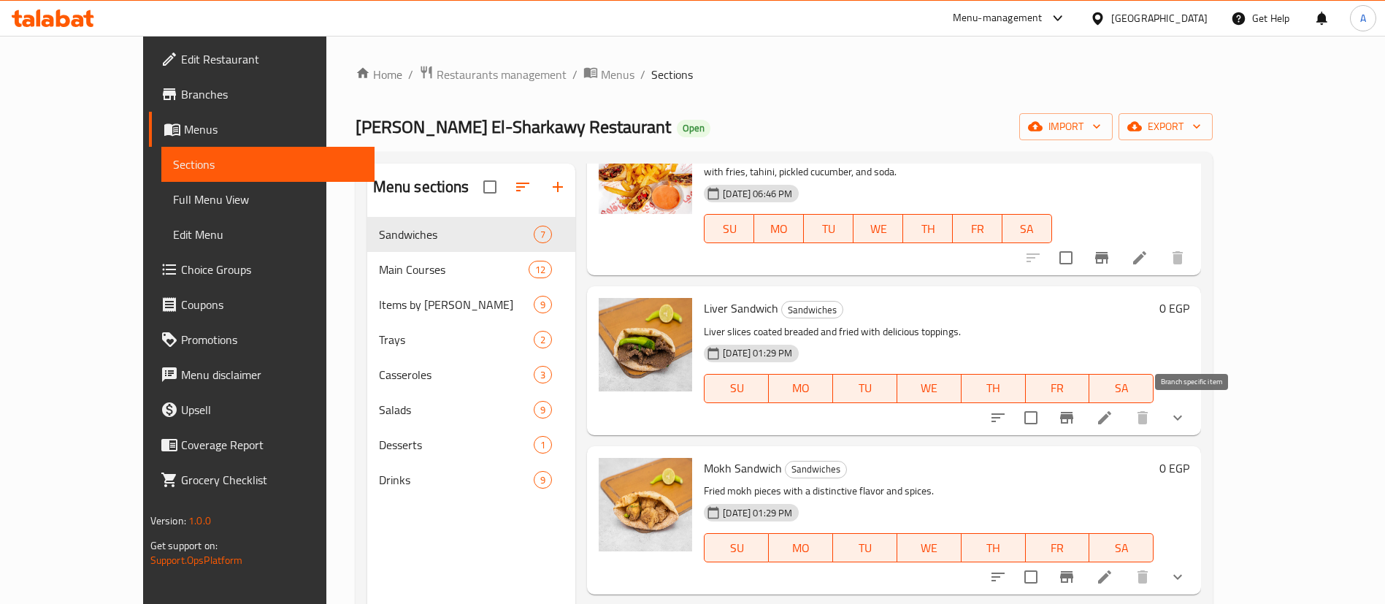
click at [1075, 415] on icon "Branch-specific-item" at bounding box center [1067, 418] width 18 height 18
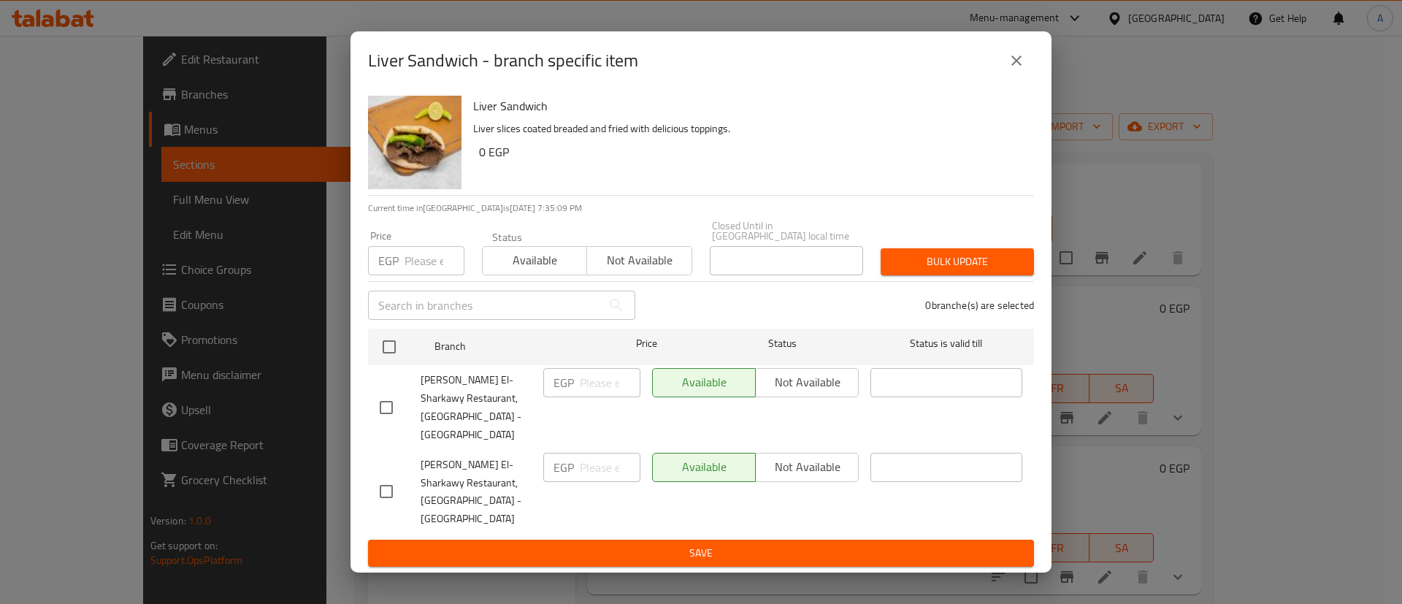
click at [416, 274] on input "number" at bounding box center [434, 260] width 60 height 29
click at [1011, 69] on icon "close" at bounding box center [1016, 61] width 18 height 18
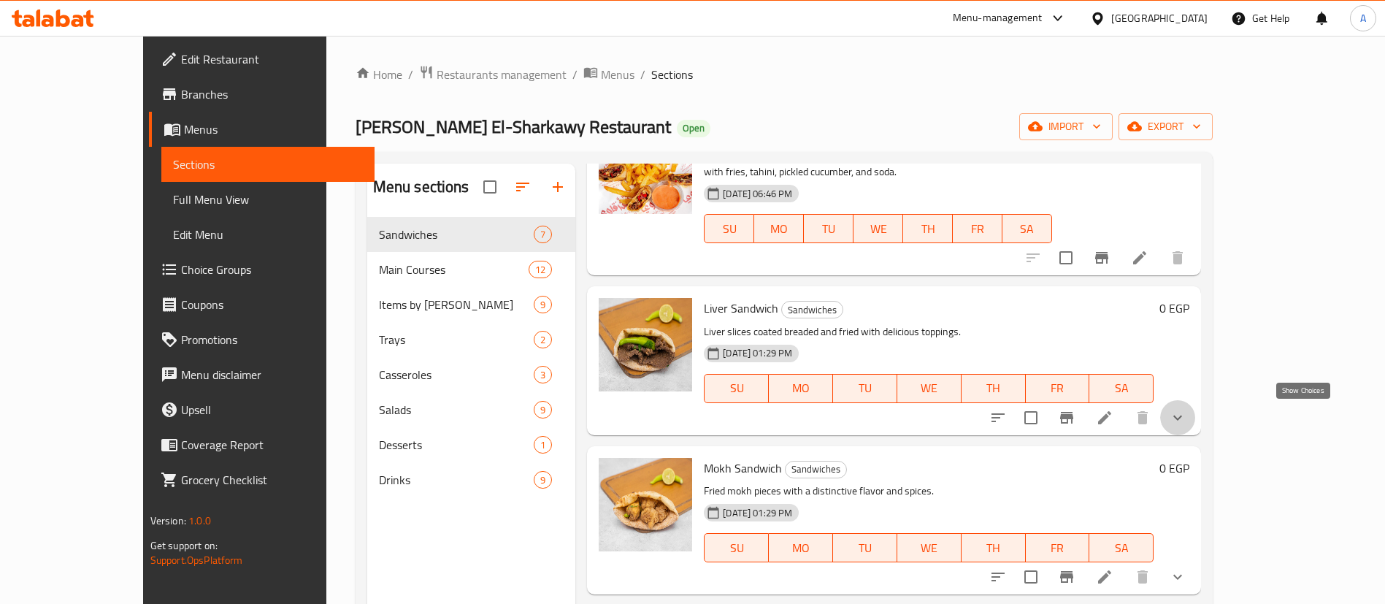
click at [1186, 422] on icon "show more" at bounding box center [1178, 418] width 18 height 18
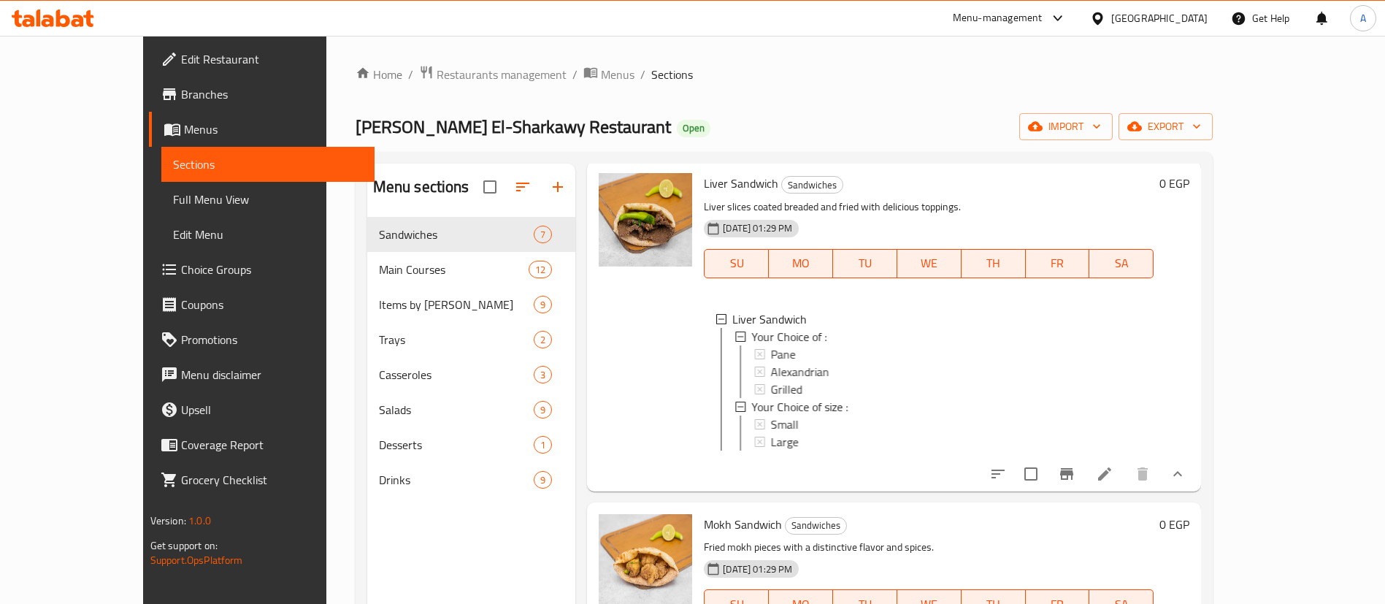
scroll to position [229, 0]
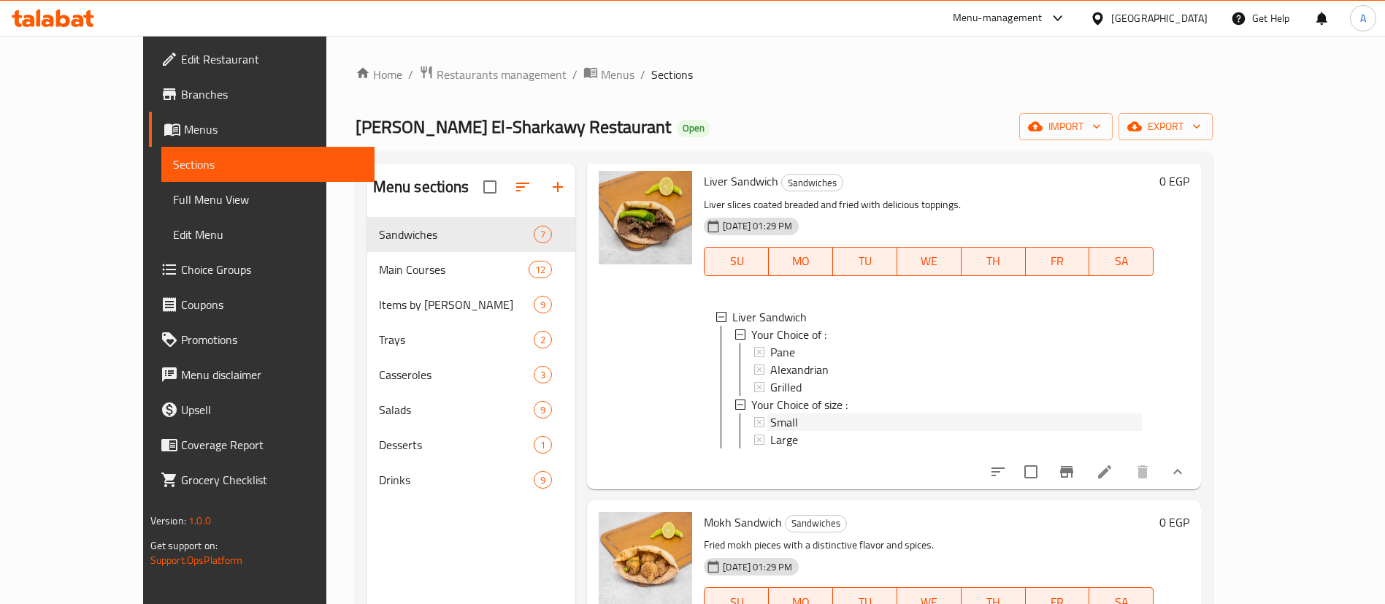
click at [770, 423] on span "Small" at bounding box center [784, 422] width 28 height 18
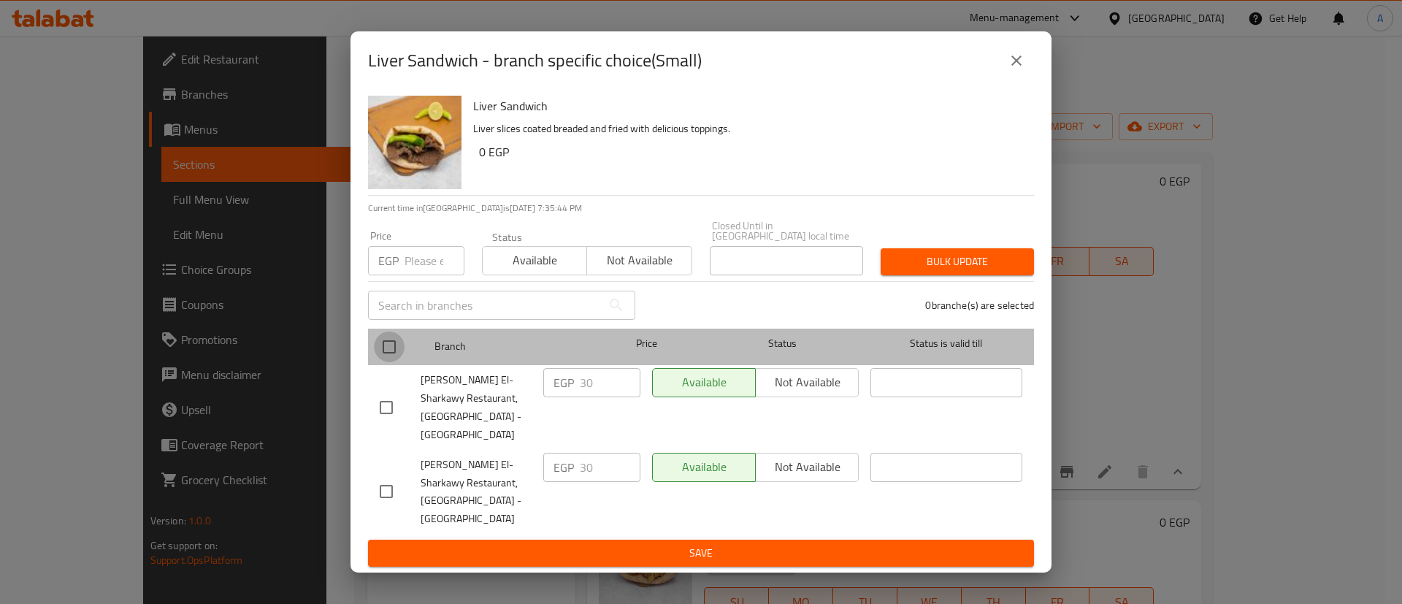
click at [390, 348] on input "checkbox" at bounding box center [389, 346] width 31 height 31
checkbox input "true"
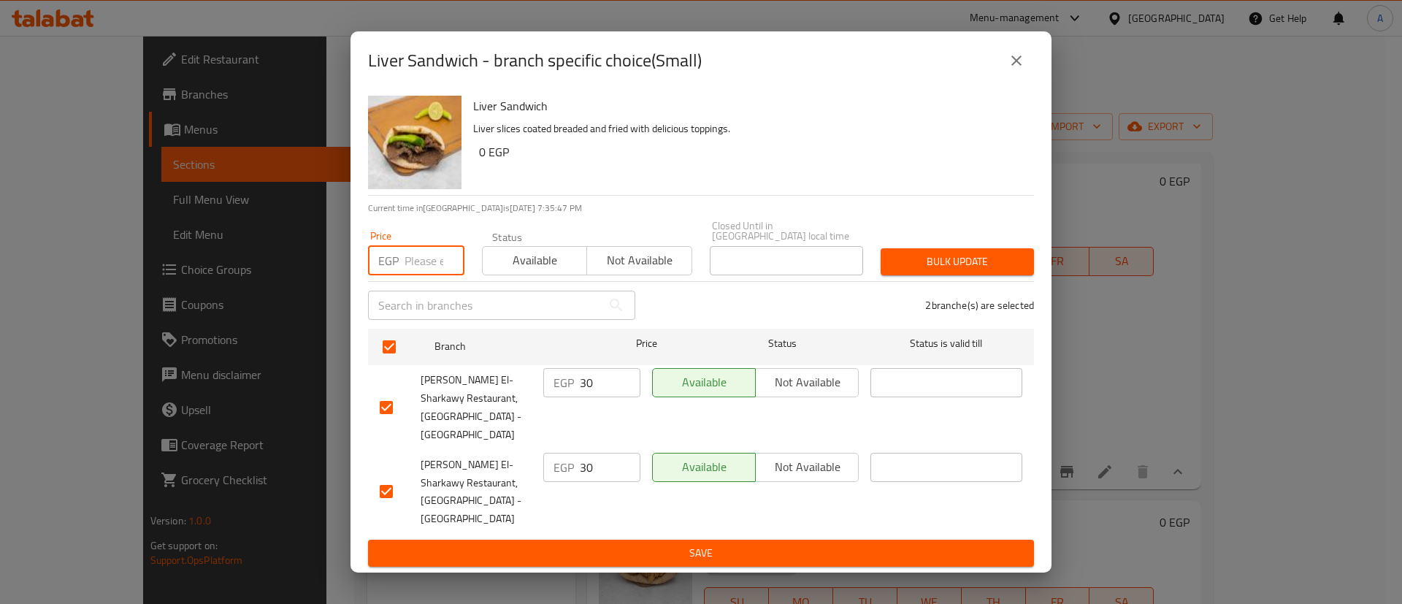
click at [413, 275] on input "number" at bounding box center [434, 260] width 60 height 29
type input "35"
click at [920, 271] on span "Bulk update" at bounding box center [957, 262] width 130 height 18
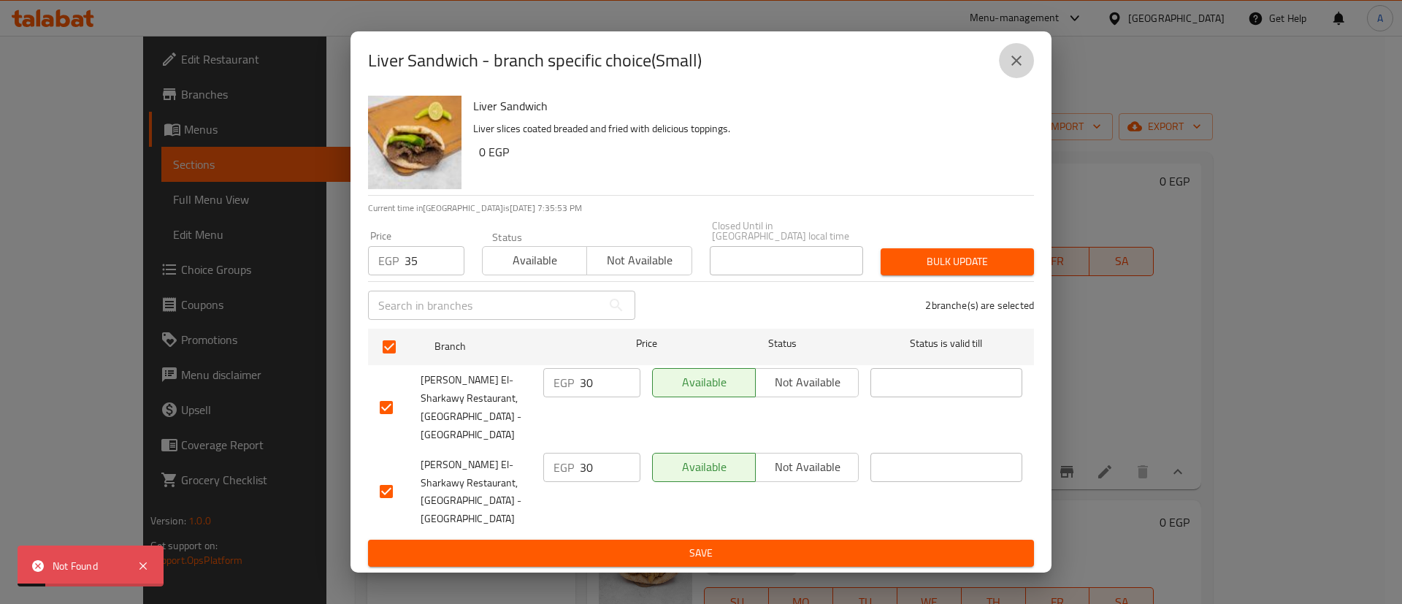
click at [1012, 69] on icon "close" at bounding box center [1016, 61] width 18 height 18
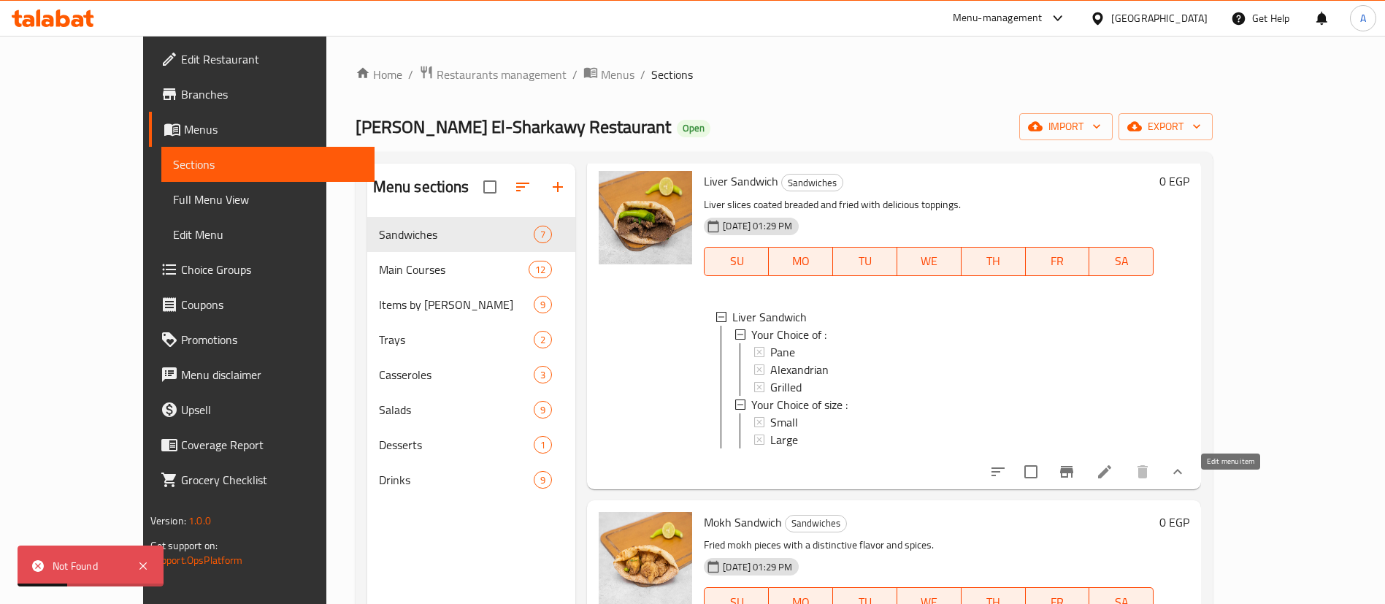
click at [1113, 480] on icon at bounding box center [1105, 472] width 18 height 18
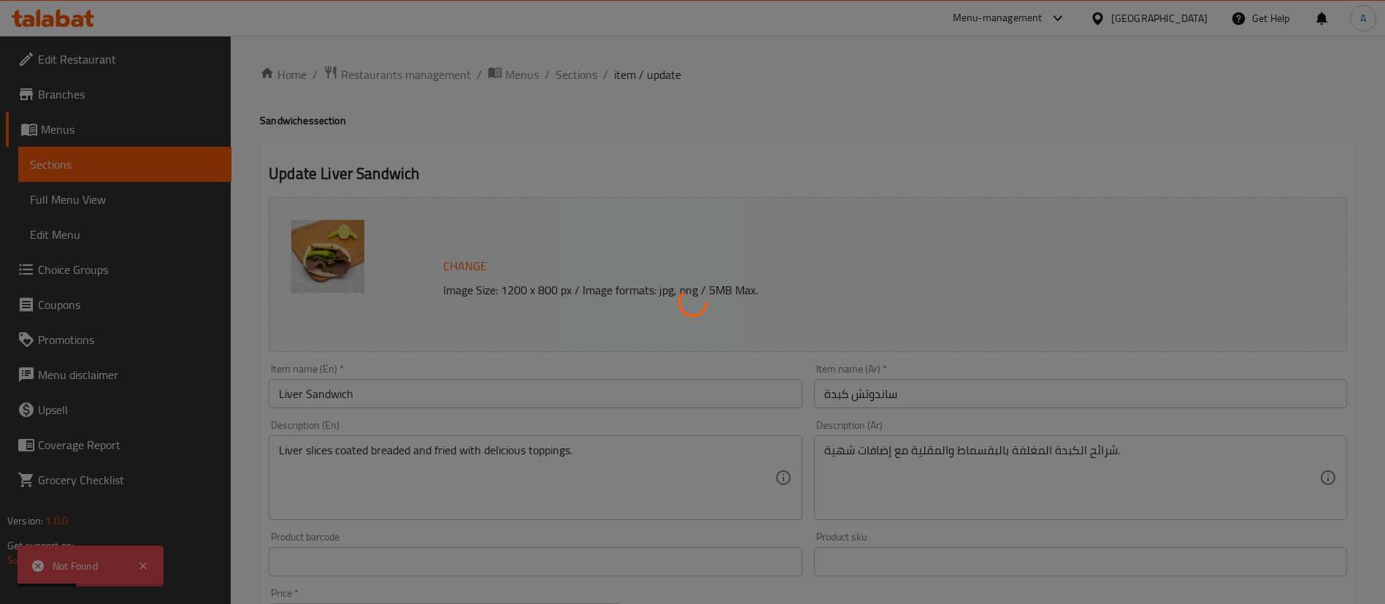
type input "إختيارك من :"
type input "1"
type input "إختيارك من الحجم :"
type input "1"
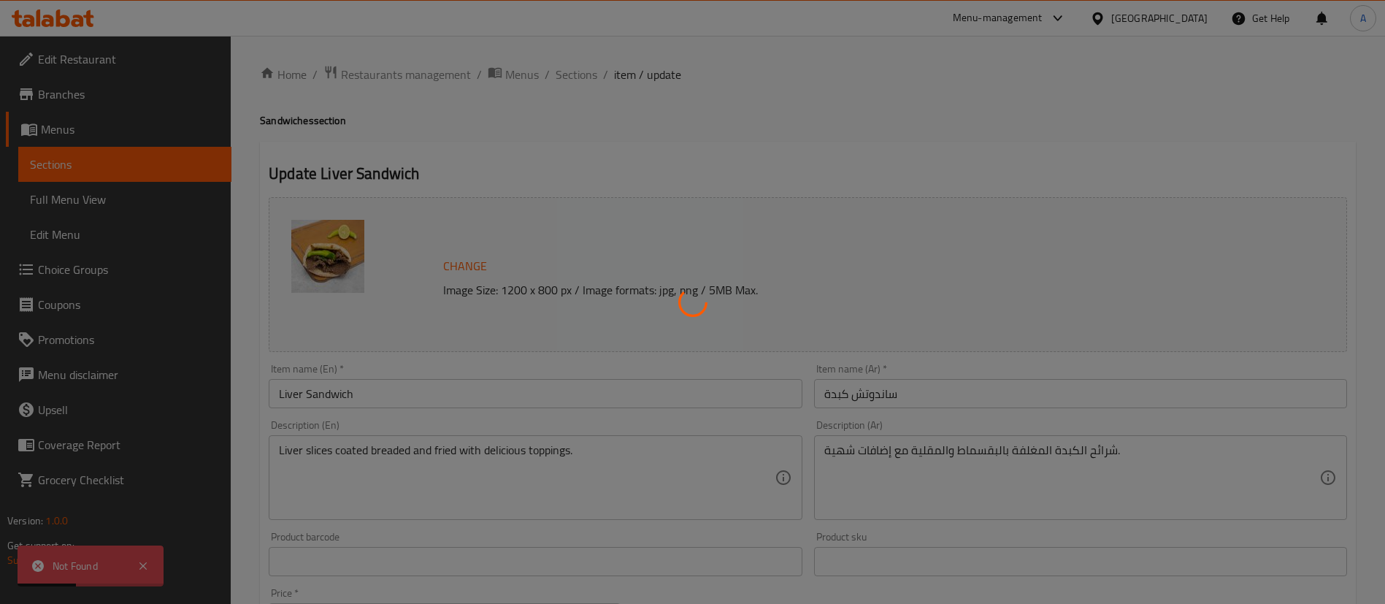
type input "1"
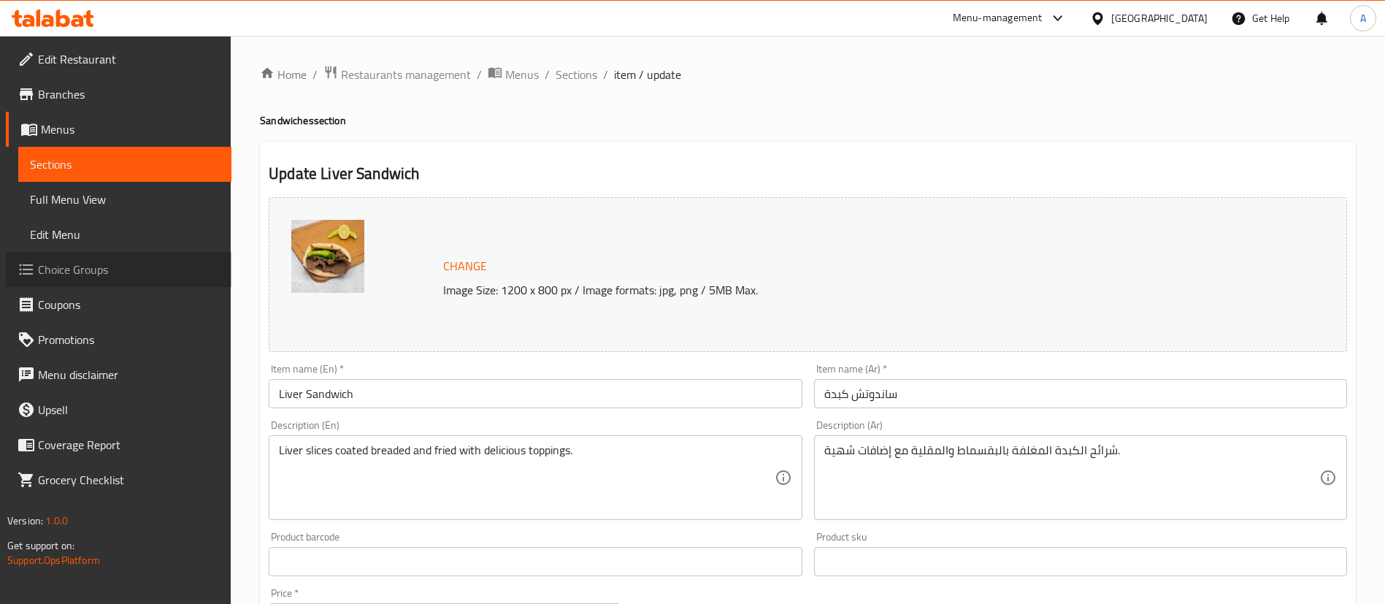
click at [90, 272] on span "Choice Groups" at bounding box center [129, 270] width 182 height 18
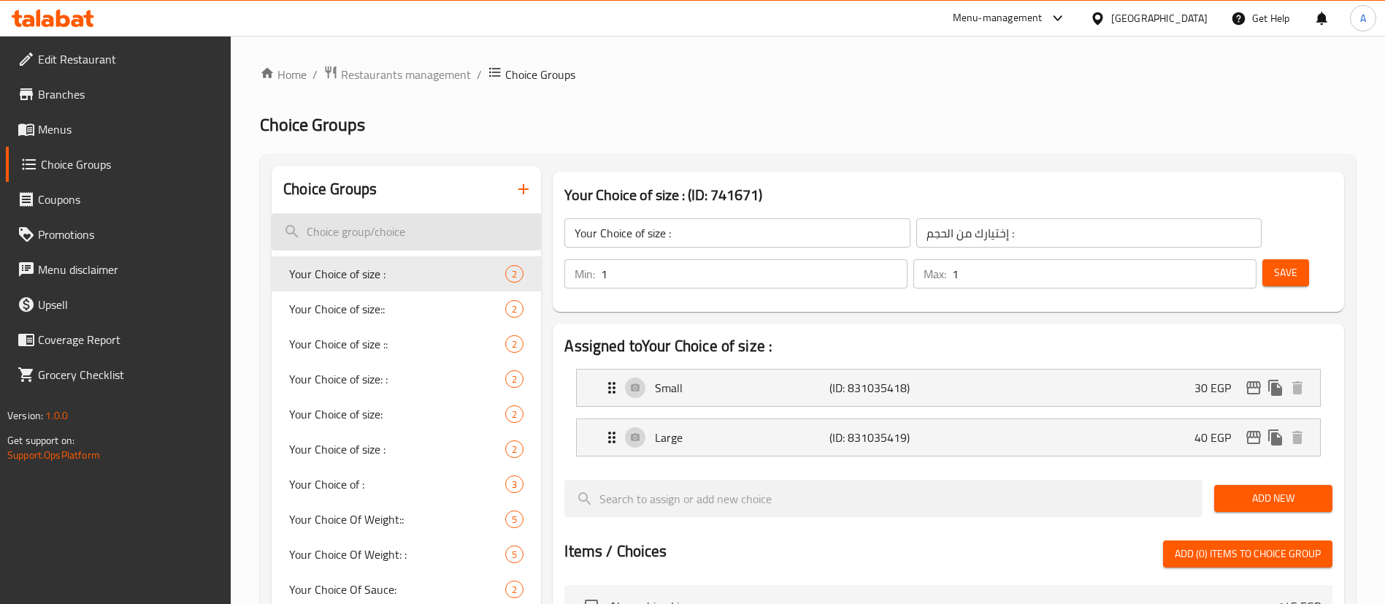
click at [385, 229] on input "search" at bounding box center [406, 231] width 269 height 37
type input "you"
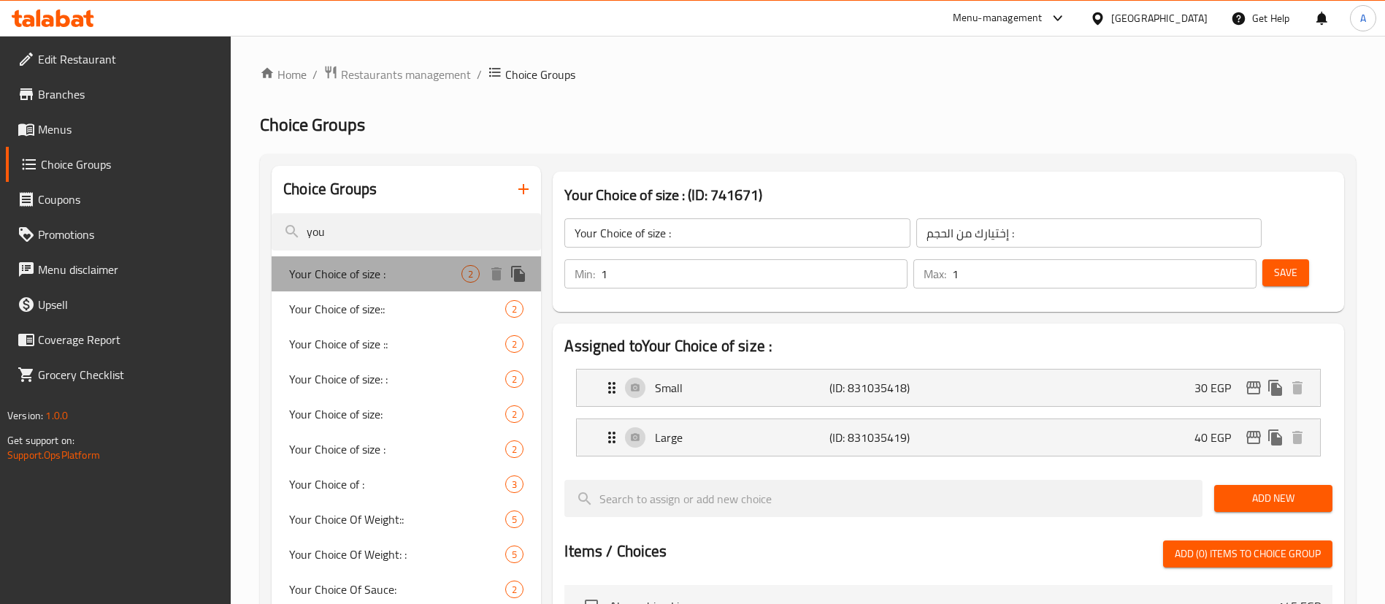
click at [406, 285] on div "Your Choice of size : 2" at bounding box center [406, 273] width 269 height 35
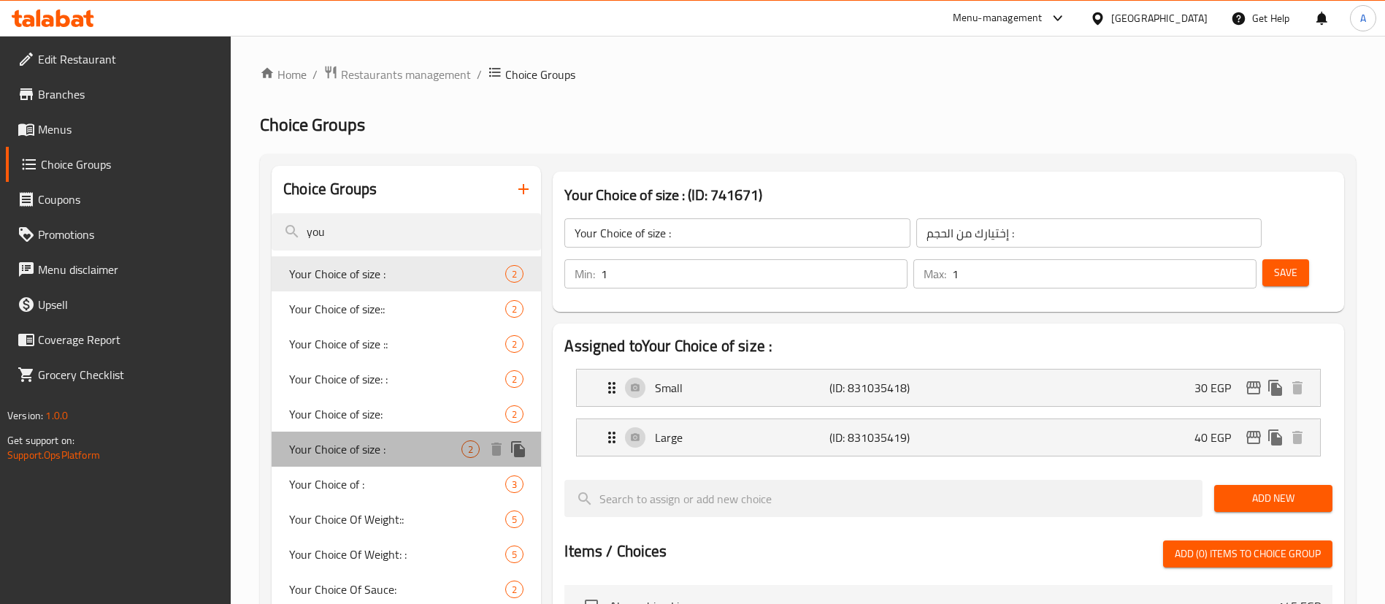
click at [387, 440] on span "Your Choice of size :" at bounding box center [375, 449] width 172 height 18
type input "Your Choice of size :"
type input "إختيارك من الحجم :"
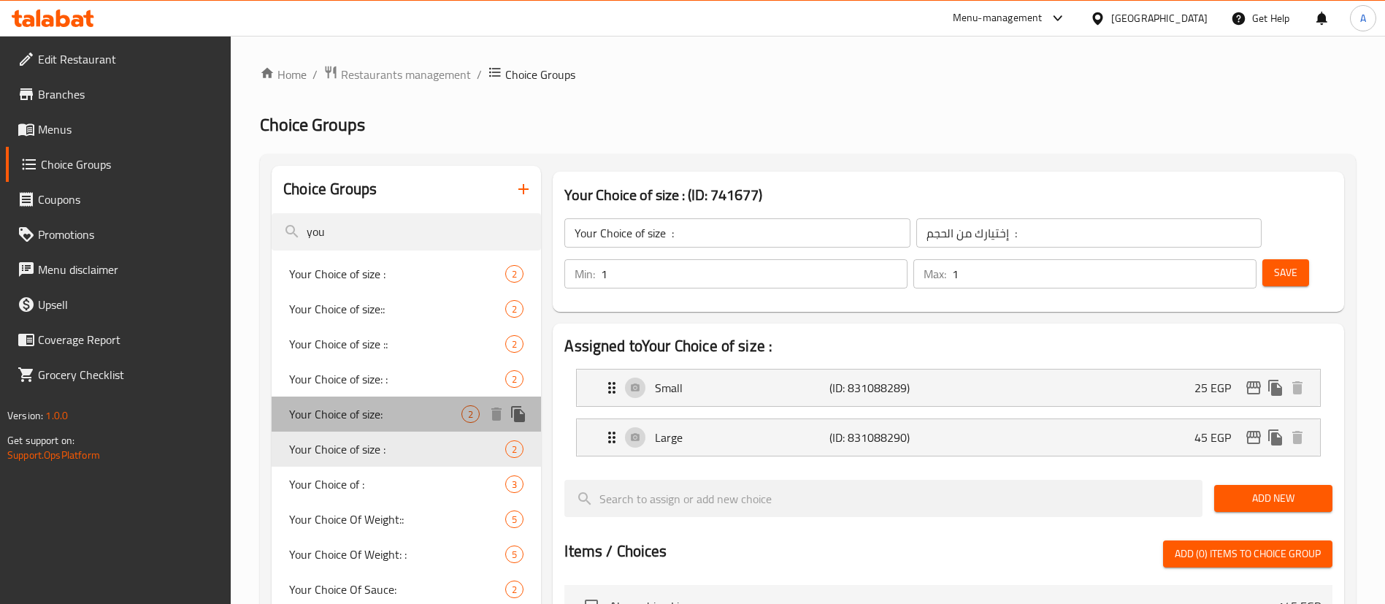
click at [354, 414] on span "Your Choice of size:" at bounding box center [375, 414] width 172 height 18
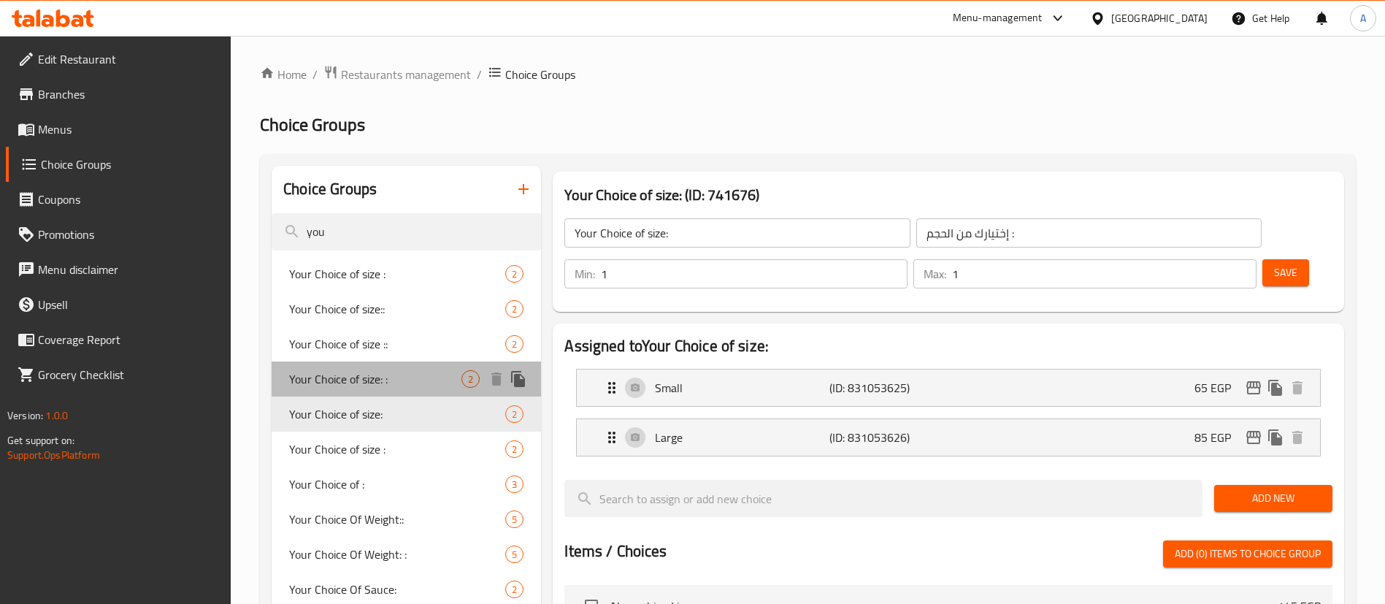
click at [366, 376] on span "Your Choice of size: :" at bounding box center [375, 379] width 172 height 18
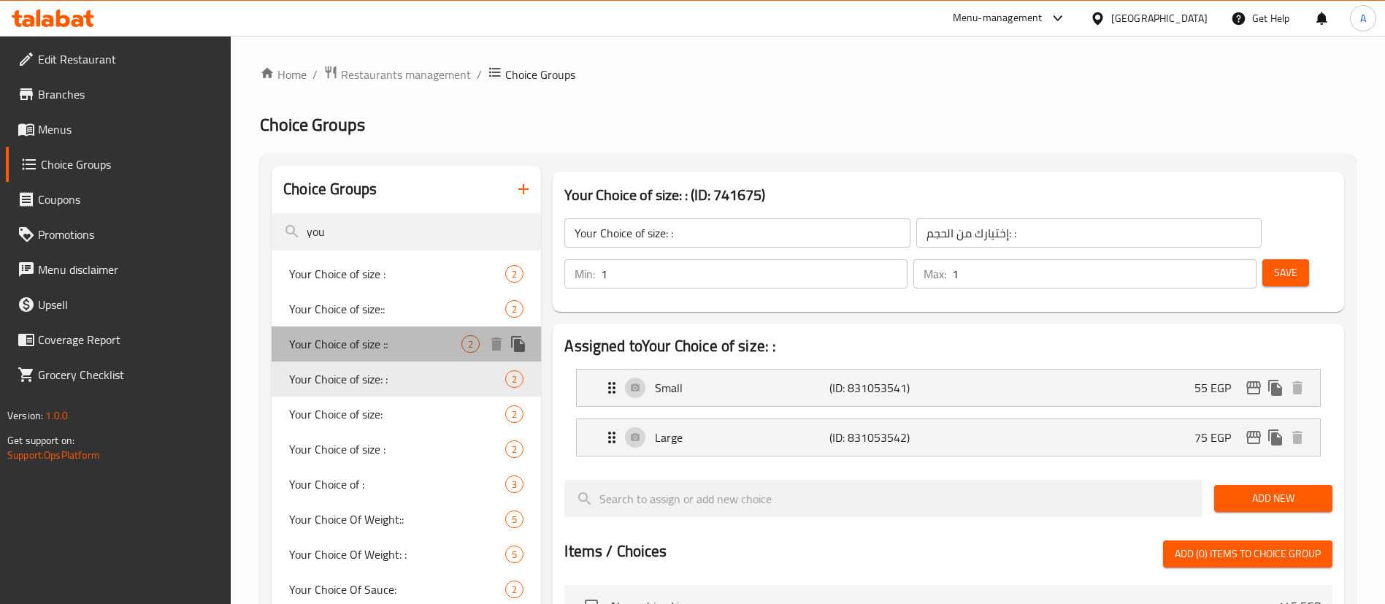
click at [375, 342] on span "Your Choice of size ::" at bounding box center [375, 344] width 172 height 18
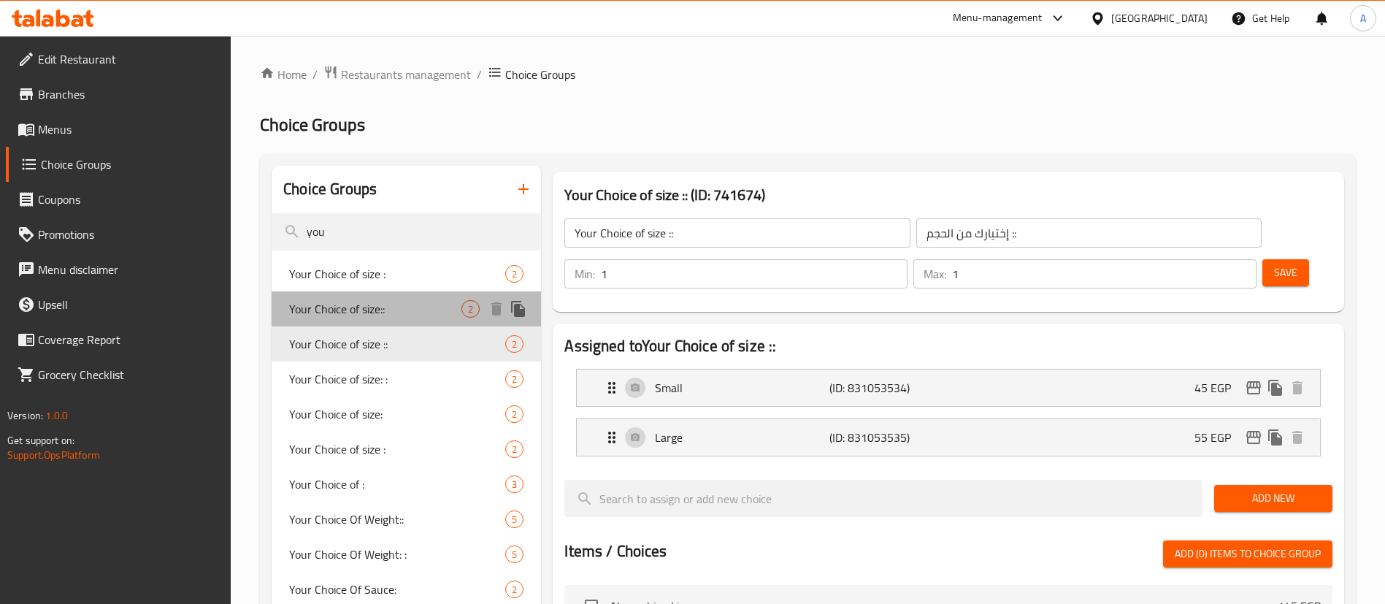
click at [387, 300] on span "Your Choice of size::" at bounding box center [375, 309] width 172 height 18
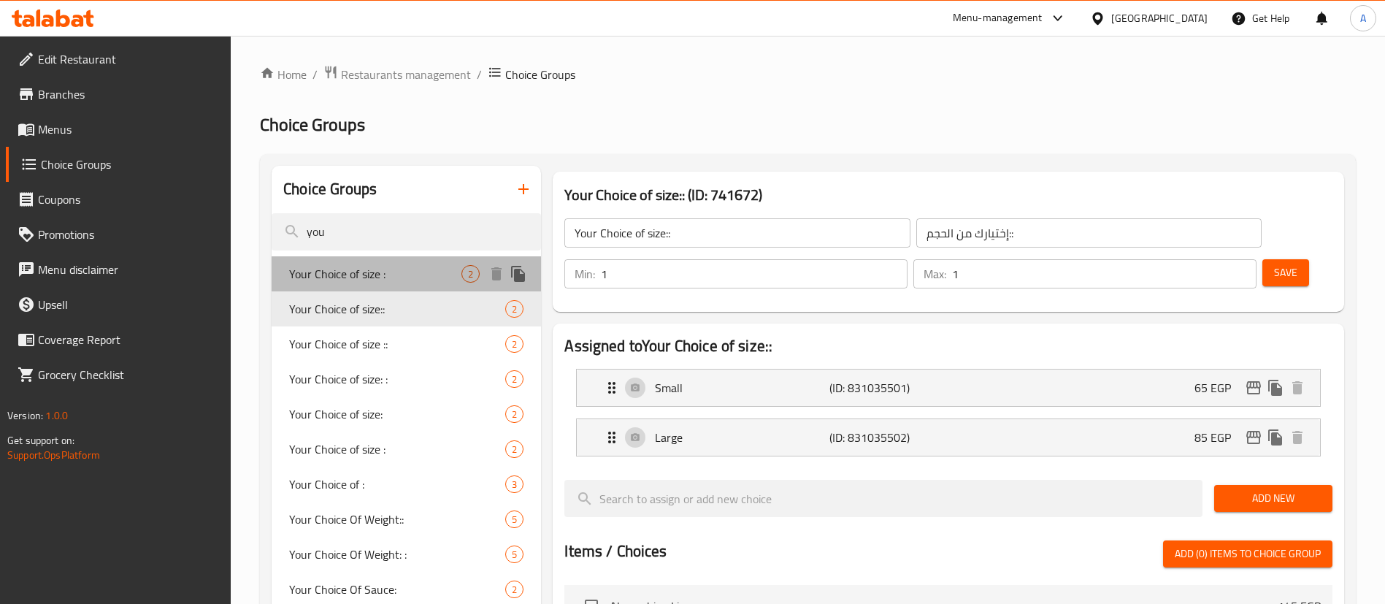
click at [391, 280] on span "Your Choice of size :" at bounding box center [375, 274] width 172 height 18
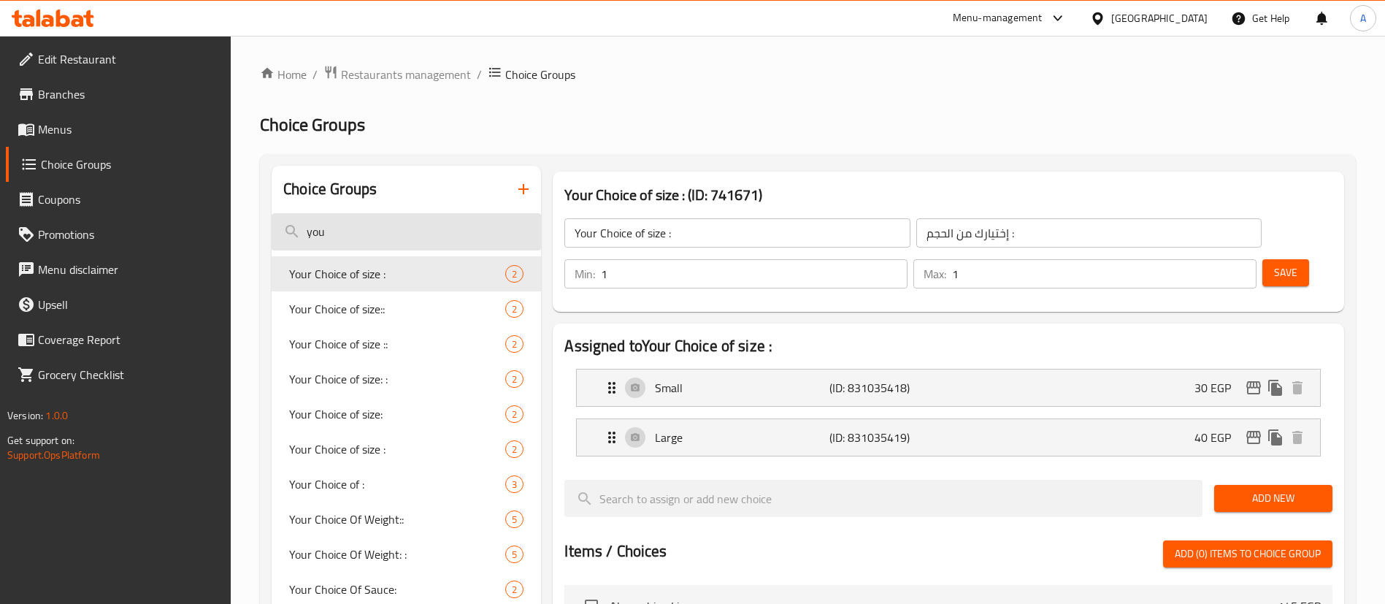
click at [398, 229] on input "you" at bounding box center [406, 231] width 269 height 37
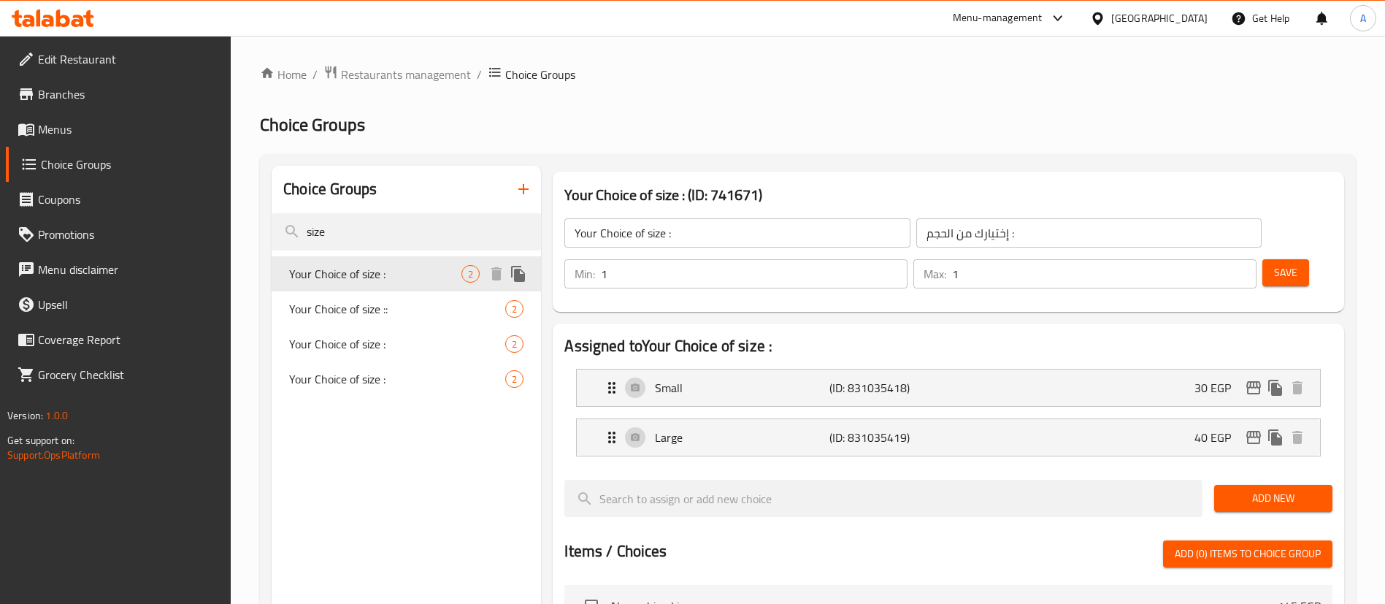
click at [388, 288] on div "Your Choice of size : 2" at bounding box center [406, 273] width 269 height 35
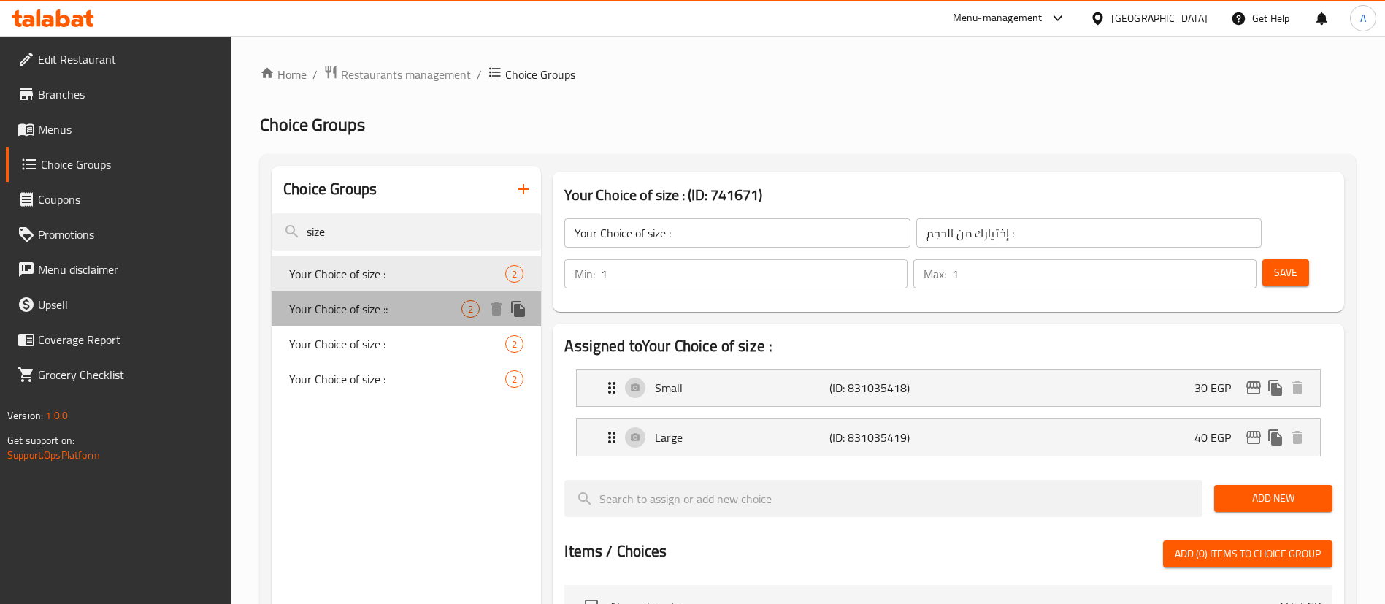
click at [387, 302] on span "Your Choice of size ::" at bounding box center [375, 309] width 172 height 18
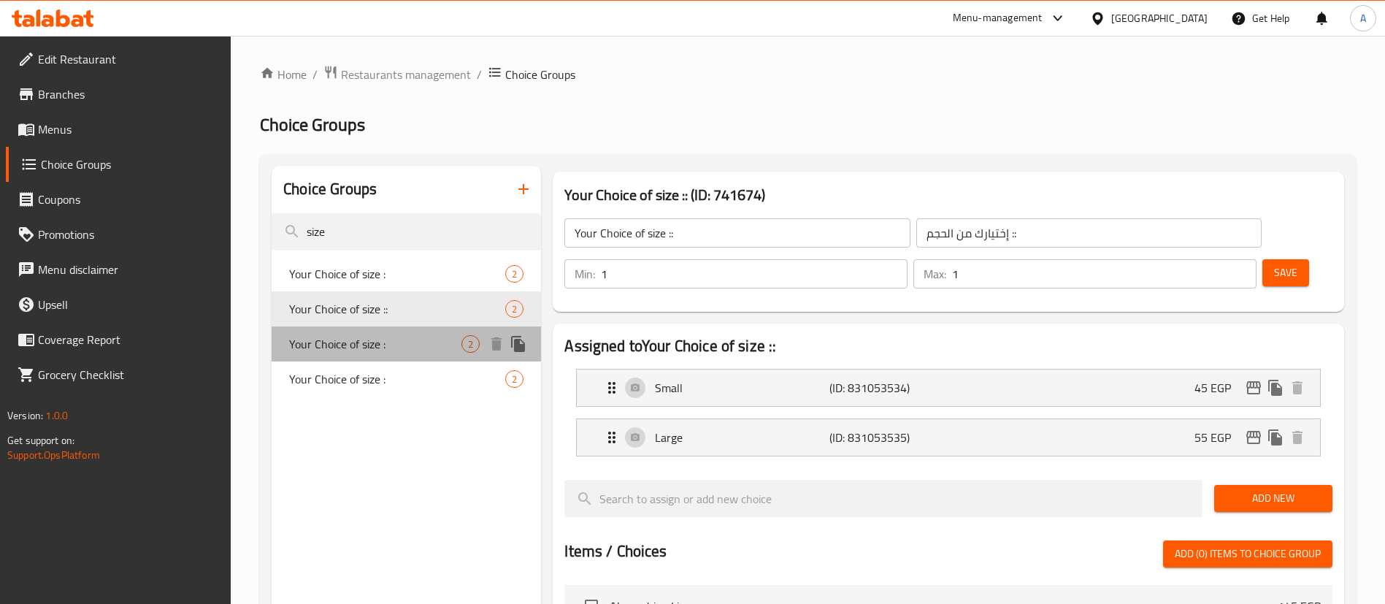
click at [392, 330] on div "Your Choice of size : 2" at bounding box center [406, 343] width 269 height 35
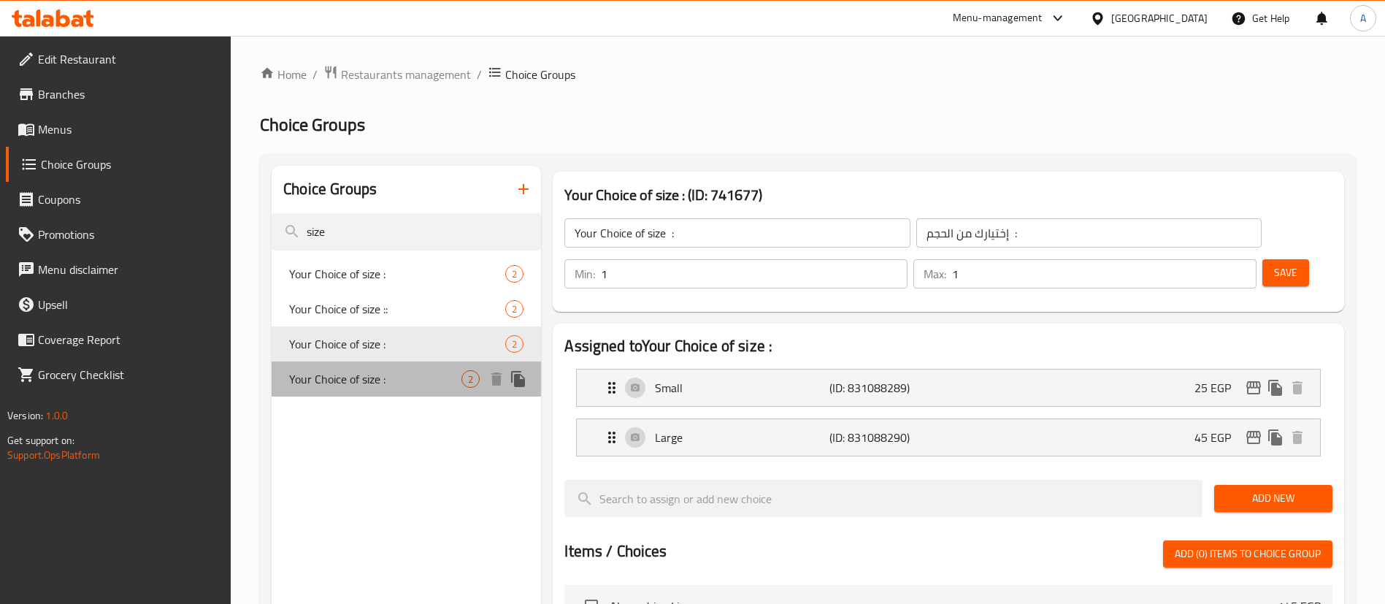
click at [399, 370] on span "Your Choice of size :" at bounding box center [375, 379] width 172 height 18
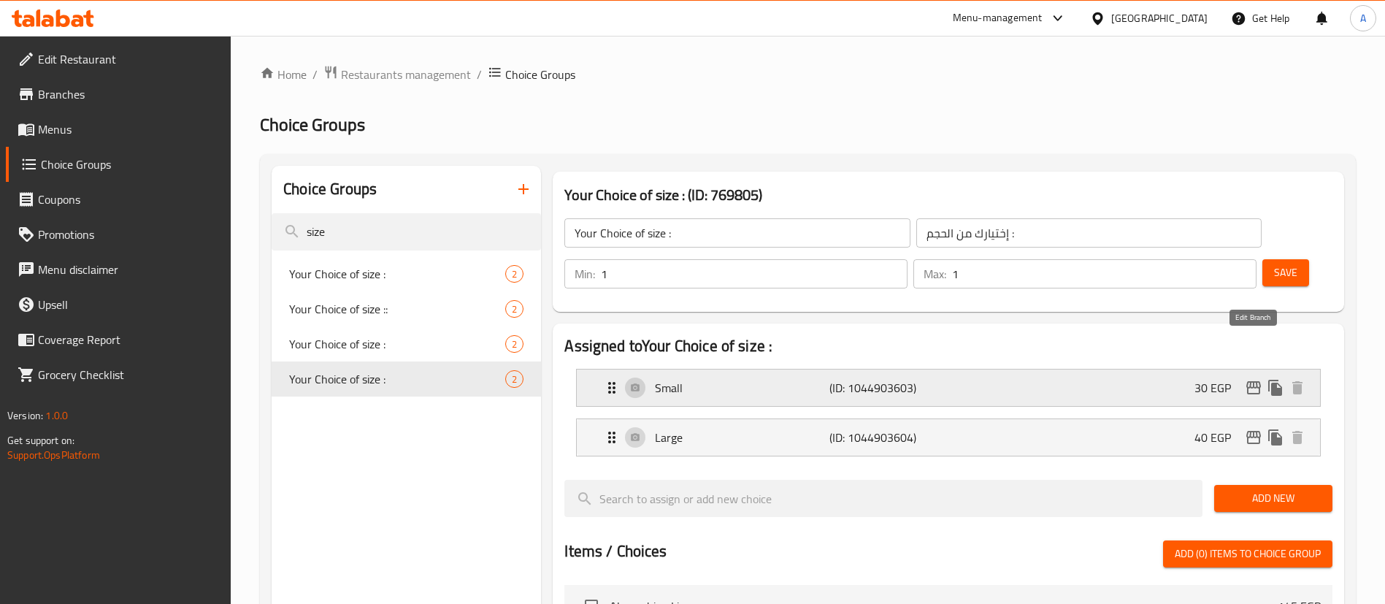
click at [1253, 381] on icon "edit" at bounding box center [1253, 387] width 15 height 13
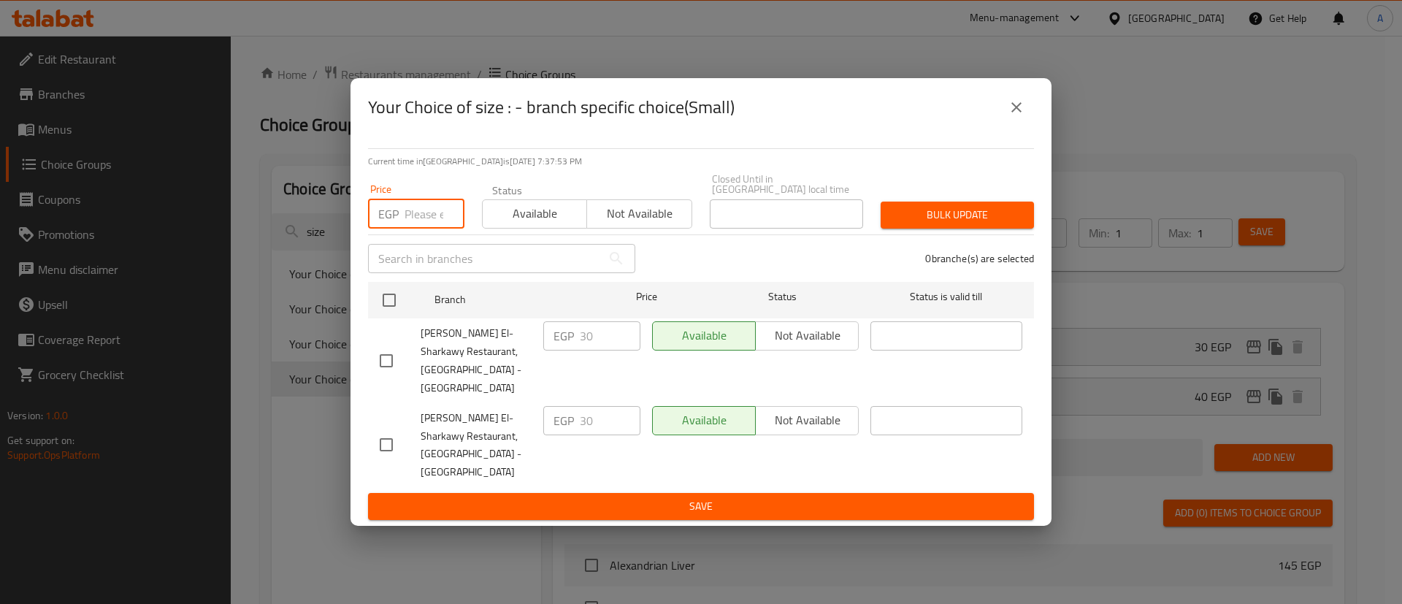
click at [437, 229] on input "number" at bounding box center [434, 213] width 60 height 29
click at [409, 303] on div at bounding box center [401, 300] width 55 height 42
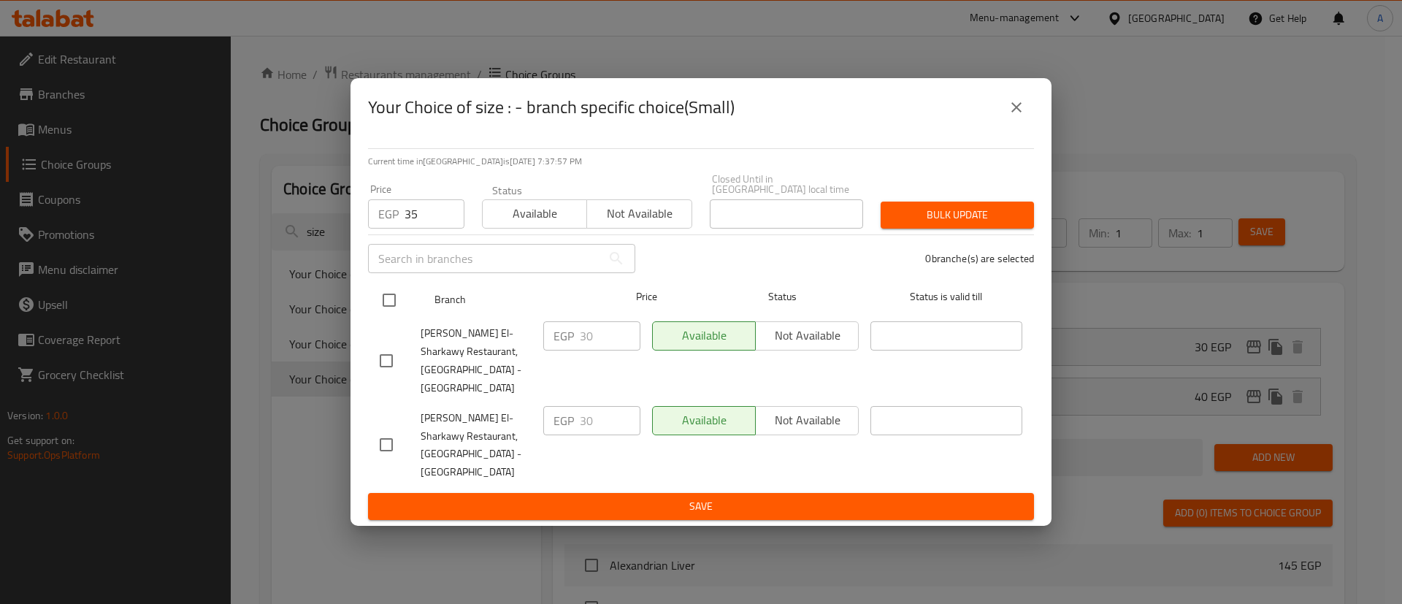
click at [385, 310] on input "checkbox" at bounding box center [389, 300] width 31 height 31
click at [913, 222] on span "Bulk update" at bounding box center [957, 215] width 130 height 18
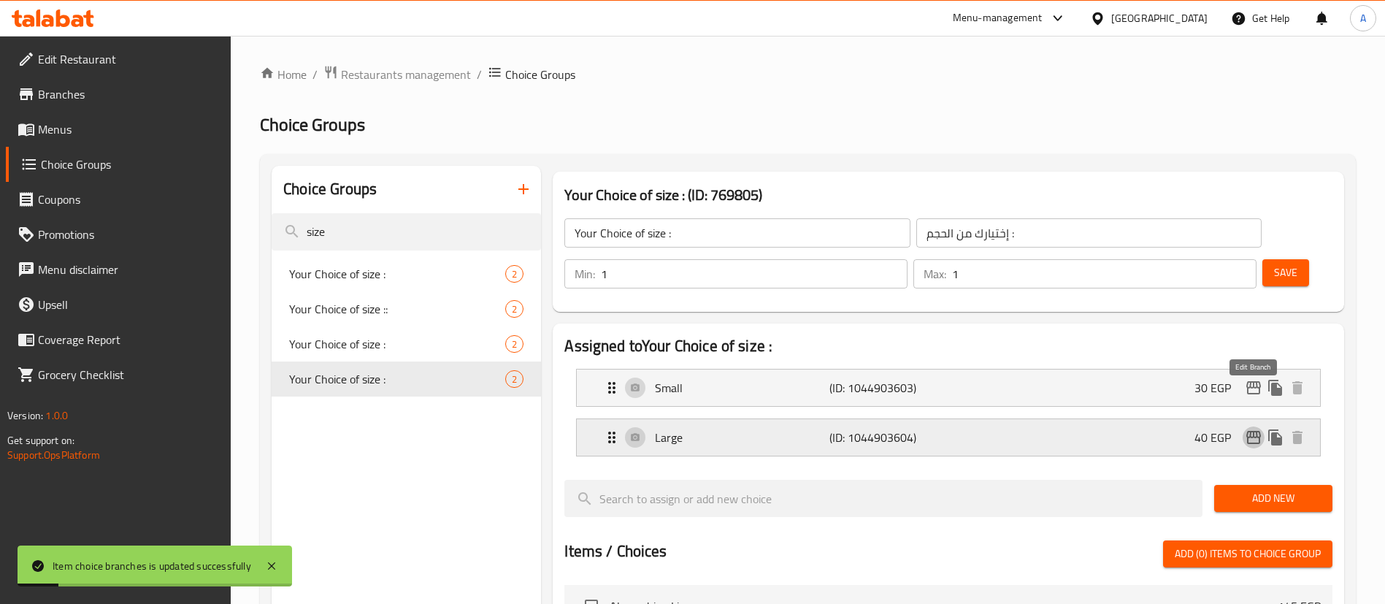
click at [1245, 429] on icon "edit" at bounding box center [1254, 438] width 18 height 18
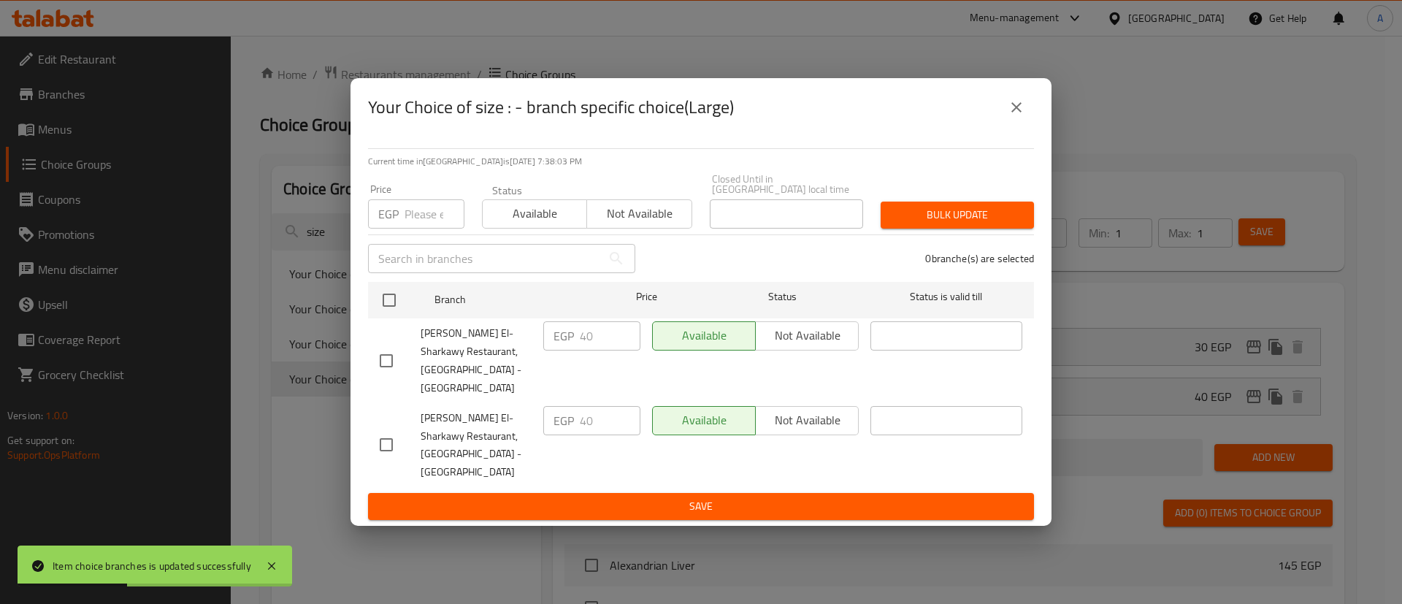
click at [412, 226] on input "number" at bounding box center [434, 213] width 60 height 29
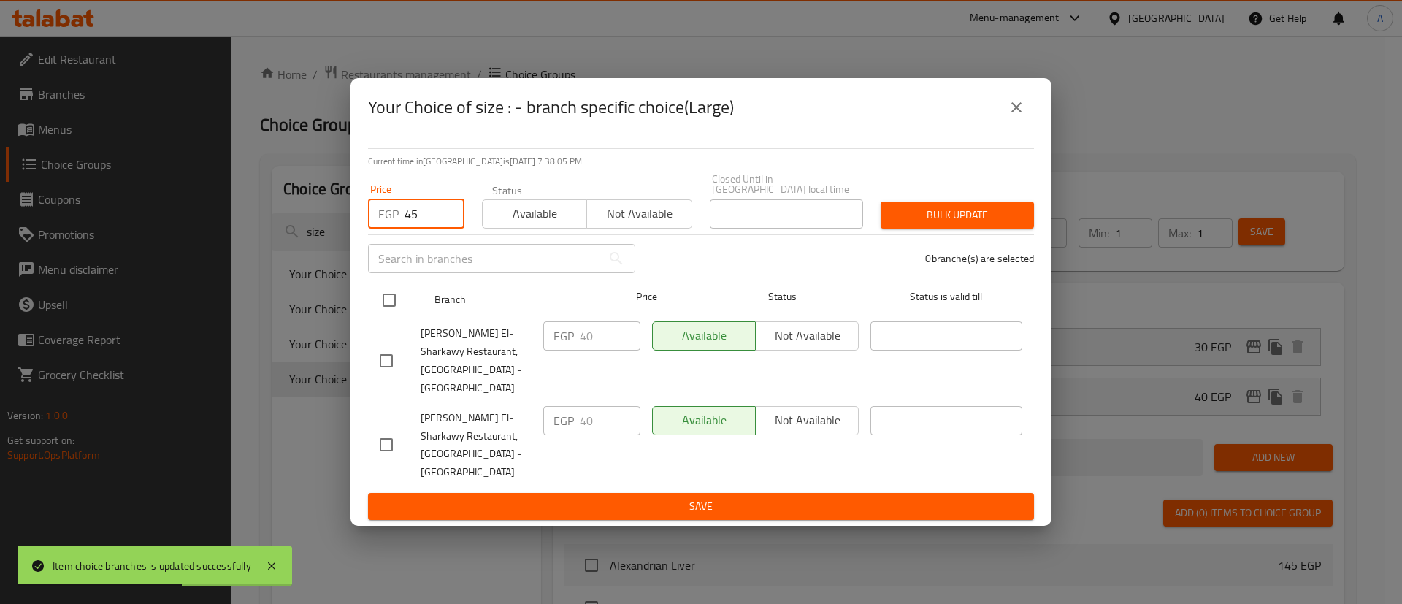
click at [383, 302] on input "checkbox" at bounding box center [389, 300] width 31 height 31
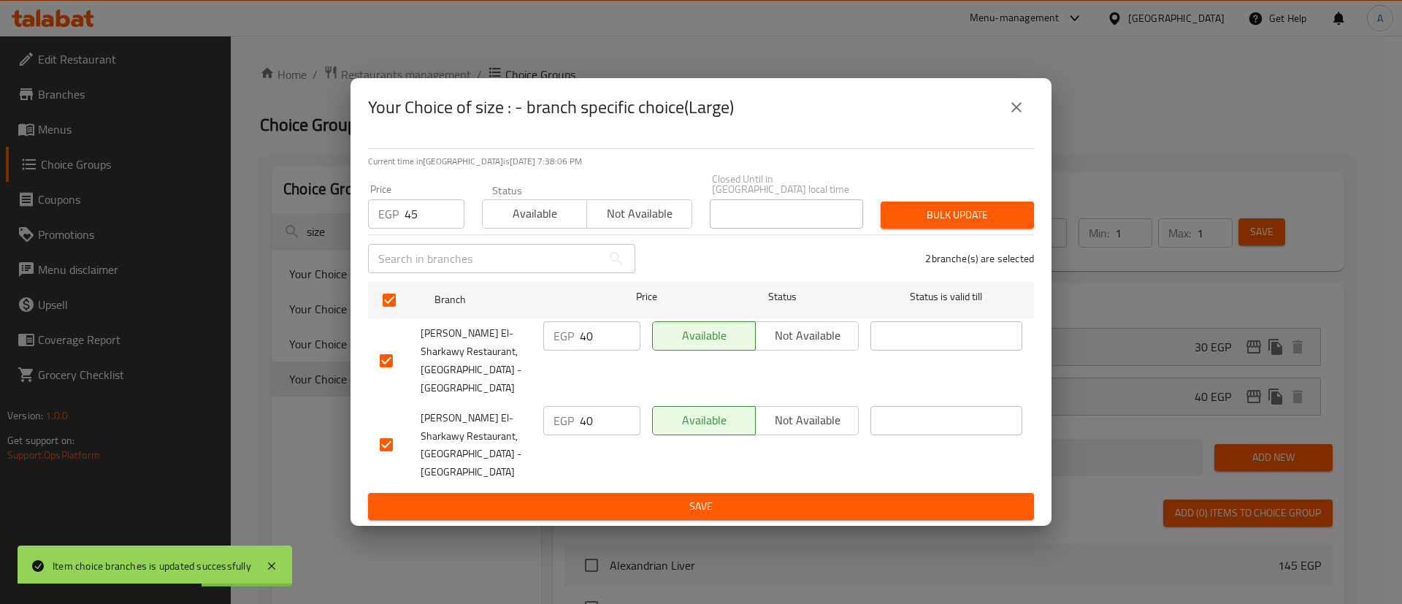
click at [922, 224] on span "Bulk update" at bounding box center [957, 215] width 130 height 18
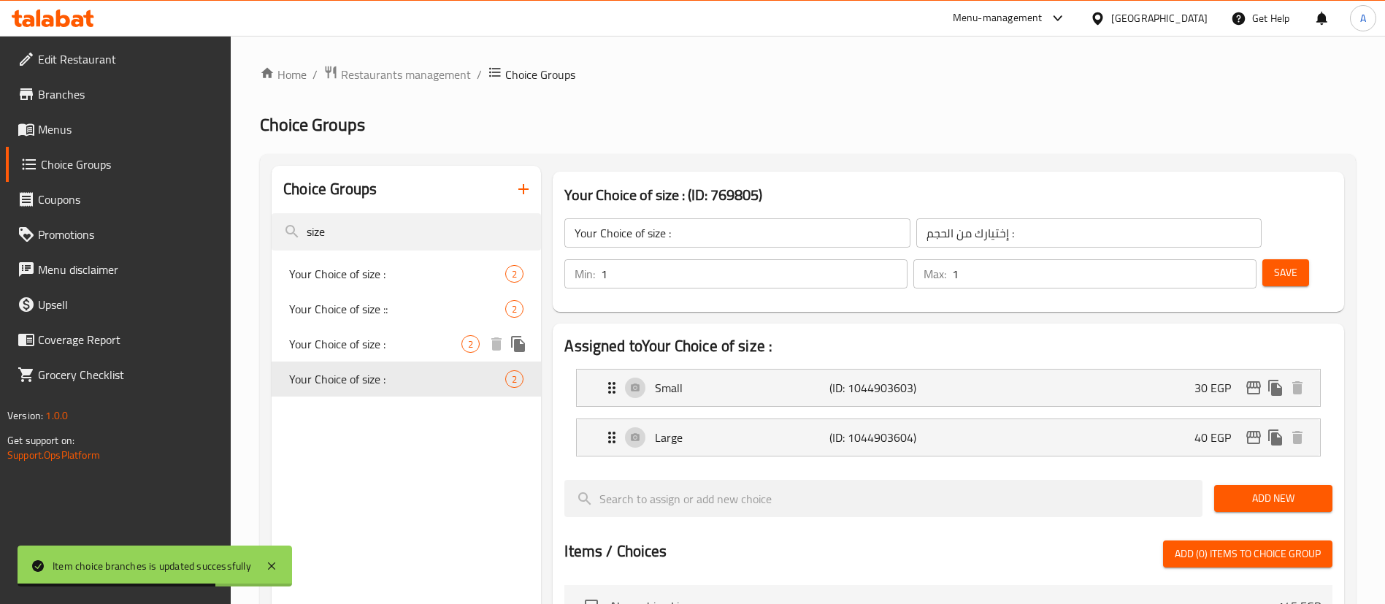
click at [390, 344] on span "Your Choice of size :" at bounding box center [375, 344] width 172 height 18
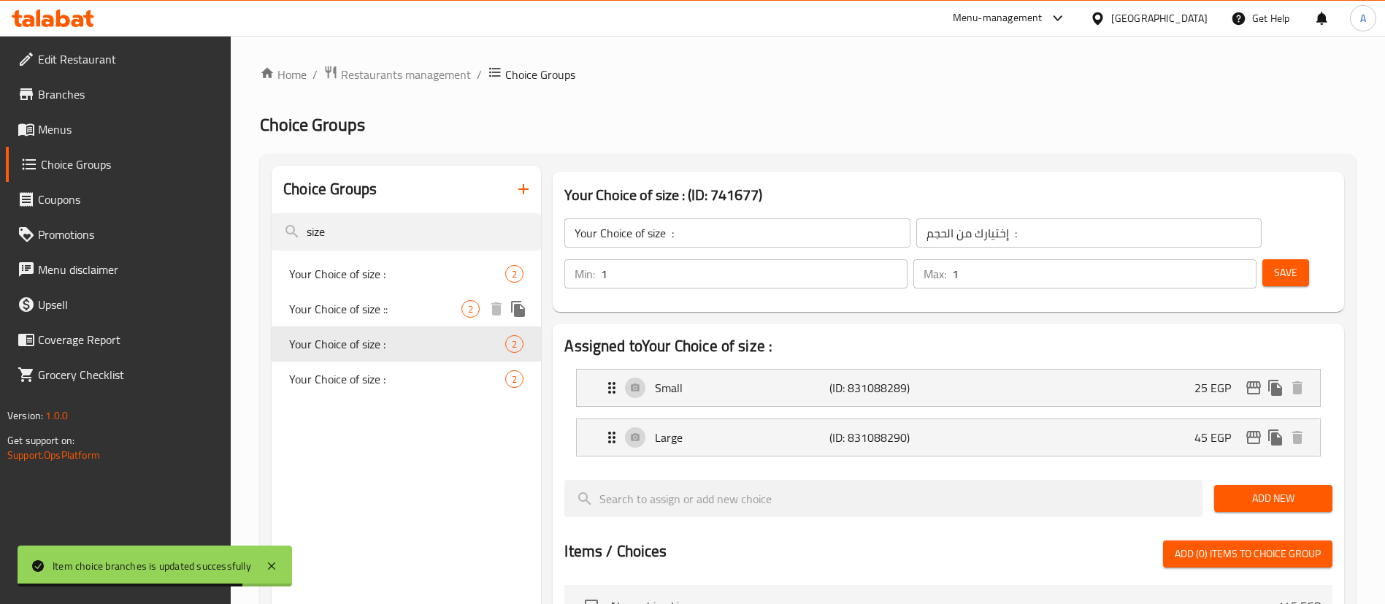
click at [395, 307] on span "Your Choice of size ::" at bounding box center [375, 309] width 172 height 18
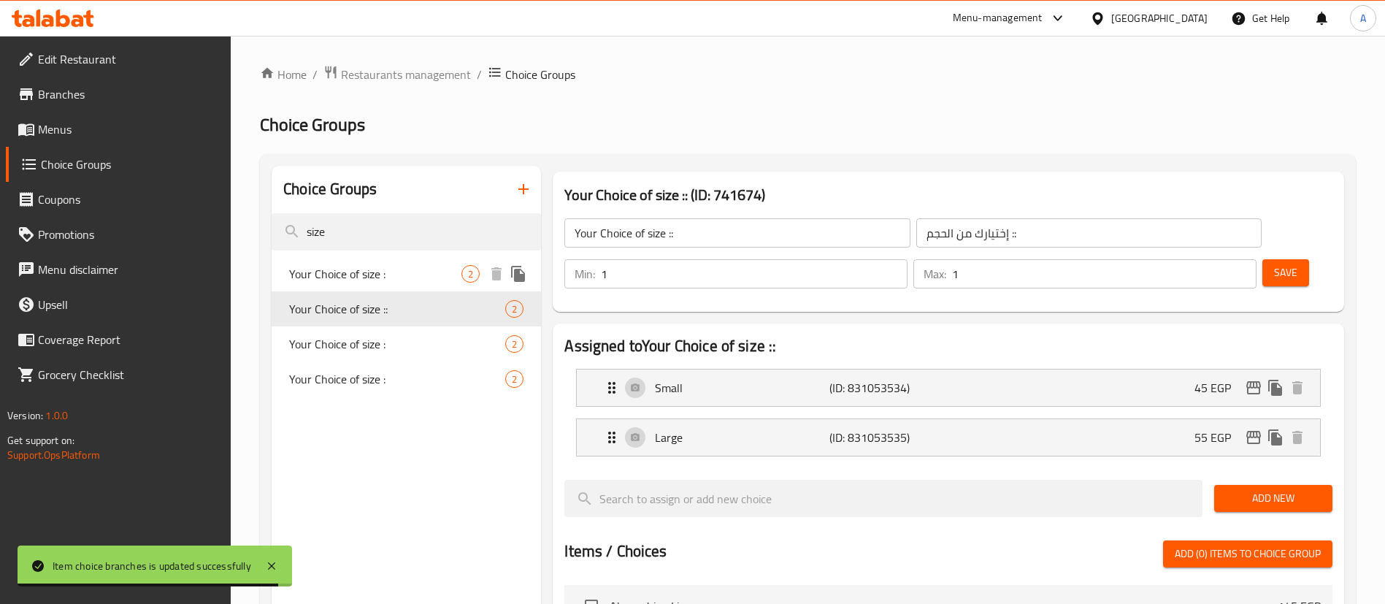
click at [395, 273] on span "Your Choice of size :" at bounding box center [375, 274] width 172 height 18
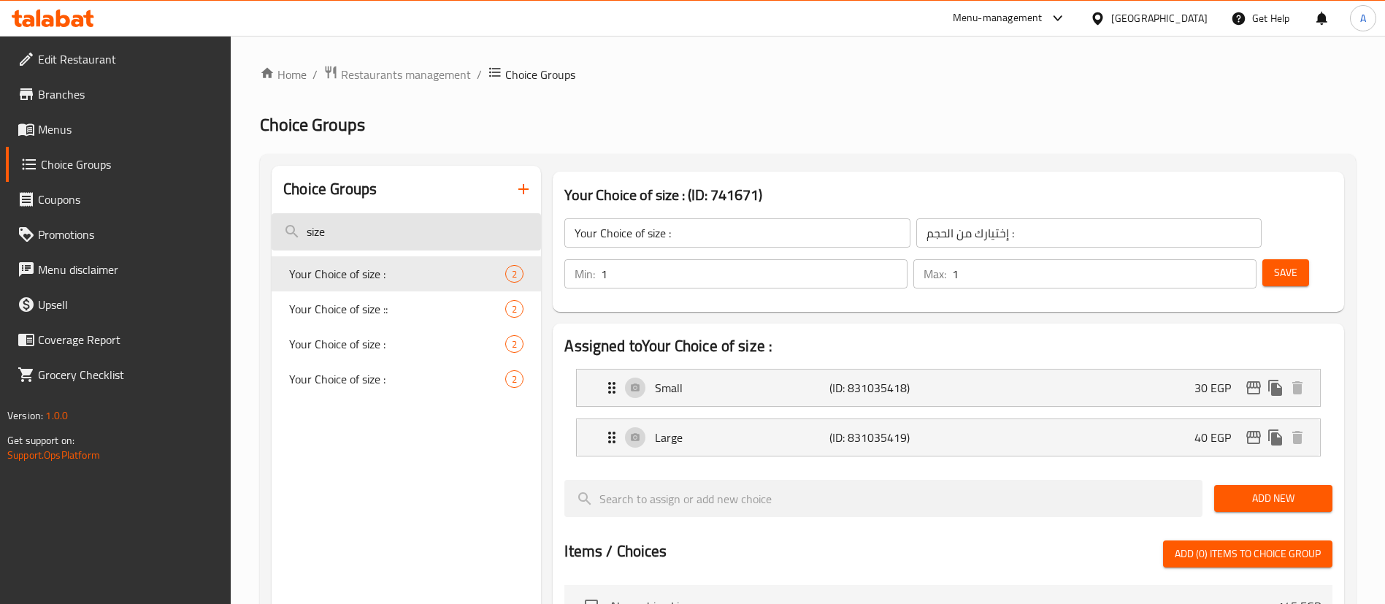
click at [388, 231] on input "size" at bounding box center [406, 231] width 269 height 37
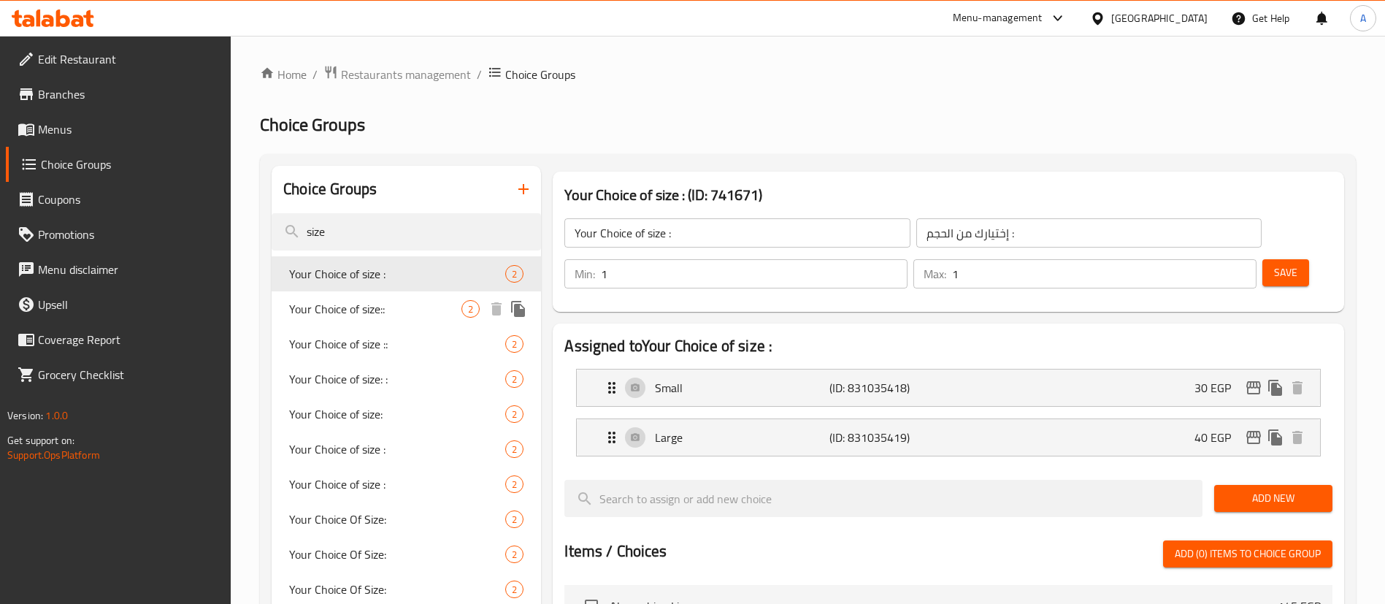
click at [386, 299] on div "Your Choice of size:: 2" at bounding box center [406, 308] width 269 height 35
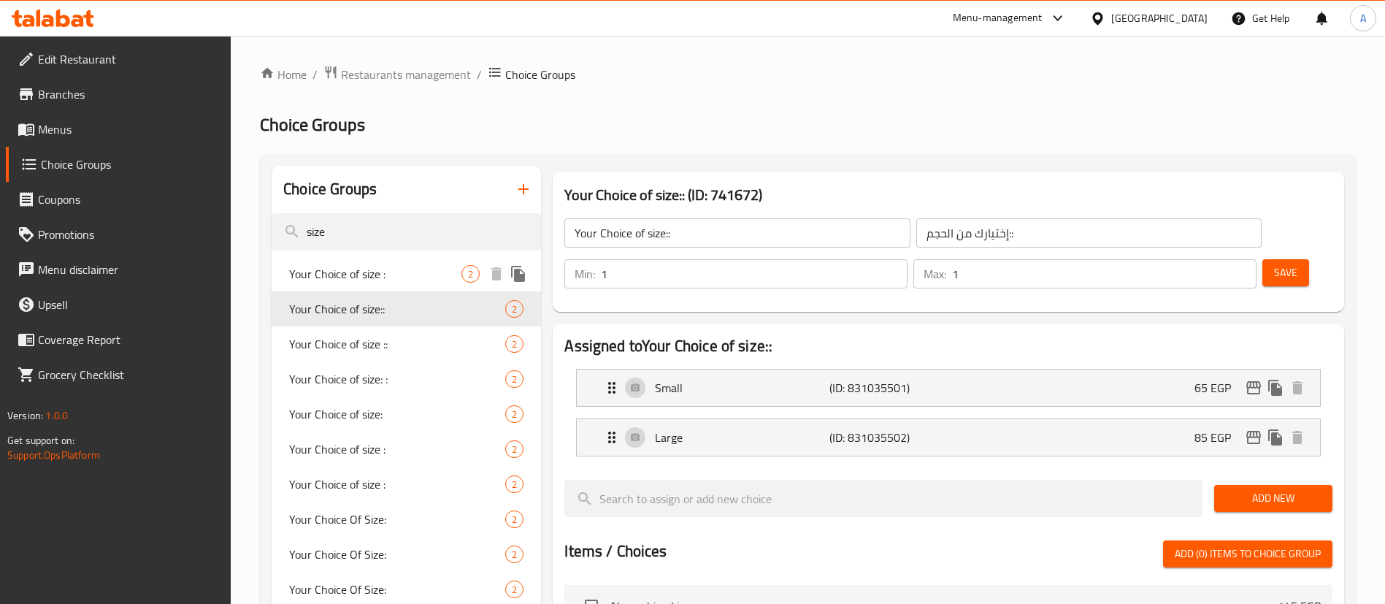
click at [380, 280] on span "Your Choice of size :" at bounding box center [375, 274] width 172 height 18
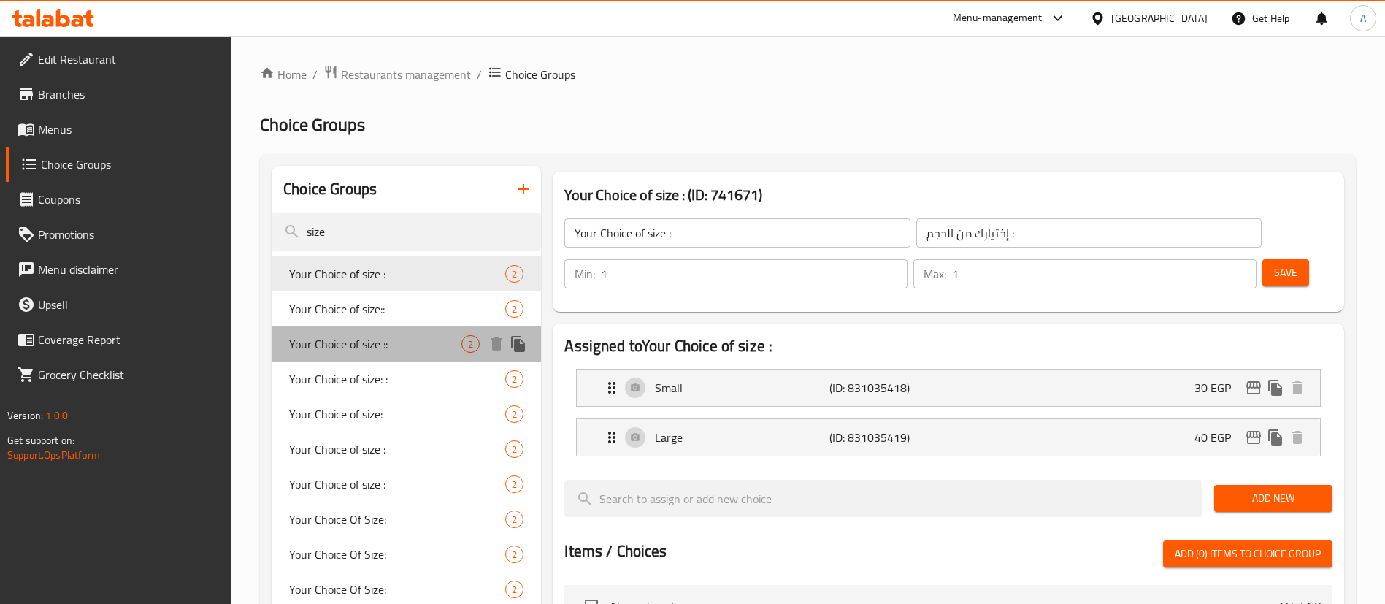
click at [382, 347] on span "Your Choice of size ::" at bounding box center [375, 344] width 172 height 18
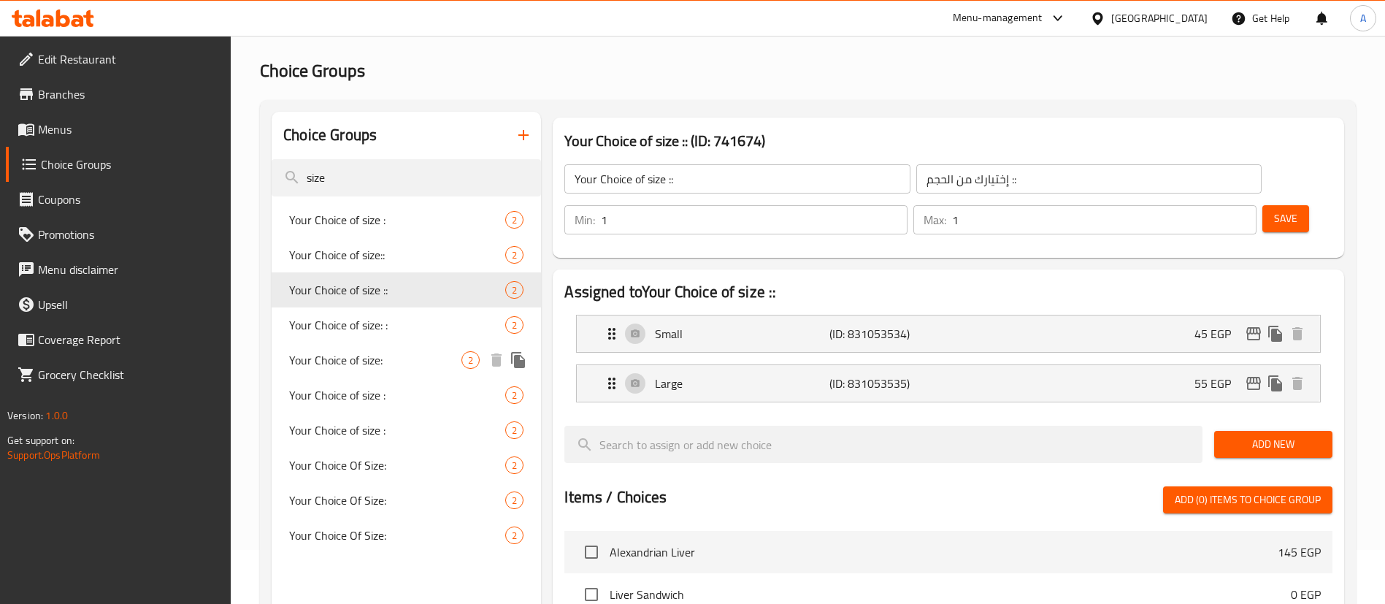
scroll to position [57, 0]
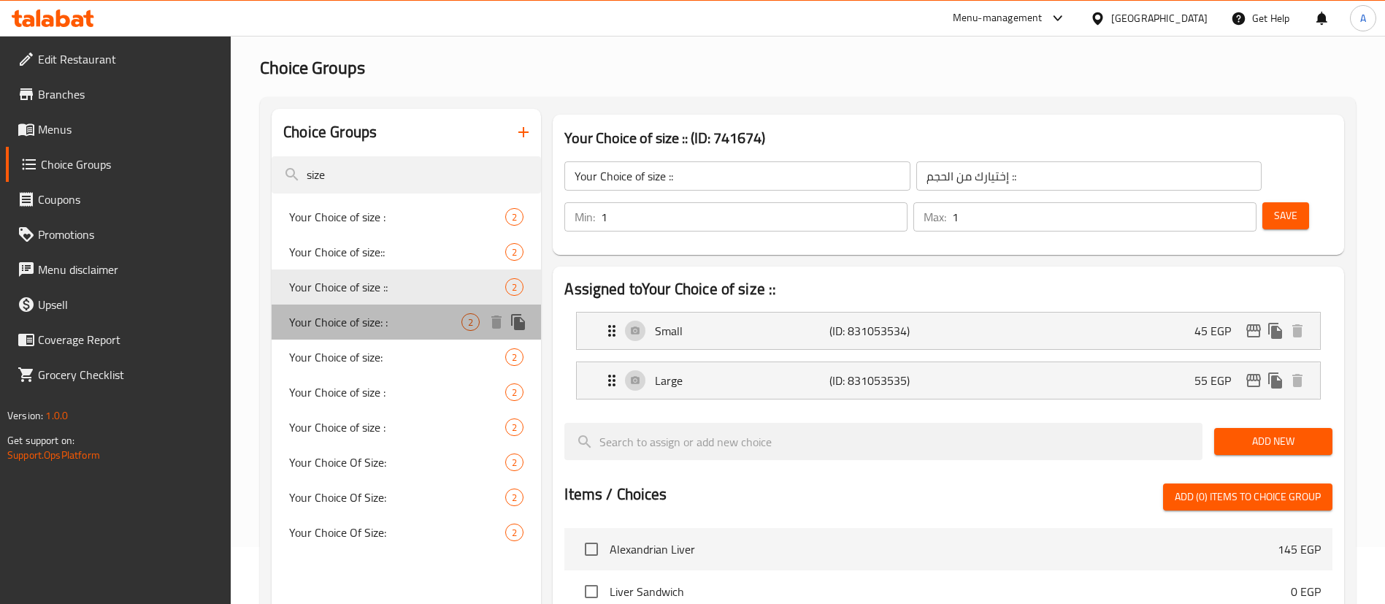
click at [380, 314] on span "Your Choice of size: :" at bounding box center [375, 322] width 172 height 18
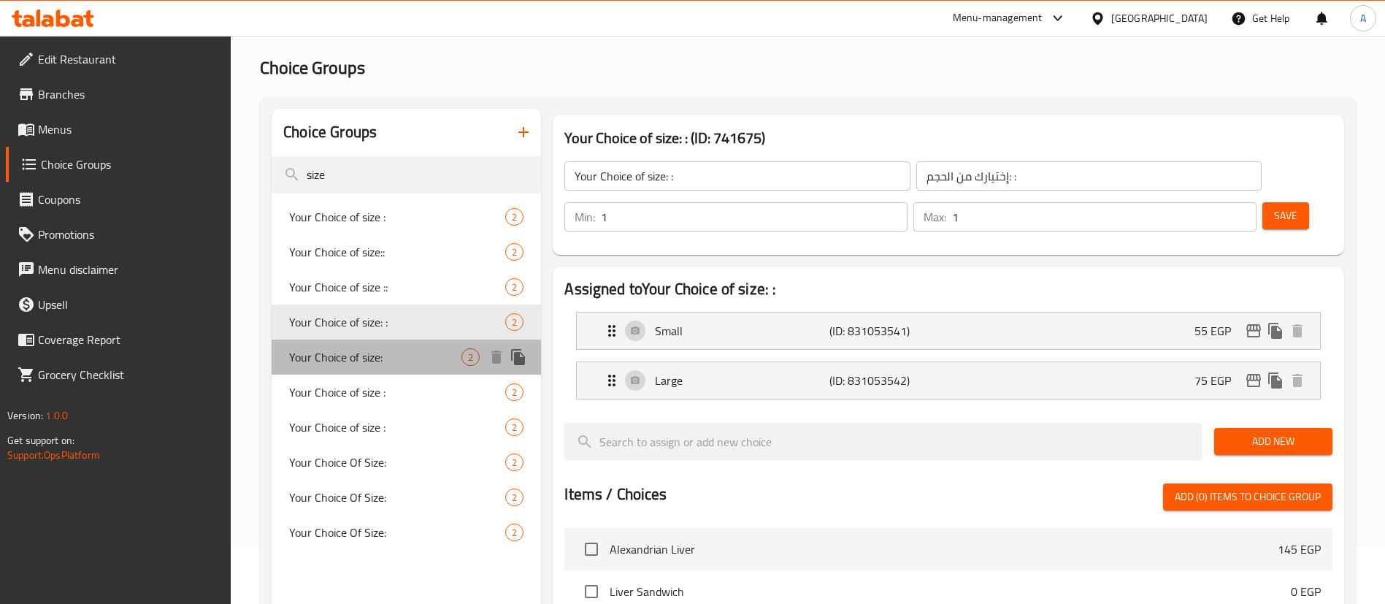
click at [383, 350] on span "Your Choice of size:" at bounding box center [375, 357] width 172 height 18
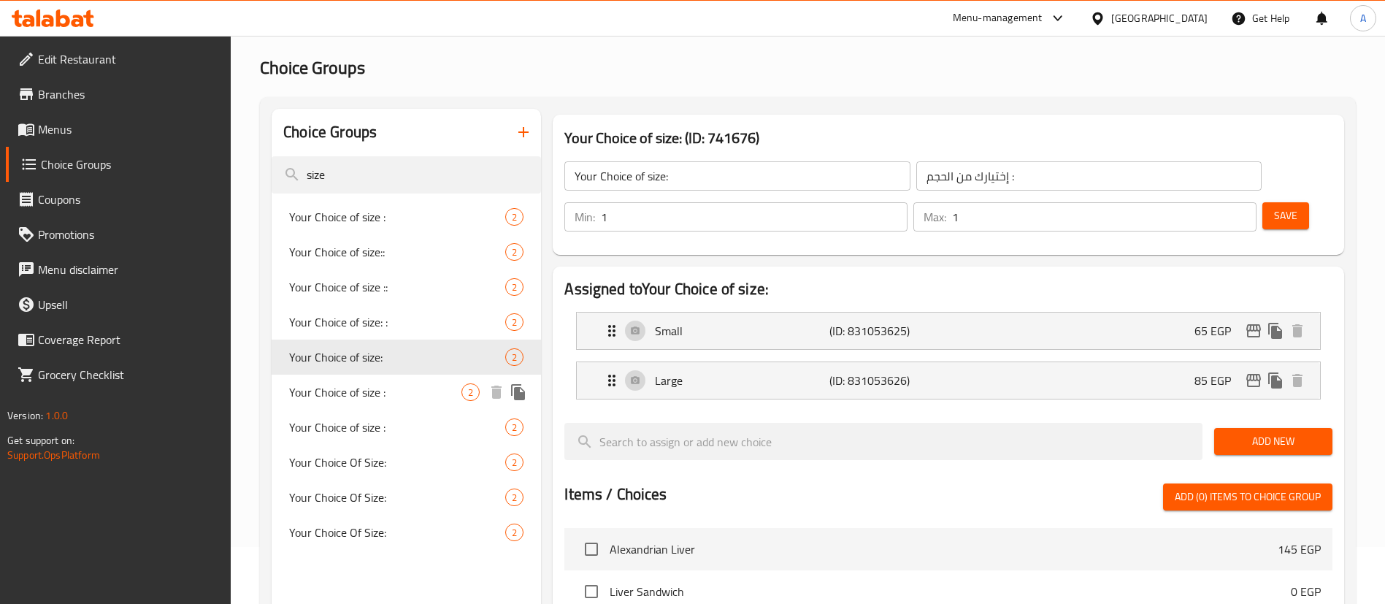
click at [383, 388] on span "Your Choice of size :" at bounding box center [375, 392] width 172 height 18
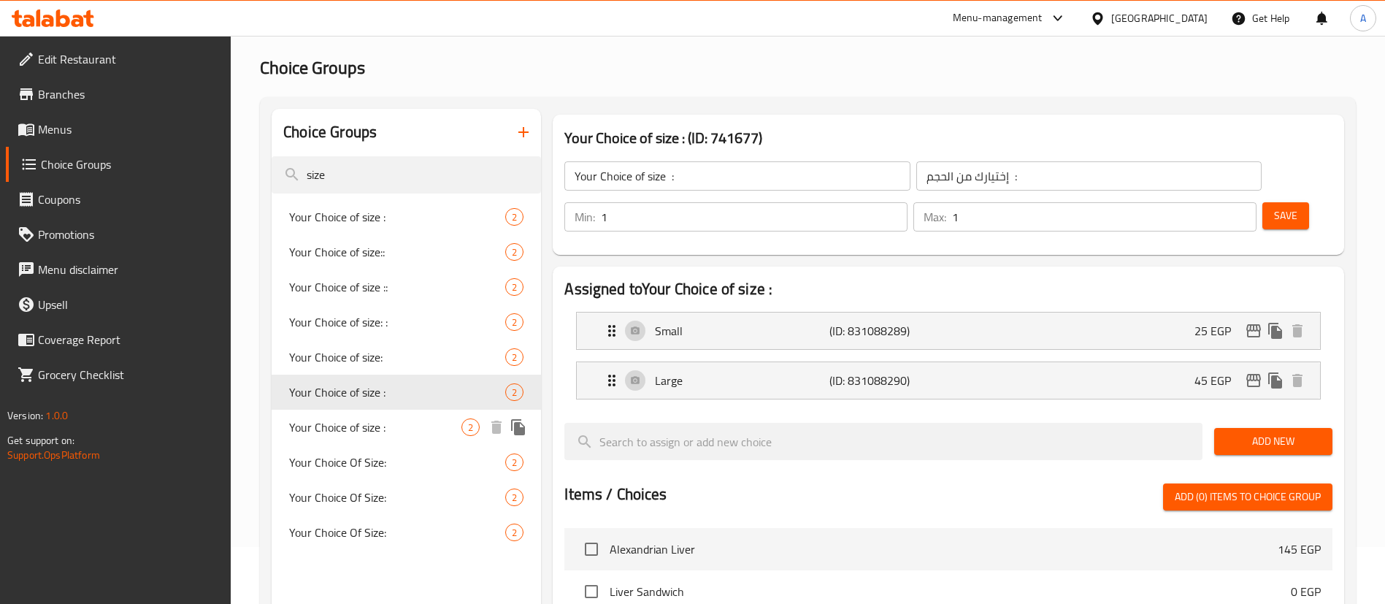
click at [383, 429] on span "Your Choice of size :" at bounding box center [375, 427] width 172 height 18
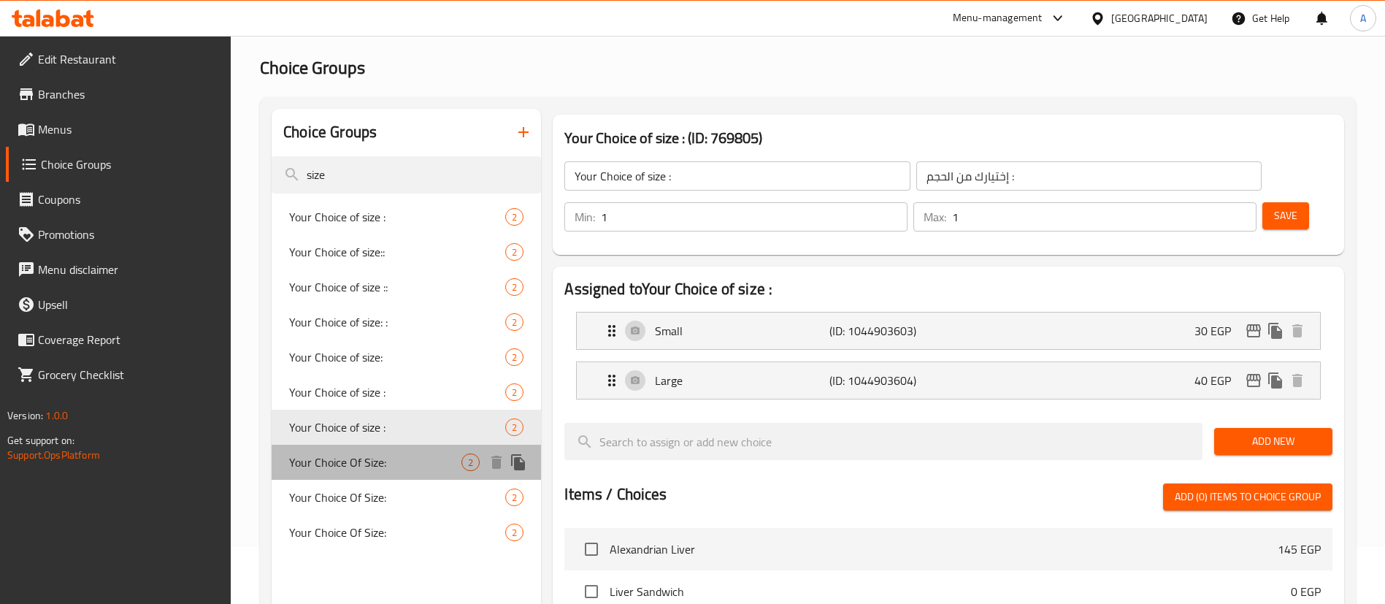
click at [384, 457] on span "Your Choice Of Size:" at bounding box center [375, 462] width 172 height 18
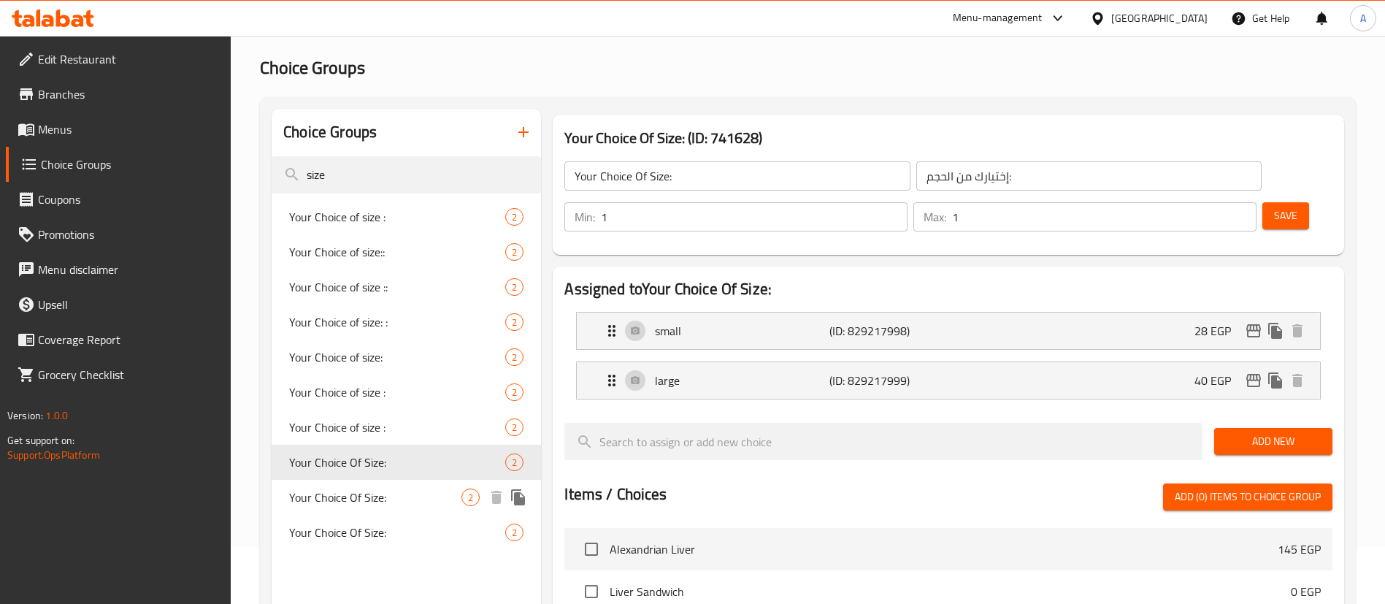
click at [377, 496] on span "Your Choice Of Size:" at bounding box center [375, 497] width 172 height 18
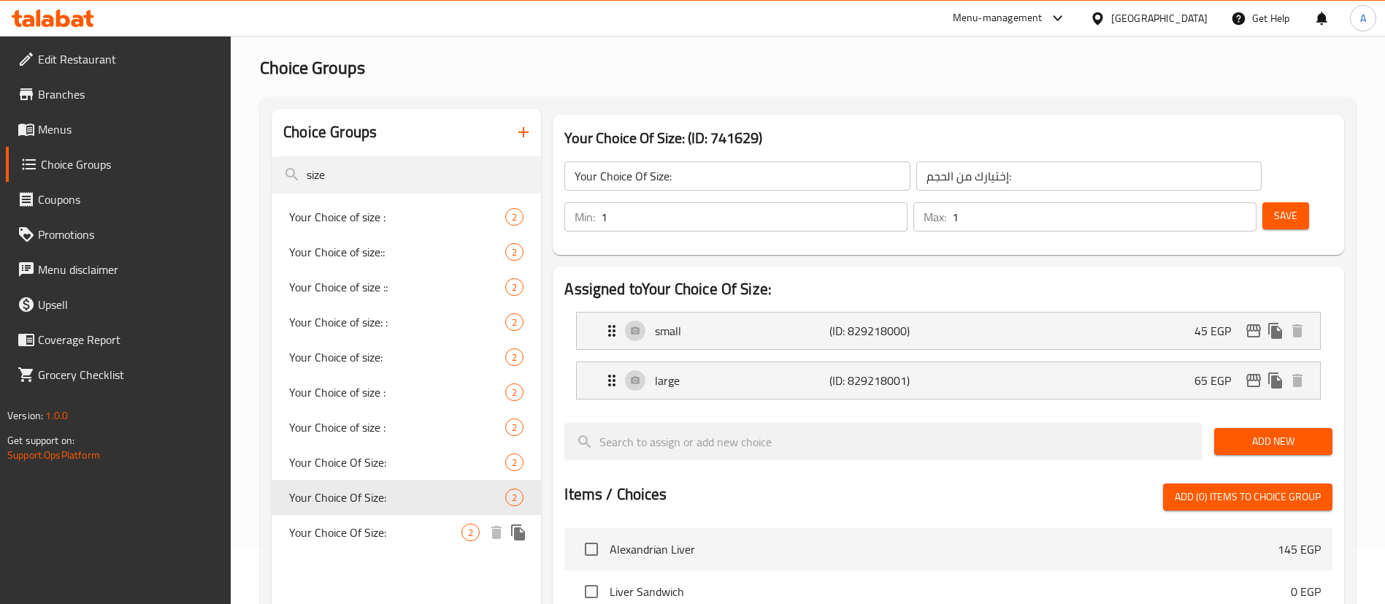
click at [377, 528] on span "Your Choice Of Size:" at bounding box center [375, 532] width 172 height 18
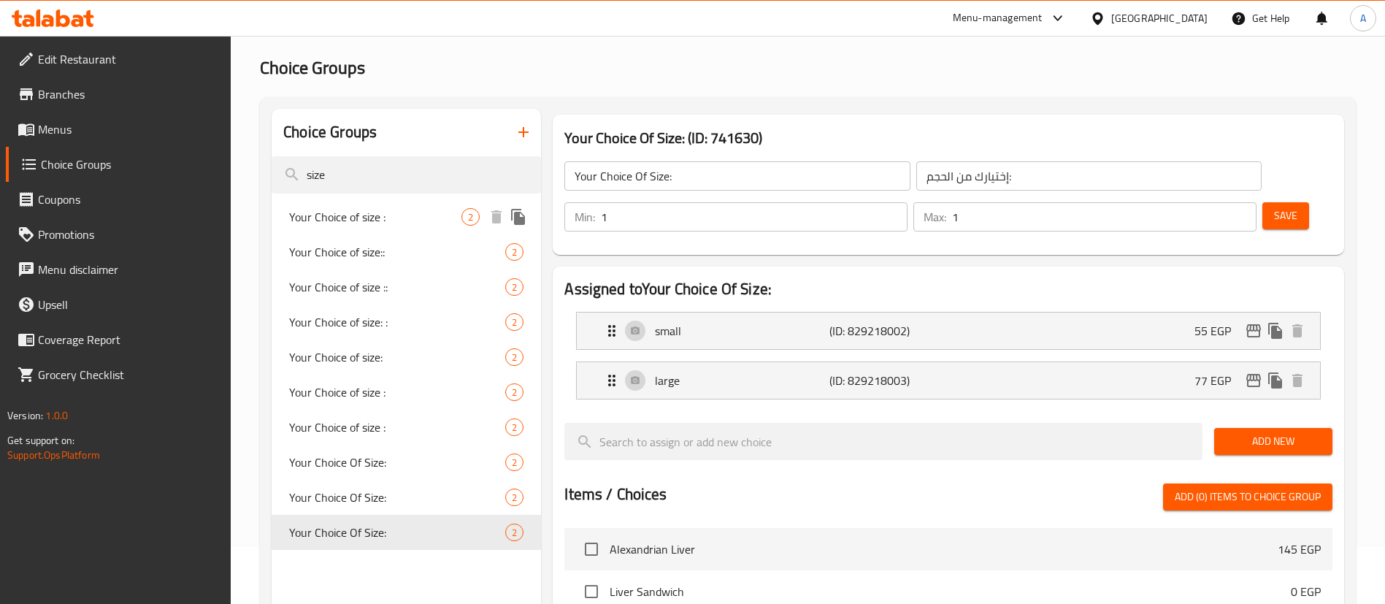
click at [368, 224] on span "Your Choice of size :" at bounding box center [375, 217] width 172 height 18
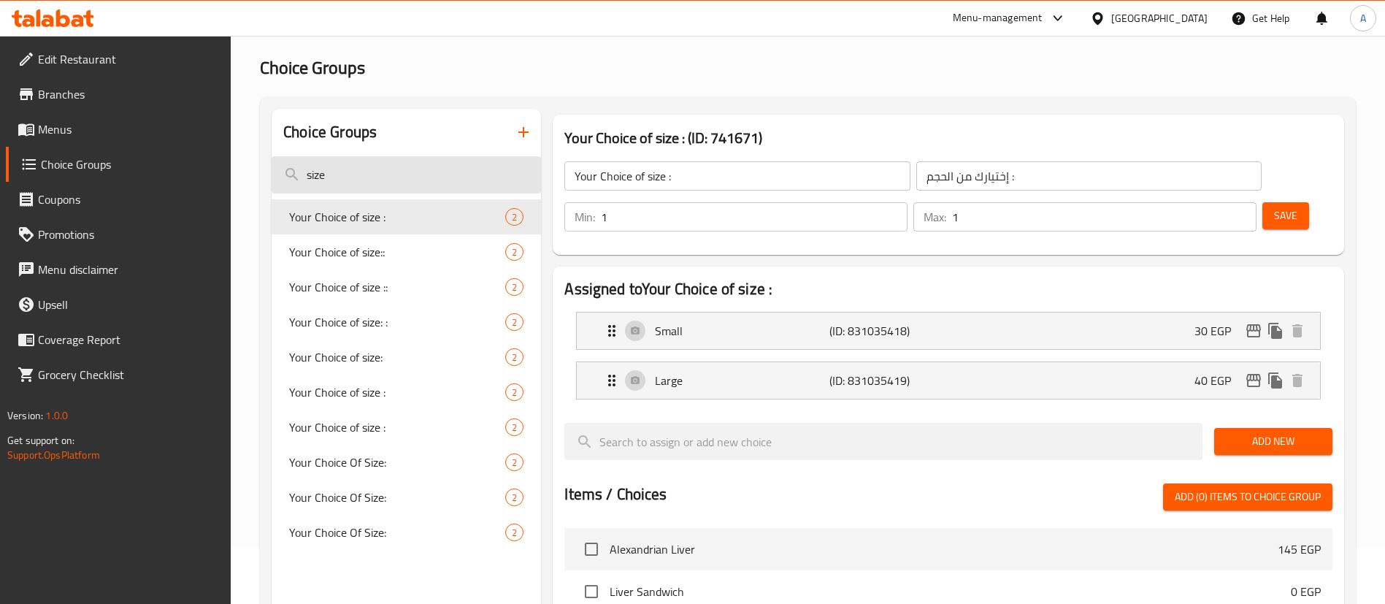
click at [350, 161] on input "size" at bounding box center [406, 174] width 269 height 37
click at [397, 225] on span "Your Choice of size :" at bounding box center [375, 217] width 172 height 18
click at [396, 253] on span "Your Choice of size::" at bounding box center [375, 252] width 172 height 18
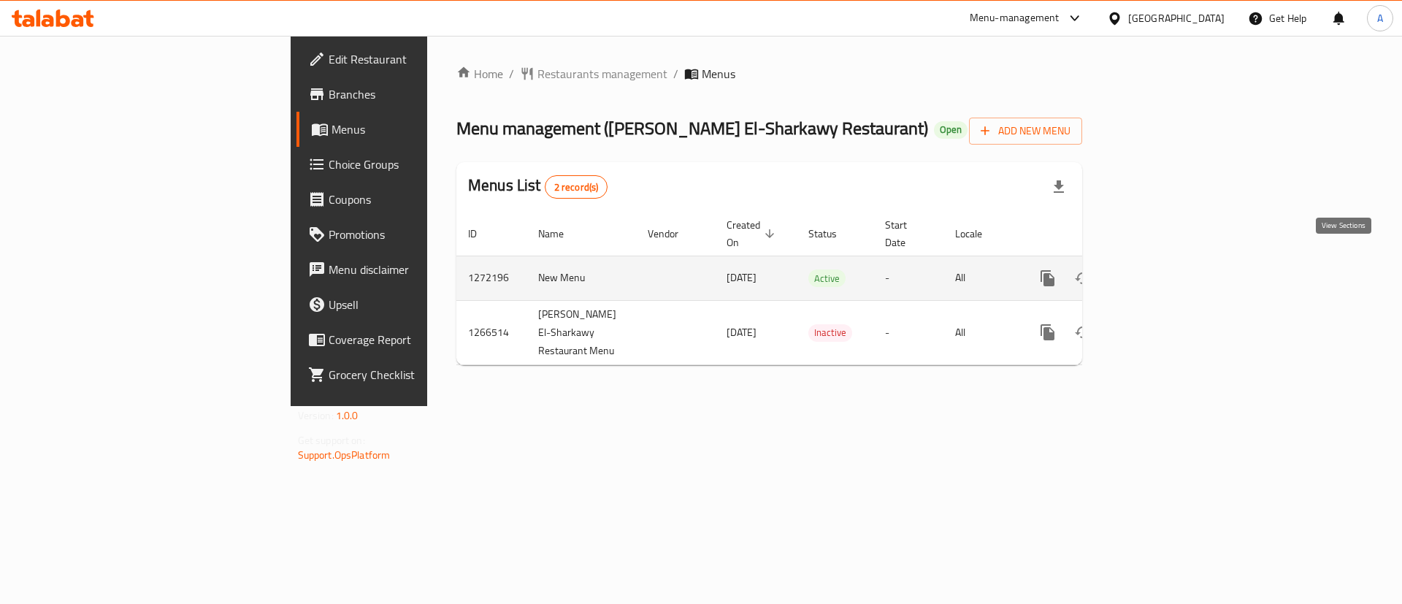
click at [1161, 269] on icon "enhanced table" at bounding box center [1153, 278] width 18 height 18
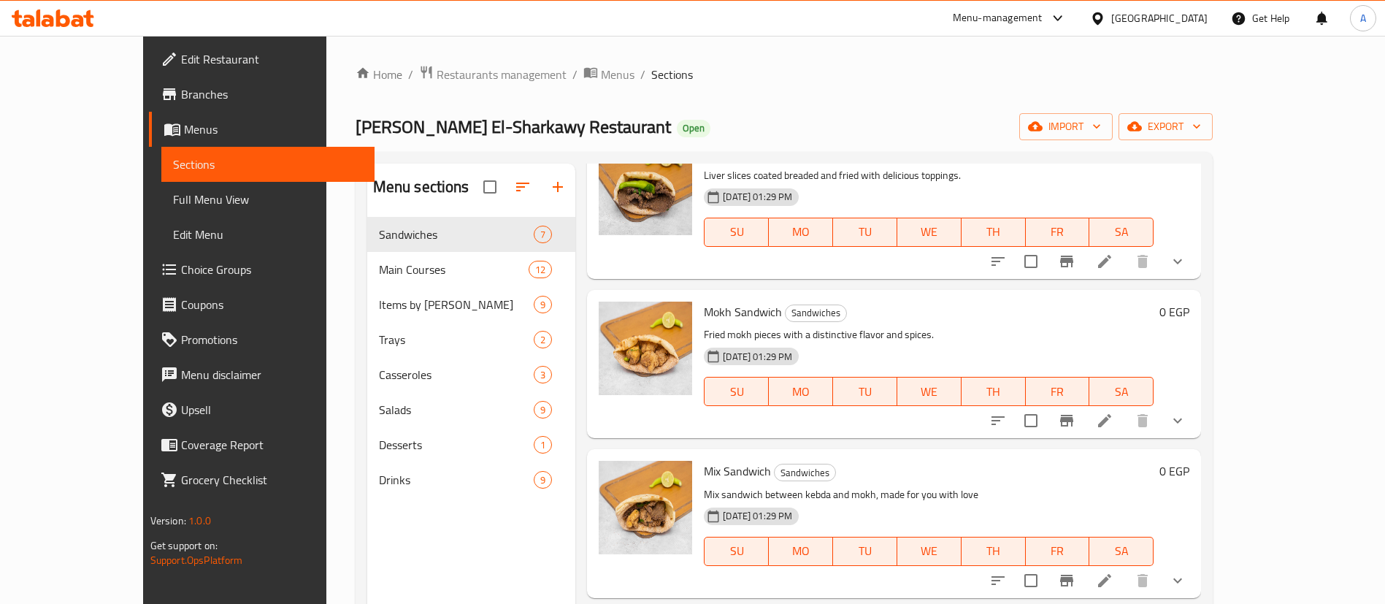
scroll to position [256, 0]
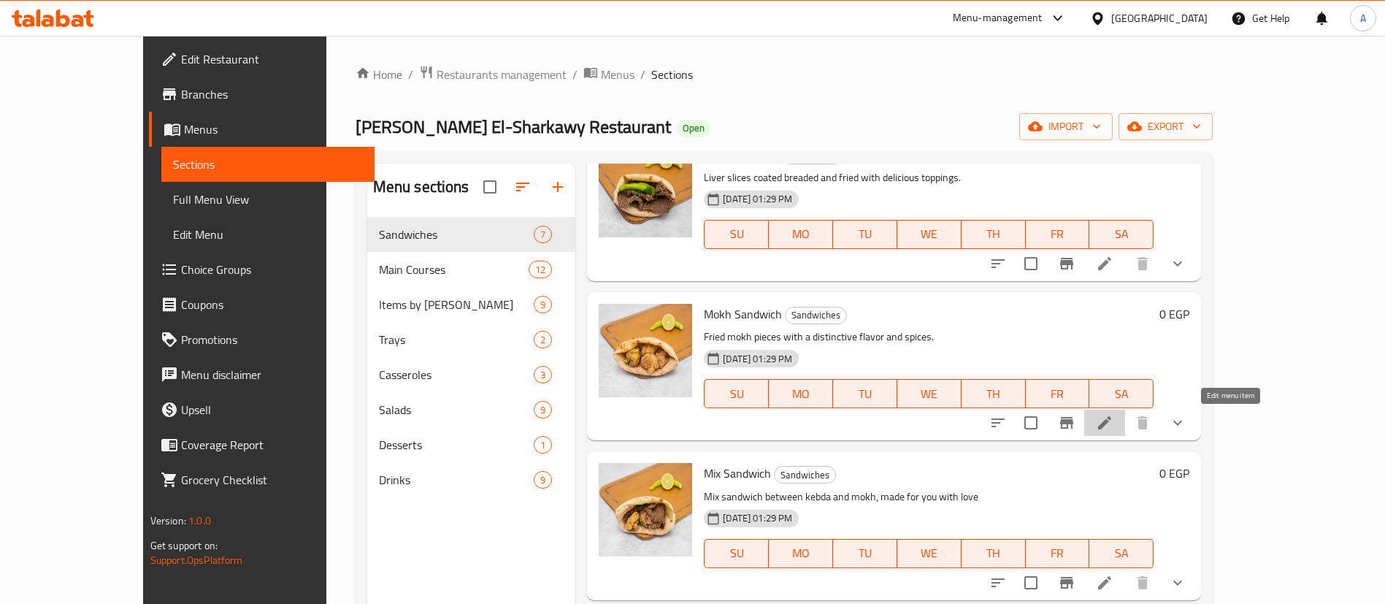
click at [1113, 426] on icon at bounding box center [1105, 423] width 18 height 18
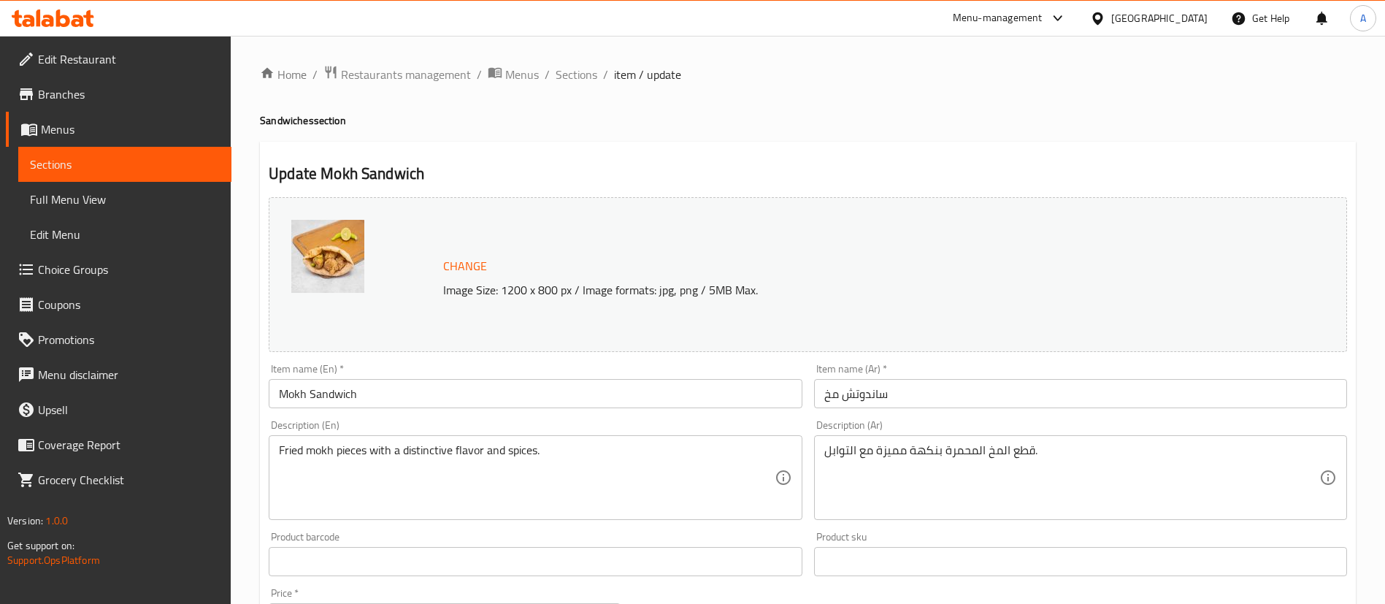
scroll to position [482, 0]
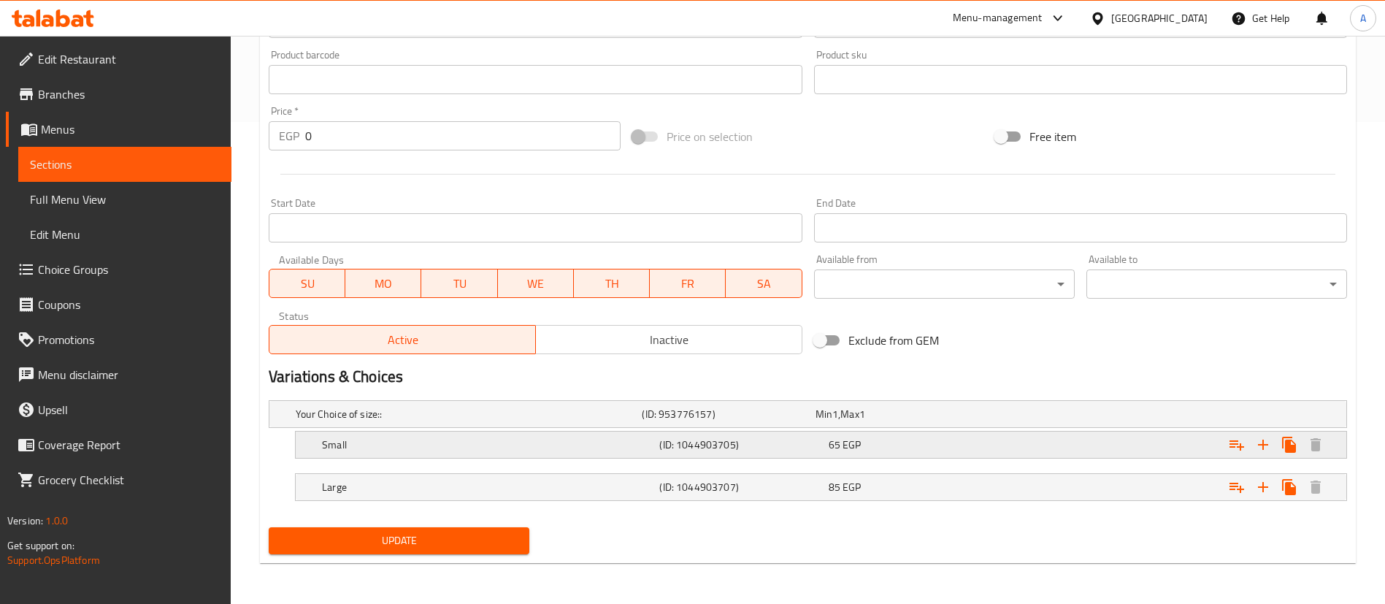
click at [697, 421] on h5 "(ID: 1044903705)" at bounding box center [725, 414] width 167 height 15
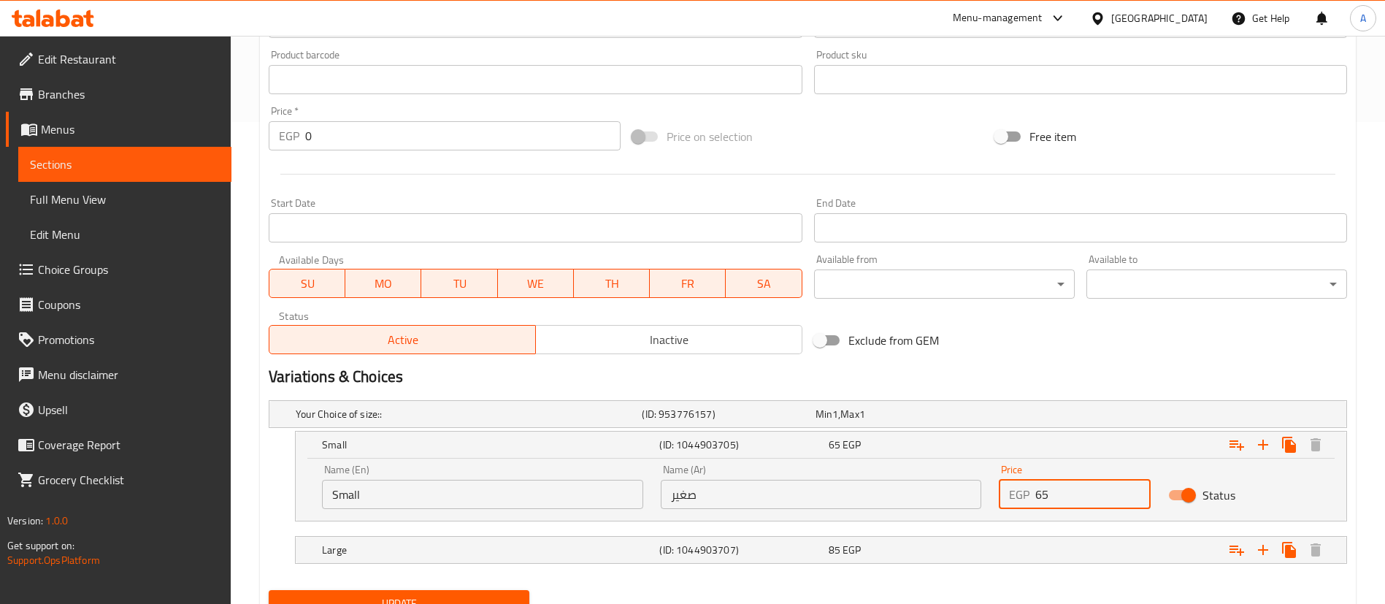
click at [1054, 500] on input "65" at bounding box center [1092, 494] width 115 height 29
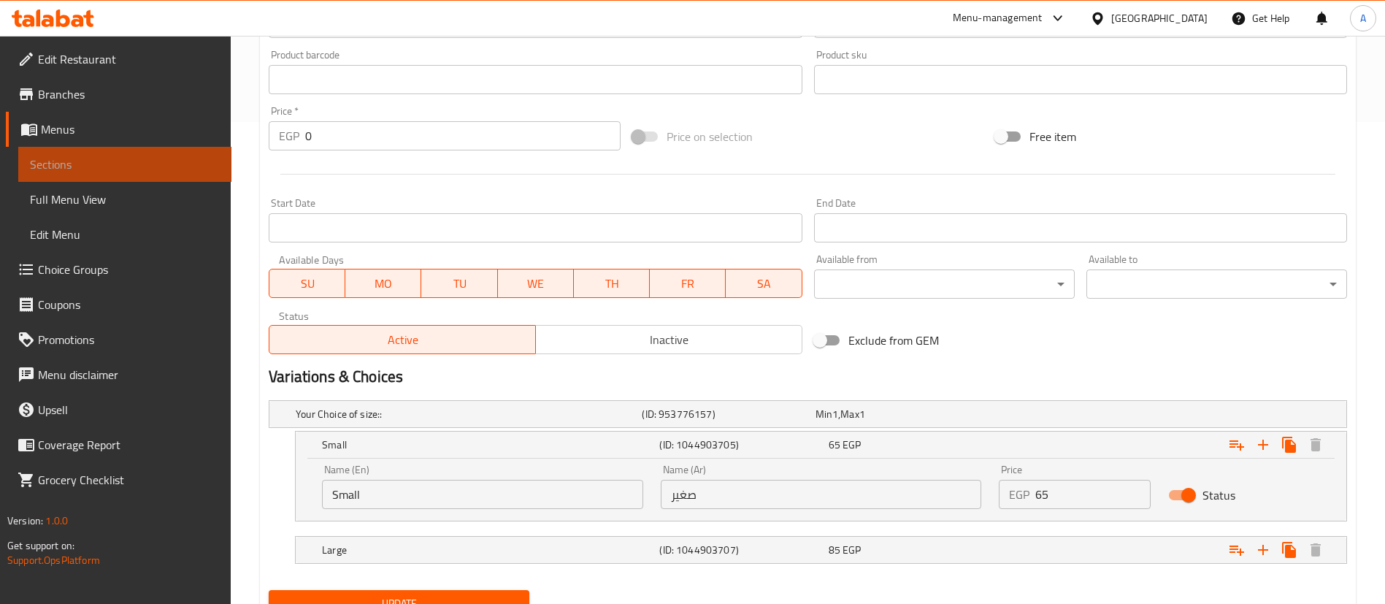
click at [127, 154] on link "Sections" at bounding box center [124, 164] width 213 height 35
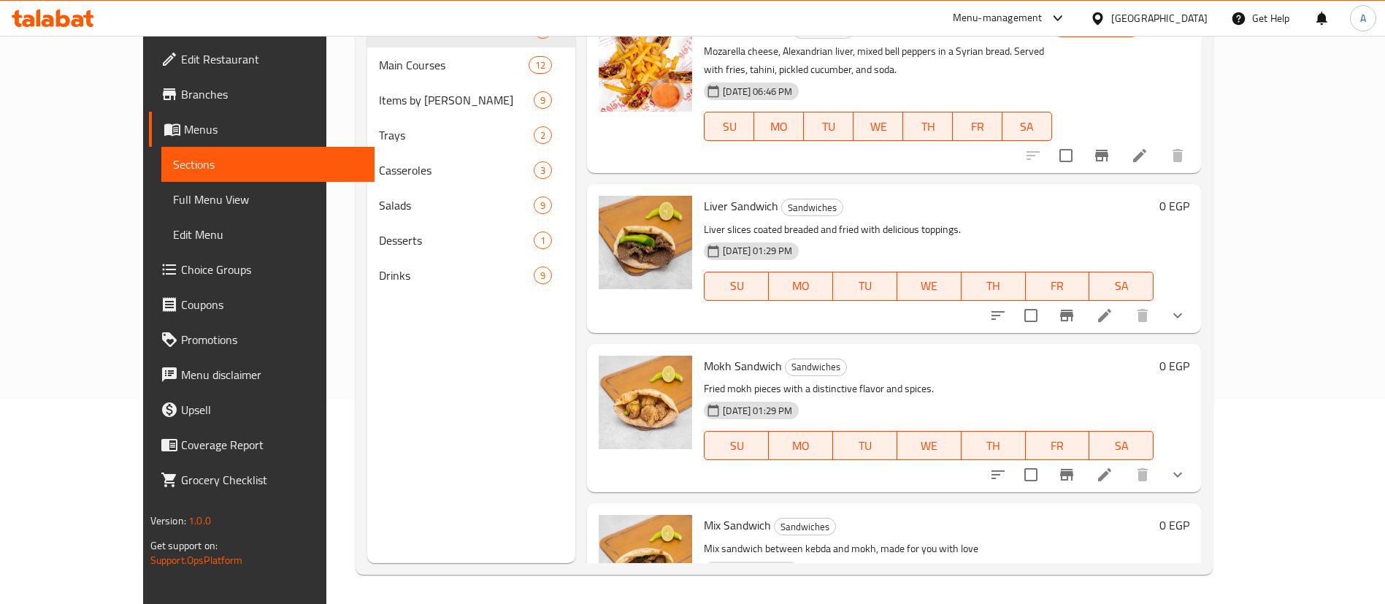
scroll to position [158, 0]
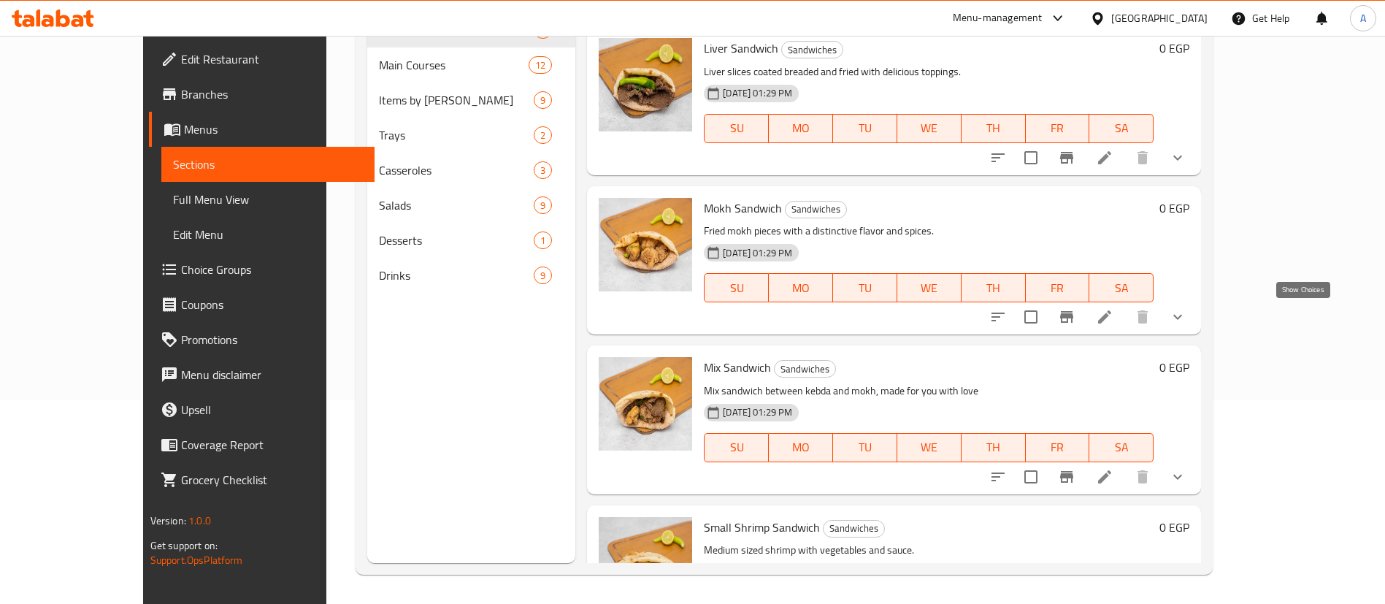
click at [1186, 321] on icon "show more" at bounding box center [1178, 317] width 18 height 18
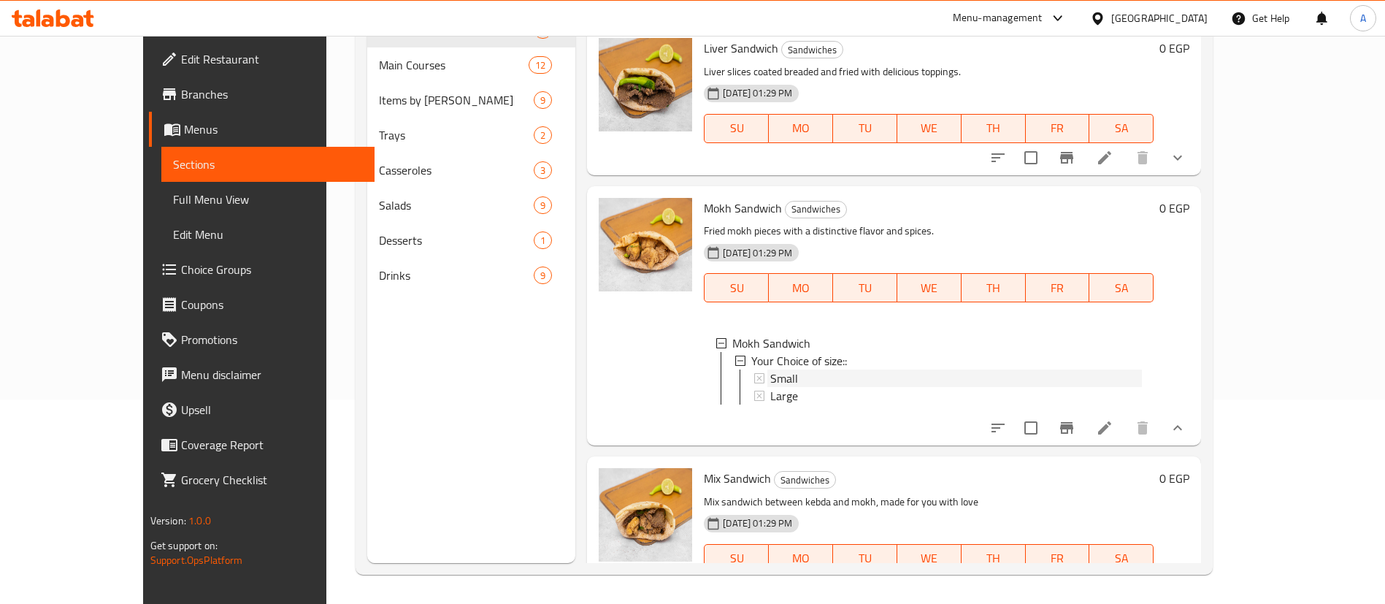
click at [958, 382] on div "Small" at bounding box center [956, 378] width 372 height 18
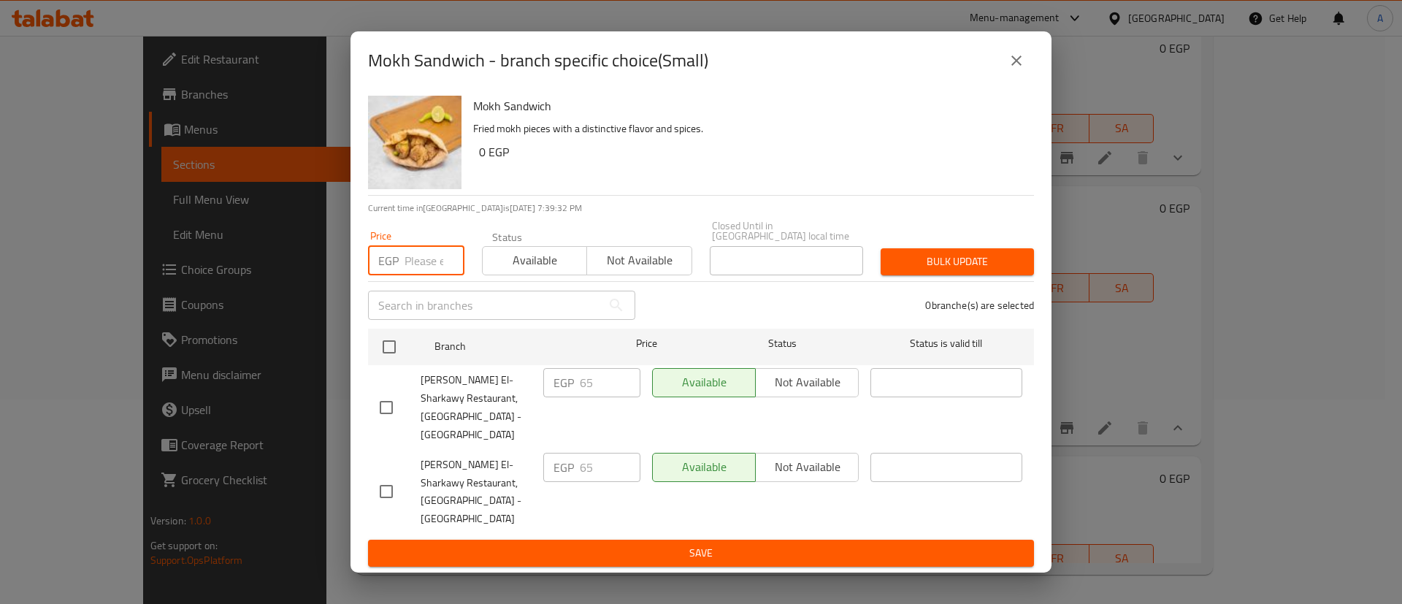
click at [417, 275] on input "number" at bounding box center [434, 260] width 60 height 29
type input "70"
click at [394, 358] on input "checkbox" at bounding box center [389, 346] width 31 height 31
checkbox input "true"
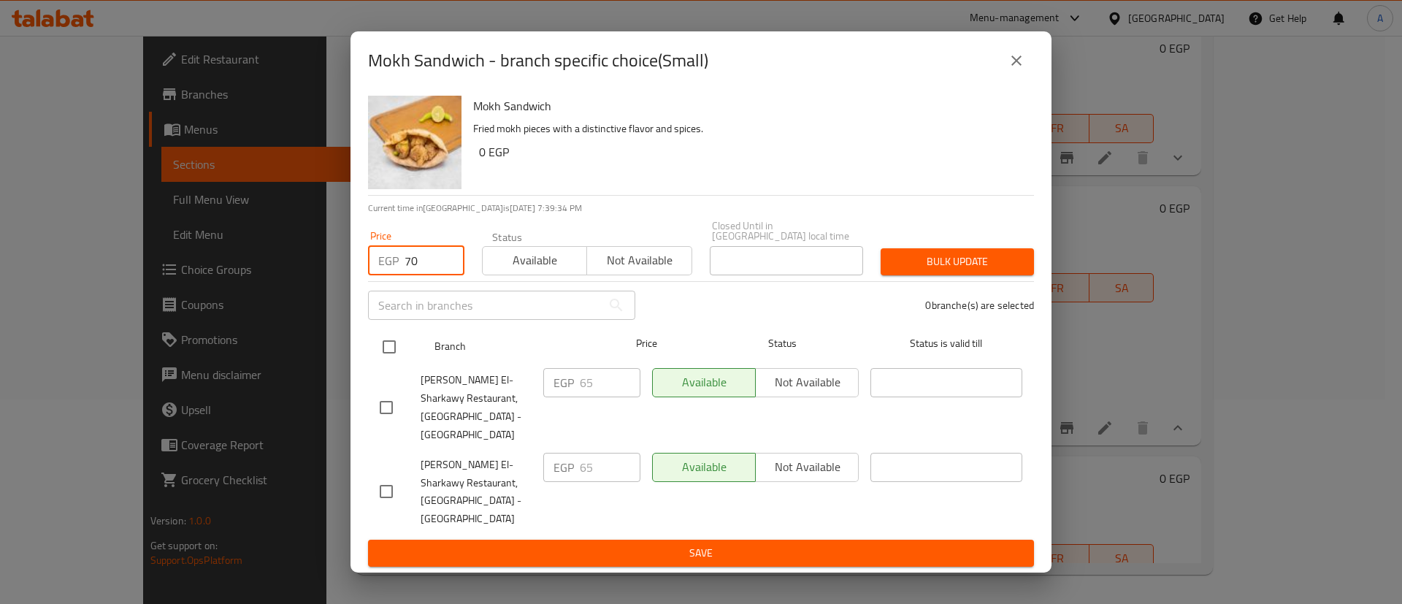
checkbox input "true"
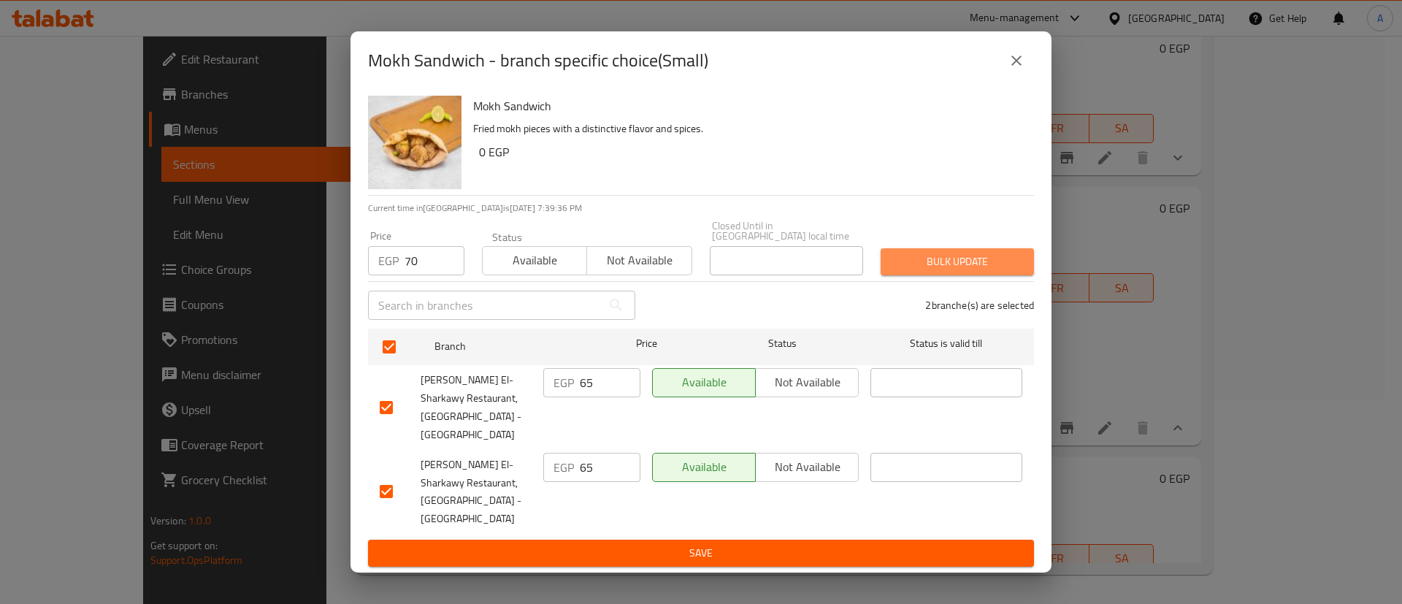
click at [1002, 271] on span "Bulk update" at bounding box center [957, 262] width 130 height 18
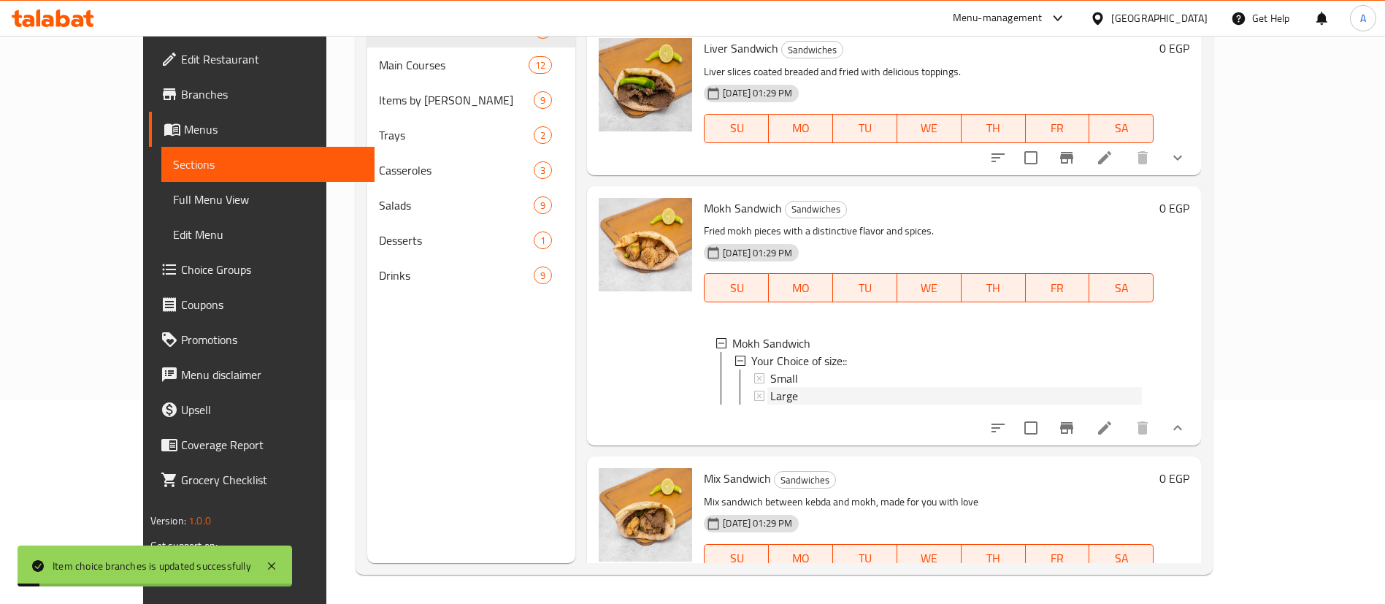
click at [929, 399] on div "Large" at bounding box center [956, 396] width 372 height 18
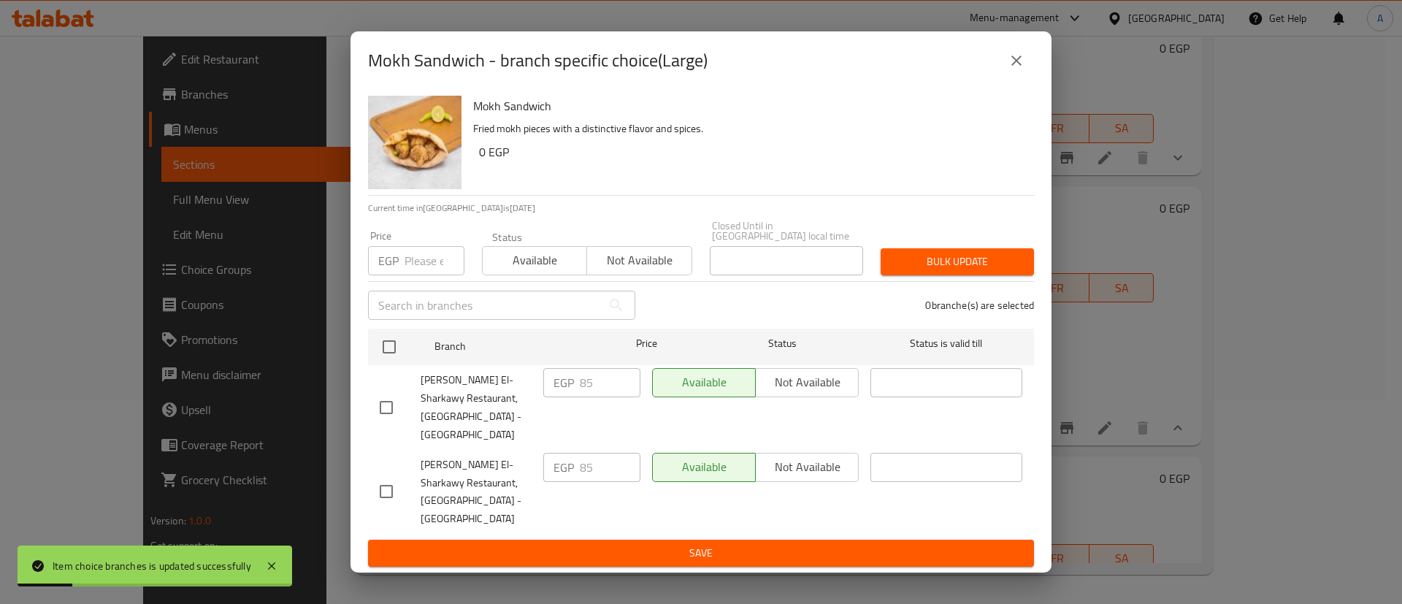
click at [435, 271] on input "number" at bounding box center [434, 260] width 60 height 29
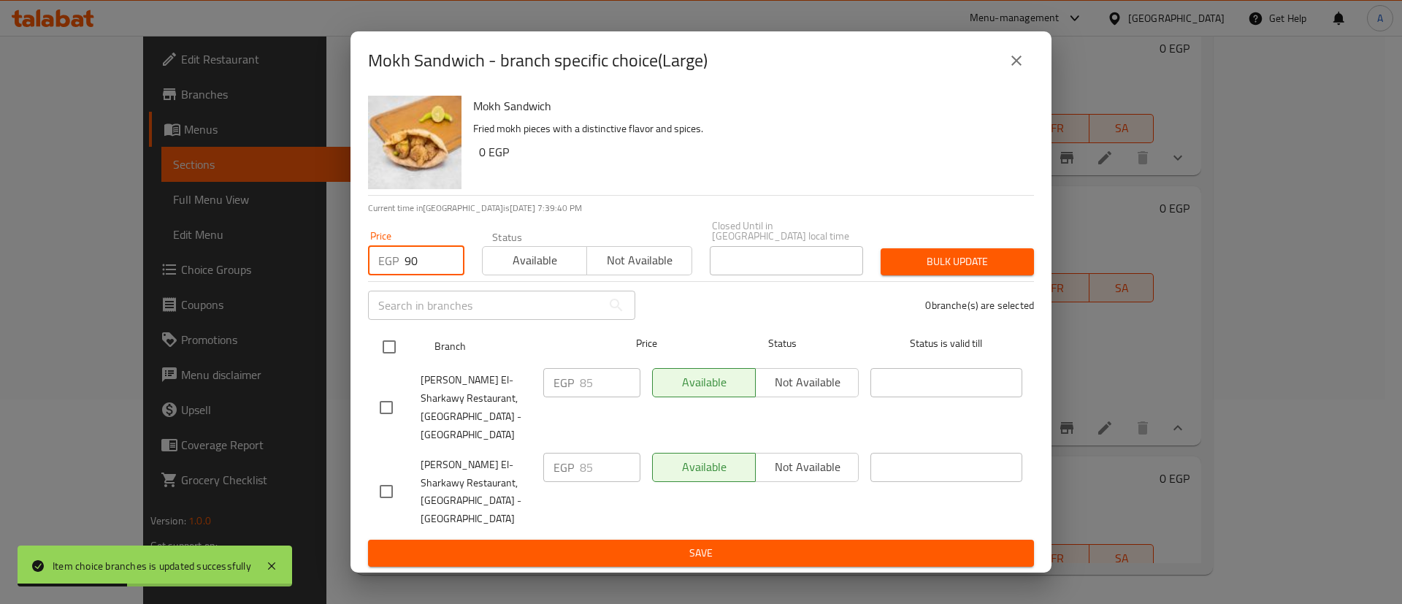
type input "90"
click at [390, 358] on input "checkbox" at bounding box center [389, 346] width 31 height 31
checkbox input "true"
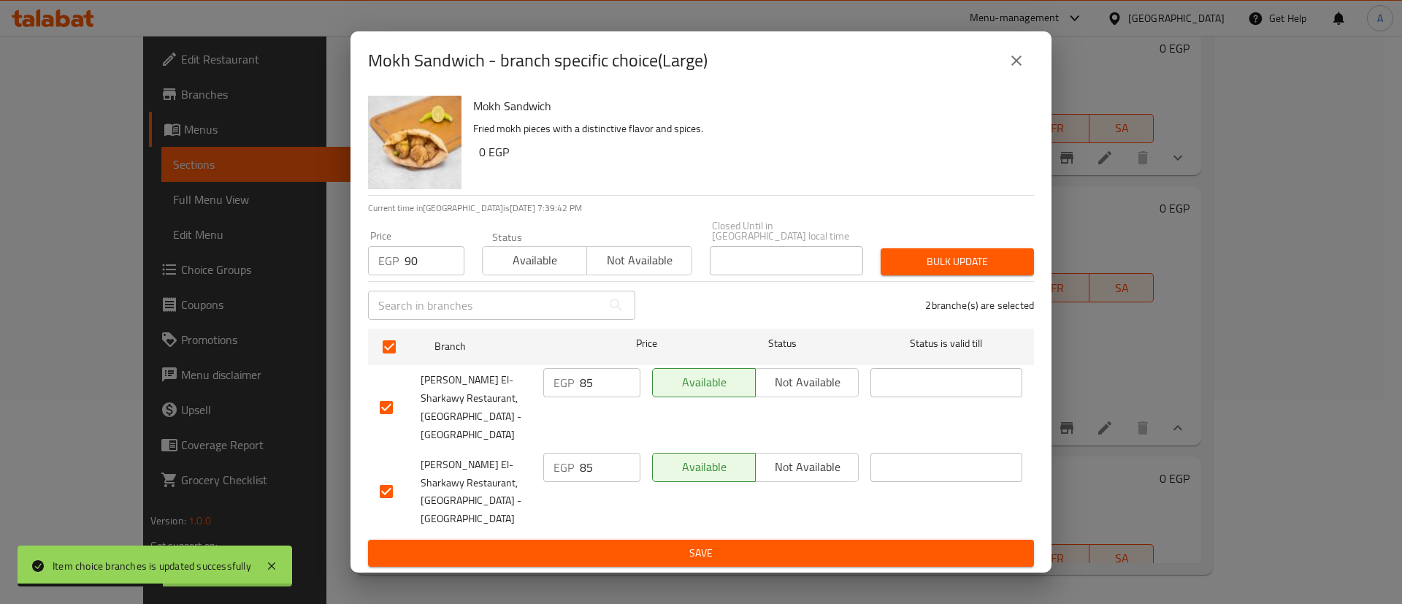
click at [926, 271] on span "Bulk update" at bounding box center [957, 262] width 130 height 18
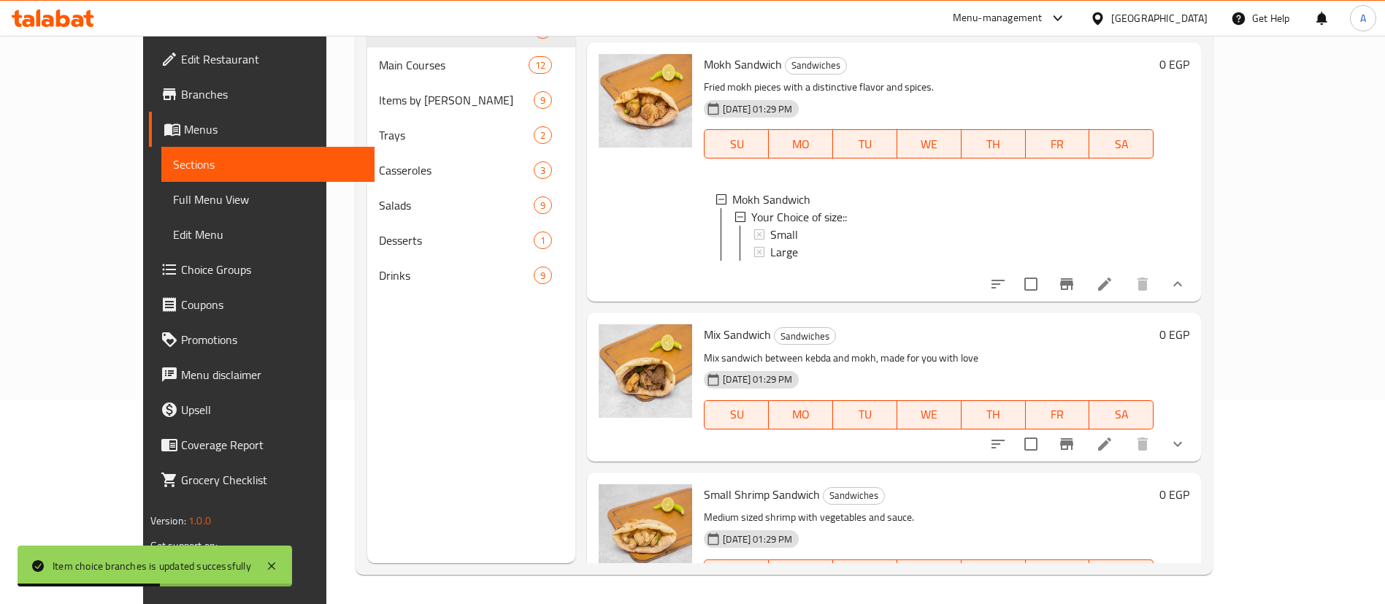
scroll to position [345, 0]
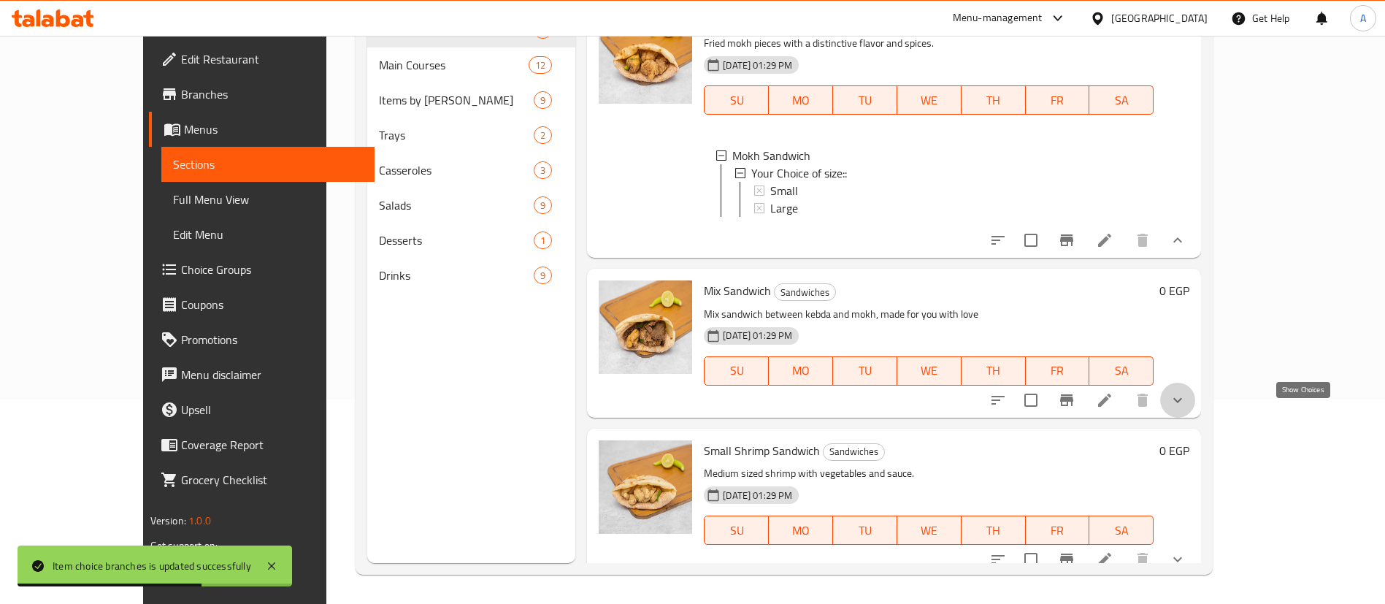
click at [1182, 402] on icon "show more" at bounding box center [1177, 399] width 9 height 5
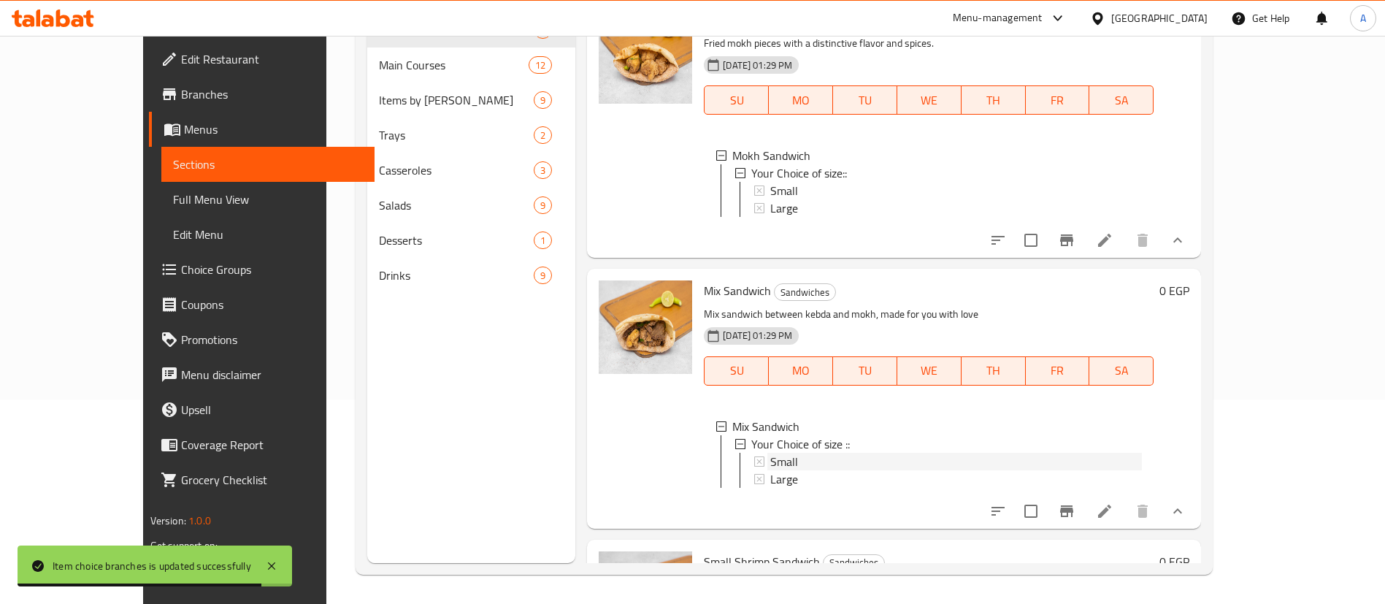
click at [777, 470] on div "Small" at bounding box center [956, 462] width 372 height 18
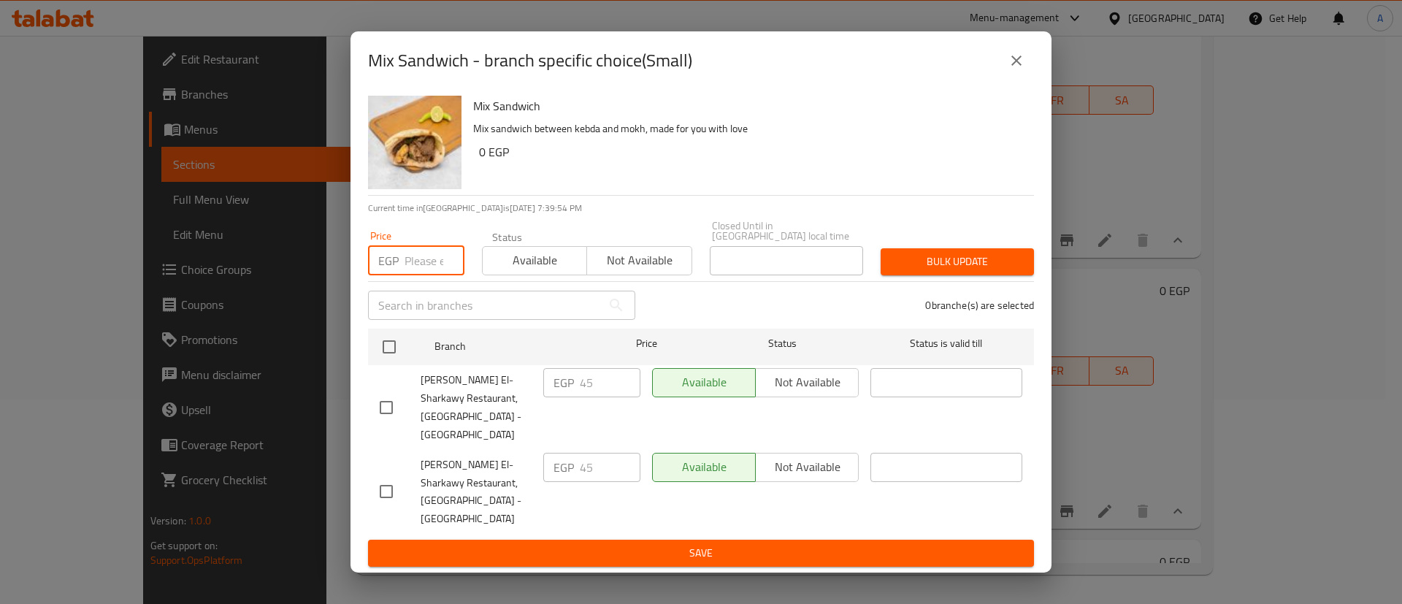
click at [431, 271] on input "number" at bounding box center [434, 260] width 60 height 29
type input "50"
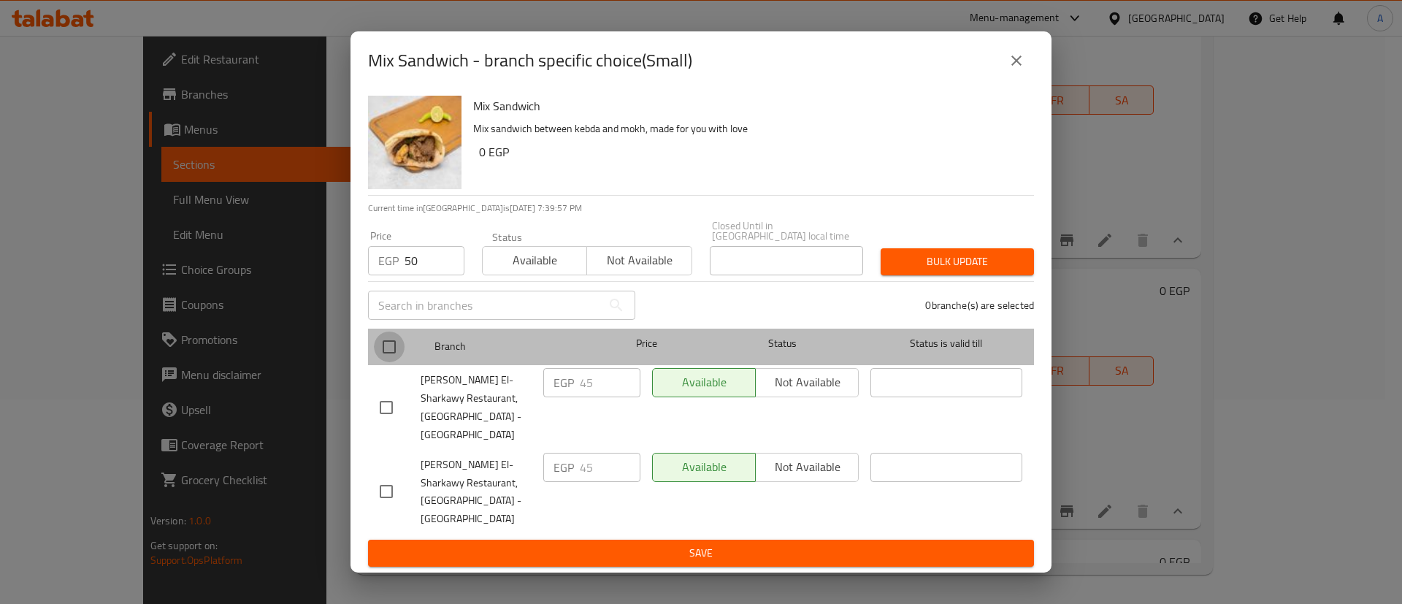
click at [399, 352] on input "checkbox" at bounding box center [389, 346] width 31 height 31
checkbox input "true"
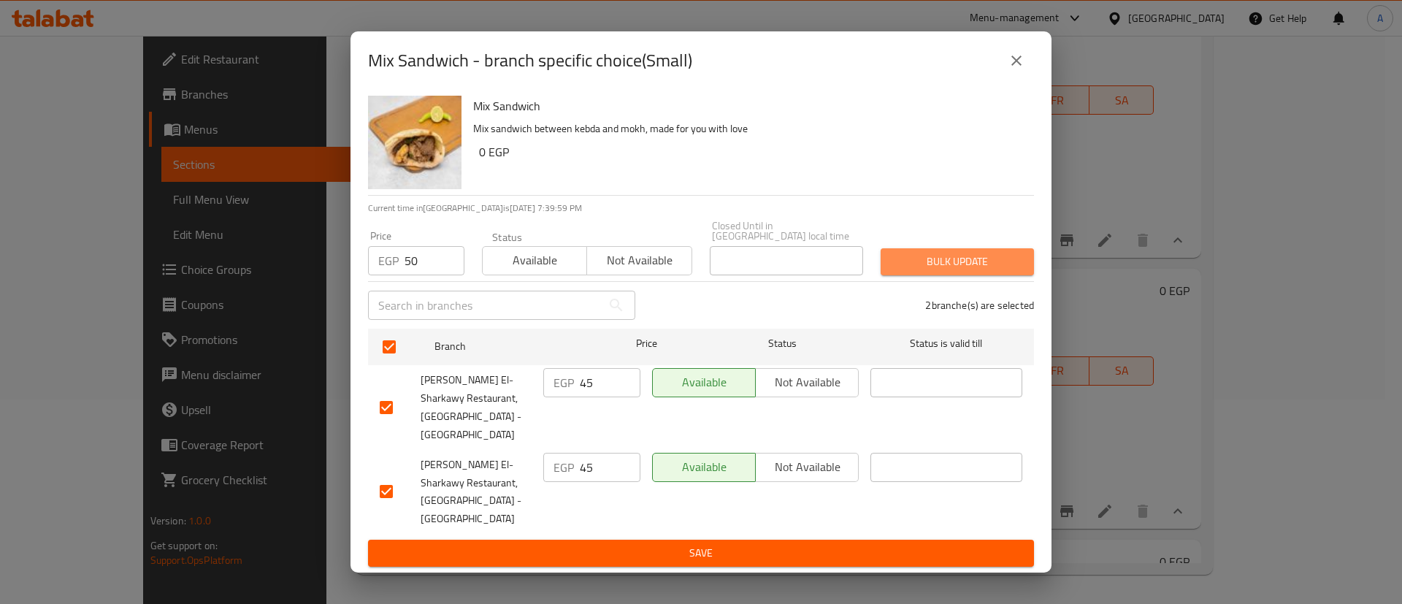
click at [981, 265] on span "Bulk update" at bounding box center [957, 262] width 130 height 18
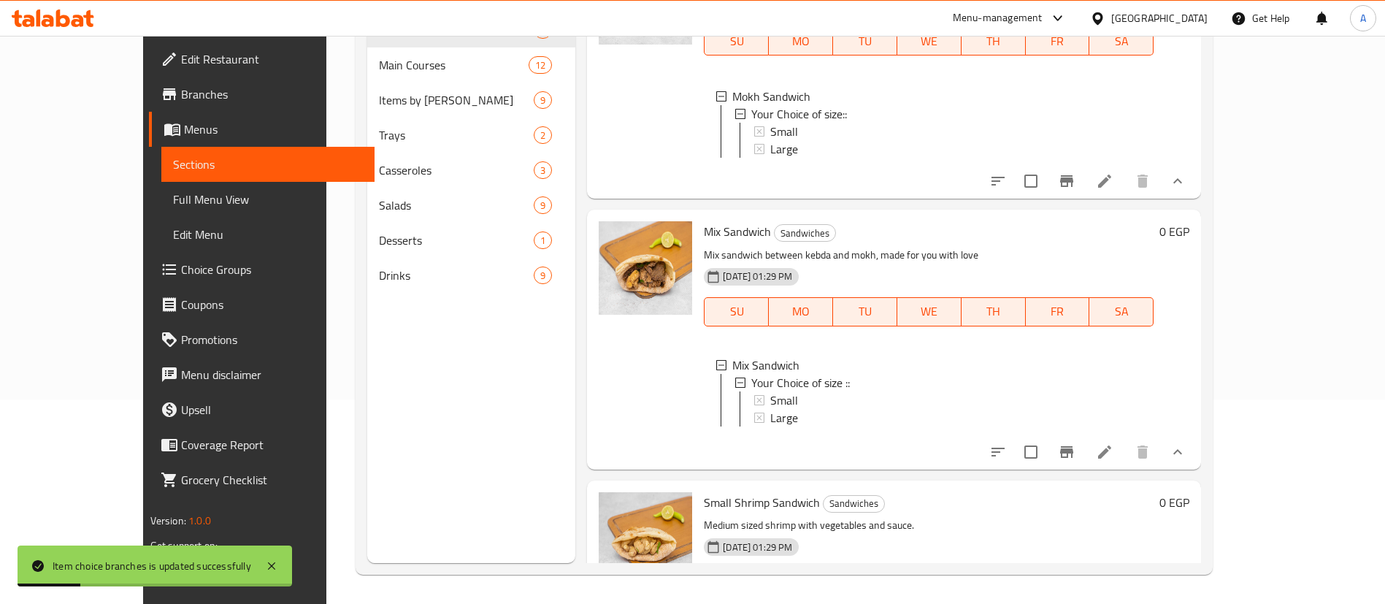
scroll to position [405, 0]
click at [783, 426] on div "Large" at bounding box center [956, 417] width 372 height 18
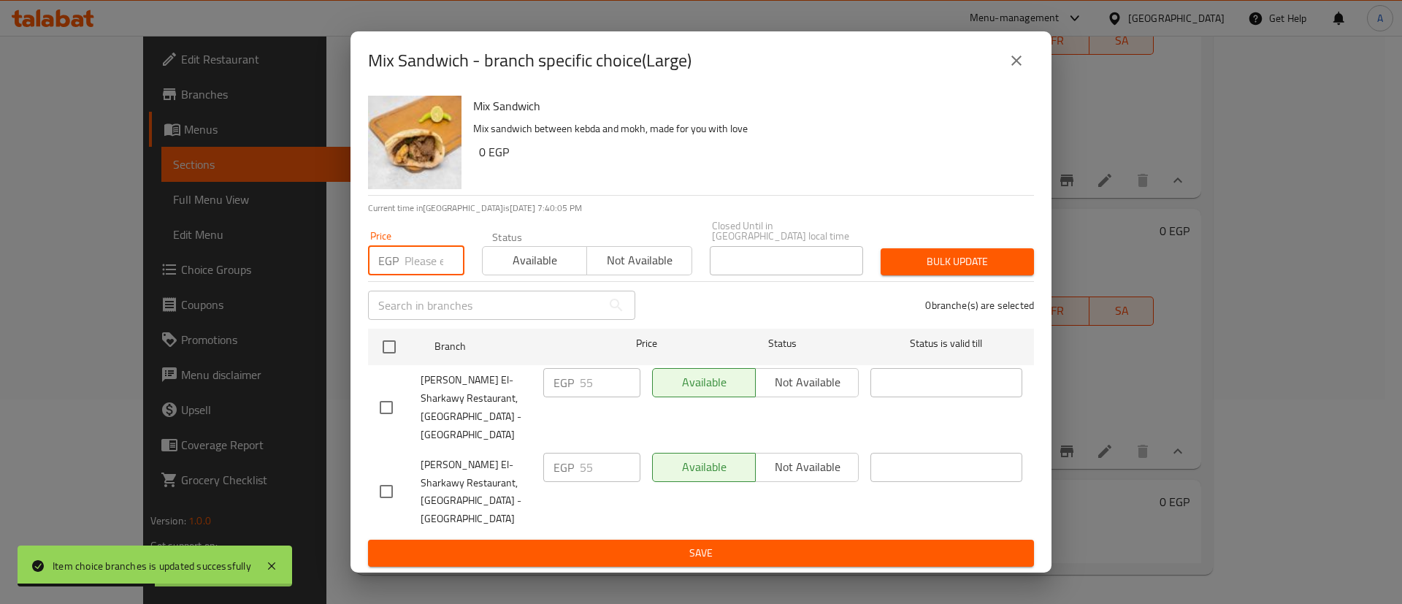
click at [408, 269] on input "number" at bounding box center [434, 260] width 60 height 29
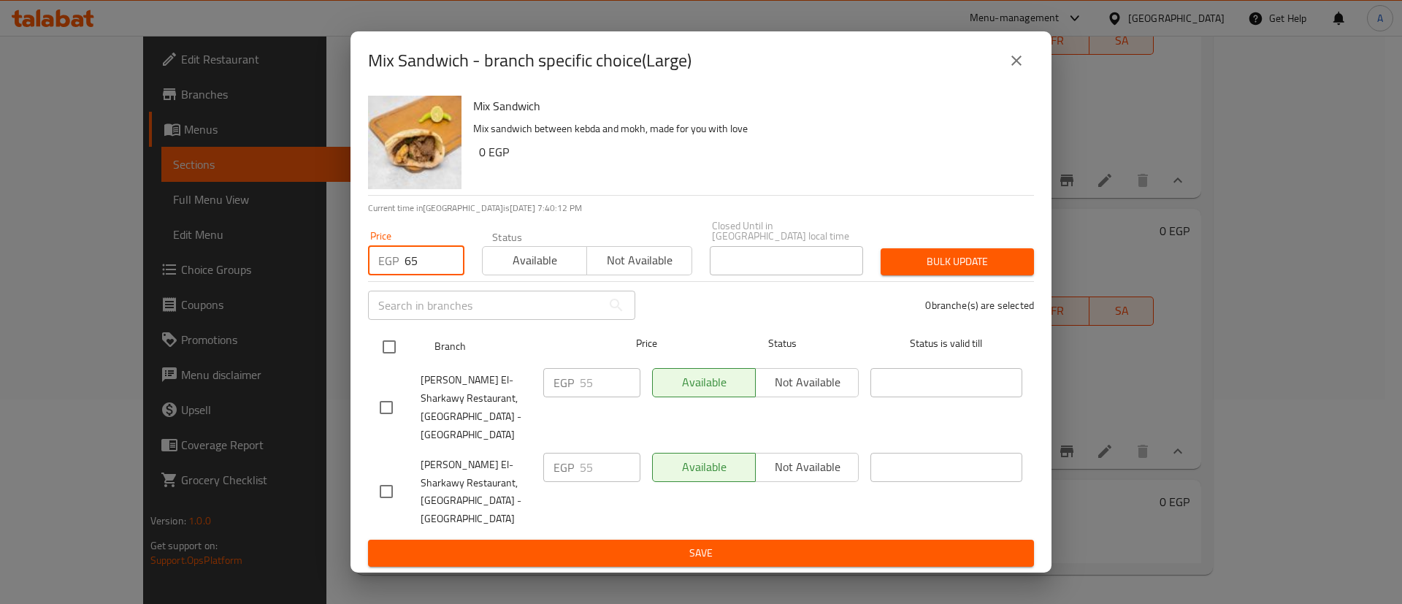
type input "65"
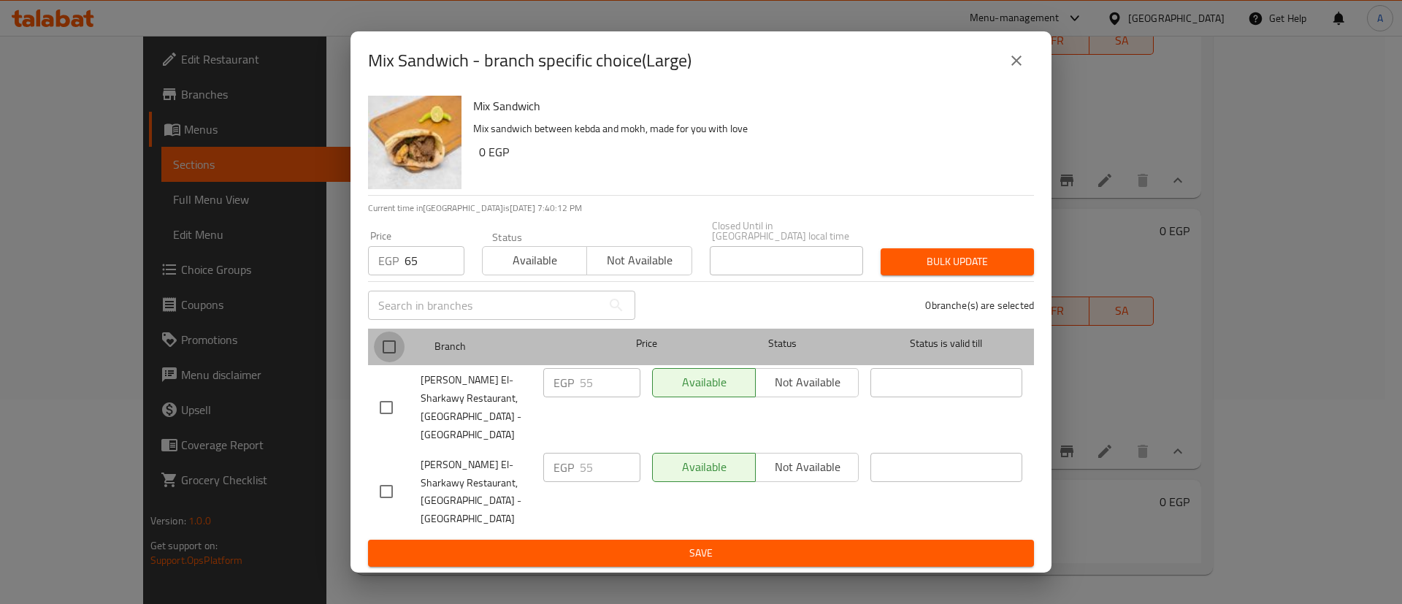
click at [396, 362] on input "checkbox" at bounding box center [389, 346] width 31 height 31
checkbox input "true"
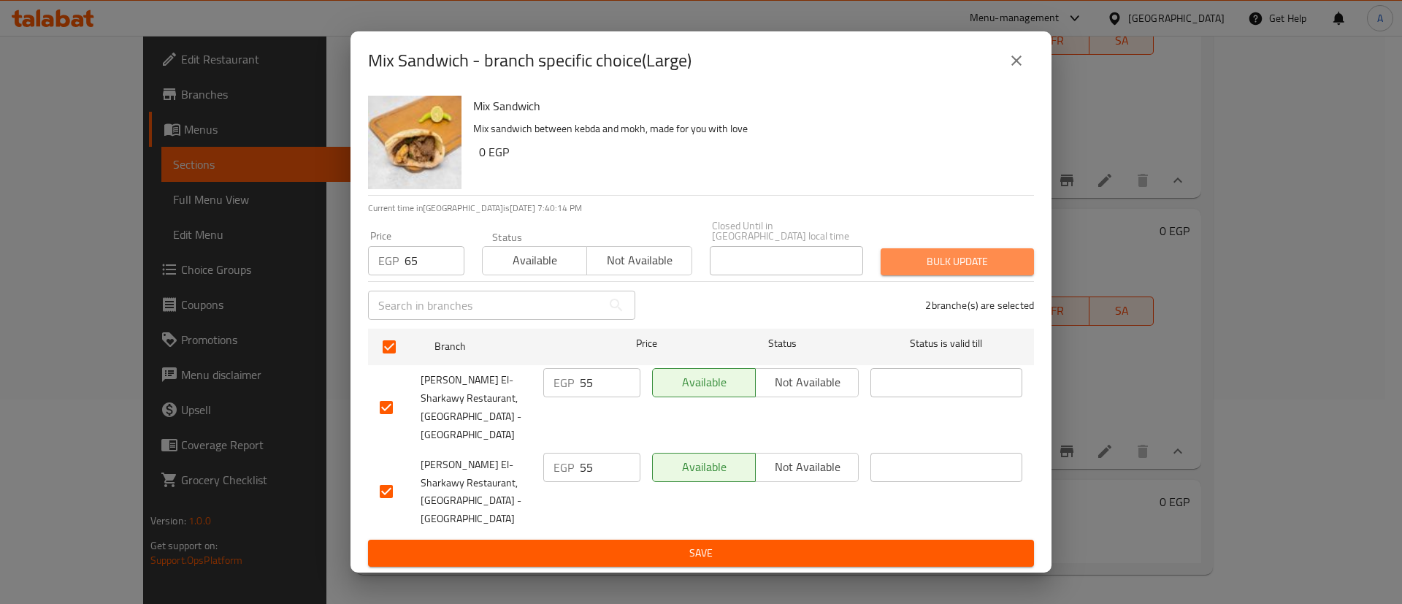
click at [965, 271] on span "Bulk update" at bounding box center [957, 262] width 130 height 18
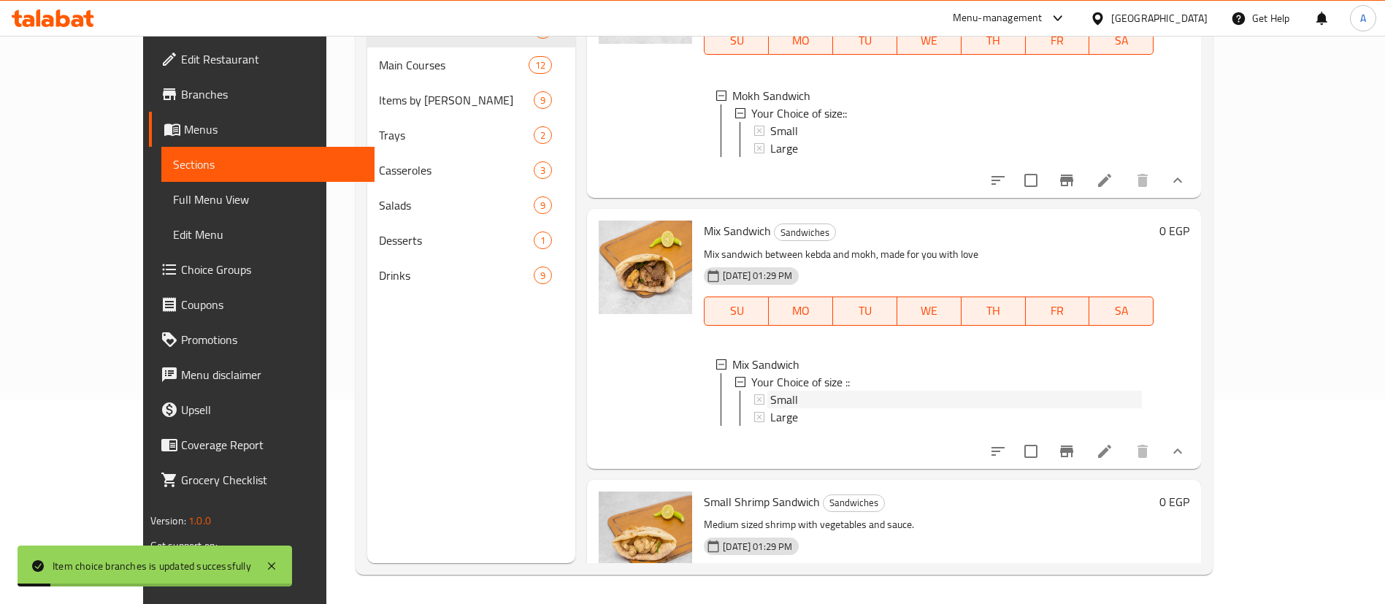
click at [770, 408] on div "Small" at bounding box center [956, 400] width 372 height 18
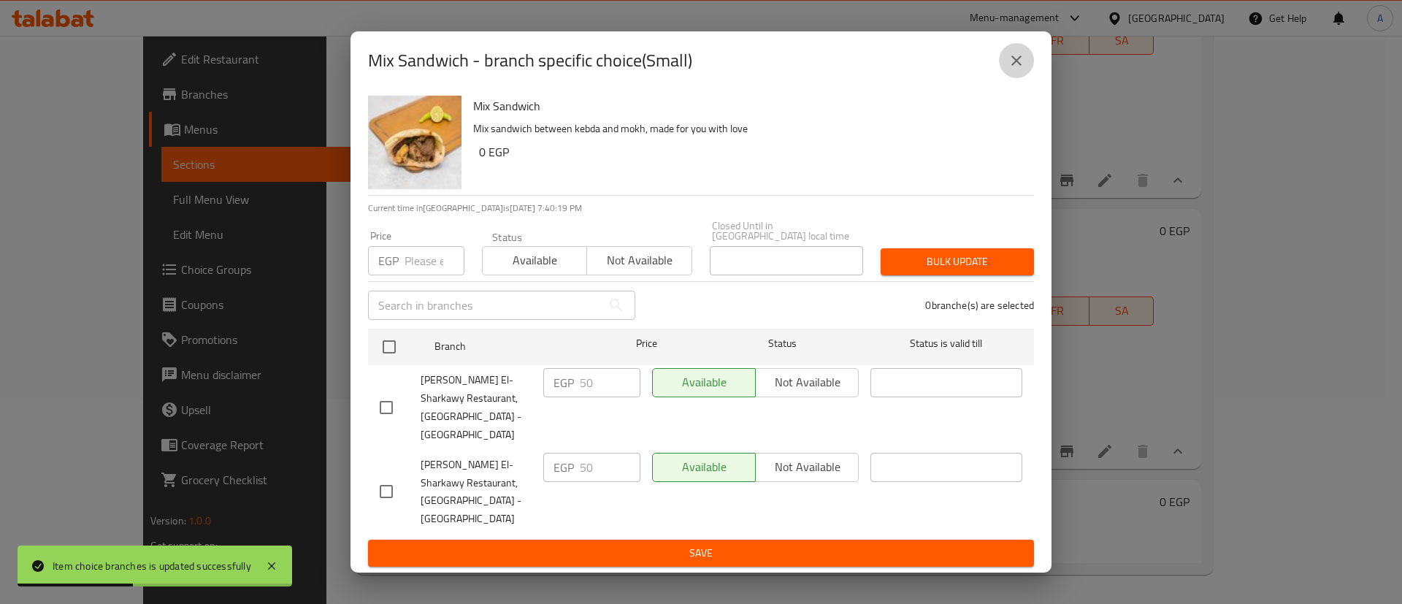
click at [1018, 69] on icon "close" at bounding box center [1016, 61] width 18 height 18
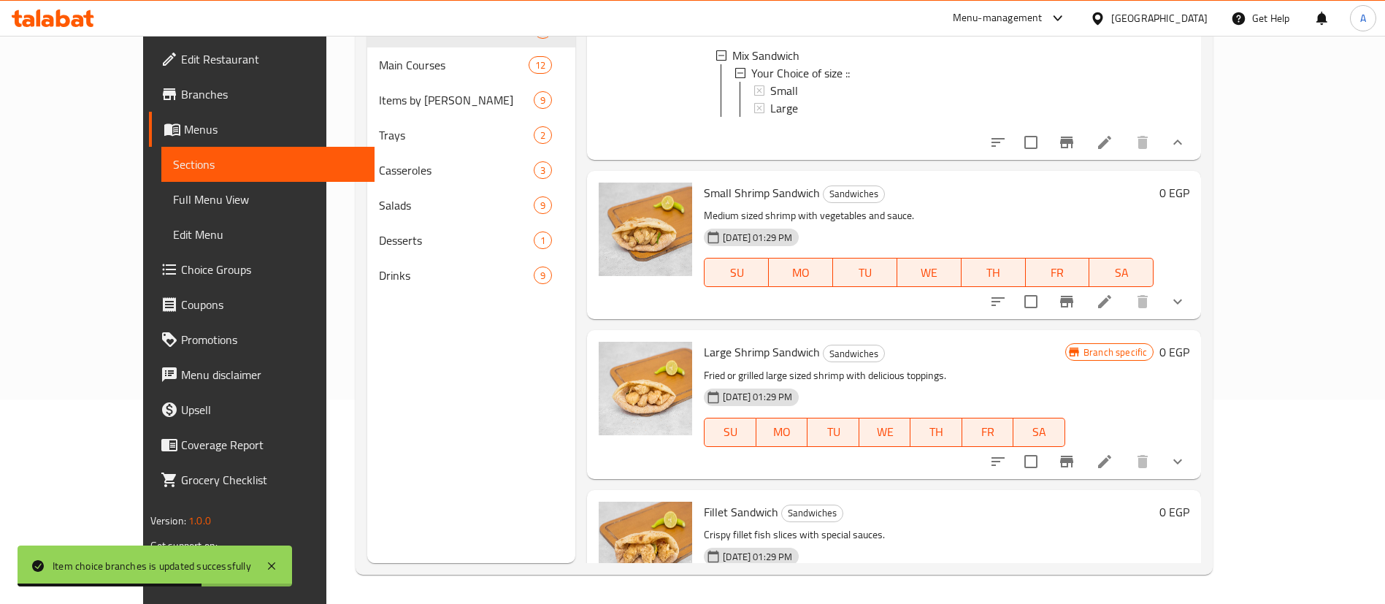
scroll to position [723, 0]
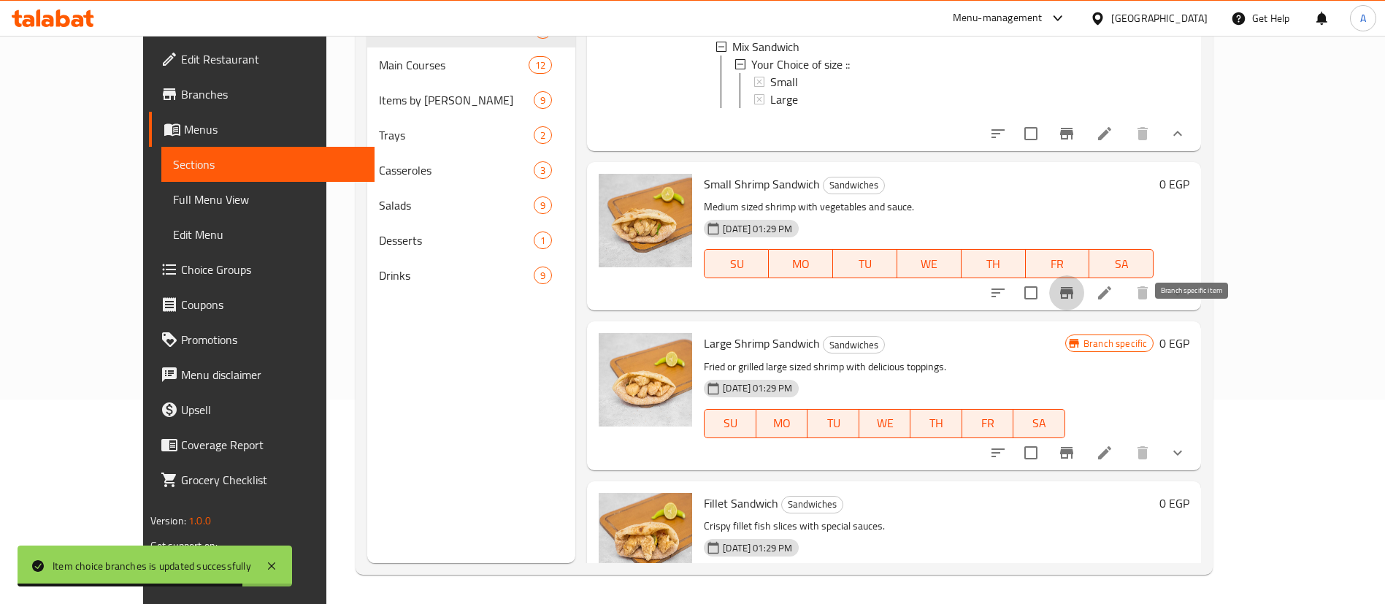
click at [1075, 302] on icon "Branch-specific-item" at bounding box center [1067, 293] width 18 height 18
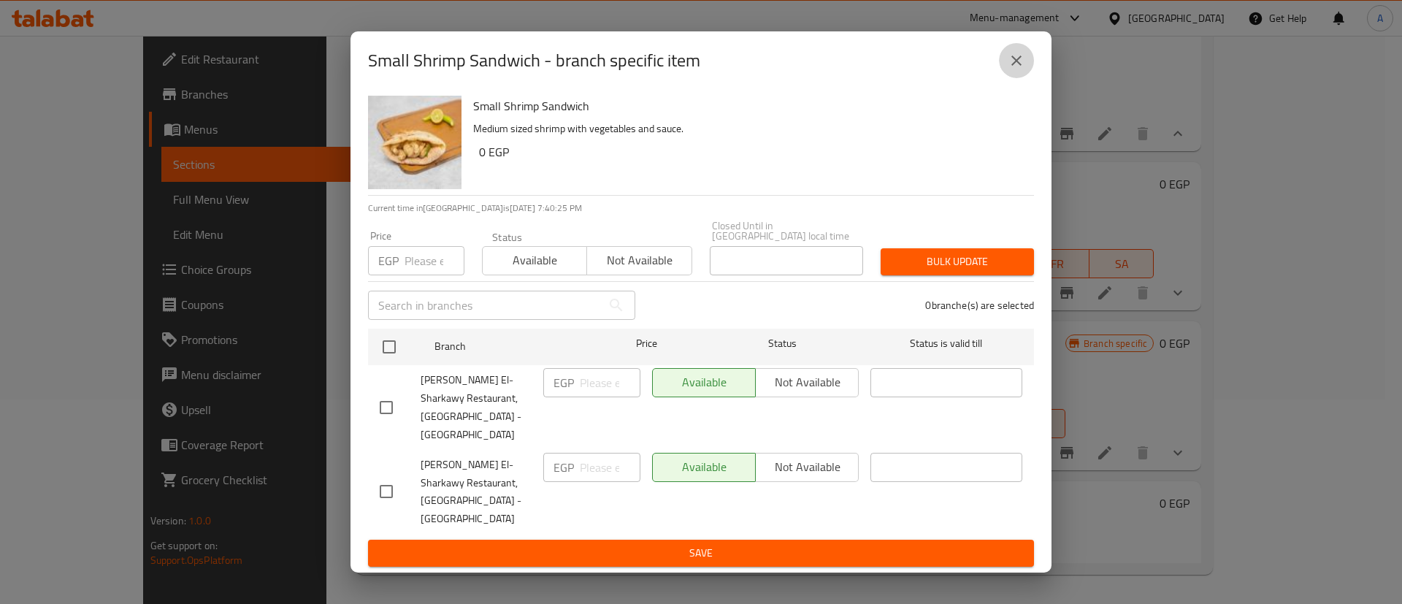
click at [1029, 78] on button "close" at bounding box center [1016, 60] width 35 height 35
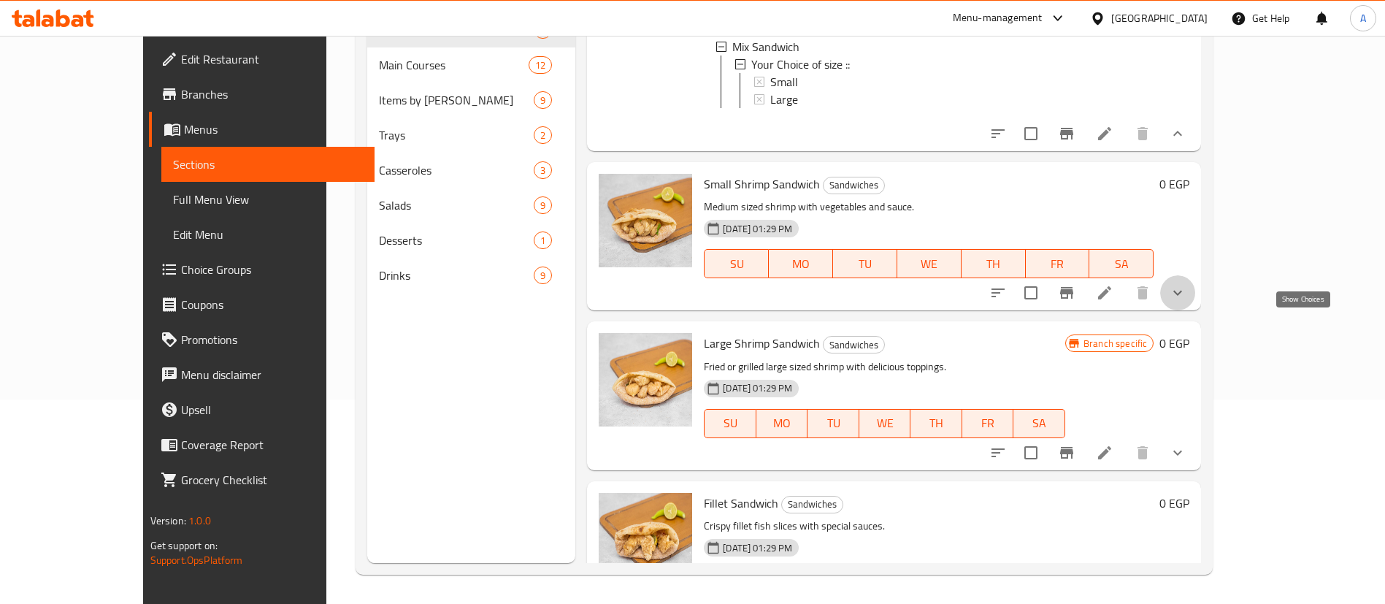
click at [1186, 302] on icon "show more" at bounding box center [1178, 293] width 18 height 18
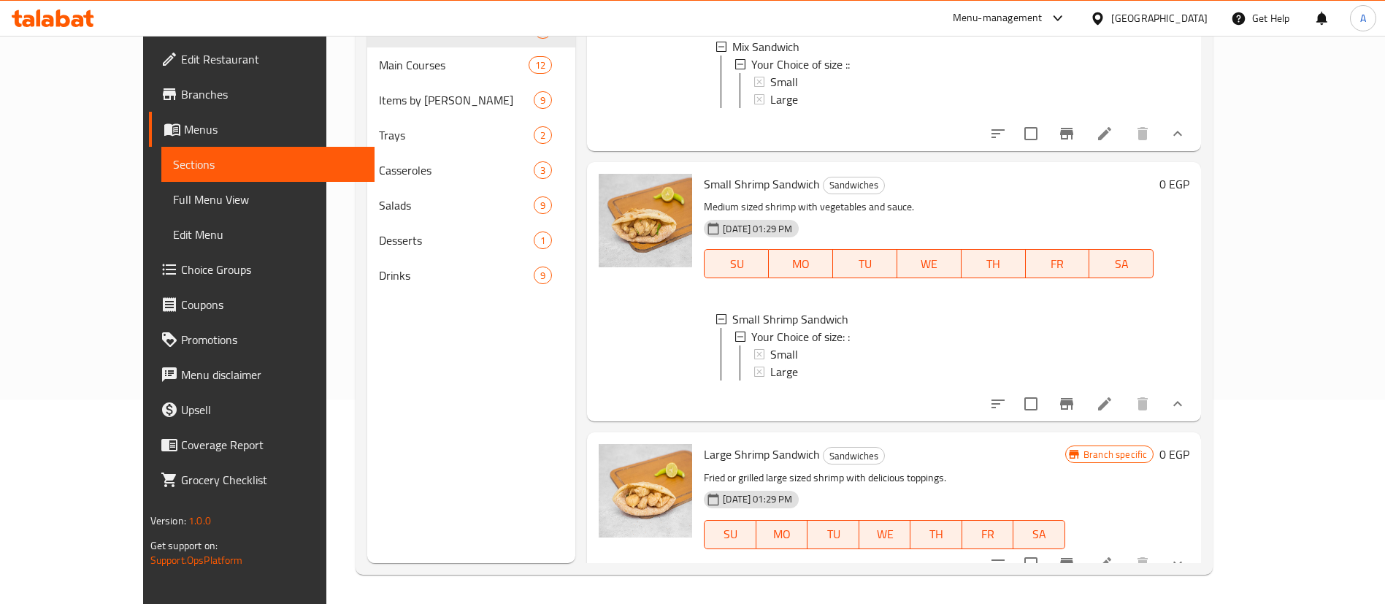
scroll to position [2, 0]
click at [942, 378] on li "Your Choice of size: : Small Large" at bounding box center [937, 352] width 407 height 53
click at [930, 361] on div "Small" at bounding box center [956, 352] width 372 height 18
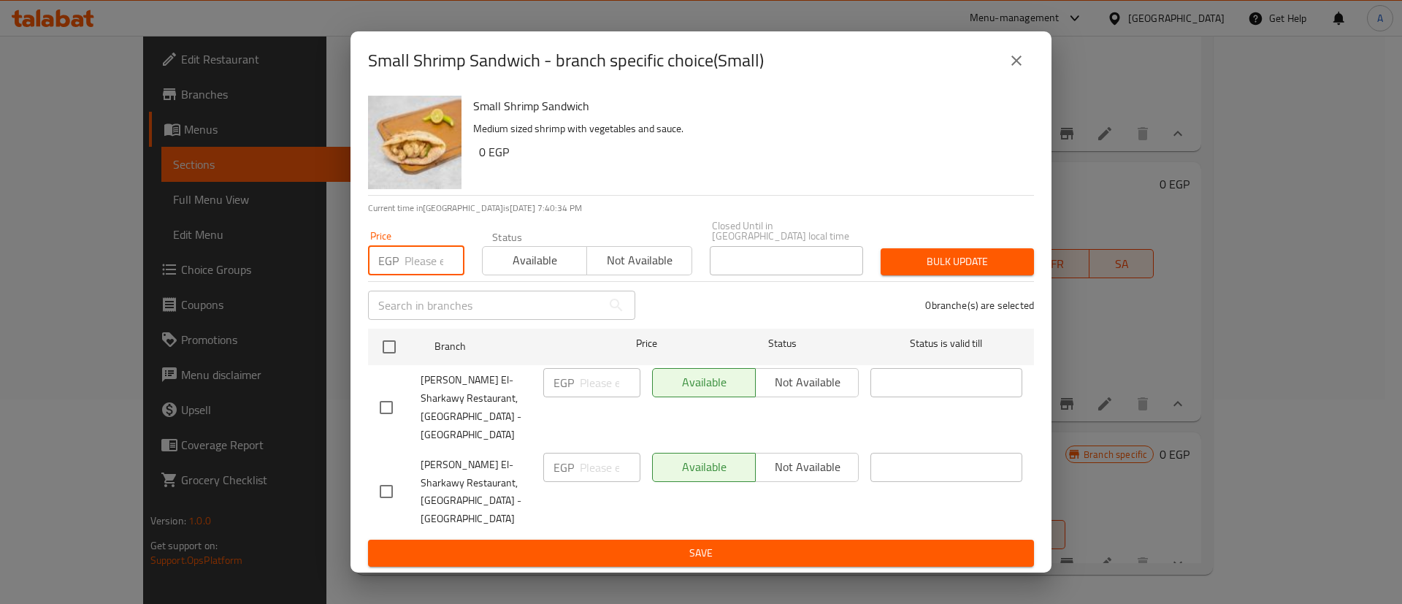
click at [421, 275] on input "number" at bounding box center [434, 260] width 60 height 29
type input "60"
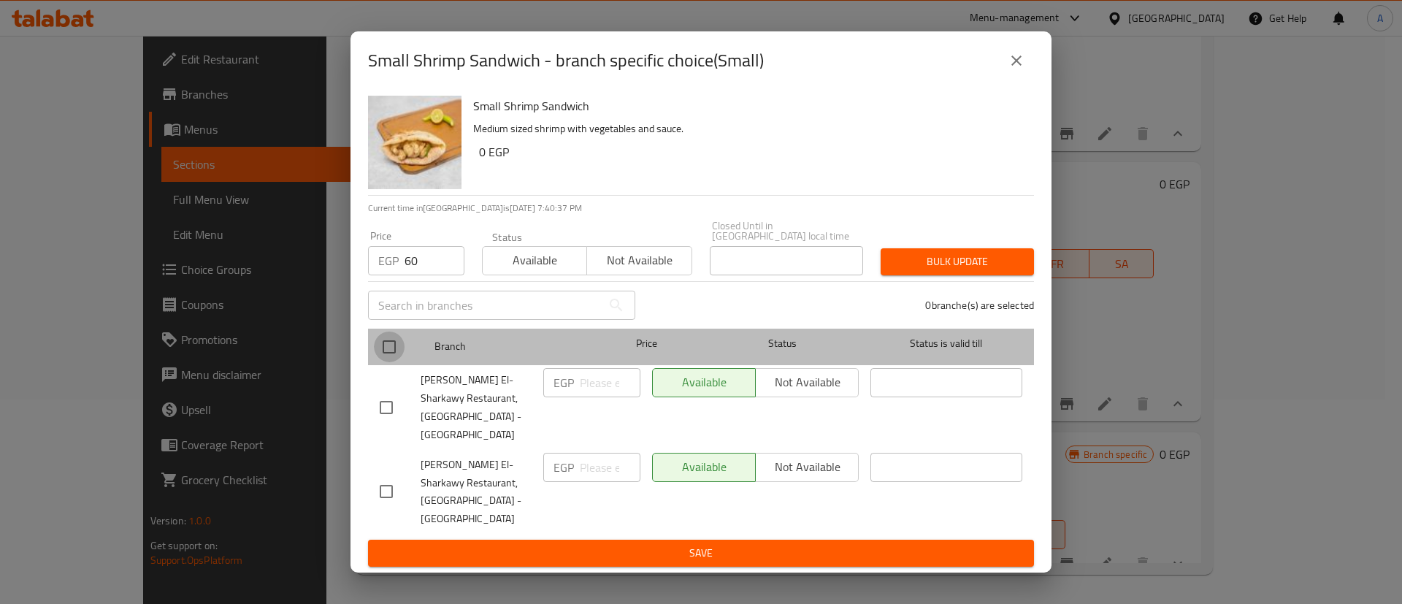
click at [399, 357] on input "checkbox" at bounding box center [389, 346] width 31 height 31
checkbox input "true"
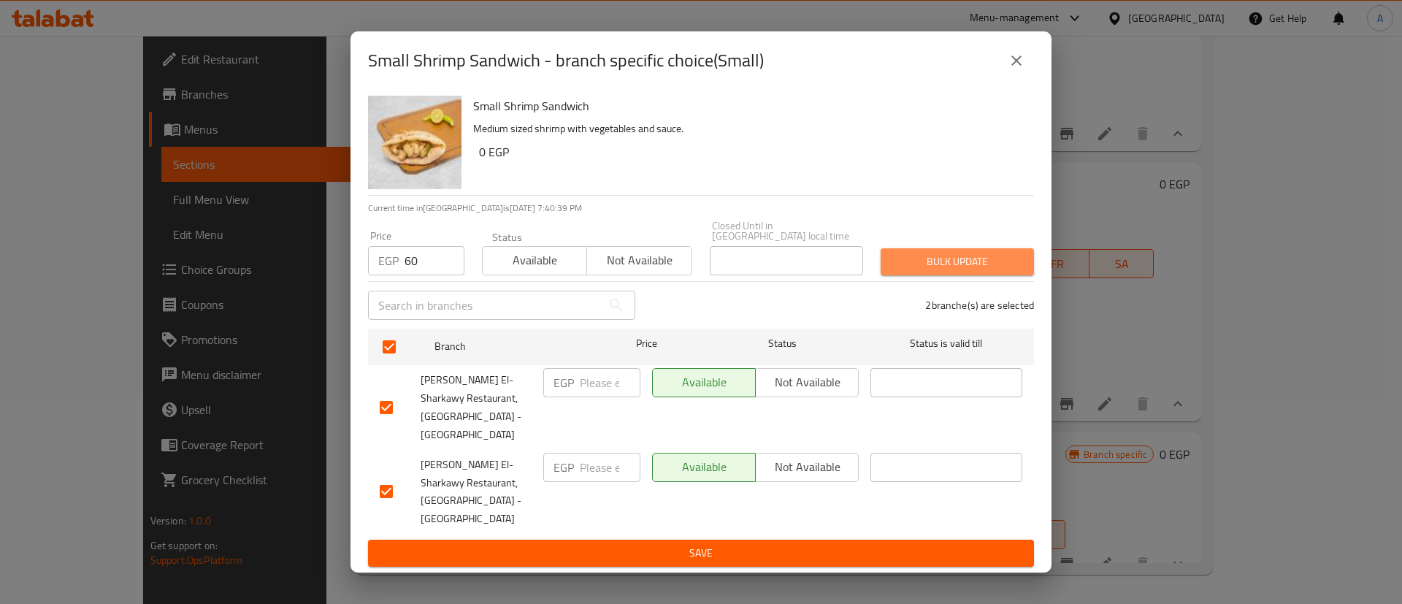
click at [991, 266] on span "Bulk update" at bounding box center [957, 262] width 130 height 18
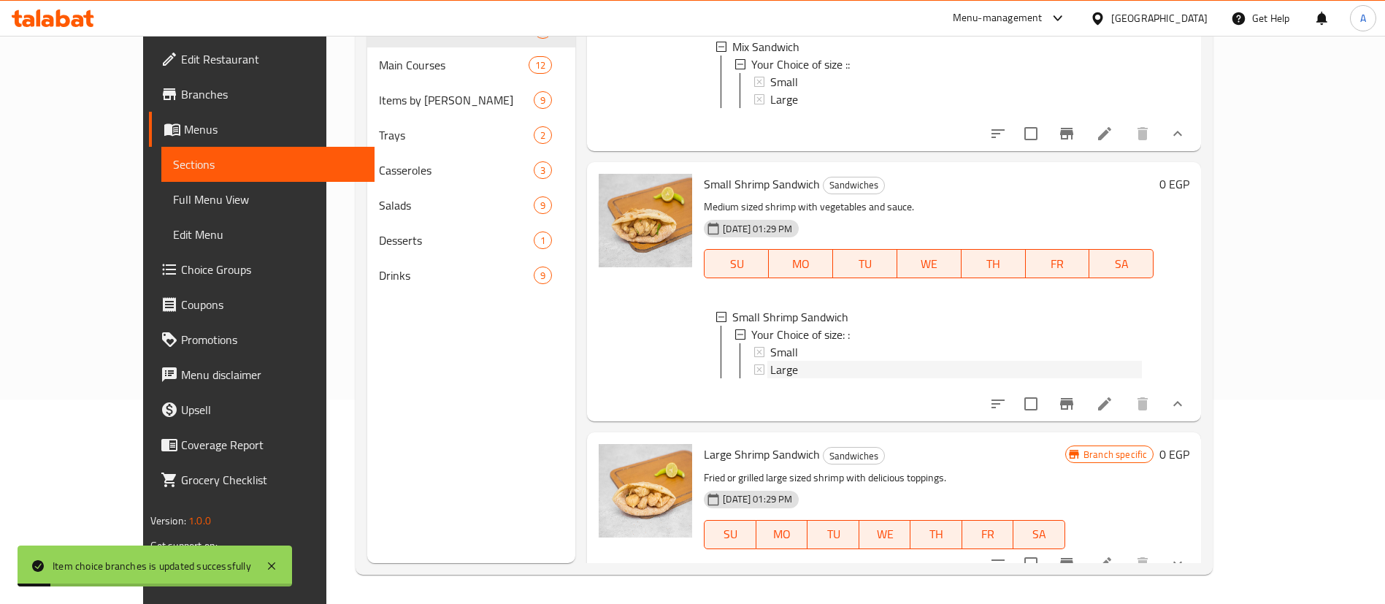
click at [804, 378] on div "Large" at bounding box center [956, 370] width 372 height 18
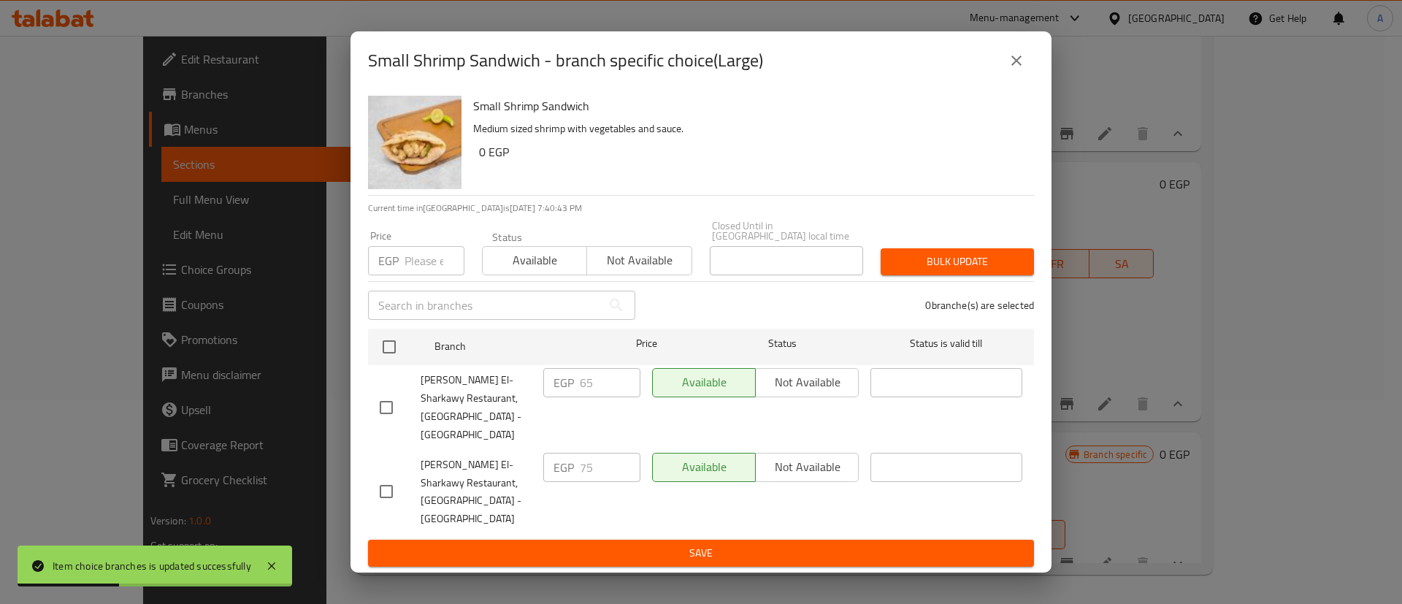
click at [399, 268] on div "EGP Price" at bounding box center [416, 260] width 96 height 29
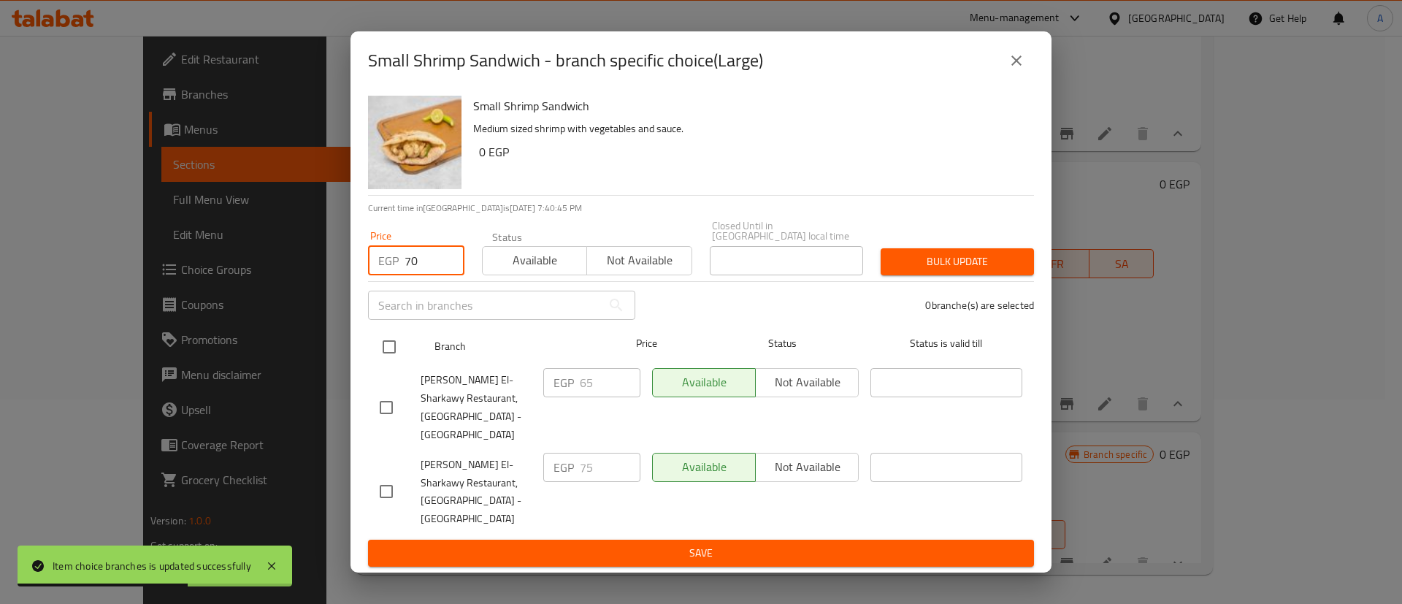
type input "70"
click at [396, 361] on input "checkbox" at bounding box center [389, 346] width 31 height 31
checkbox input "true"
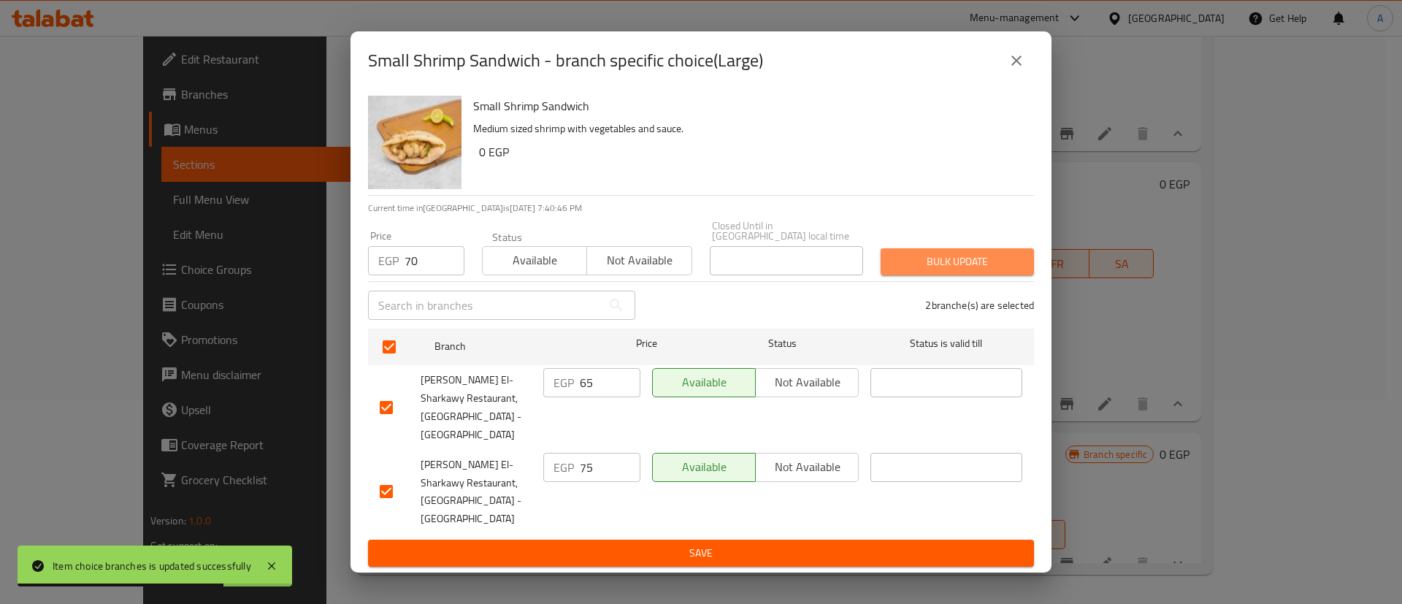
click at [938, 271] on span "Bulk update" at bounding box center [957, 262] width 130 height 18
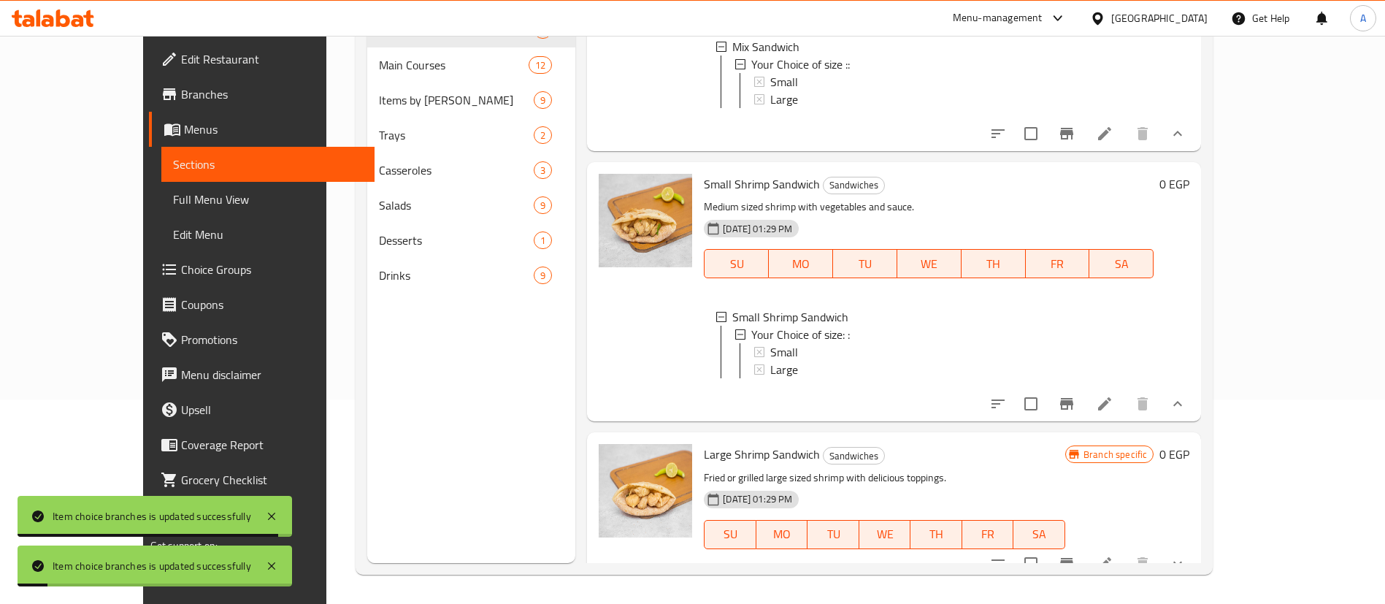
scroll to position [935, 0]
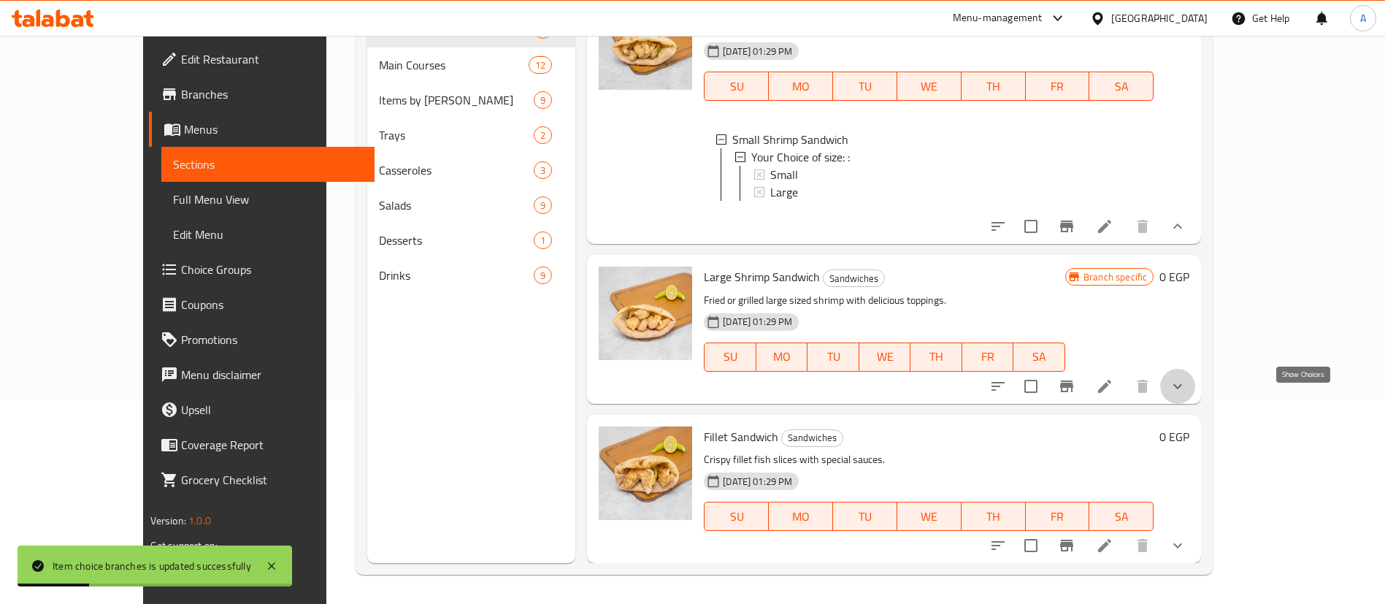
click at [1186, 395] on icon "show more" at bounding box center [1178, 386] width 18 height 18
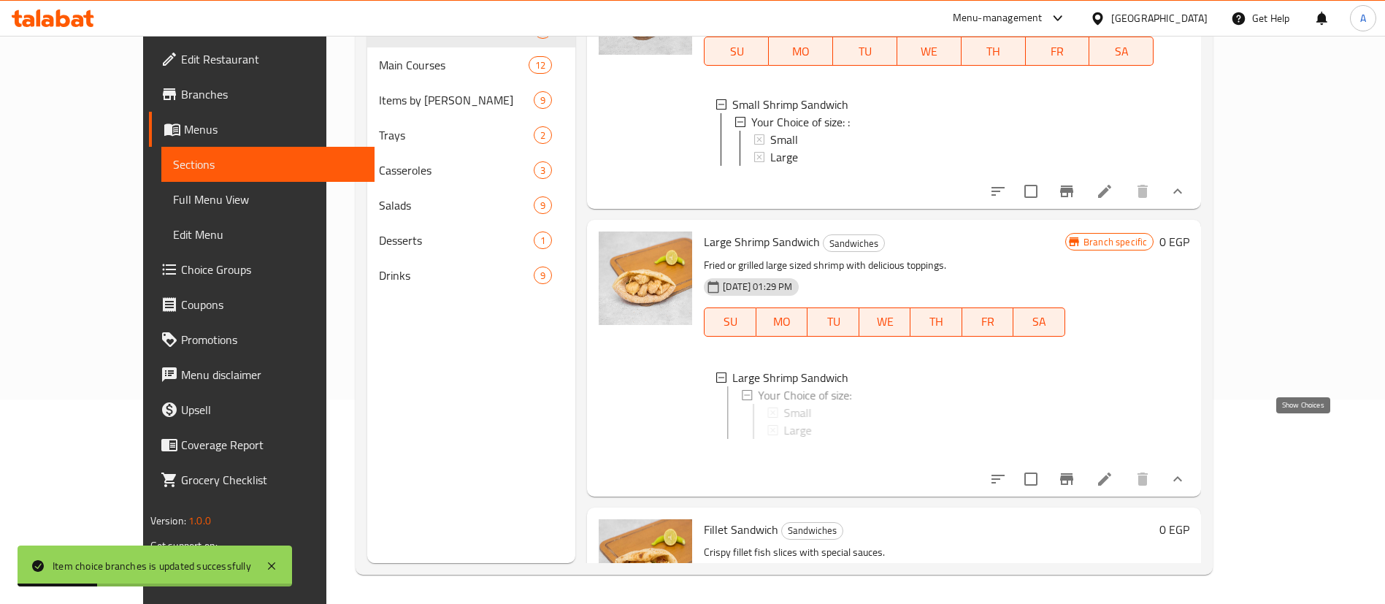
scroll to position [1078, 0]
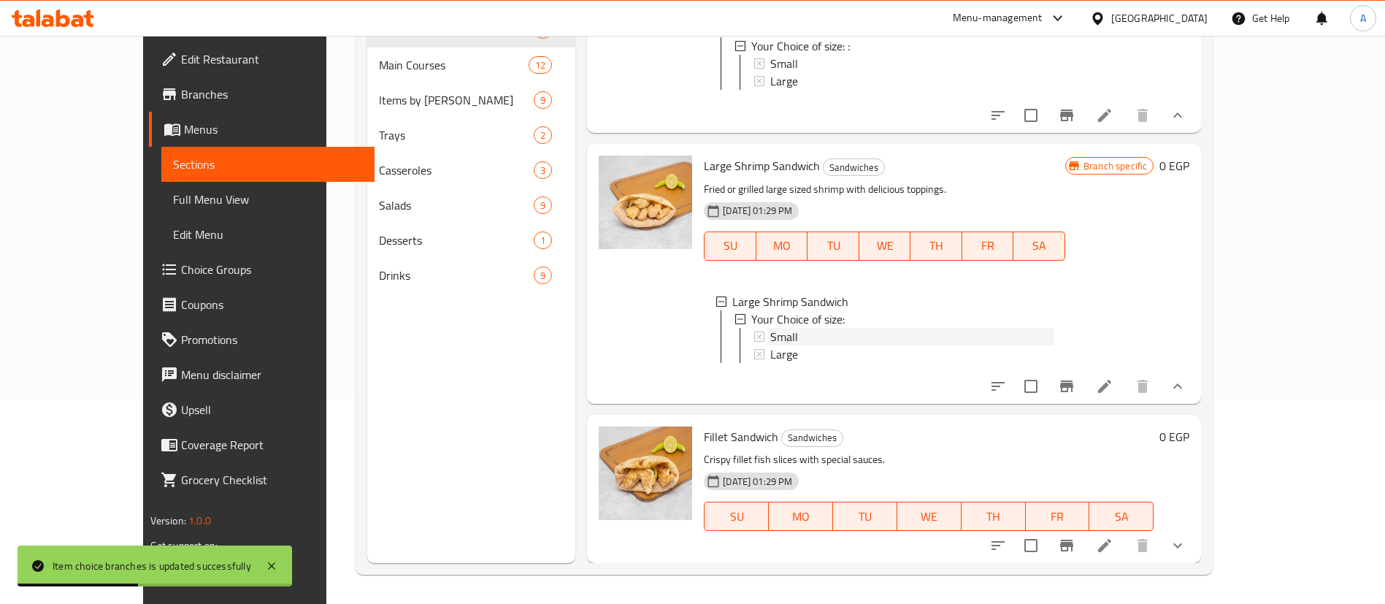
click at [793, 328] on div "Small" at bounding box center [911, 337] width 283 height 18
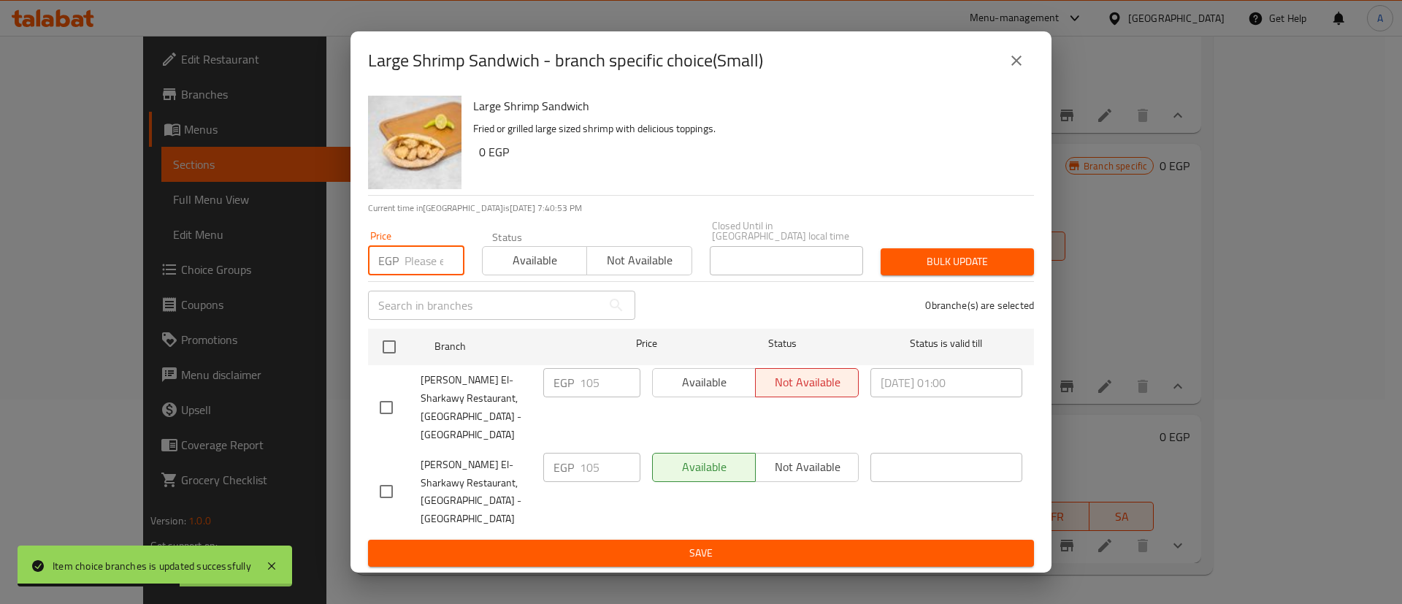
click at [416, 274] on input "number" at bounding box center [434, 260] width 60 height 29
type input "115"
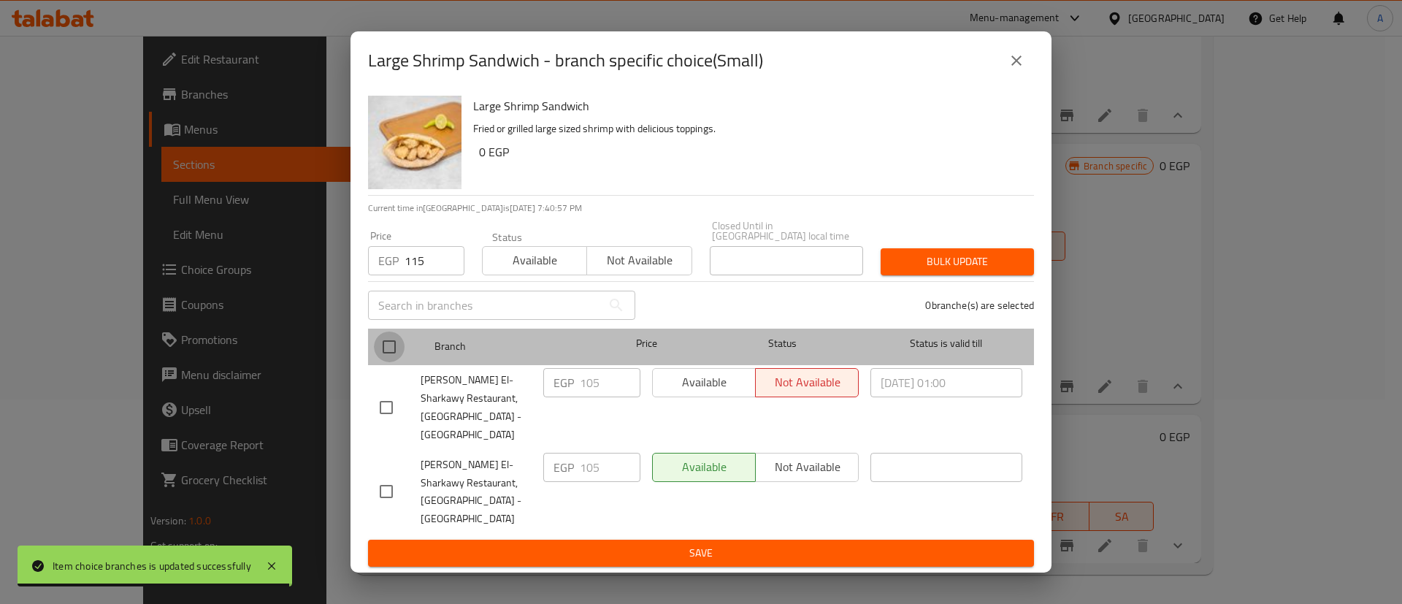
click at [385, 361] on input "checkbox" at bounding box center [389, 346] width 31 height 31
checkbox input "true"
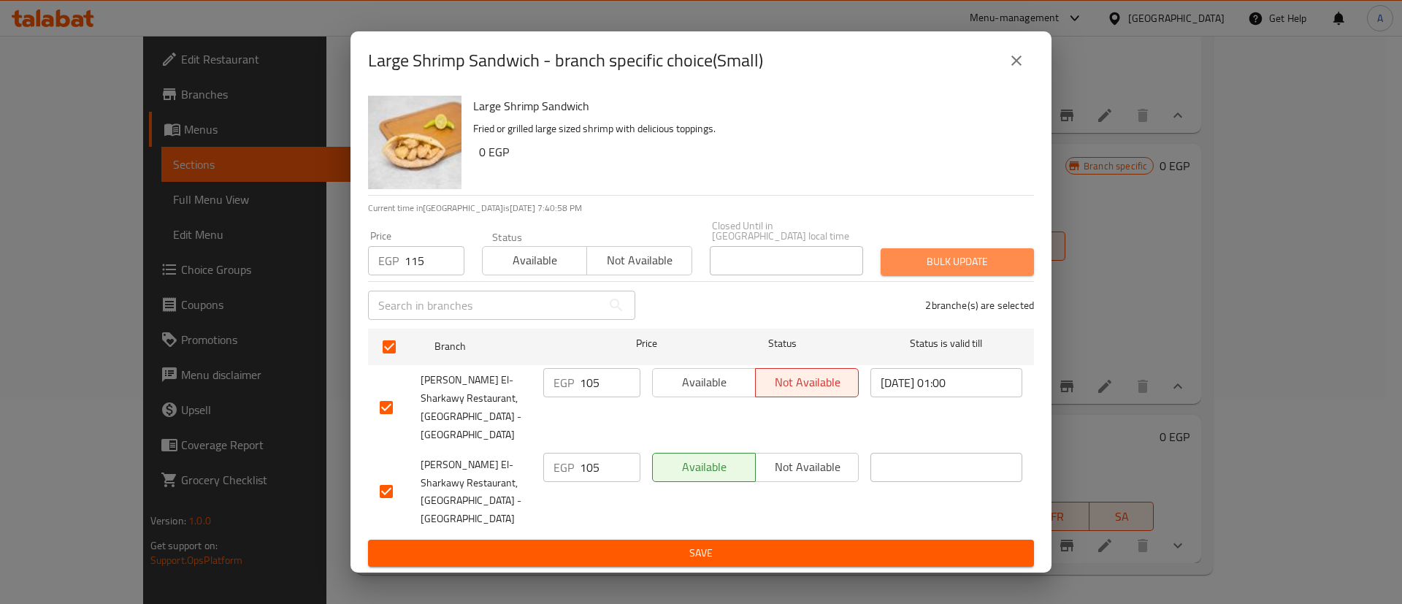
click at [976, 271] on span "Bulk update" at bounding box center [957, 262] width 130 height 18
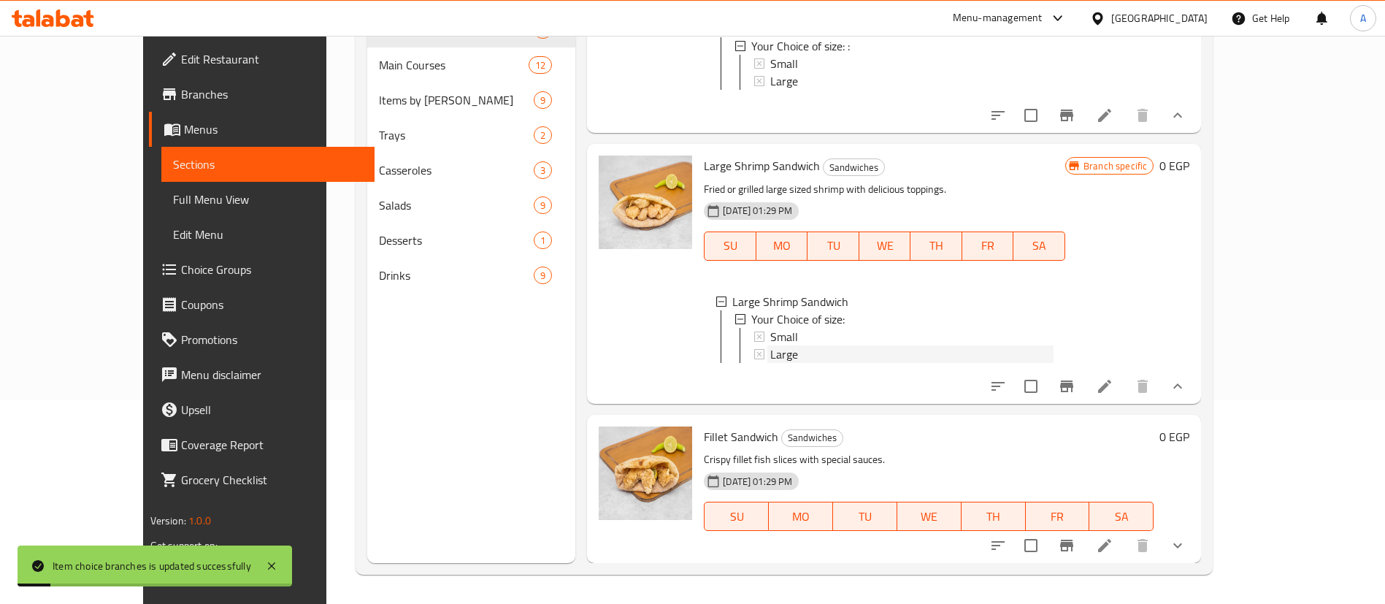
click at [872, 345] on div "Large" at bounding box center [911, 354] width 283 height 18
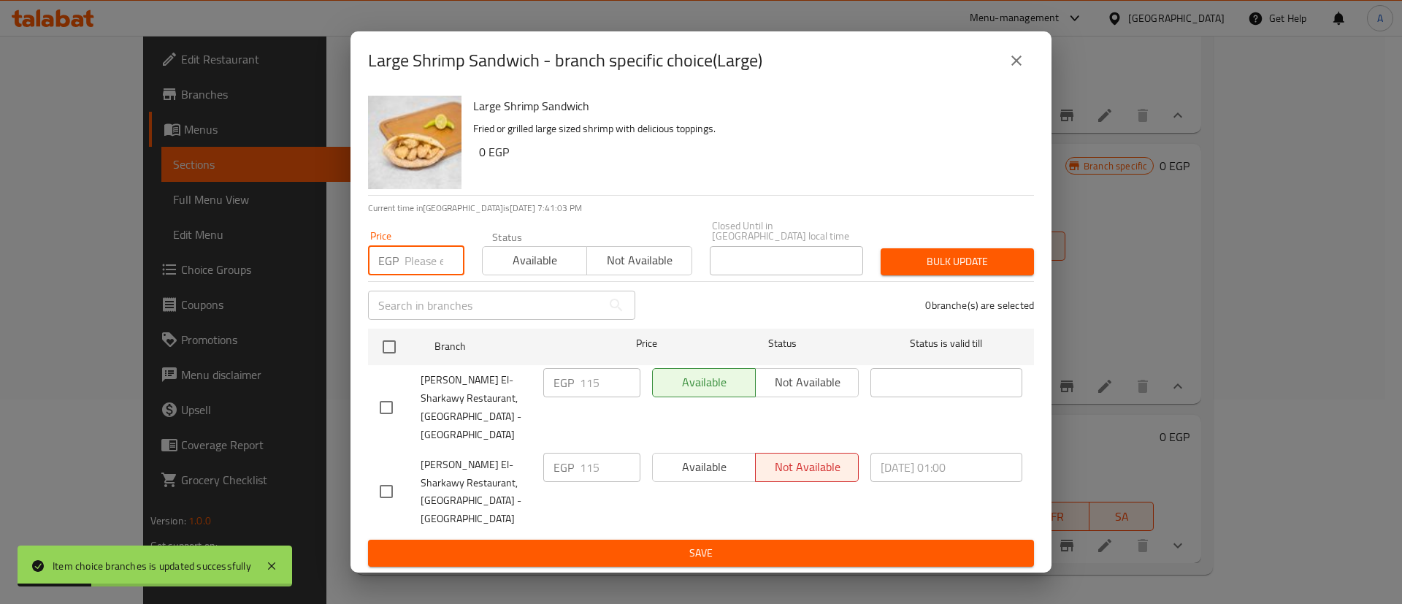
click at [414, 274] on input "number" at bounding box center [434, 260] width 60 height 29
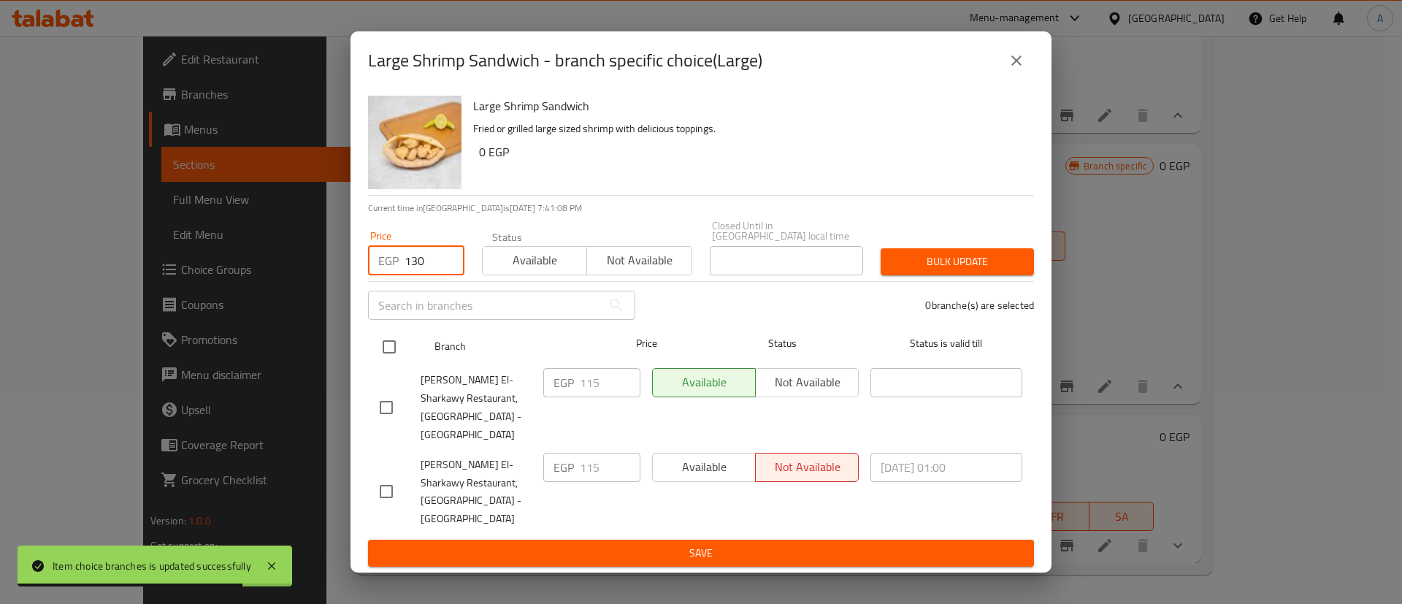
type input "130"
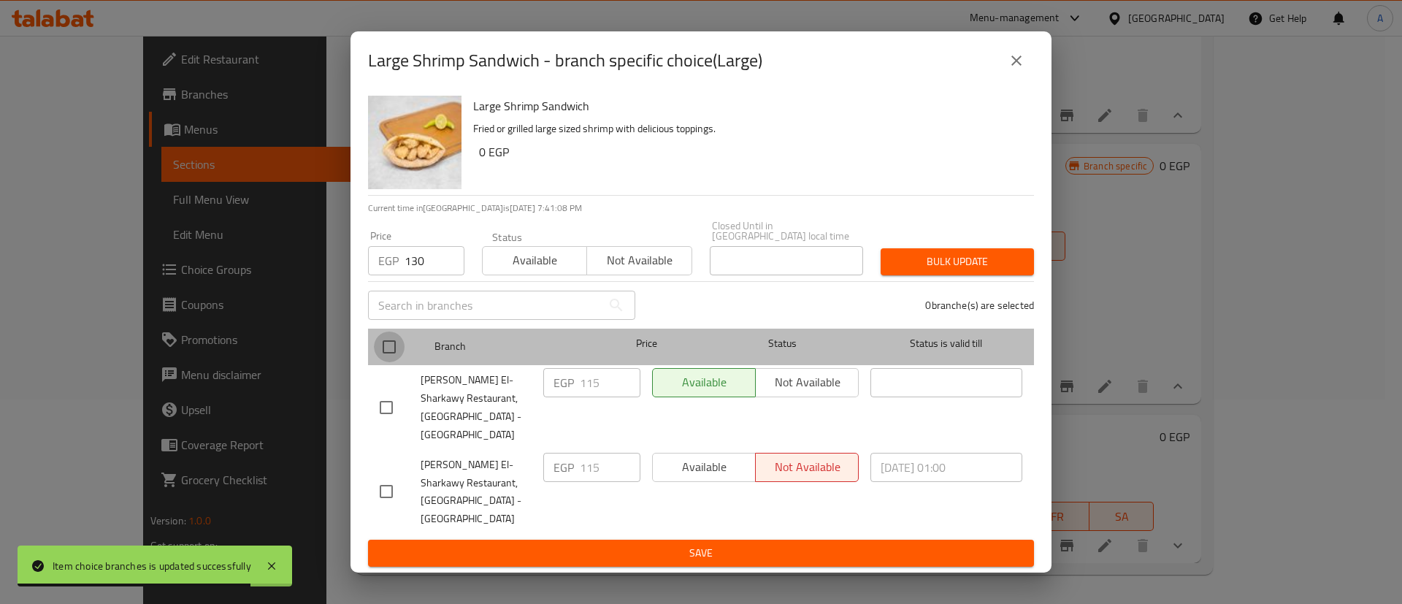
click at [395, 362] on input "checkbox" at bounding box center [389, 346] width 31 height 31
checkbox input "true"
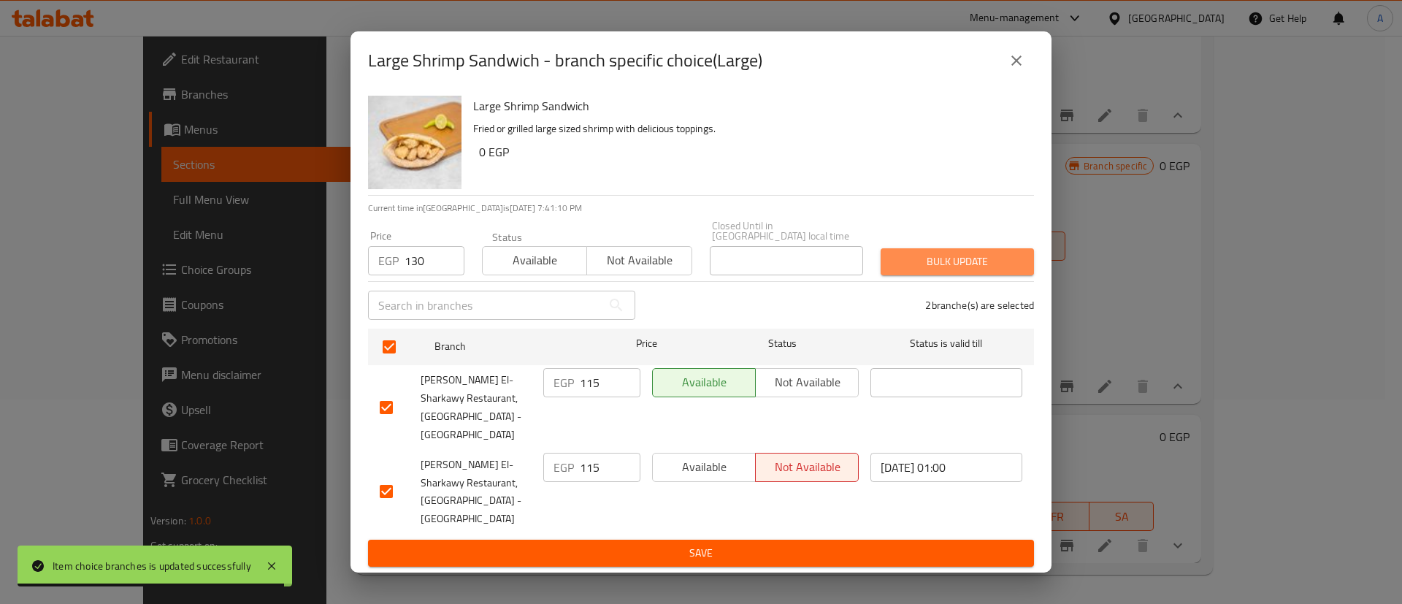
click at [943, 271] on span "Bulk update" at bounding box center [957, 262] width 130 height 18
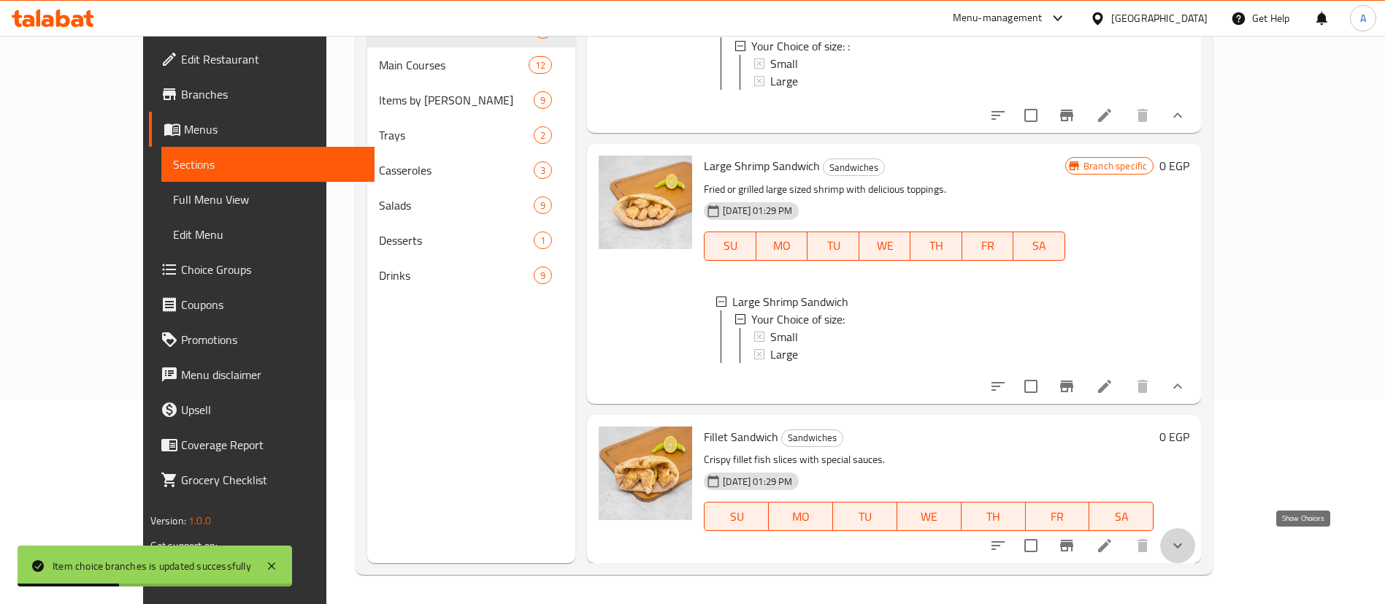
click at [1186, 541] on icon "show more" at bounding box center [1178, 546] width 18 height 18
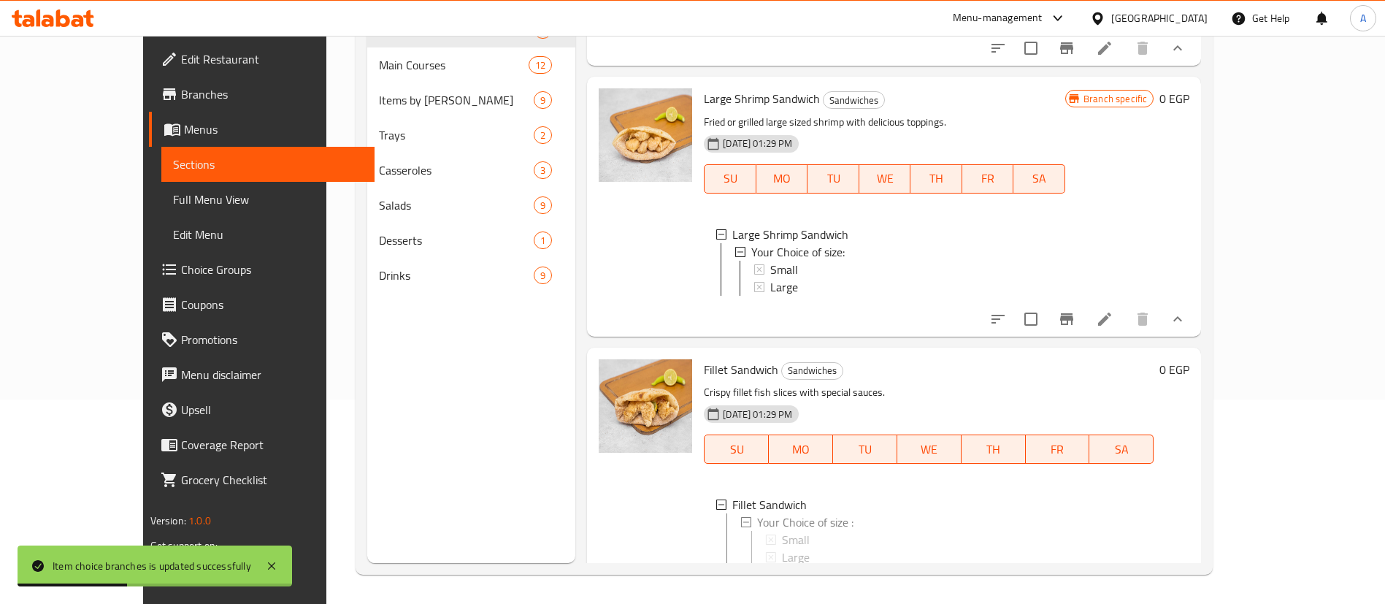
scroll to position [1206, 0]
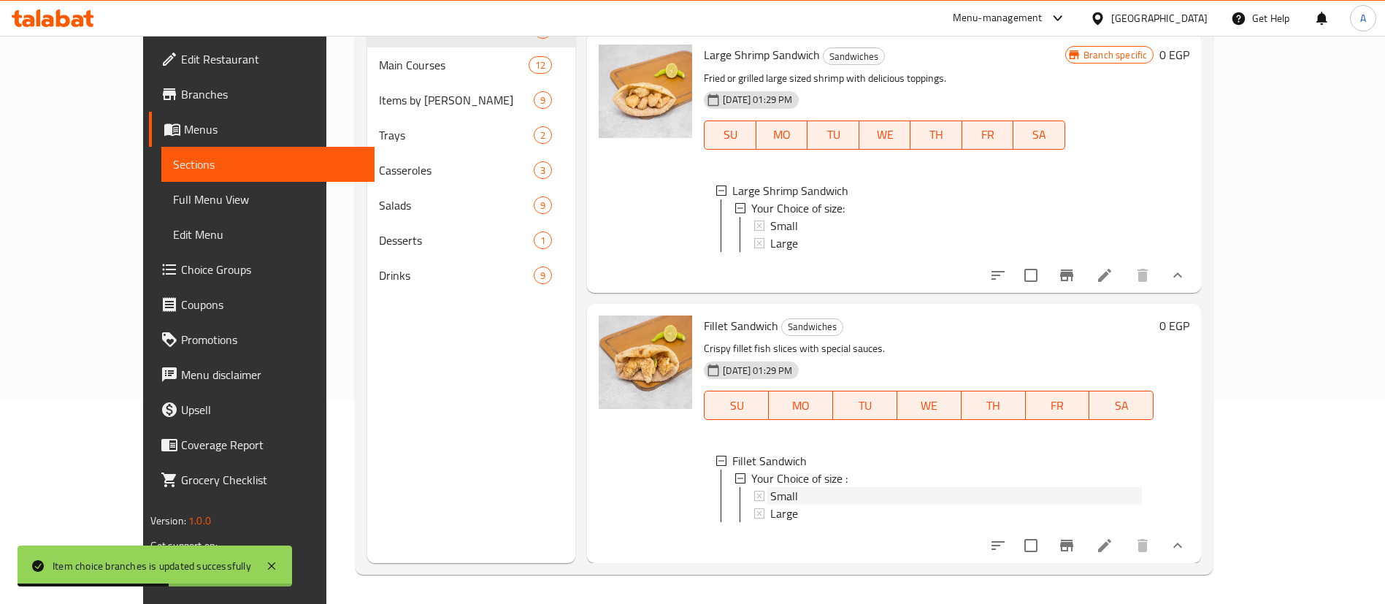
click at [864, 487] on div "Small" at bounding box center [956, 496] width 372 height 18
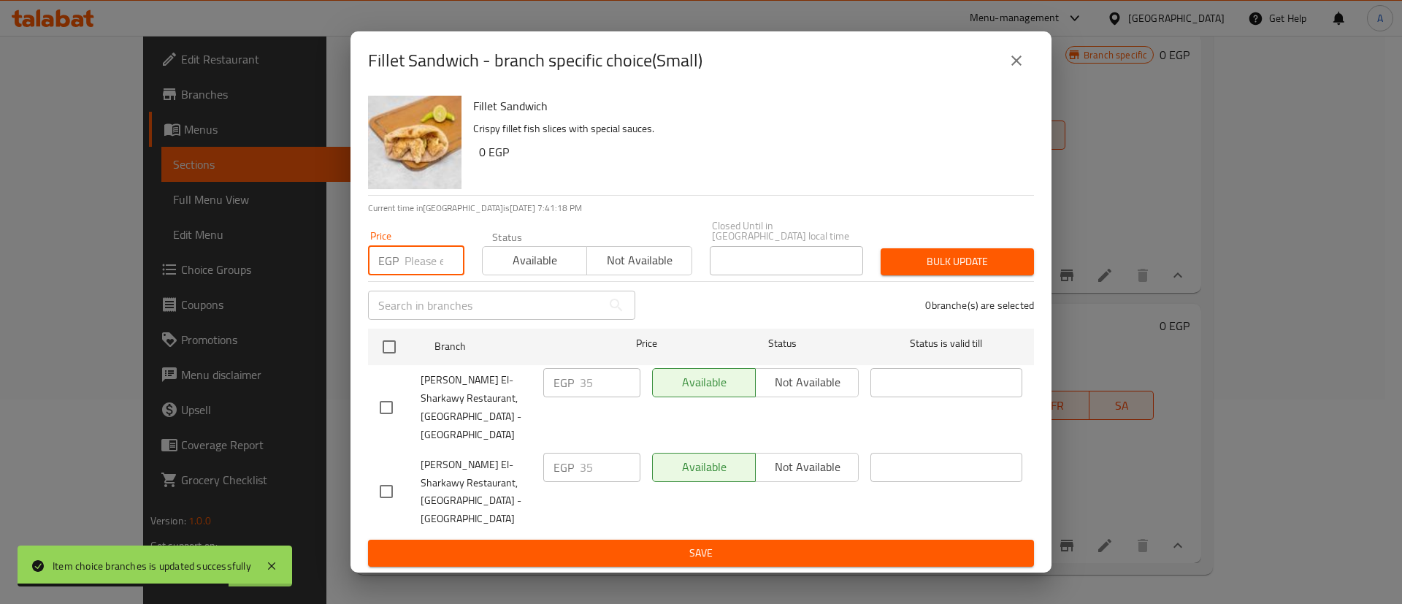
click at [418, 272] on input "number" at bounding box center [434, 260] width 60 height 29
type input "5"
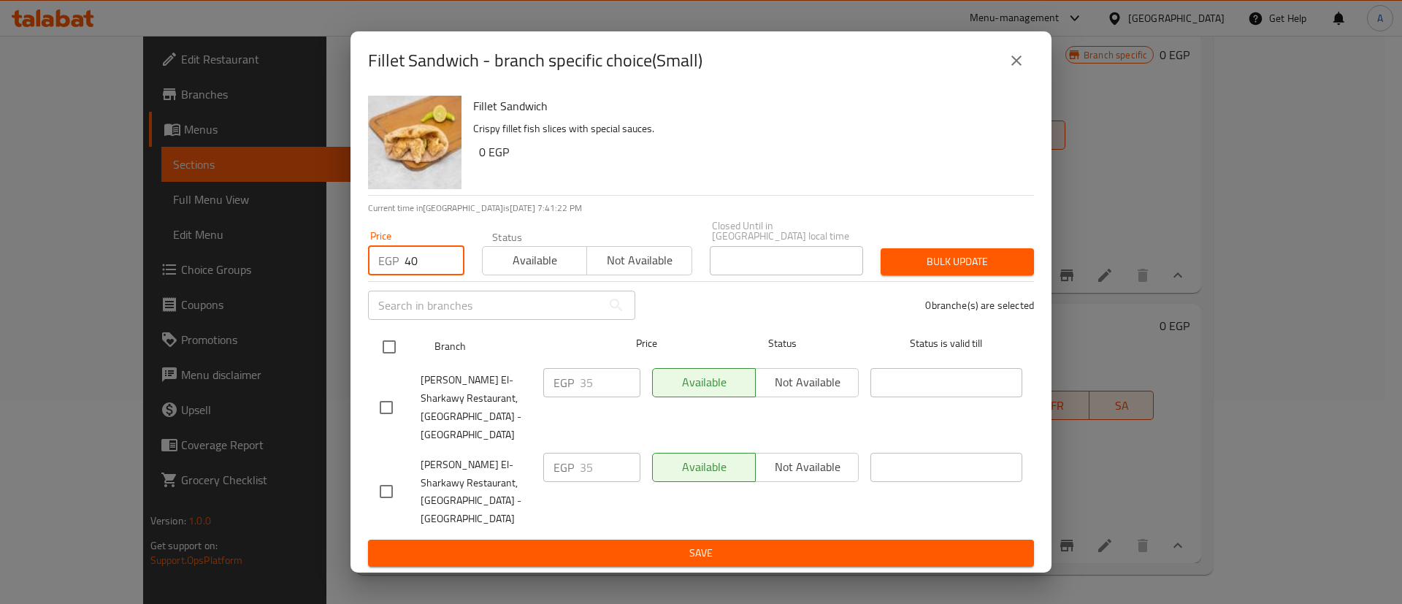
type input "40"
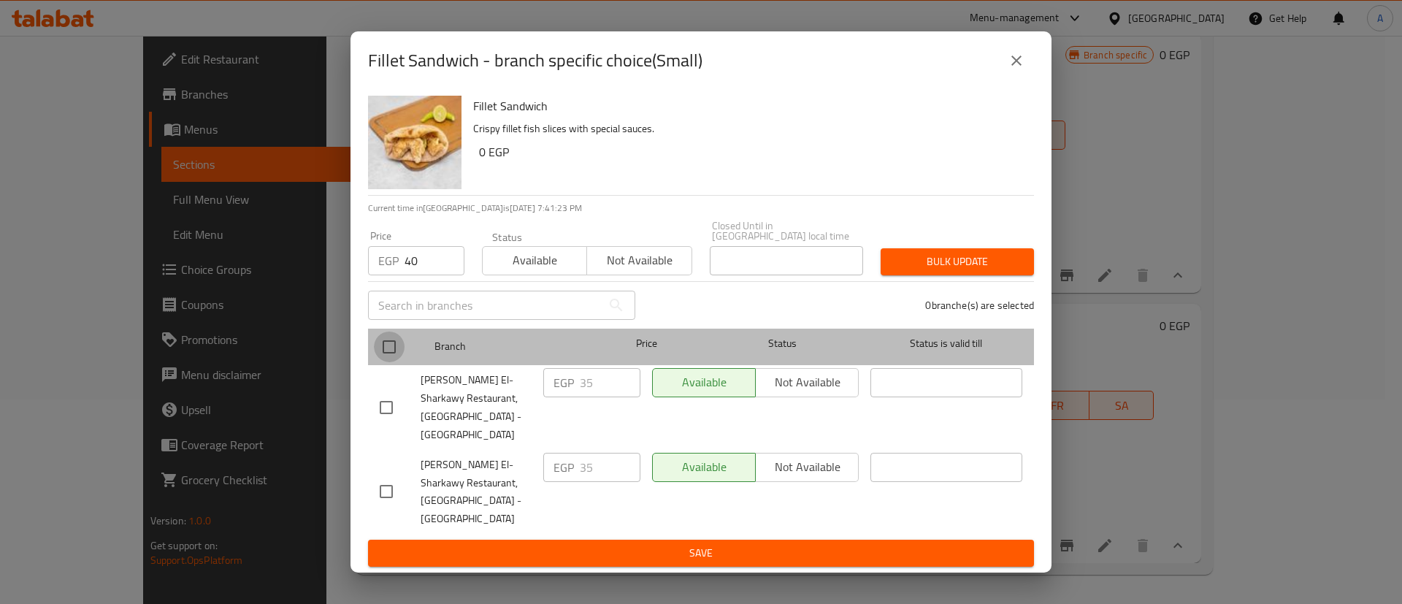
click at [388, 356] on input "checkbox" at bounding box center [389, 346] width 31 height 31
checkbox input "true"
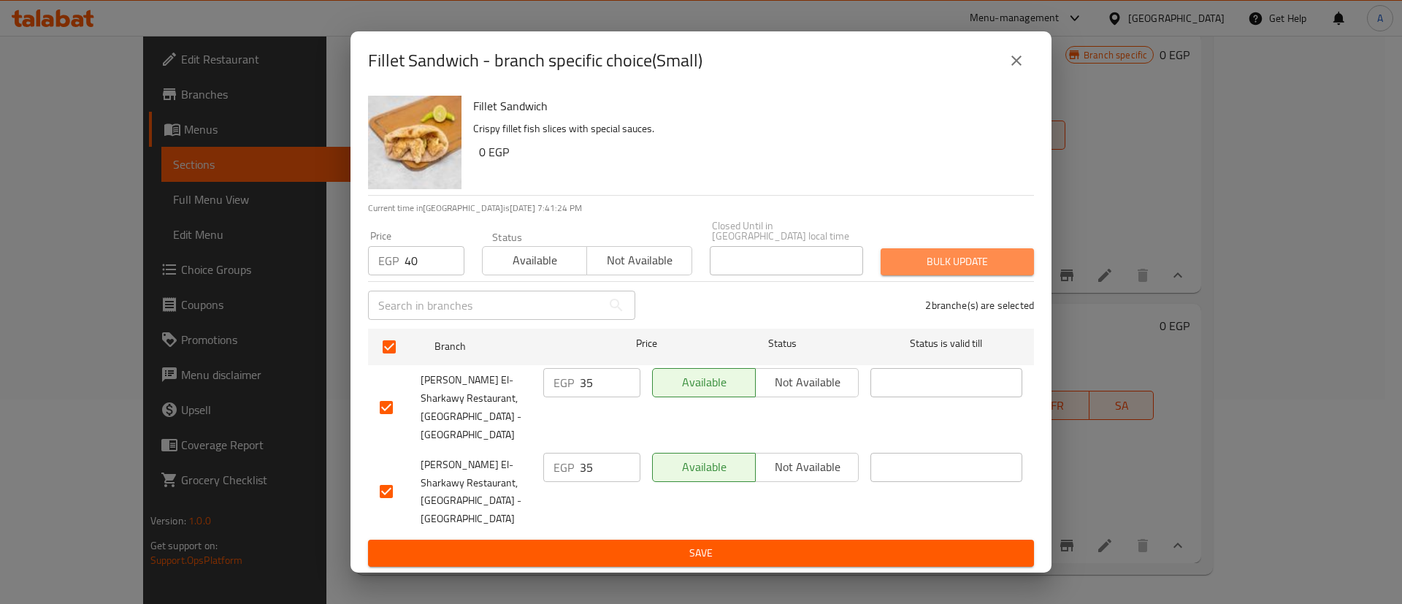
click at [925, 265] on span "Bulk update" at bounding box center [957, 262] width 130 height 18
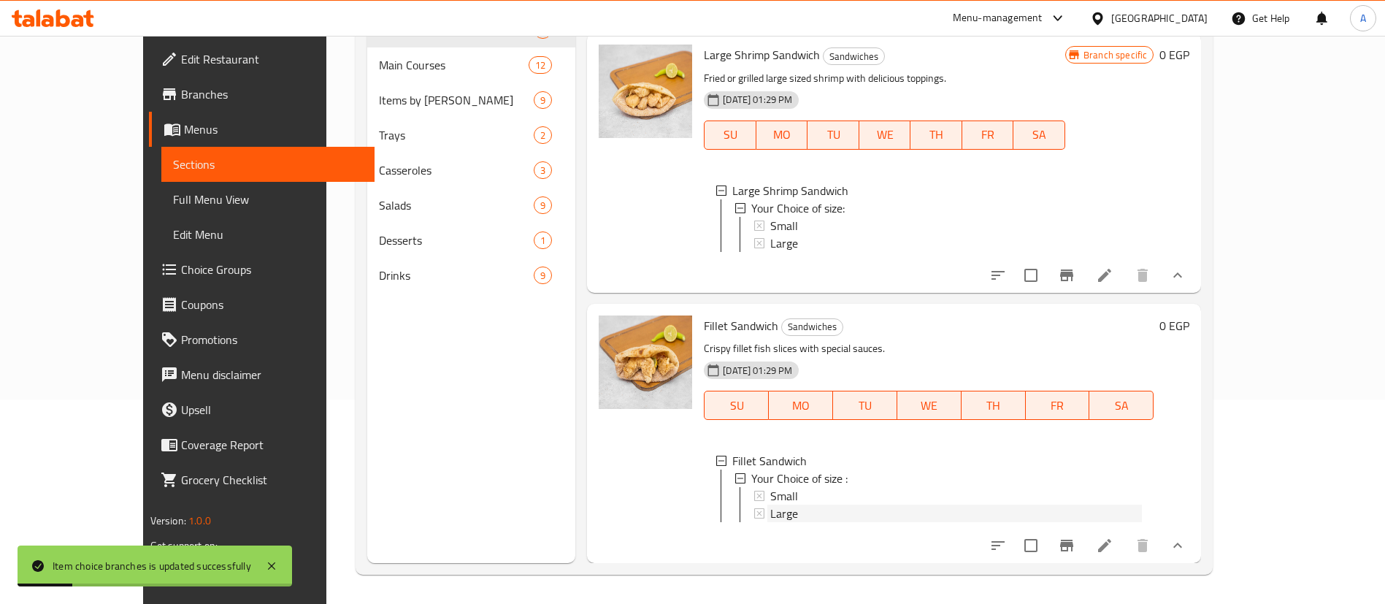
click at [883, 504] on div "Large" at bounding box center [956, 513] width 372 height 18
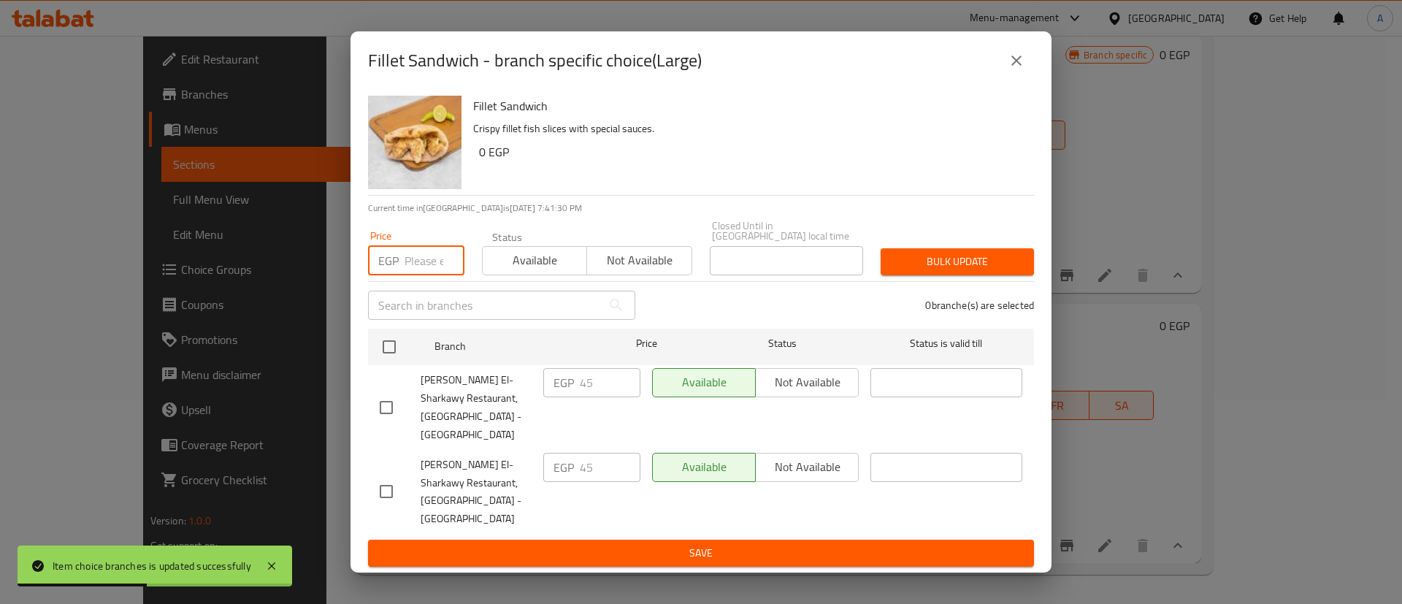
click at [429, 275] on input "number" at bounding box center [434, 260] width 60 height 29
type input "55"
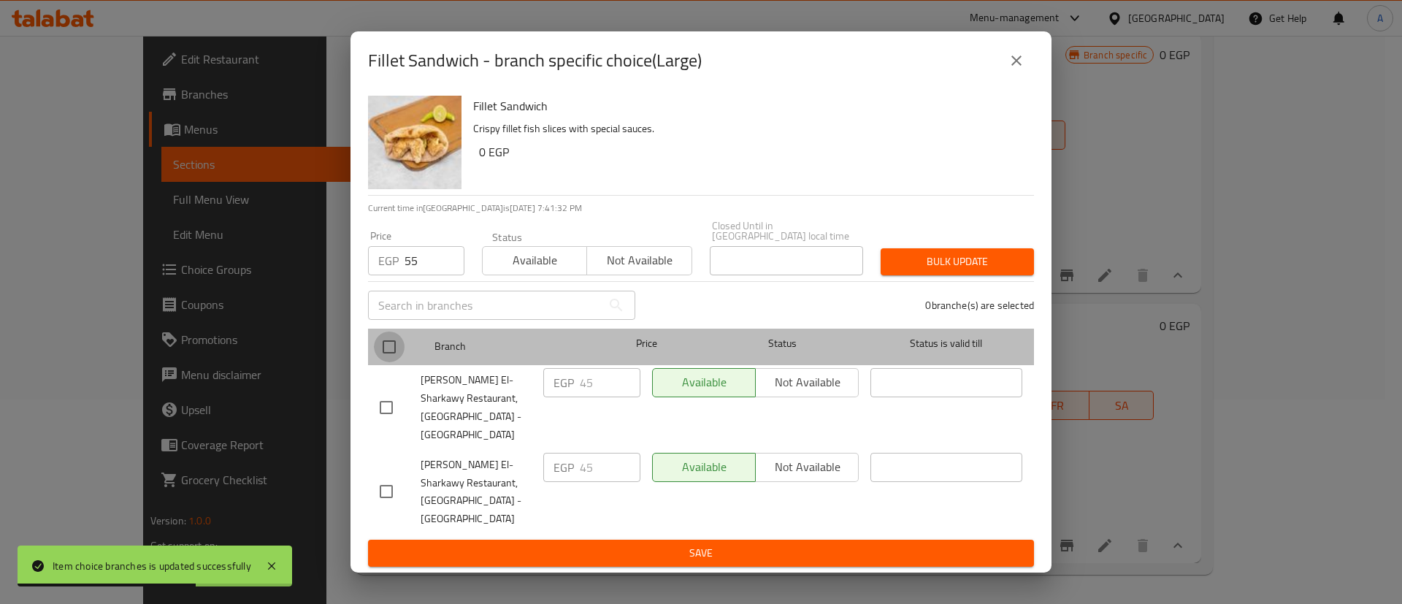
click at [393, 362] on input "checkbox" at bounding box center [389, 346] width 31 height 31
checkbox input "true"
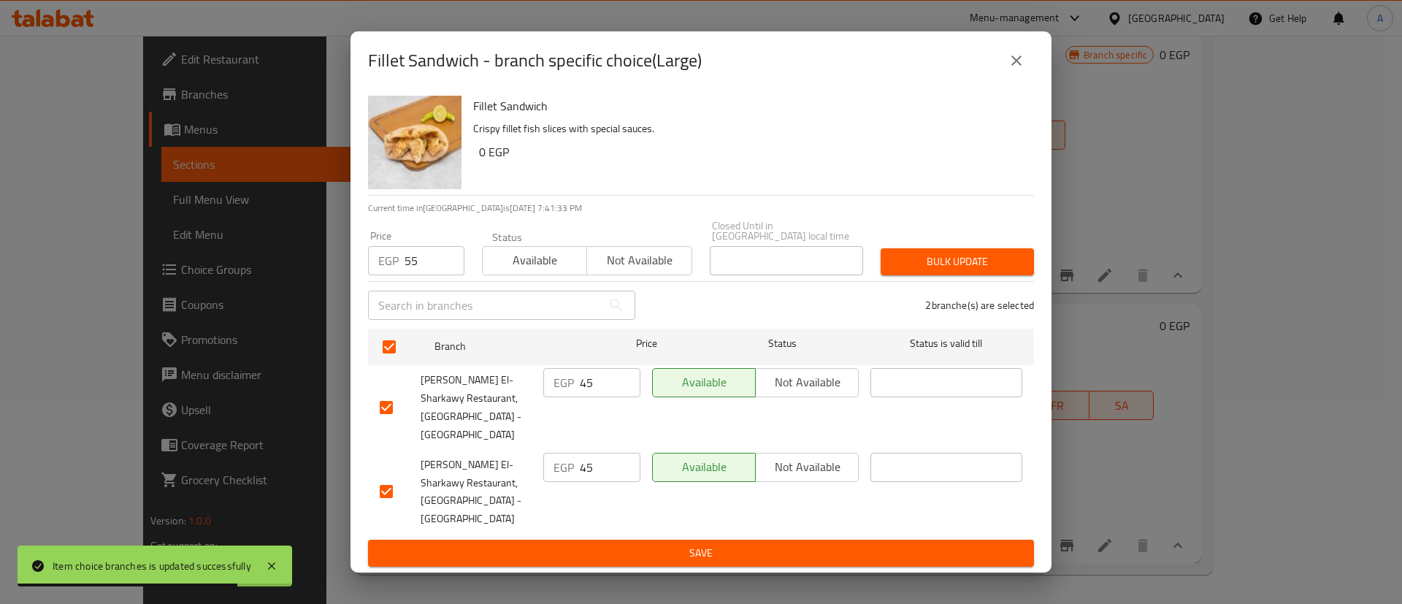
click at [918, 271] on span "Bulk update" at bounding box center [957, 262] width 130 height 18
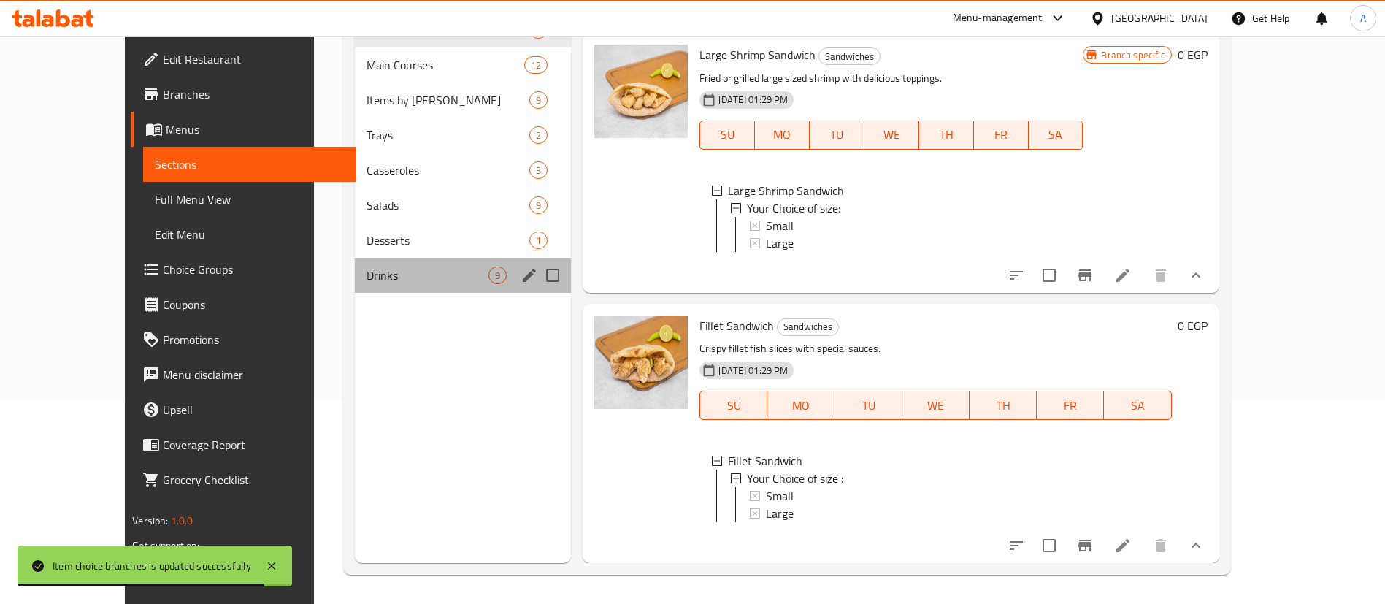
click at [404, 258] on div "Drinks 9" at bounding box center [463, 275] width 216 height 35
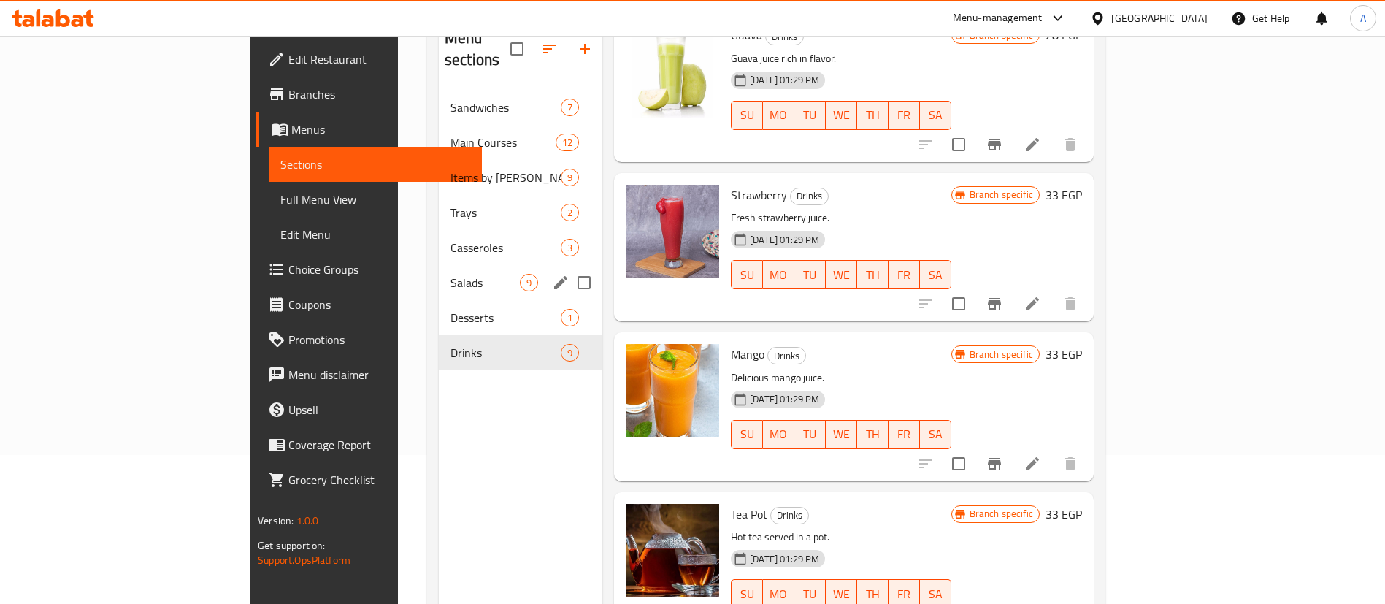
scroll to position [143, 0]
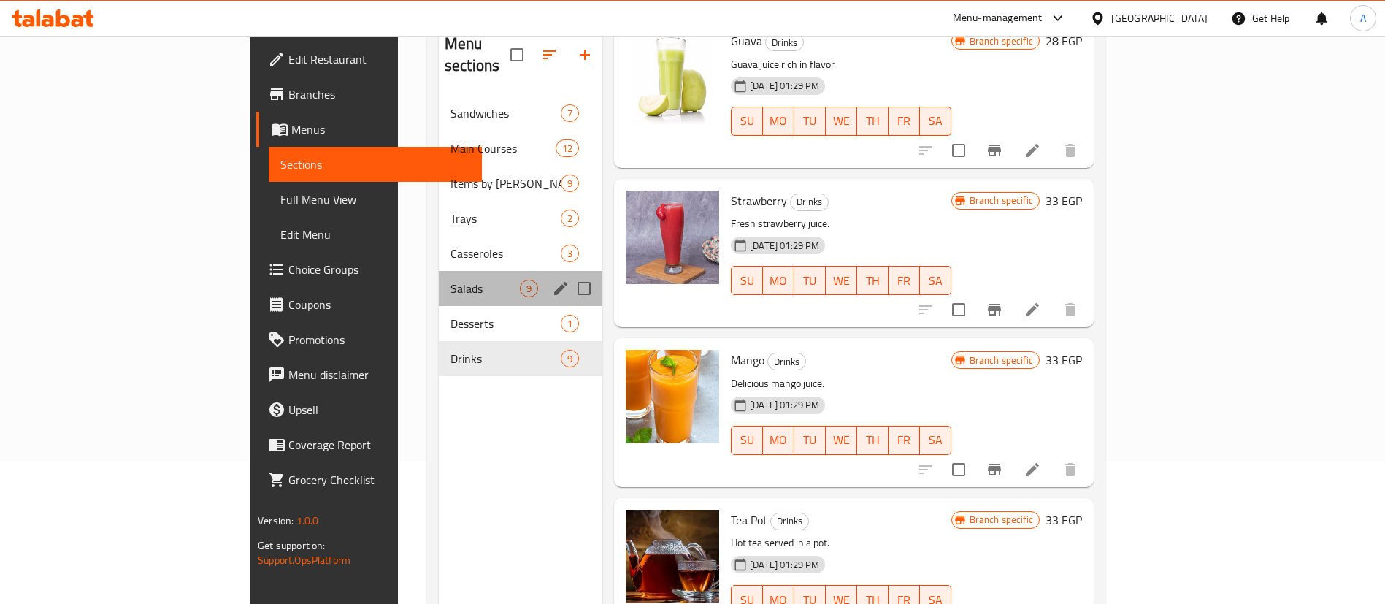
click at [439, 277] on div "Salads 9" at bounding box center [521, 288] width 164 height 35
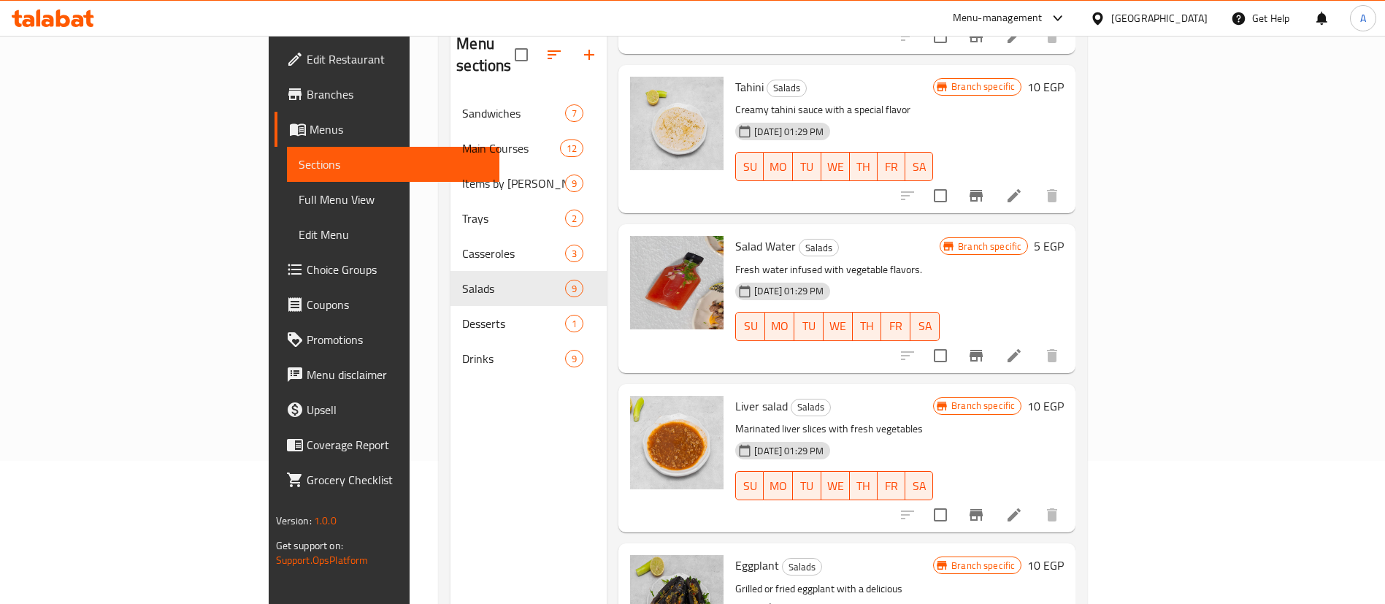
scroll to position [392, 0]
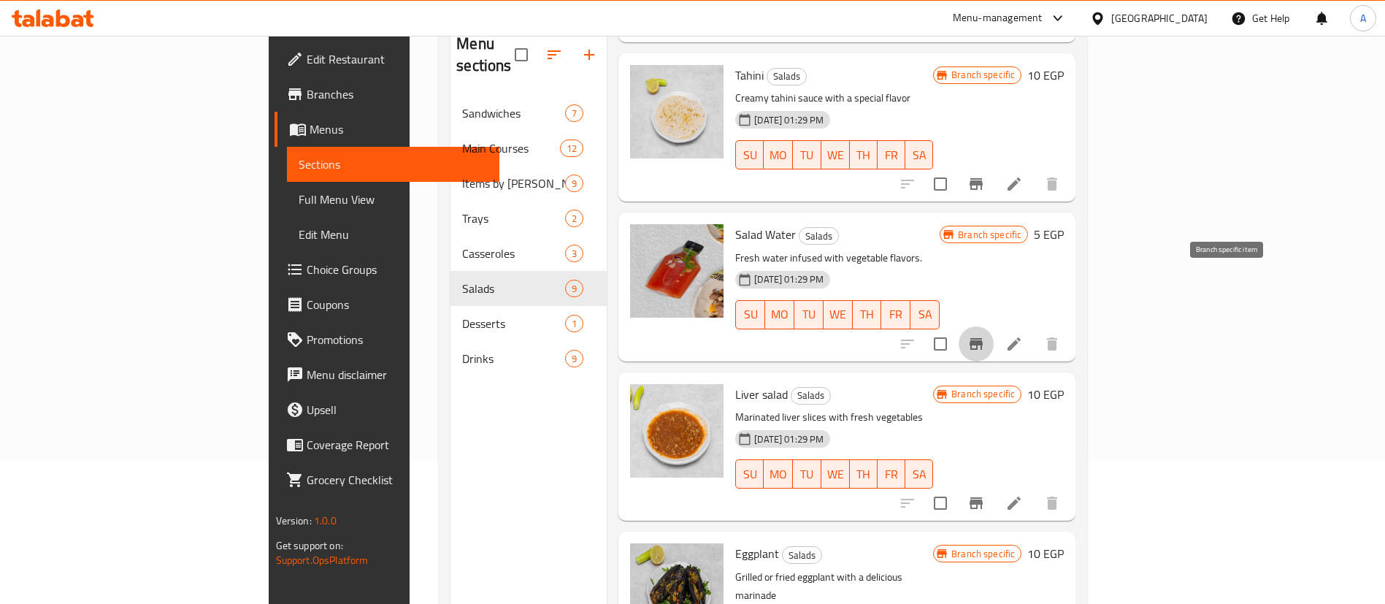
click at [985, 335] on icon "Branch-specific-item" at bounding box center [976, 344] width 18 height 18
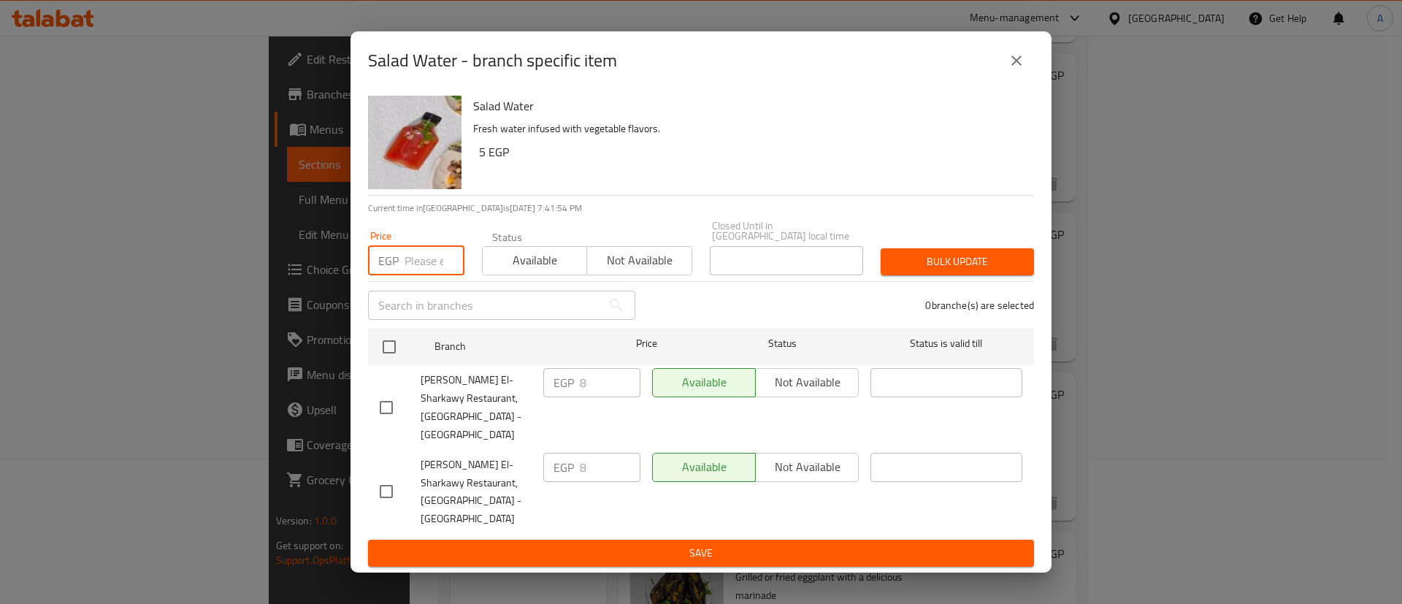
click at [418, 275] on input "number" at bounding box center [434, 260] width 60 height 29
type input "10"
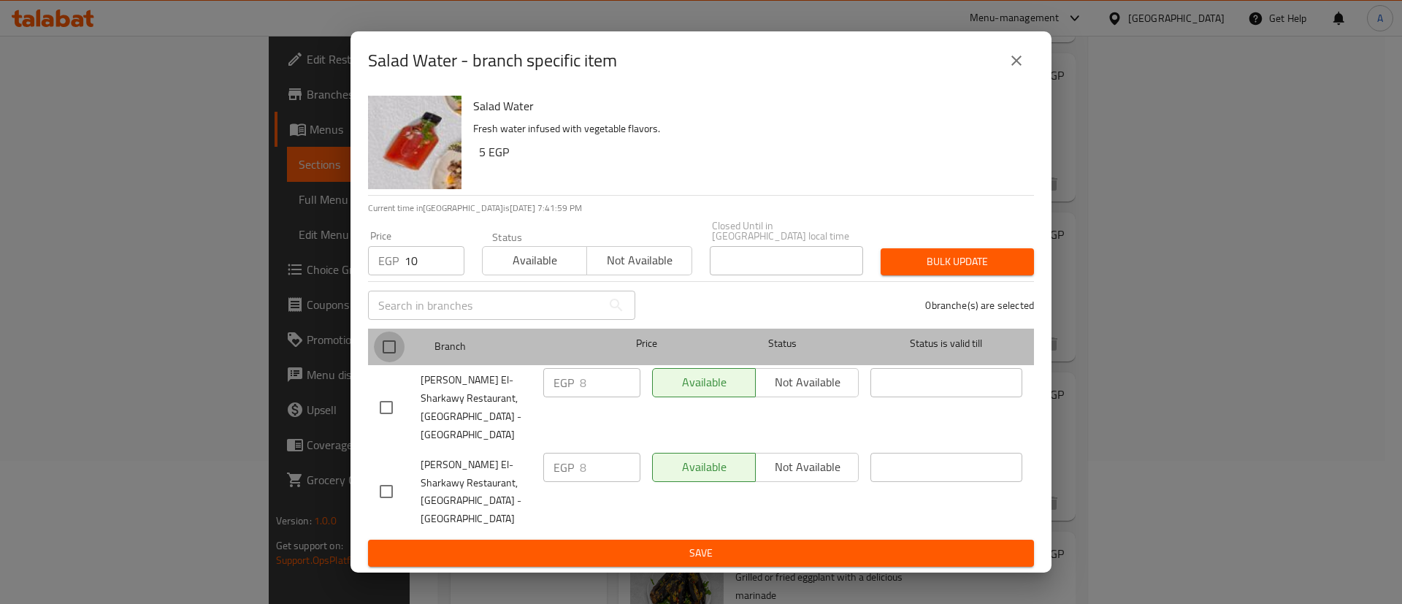
click at [392, 358] on input "checkbox" at bounding box center [389, 346] width 31 height 31
checkbox input "true"
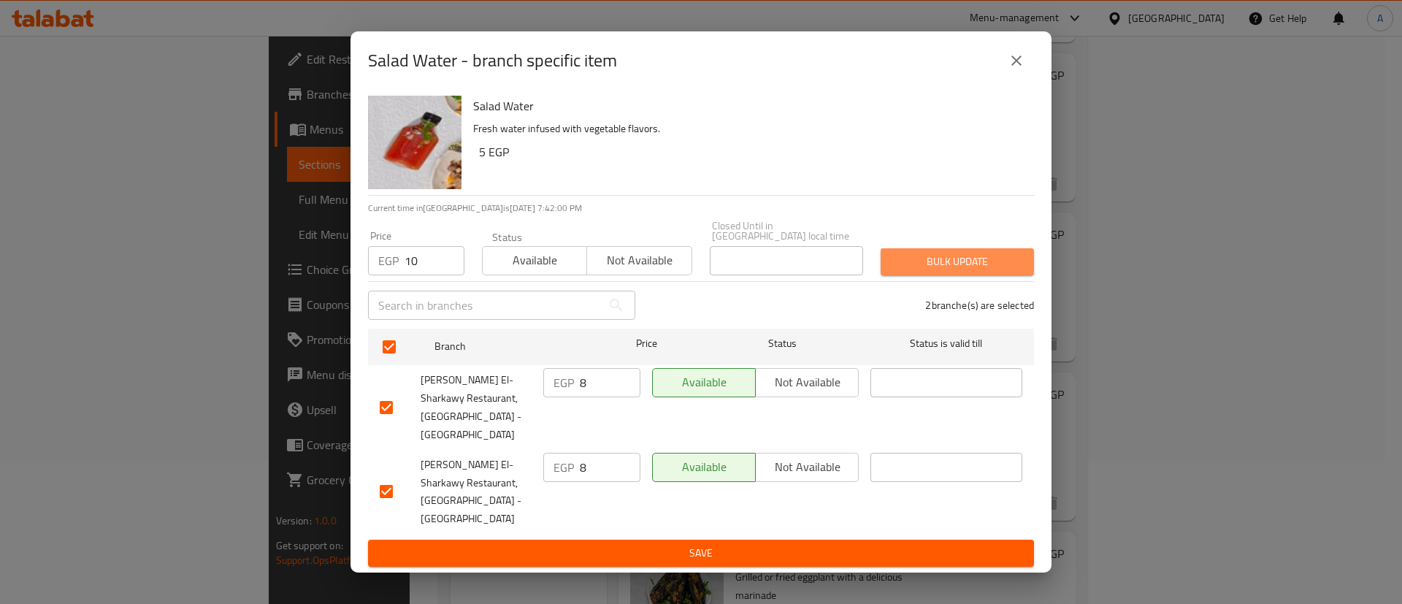
click at [949, 269] on span "Bulk update" at bounding box center [957, 262] width 130 height 18
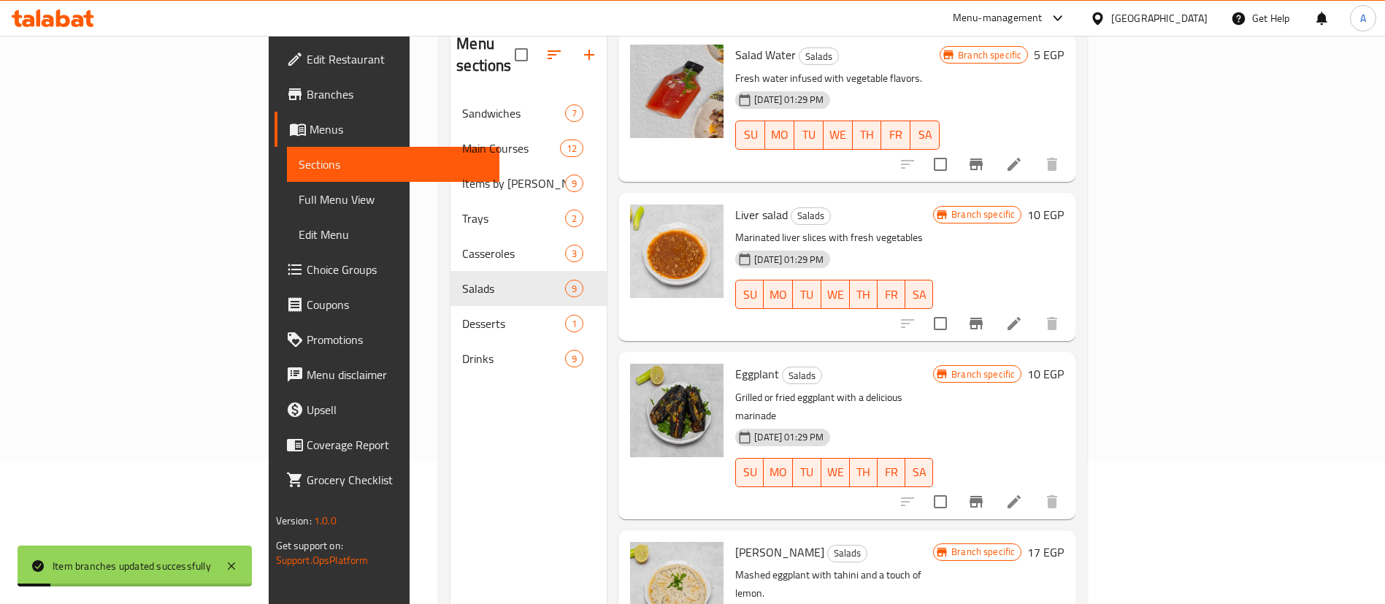
scroll to position [583, 0]
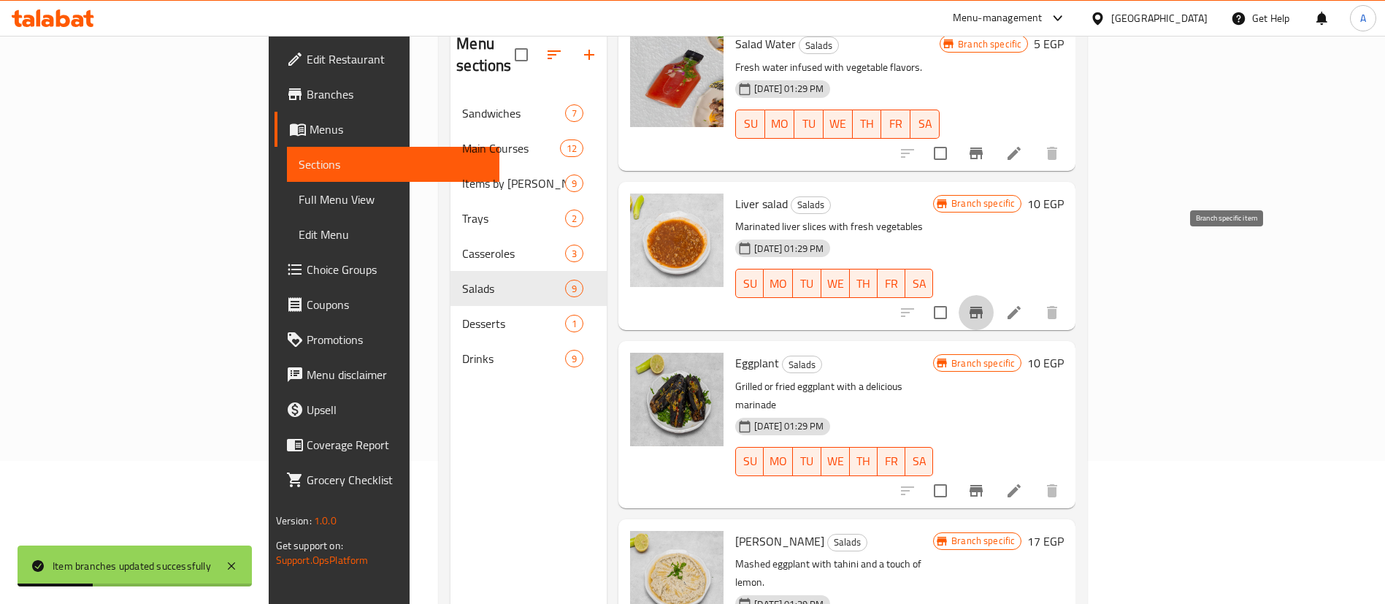
click at [983, 307] on icon "Branch-specific-item" at bounding box center [975, 313] width 13 height 12
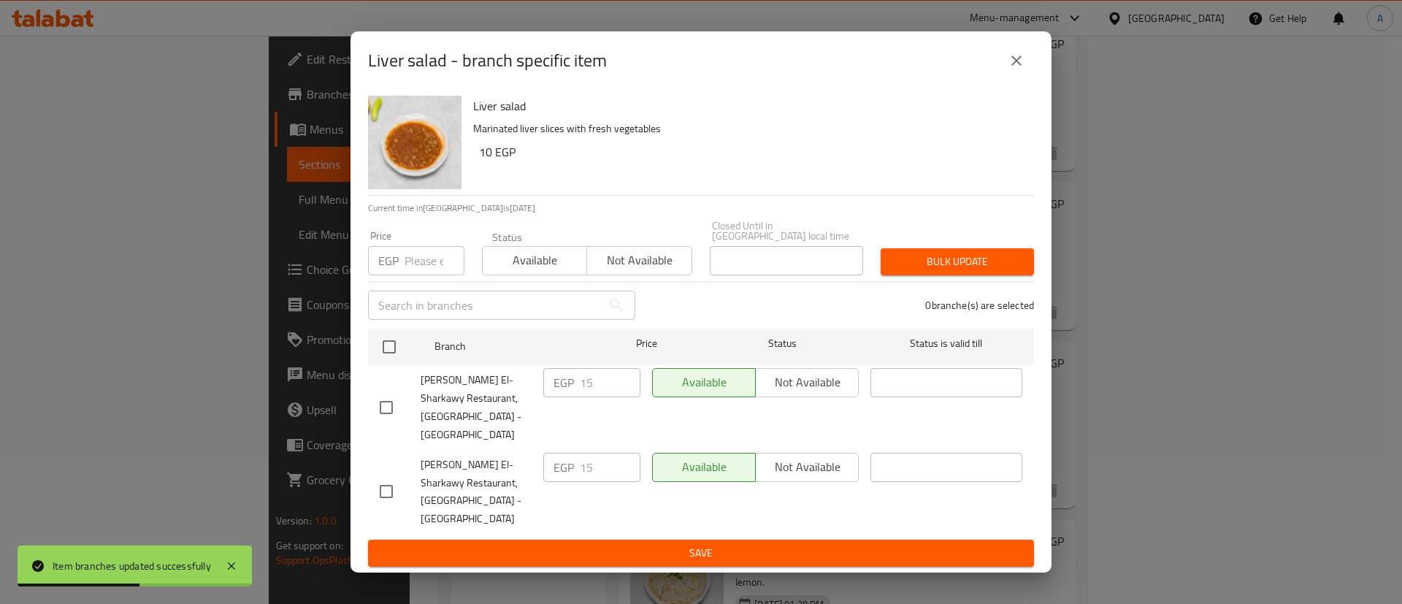
click at [1141, 242] on div "Liver salad - branch specific item Liver salad Marinated liver slices with fres…" at bounding box center [701, 302] width 1402 height 604
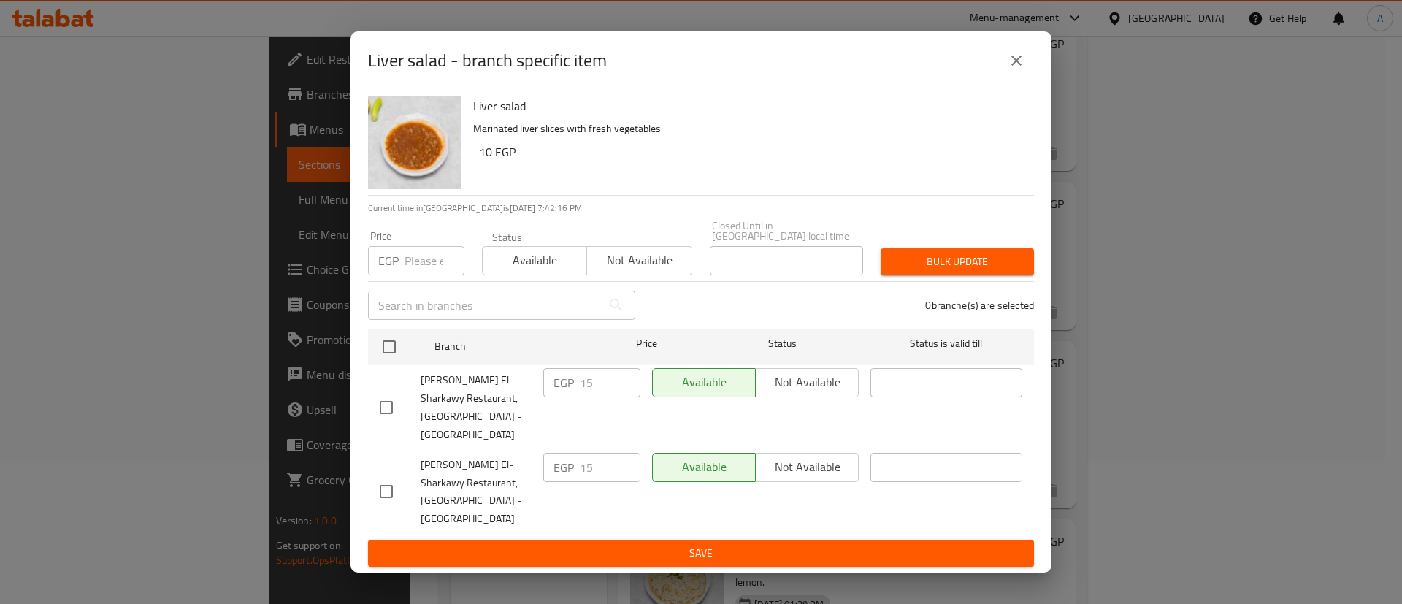
click at [1015, 66] on icon "close" at bounding box center [1016, 60] width 10 height 10
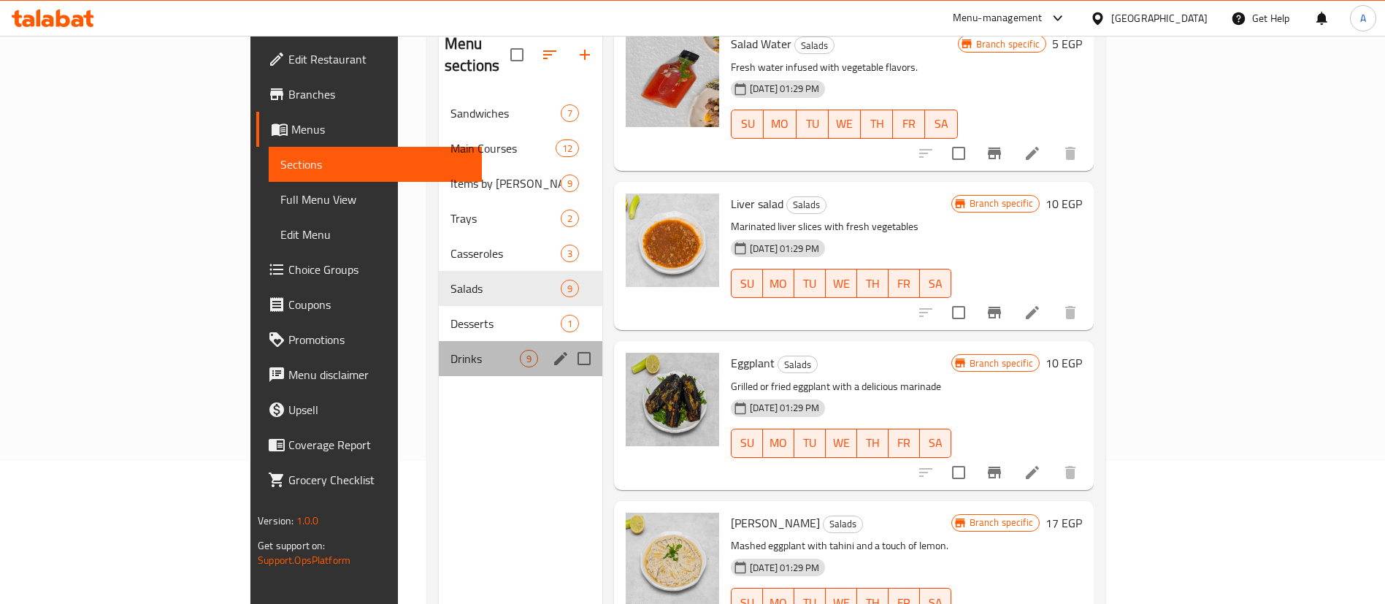
click at [439, 341] on div "Drinks 9" at bounding box center [521, 358] width 164 height 35
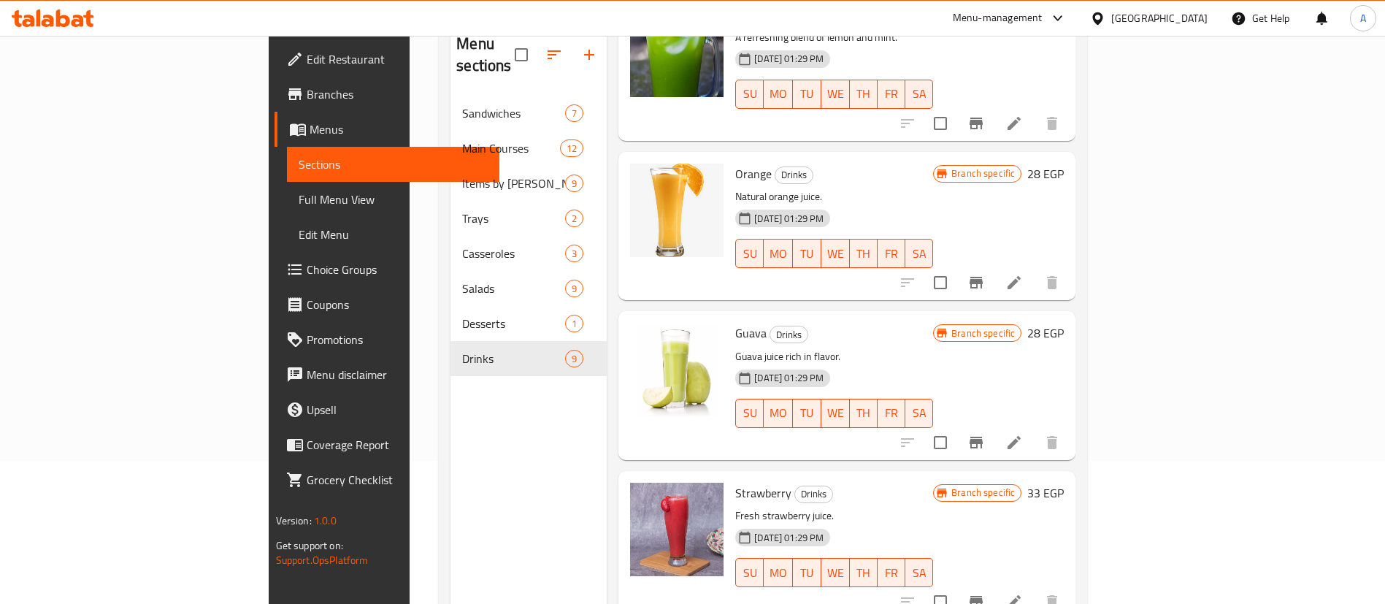
scroll to position [560, 0]
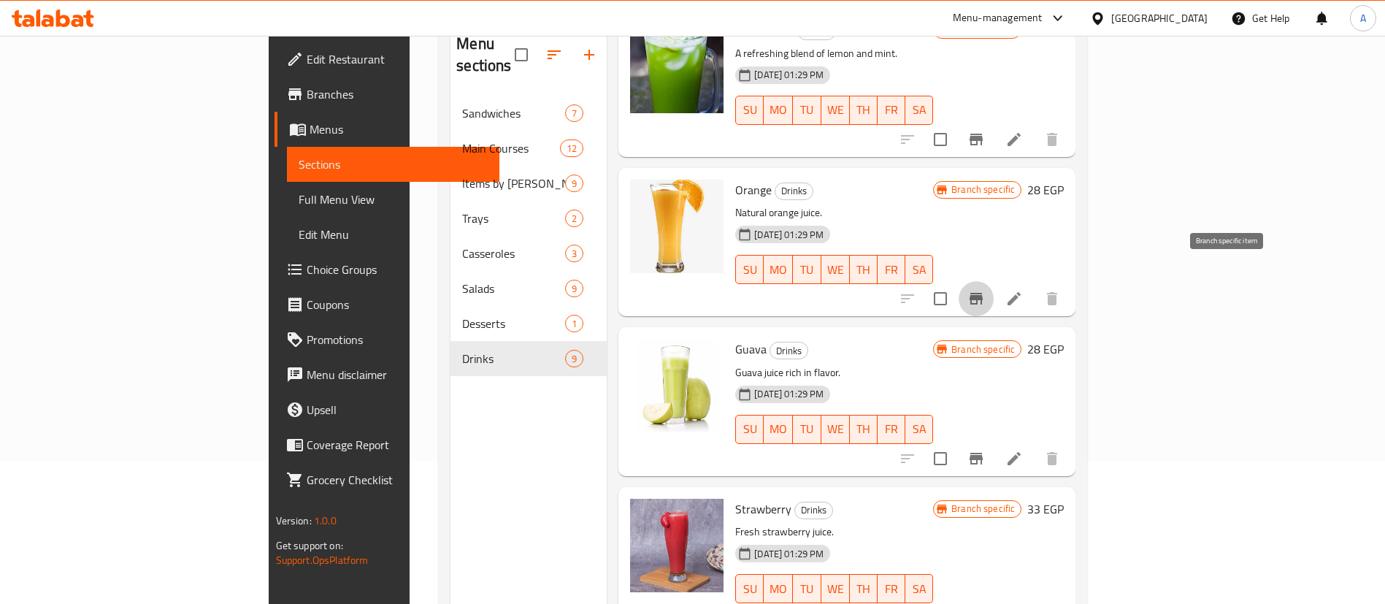
click at [985, 290] on icon "Branch-specific-item" at bounding box center [976, 299] width 18 height 18
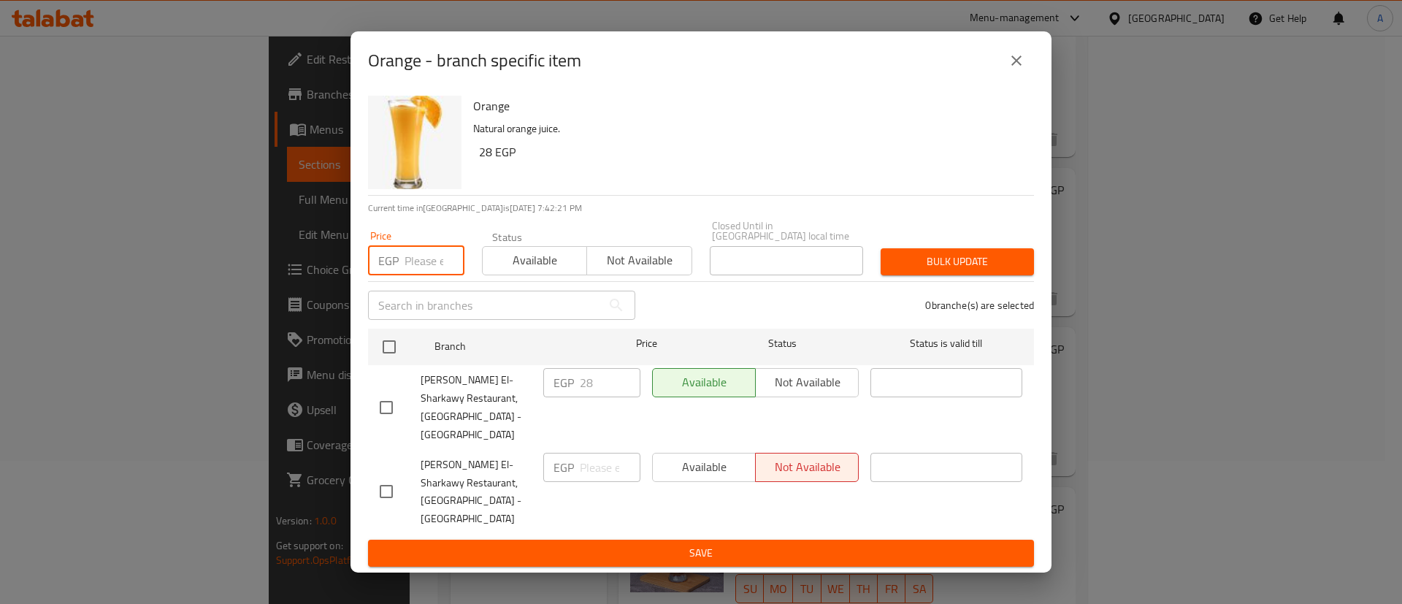
click at [425, 274] on input "number" at bounding box center [434, 260] width 60 height 29
type input "38"
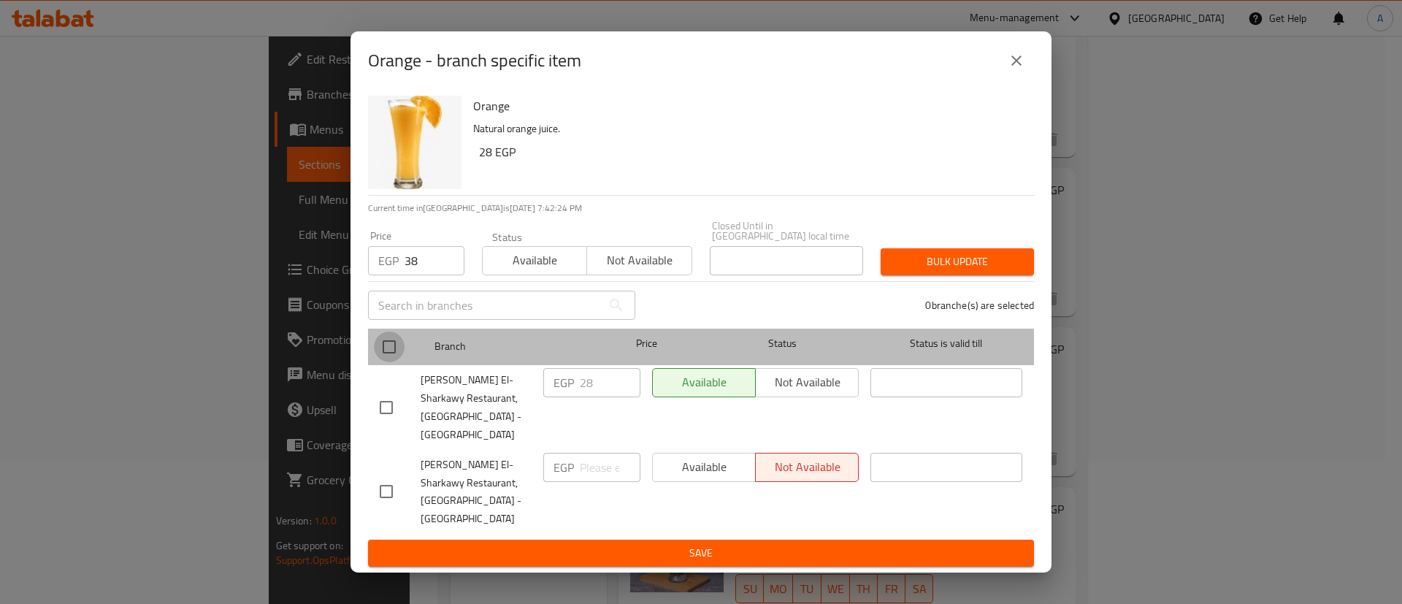
click at [387, 361] on input "checkbox" at bounding box center [389, 346] width 31 height 31
checkbox input "true"
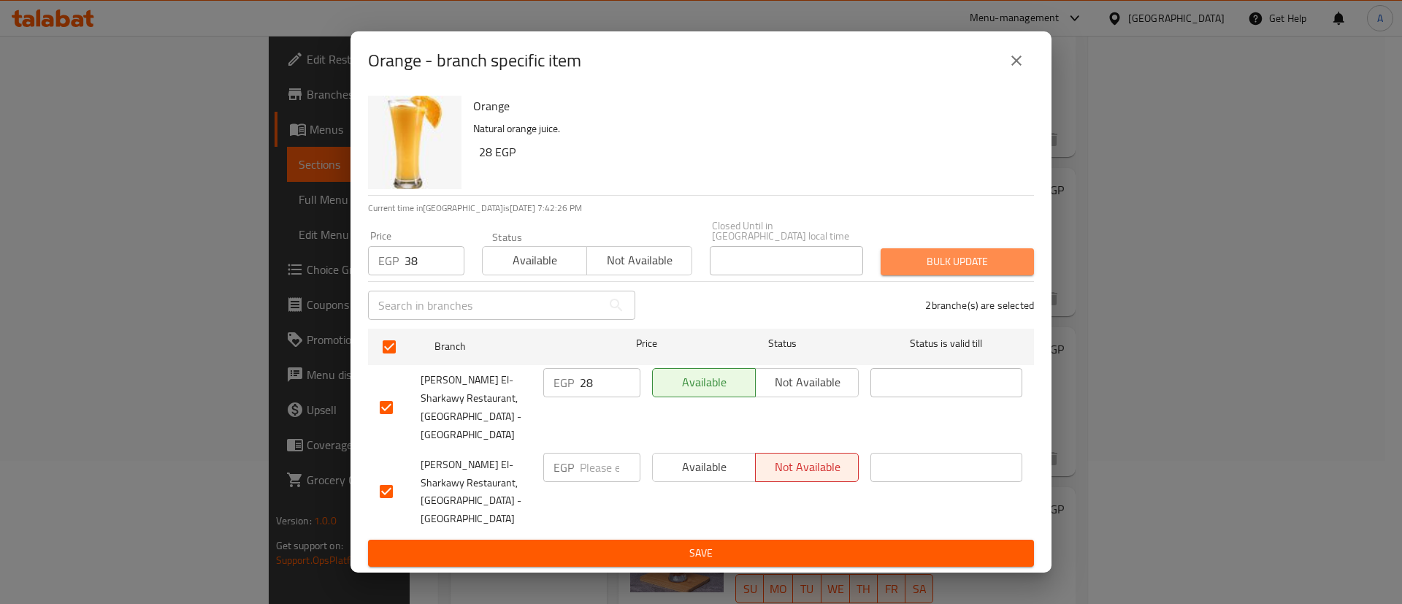
click at [978, 266] on span "Bulk update" at bounding box center [957, 262] width 130 height 18
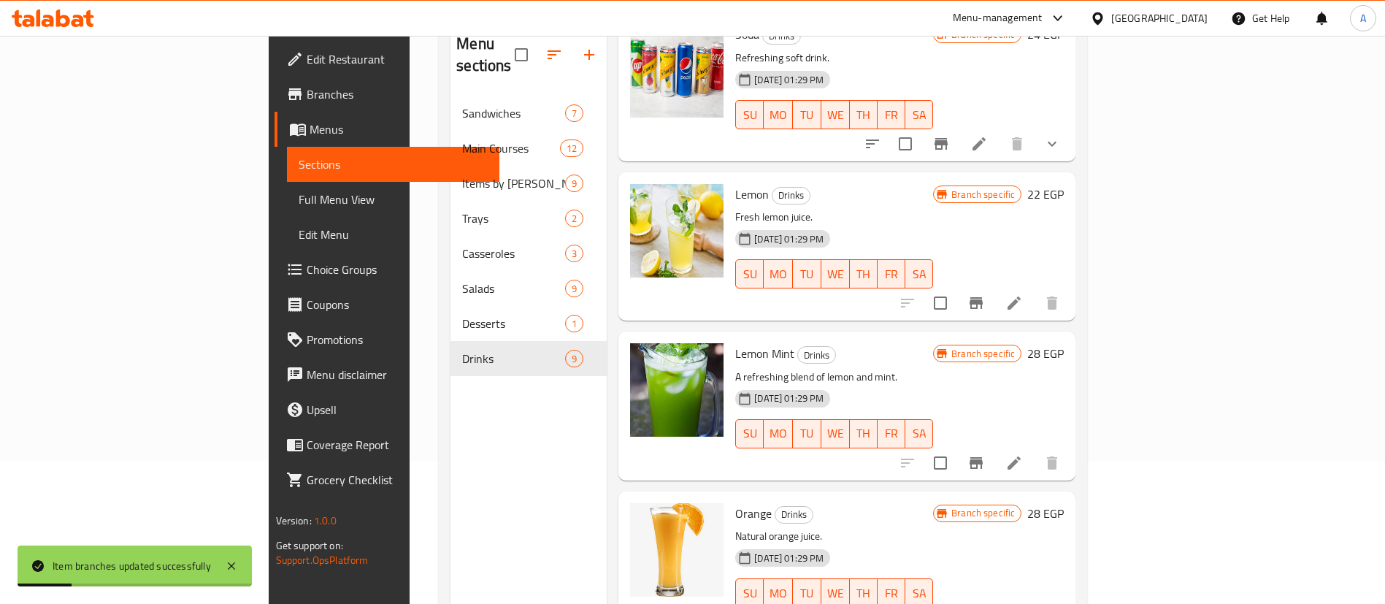
scroll to position [236, 0]
click at [985, 295] on icon "Branch-specific-item" at bounding box center [976, 304] width 18 height 18
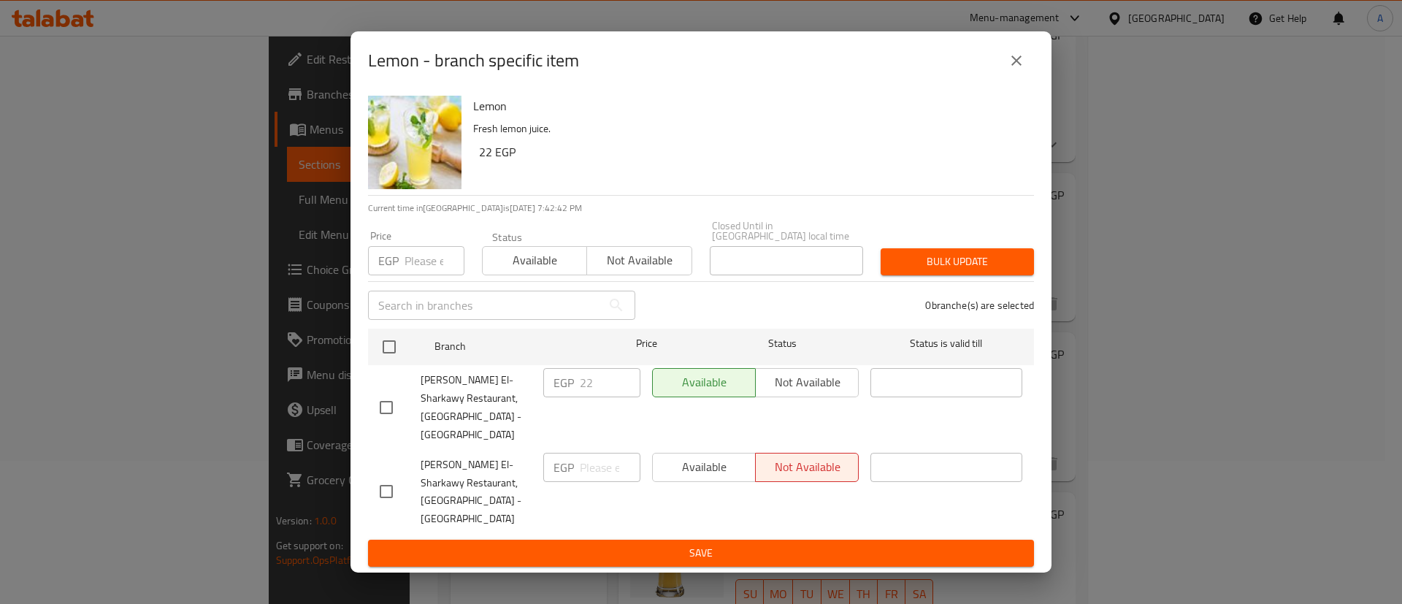
click at [418, 275] on input "number" at bounding box center [434, 260] width 60 height 29
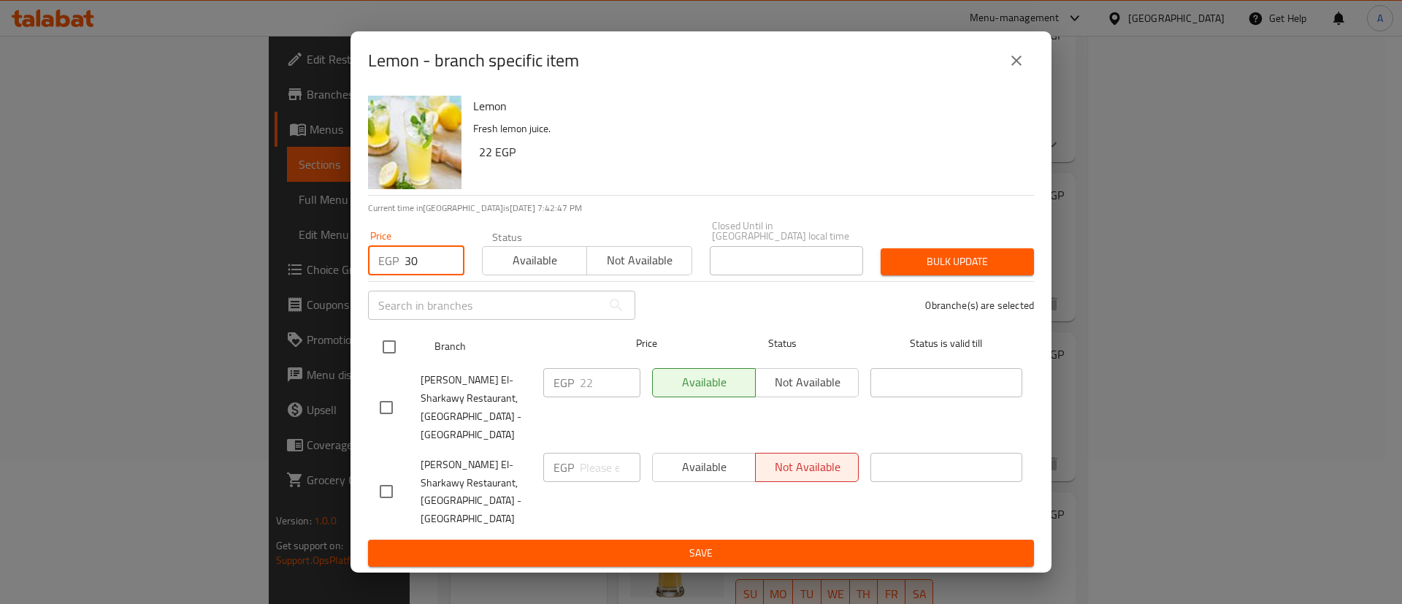
type input "30"
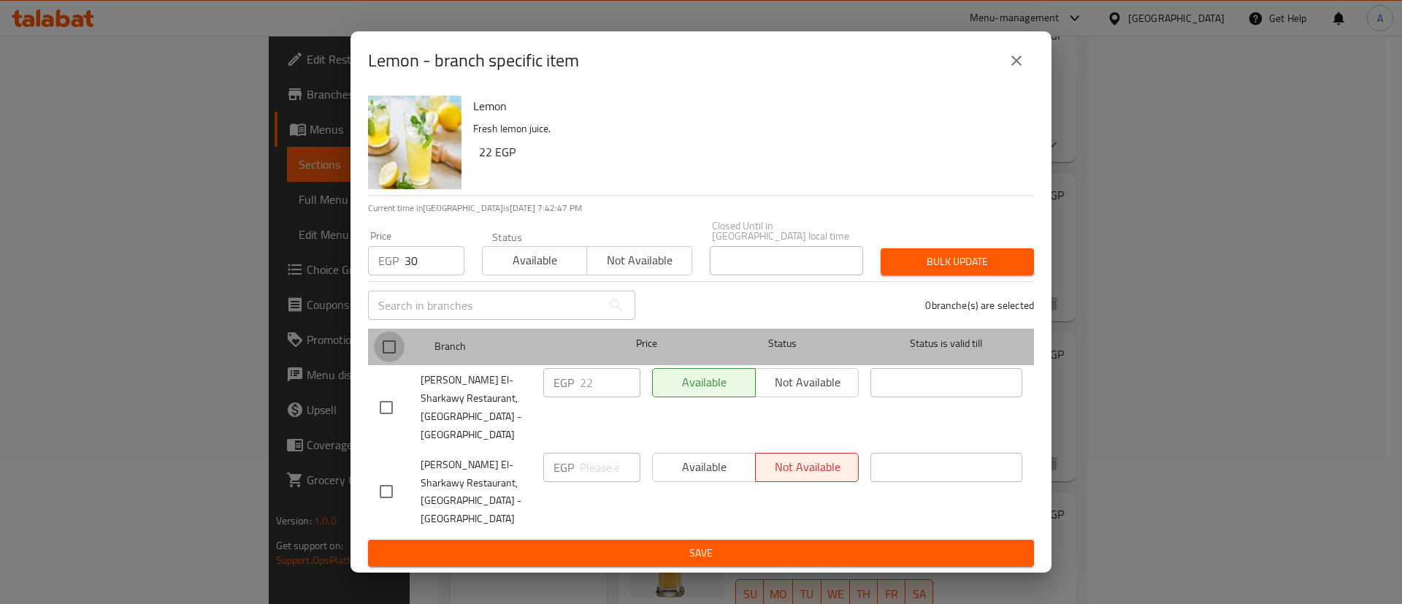
click at [382, 358] on input "checkbox" at bounding box center [389, 346] width 31 height 31
checkbox input "true"
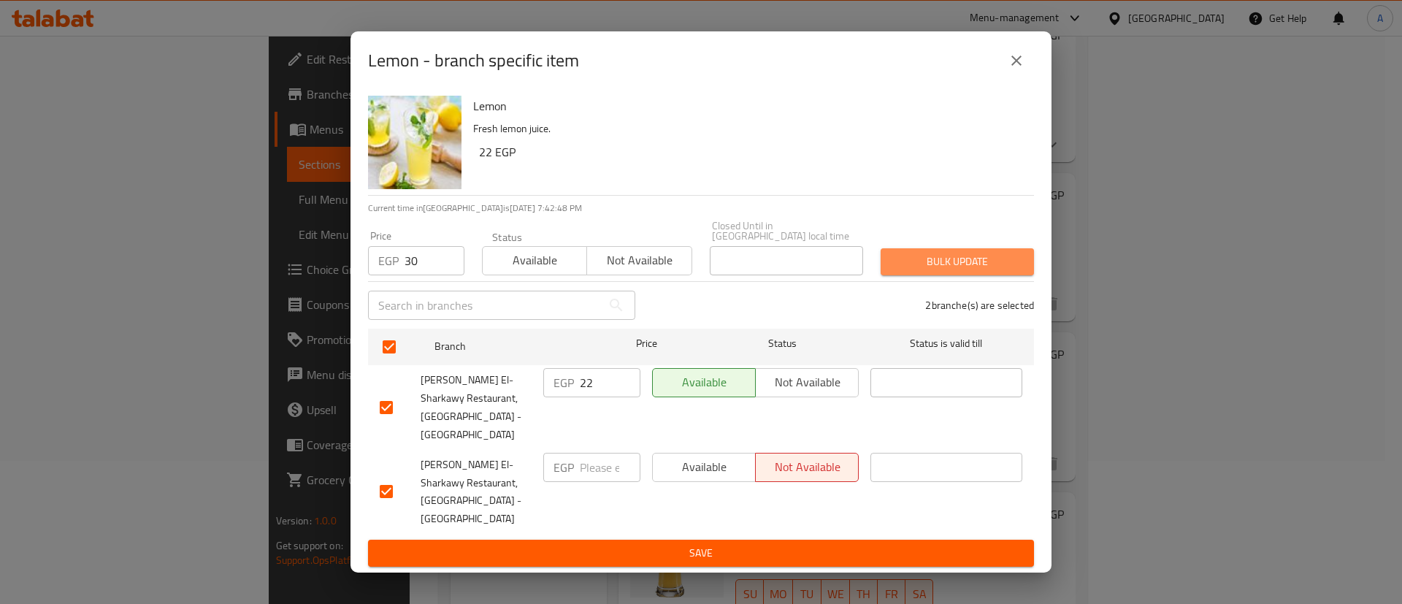
click at [972, 271] on span "Bulk update" at bounding box center [957, 262] width 130 height 18
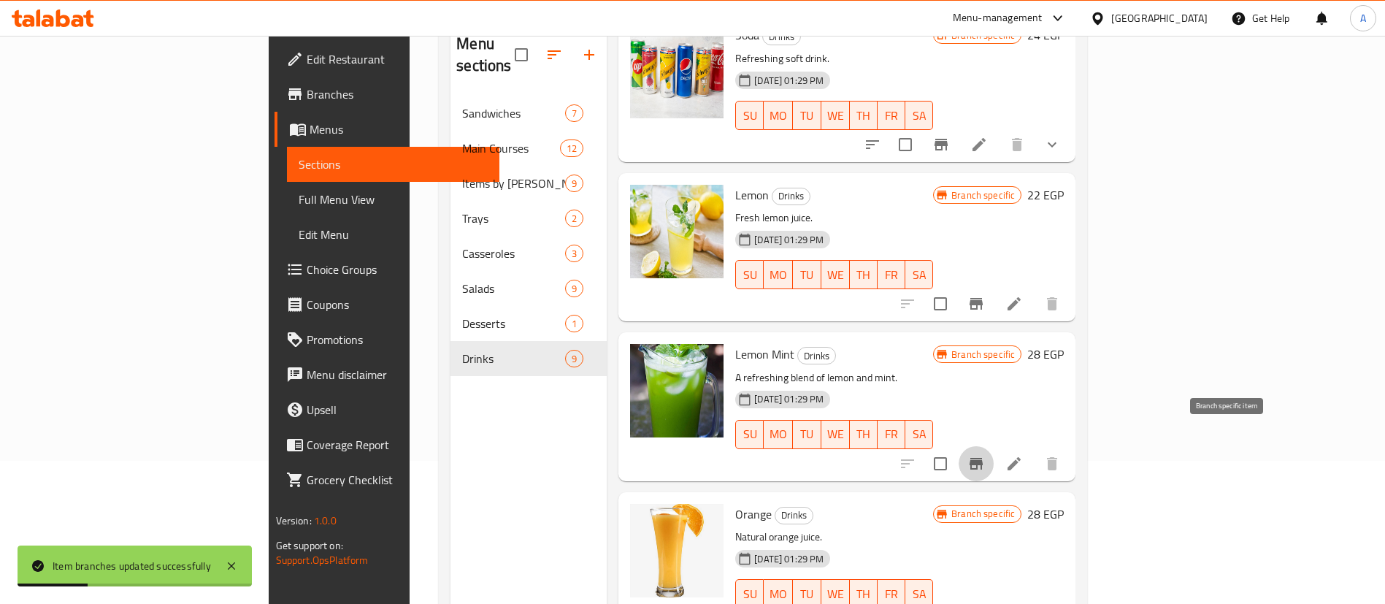
click at [985, 455] on icon "Branch-specific-item" at bounding box center [976, 464] width 18 height 18
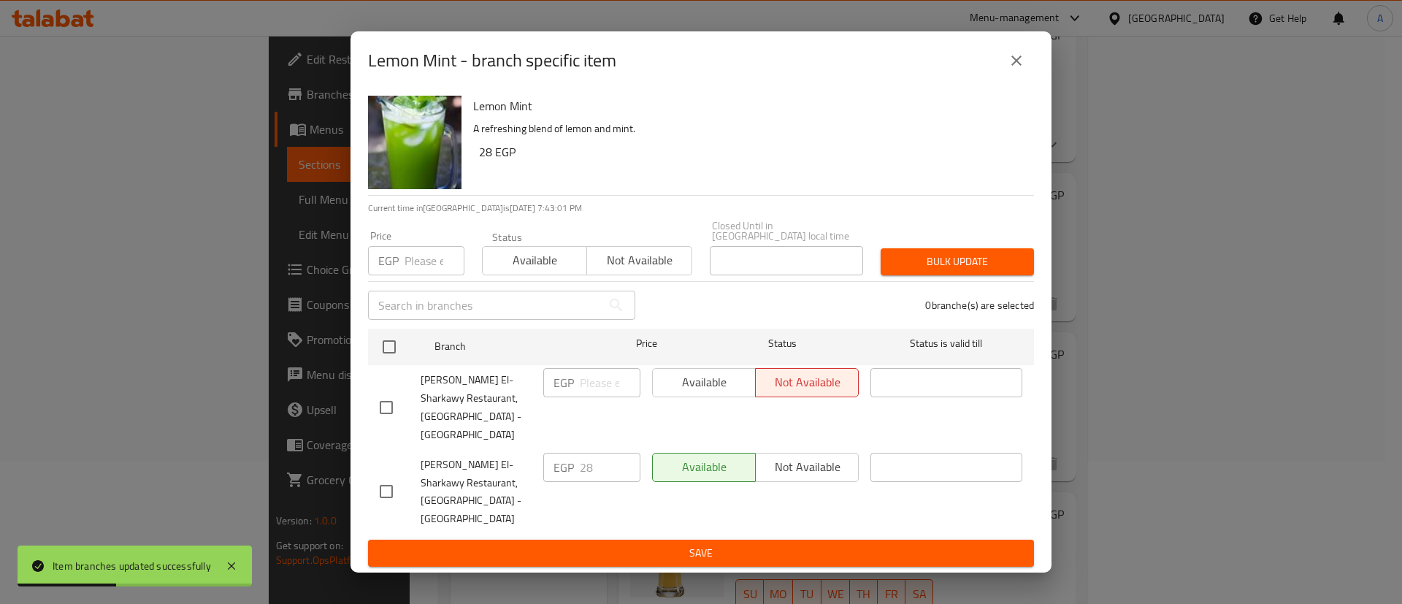
click at [411, 275] on input "number" at bounding box center [434, 260] width 60 height 29
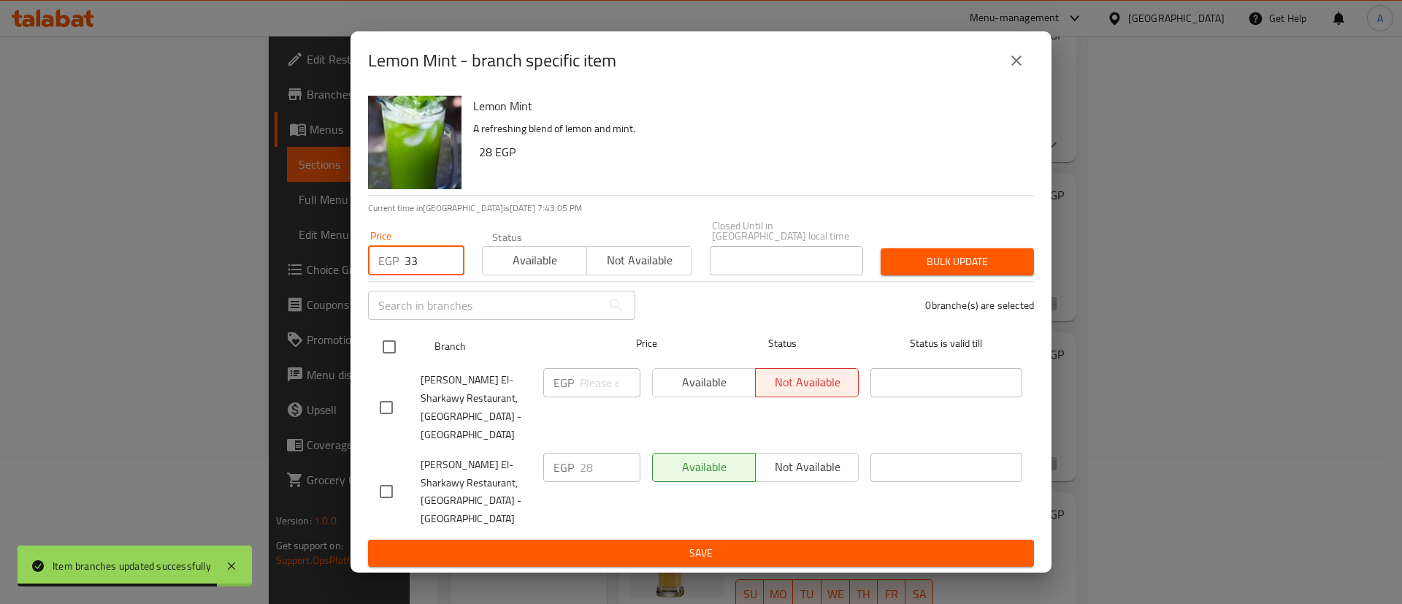
type input "33"
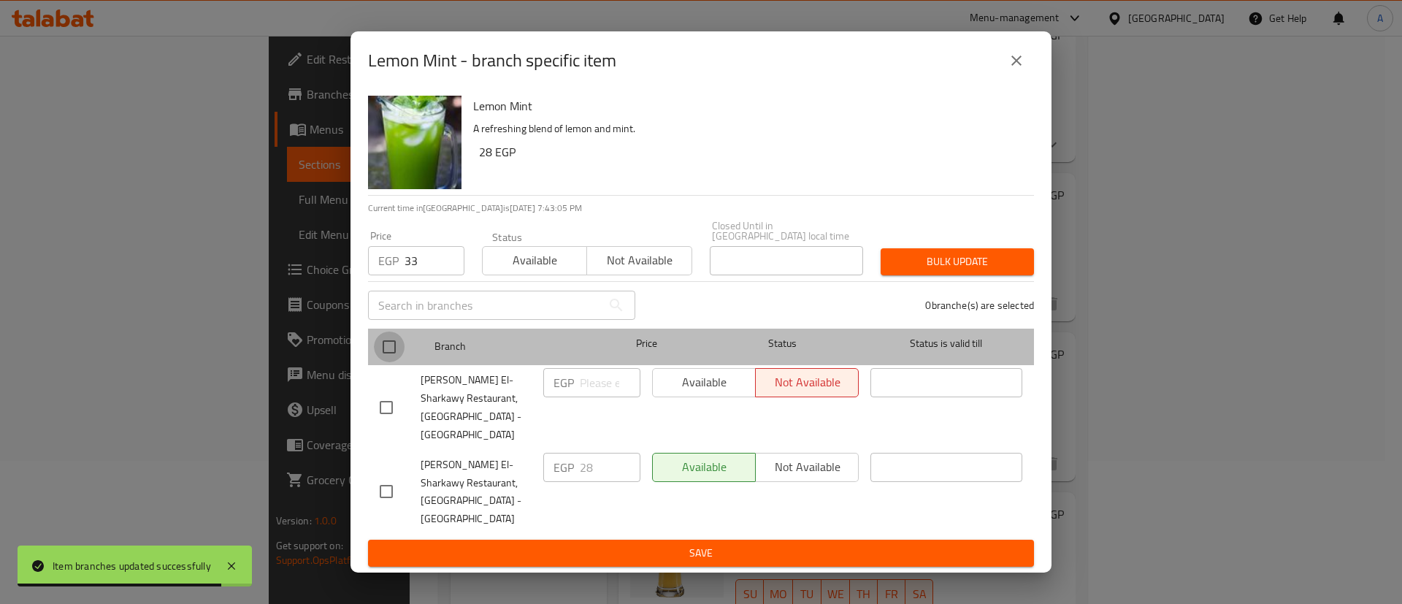
click at [391, 361] on input "checkbox" at bounding box center [389, 346] width 31 height 31
checkbox input "true"
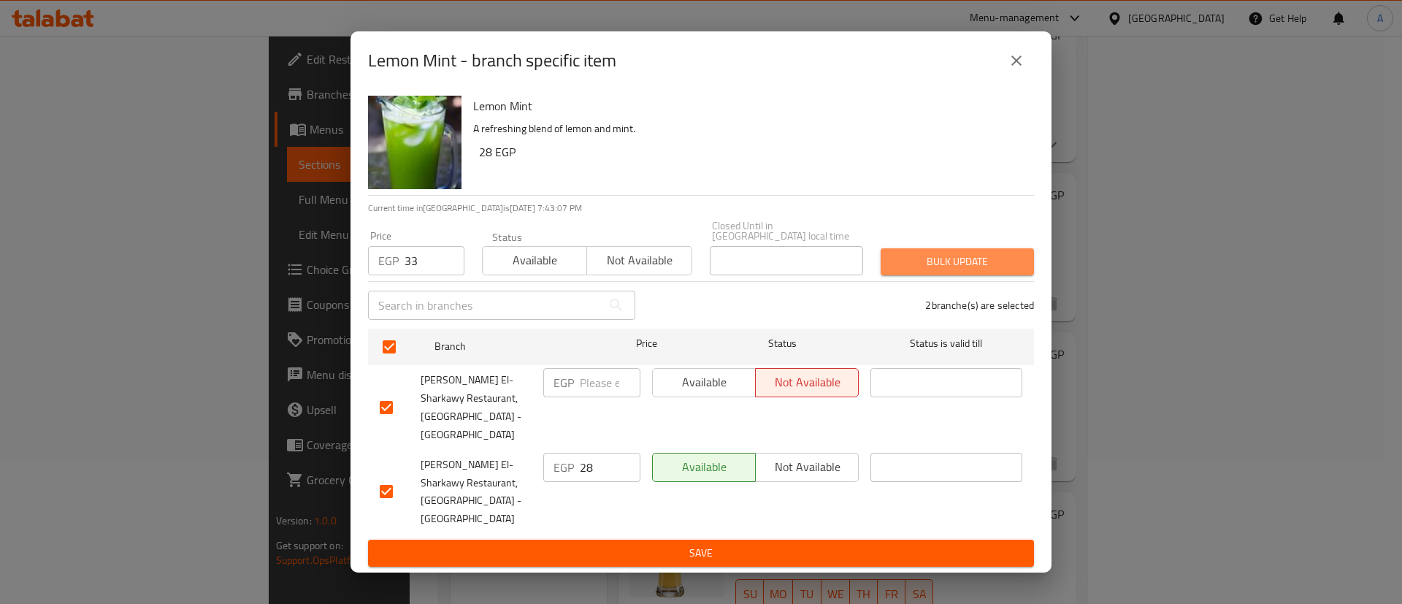
click at [959, 266] on span "Bulk update" at bounding box center [957, 262] width 130 height 18
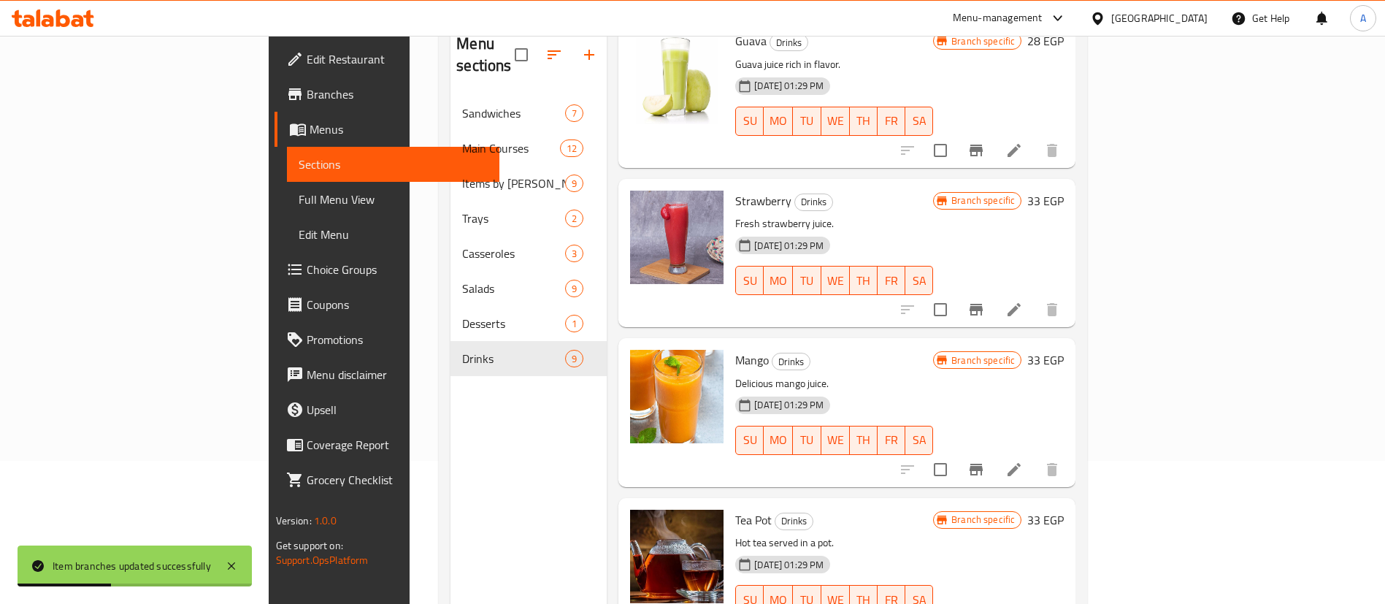
scroll to position [204, 0]
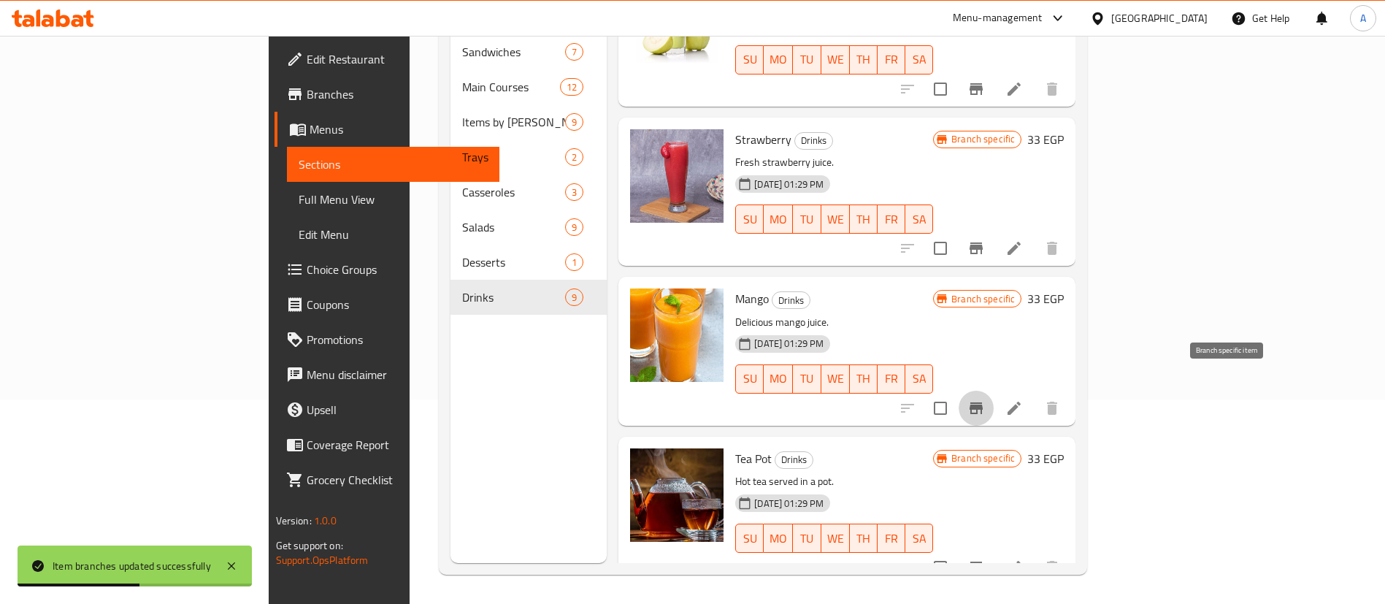
click at [983, 402] on icon "Branch-specific-item" at bounding box center [975, 408] width 13 height 12
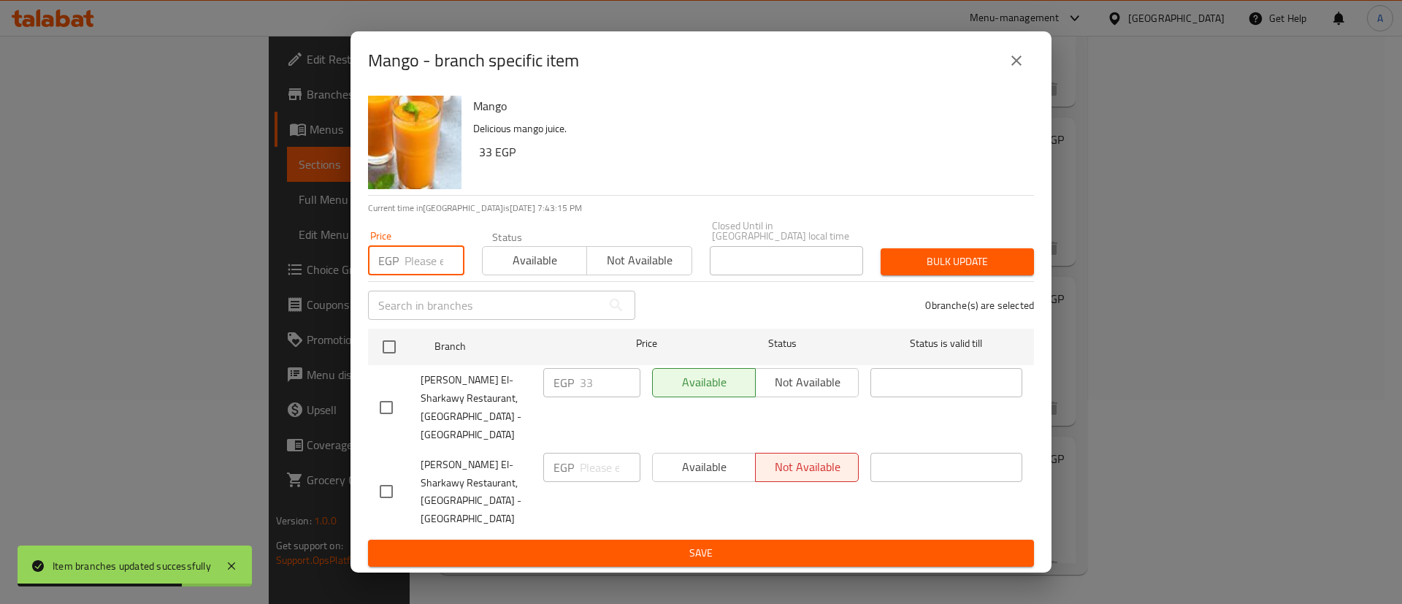
click at [421, 275] on input "number" at bounding box center [434, 260] width 60 height 29
type input "45"
click at [393, 358] on input "checkbox" at bounding box center [389, 346] width 31 height 31
checkbox input "true"
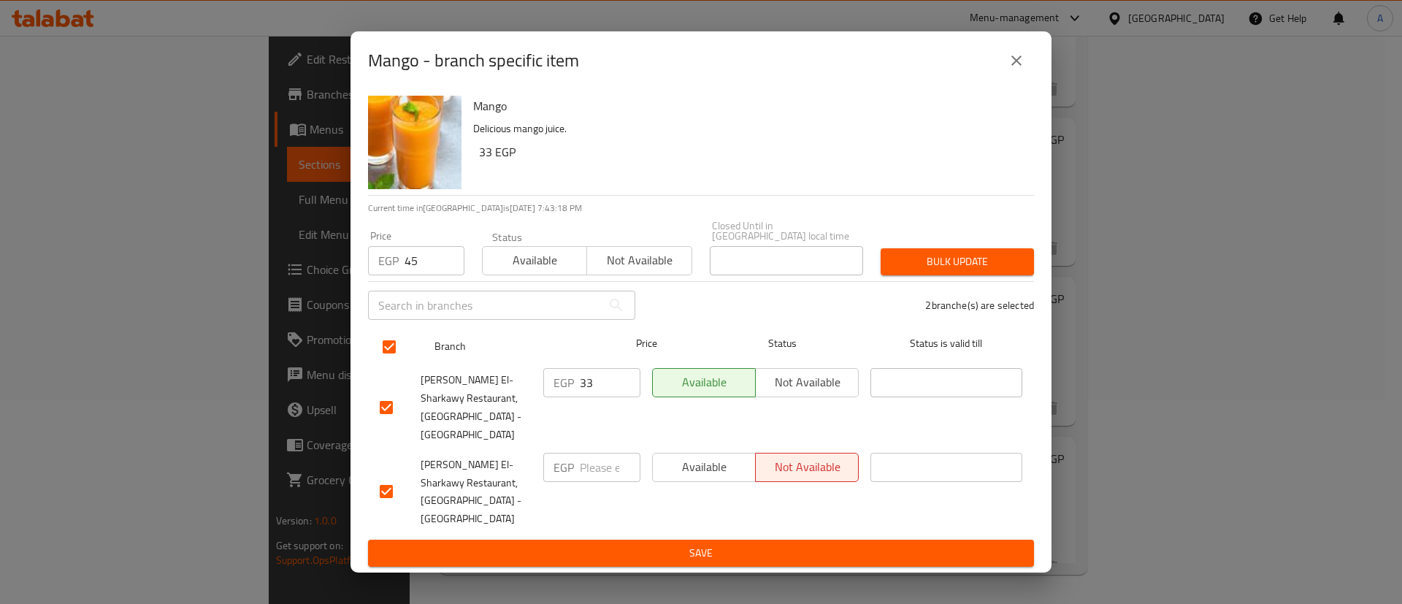
checkbox input "true"
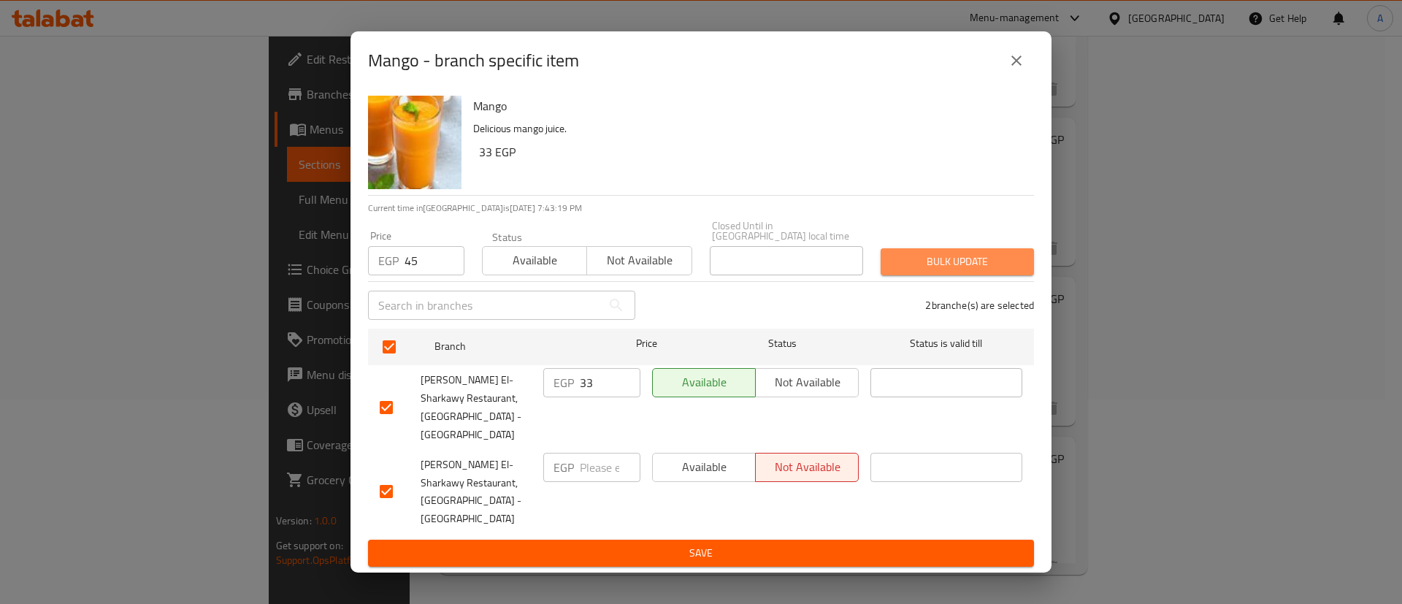
click at [929, 264] on span "Bulk update" at bounding box center [957, 262] width 130 height 18
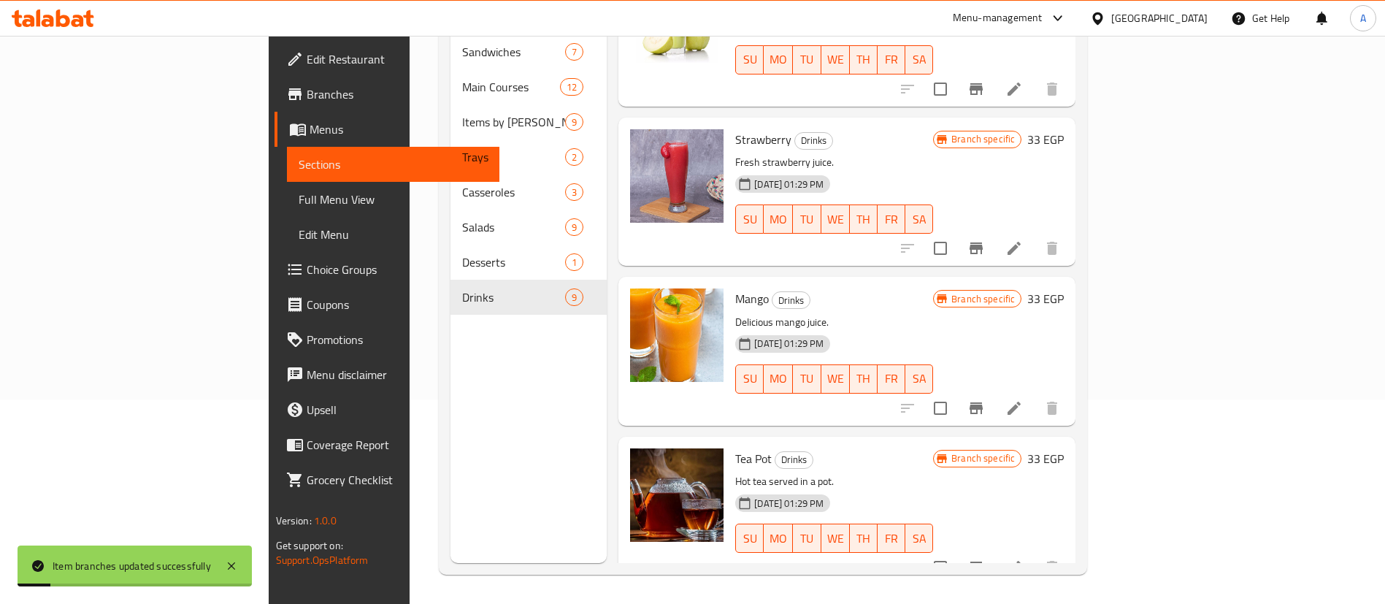
scroll to position [200, 0]
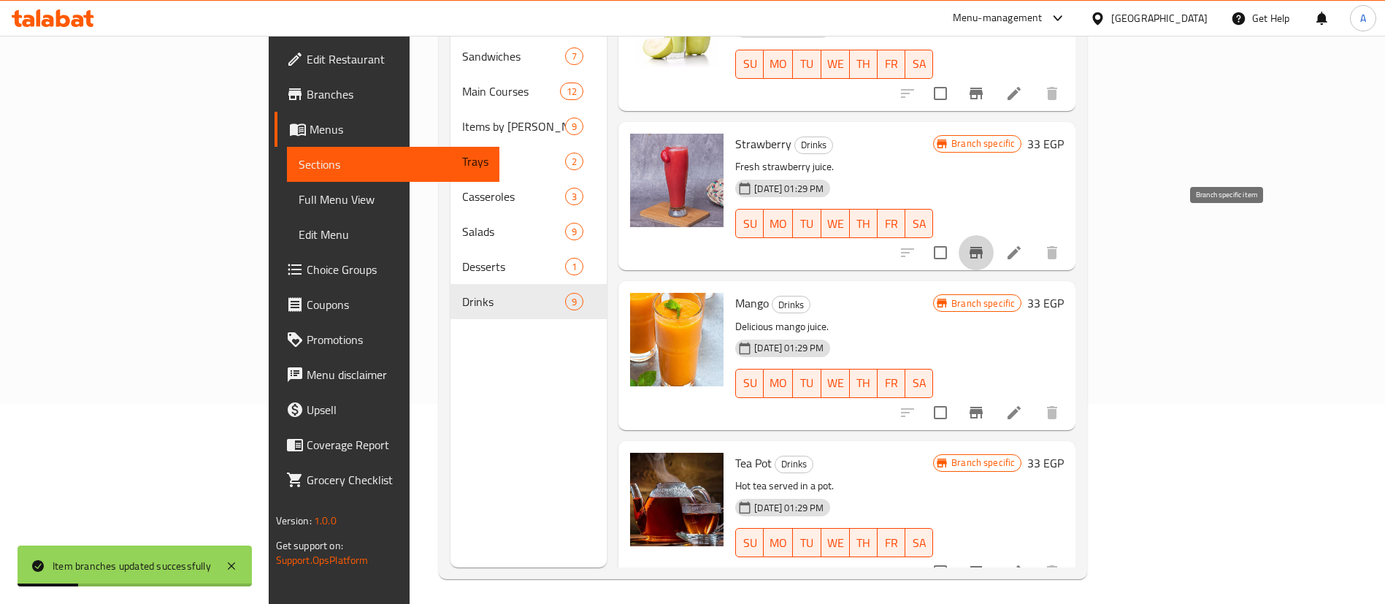
click at [985, 244] on icon "Branch-specific-item" at bounding box center [976, 253] width 18 height 18
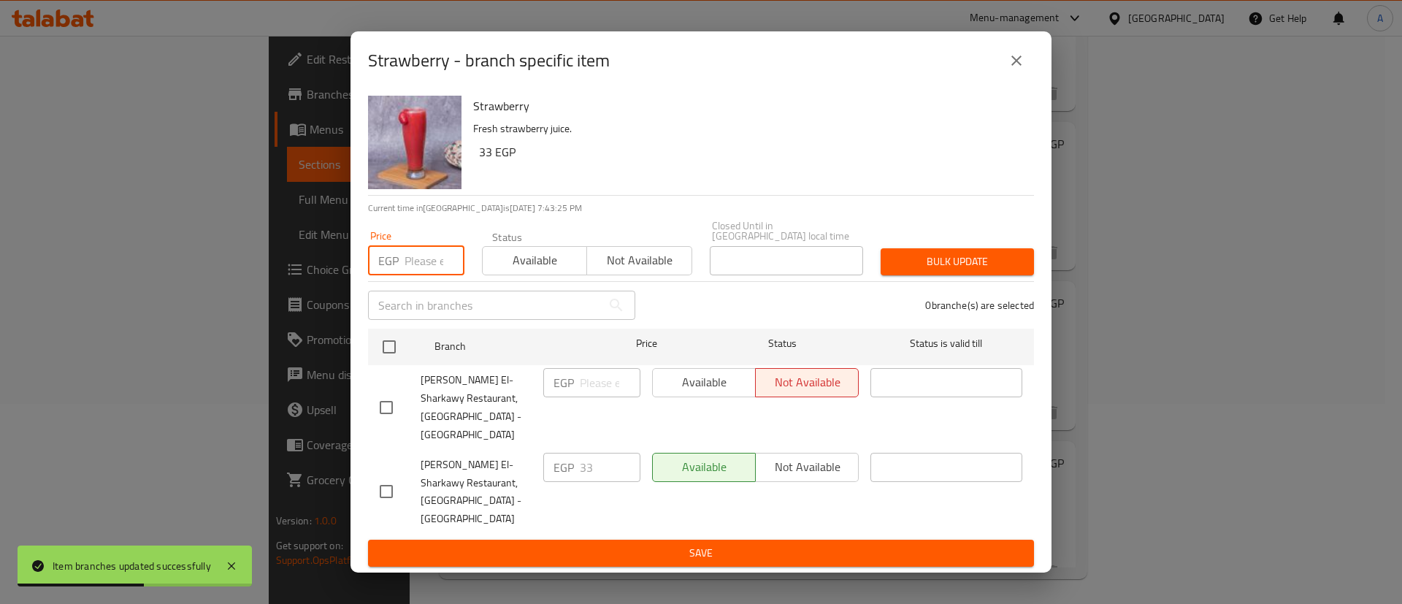
click at [412, 275] on input "number" at bounding box center [434, 260] width 60 height 29
type input "45"
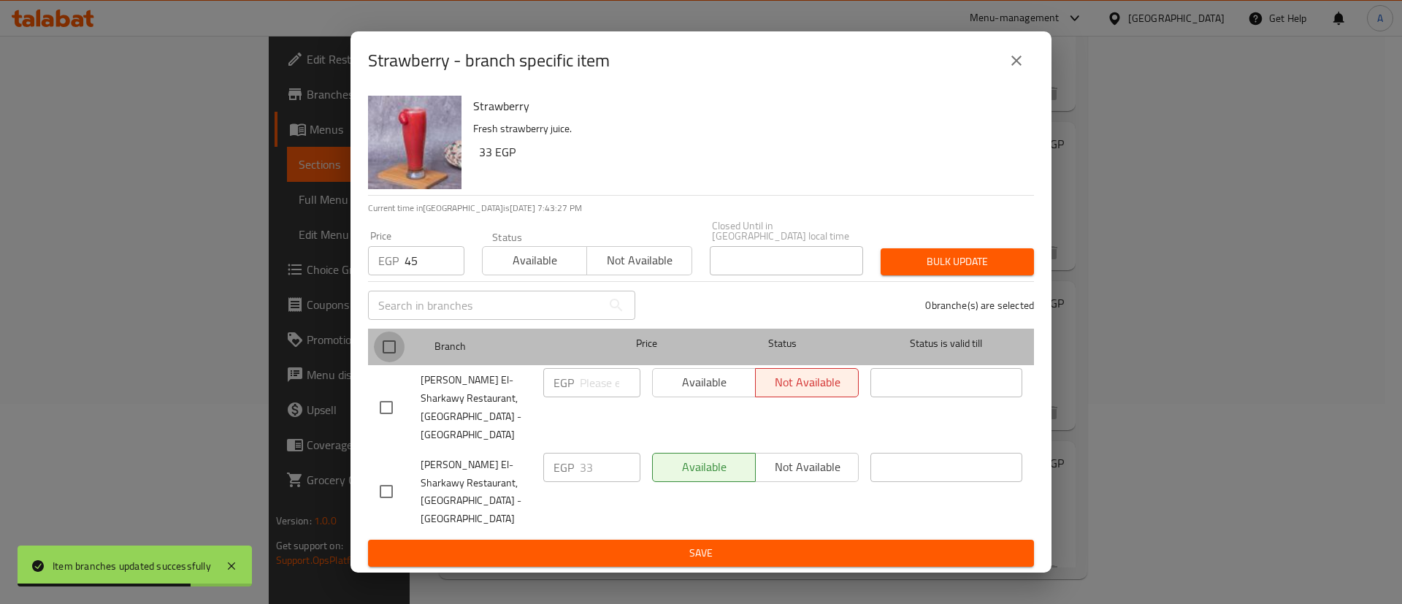
click at [400, 362] on input "checkbox" at bounding box center [389, 346] width 31 height 31
checkbox input "true"
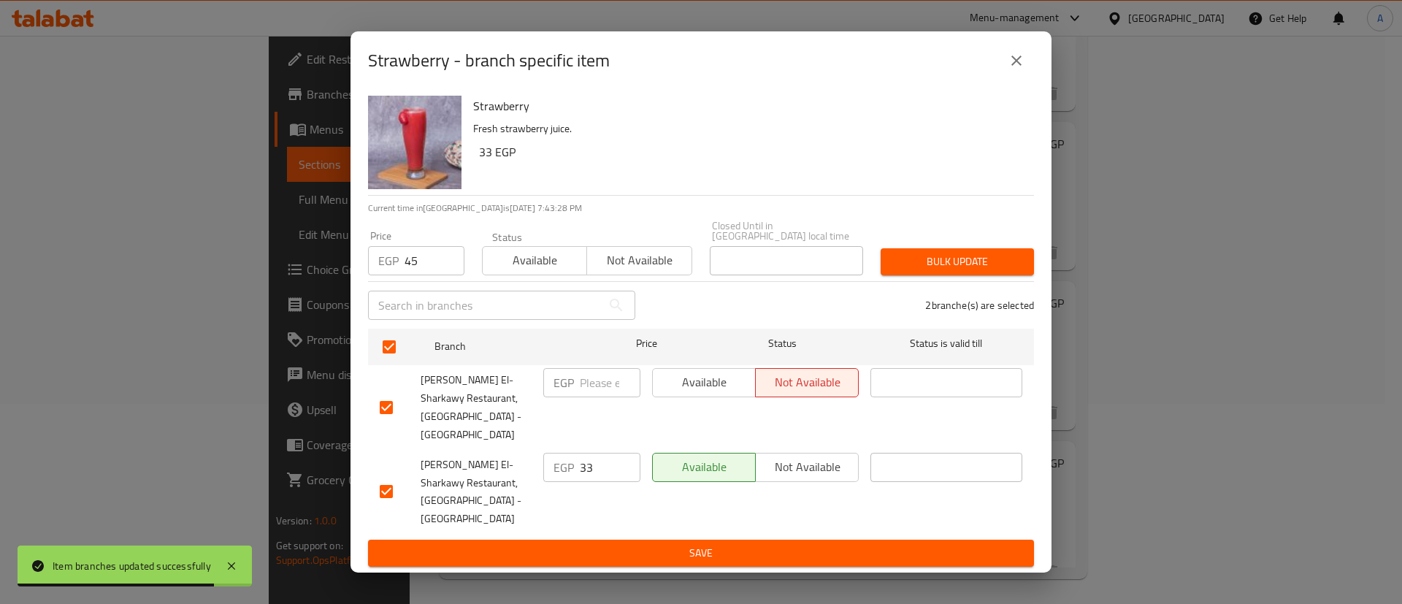
click at [923, 271] on span "Bulk update" at bounding box center [957, 262] width 130 height 18
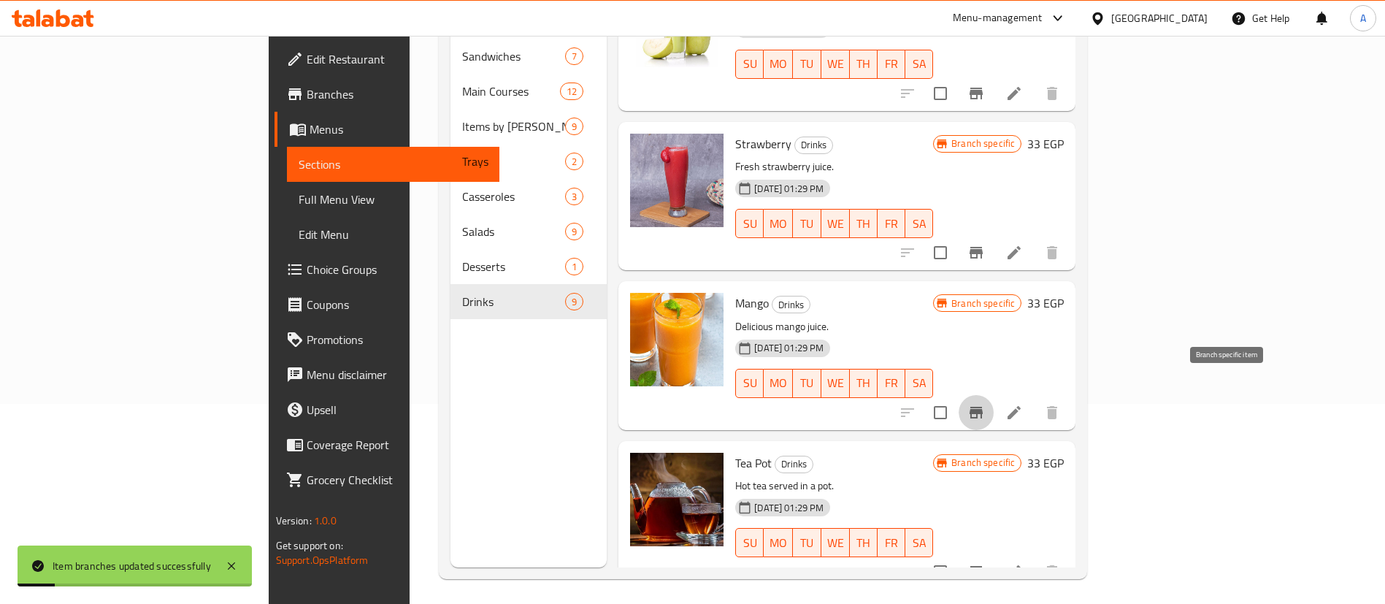
click at [983, 407] on icon "Branch-specific-item" at bounding box center [975, 413] width 13 height 12
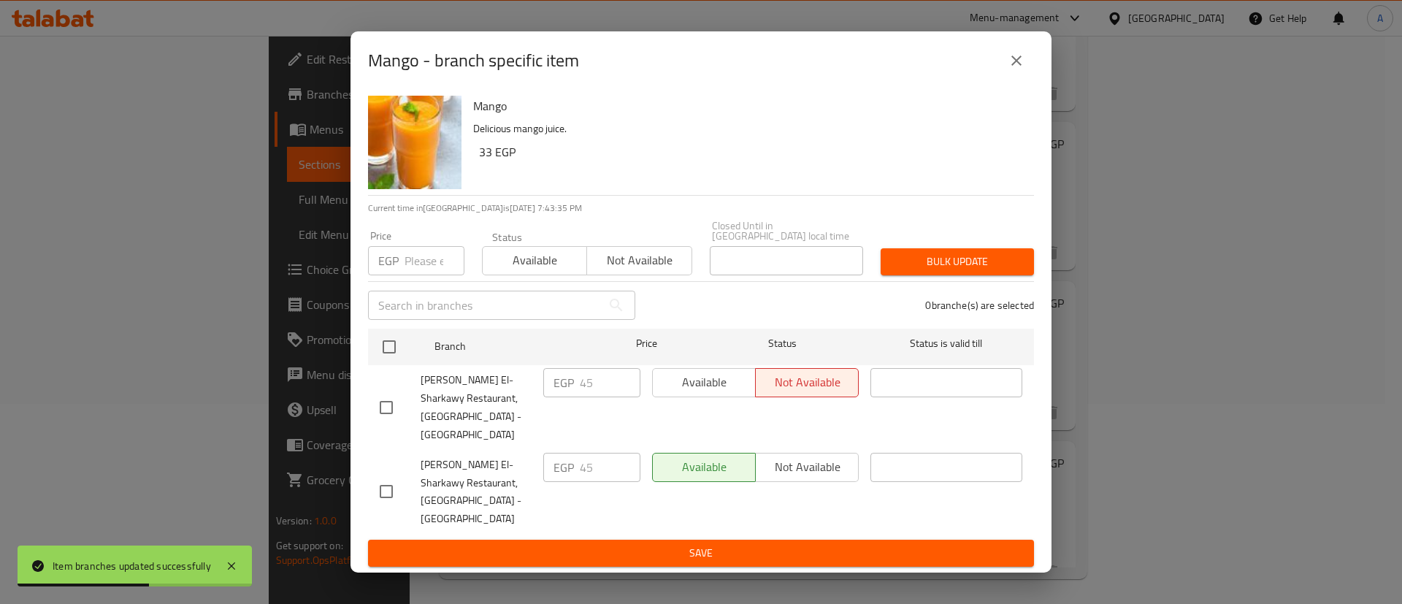
click at [1023, 69] on icon "close" at bounding box center [1016, 61] width 18 height 18
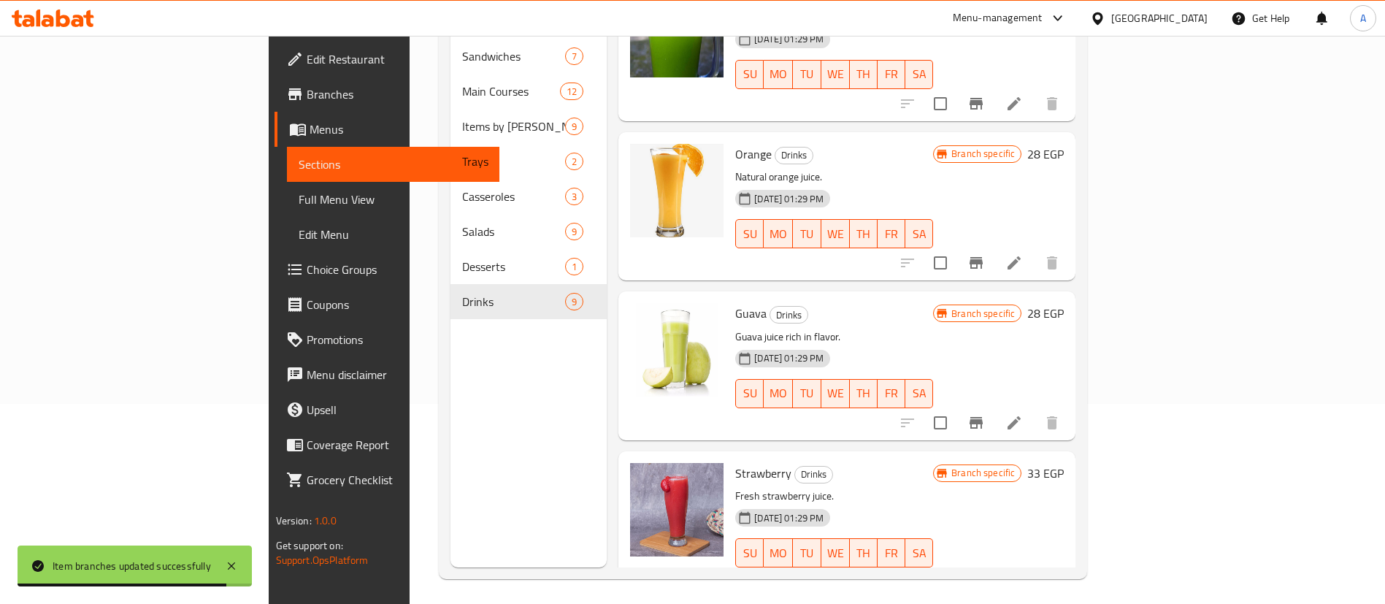
scroll to position [539, 0]
click at [983, 416] on icon "Branch-specific-item" at bounding box center [975, 422] width 13 height 12
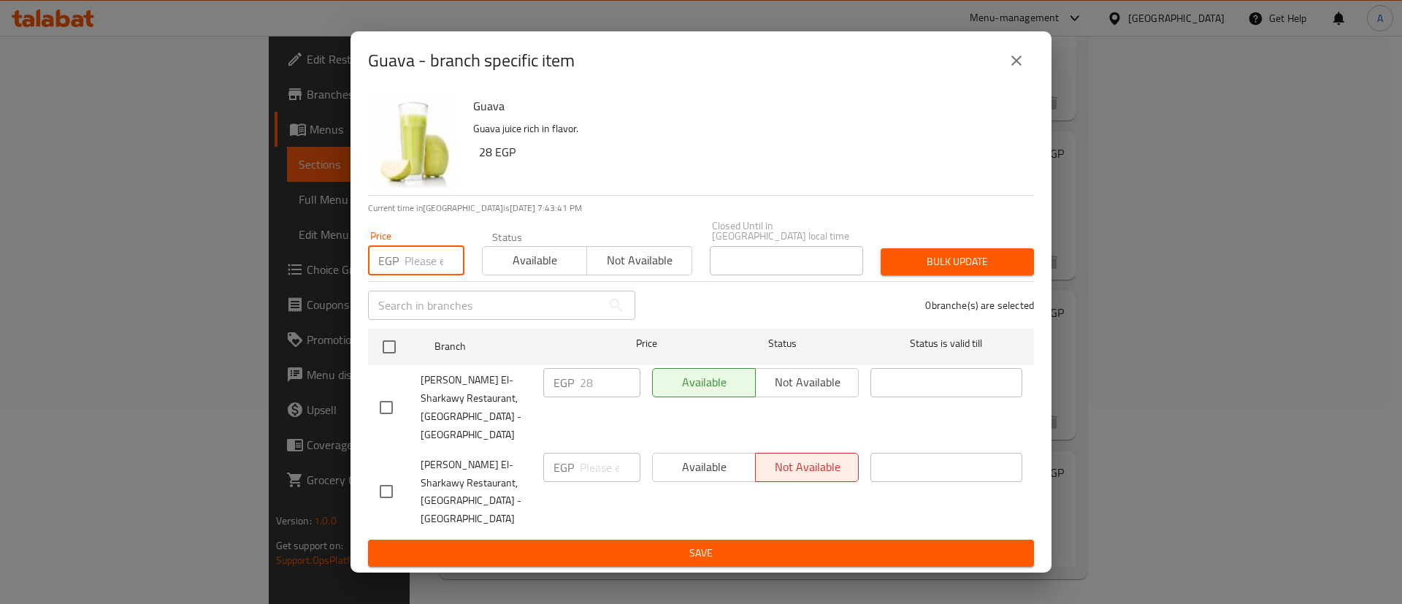
click at [437, 275] on input "number" at bounding box center [434, 260] width 60 height 29
type input "40"
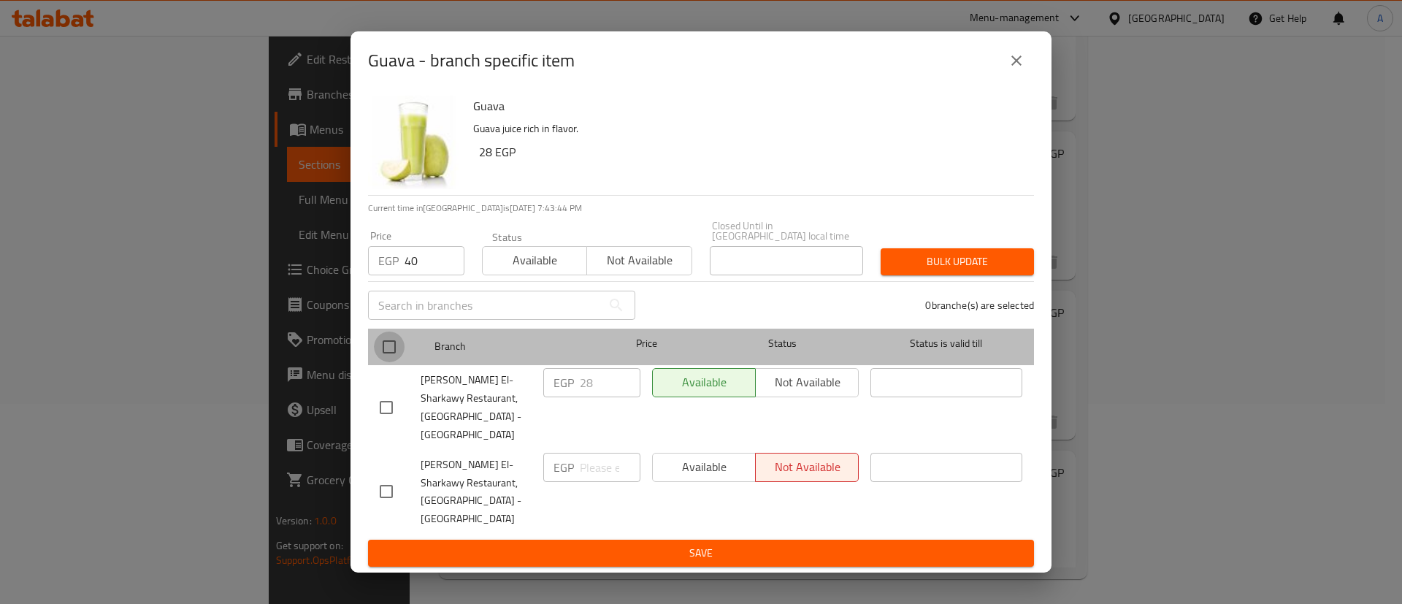
click at [399, 354] on input "checkbox" at bounding box center [389, 346] width 31 height 31
checkbox input "true"
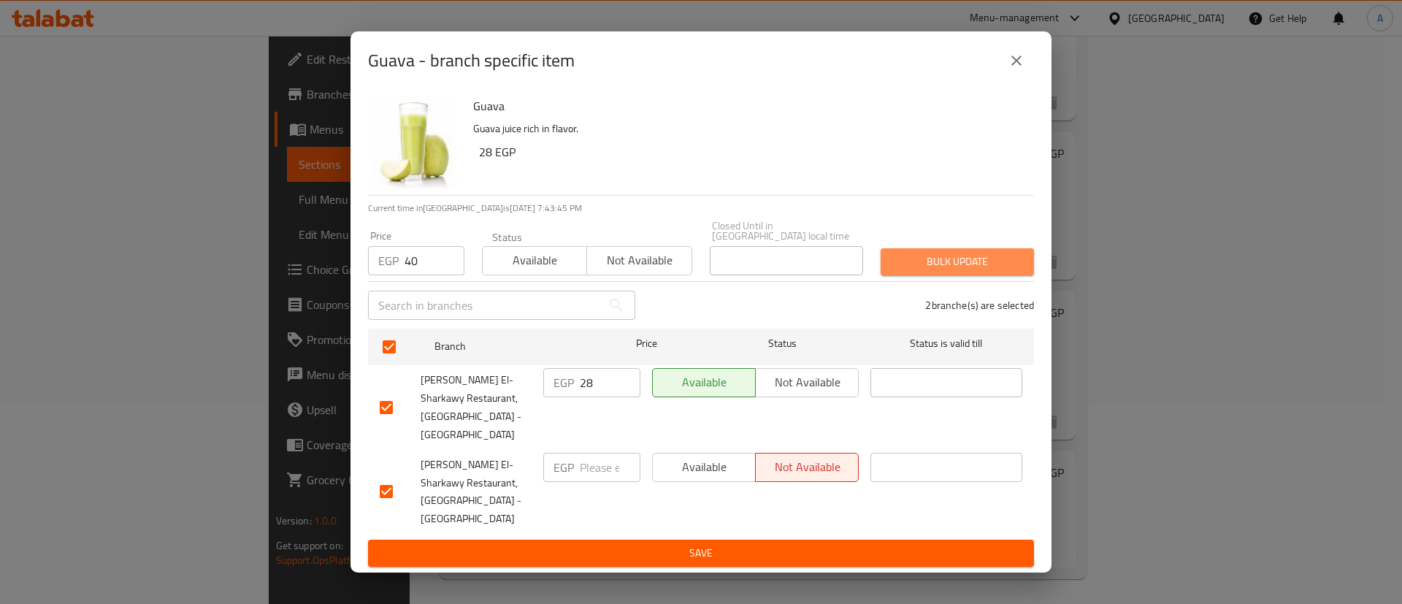
click at [945, 271] on span "Bulk update" at bounding box center [957, 262] width 130 height 18
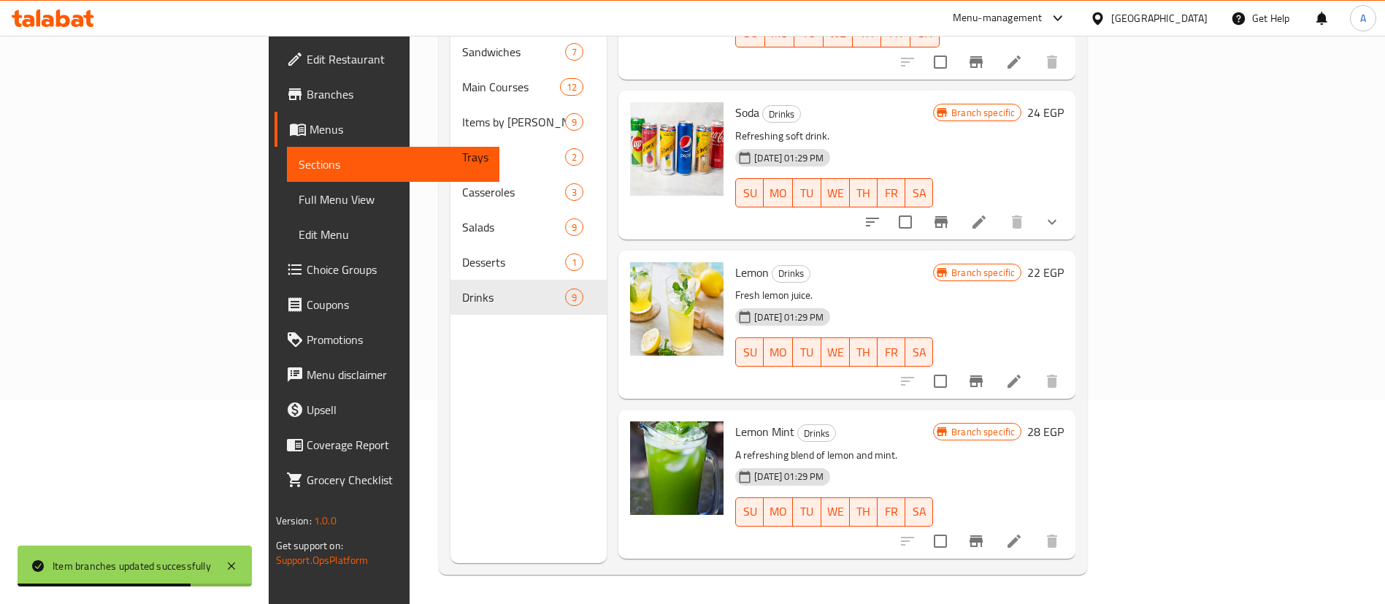
scroll to position [90, 0]
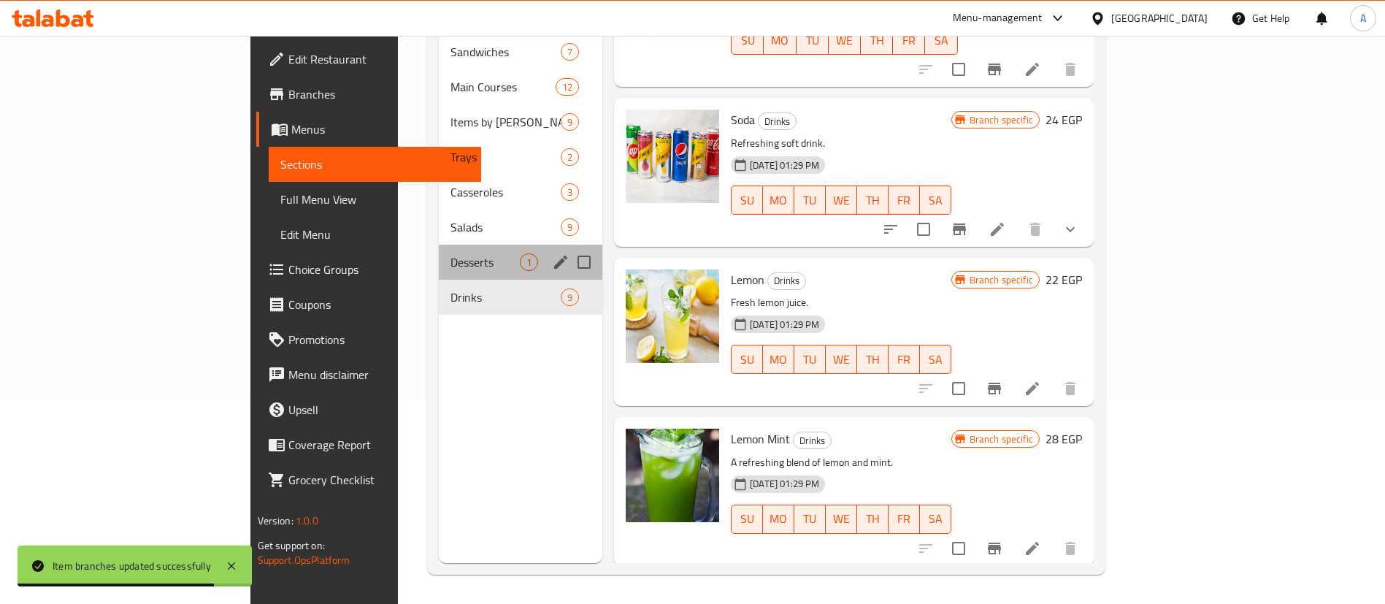
click at [439, 249] on div "Desserts 1" at bounding box center [521, 262] width 164 height 35
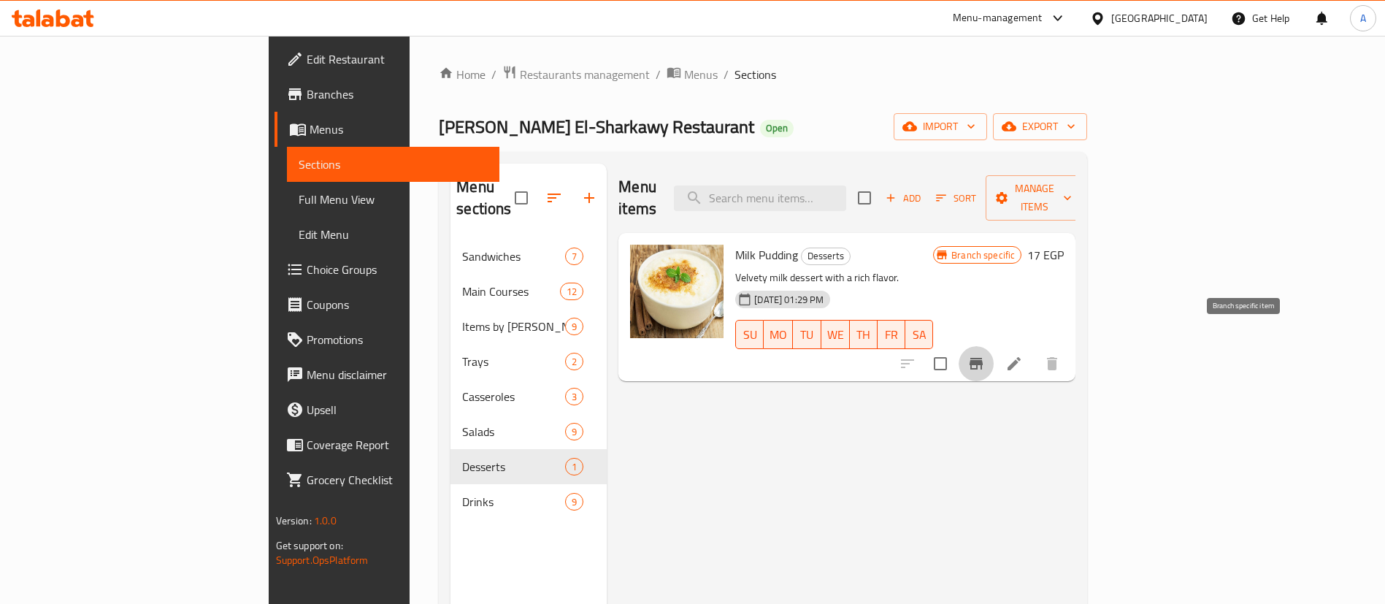
click at [983, 358] on icon "Branch-specific-item" at bounding box center [975, 364] width 13 height 12
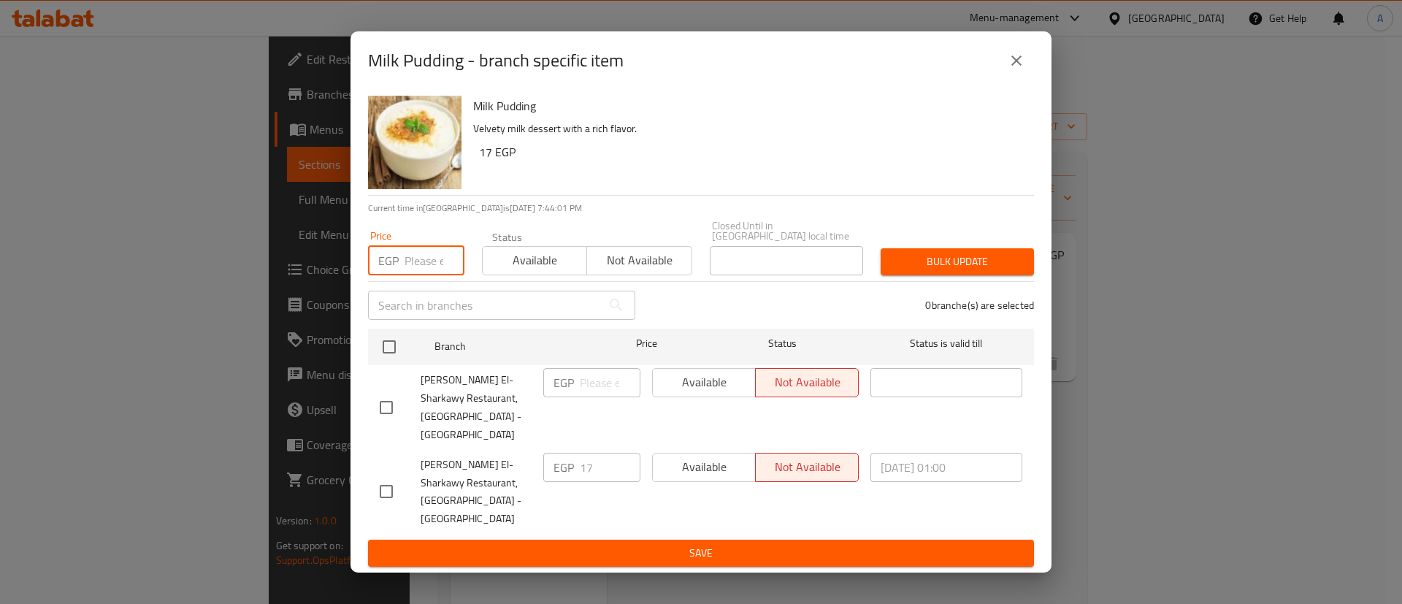
click at [414, 275] on input "number" at bounding box center [434, 260] width 60 height 29
type input "23"
click at [391, 357] on input "checkbox" at bounding box center [389, 346] width 31 height 31
checkbox input "true"
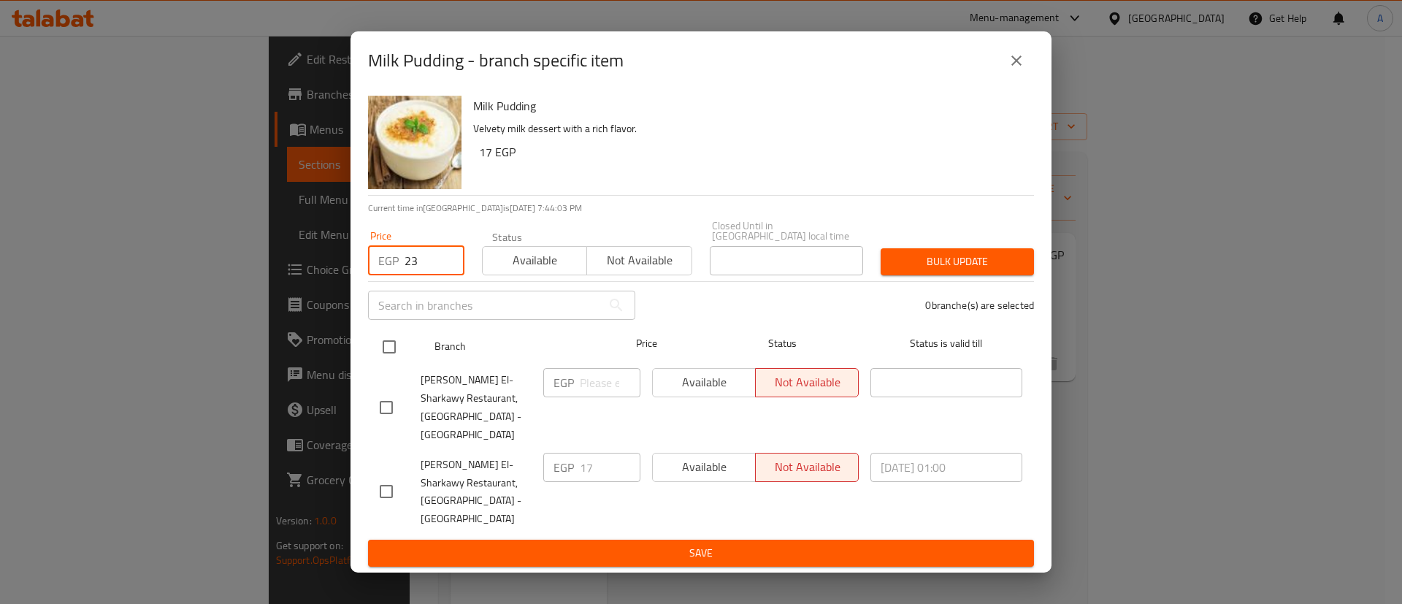
checkbox input "true"
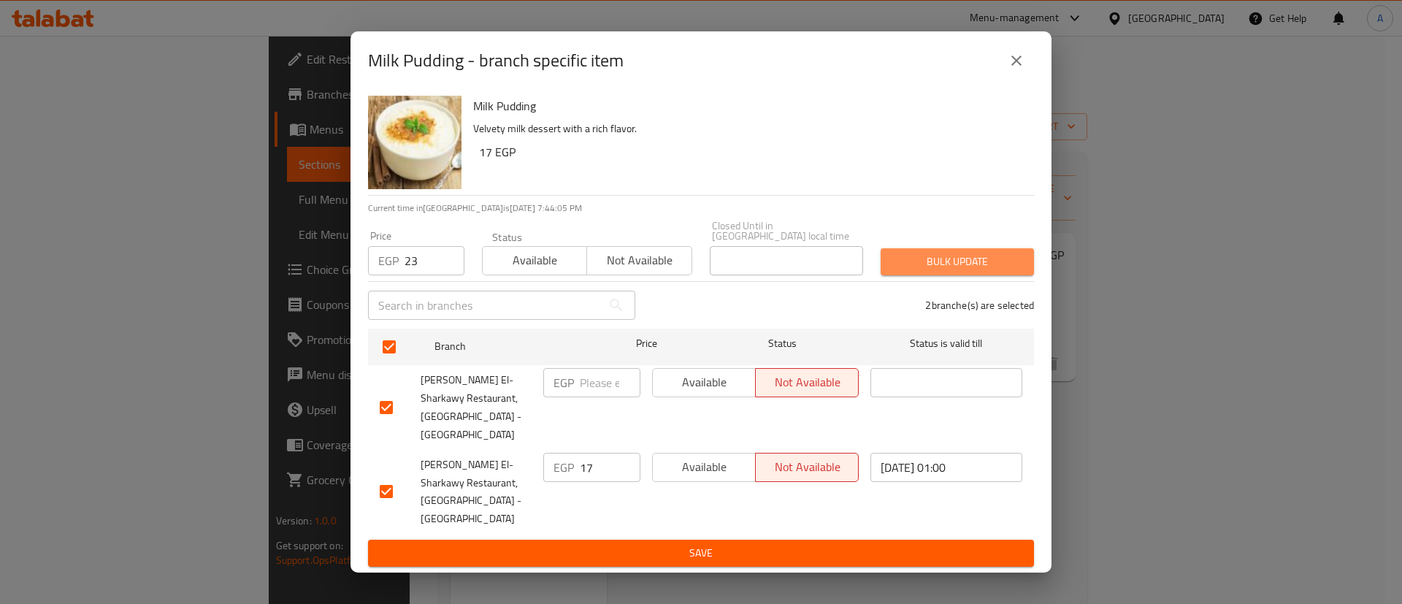
click at [923, 271] on span "Bulk update" at bounding box center [957, 262] width 130 height 18
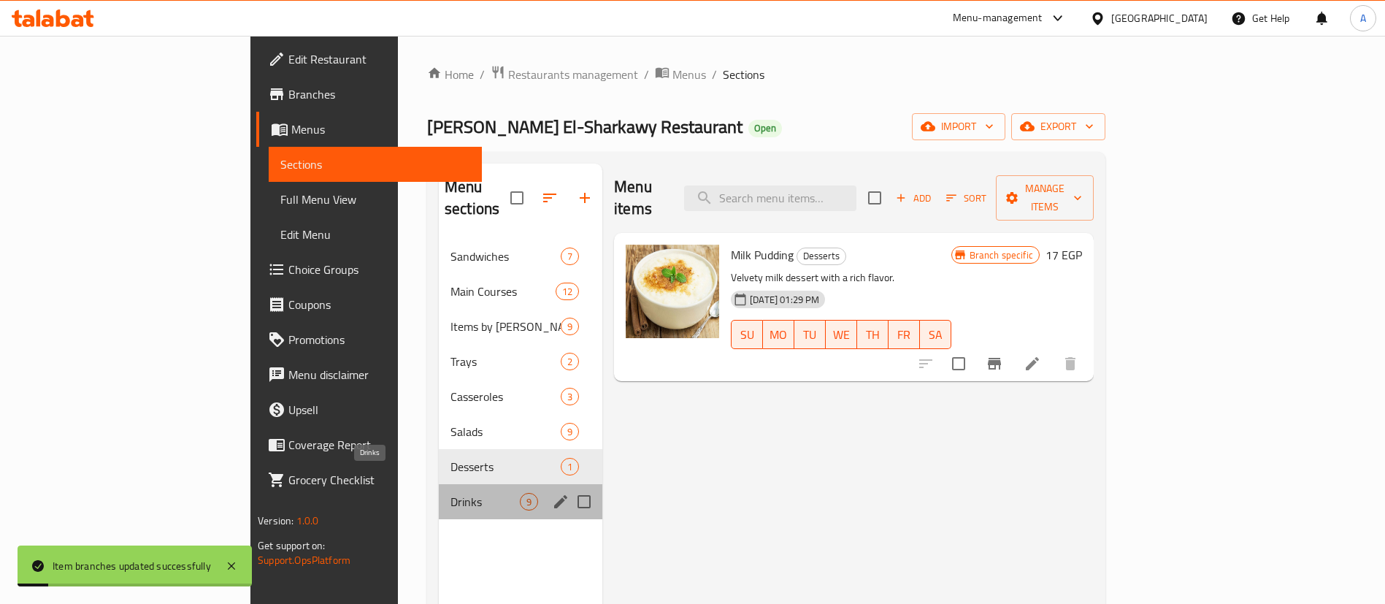
click at [450, 493] on span "Drinks" at bounding box center [484, 502] width 69 height 18
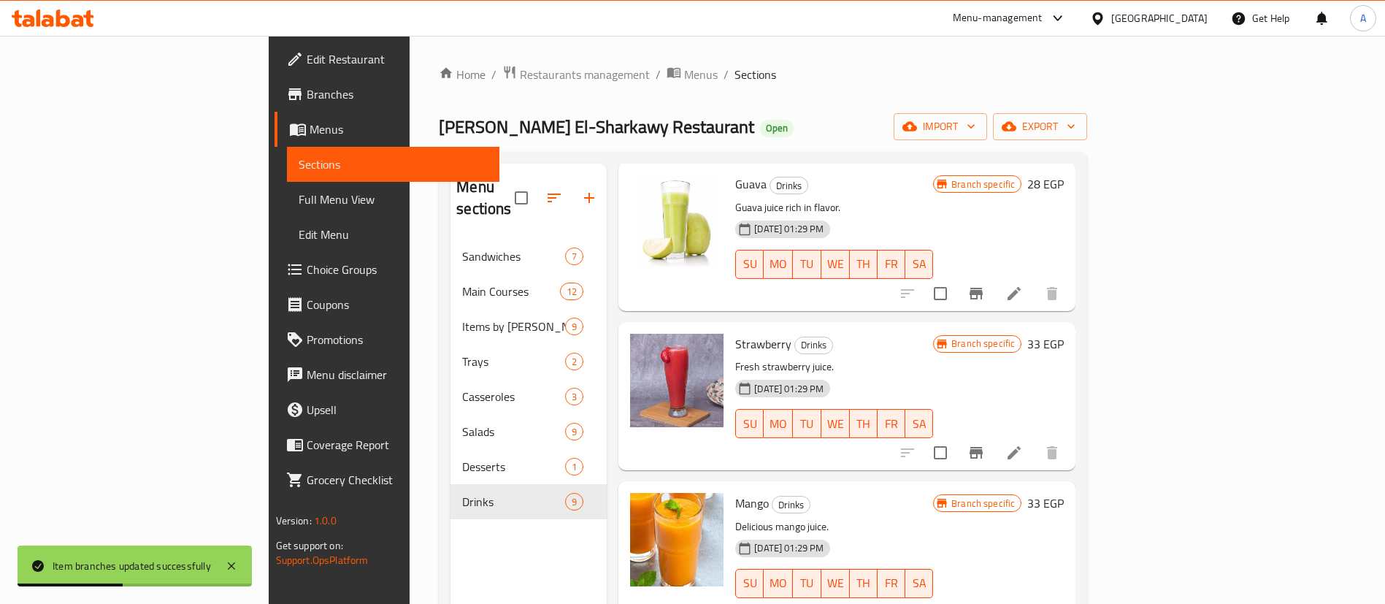
scroll to position [204, 0]
